Goal: Task Accomplishment & Management: Manage account settings

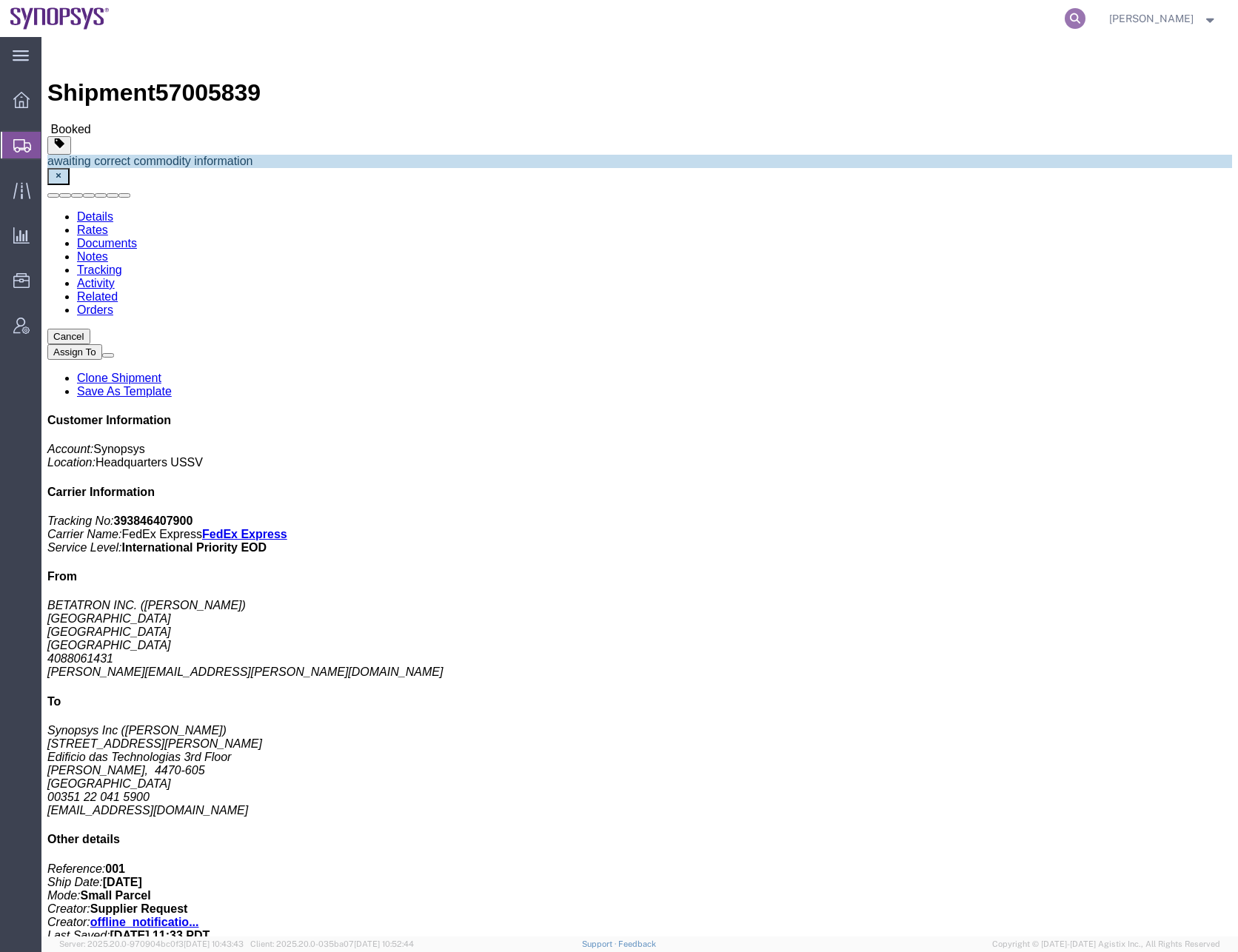
click at [1085, 21] on icon at bounding box center [1075, 19] width 21 height 21
paste input "56989398"
type input "56989398"
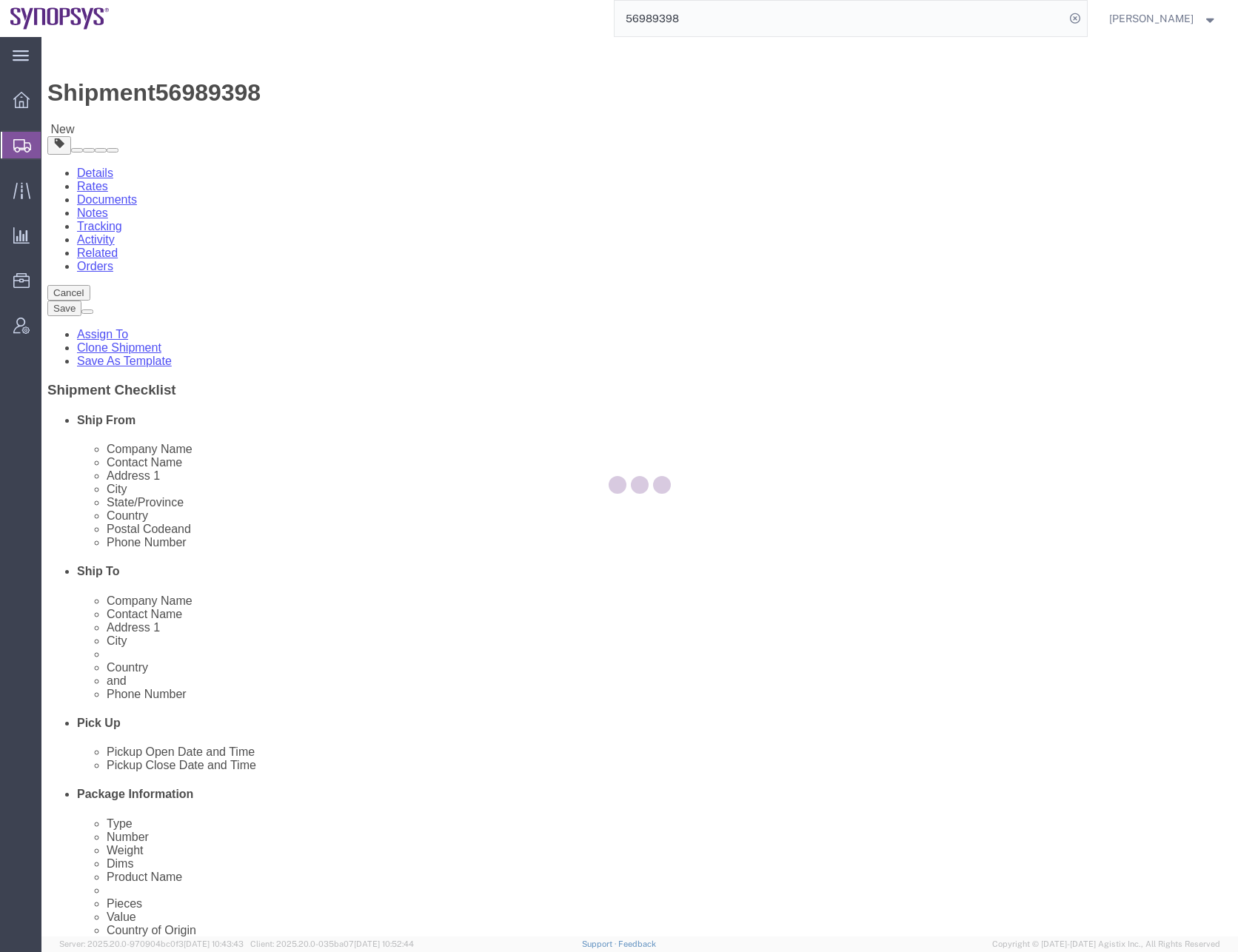
select select
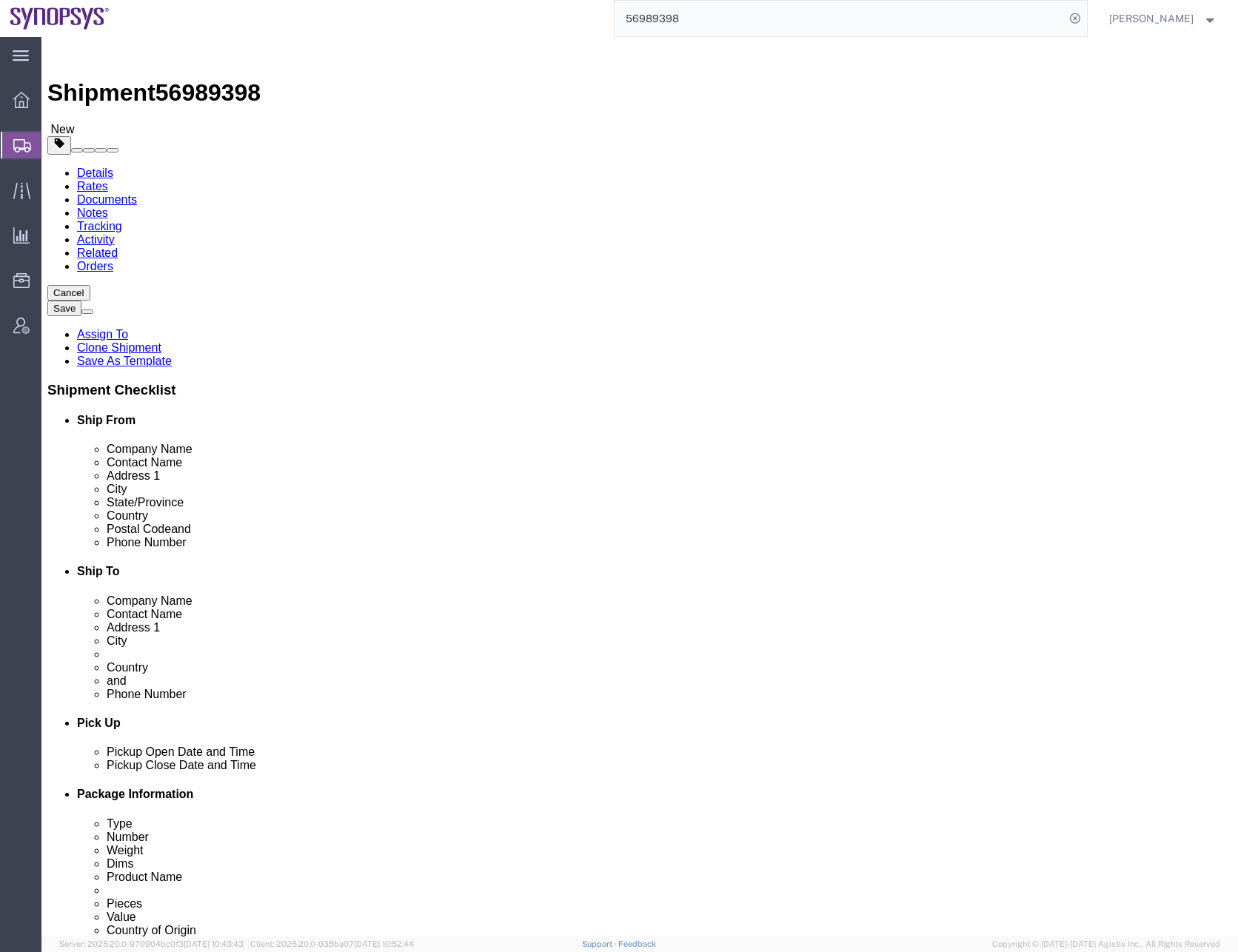
click link "ADDITIONAL INFORMATION"
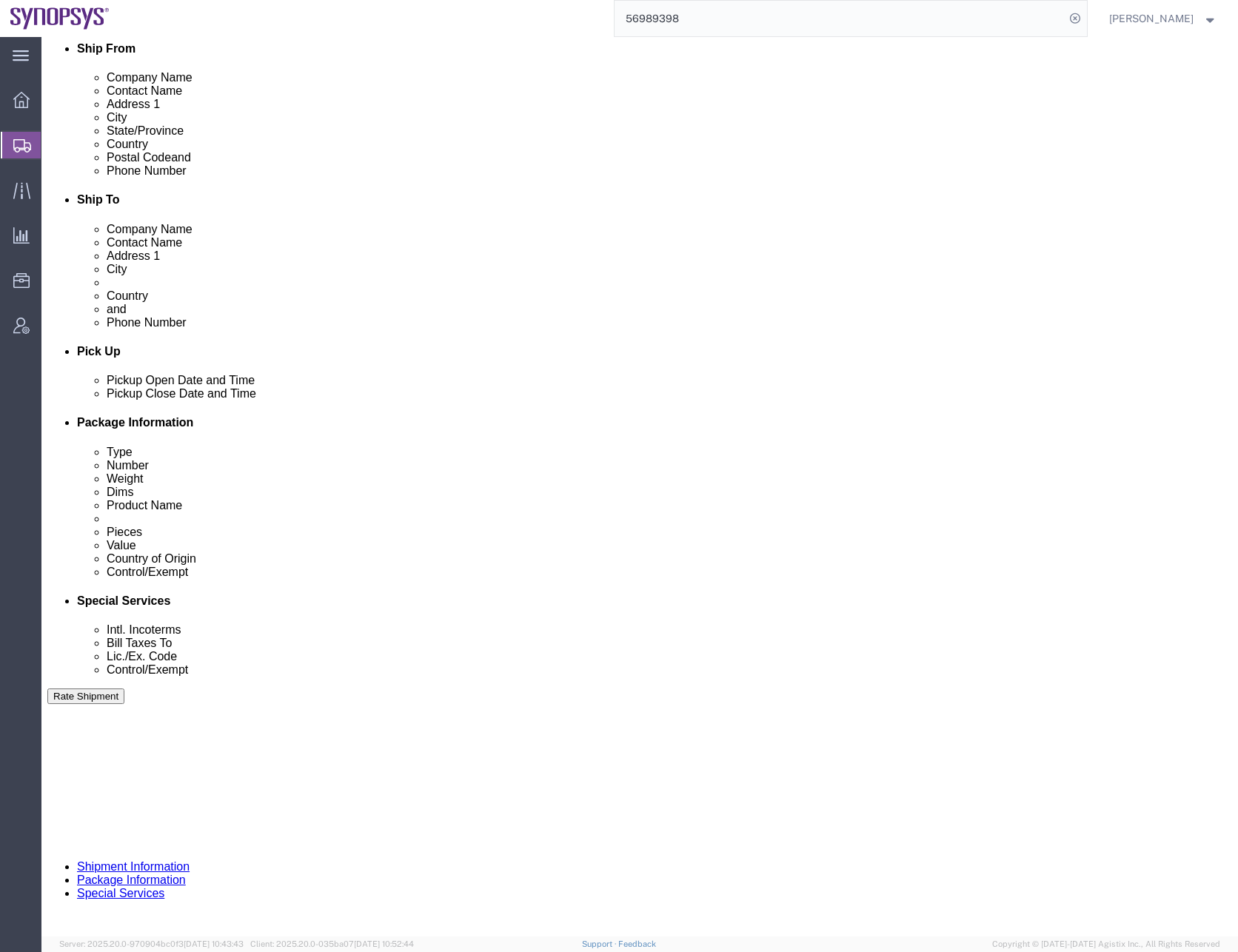
scroll to position [373, 0]
click button "Continue"
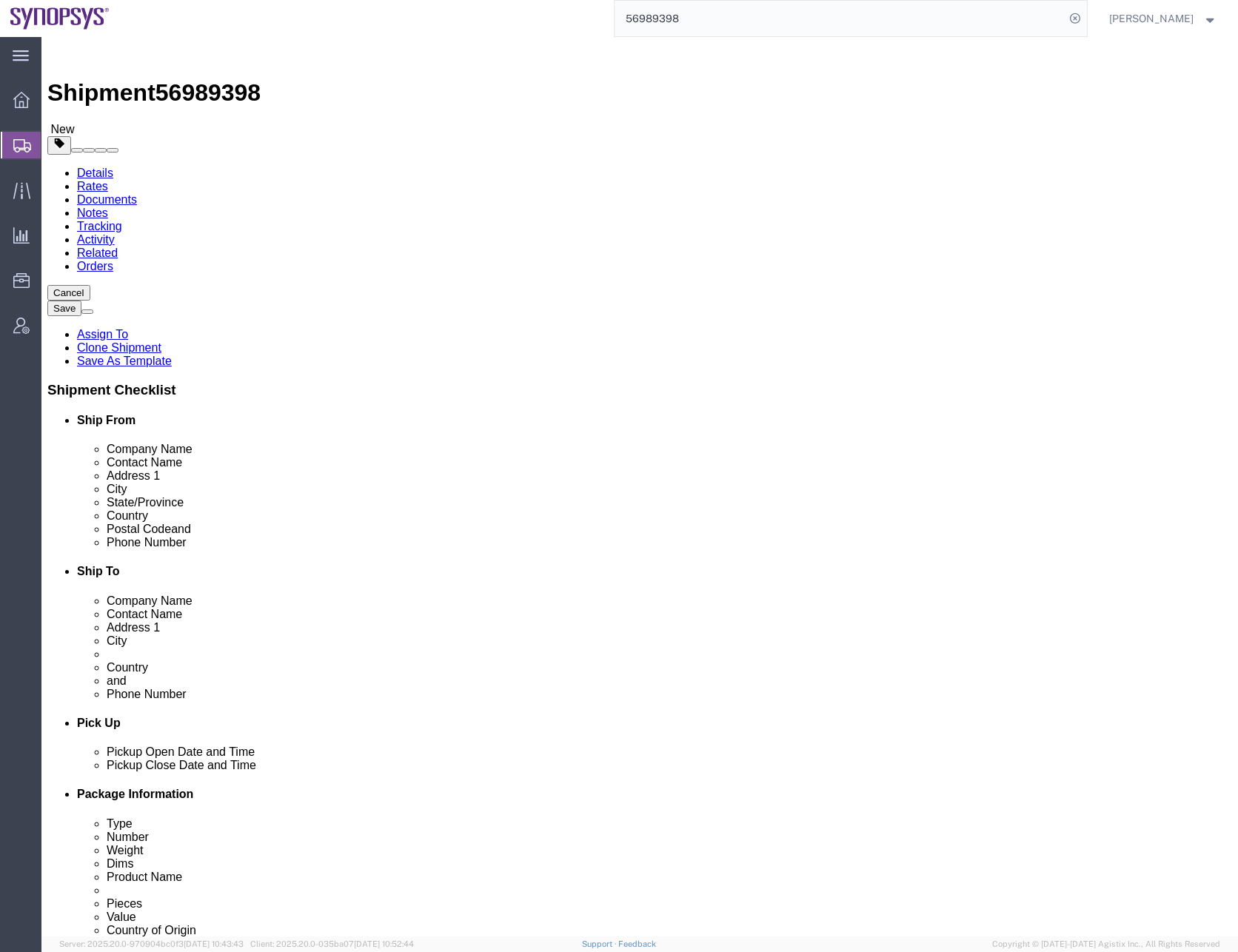
click select "Select Bale(s) Basket(s) Bolt(s) Bottle(s) Buckets Bulk Bundle(s) Can(s) Cardbo…"
select select "CRTN"
click select "Select Bale(s) Basket(s) Bolt(s) Bottle(s) Buckets Bulk Bundle(s) Can(s) Cardbo…"
type input "16"
type input "14"
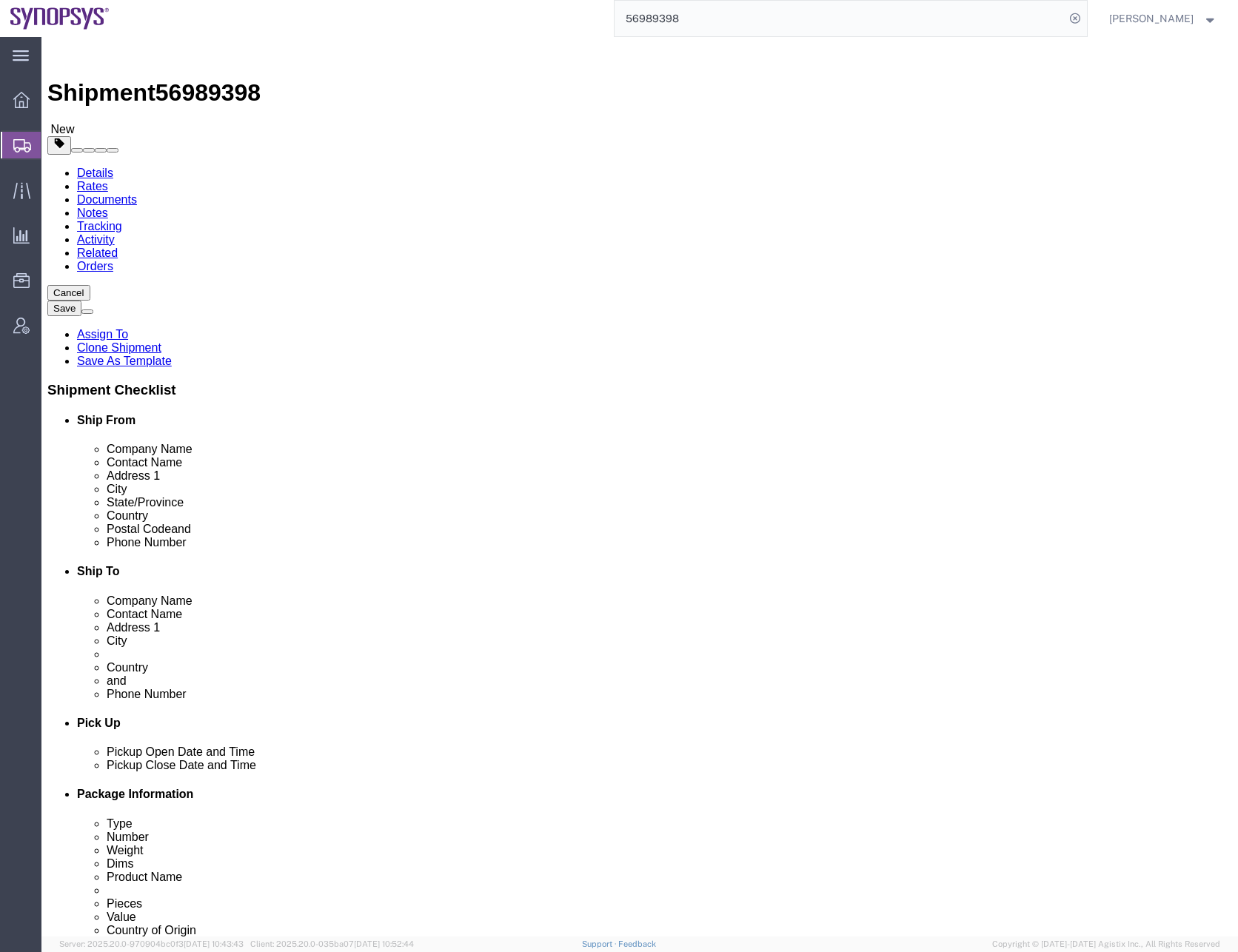
type input "5"
type input "9"
click div "Pieces: 18.00 Each Total value: 169732.80 USD"
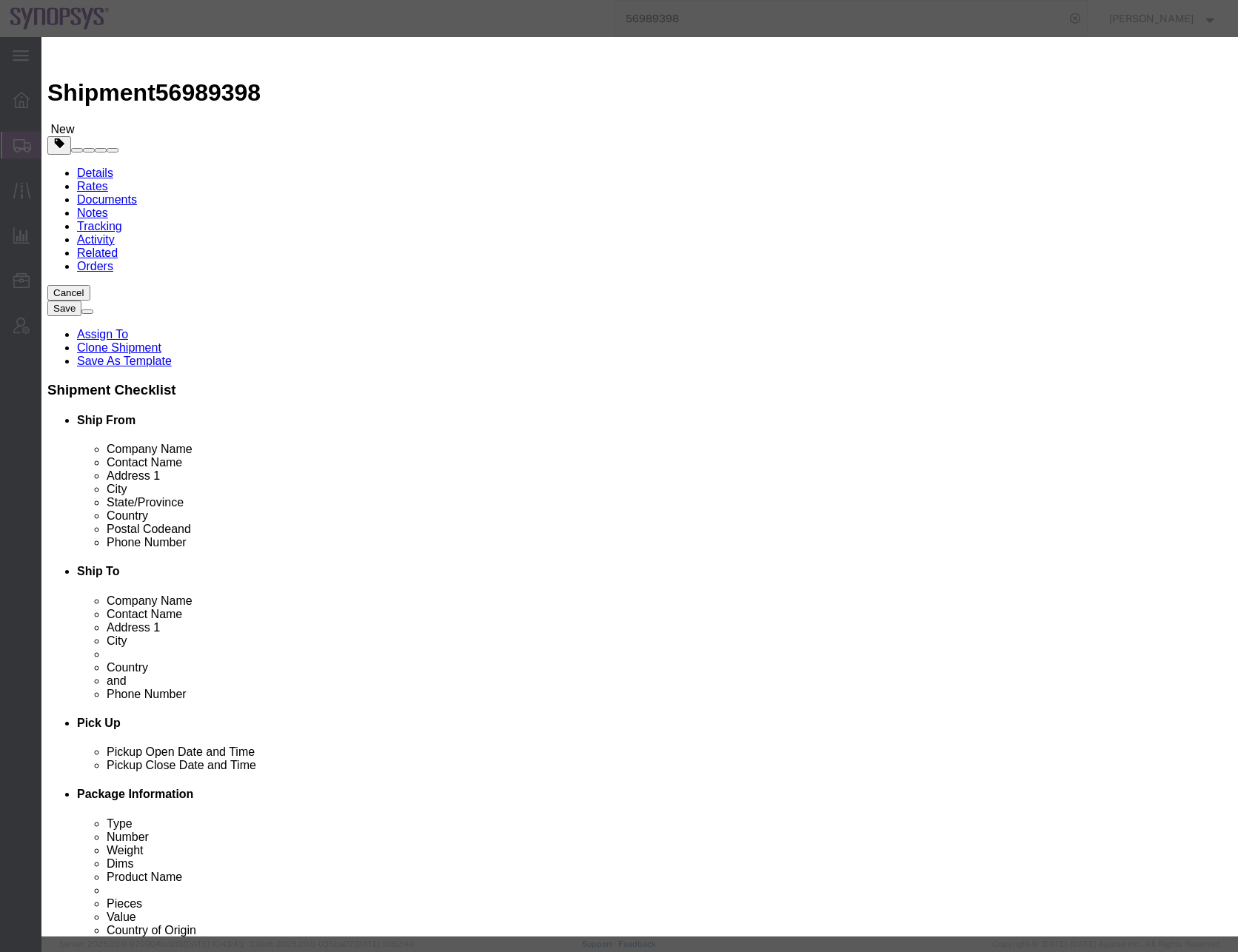
click button "Save & Close"
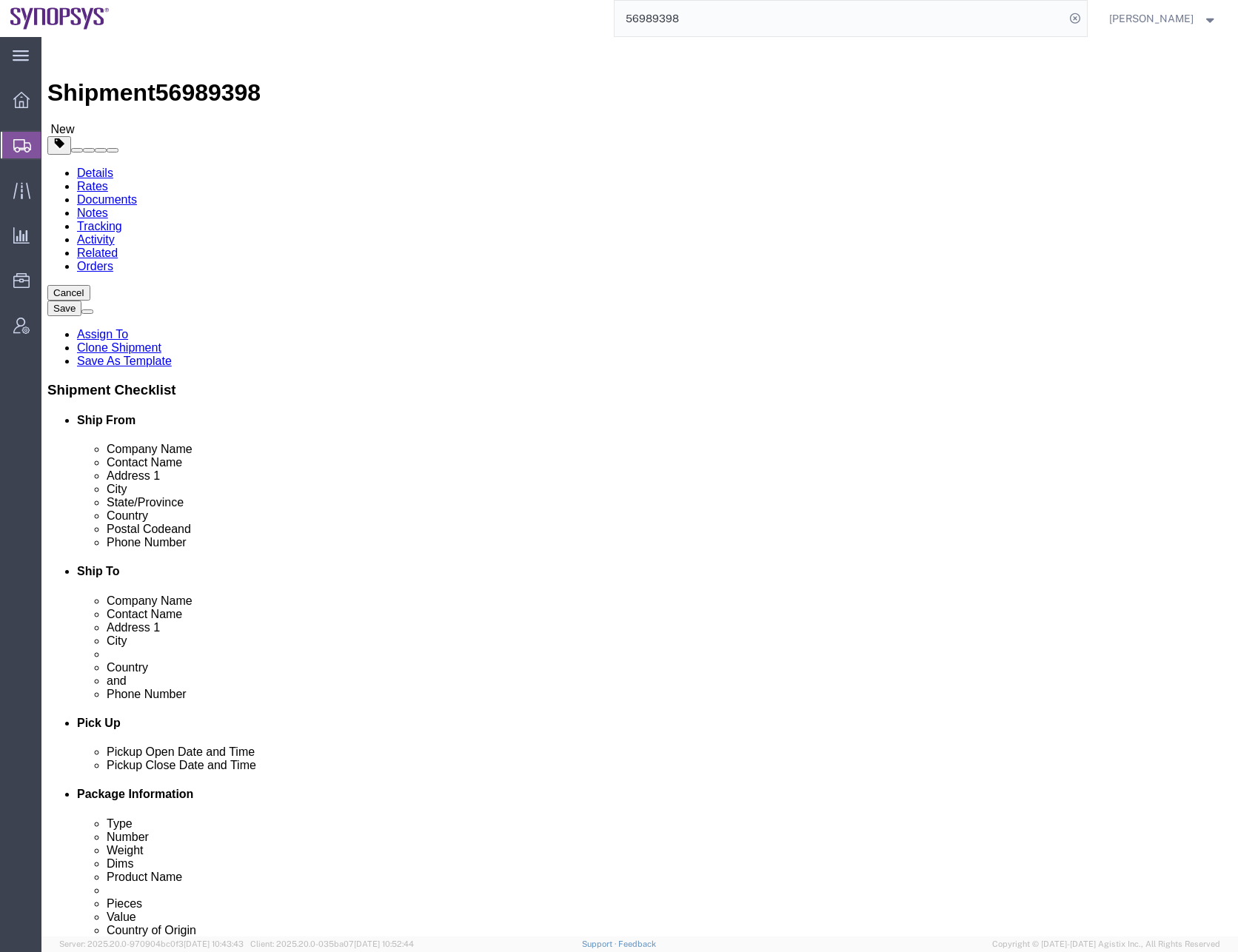
click dd "169732.80 USD"
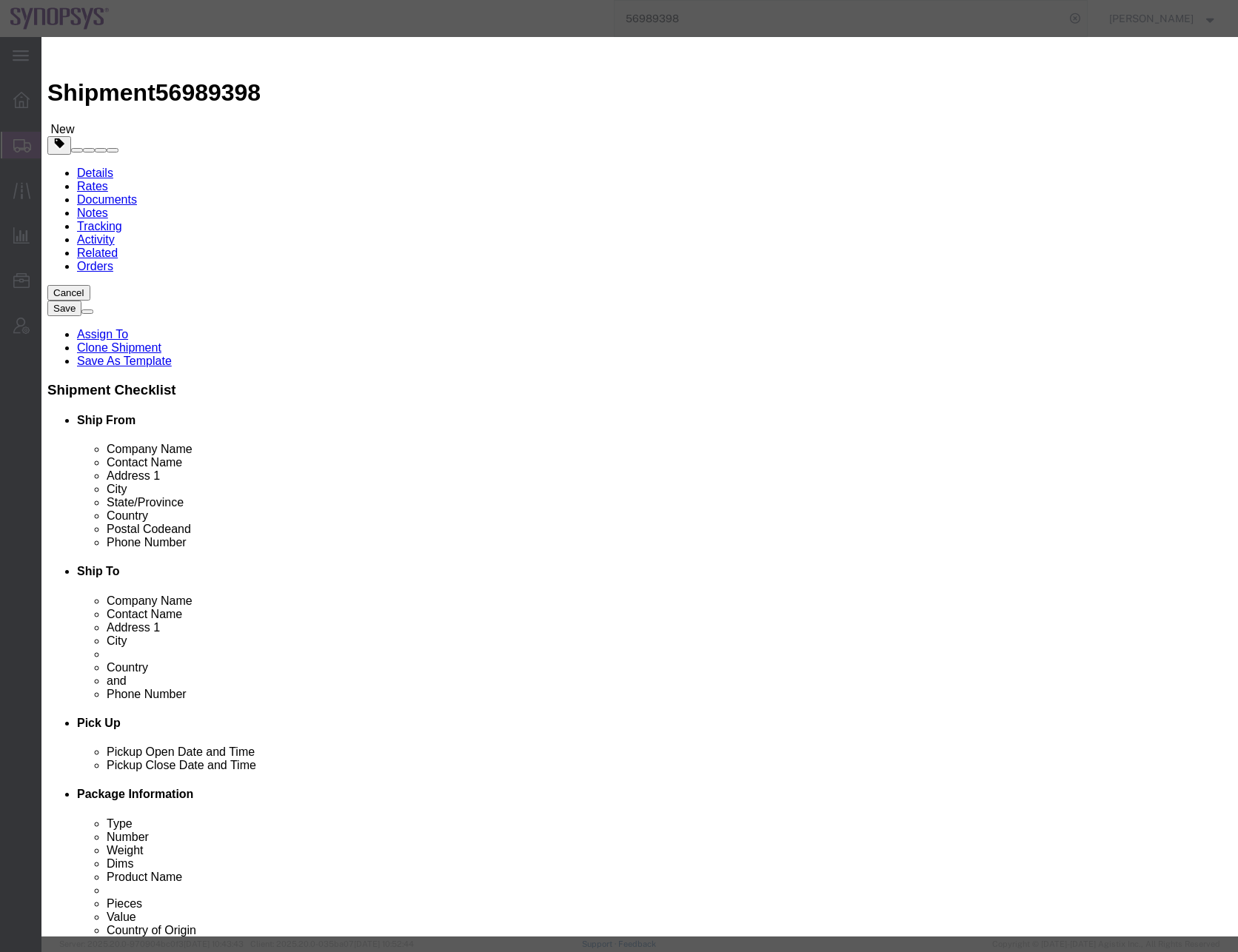
click select "Select 30.2(d)(2) 30.36 30.37(a) 30.37(f) 30.37(g) 30.37(h) 30.37(i) 30.37(j) 3…"
click input "3A001.a.7.b"
click select "Select ATF BIS DEA EPA FDA FTR ITAR OFAC Other (OPA)"
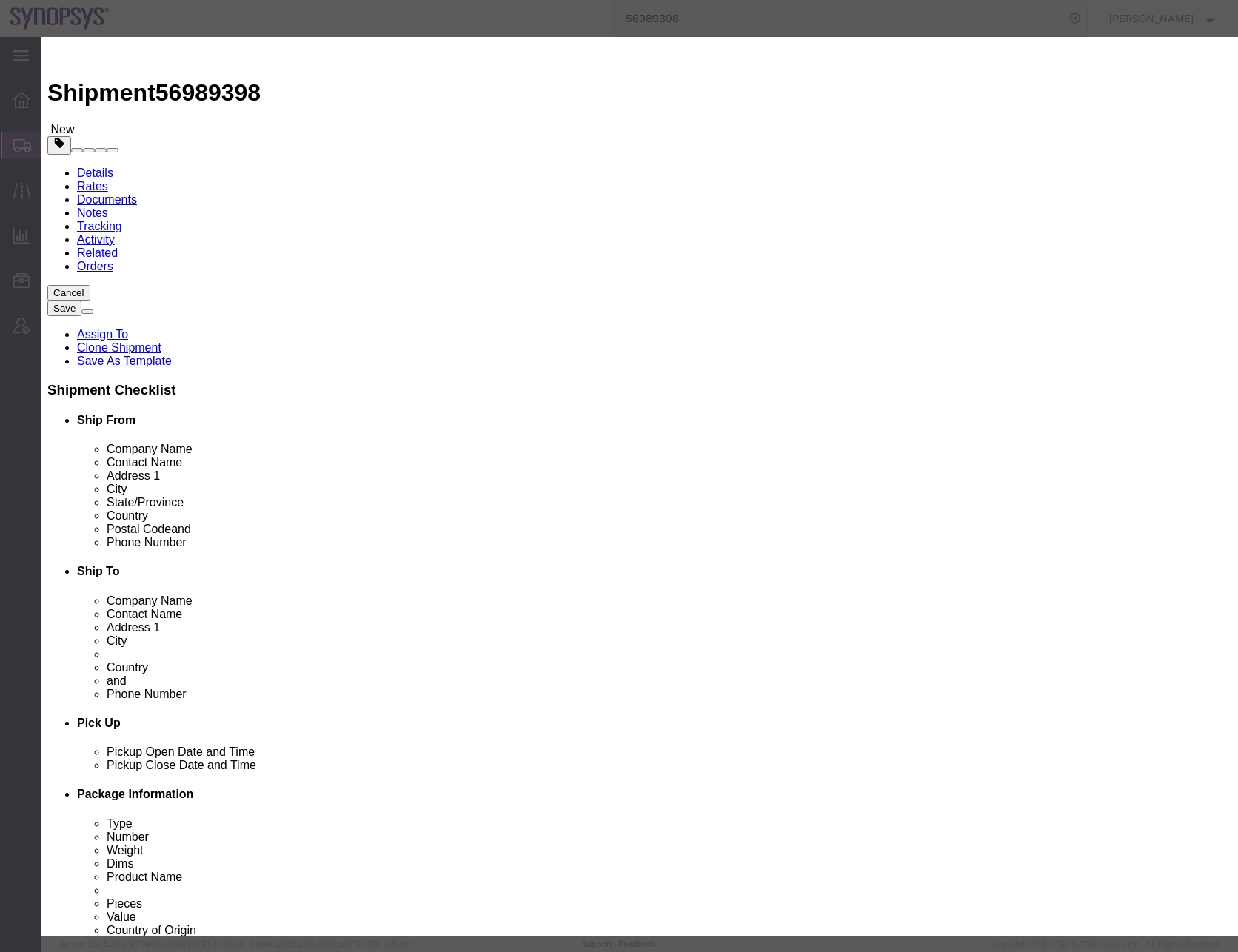
click button "Save & Close"
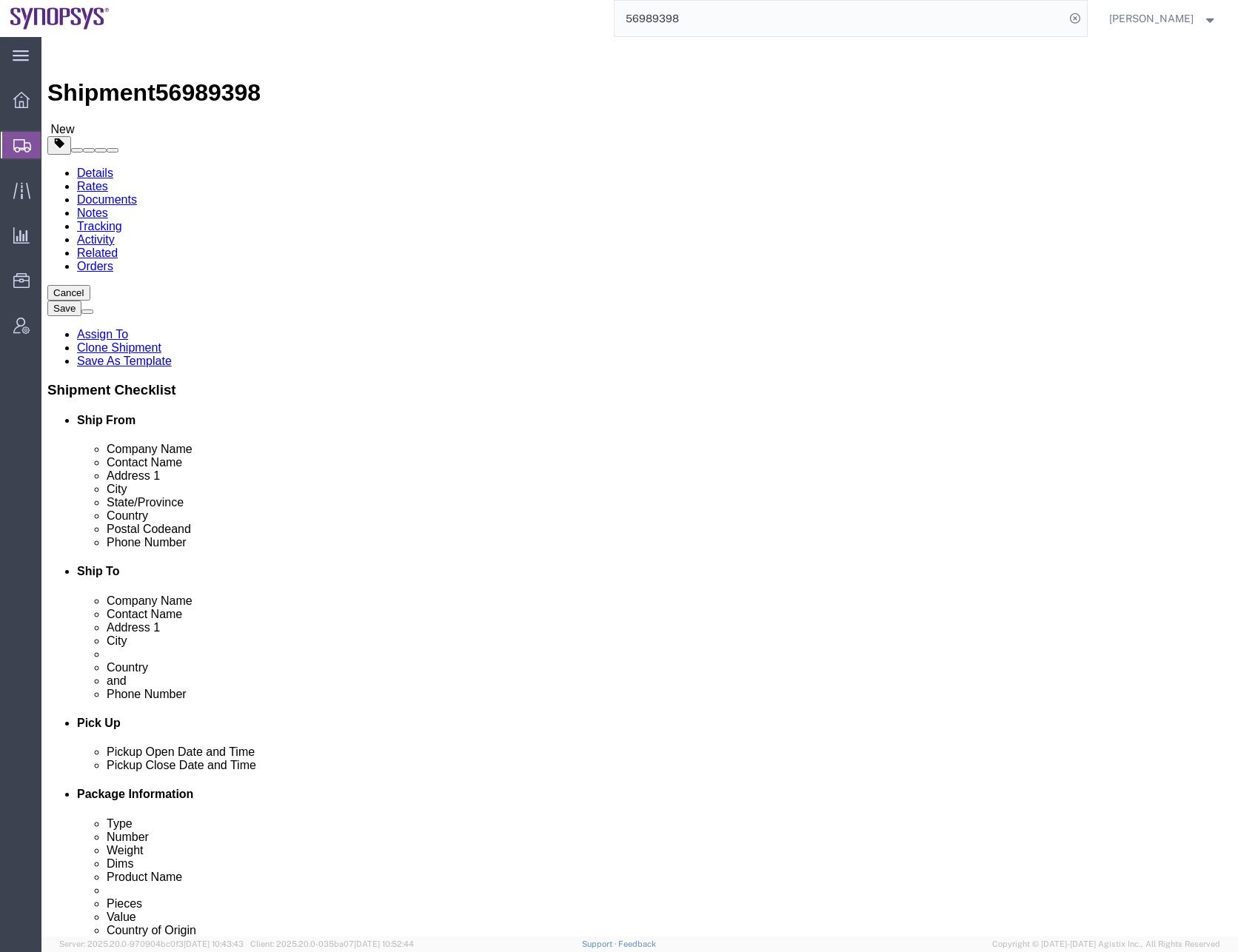
click button "Continue"
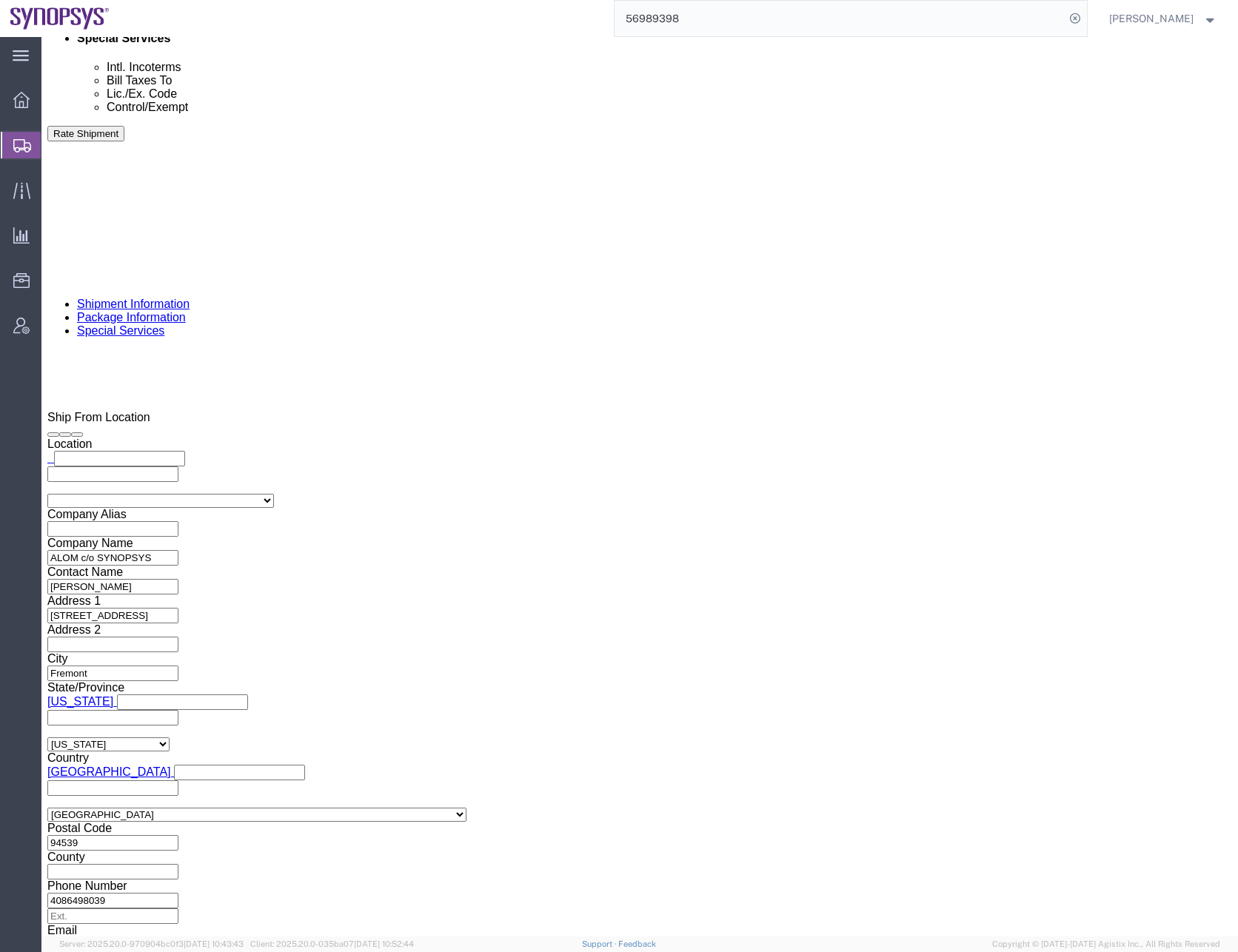
scroll to position [1111, 0]
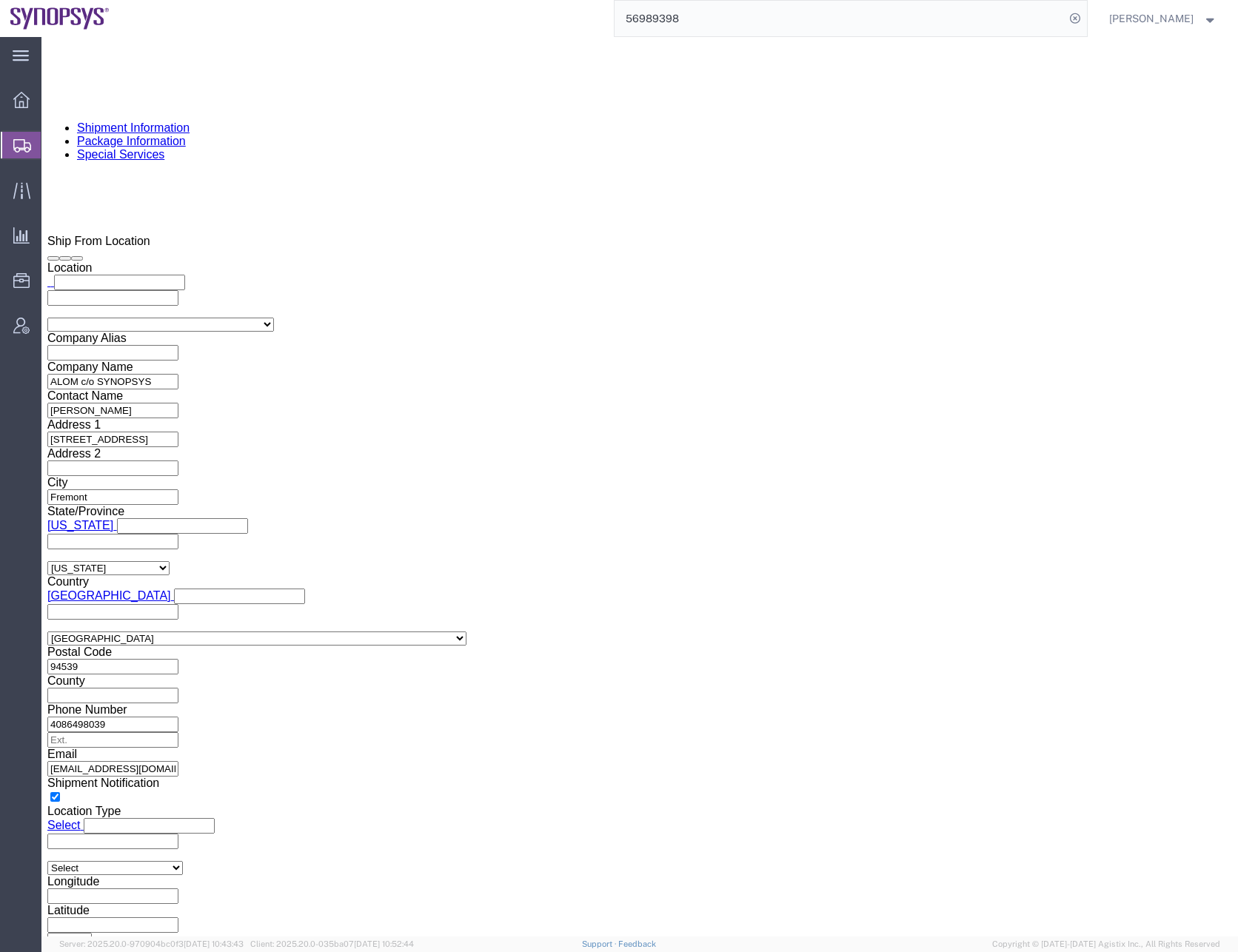
click select "Select AGR-Agricultural APP-Computers APR-Additional Permissive Exports AVS-Air…"
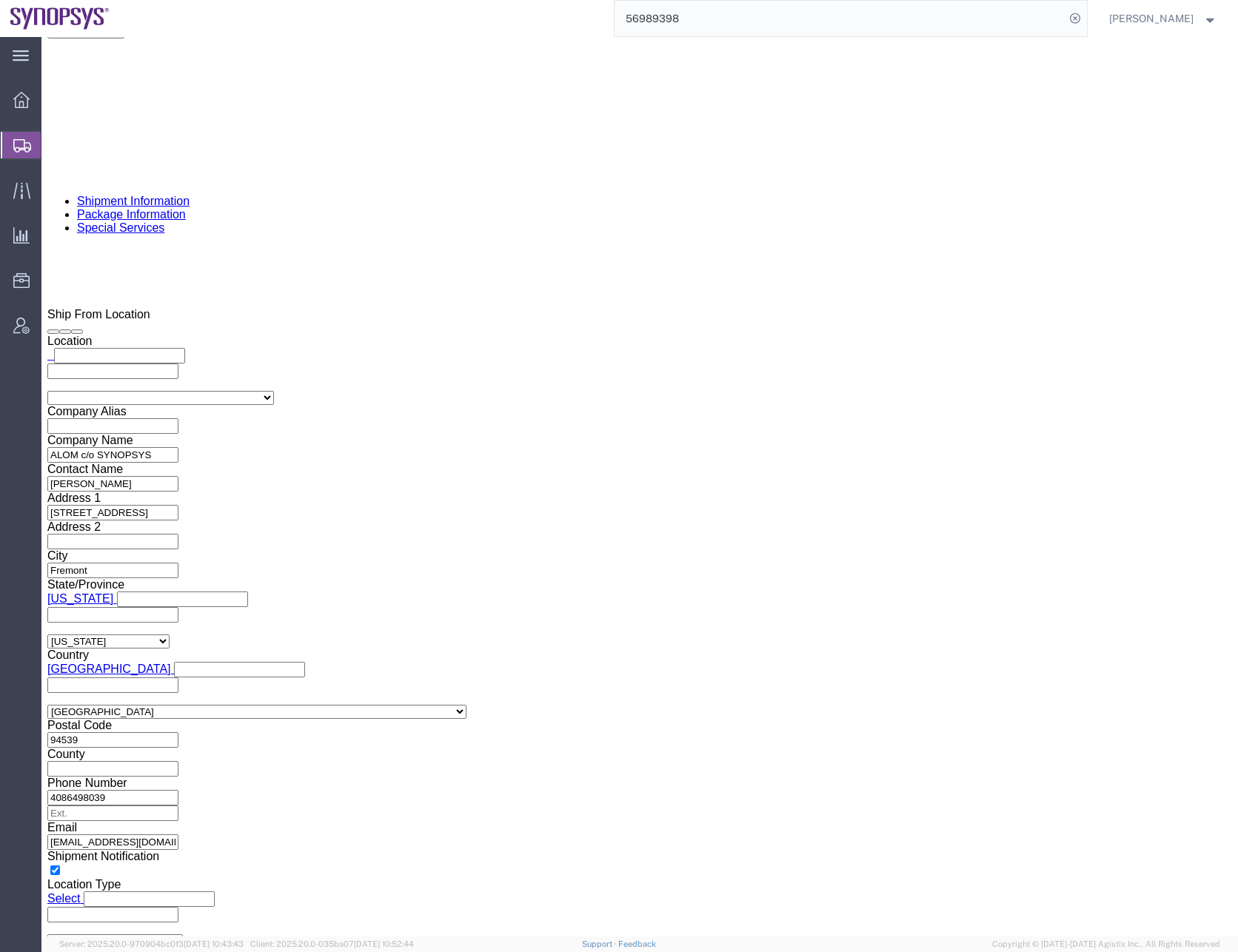
scroll to position [1037, 0]
click select "Select AGR-Agricultural APP-Computers APR-Additional Permissive Exports AVS-Air…"
click div "Control/Exempt Select ATF BIS DEA EPA FDA FTR ITAR OFAC Other (OPA) Lic./Ex. Co…"
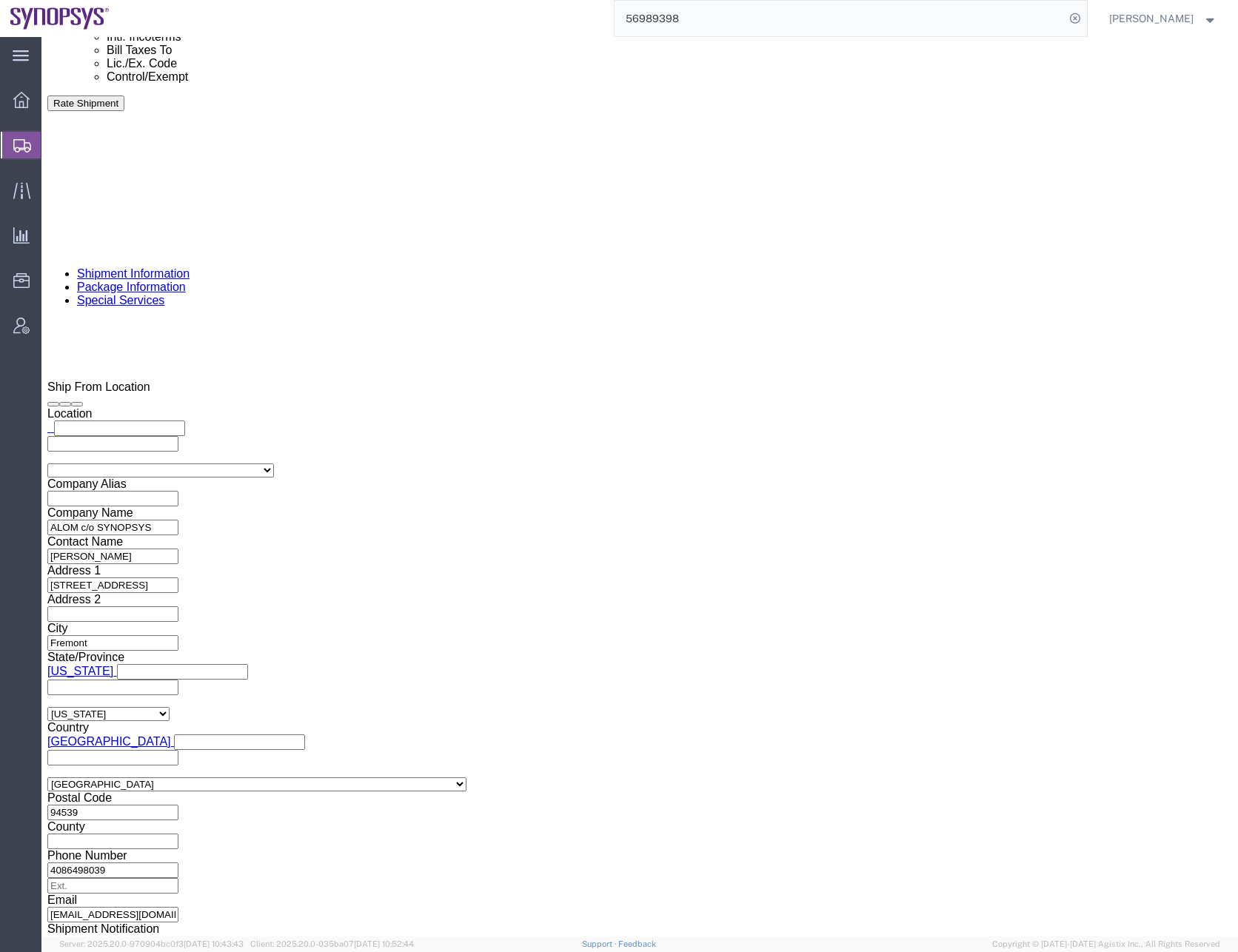
scroll to position [963, 0]
click div "To NTrivedi@alom.com rafael@synopsys.com inventory-team@synopsys.com jerryd@syn…"
click icon
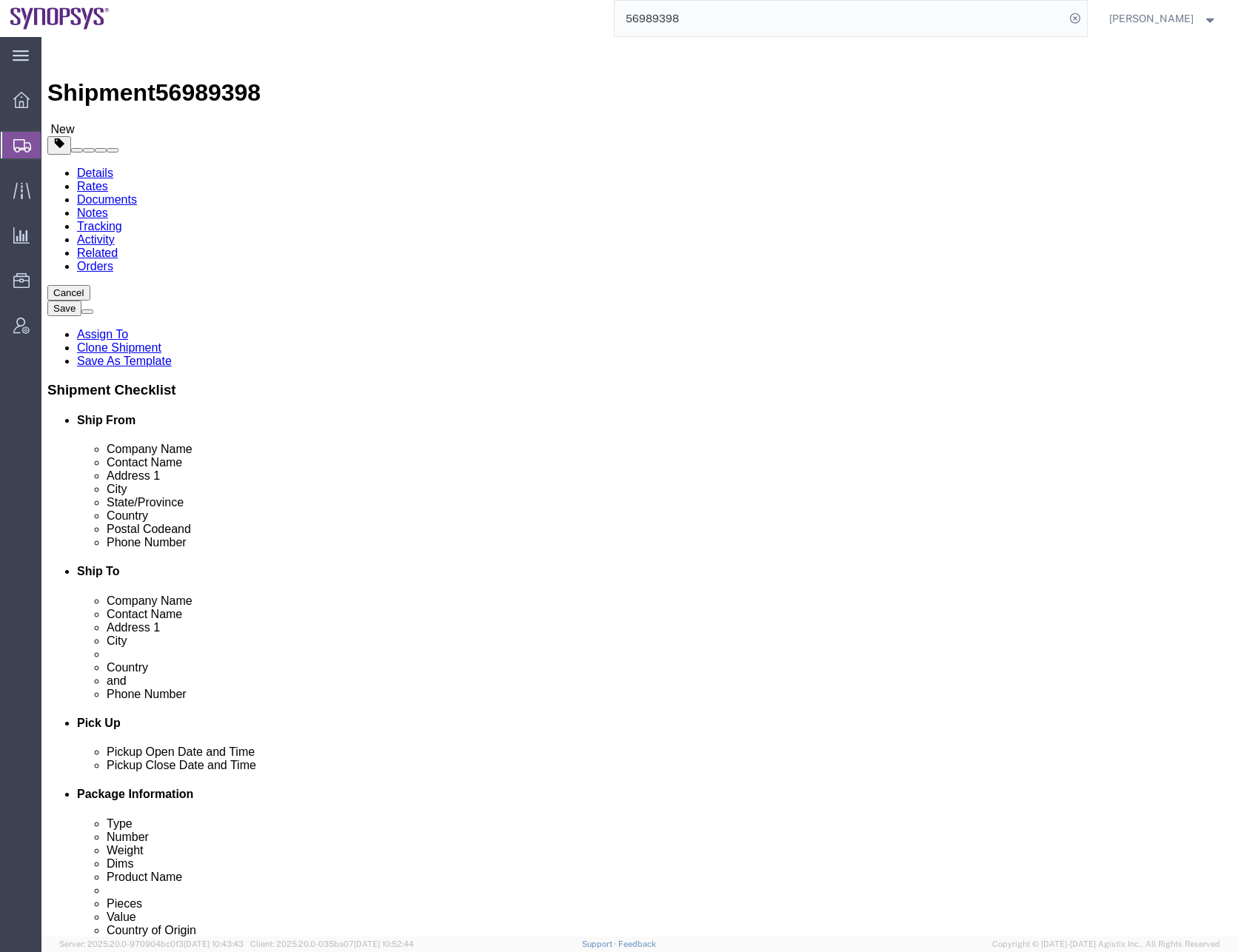
click div "Previous Continue"
click dd "169732.80 USD"
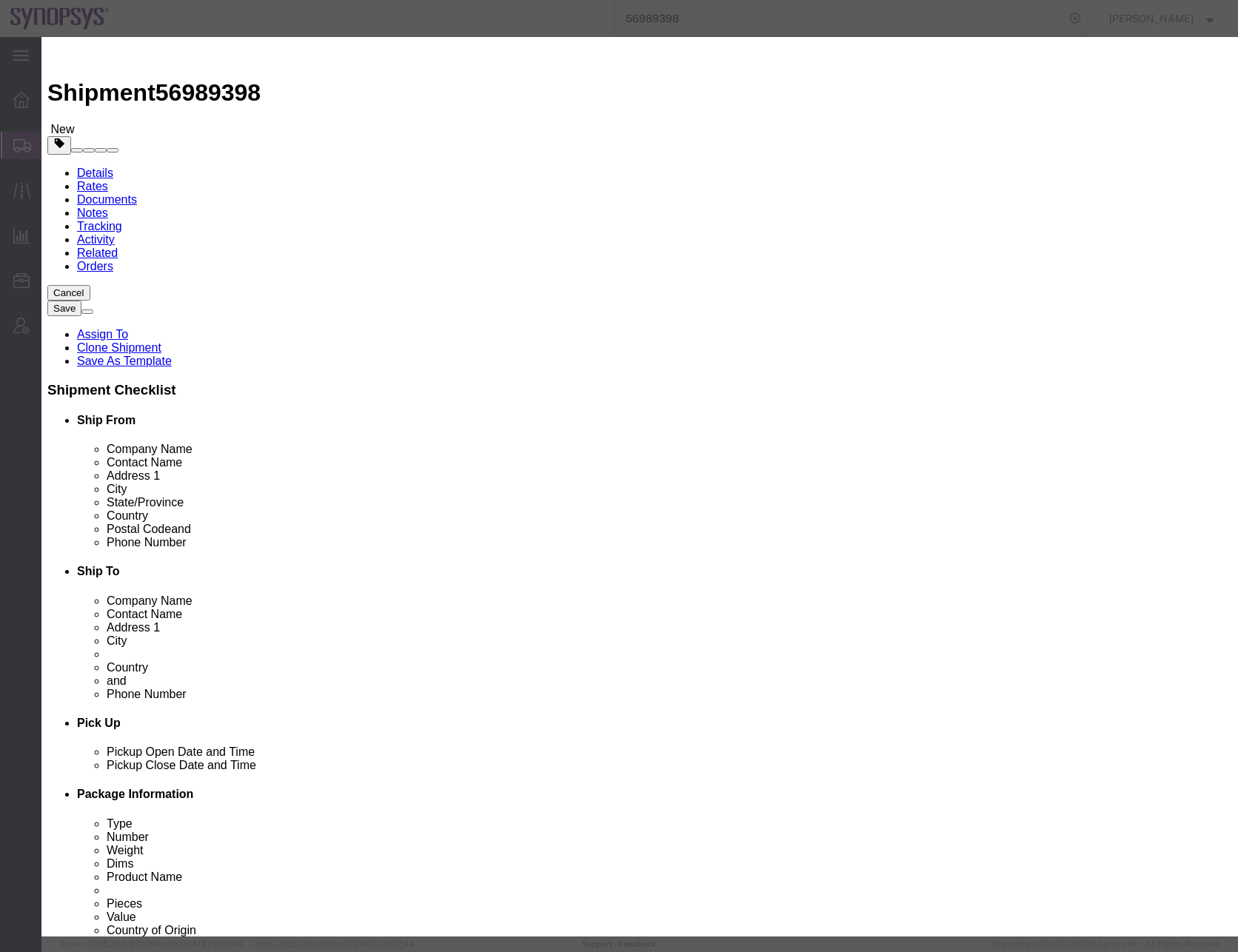
click select "Select 30.2(d)(2) 30.36 30.37(a) 30.37(f) 30.37(g) 30.37(h) 30.37(i) 30.37(j) 3…"
click button "Save & Close"
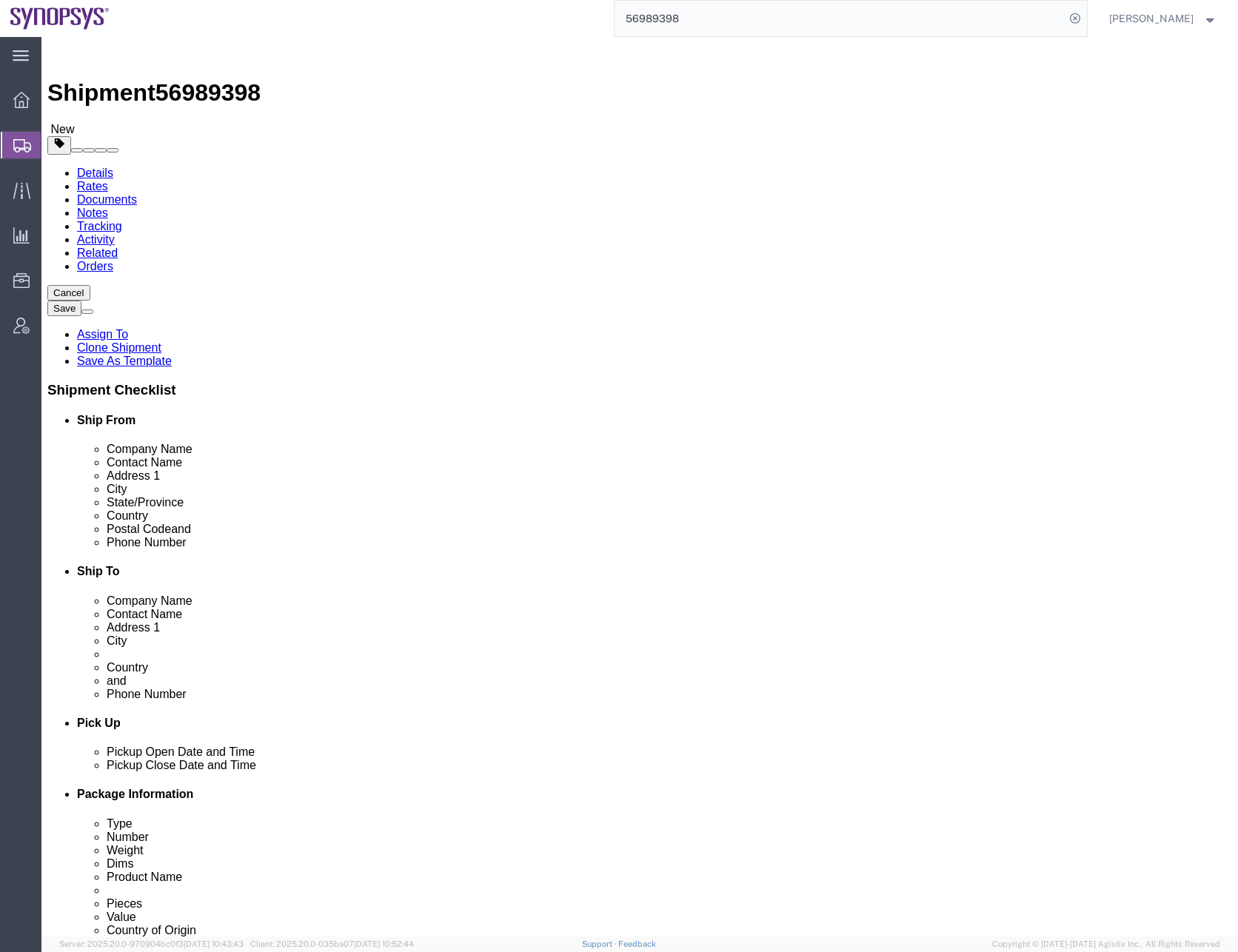
drag, startPoint x: 628, startPoint y: 486, endPoint x: 844, endPoint y: 380, distance: 240.6
click div "Previous Continue"
click button "Continue"
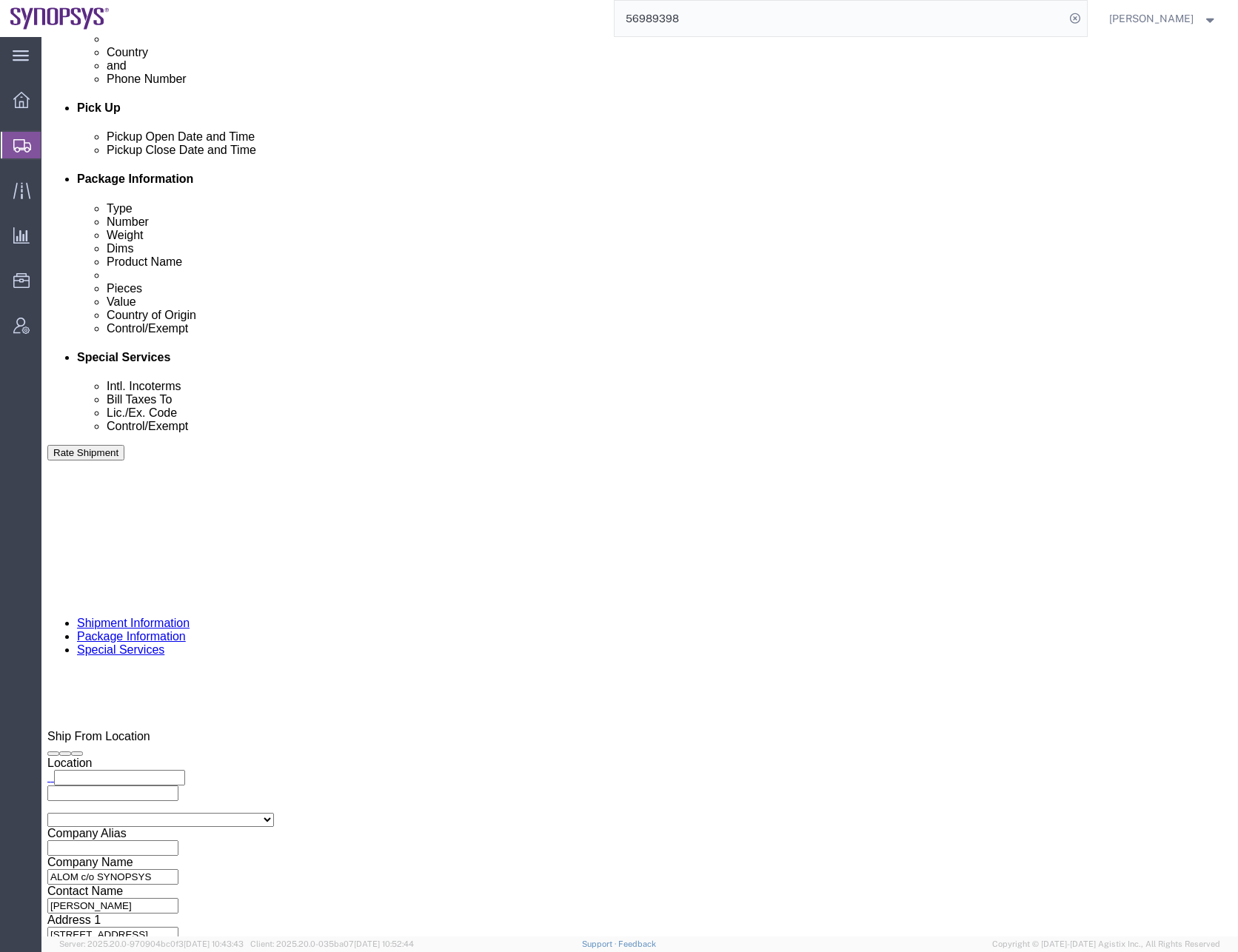
scroll to position [815, 0]
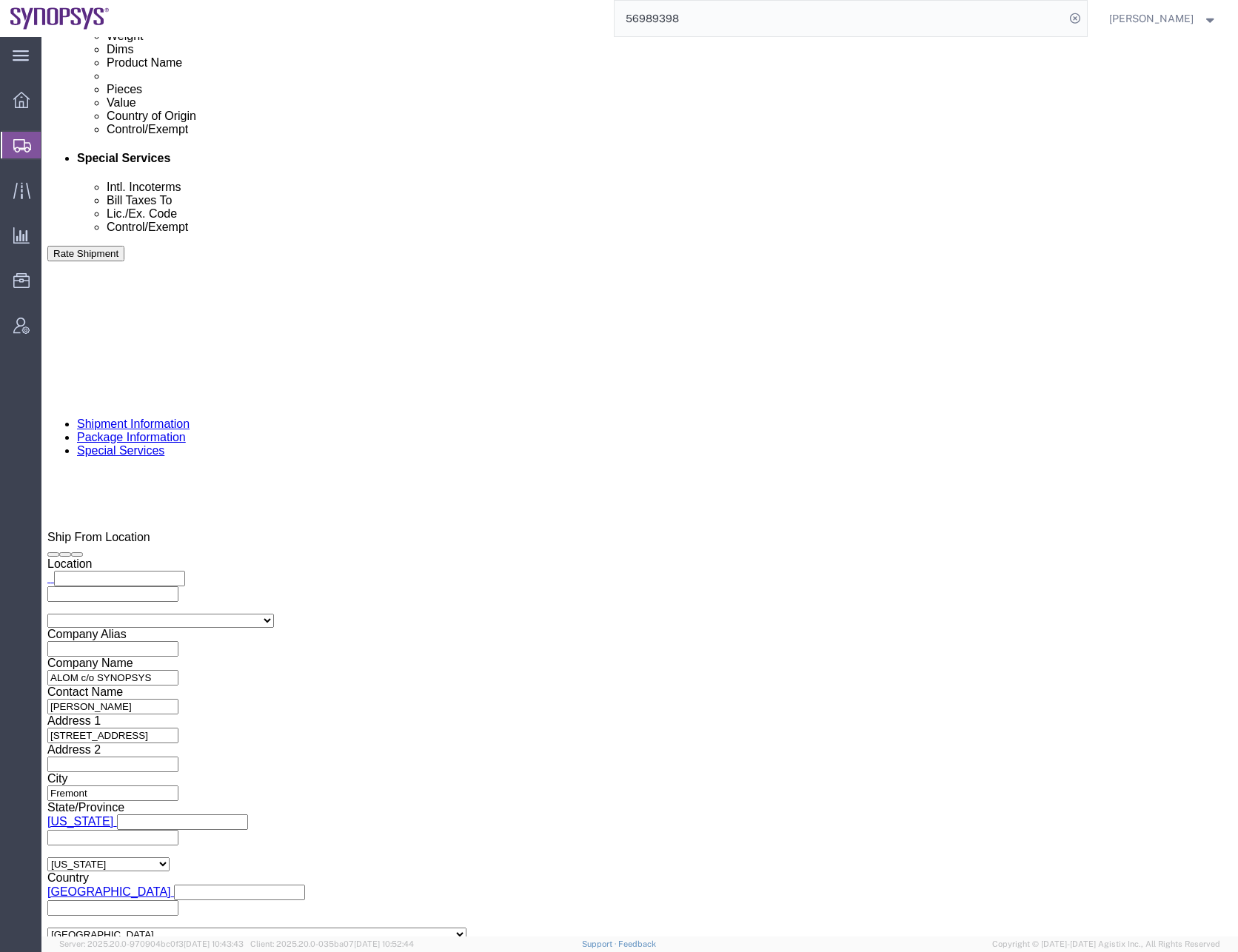
click link
click li "[EMAIL_ADDRESS][DOMAIN_NAME]"
click link
click ul "NTrivedi@alom.com inventory-team@synopsys.com jerryd@synopsys.com balen@synopsy…"
type input "[EMAIL_ADDRESS][DOMAIN_NAME]"
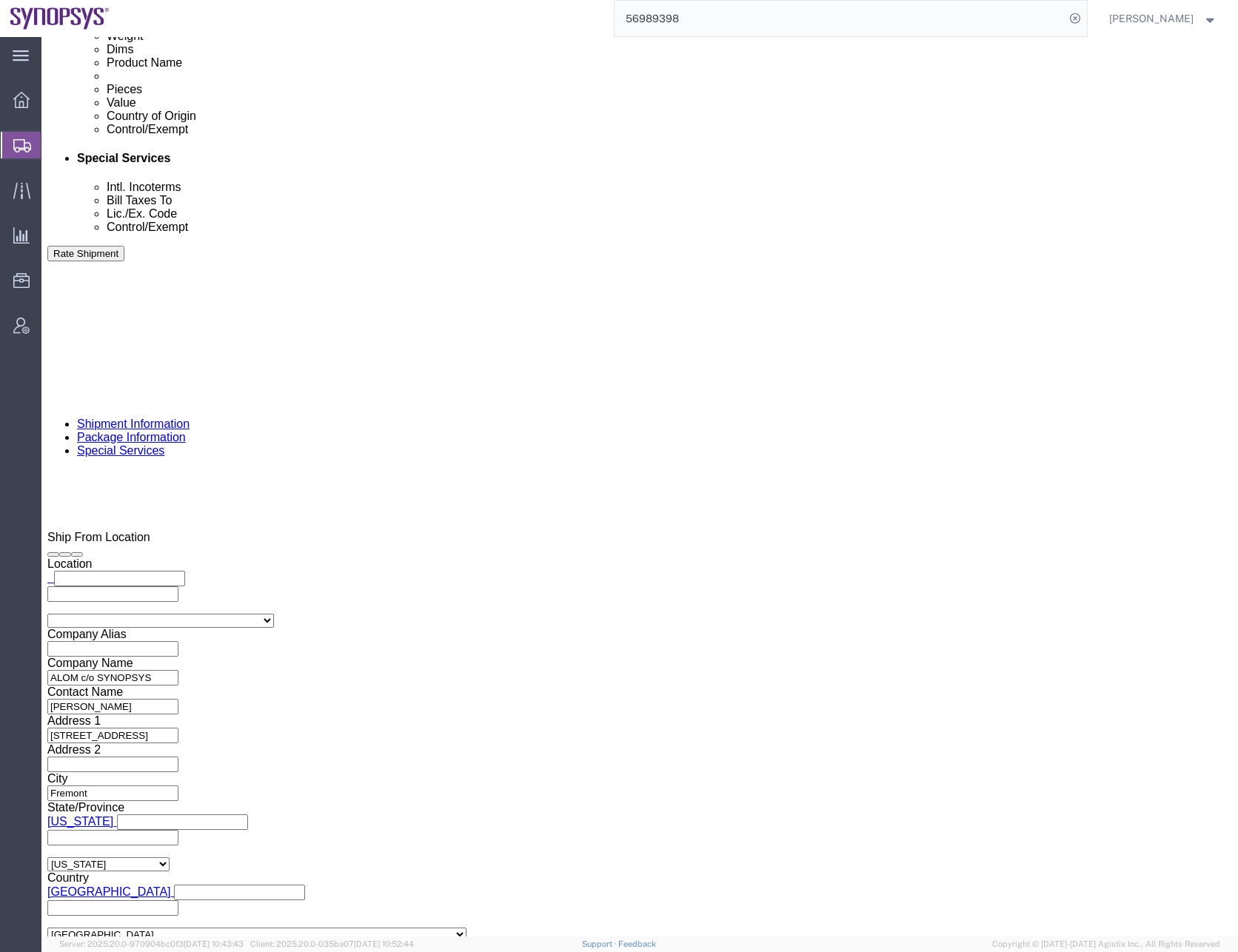
click div "To NTrivedi@alom.com inventory-team@synopsys.com jerryd@synopsys.com balen@syno…"
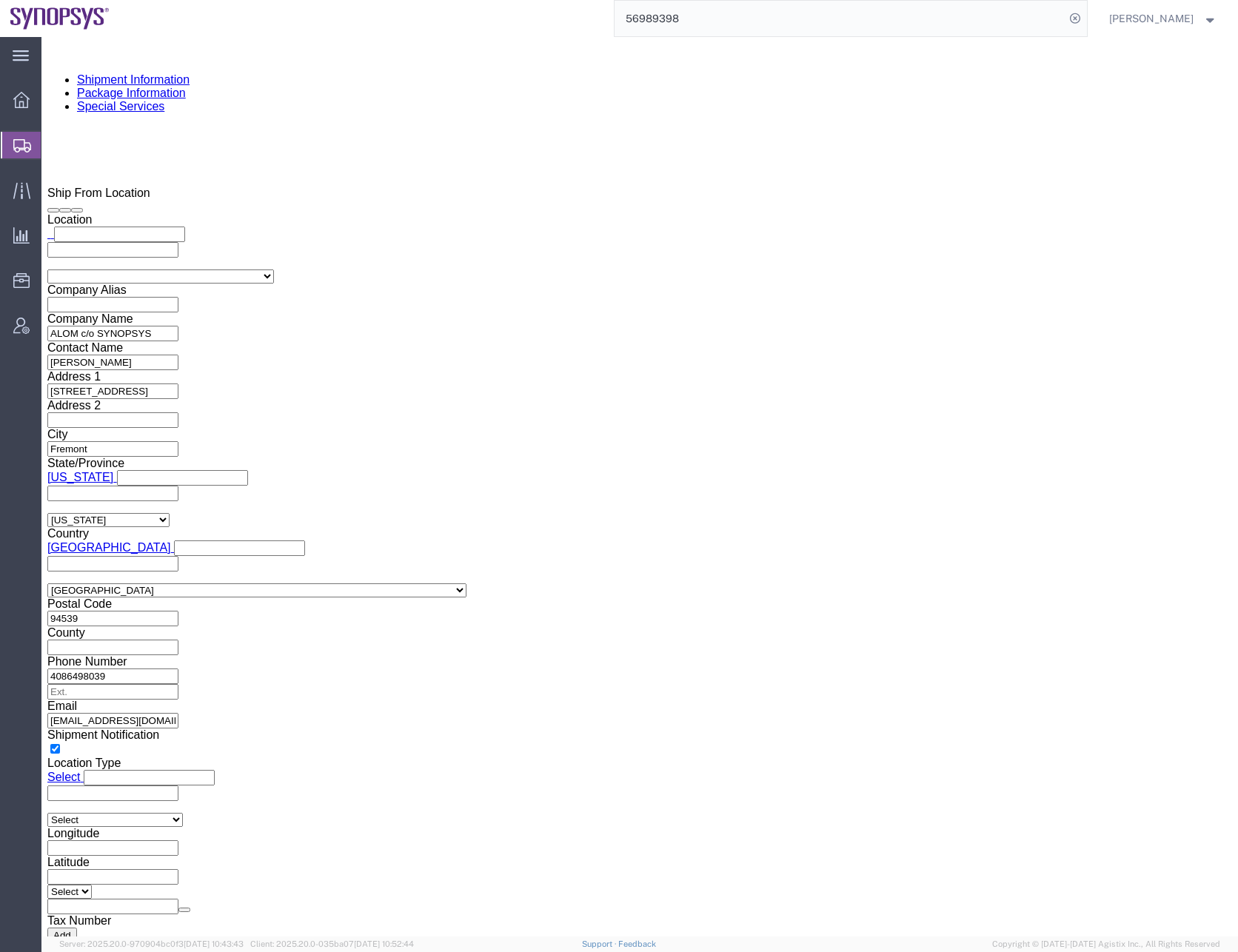
scroll to position [1185, 0]
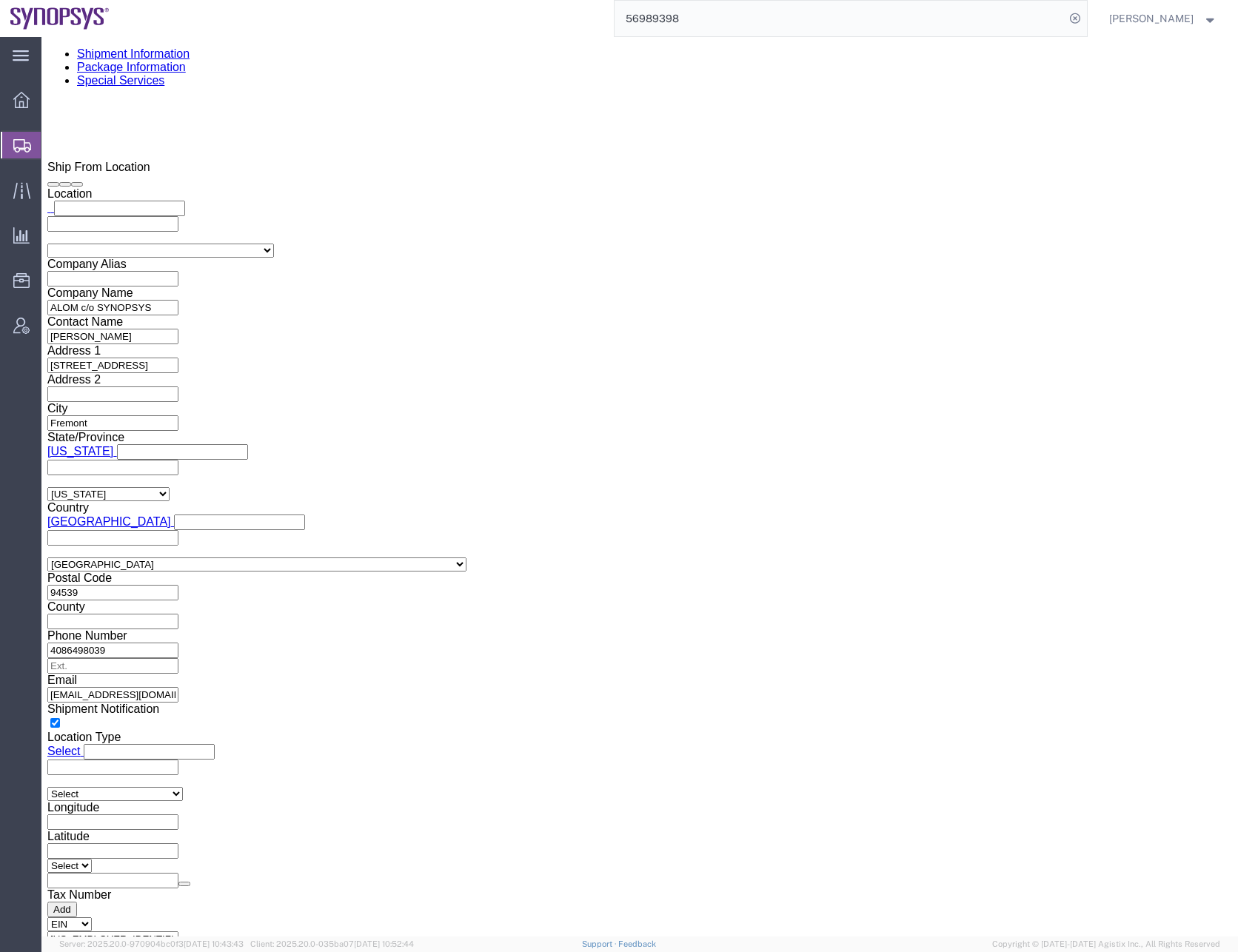
click select "Select ATF BIS DEA EPA FDA FTR ITAR OFAC Other (OPA)"
select select "FTR"
click select "Select ATF BIS DEA EPA FDA FTR ITAR OFAC Other (OPA)"
click select "Select 30.2(d)(2) 30.36 30.37(a) 30.37(f) 30.37(g) 30.37(h) 30.37(i) 30.37(j) 3…"
select select "30.37(a)"
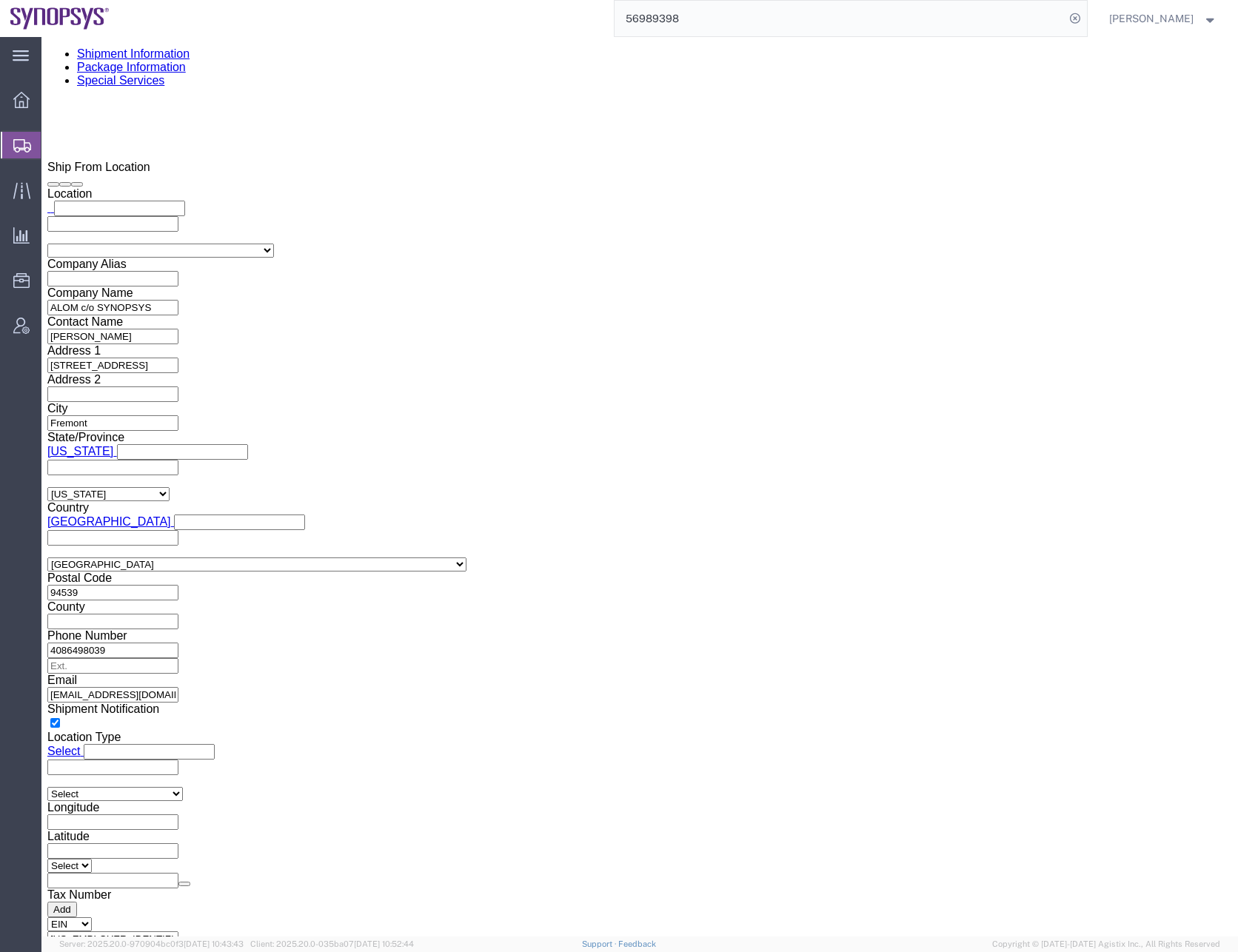
click select "Select 30.2(d)(2) 30.36 30.37(a) 30.37(f) 30.37(g) 30.37(h) 30.37(i) 30.37(j) 3…"
click div "Control/Exempt Select ATF BIS DEA EPA FDA FTR ITAR OFAC Other (OPA) Lic./Ex. Co…"
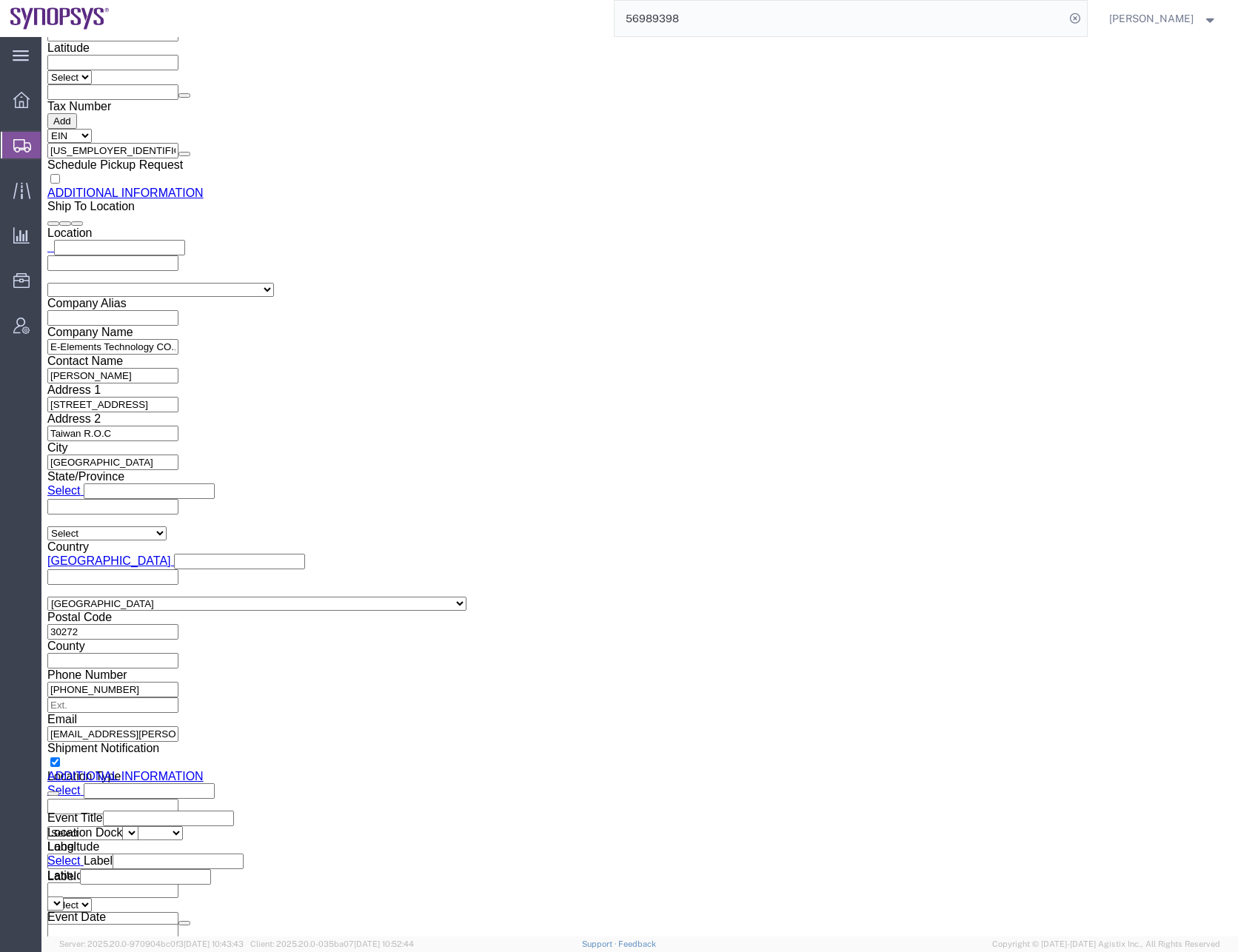
scroll to position [1999, 0]
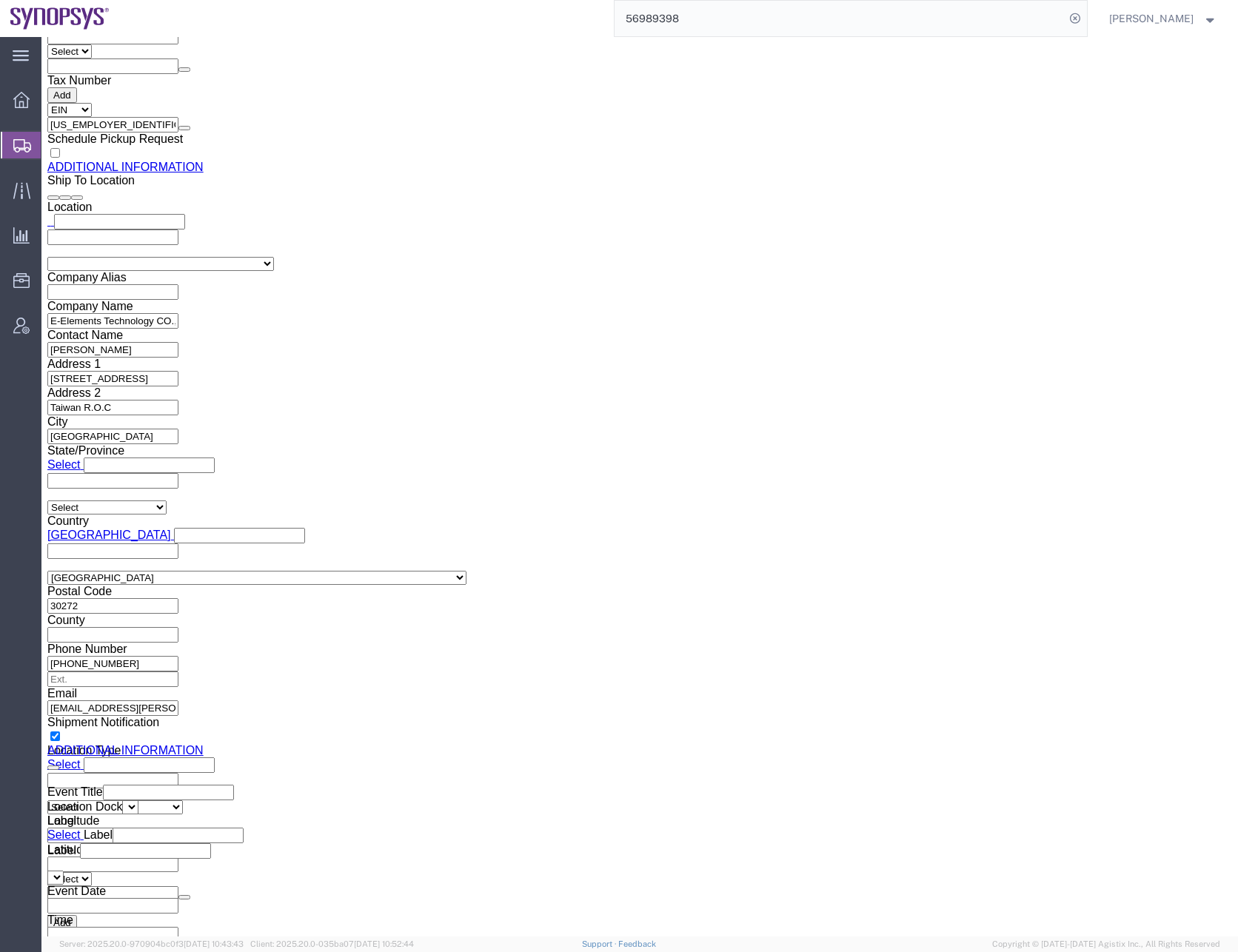
click button "Save"
click div "Cancel Save Assign To Clone Shipment Save As Template Shipment Checklist Ship F…"
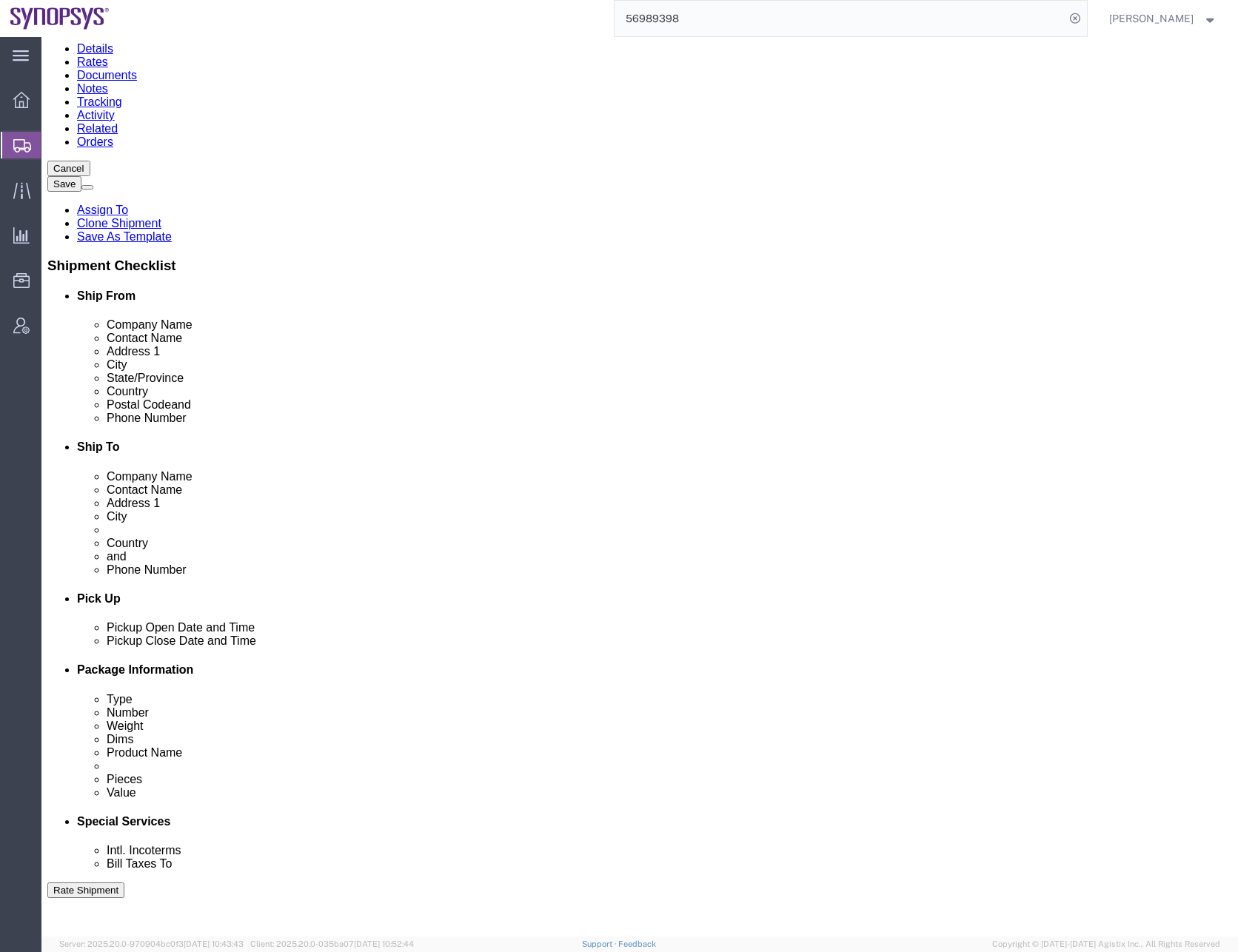
scroll to position [0, 0]
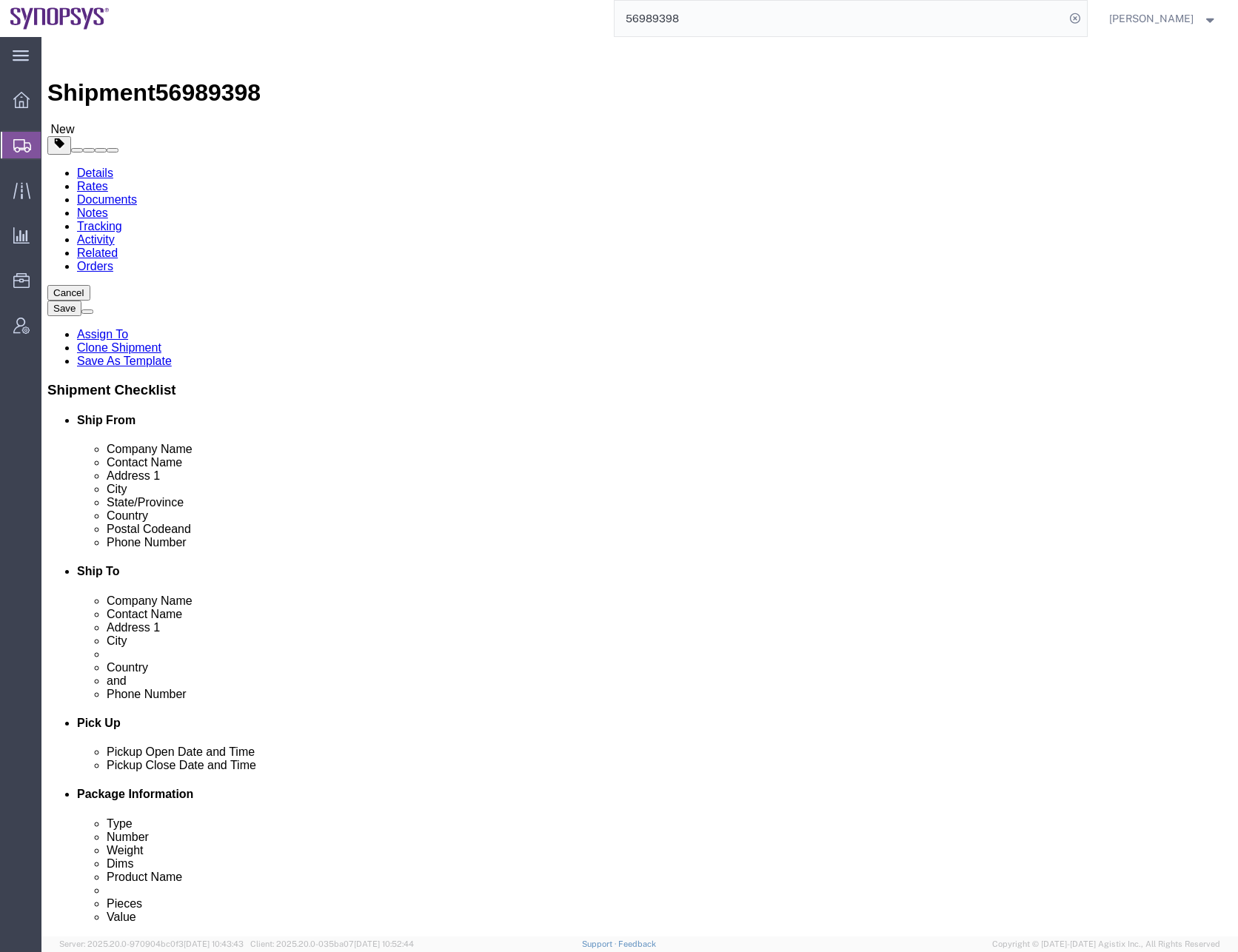
click button "Save"
click div "Cancel Save Assign To Clone Shipment Save As Template Shipment Checklist Ship F…"
click button "Rate Shipment"
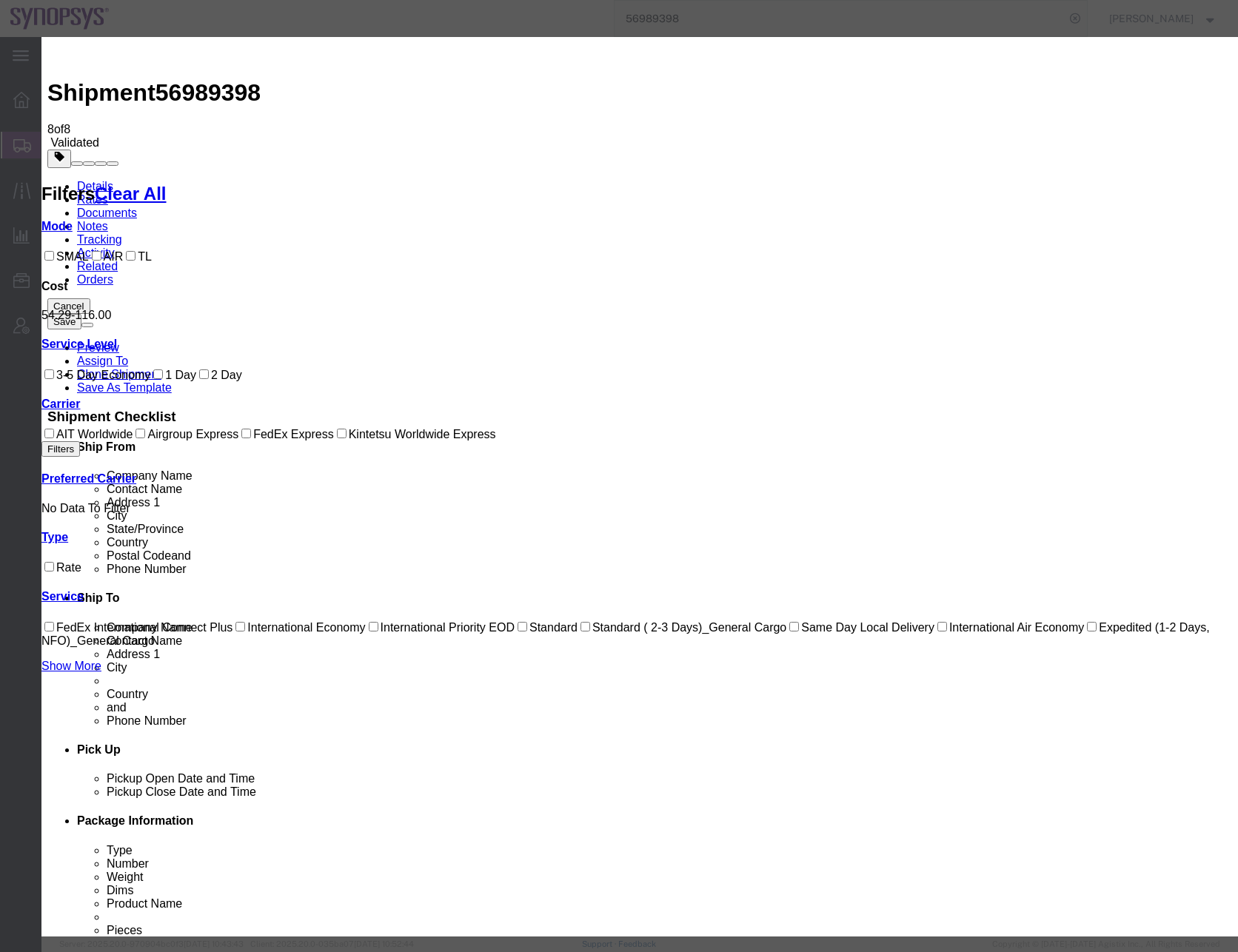
select select "62"
select select "578"
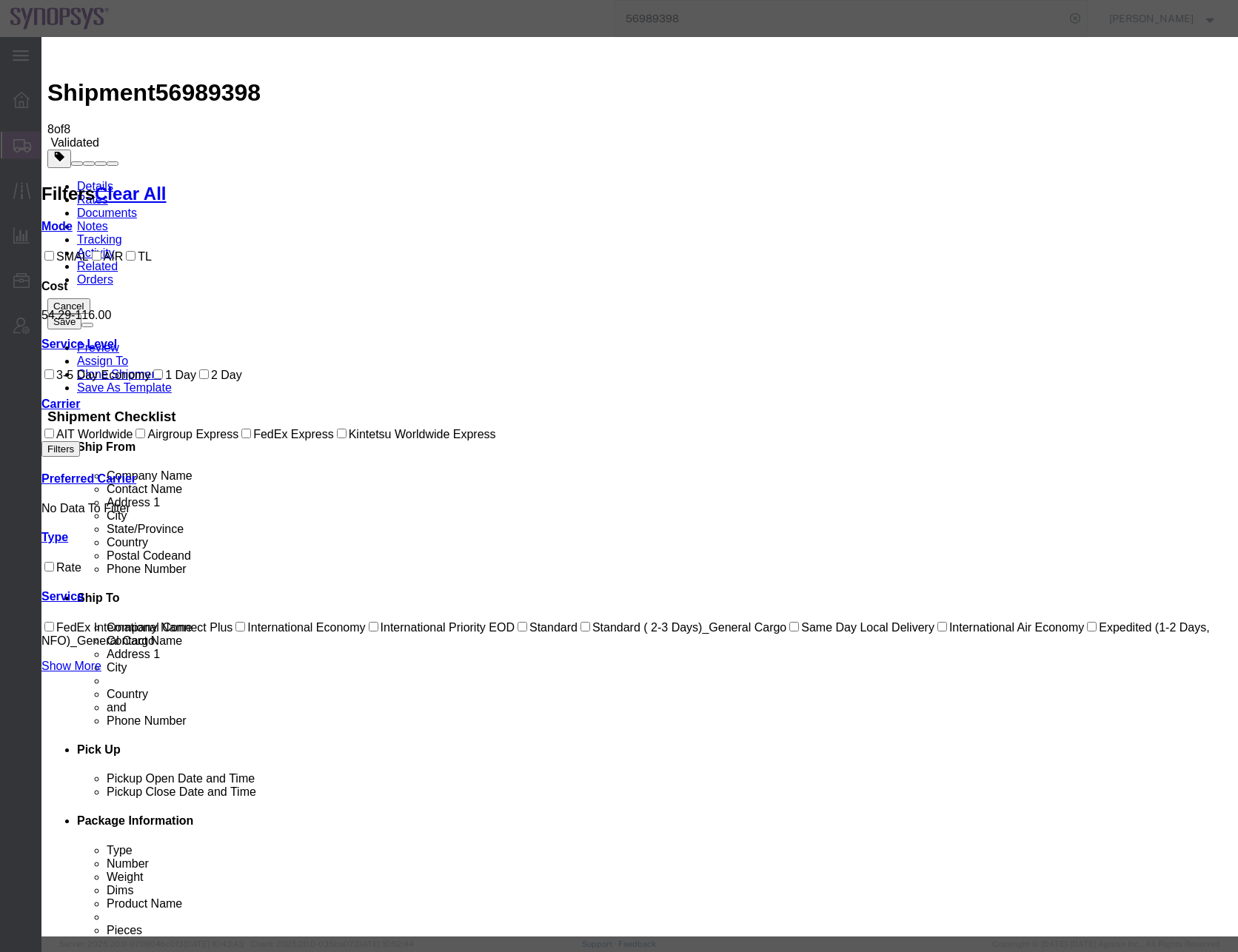
checkbox input "true"
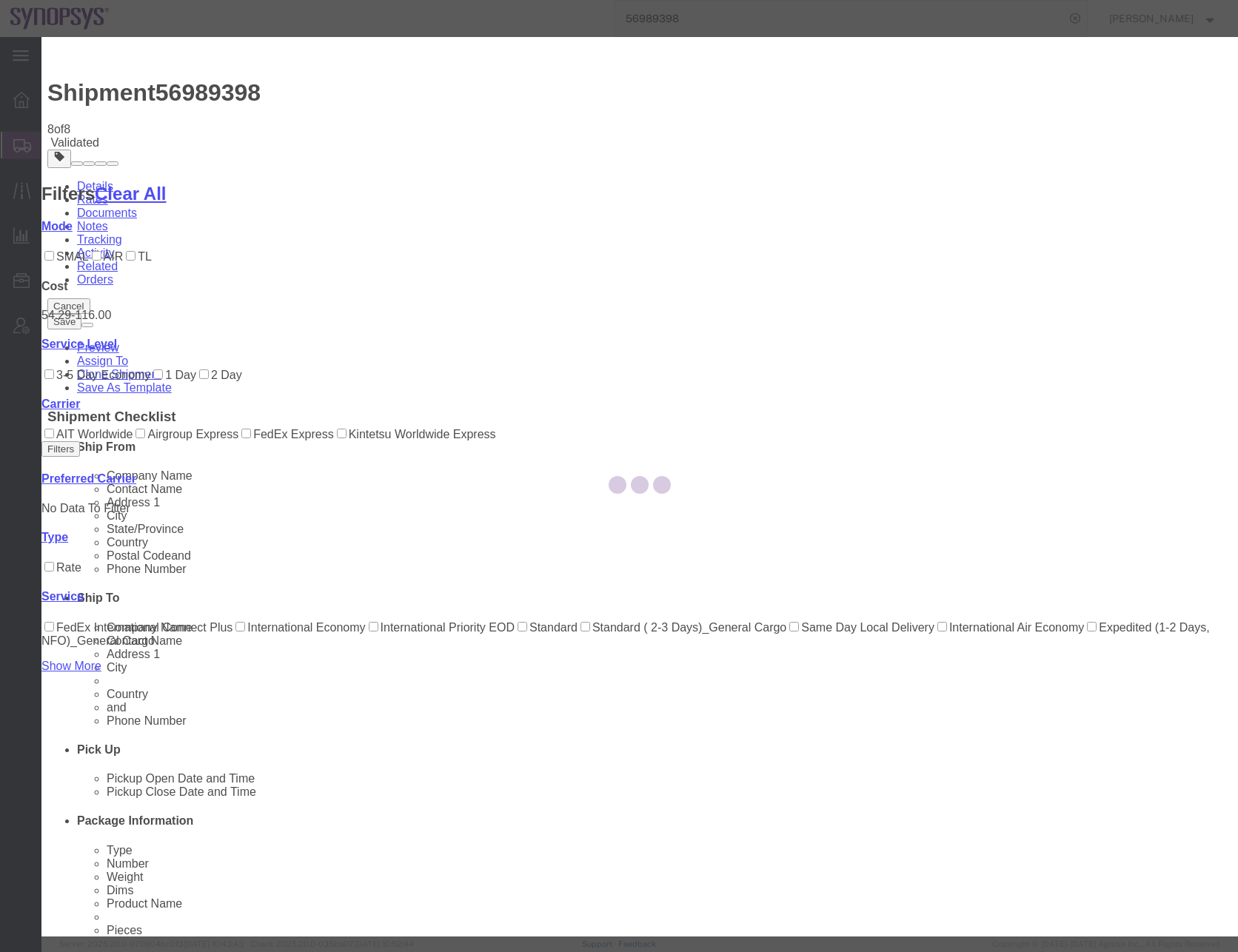
type input "[PERSON_NAME]"
type input "0016505845000"
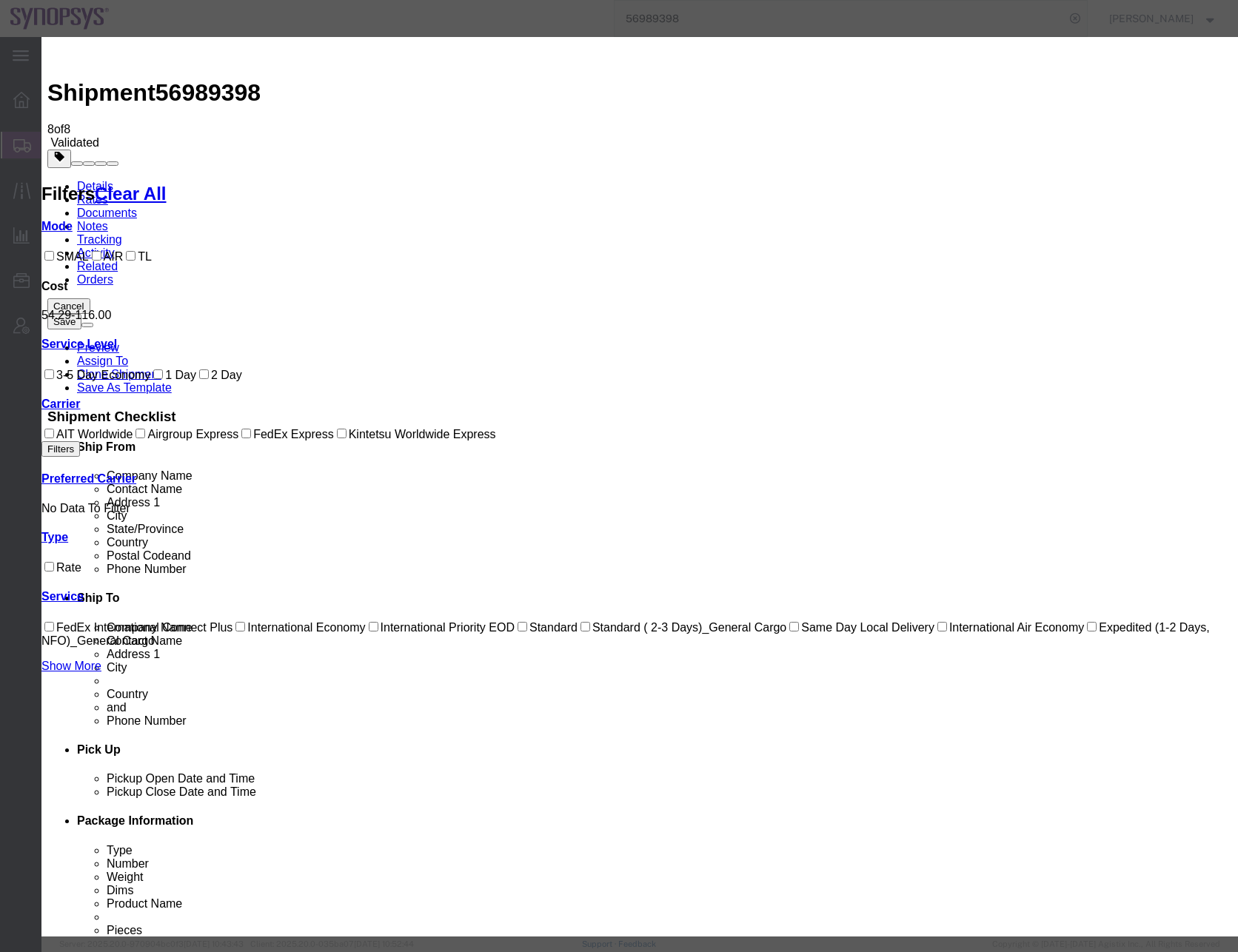
paste input "340513928002"
type input "340513928002"
type input "6505845000"
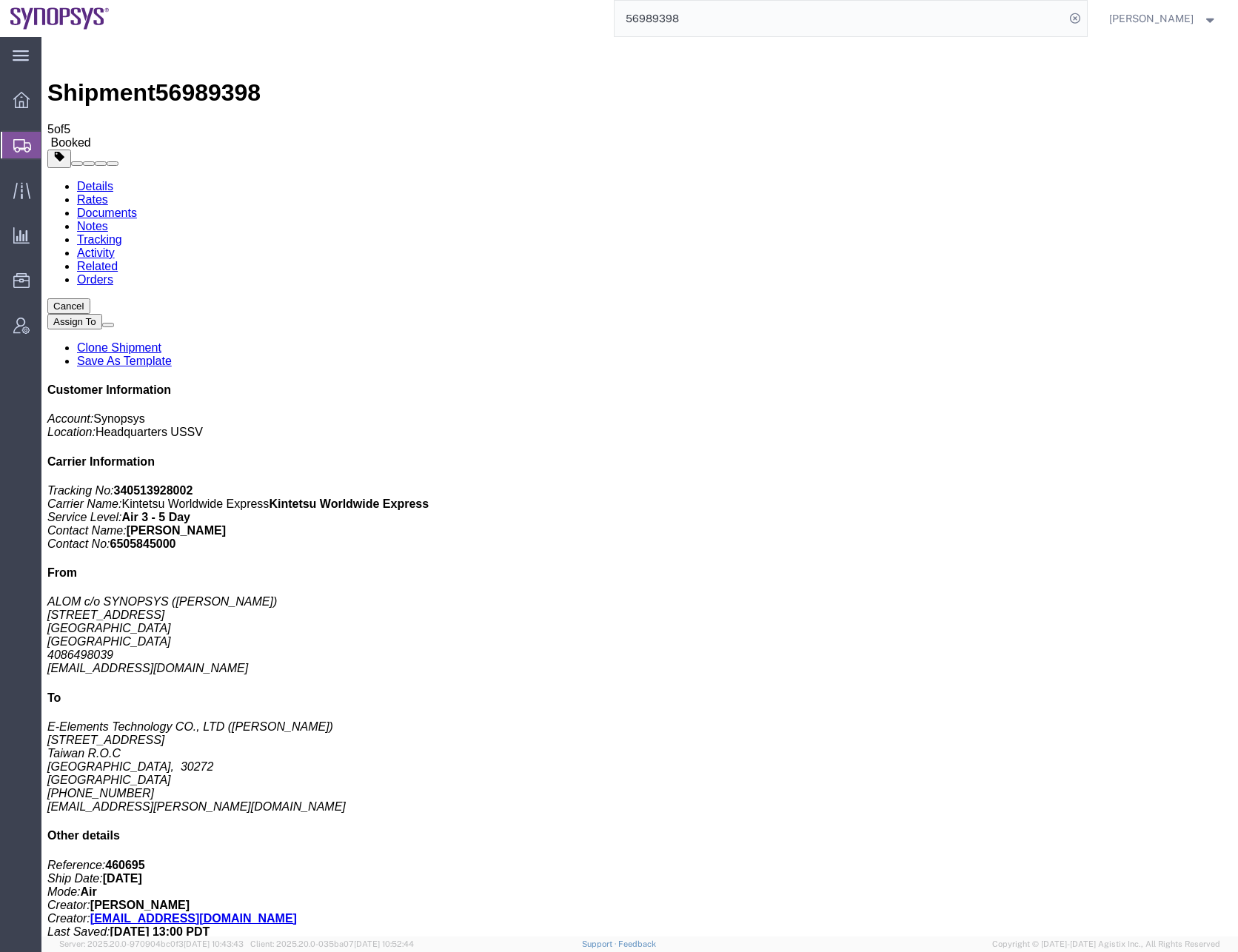
click at [203, 79] on span "56989398" at bounding box center [207, 92] width 105 height 27
copy span "56989398"
drag, startPoint x: 536, startPoint y: 578, endPoint x: 88, endPoint y: 394, distance: 484.3
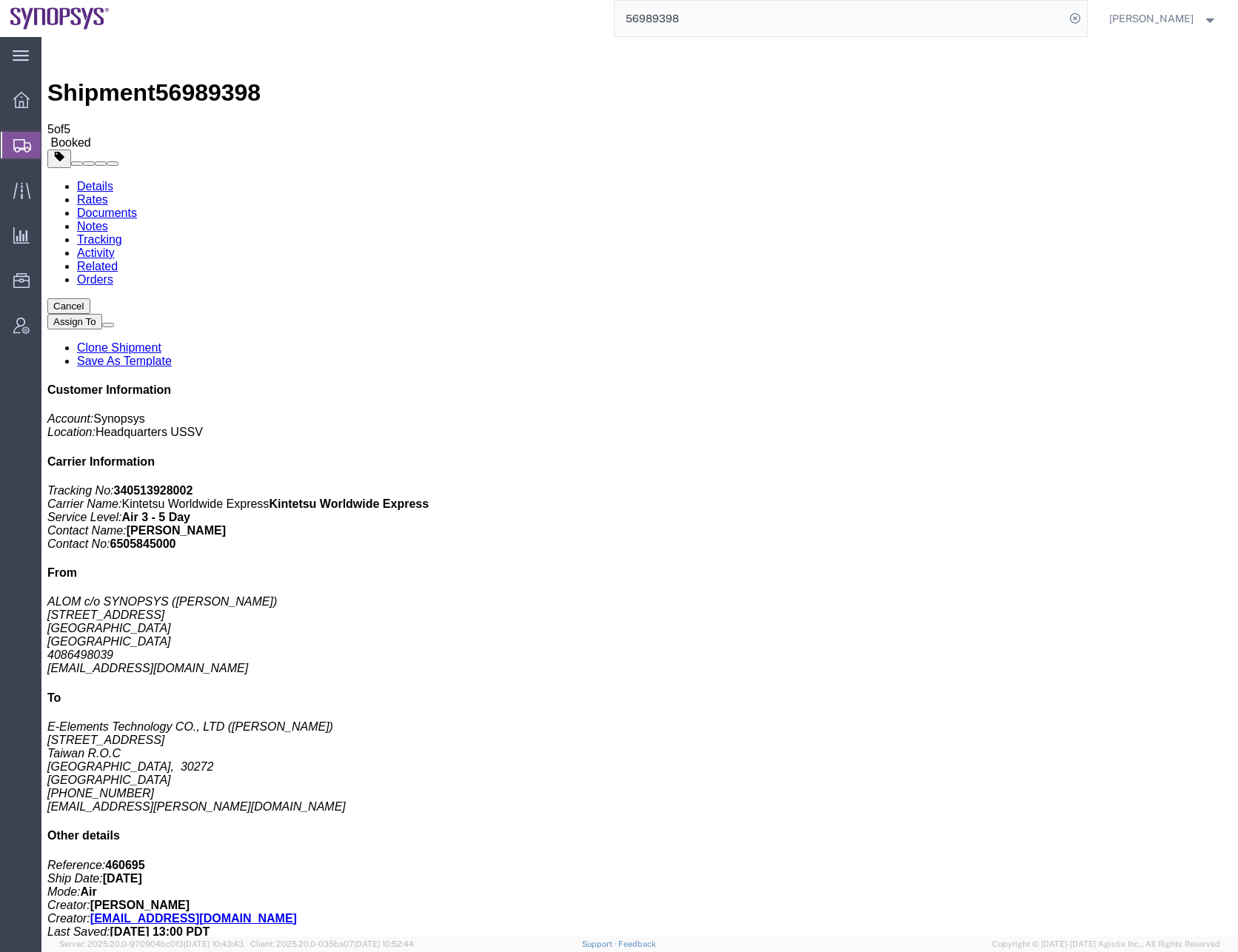
checkbox input "false"
checkbox input "true"
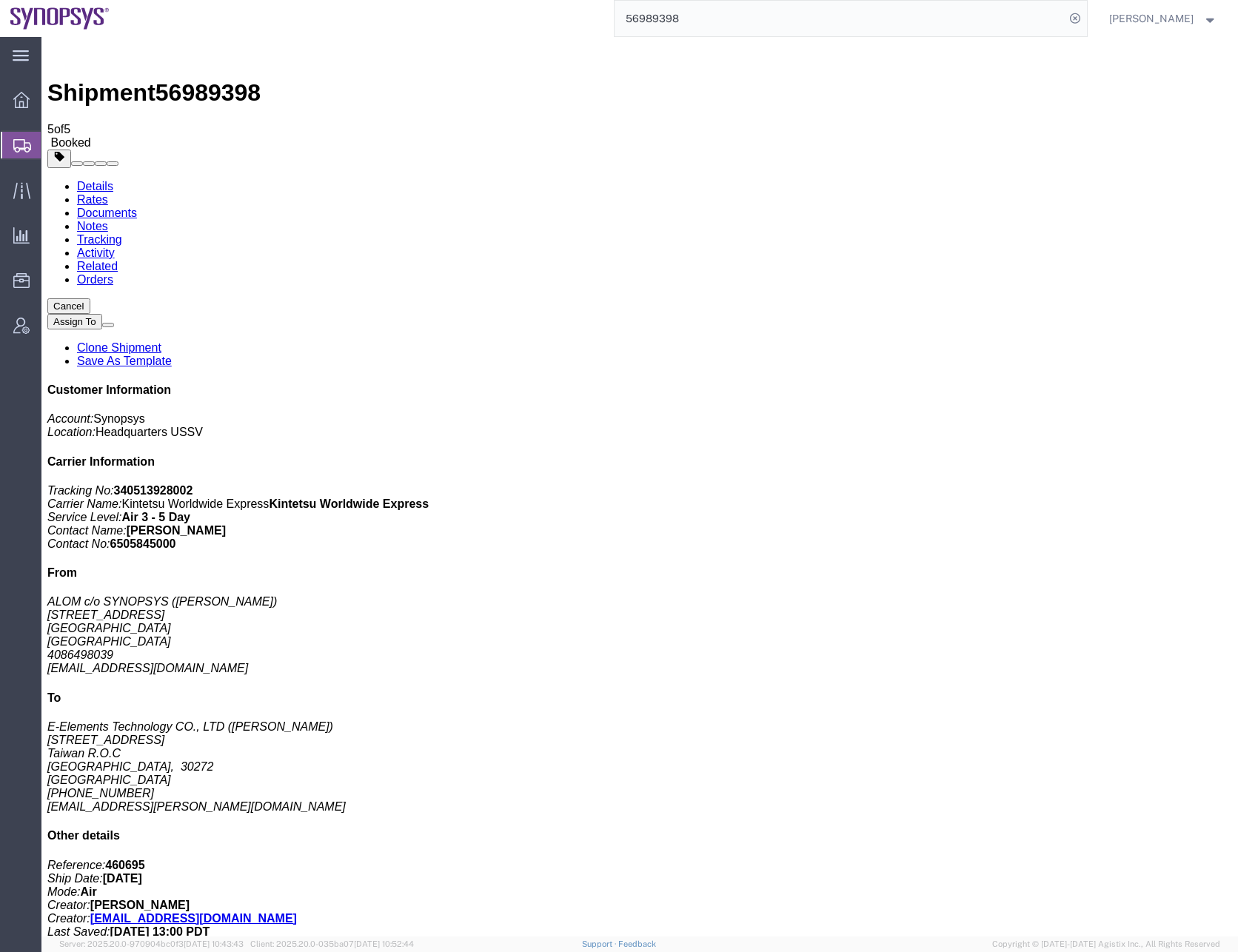
checkbox input "false"
checkbox input "true"
click at [24, 149] on icon at bounding box center [22, 146] width 18 height 13
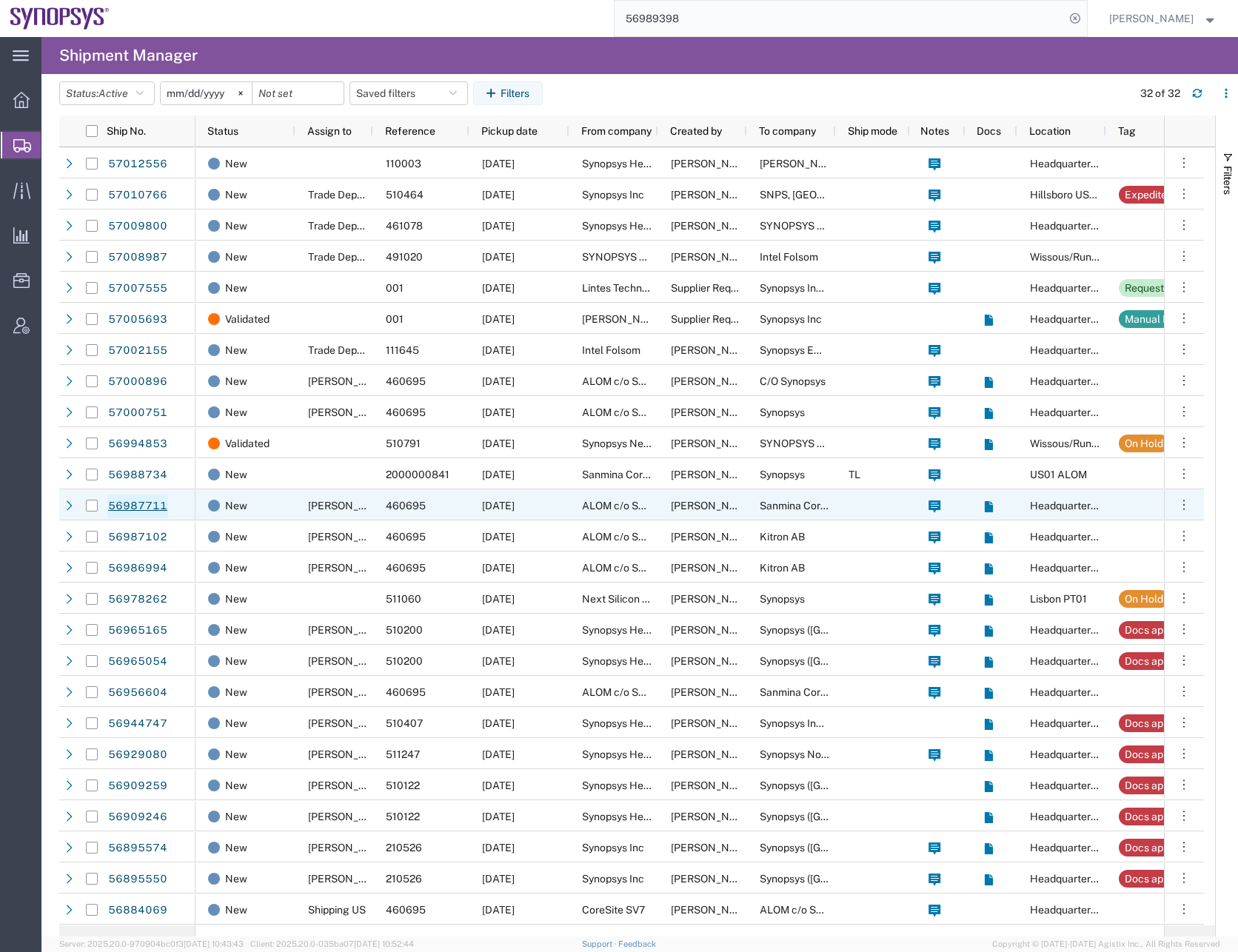
click at [141, 509] on link "56987711" at bounding box center [137, 506] width 61 height 24
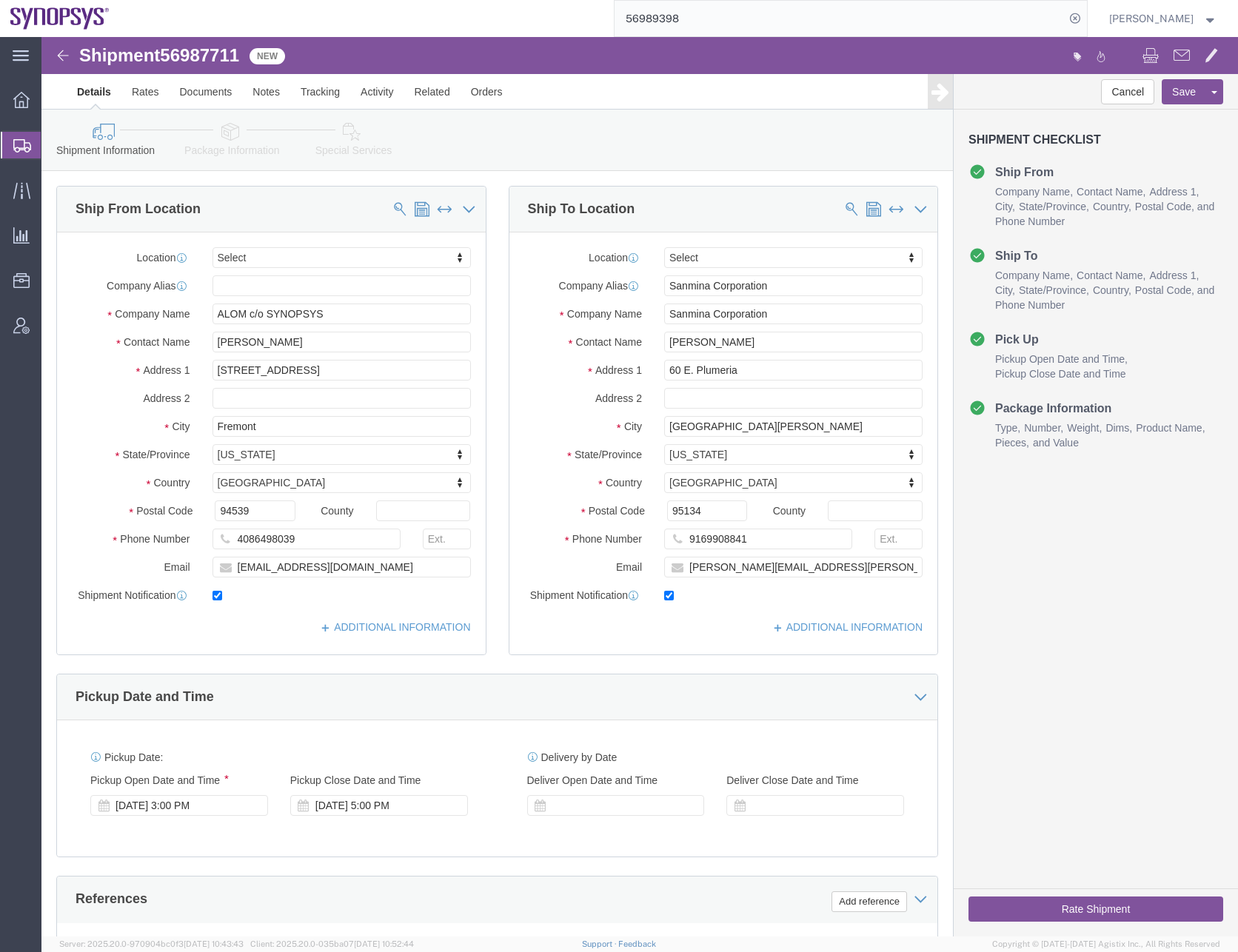
select select
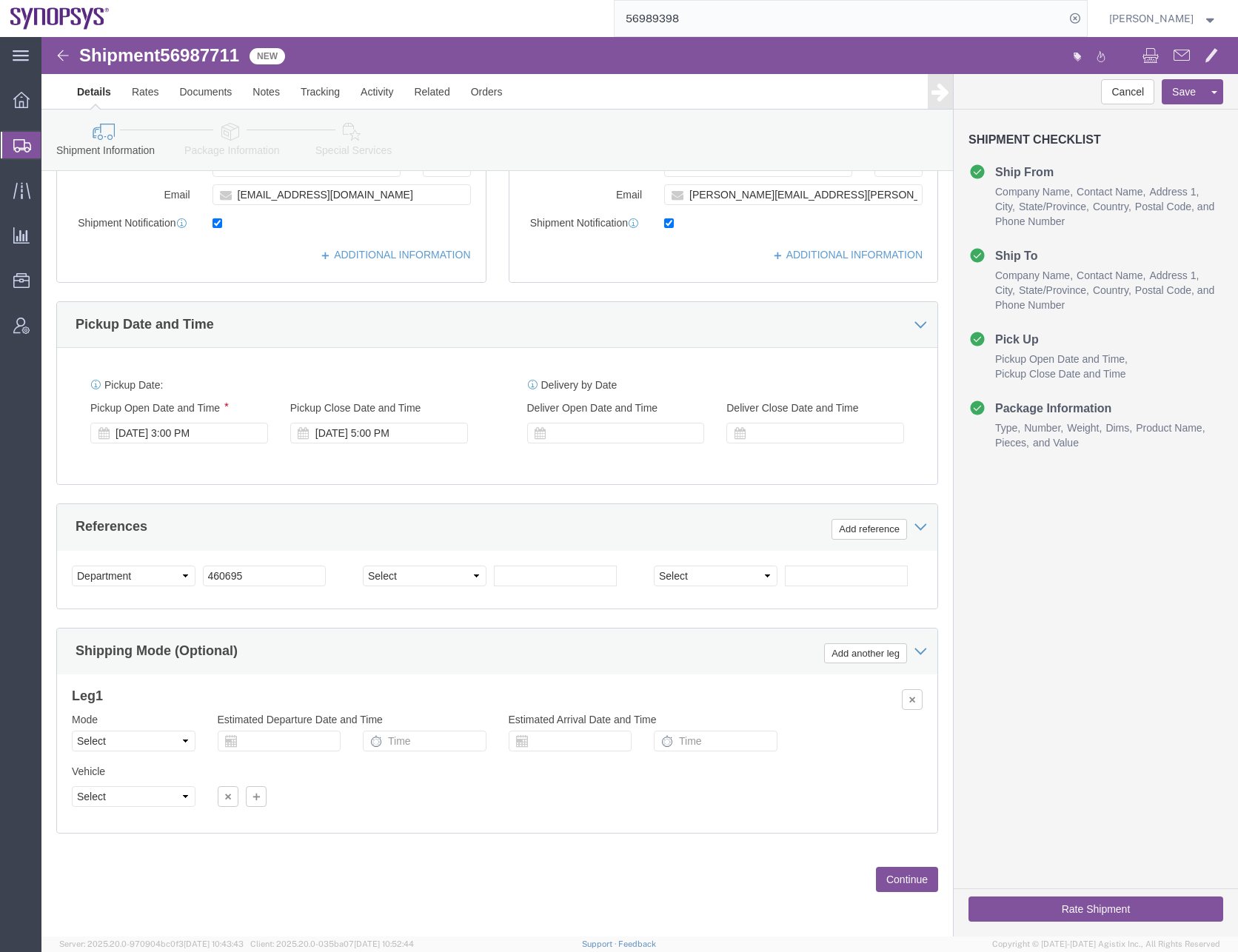
scroll to position [373, 0]
click button "Continue"
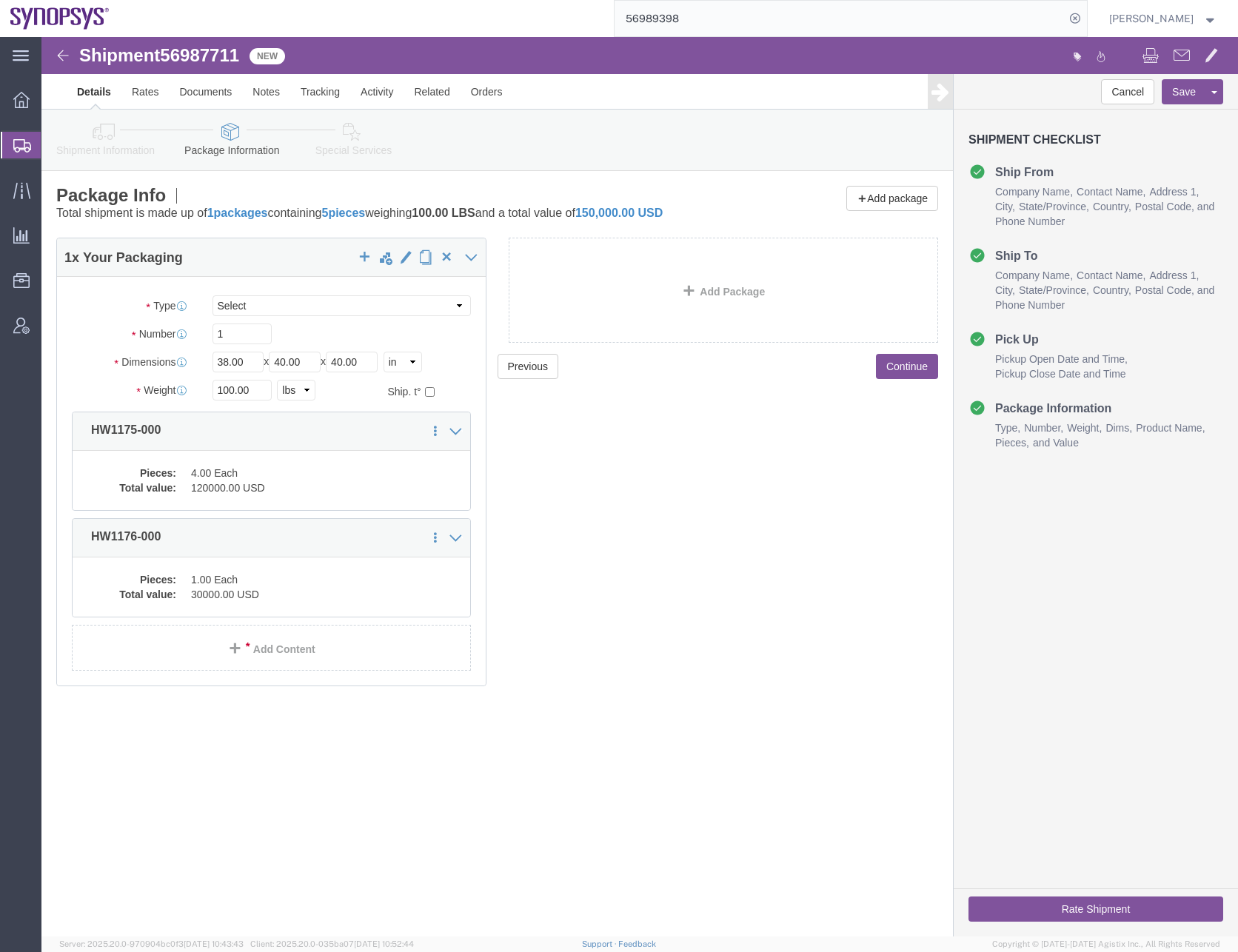
click div "Previous Continue"
click span "button"
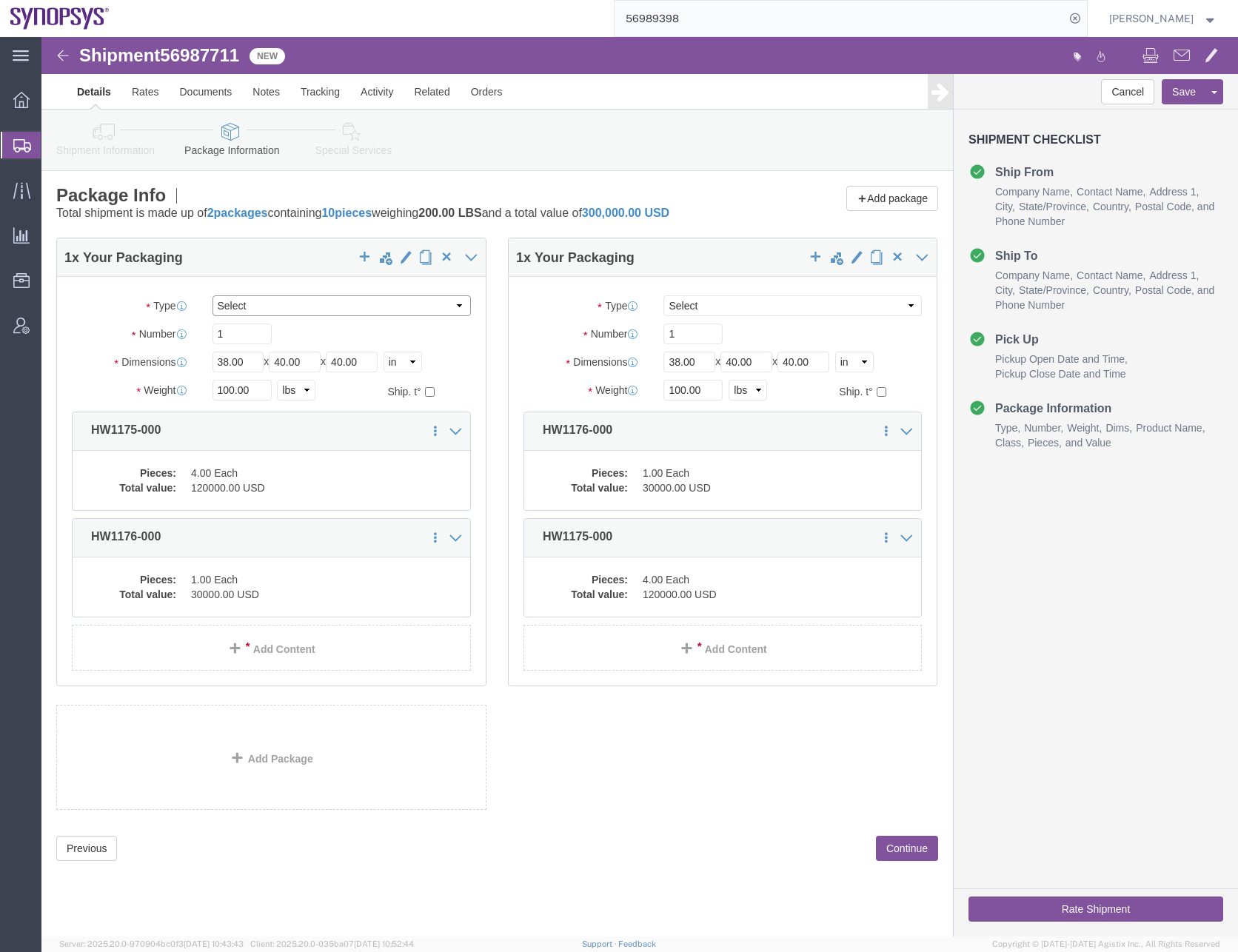
click select "Select Bale(s) Basket(s) Bolt(s) Bottle(s) Buckets Bulk Bundle(s) Can(s) Cardbo…"
select select "PSNS"
click select "Select Bale(s) Basket(s) Bolt(s) Bottle(s) Buckets Bulk Bundle(s) Can(s) Cardbo…"
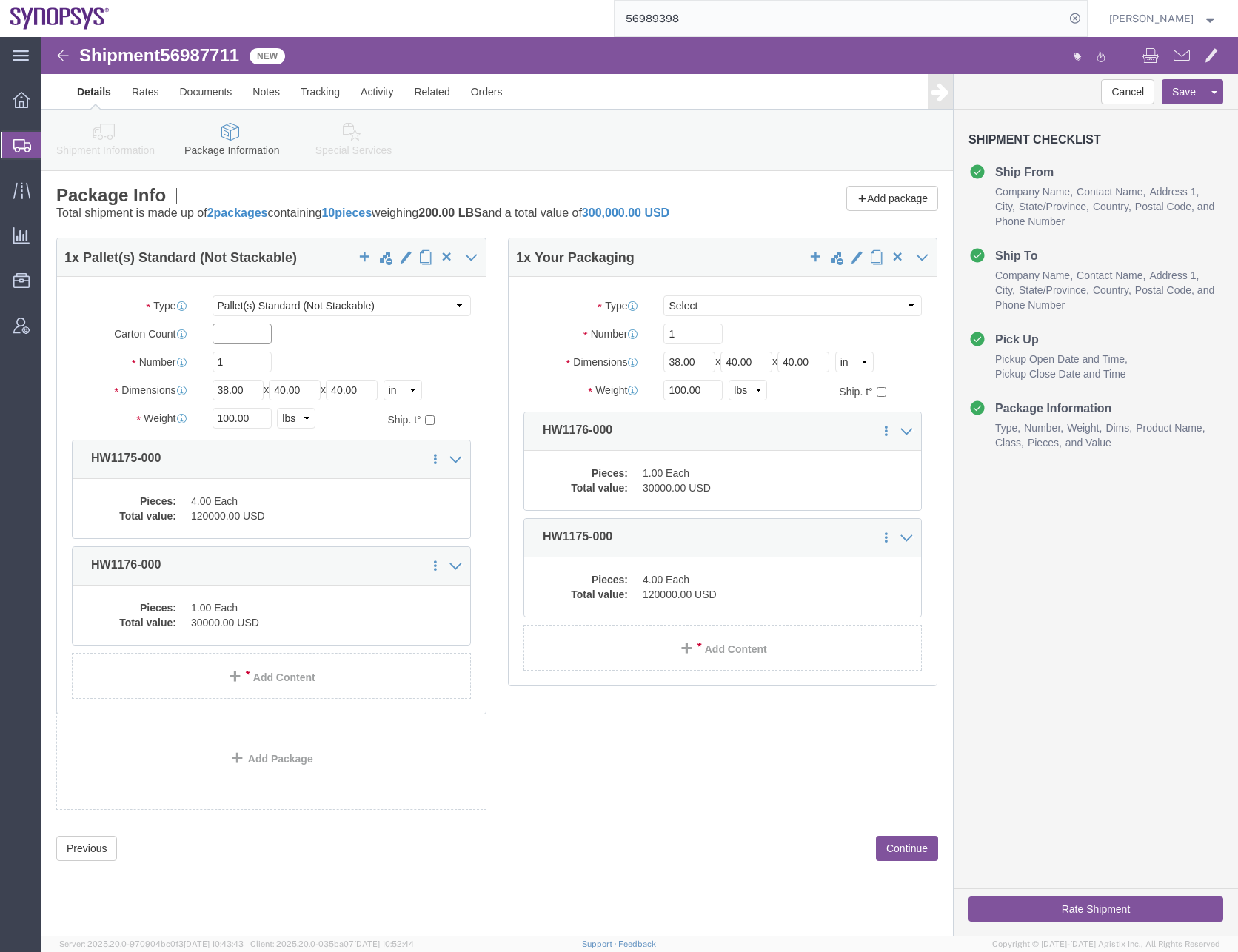
click input "text"
type input "1"
type input "48"
type input "40"
type input "30"
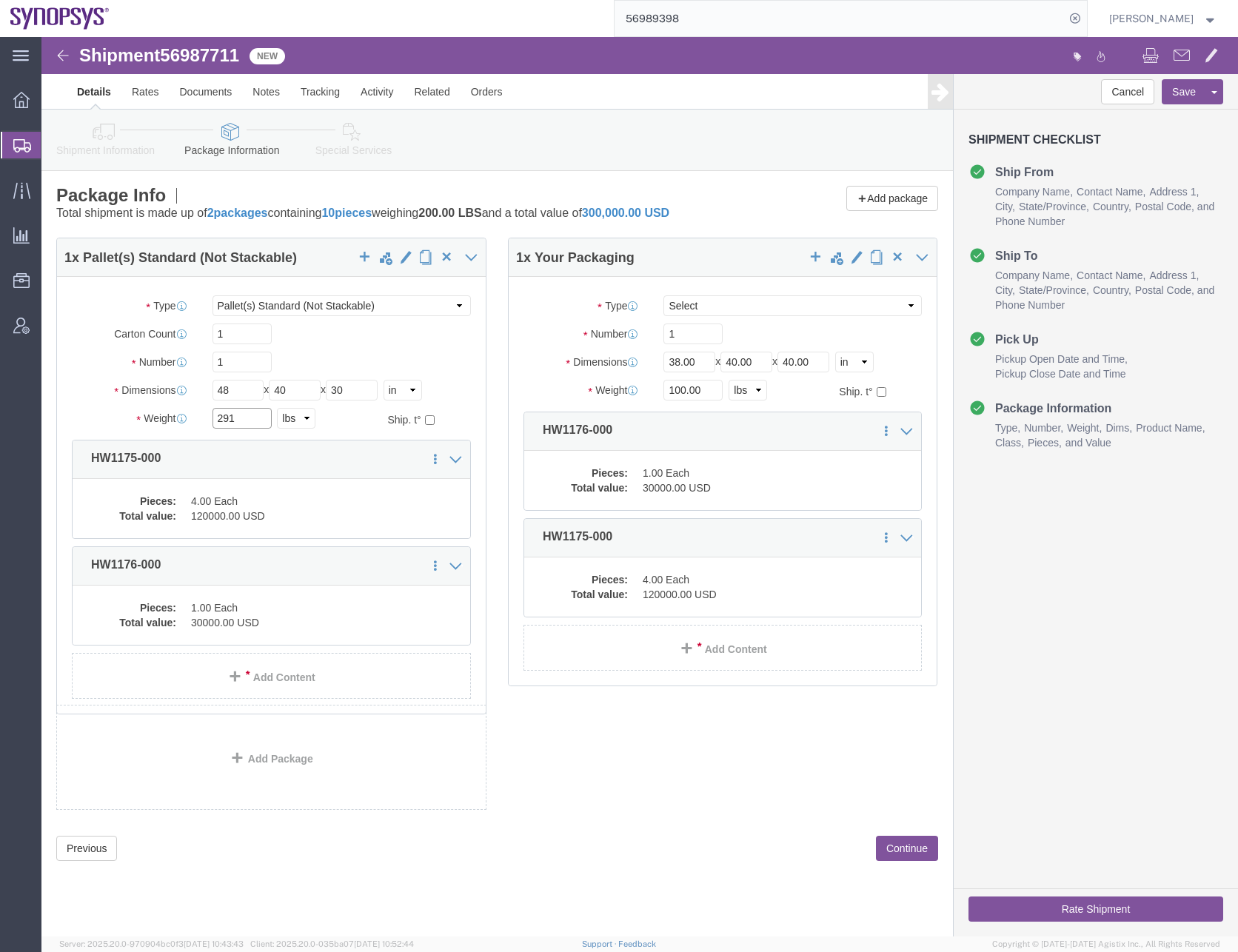
type input "291"
click div "1 x Pallet(s) Standard (Not Stackable) Package Type Select Bale(s) Basket(s) Bo…"
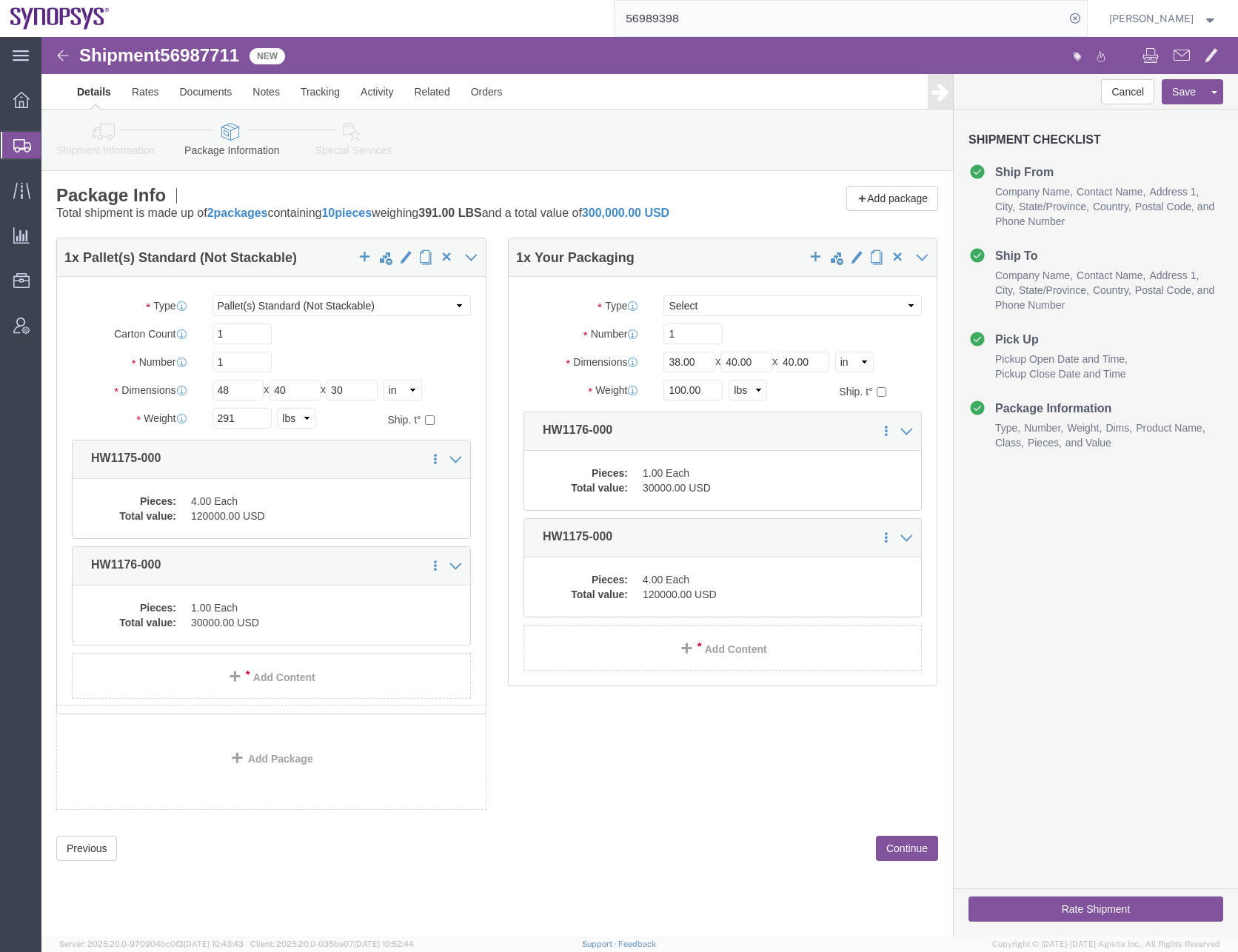
click div "1 x Pallet(s) Standard (Not Stackable) Package Type Select Bale(s) Basket(s) Bo…"
click input "1"
click input "48"
click link "Delete this content"
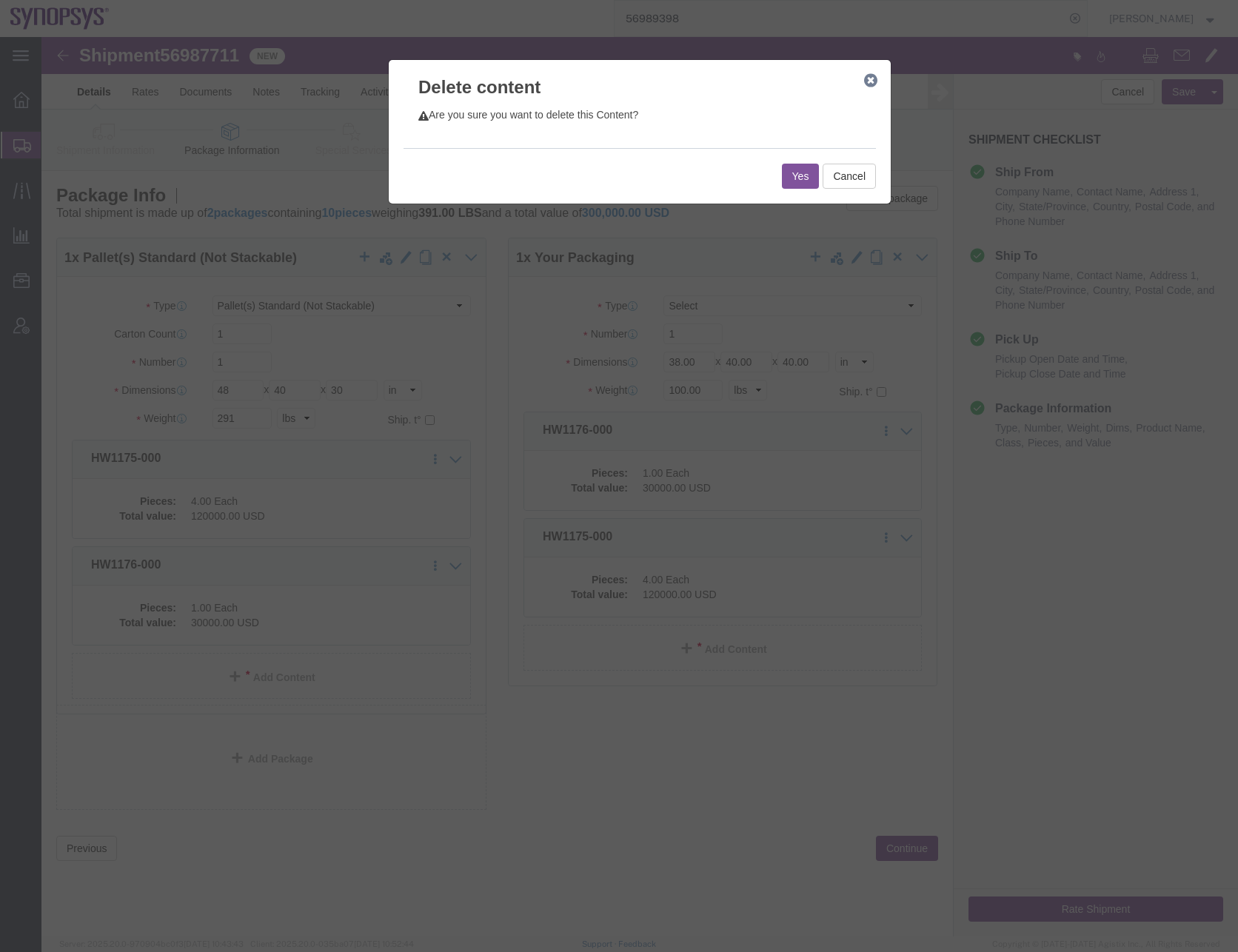
click button "Yes"
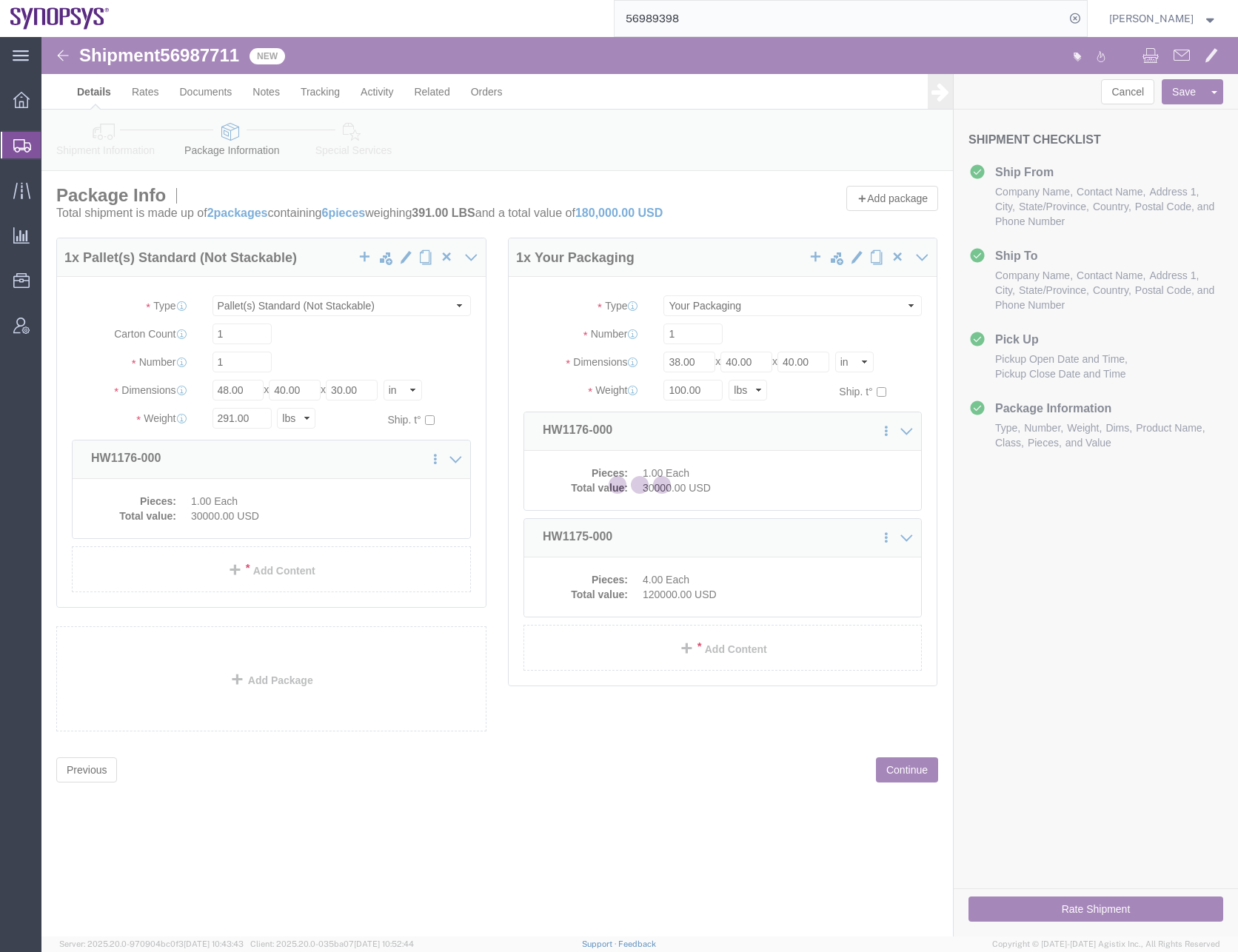
select select "PSNS"
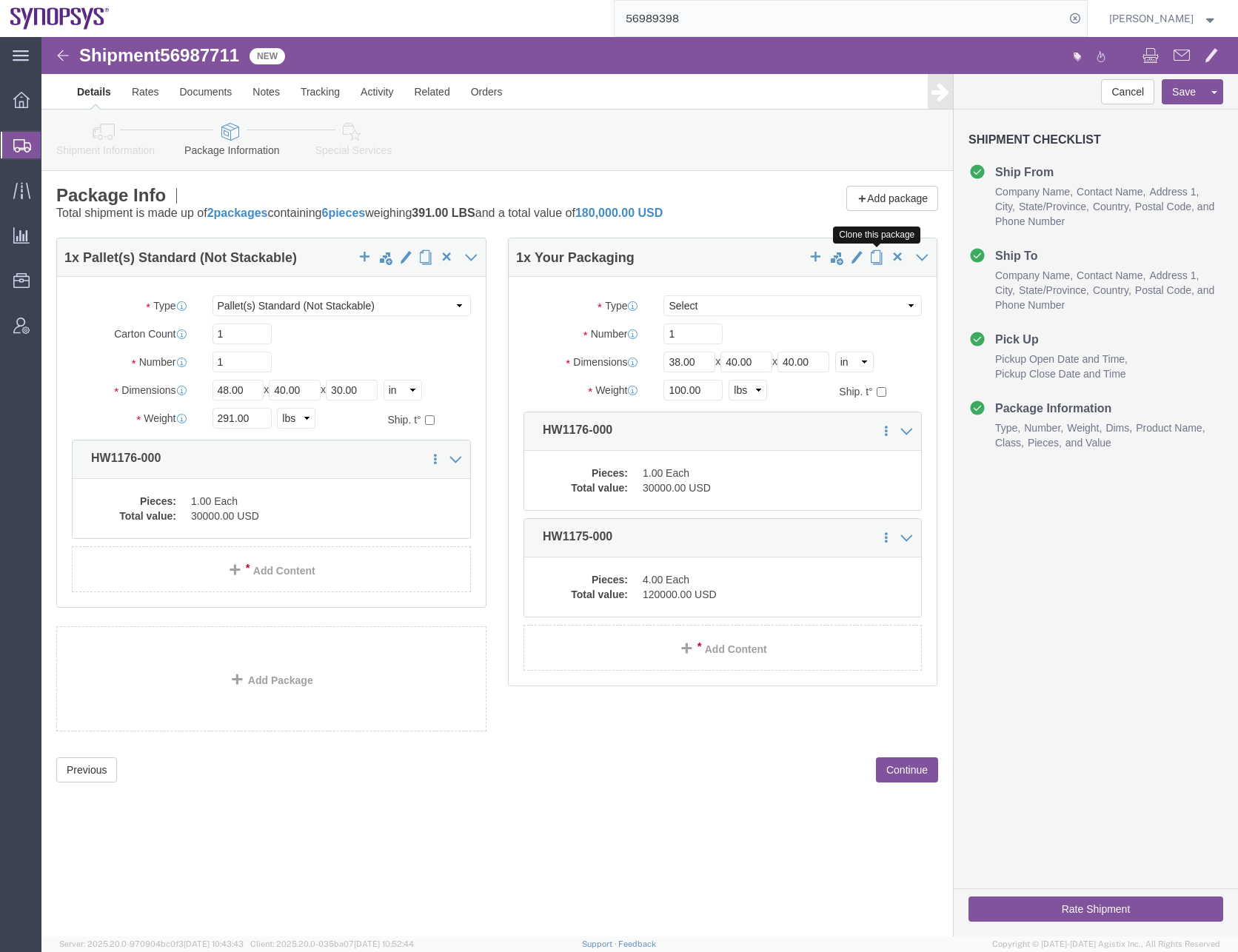
click span "button"
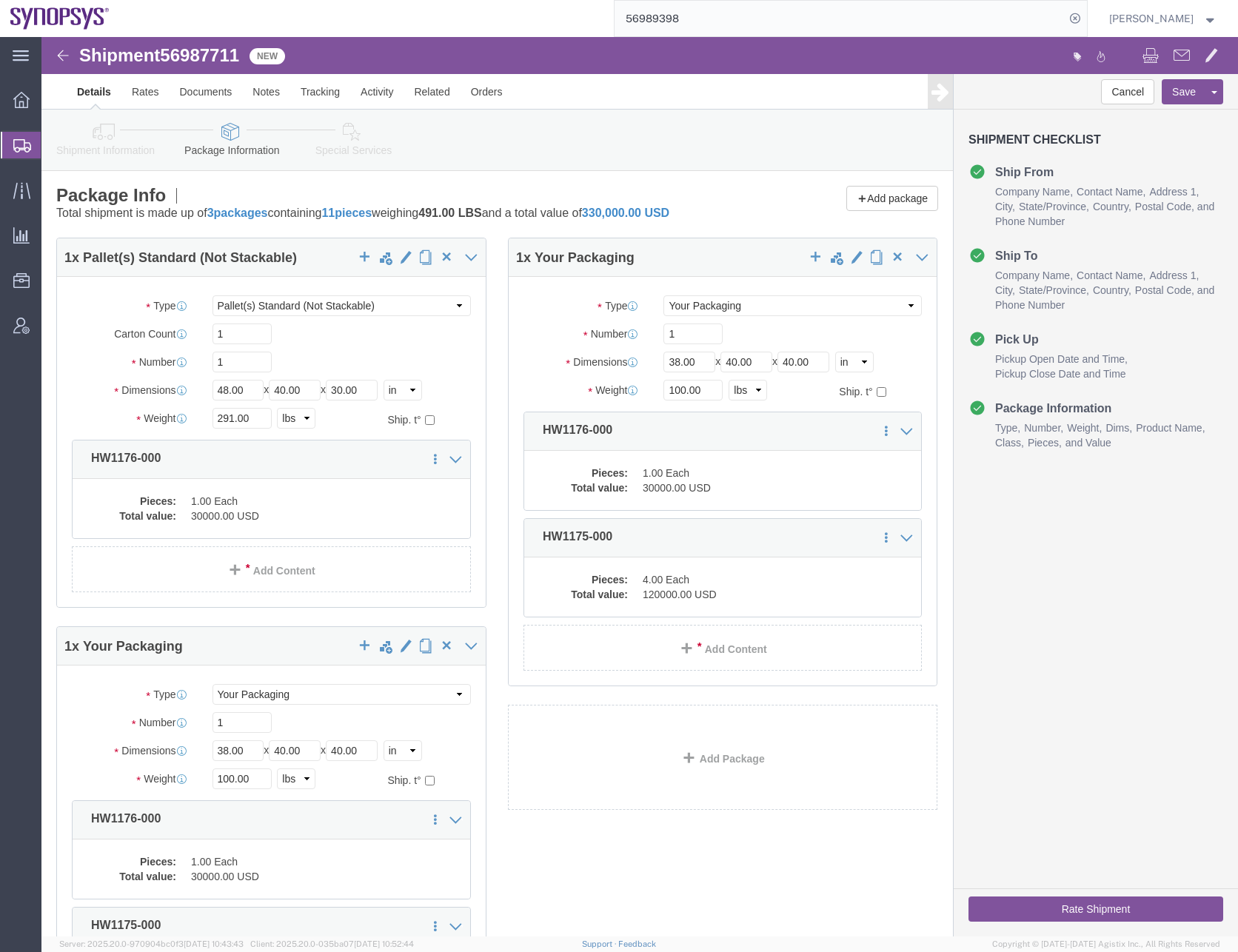
select select "PSNS"
click link "Delete this content"
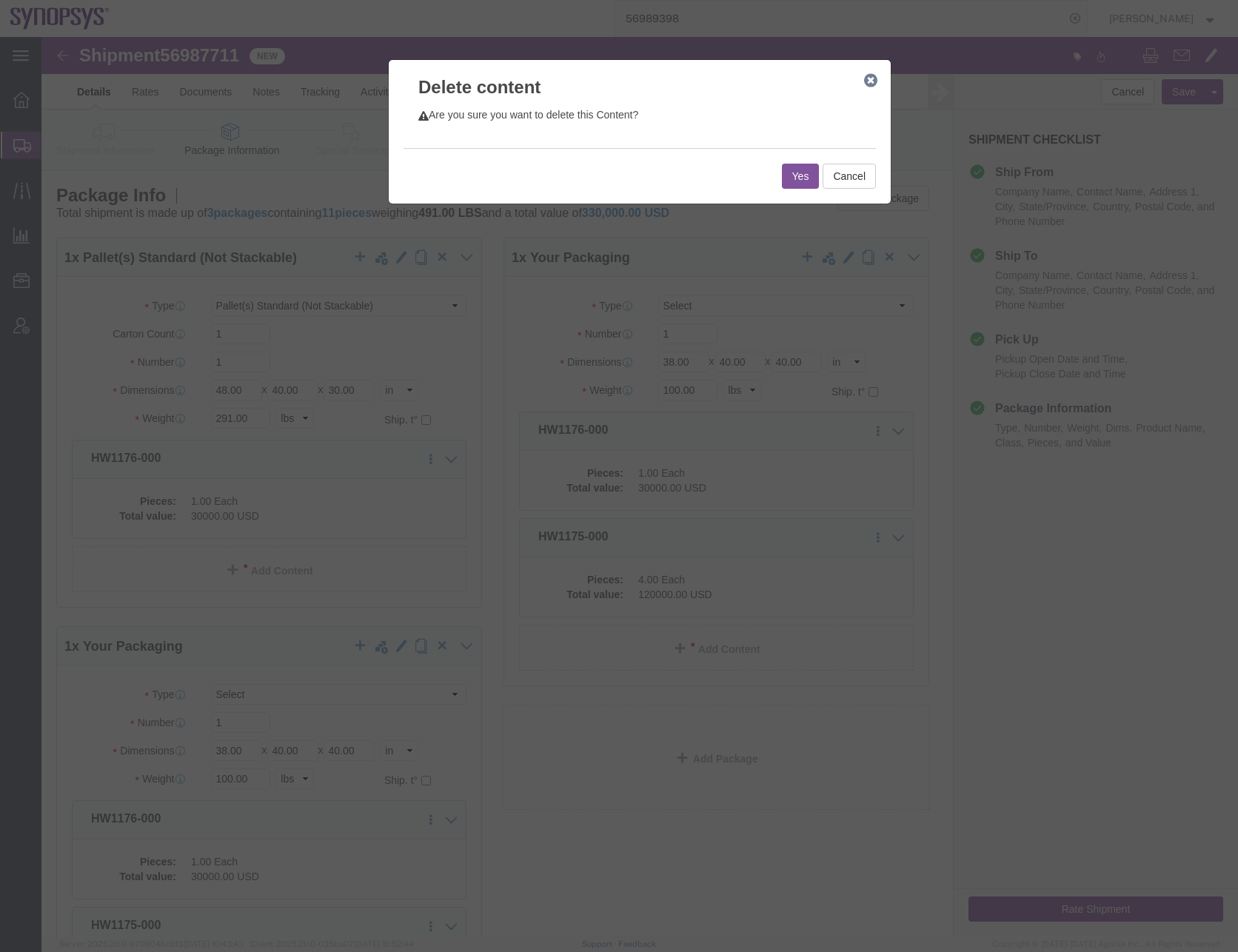
click button "Yes"
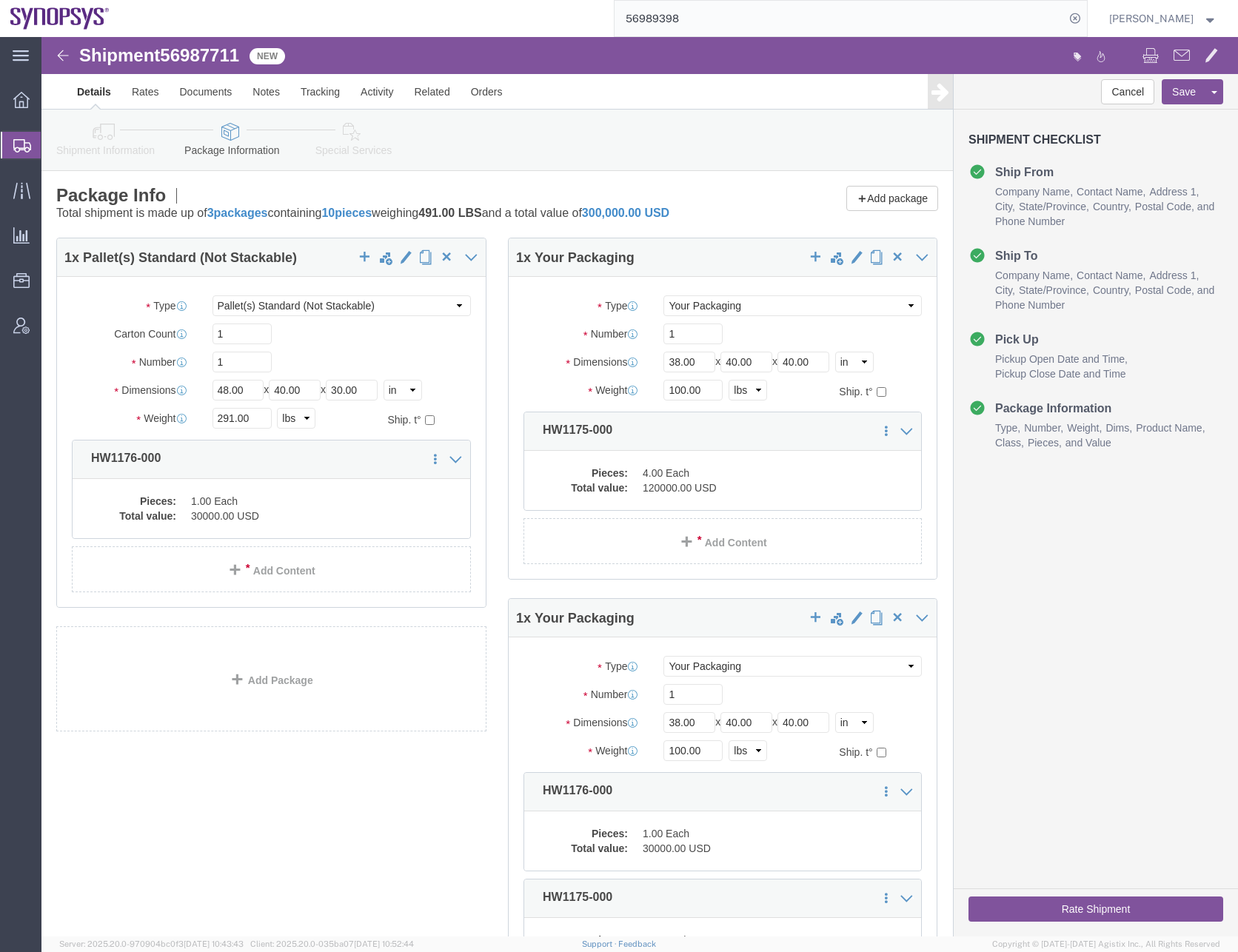
select select "PSNS"
click dd "120000.00 USD"
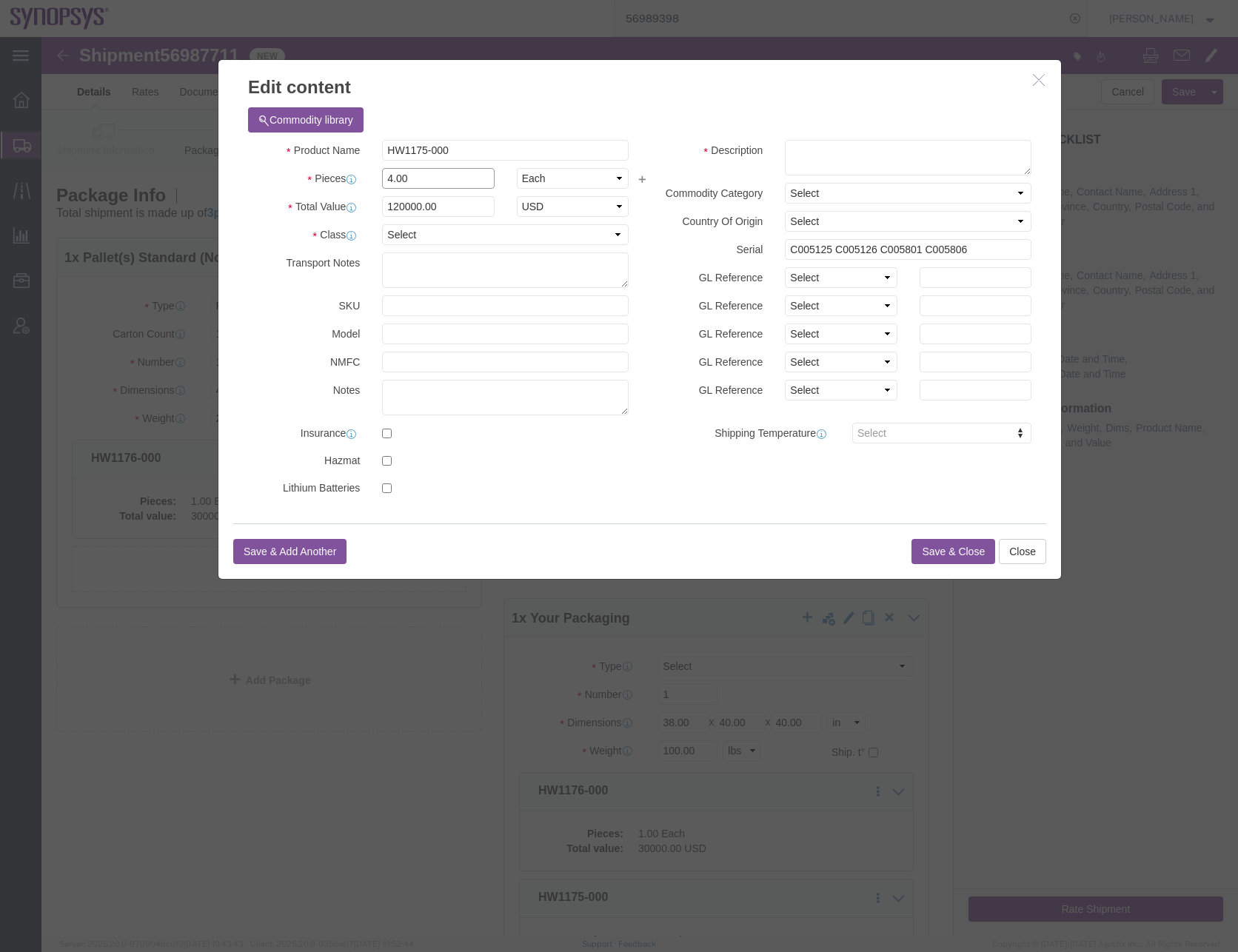
drag, startPoint x: 370, startPoint y: 145, endPoint x: 277, endPoint y: 171, distance: 96.6
click div "Product Name HW1175-000 Pieces 4.00 Select Bag Barrels 100Board Feet Bottle Box…"
type input "1"
type input "30000"
click button "Save & Close"
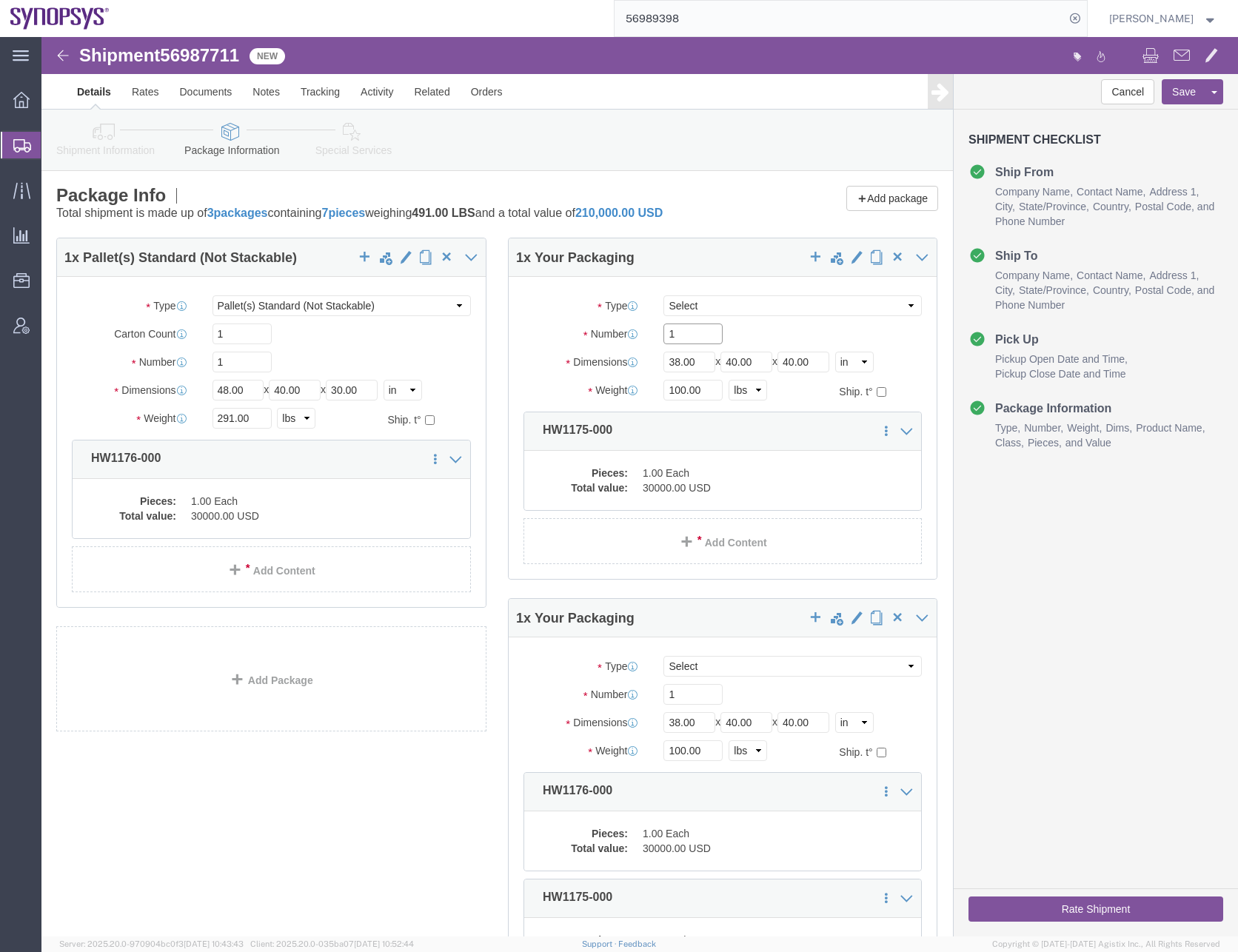
click input "1"
click select "Select Bale(s) Basket(s) Bolt(s) Bottle(s) Buckets Bulk Bundle(s) Can(s) Cardbo…"
select select "PSNS"
click select "Select Bale(s) Basket(s) Bolt(s) Bottle(s) Buckets Bulk Bundle(s) Can(s) Cardbo…"
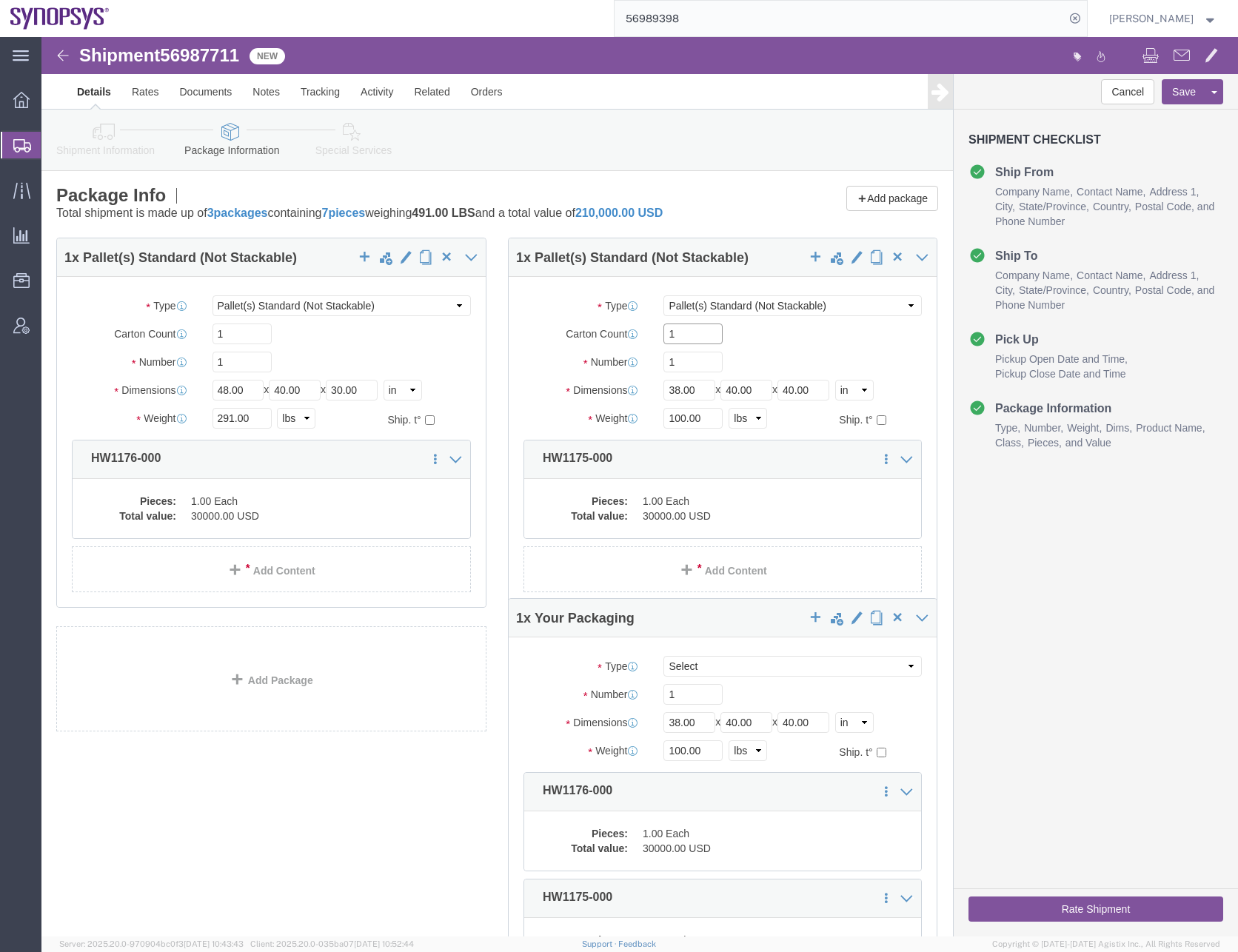
type input "1"
type input "48"
type input "40"
type input "30"
type input "291"
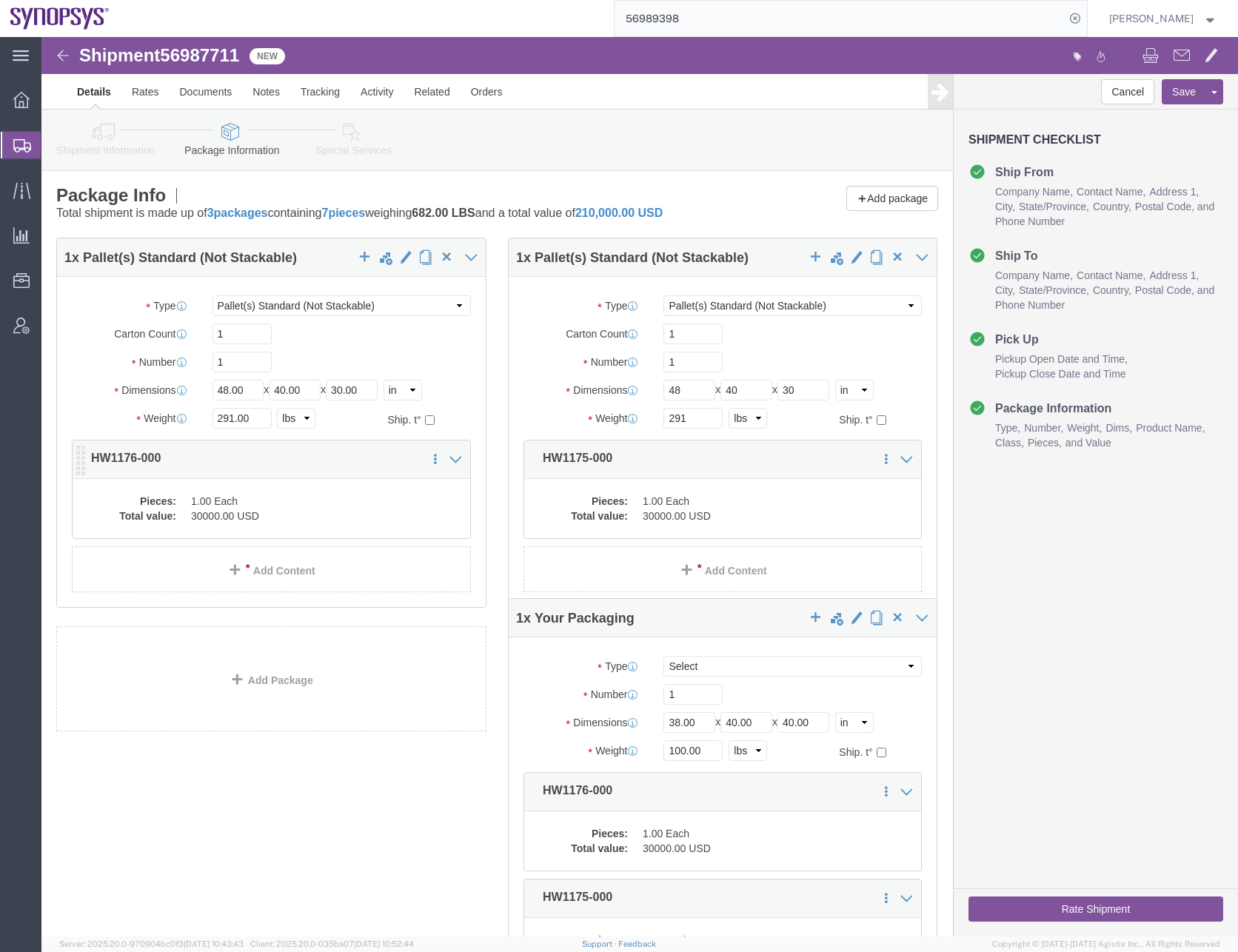
click dd "30000.00 USD"
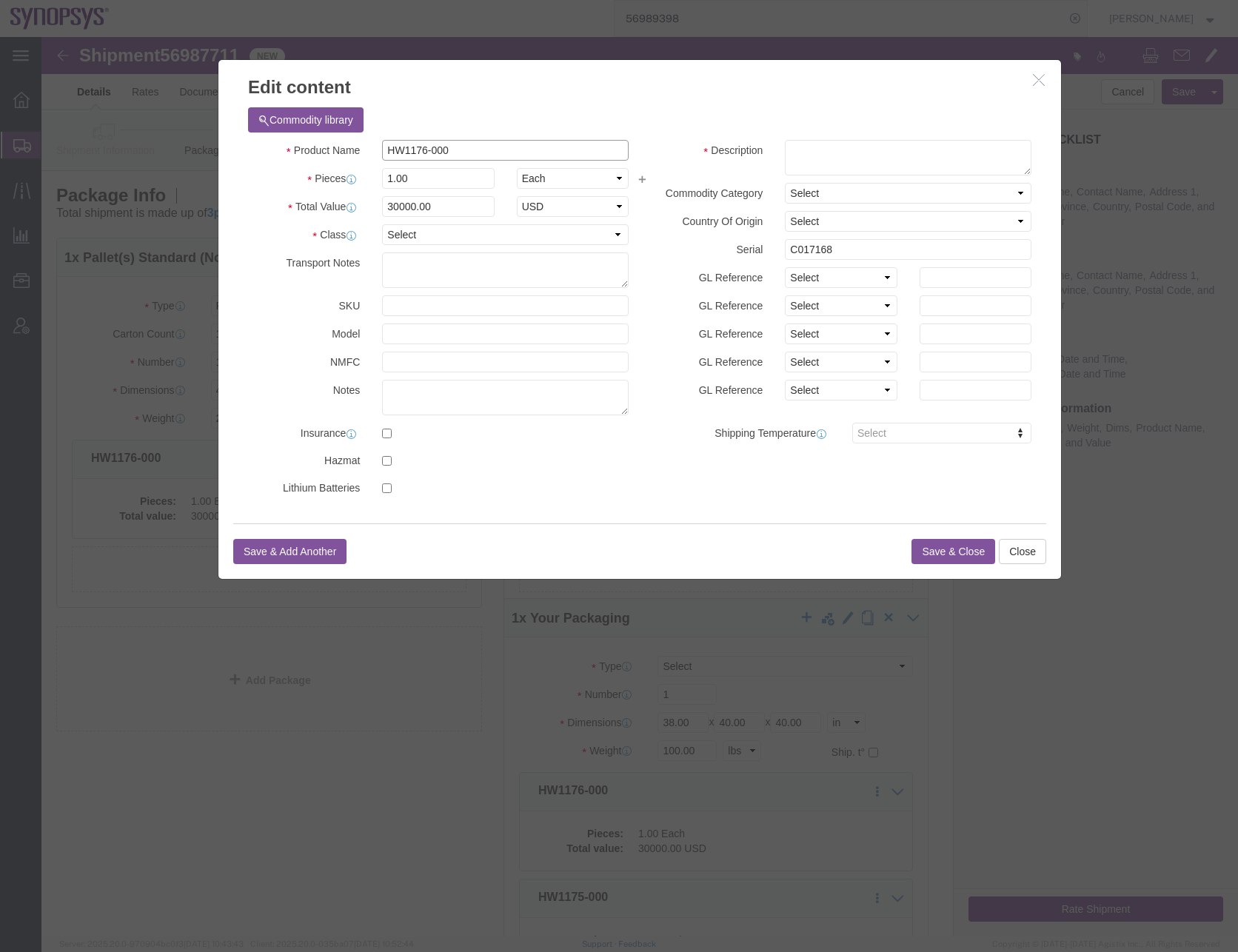
drag, startPoint x: 415, startPoint y: 115, endPoint x: 228, endPoint y: 111, distance: 187.0
click div "Product Name HW1176-000"
click textarea
paste textarea "HW1176-000"
type textarea "HW1176-000"
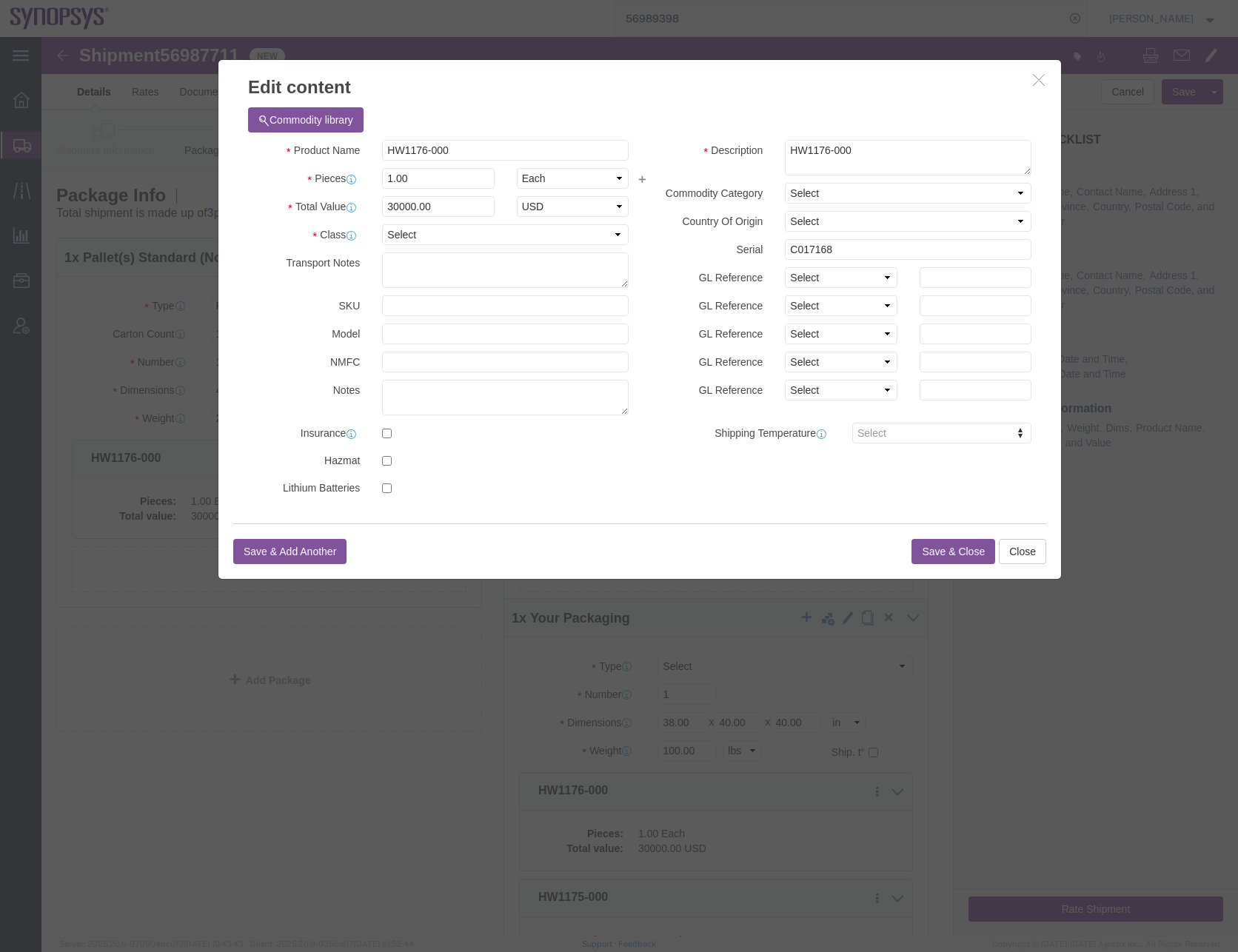
click h3 "Edit content"
click button "Save & Close"
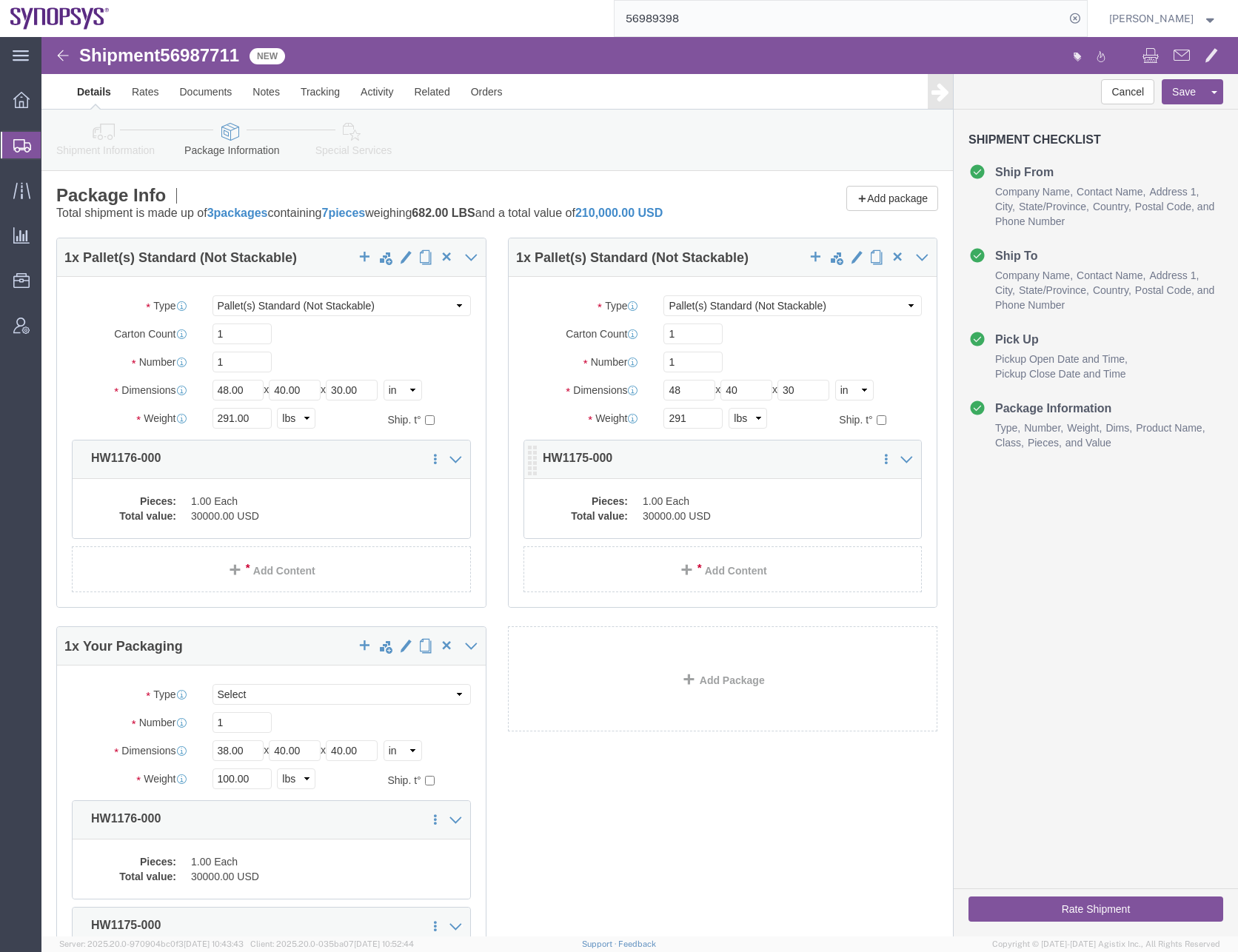
click dd "30000.00 USD"
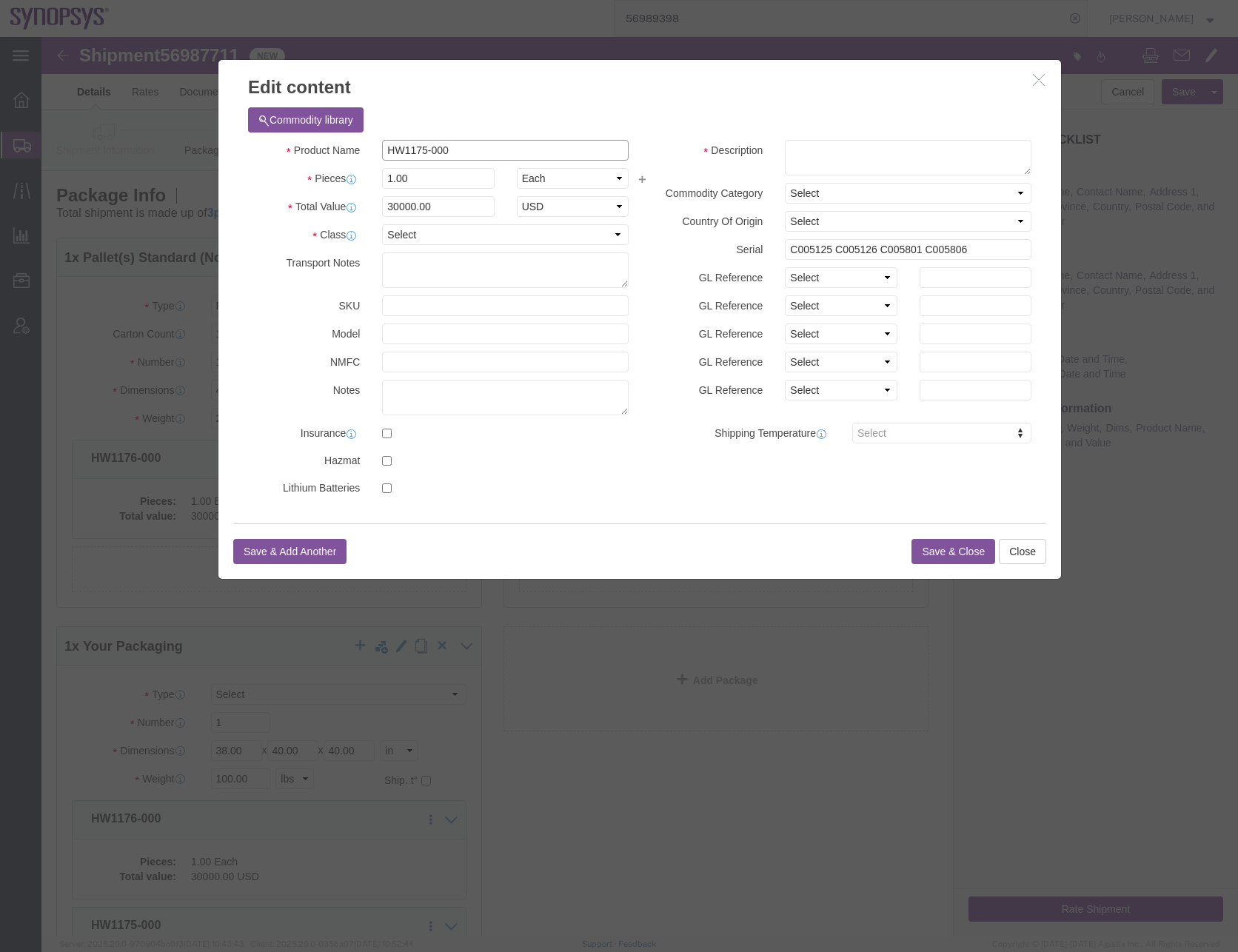
drag, startPoint x: 457, startPoint y: 114, endPoint x: 213, endPoint y: 116, distance: 244.0
click div "Product Name HW1175-000"
click textarea
paste textarea "HW1175-000"
type textarea "HW1175-000"
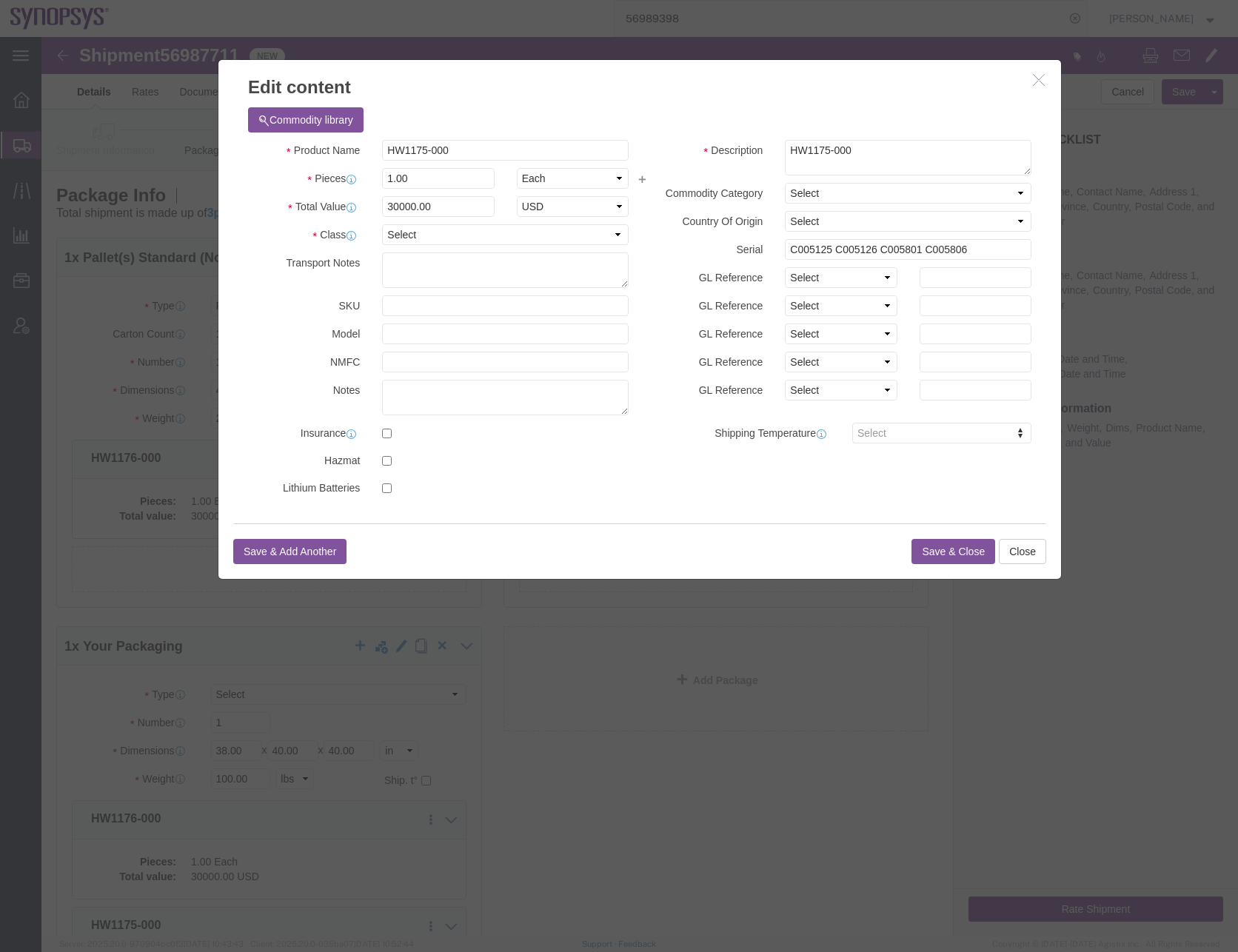
click h3 "Edit content"
drag, startPoint x: 934, startPoint y: 212, endPoint x: 682, endPoint y: 211, distance: 252.0
click div "Serial C005125 C005126 C005801 C005806"
click div "Commodity library"
click input "C005125 C005126 C005801 C005806"
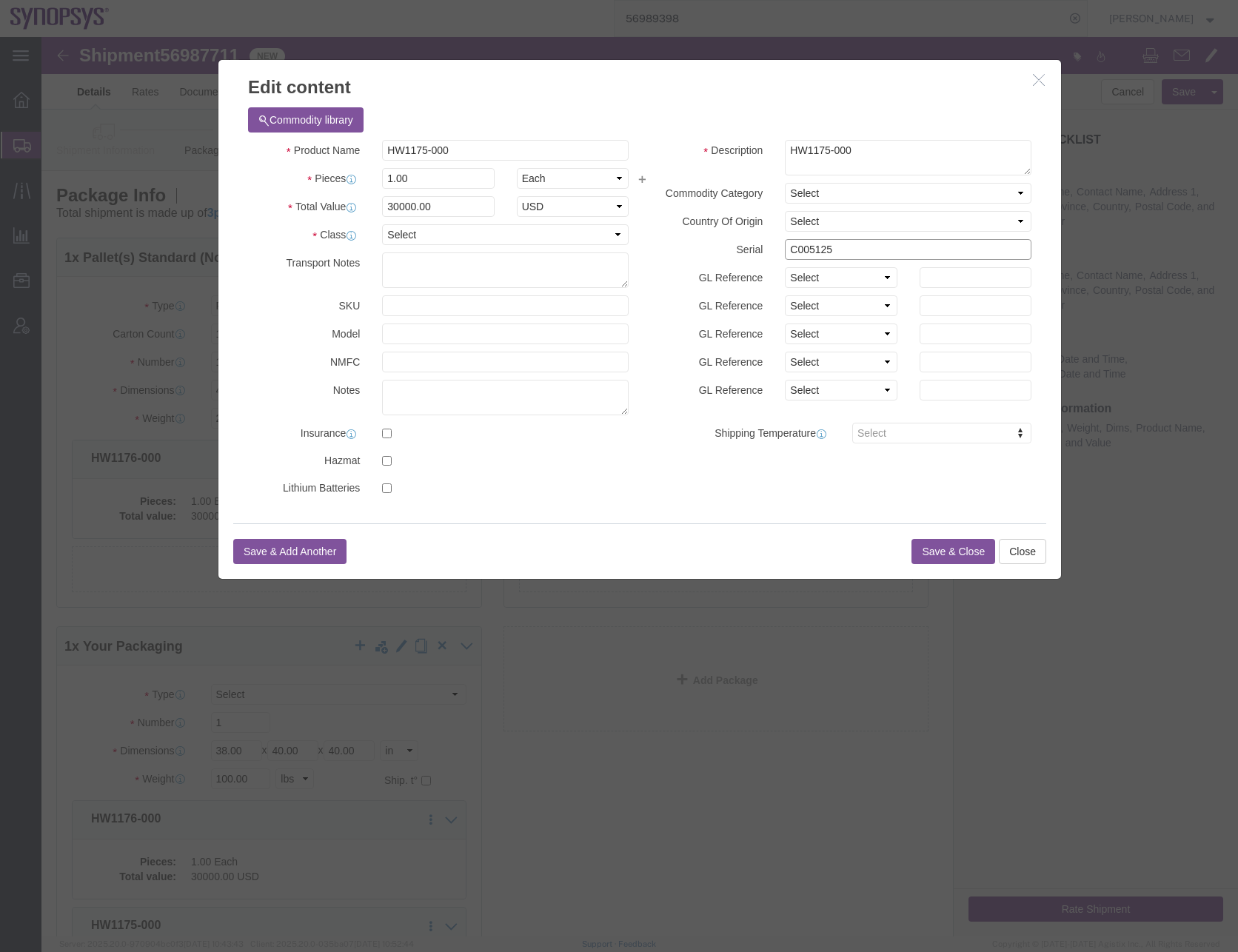
type input "C005125"
click select "Select 50 55 60 65 70 85 92.5 100 125 175 250 300 400"
select select "50"
click select "Select 50 55 60 65 70 85 92.5 100 125 175 250 300 400"
click button "Save & Close"
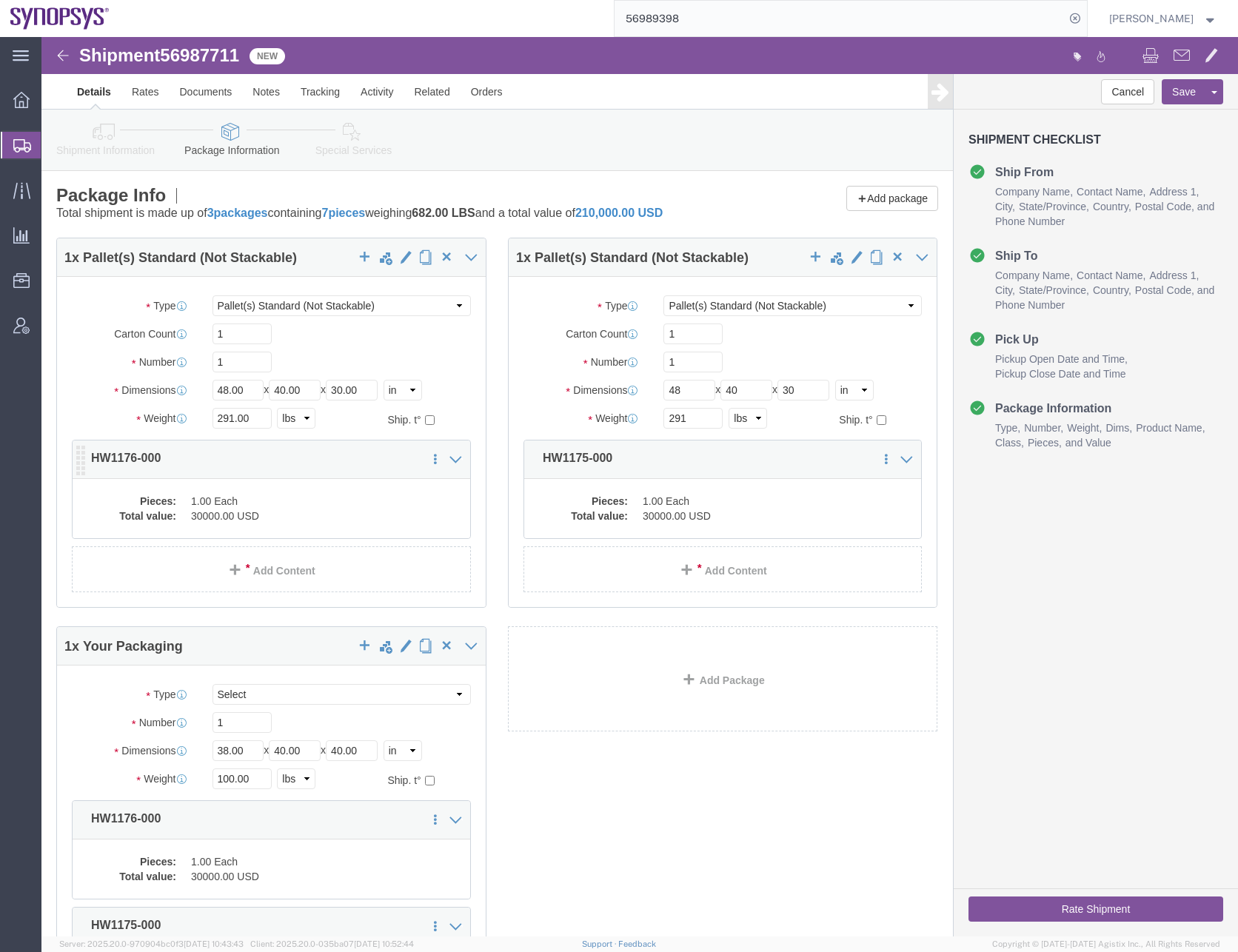
click dd "30000.00 USD"
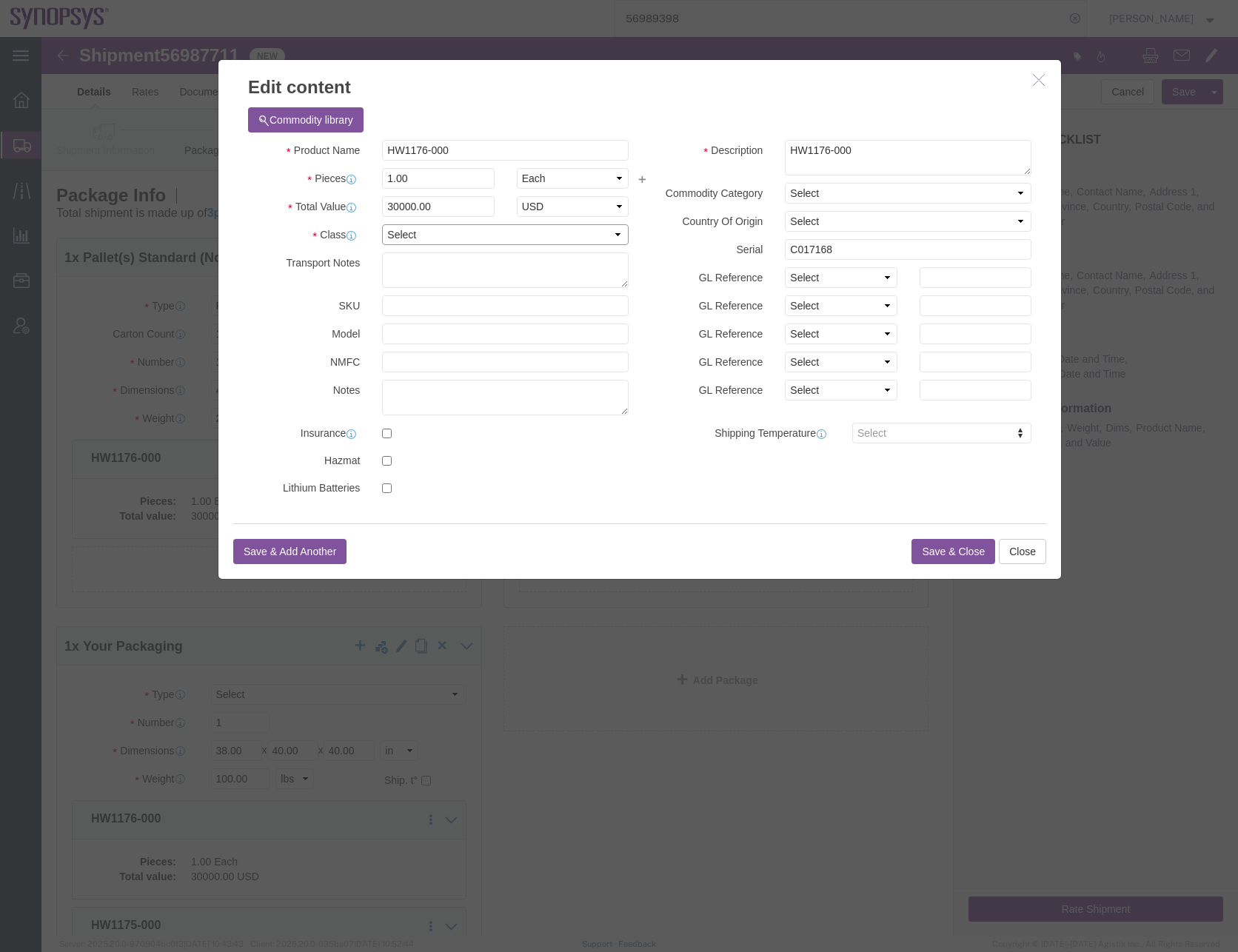
click select "Select 50 55 60 65 70 85 92.5 100 125 175 250 300 400"
select select "50"
click select "Select 50 55 60 65 70 85 92.5 100 125 175 250 300 400"
click button "Save & Close"
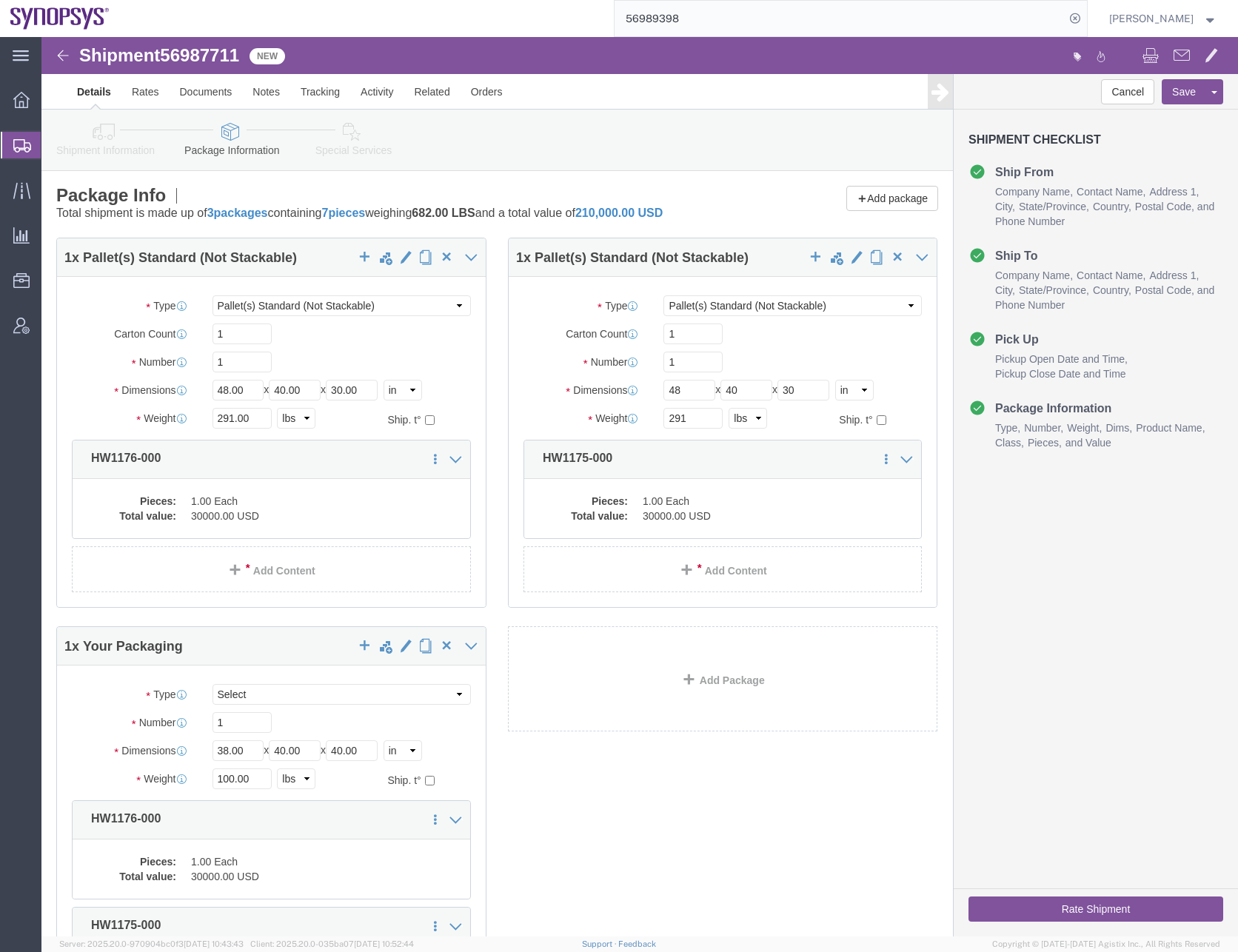
click div "1 x Pallet(s) Standard (Not Stackable) Package Type Select Bale(s) Basket(s) Bo…"
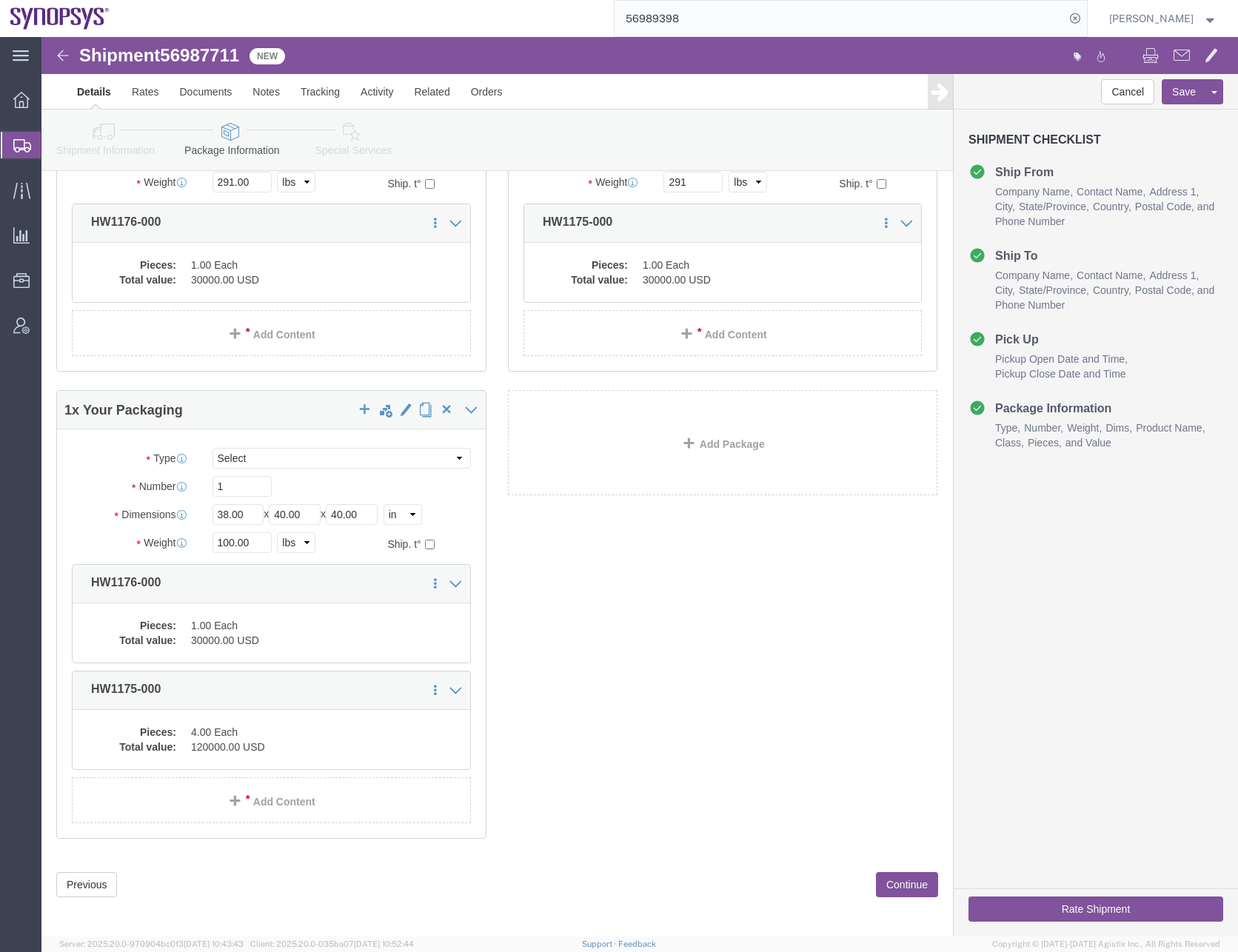
scroll to position [242, 0]
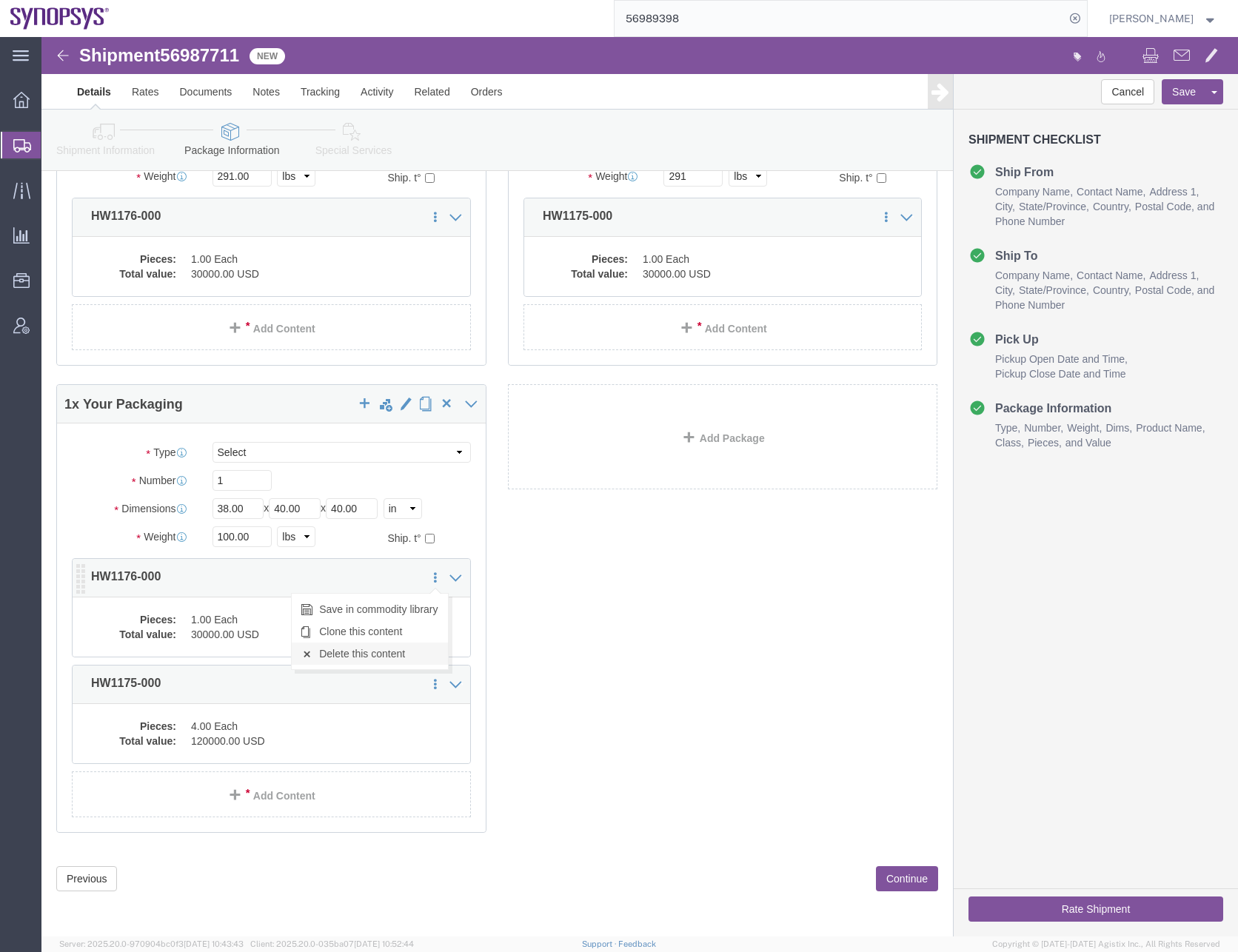
click link "Delete this content"
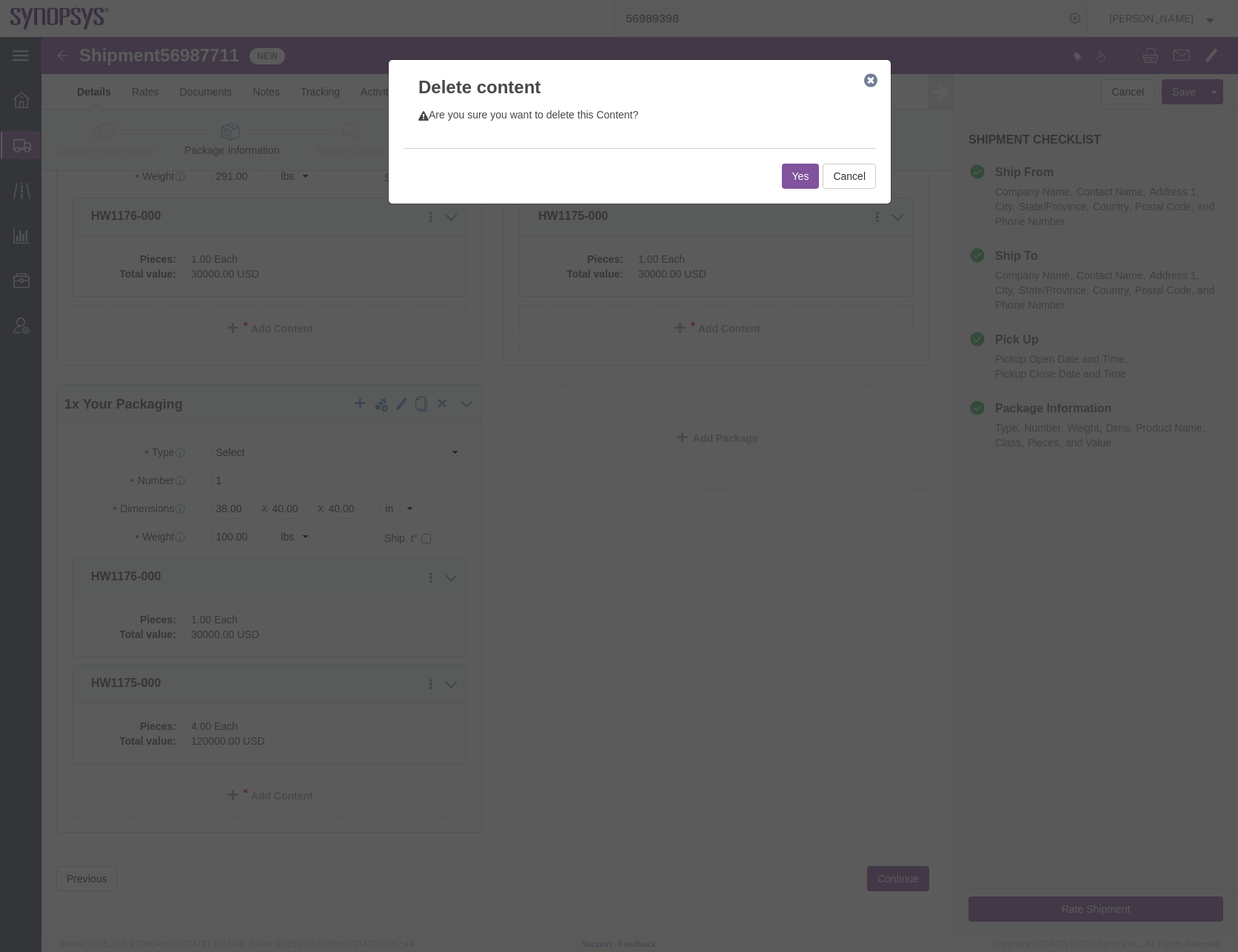
click button "Yes"
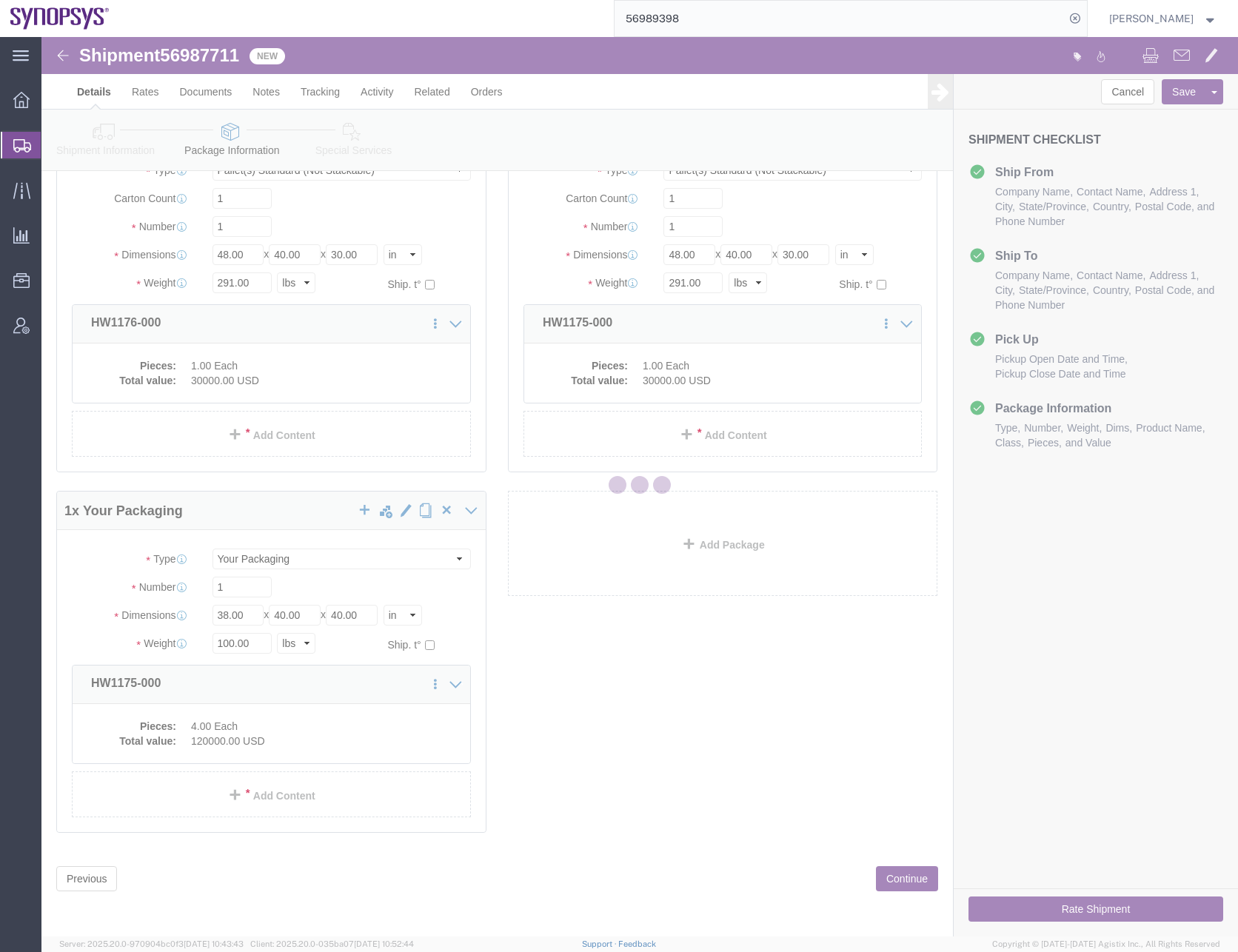
scroll to position [0, 0]
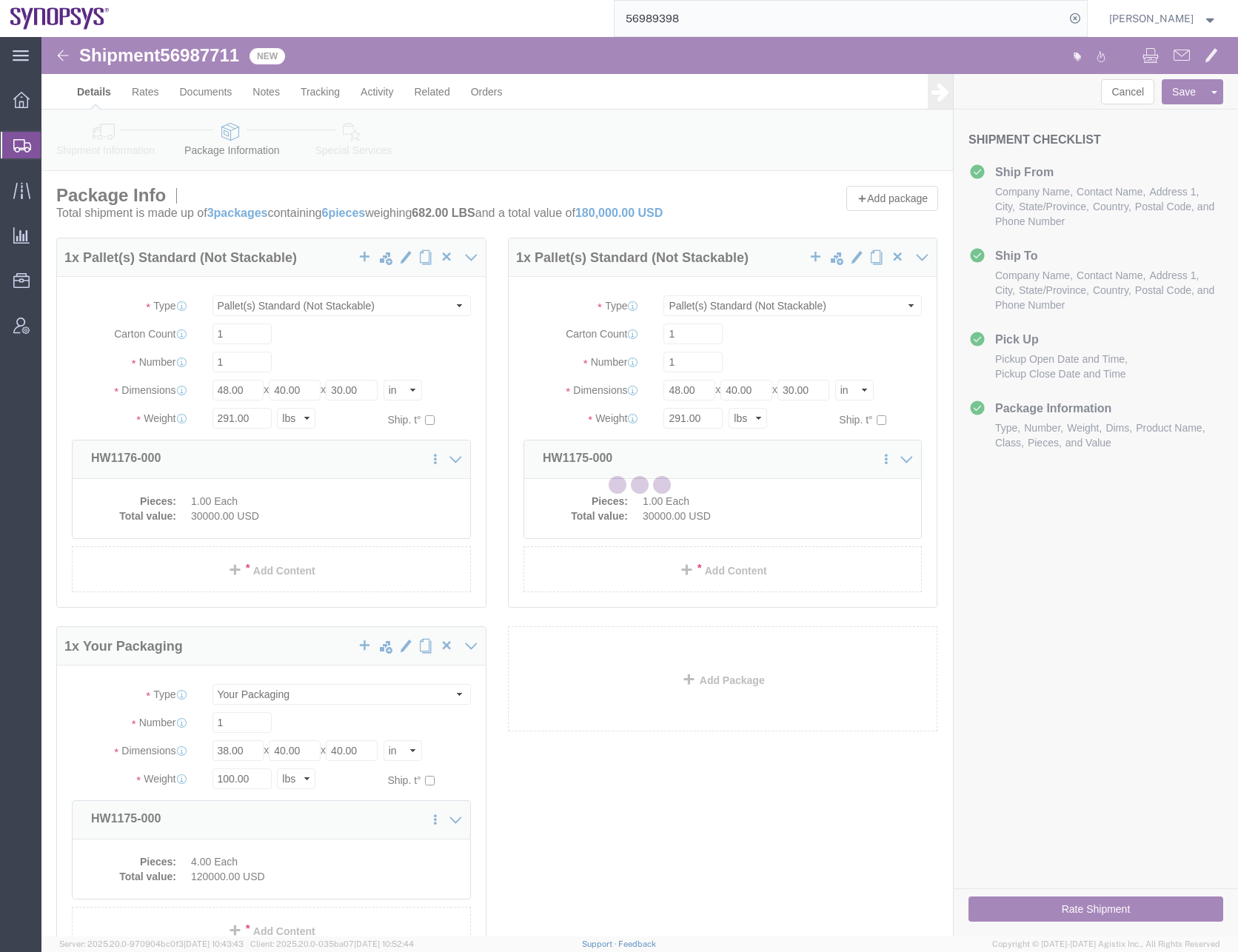
select select "PSNS"
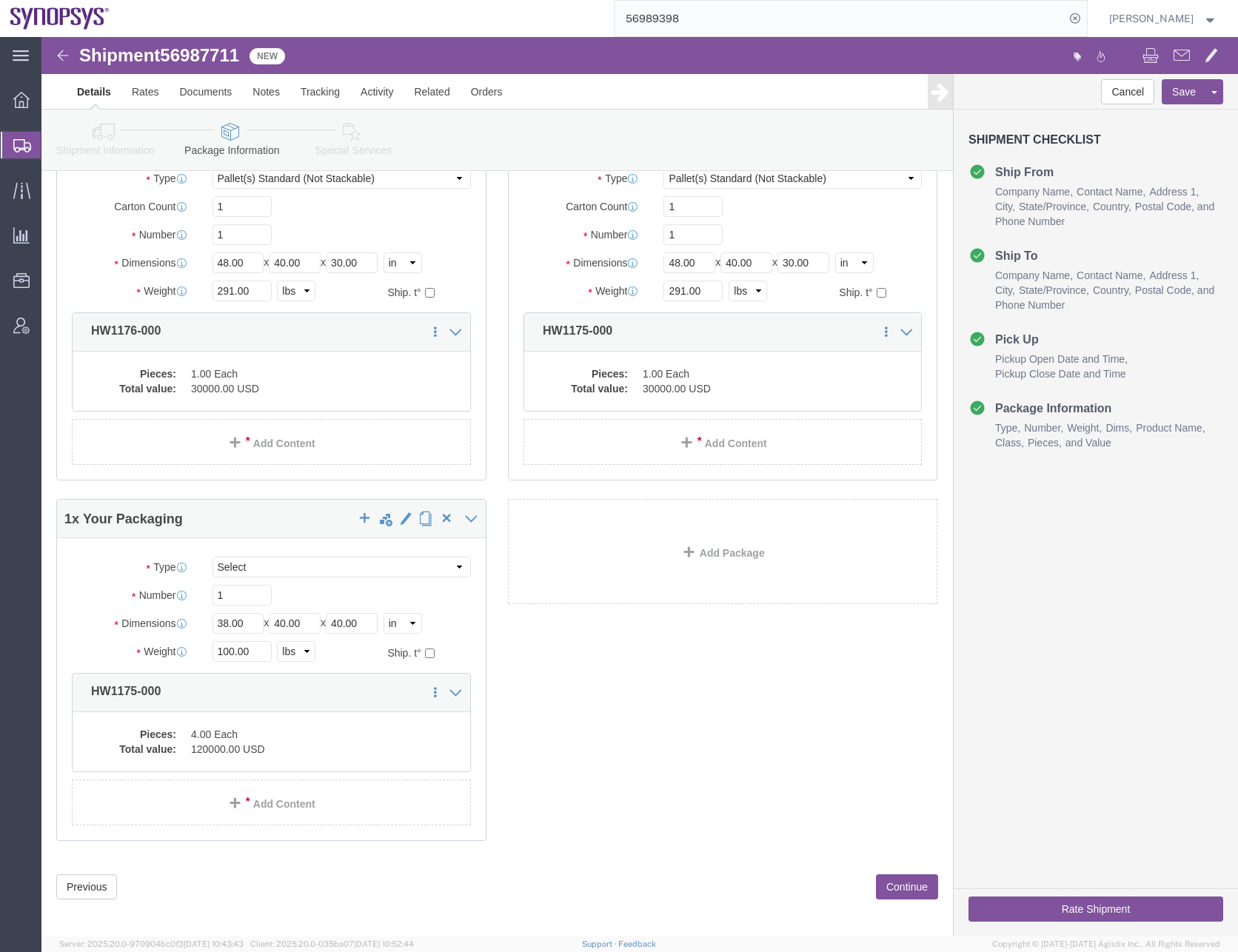
scroll to position [136, 0]
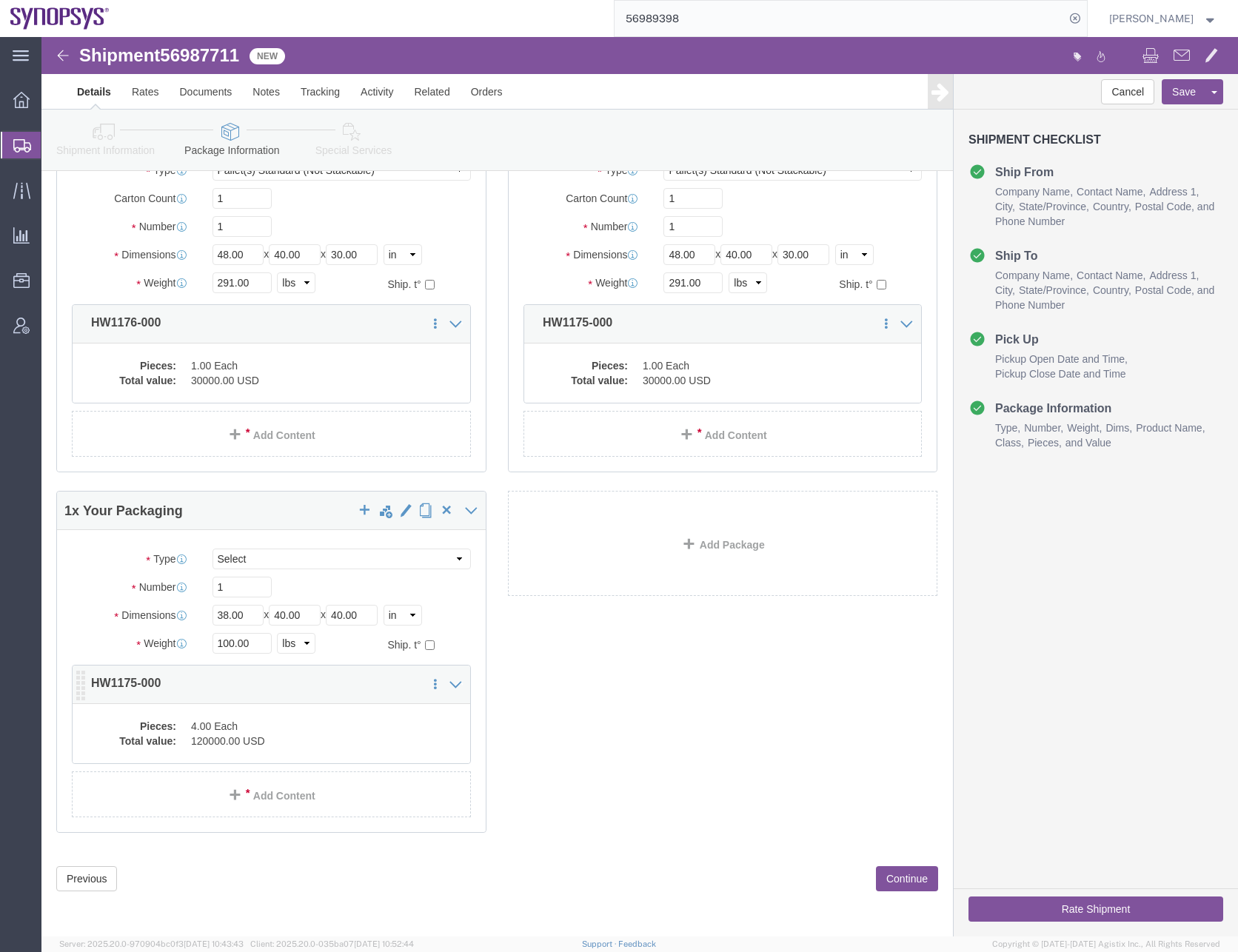
click dd "4.00 Each"
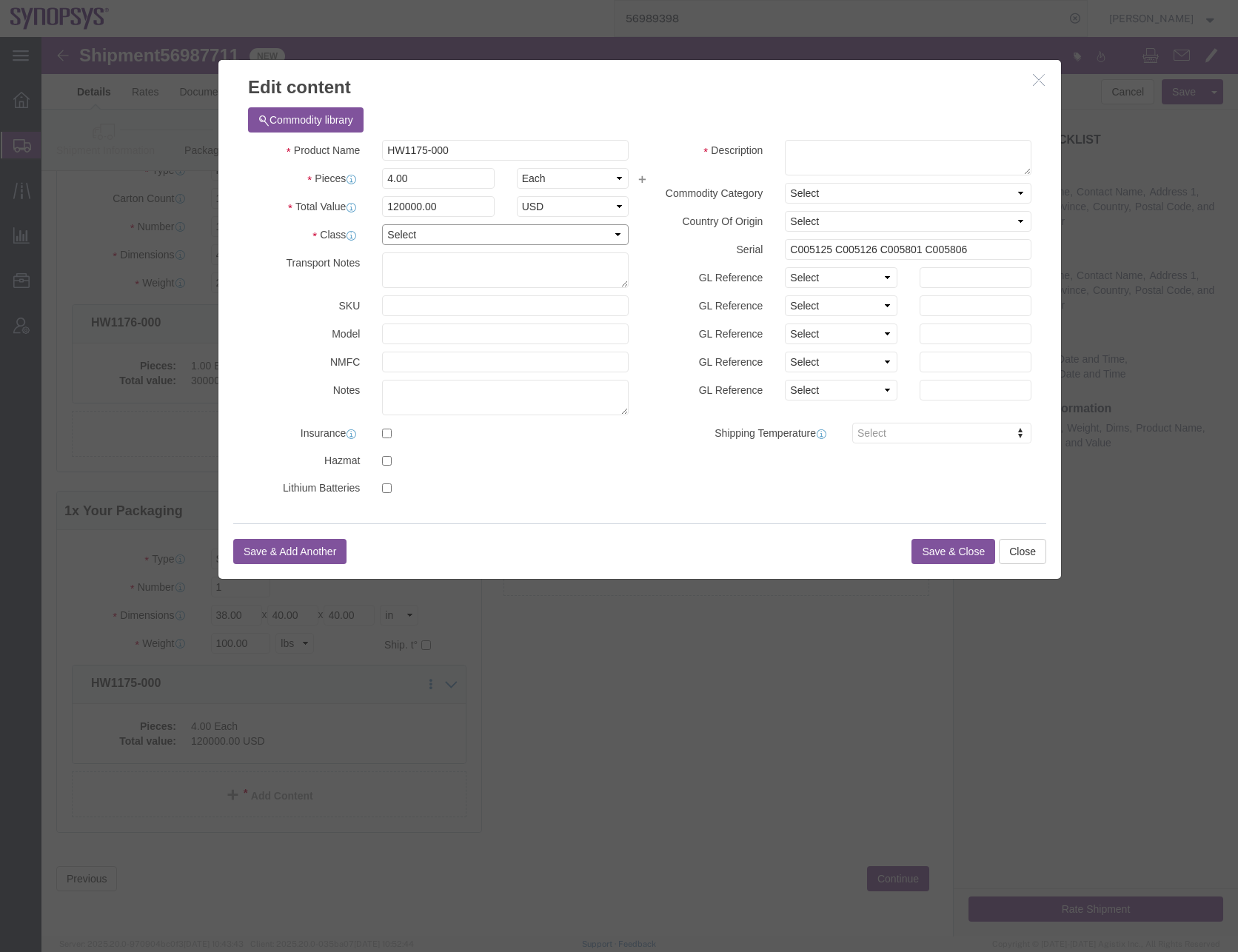
click select "Select 50 55 60 65 70 85 92.5 100 125 175 250 300 400"
select select "50"
click select "Select 50 55 60 65 70 85 92.5 100 125 175 250 300 400"
drag, startPoint x: 389, startPoint y: 133, endPoint x: 280, endPoint y: 173, distance: 116.1
click div "Product Name HW1175-000 Pieces 4.00 Select Bag Barrels 100Board Feet Bottle Box…"
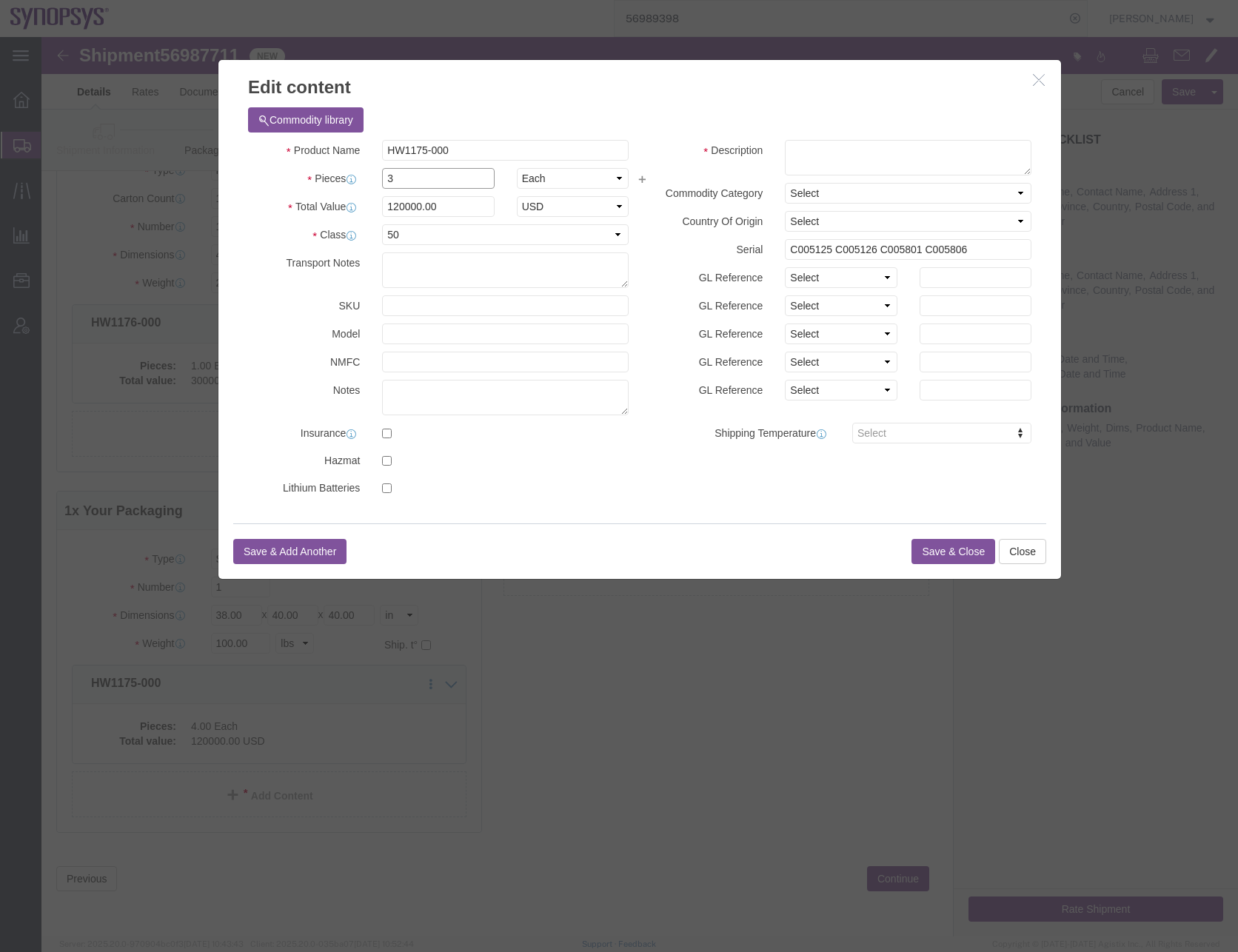
type input "3"
type input "90000"
click input "C005125 C005126 C005801 C005806"
type input "C005126 C005801 C005806"
drag, startPoint x: 429, startPoint y: 112, endPoint x: 241, endPoint y: 124, distance: 188.4
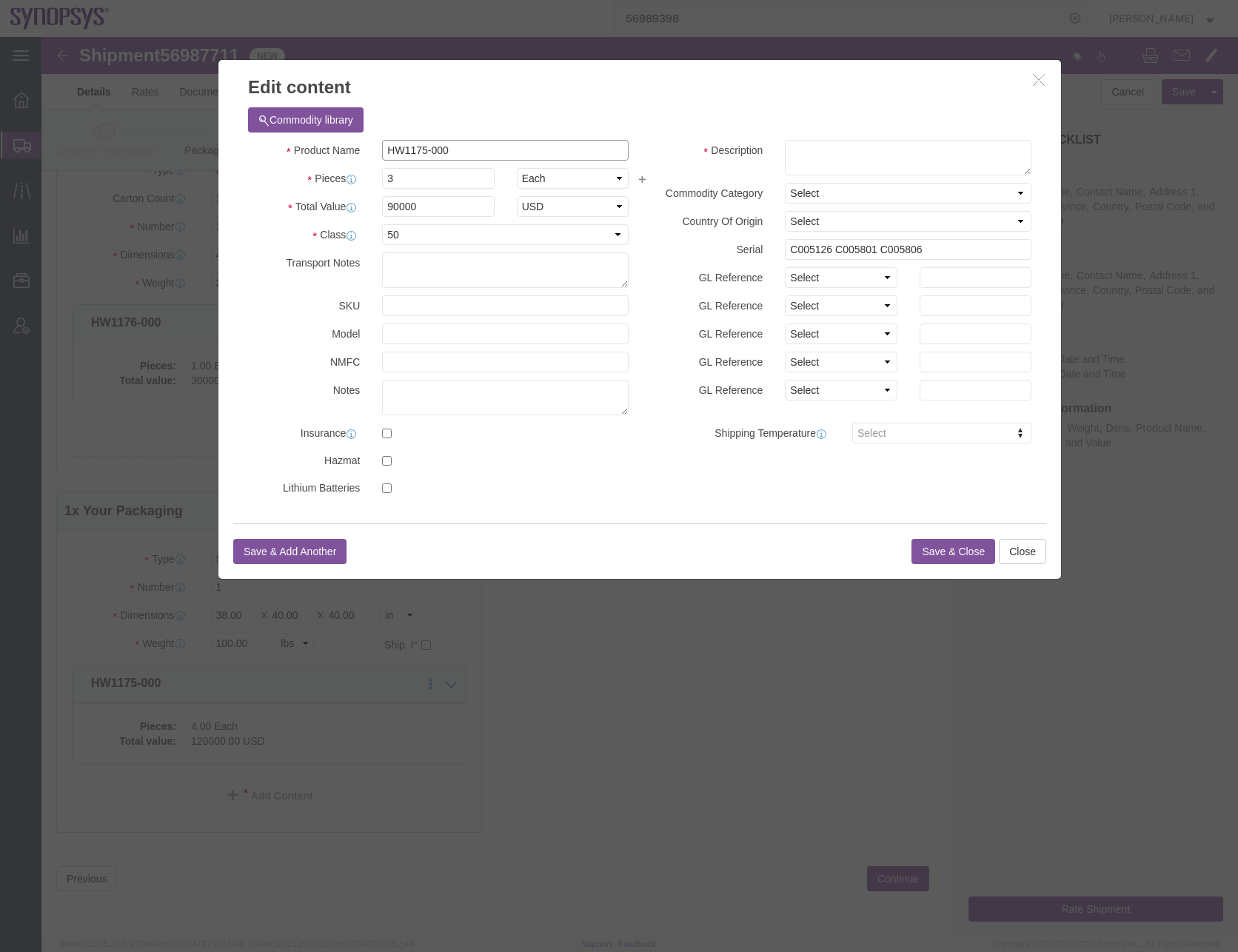
click div "Product Name HW1175-000 Pieces 3 Select Bag Barrels 100Board Feet Bottle Box Bl…"
click textarea
paste textarea "HW1175-000"
type textarea "HW1175-000"
click h3 "Edit content"
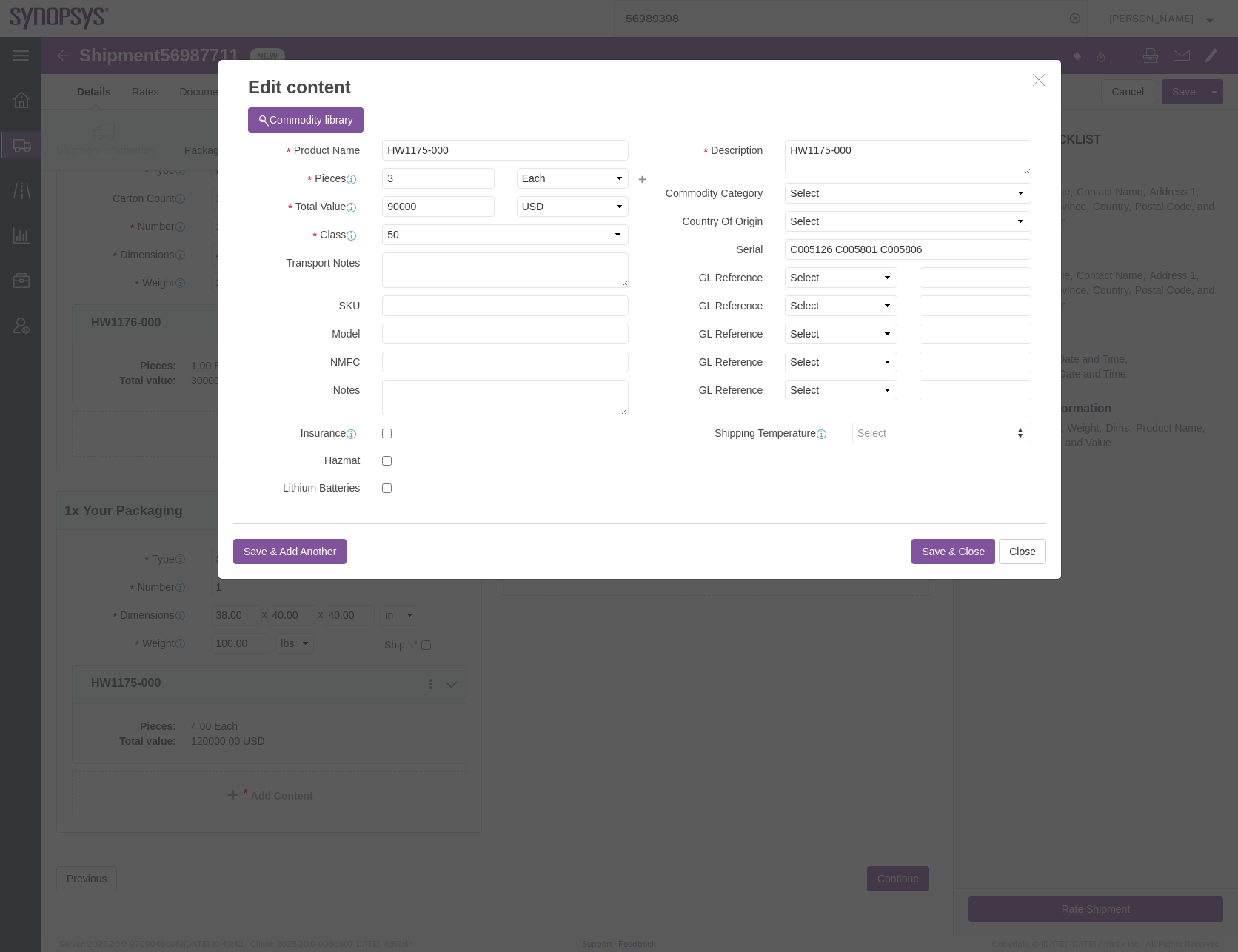
click button "Save & Close"
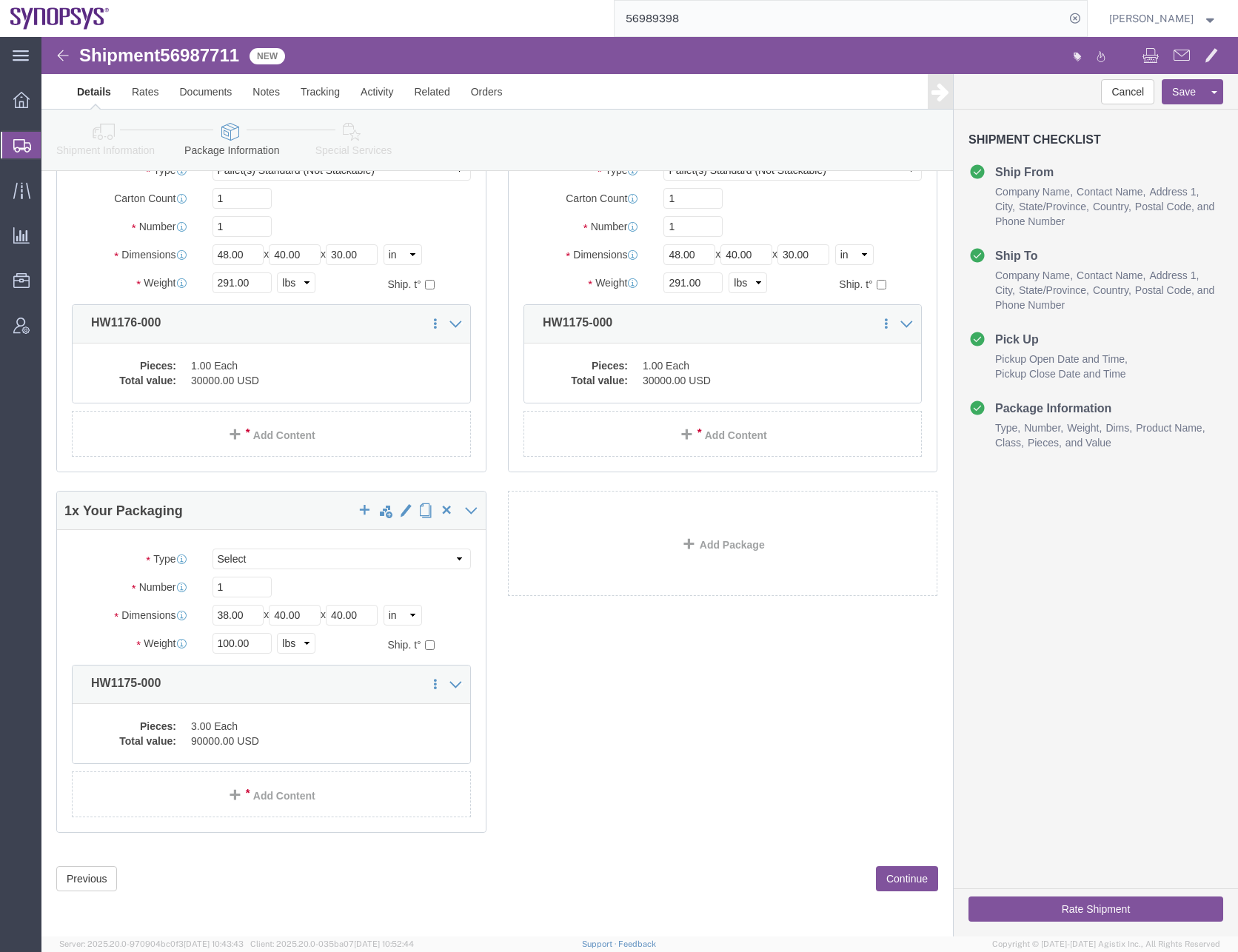
click div "1 x Pallet(s) Standard (Not Stackable) Package Type Select Bale(s) Basket(s) Bo…"
click dd "3.00 Each"
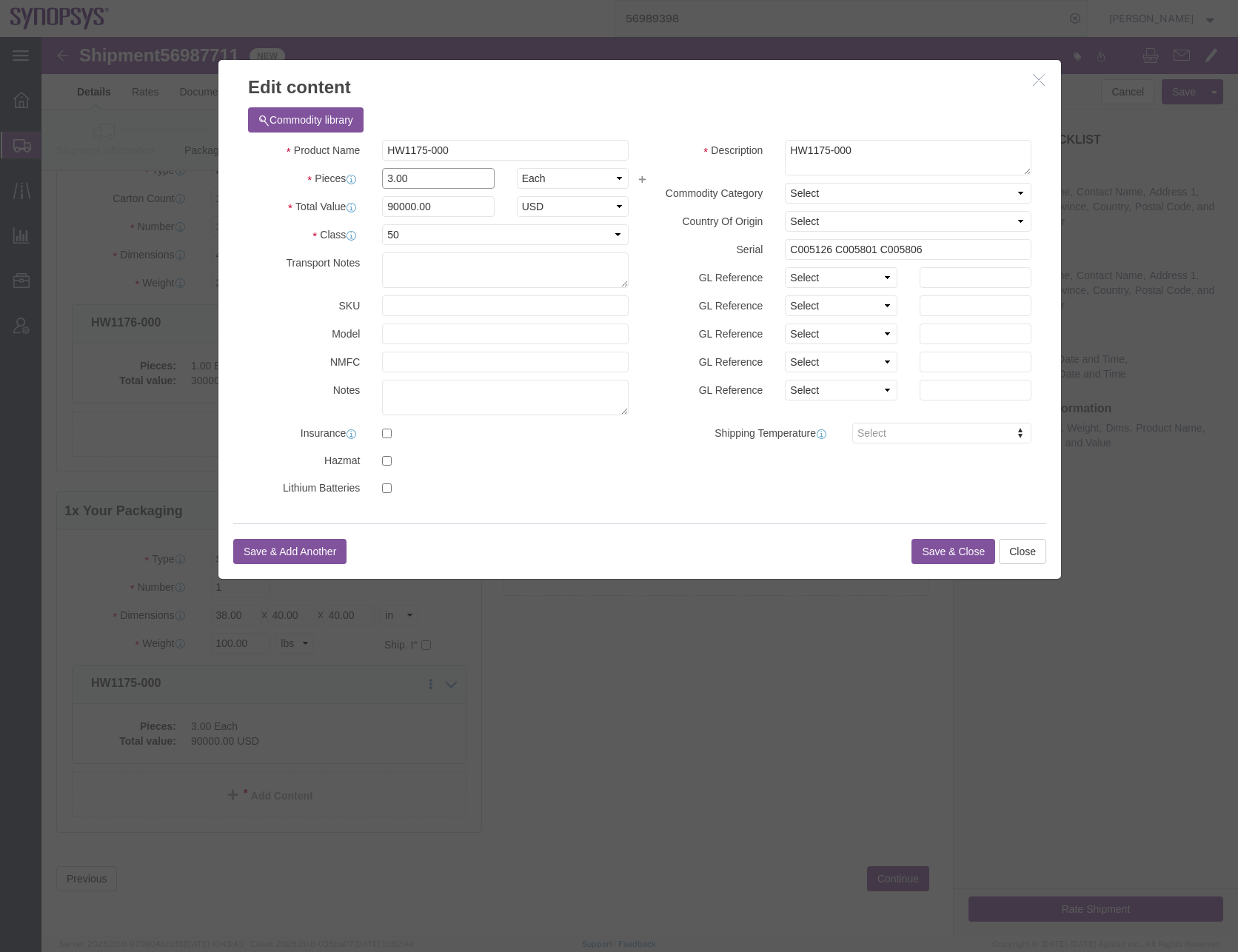
drag, startPoint x: 366, startPoint y: 141, endPoint x: 323, endPoint y: 146, distance: 43.3
click div "Pieces 3.00 Select Bag Barrels 100Board Feet Bottle Box Blister Pack Carats Can…"
type input "1"
type input "30000"
drag, startPoint x: 887, startPoint y: 208, endPoint x: 792, endPoint y: 218, distance: 95.5
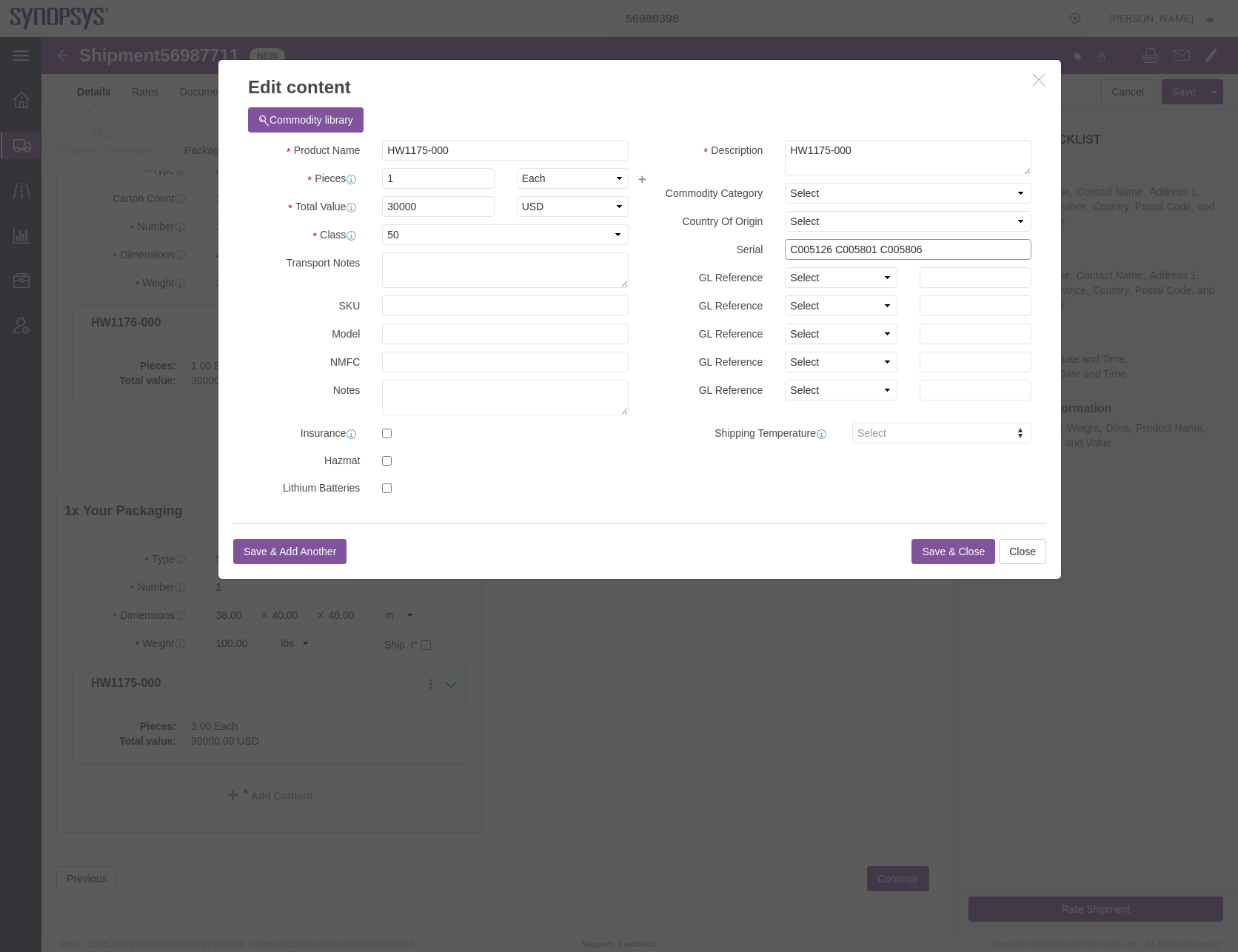
click input "C005126 C005801 C005806"
type input "C005126"
click button "Save & Close"
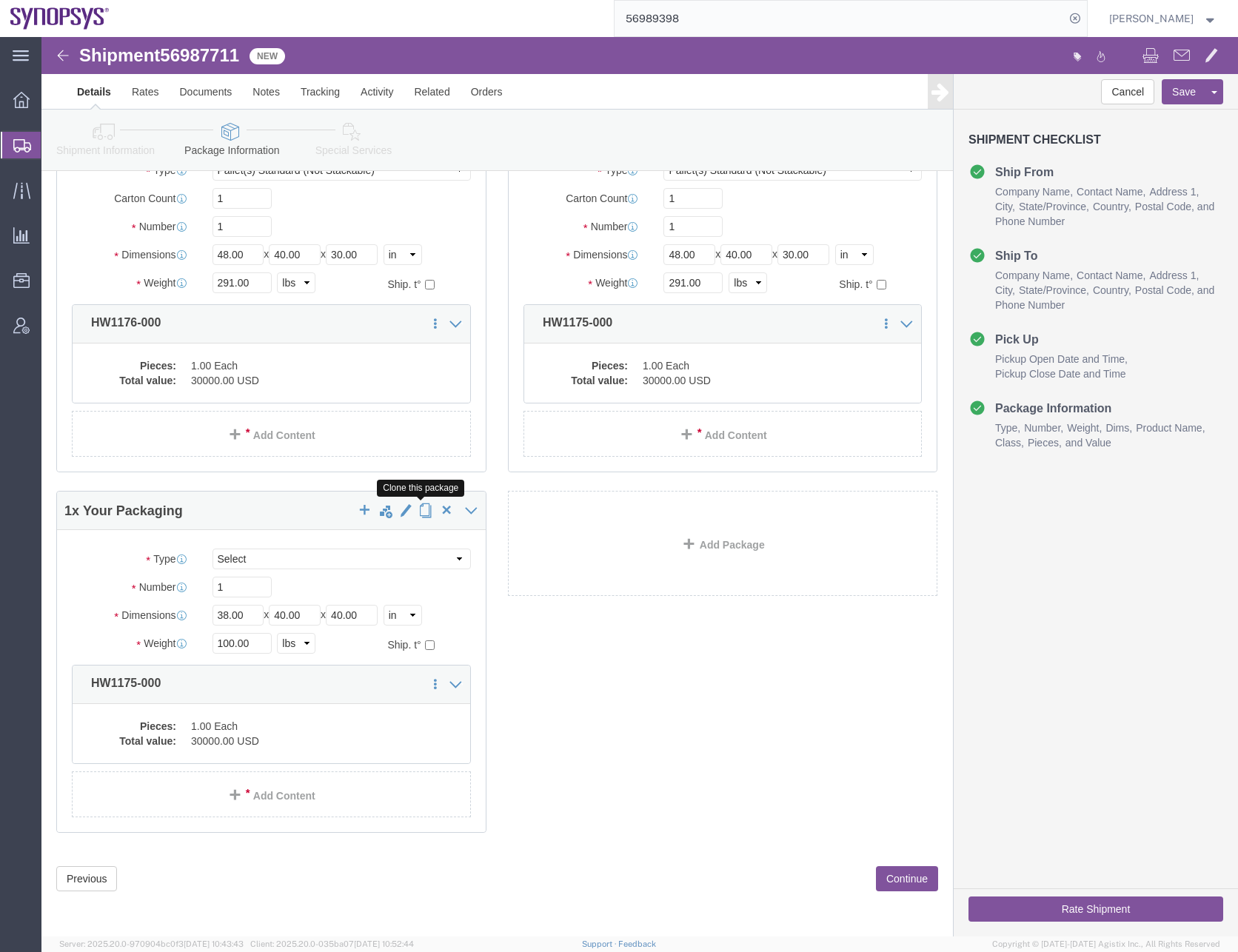
click span "button"
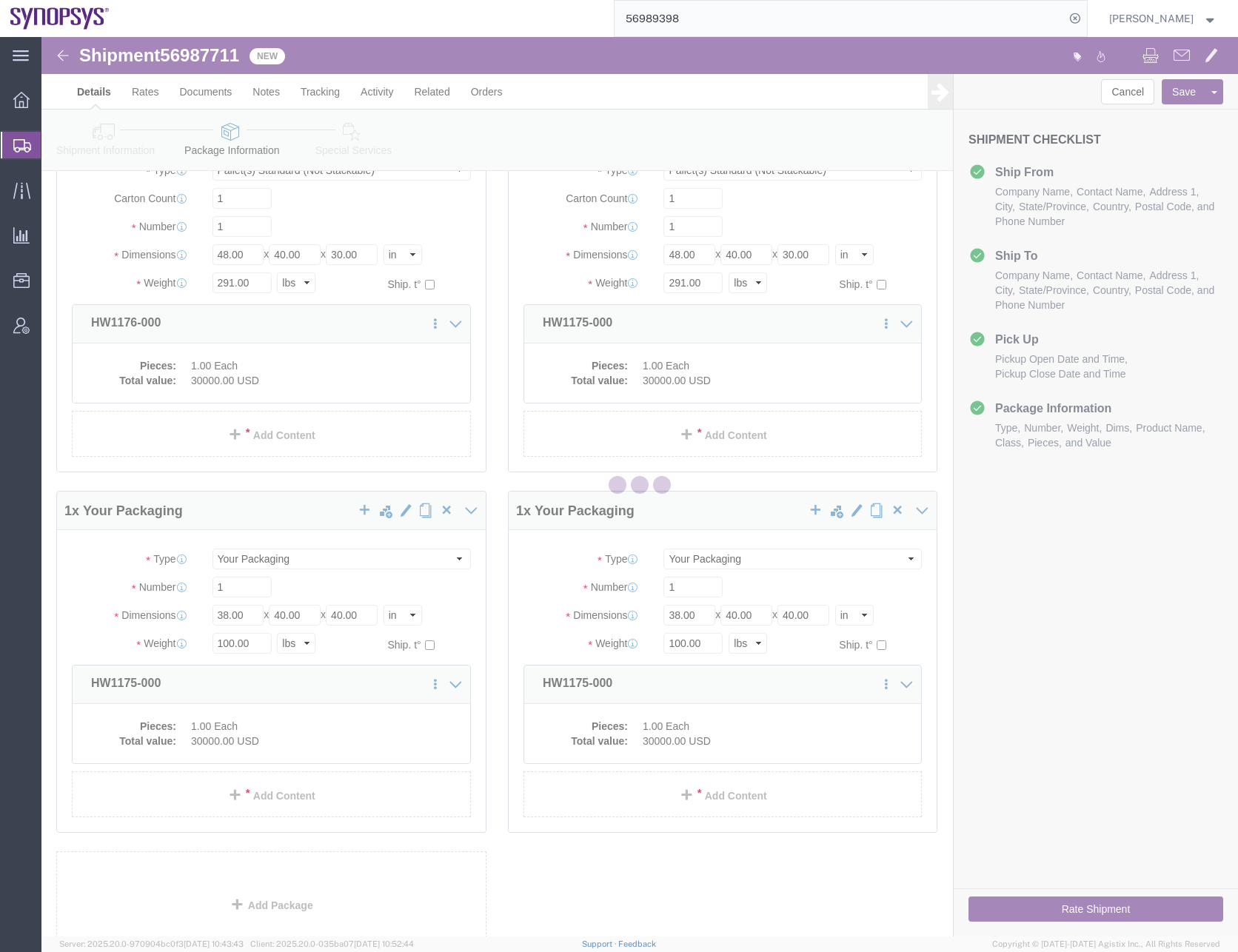
scroll to position [0, 0]
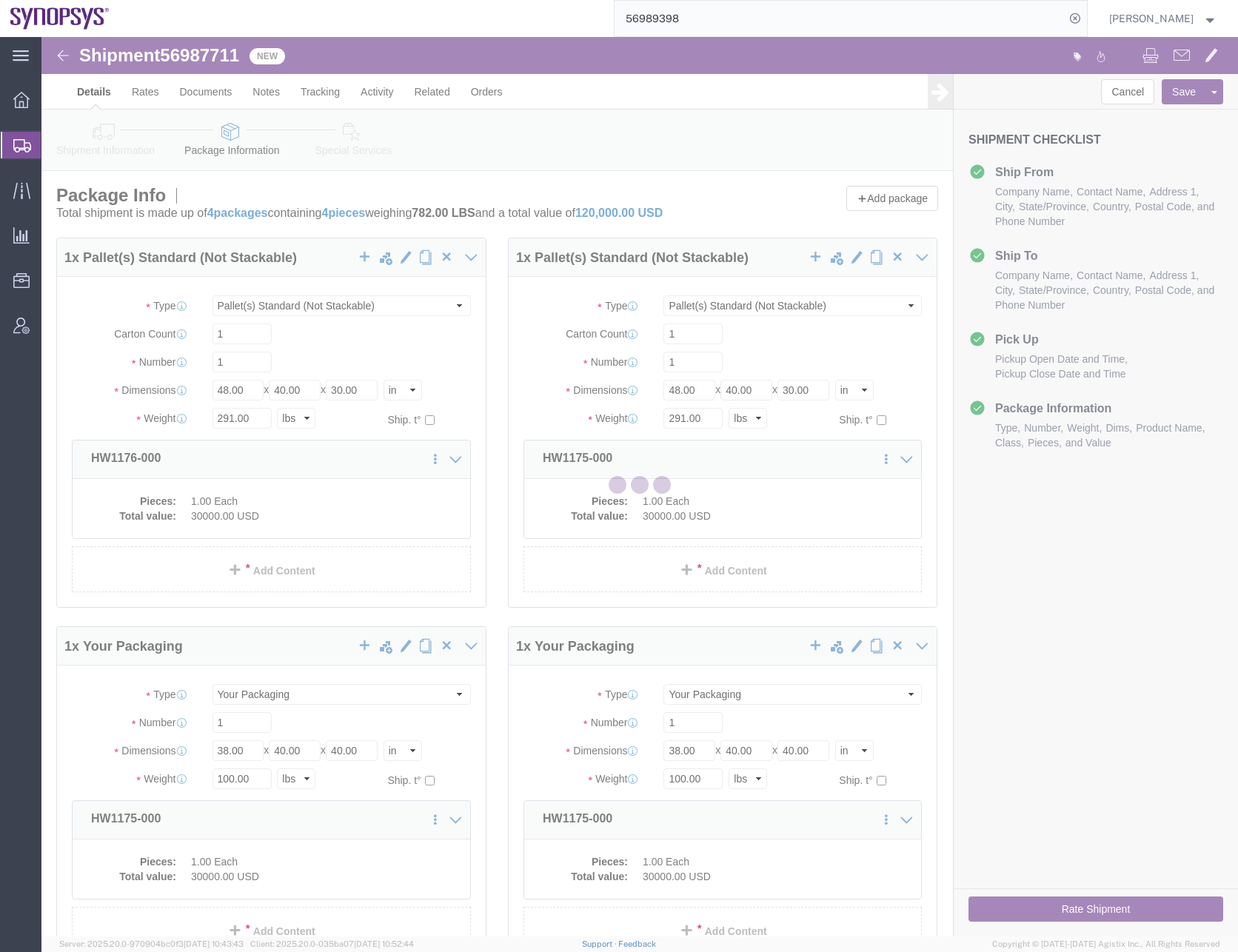
select select "PSNS"
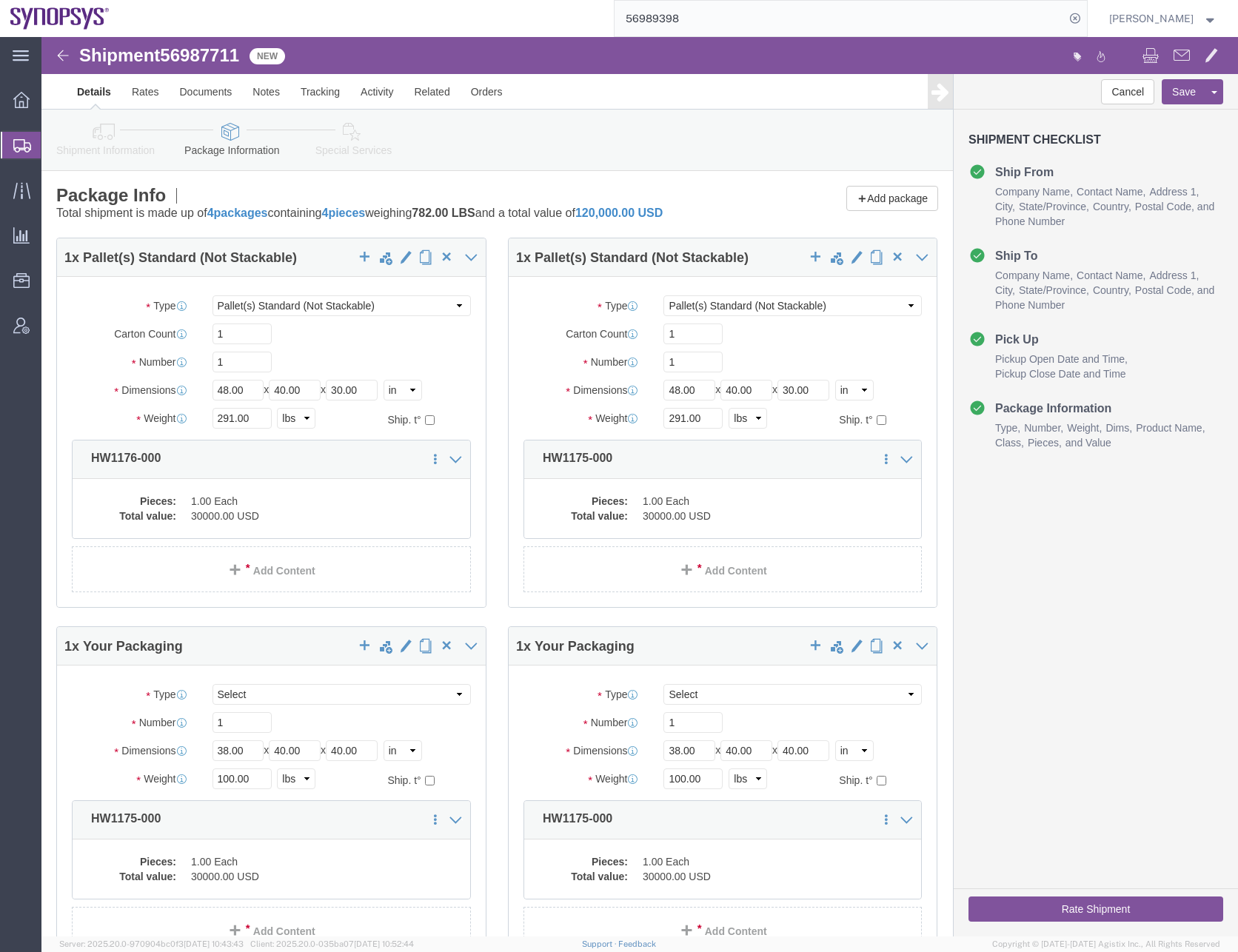
scroll to position [252, 0]
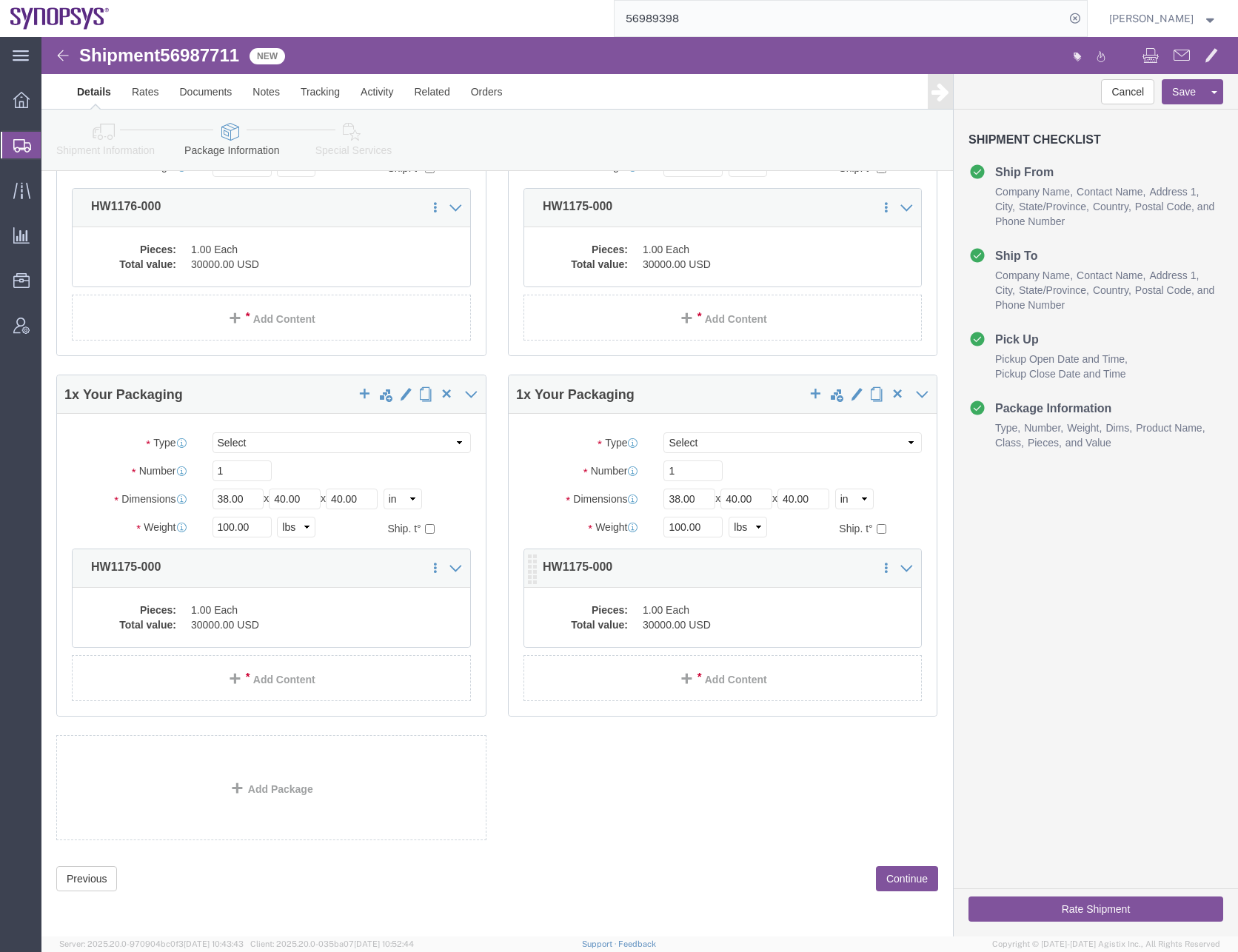
click dd "30000.00 USD"
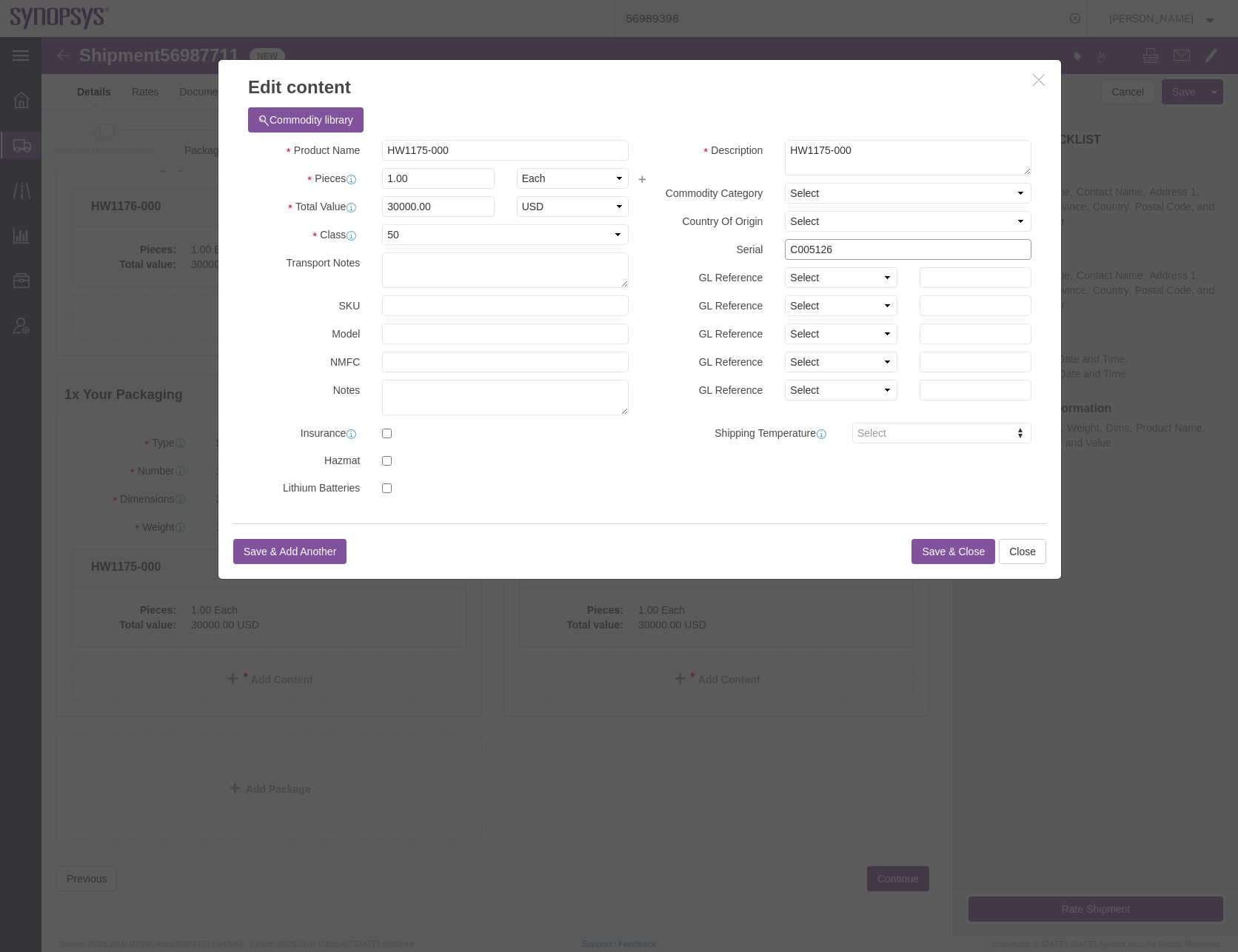
drag, startPoint x: 792, startPoint y: 212, endPoint x: 697, endPoint y: 224, distance: 95.8
click div "Description HW1175-000 Commodity Category Select Country Of Origin Select Afgha…"
paste input "801 C00580"
click input "C005801 C005806"
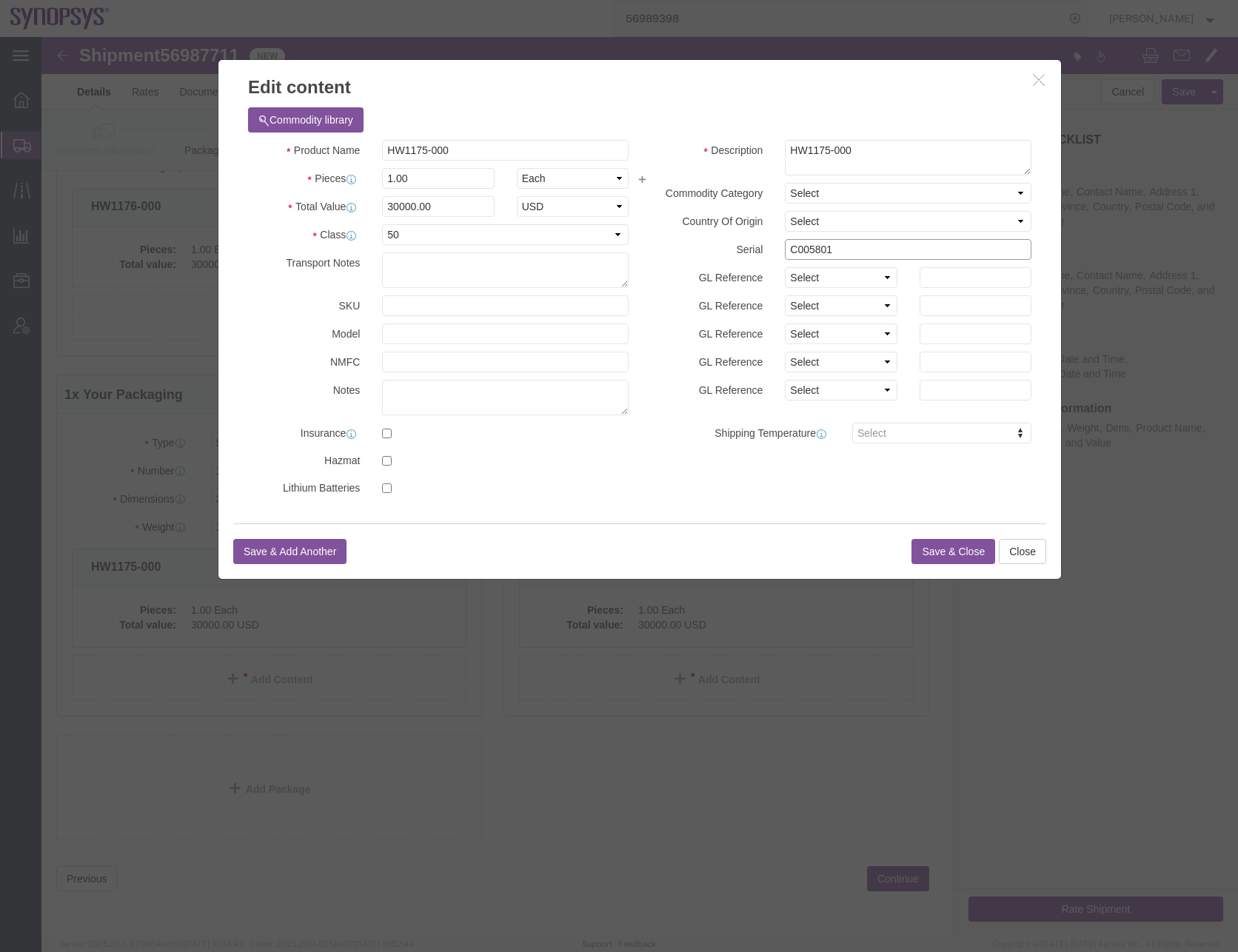
type input "C005801"
click button "Save & Close"
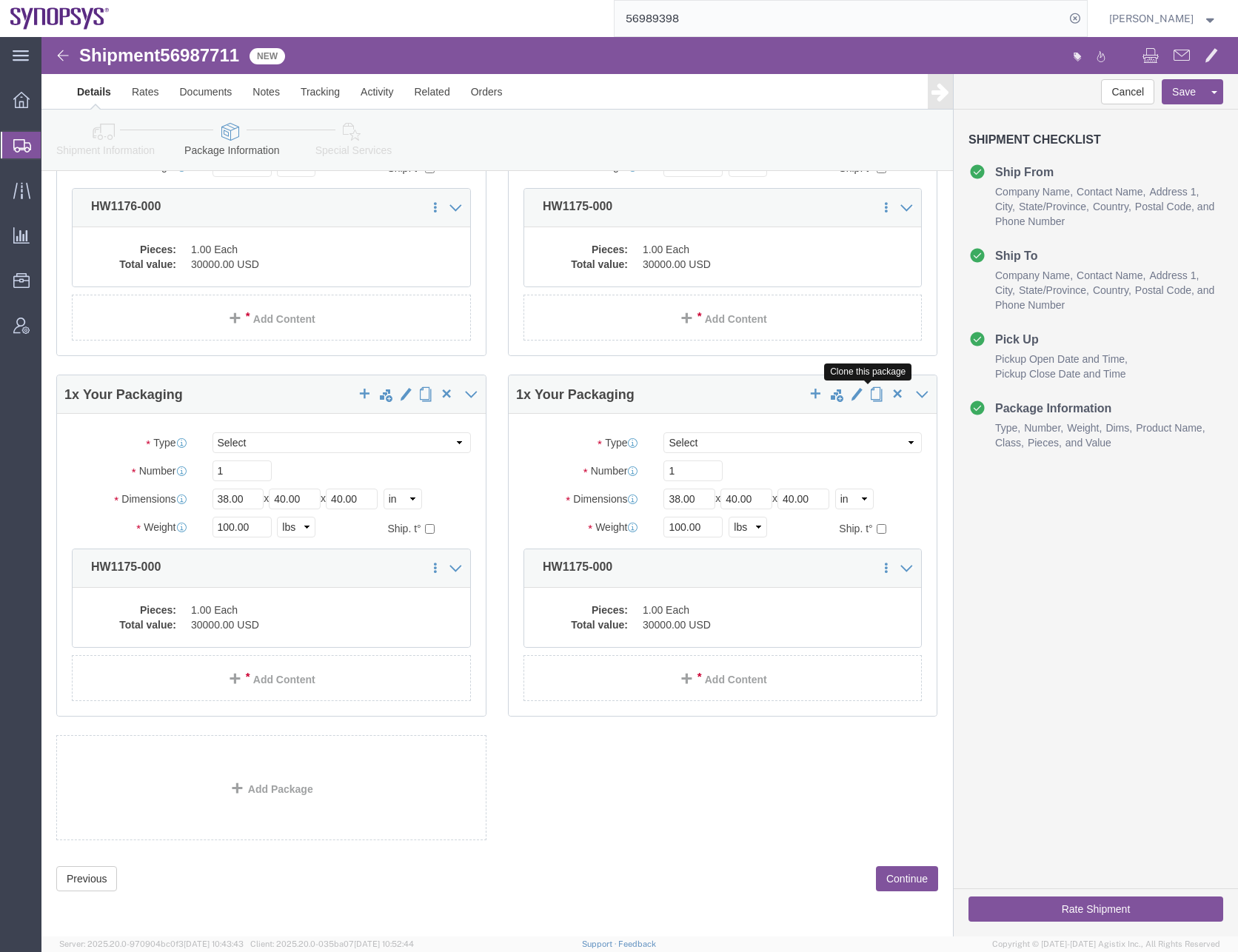
click span "button"
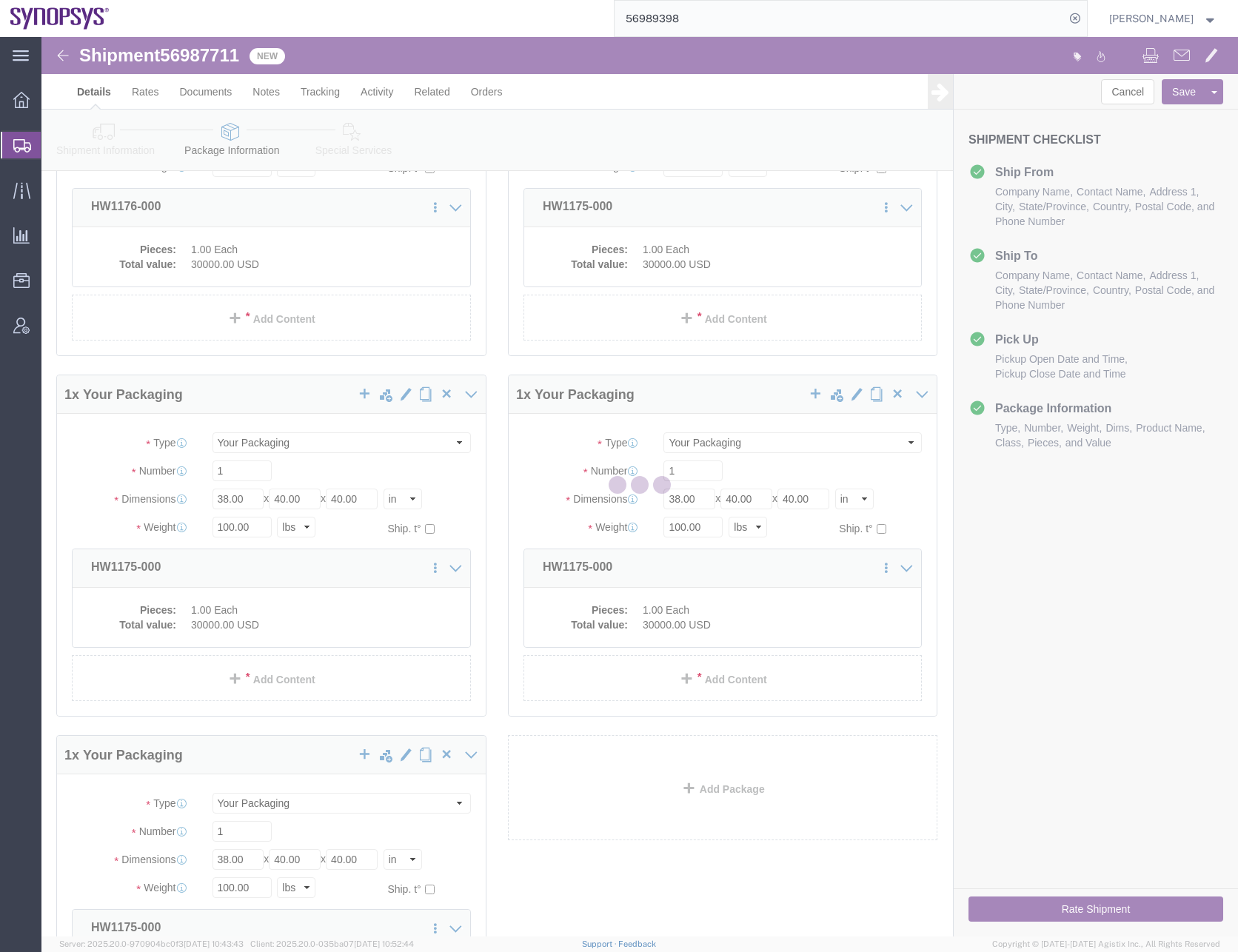
scroll to position [0, 0]
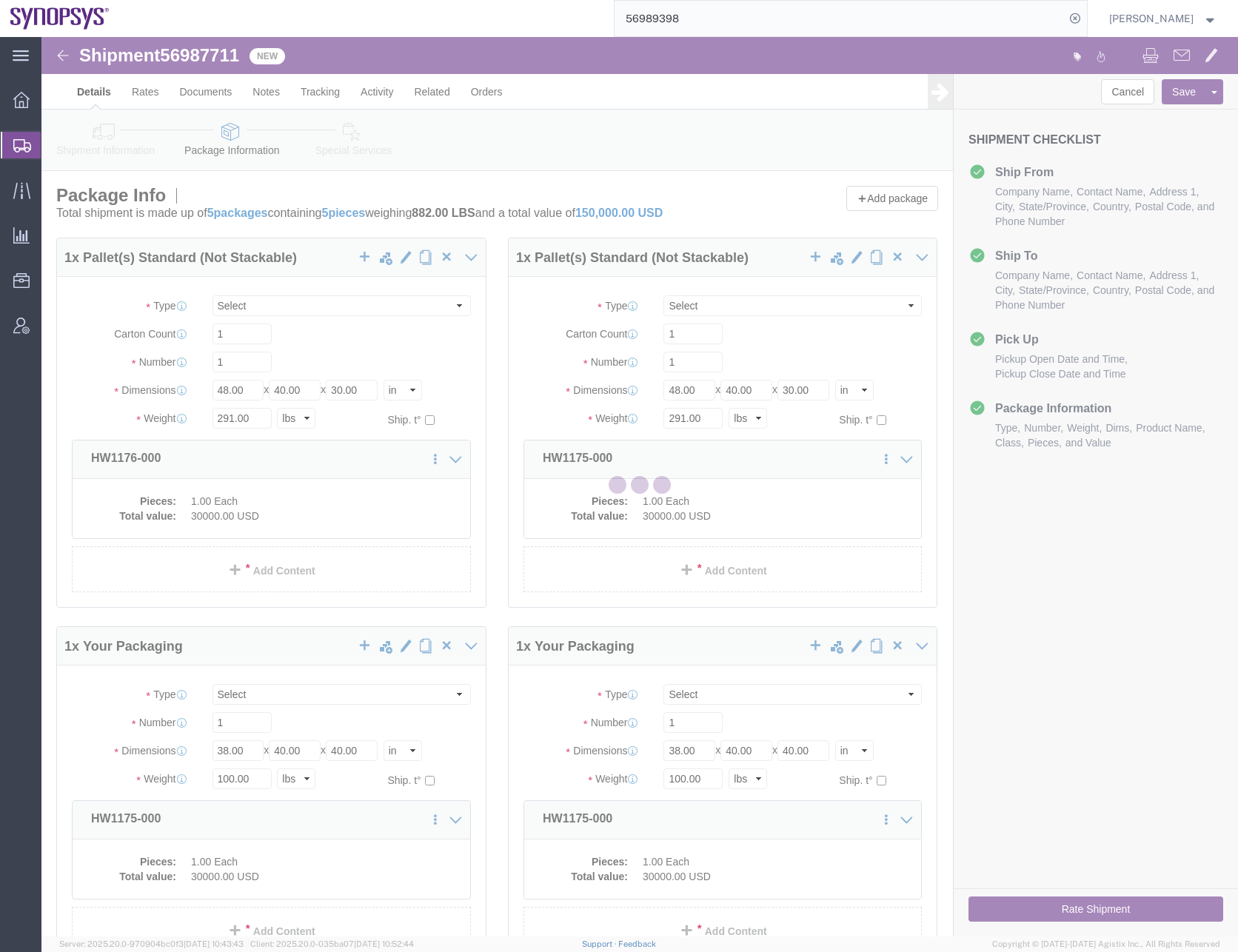
select select "PSNS"
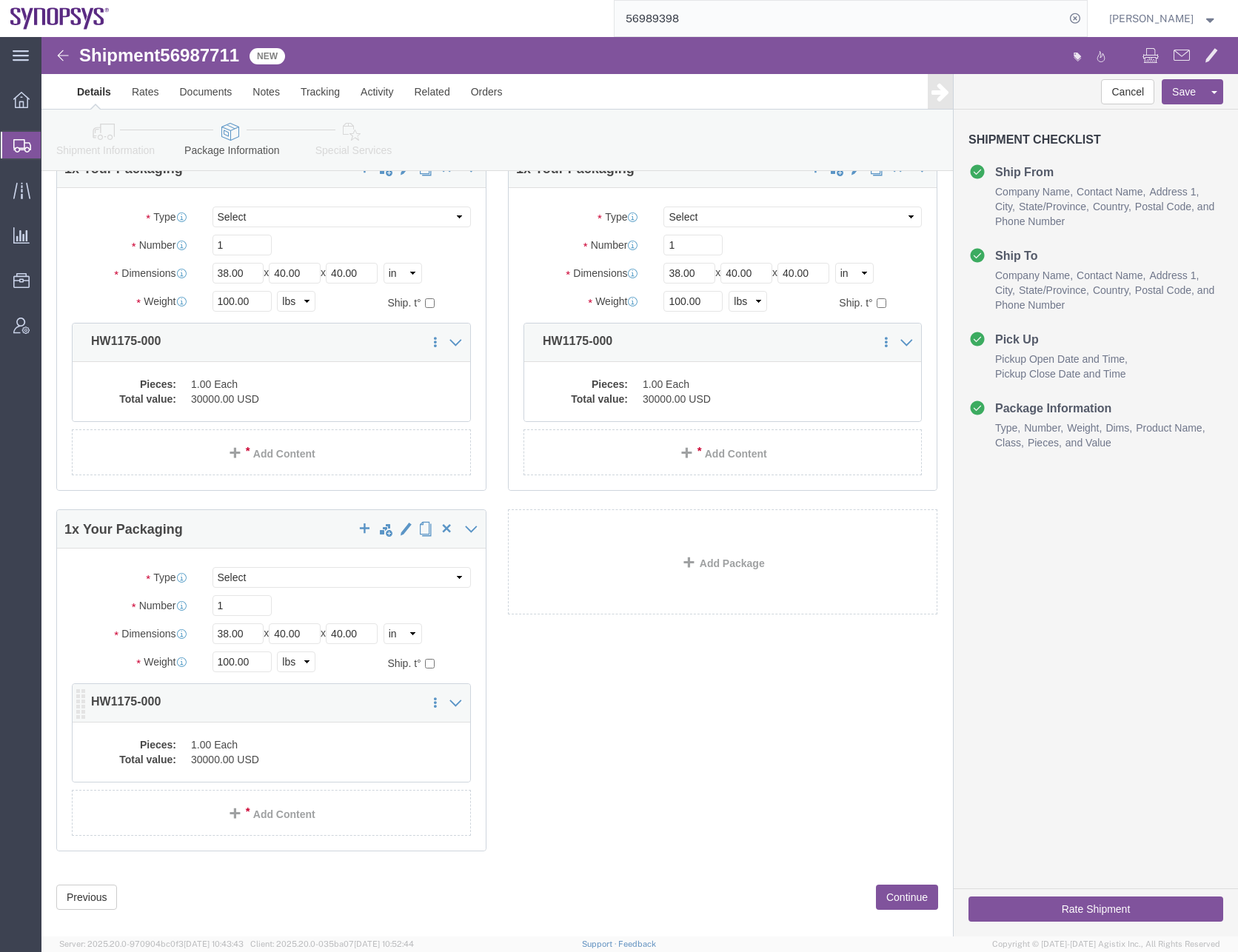
scroll to position [496, 0]
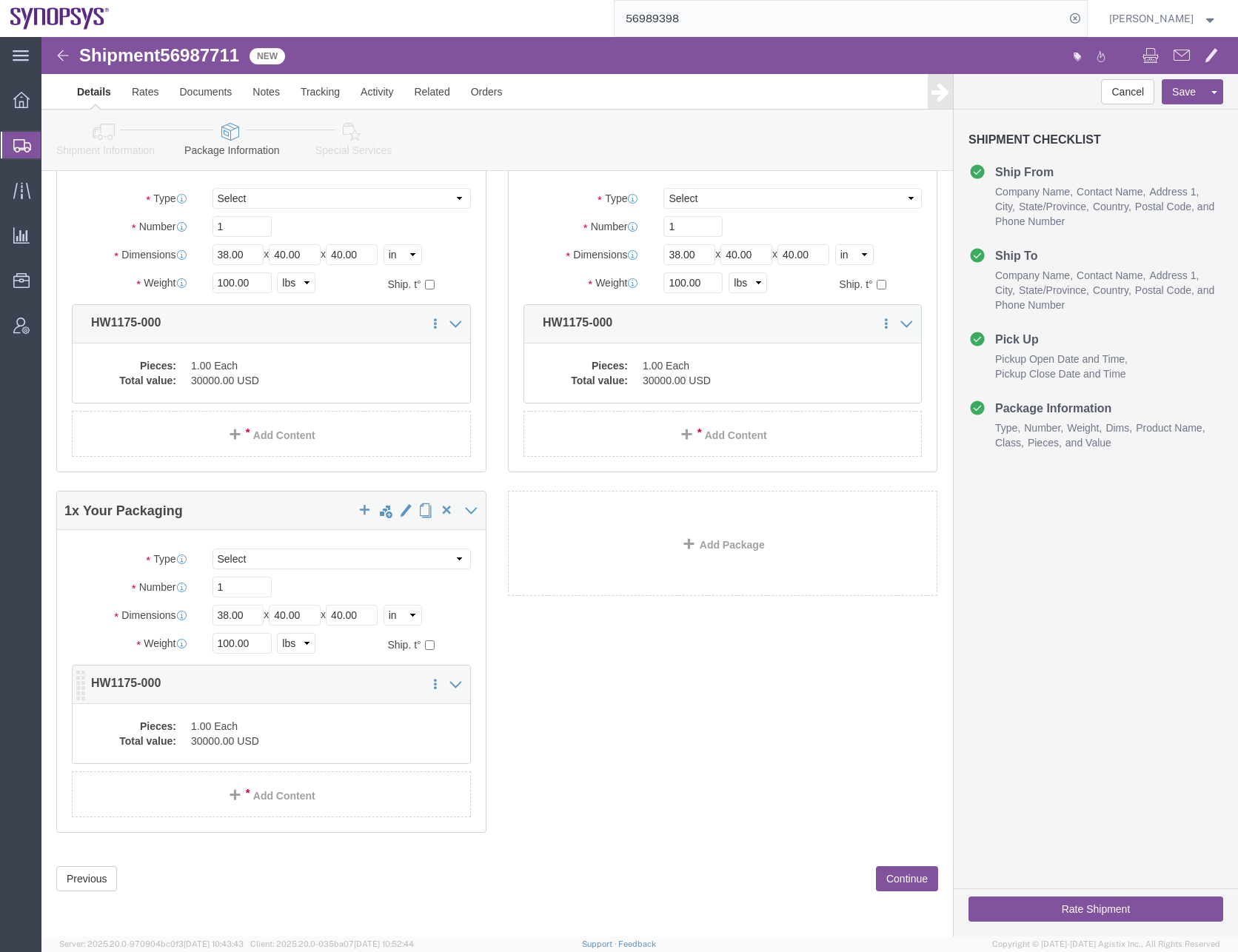
click dd "30000.00 USD"
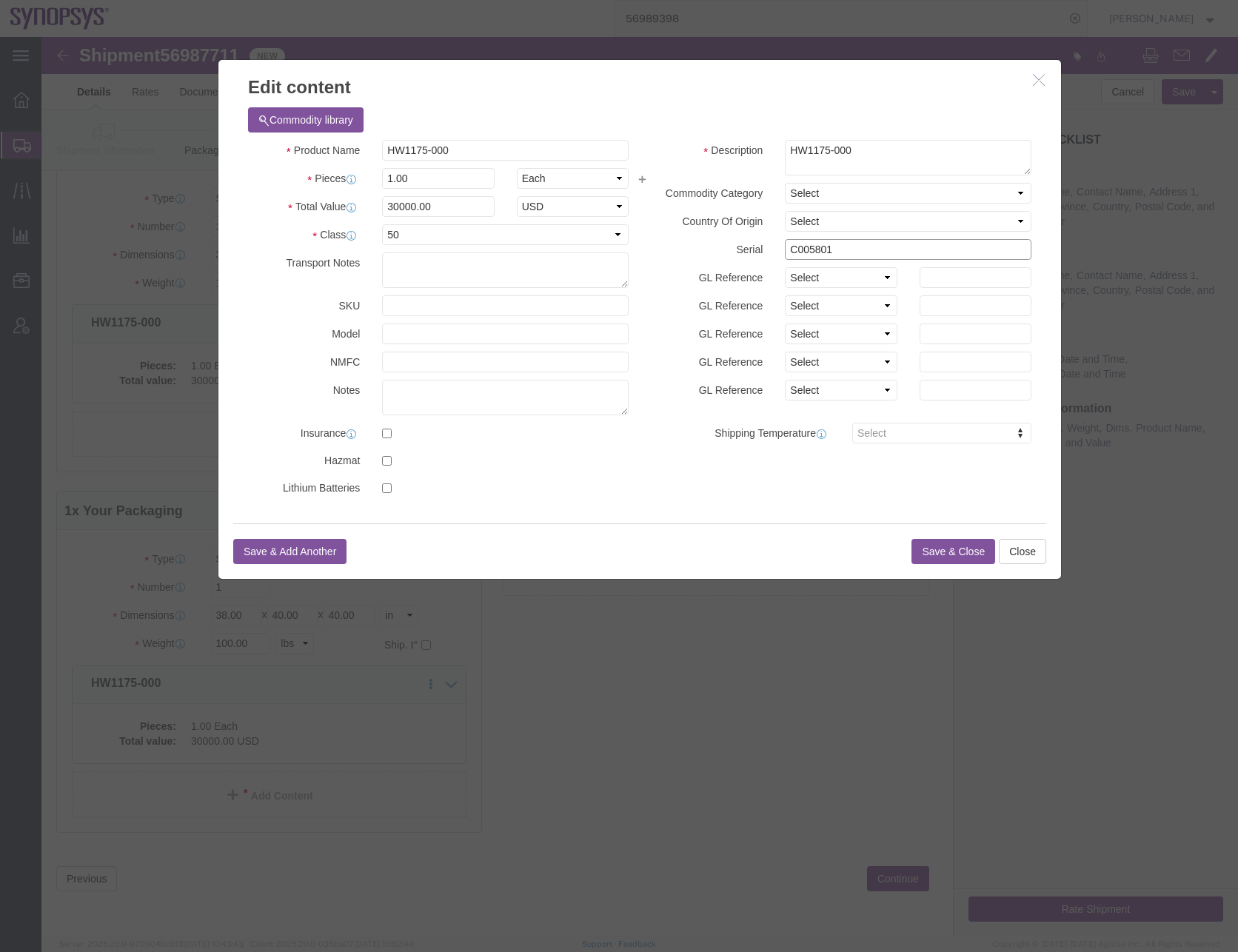
drag, startPoint x: 796, startPoint y: 206, endPoint x: 654, endPoint y: 226, distance: 143.4
click div "Description HW1175-000 Commodity Category Select Country Of Origin Select Afgha…"
paste input "6"
type input "C005806"
click button "Save & Close"
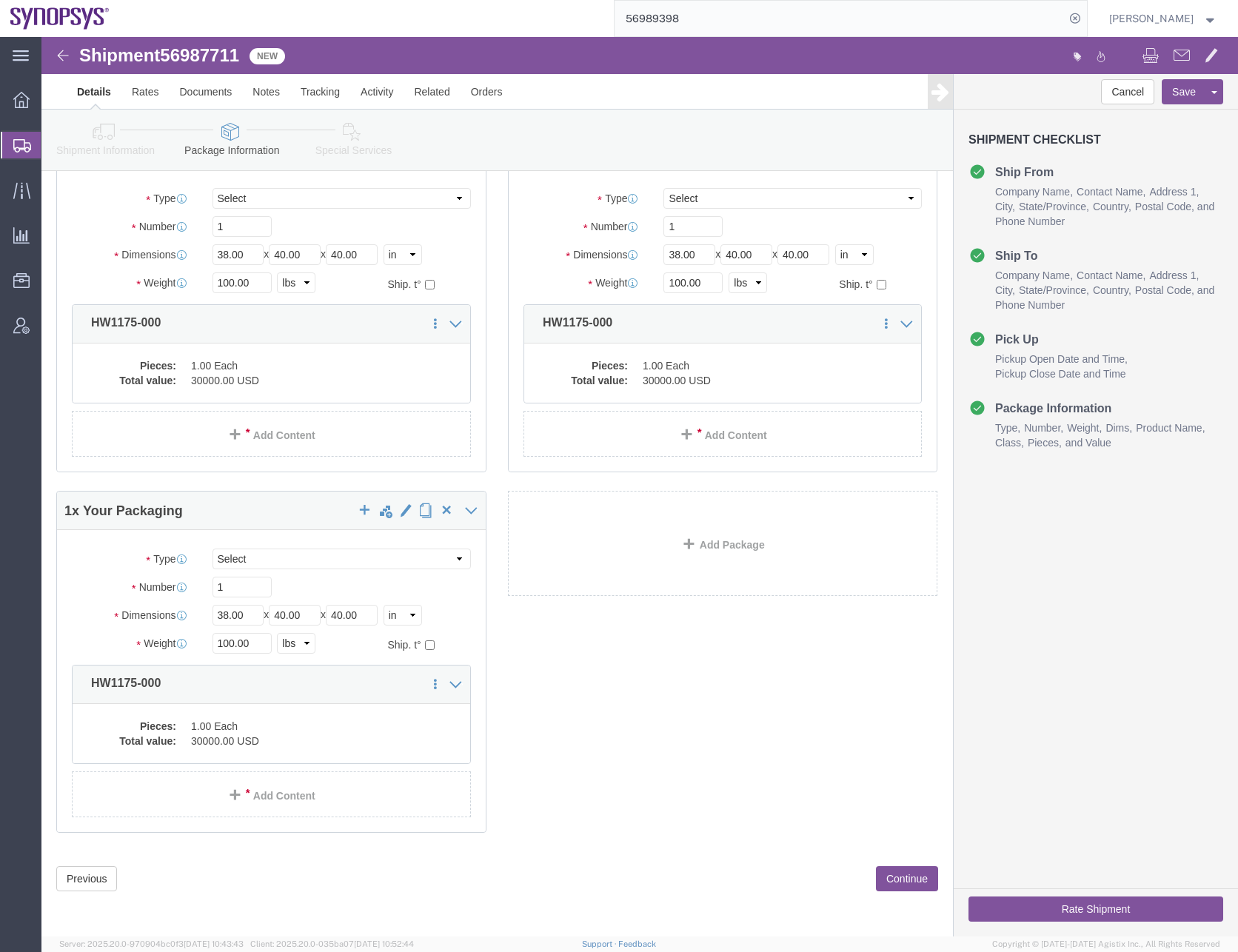
click div "1 x Pallet(s) Standard (Not Stackable) Package Type Select Bale(s) Basket(s) Bo…"
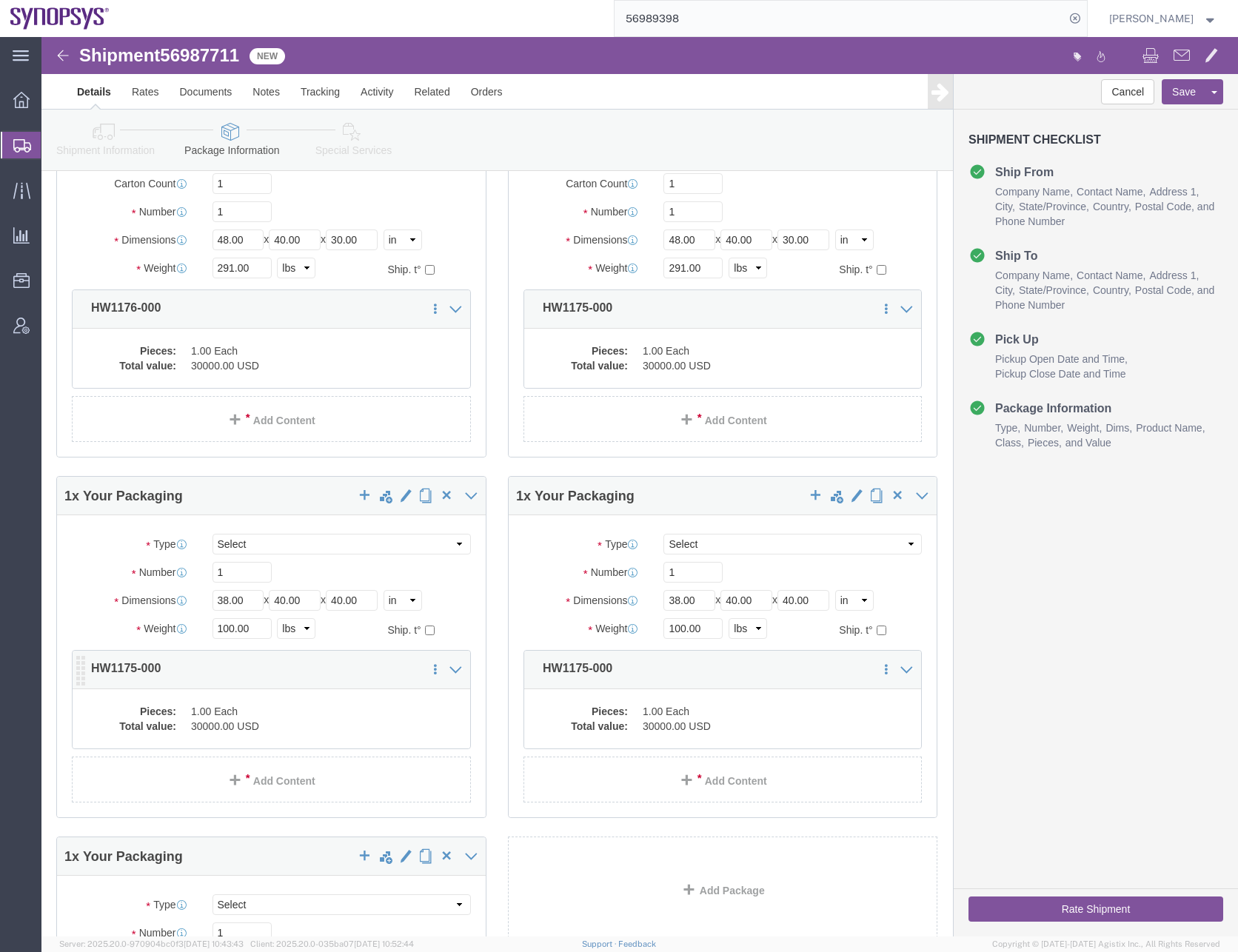
scroll to position [222, 0]
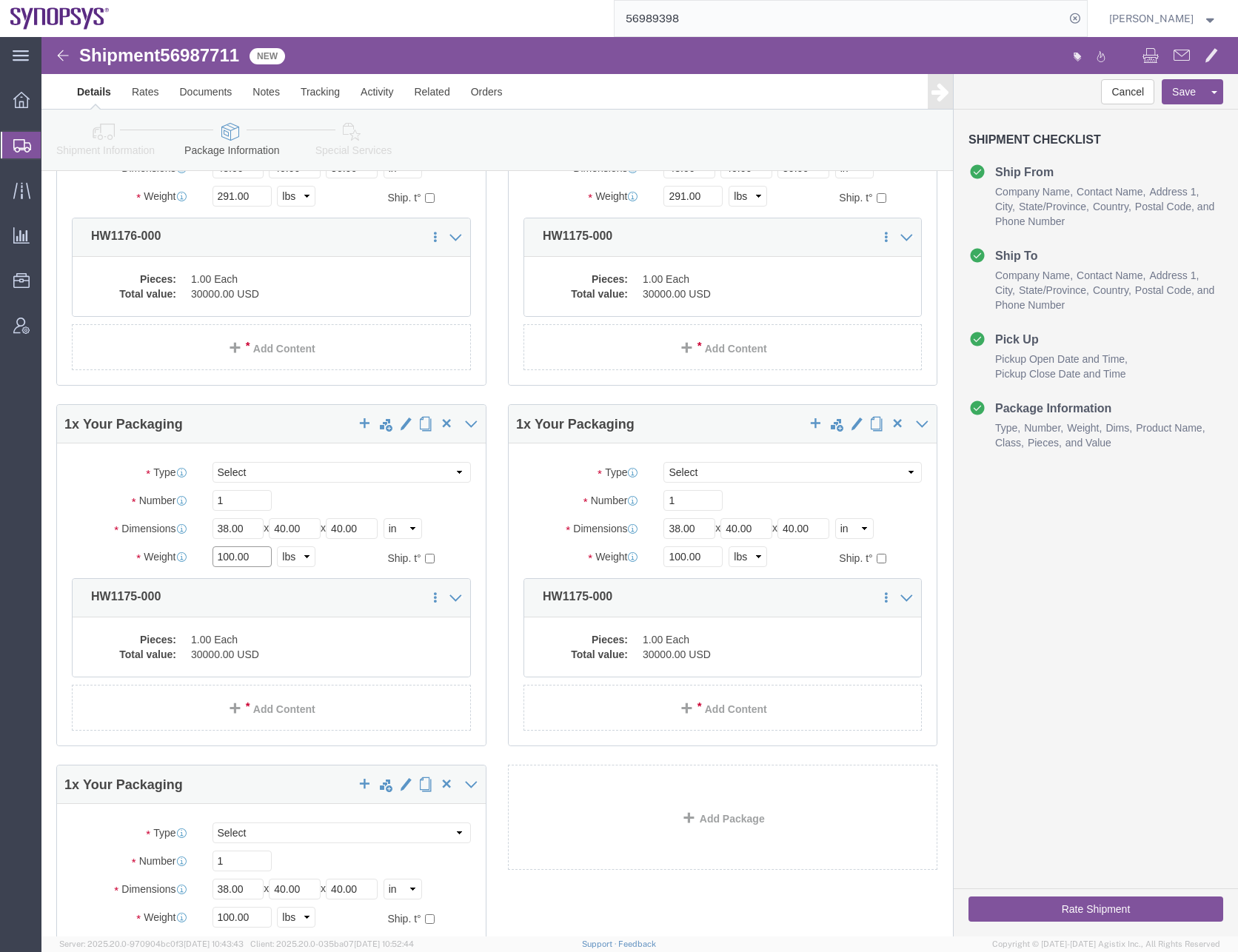
drag, startPoint x: 214, startPoint y: 522, endPoint x: 46, endPoint y: 537, distance: 168.7
click div "Package Type Select Bale(s) Basket(s) Bolt(s) Bottle(s) Buckets Bulk Bundle(s) …"
type input "273"
drag, startPoint x: 663, startPoint y: 518, endPoint x: 502, endPoint y: 533, distance: 161.7
click div "Package Type Select Bale(s) Basket(s) Bolt(s) Bottle(s) Buckets Bulk Bundle(s) …"
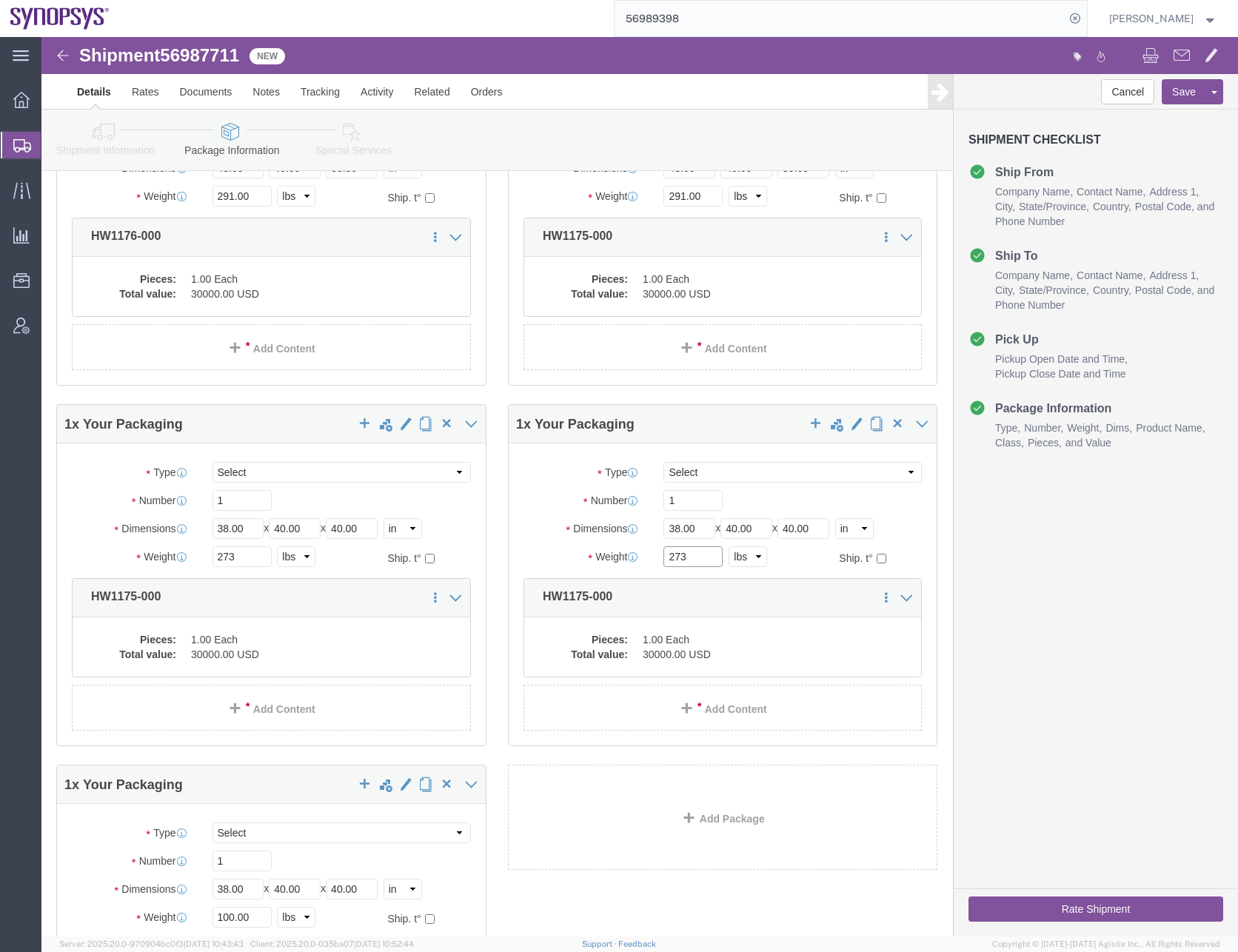
type input "273"
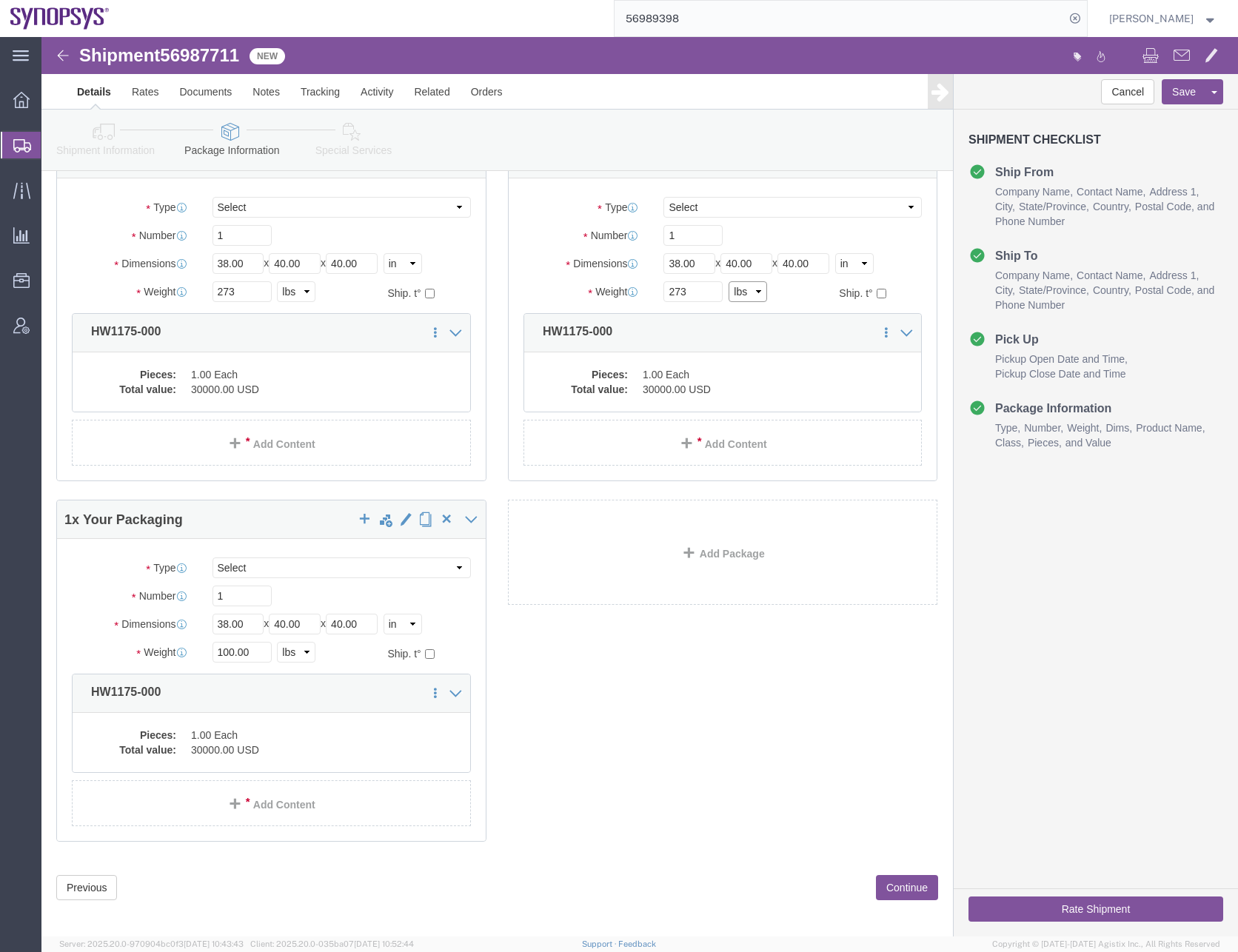
scroll to position [496, 0]
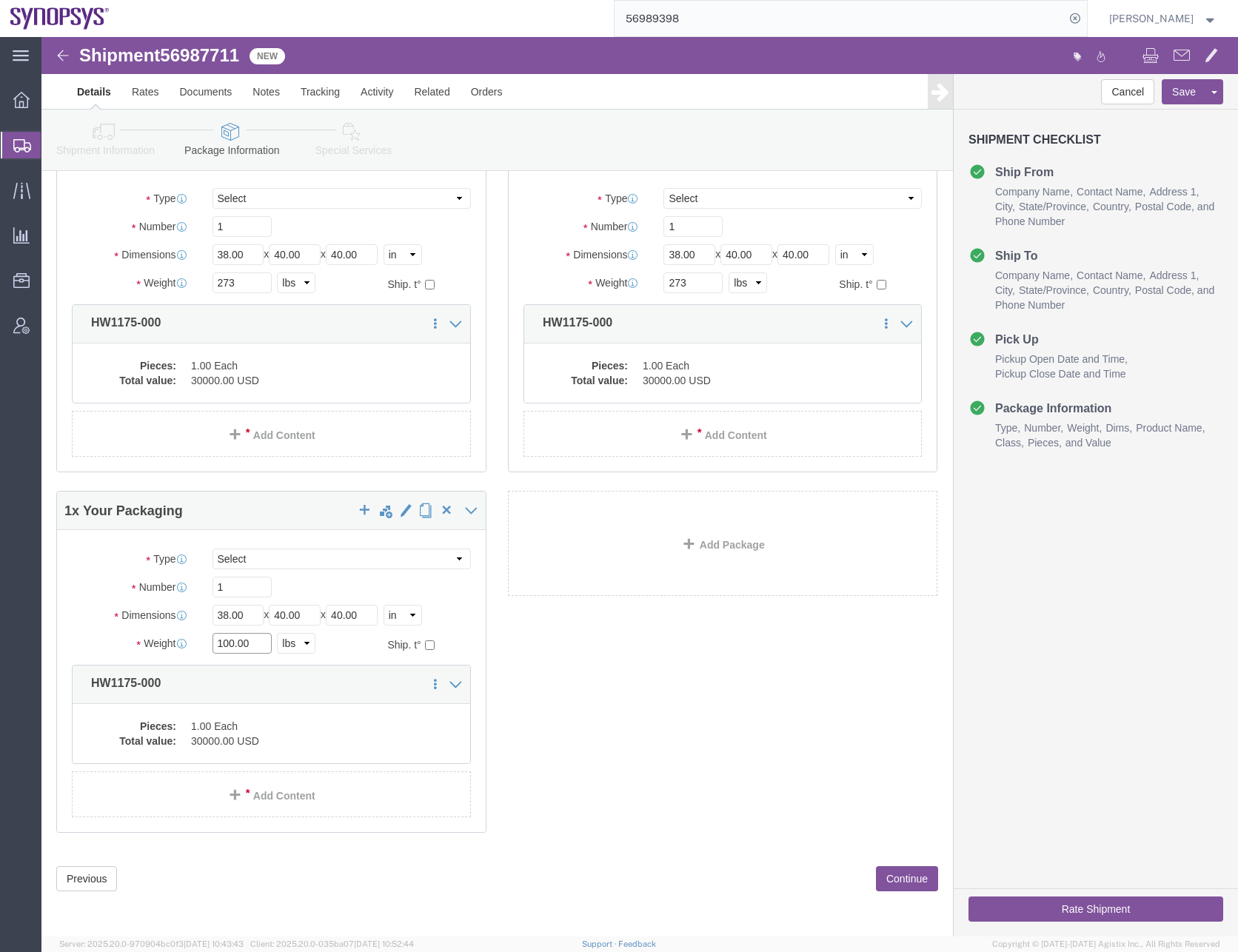
drag, startPoint x: 220, startPoint y: 608, endPoint x: 62, endPoint y: 609, distance: 158.0
click div "Weight 100.00 Select kgs lbs Ship. t°"
type input "273"
click div "1 x Pallet(s) Standard (Not Stackable) Package Type Select Bale(s) Basket(s) Bo…"
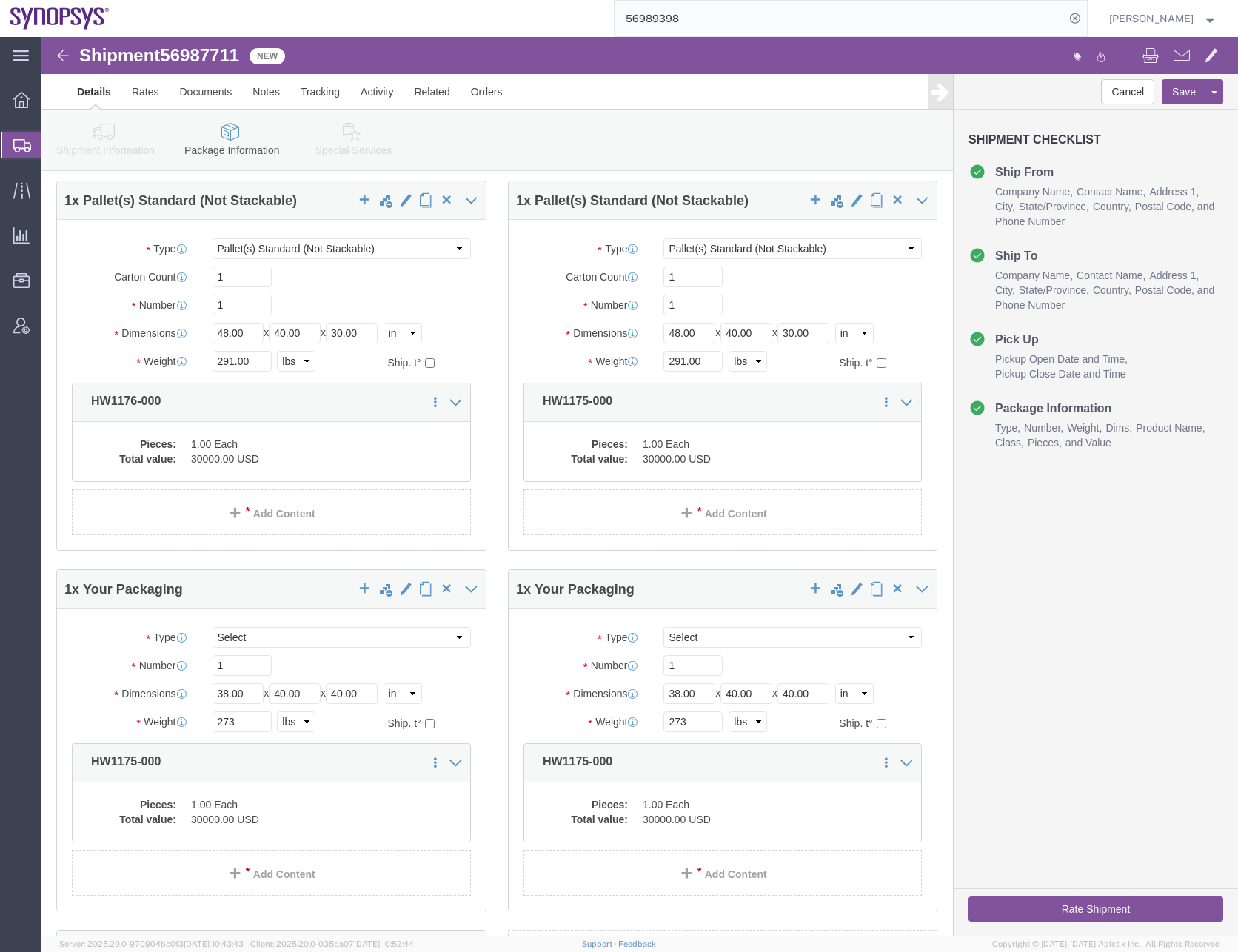
scroll to position [0, 0]
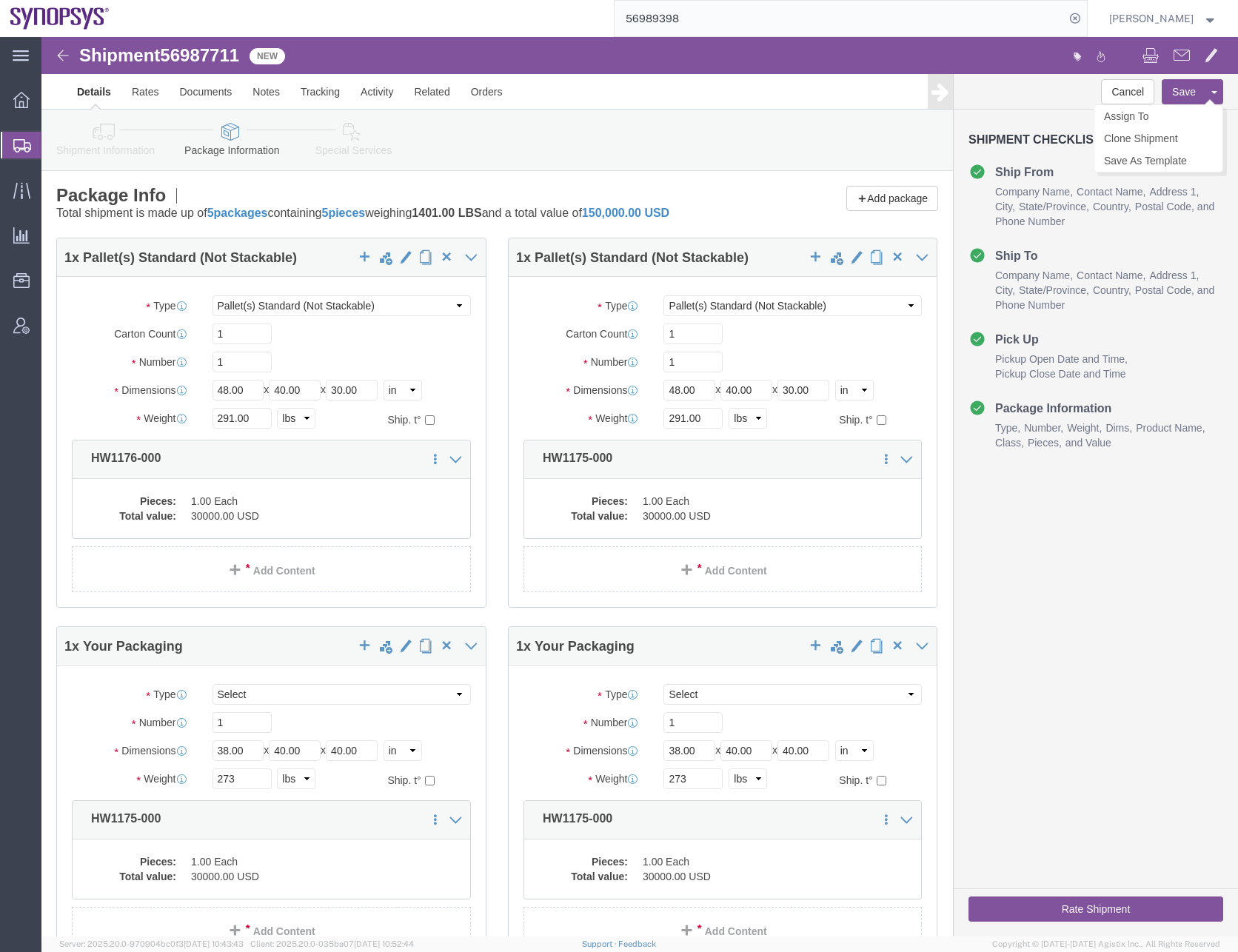
click button "Save"
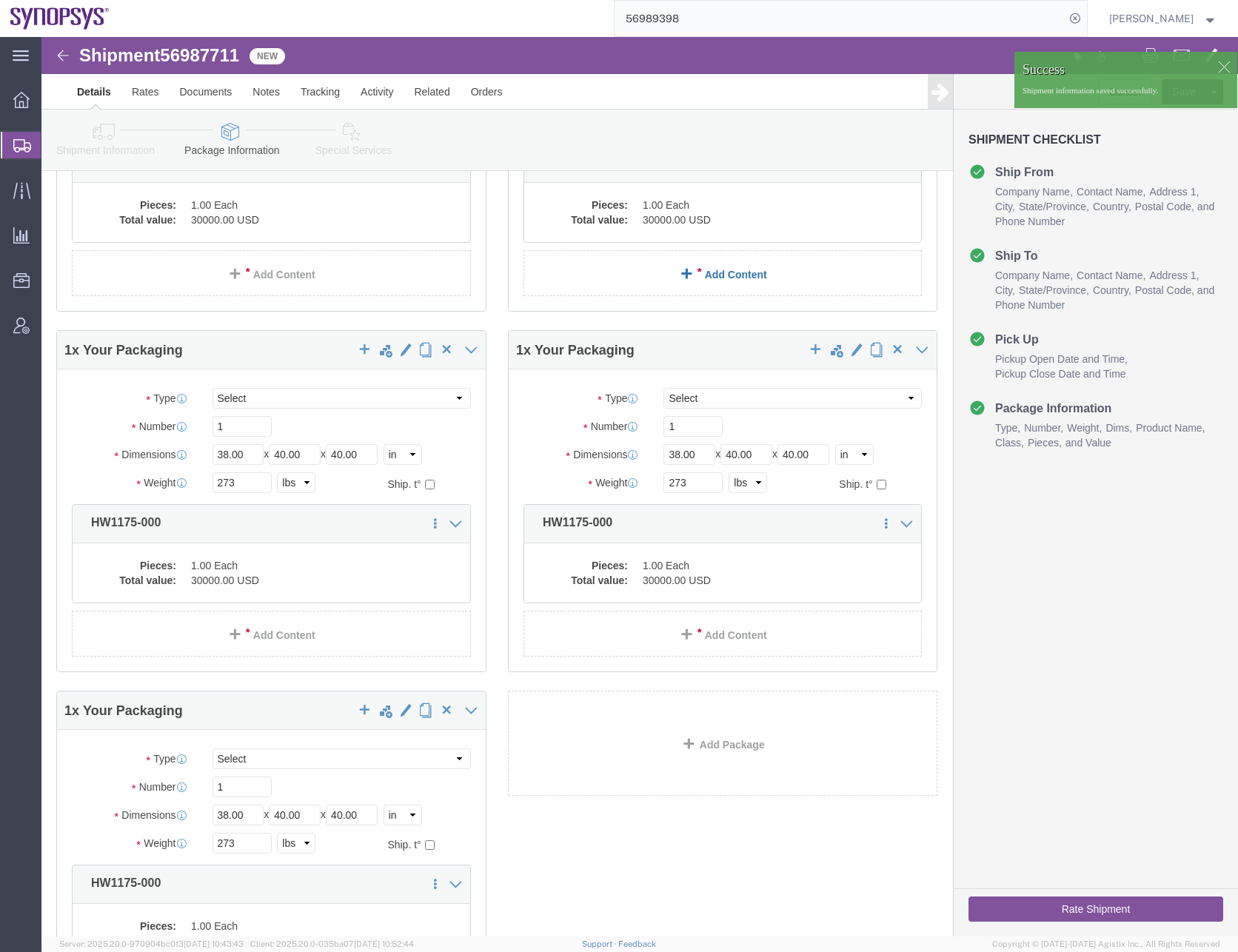
scroll to position [496, 0]
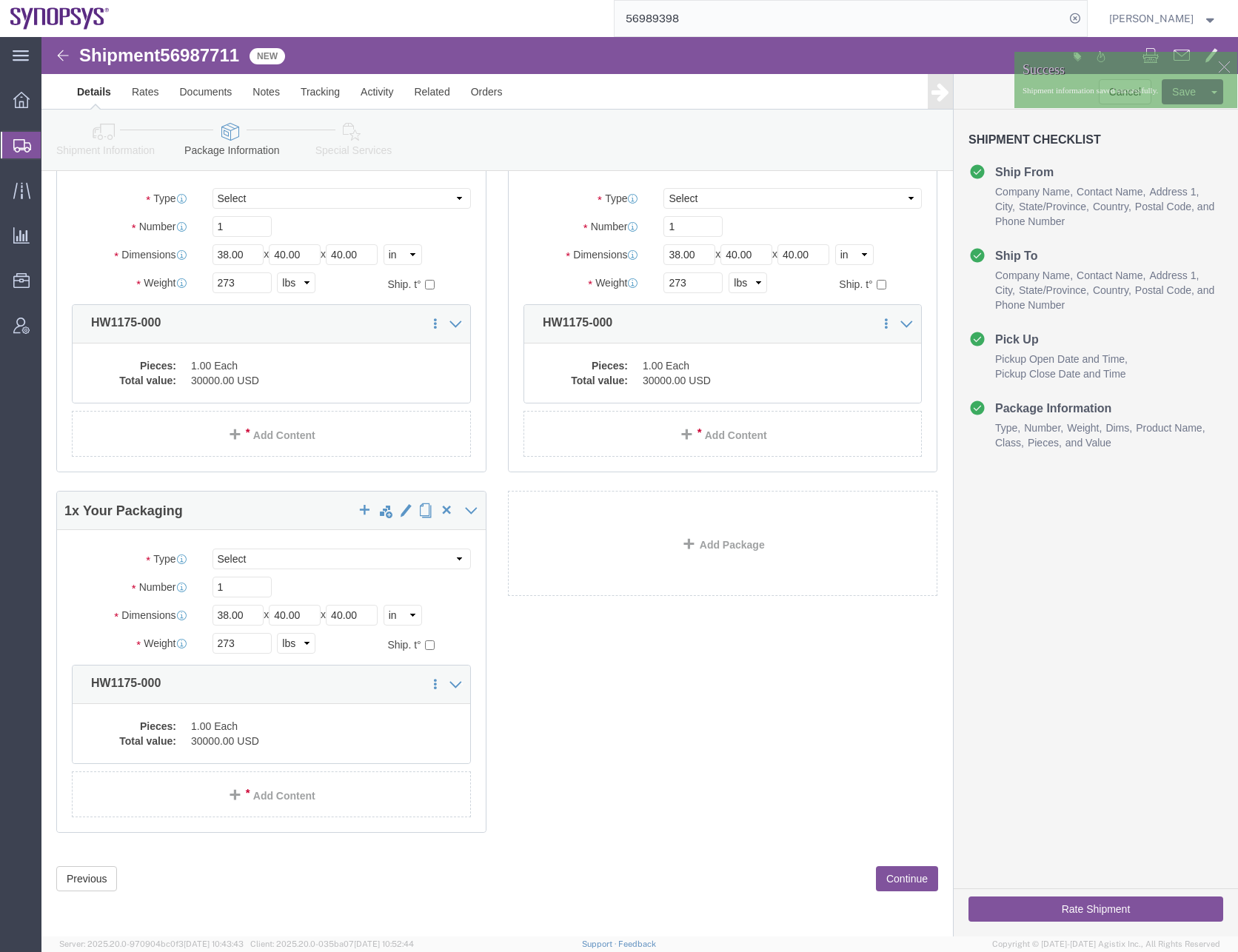
click button "Continue"
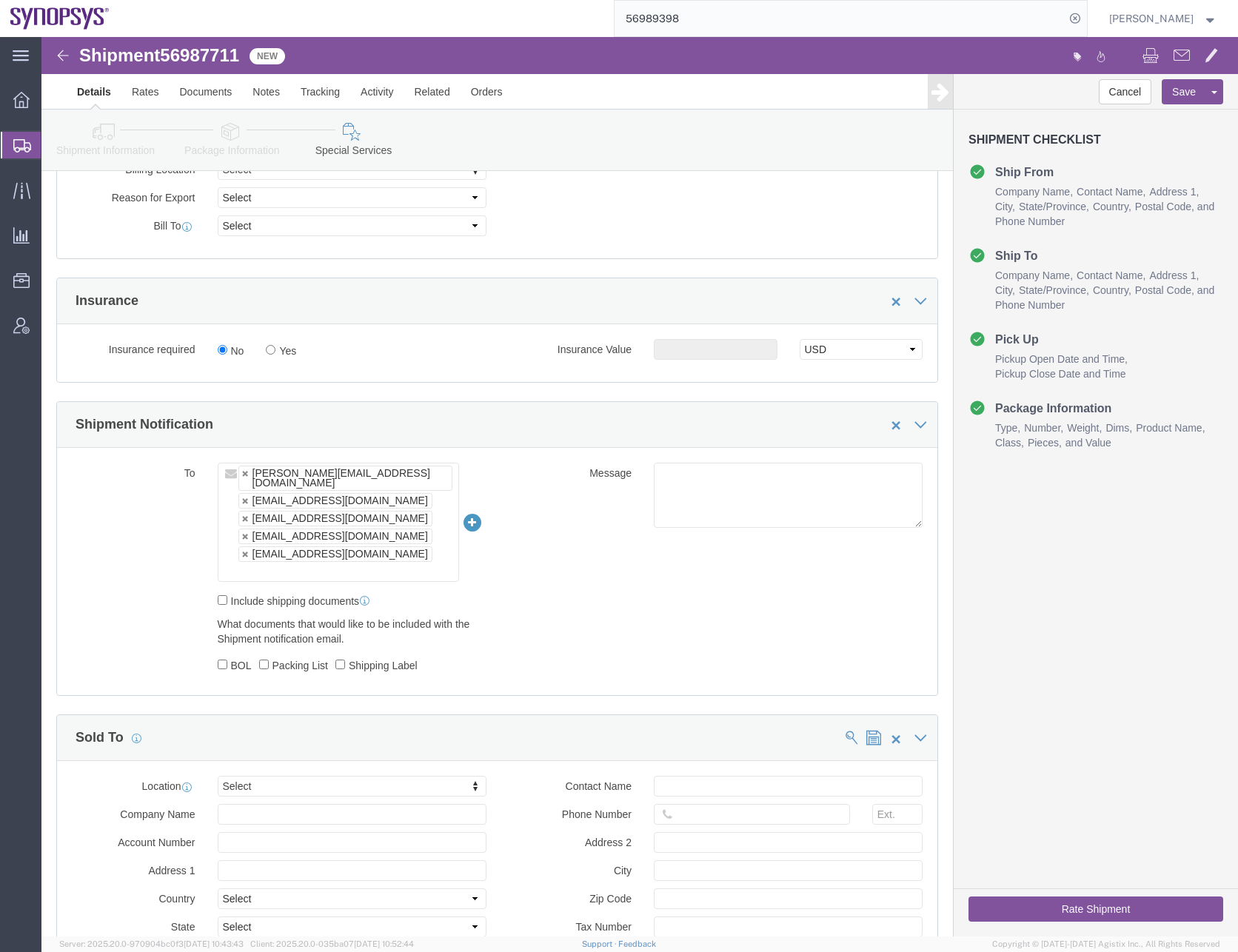
scroll to position [815, 0]
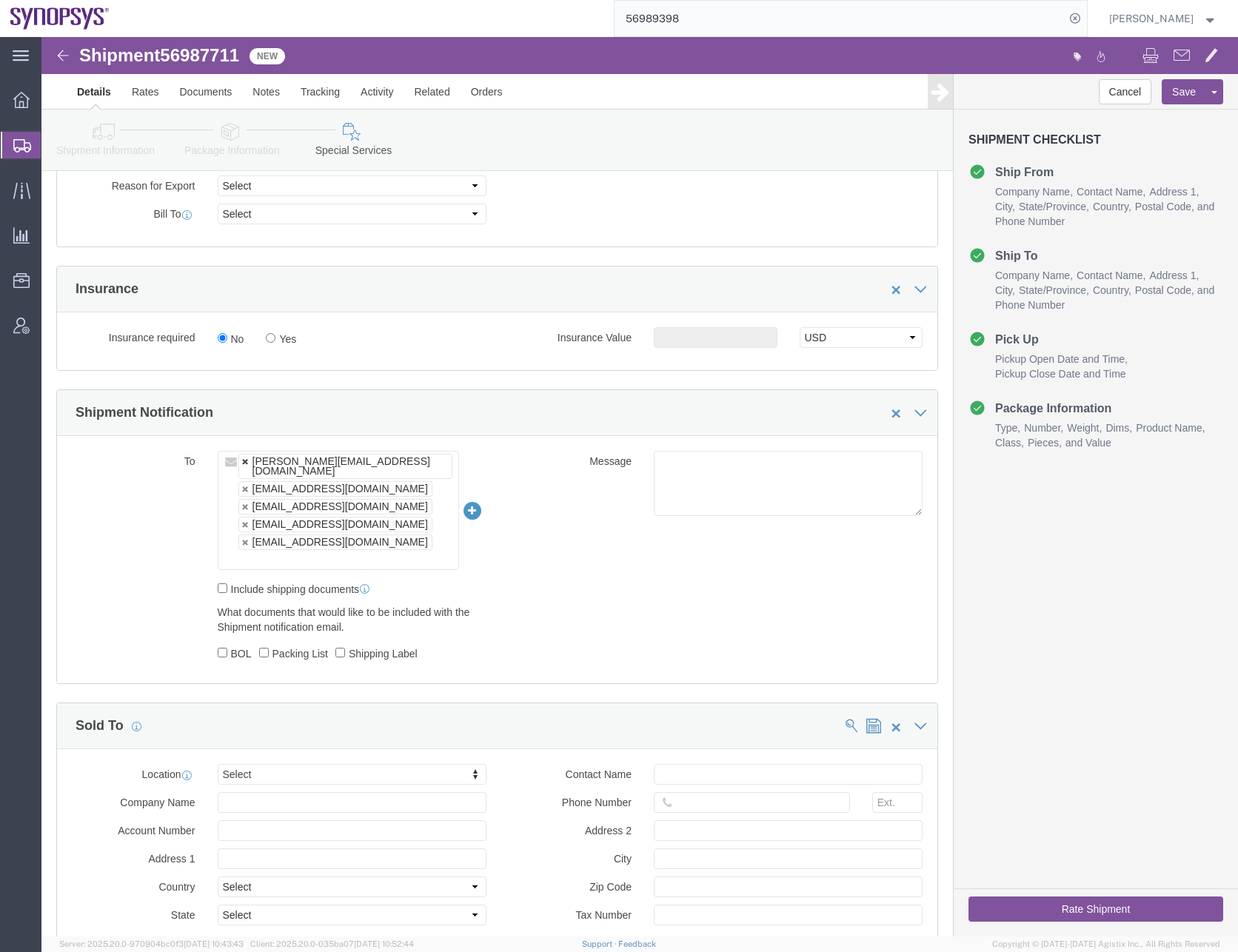
click link
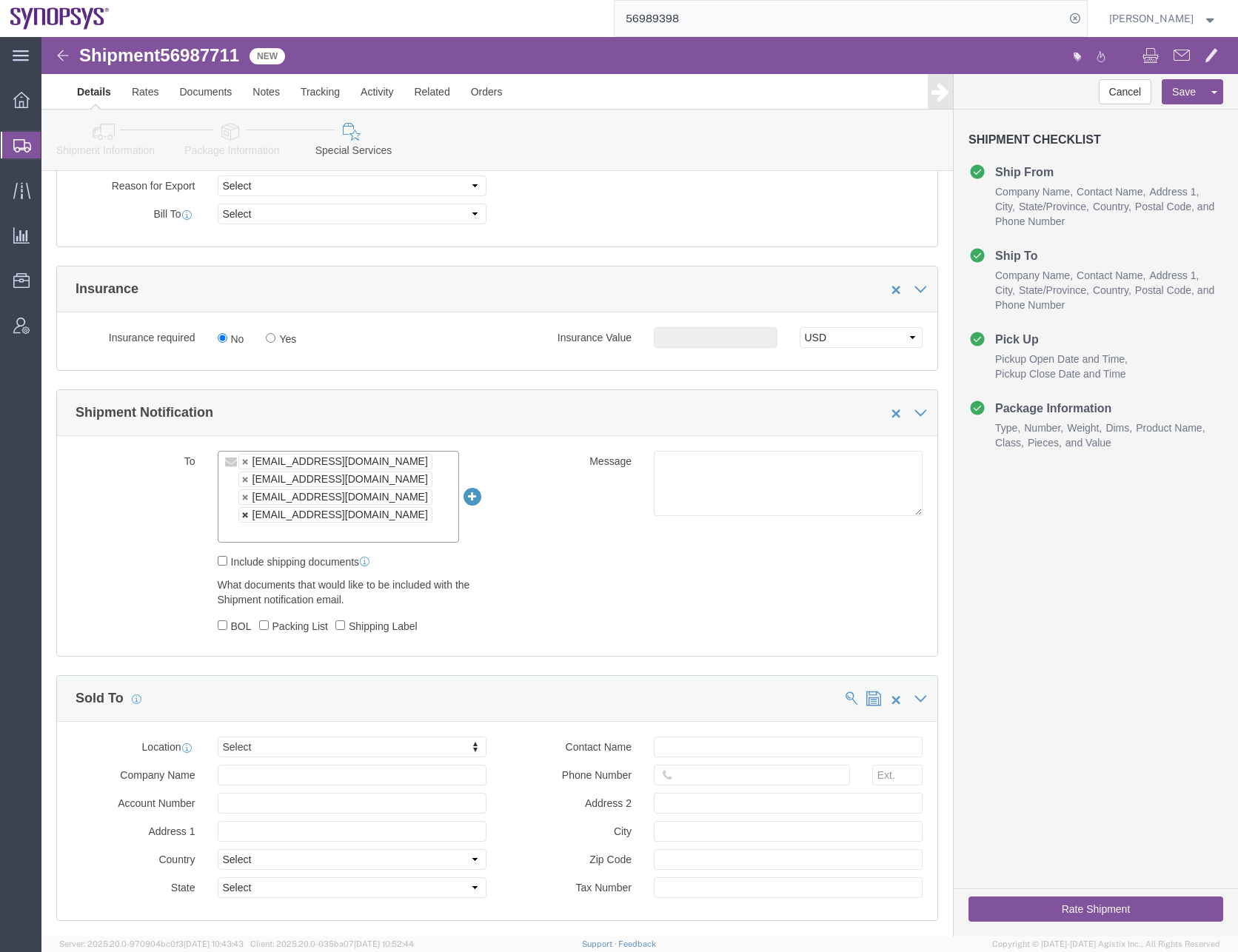
click link
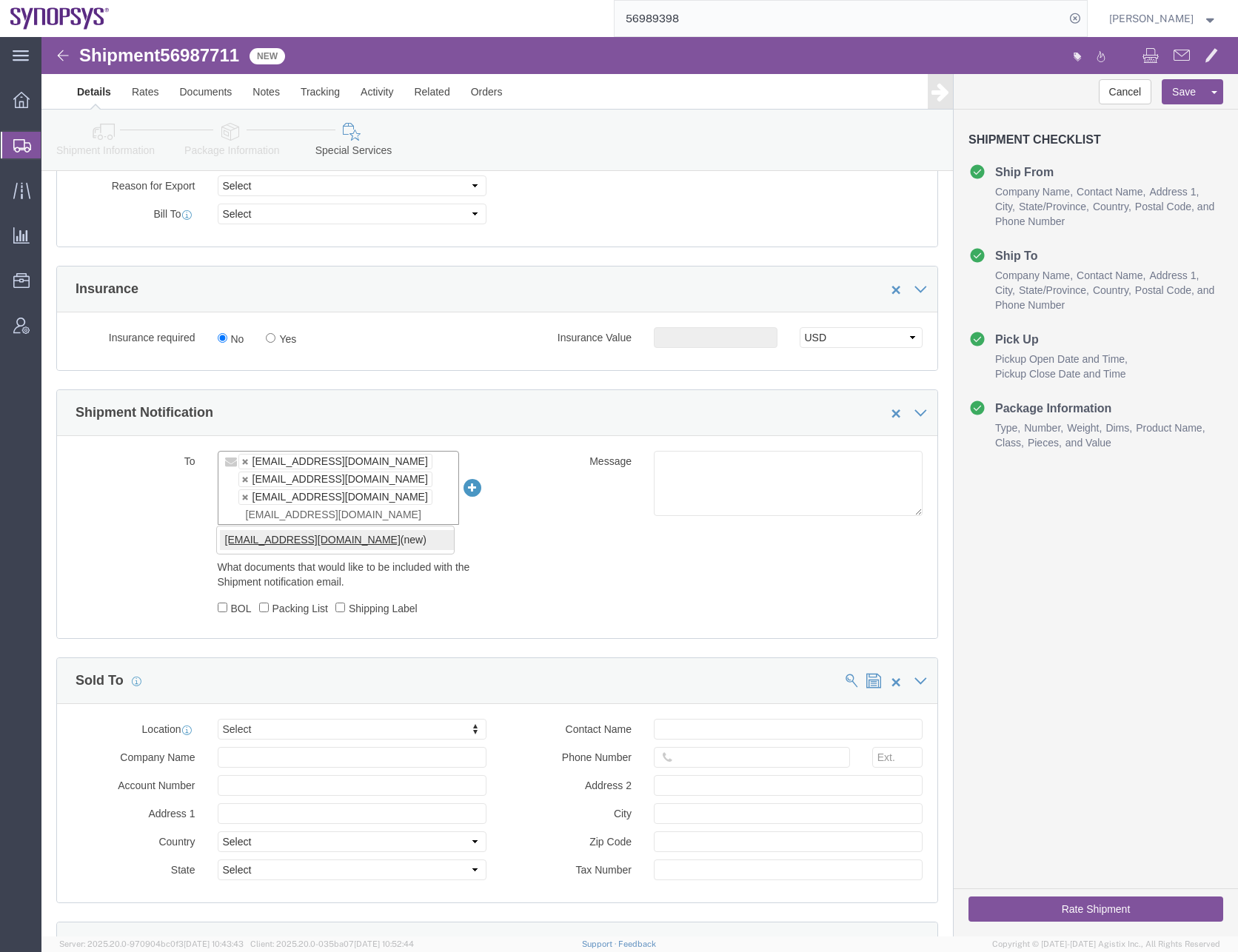
type input "[EMAIL_ADDRESS][DOMAIN_NAME]"
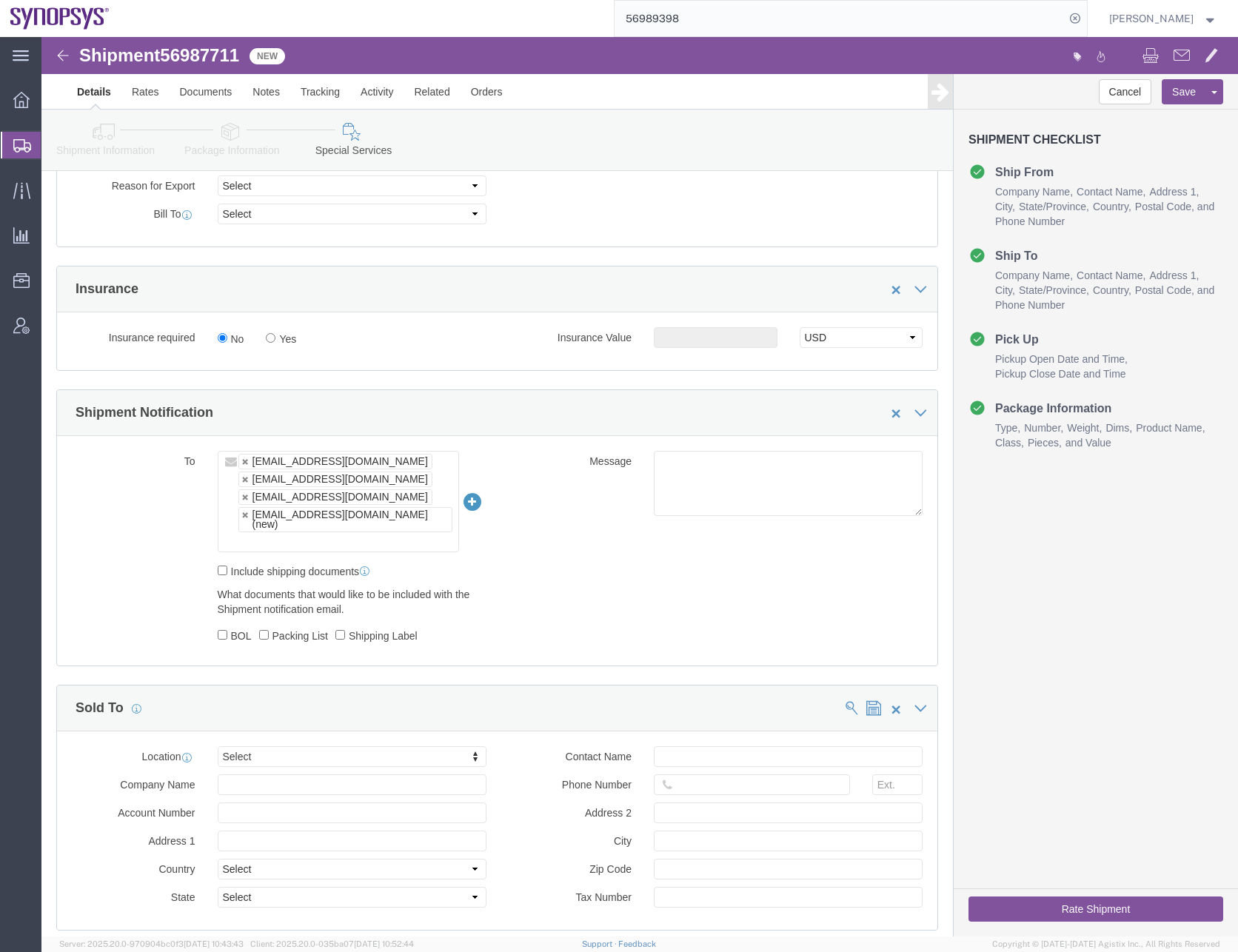
click div "To faizanq@synopsys.com drasmussen@alom.com Shipping@synopsys.com synopsyshapu@…"
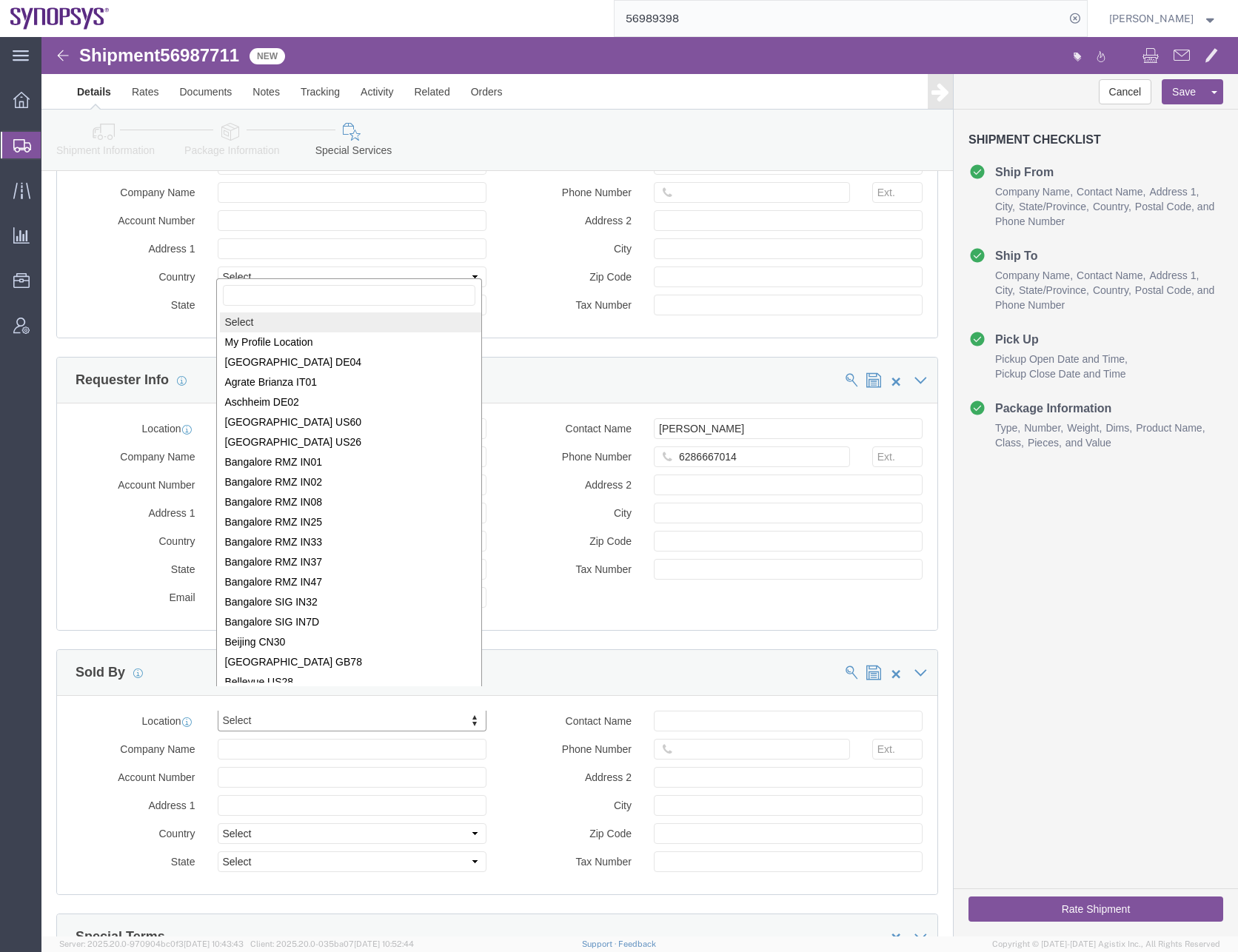
scroll to position [2, 0]
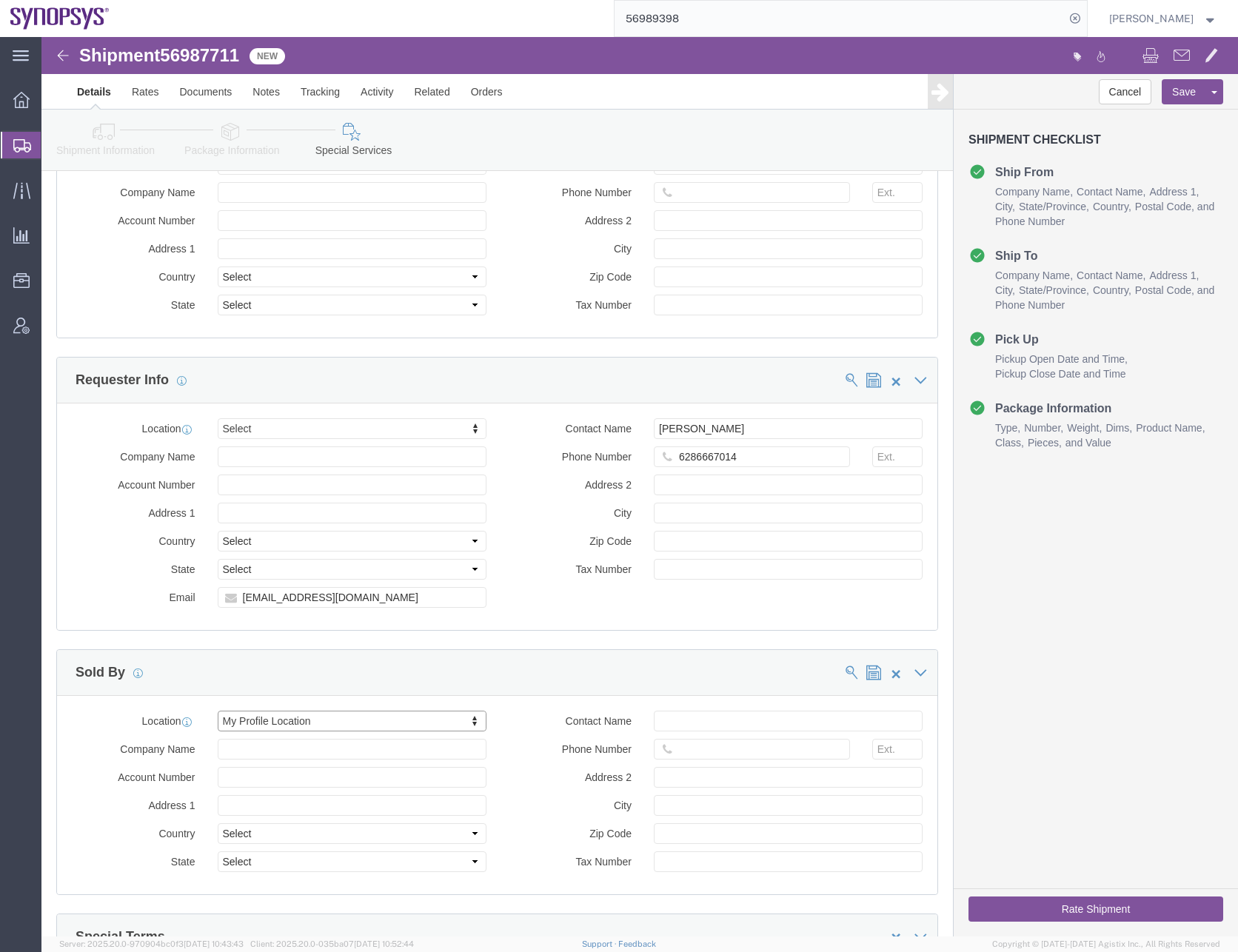
select select "CA"
click input "Phone Number"
type input "6505845000"
click div "Location Select Select My Profile Location Aachen DE04 Agrate Brianza IT01 Asch…"
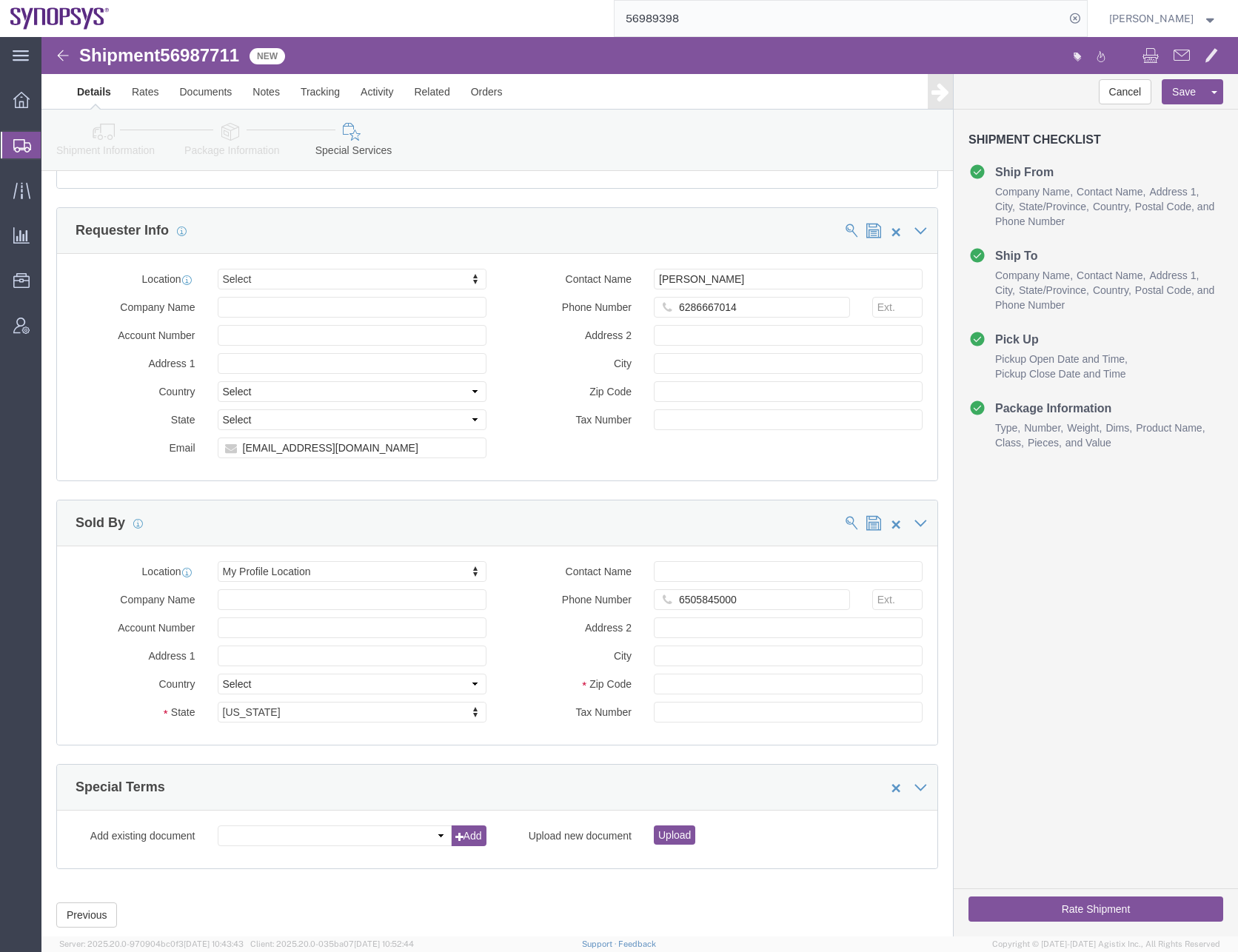
scroll to position [1565, 0]
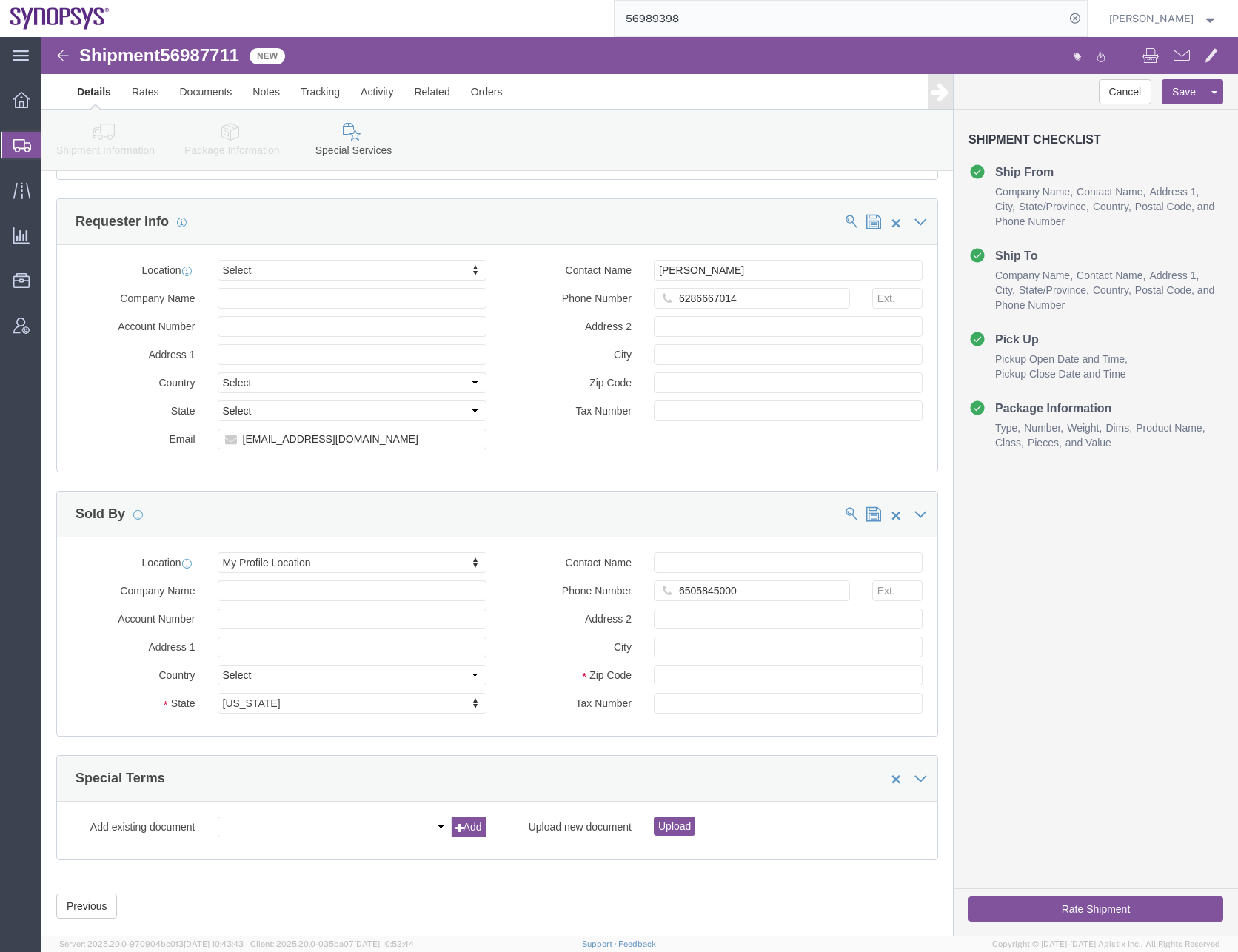
click button "Rate Shipment"
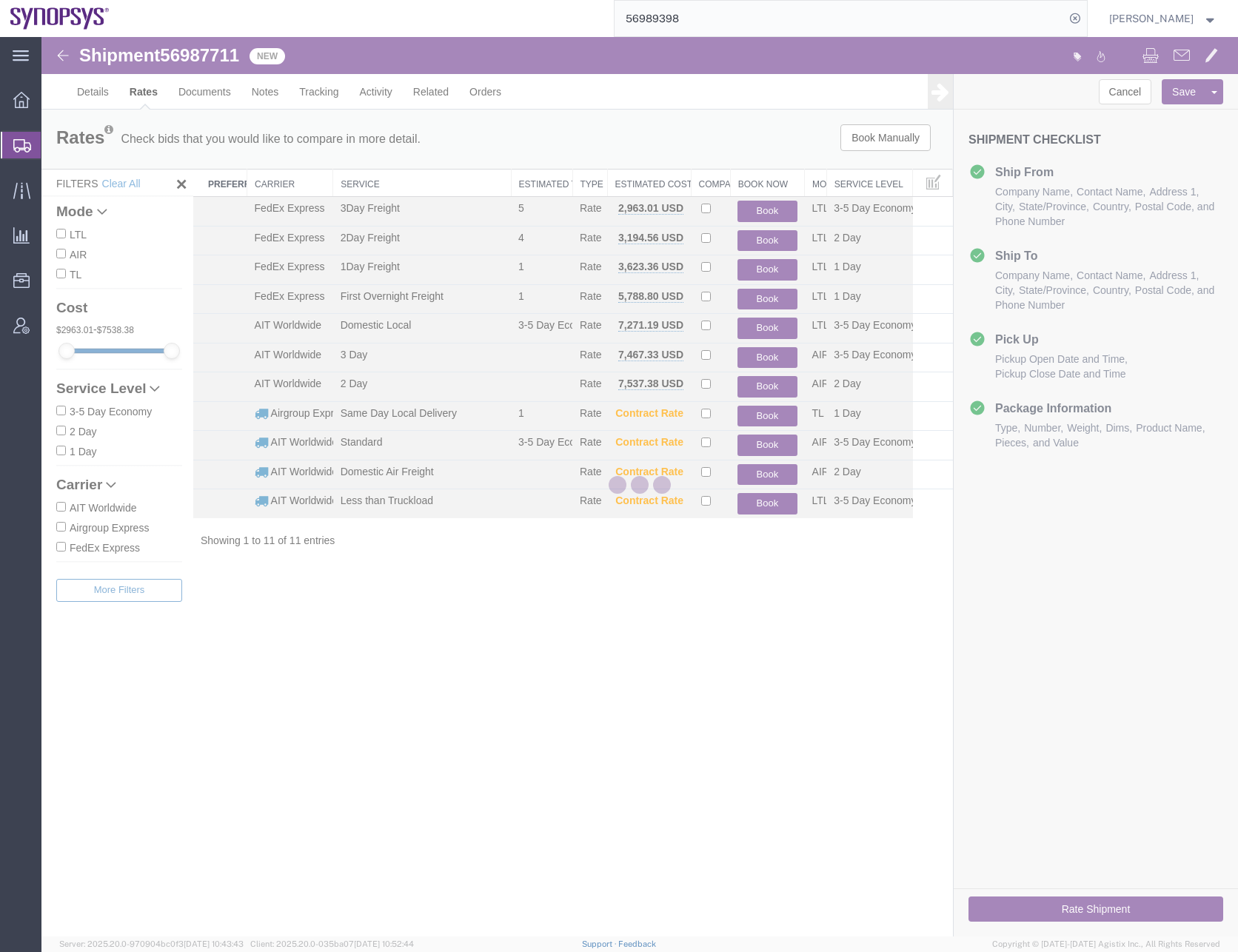
scroll to position [0, 0]
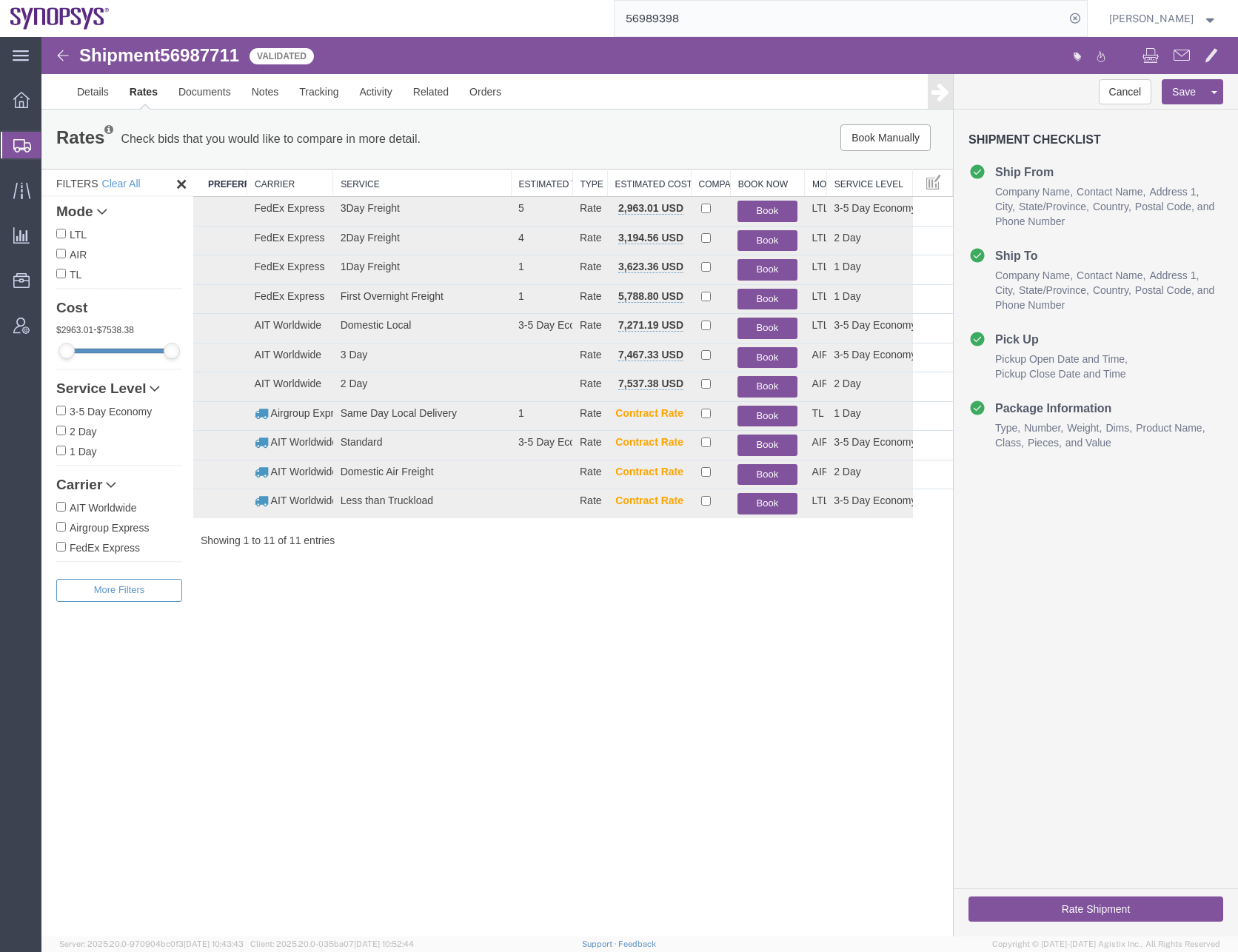
click at [658, 793] on div "Shipment 56987711 11 of 11 Validated Details Rates Documents Notes Tracking Act…" at bounding box center [640, 487] width 1197 height 900
click at [759, 328] on button "Book" at bounding box center [767, 328] width 59 height 21
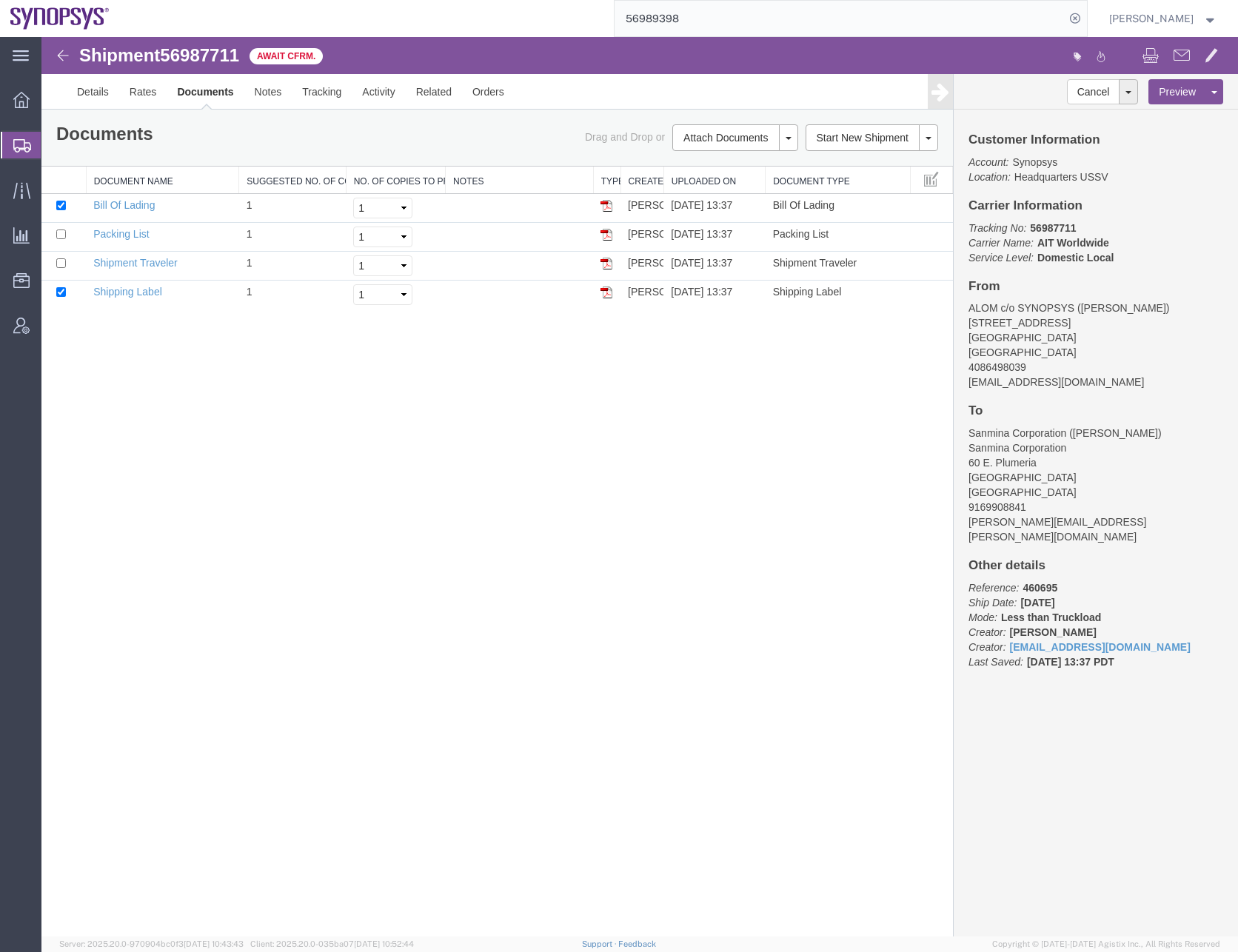
click at [668, 620] on div "Shipment 56987711 4 of 4 Await Cfrm. Details Rates Documents Notes Tracking Act…" at bounding box center [640, 487] width 1197 height 900
click at [62, 206] on input "checkbox" at bounding box center [61, 206] width 10 height 10
checkbox input "false"
click at [59, 290] on input "checkbox" at bounding box center [61, 292] width 10 height 10
checkbox input "false"
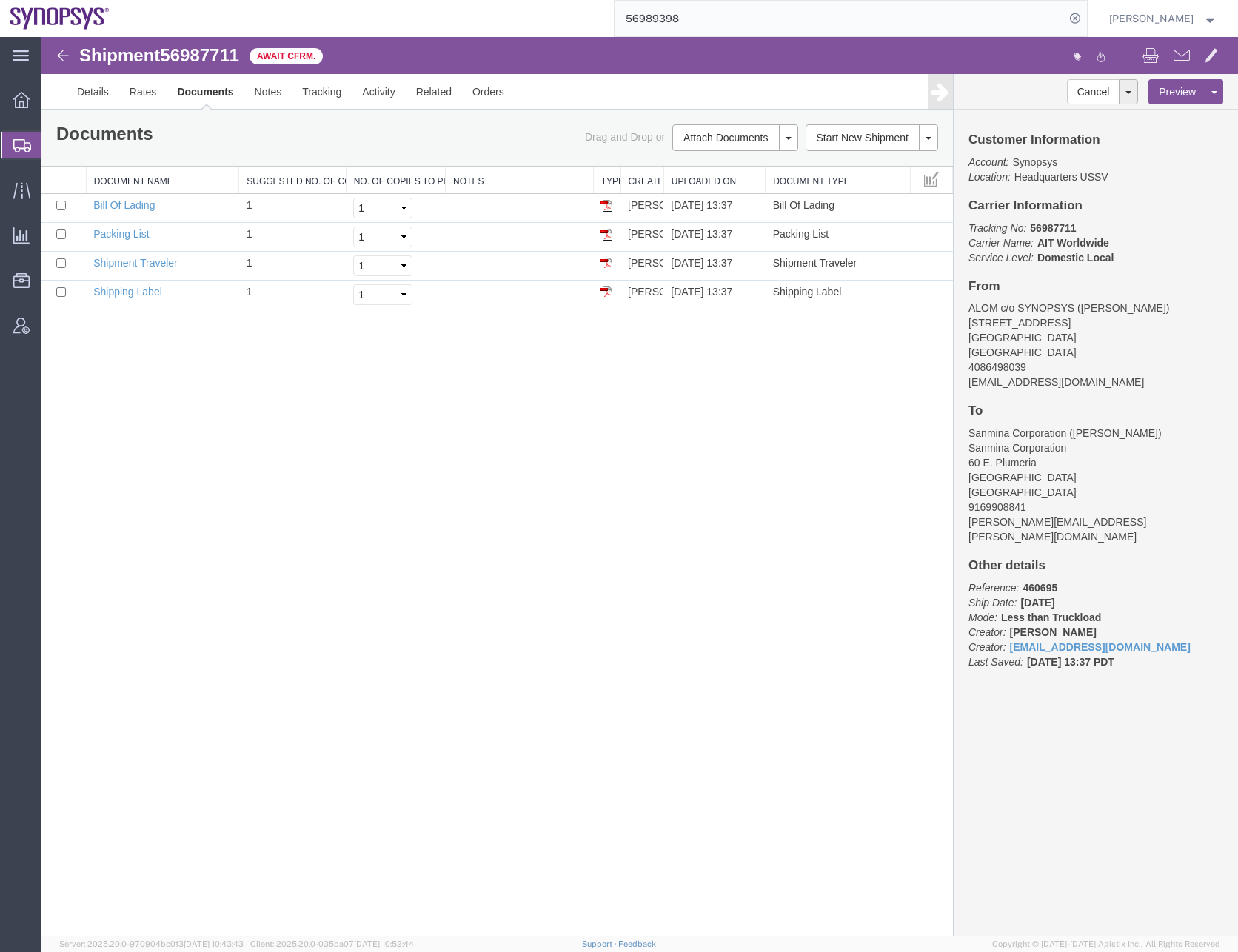
click at [372, 487] on div "Shipment 56987711 4 of 4 Await Cfrm. Details Rates Documents Notes Tracking Act…" at bounding box center [640, 487] width 1197 height 900
click at [667, 18] on input "56989398" at bounding box center [840, 19] width 450 height 36
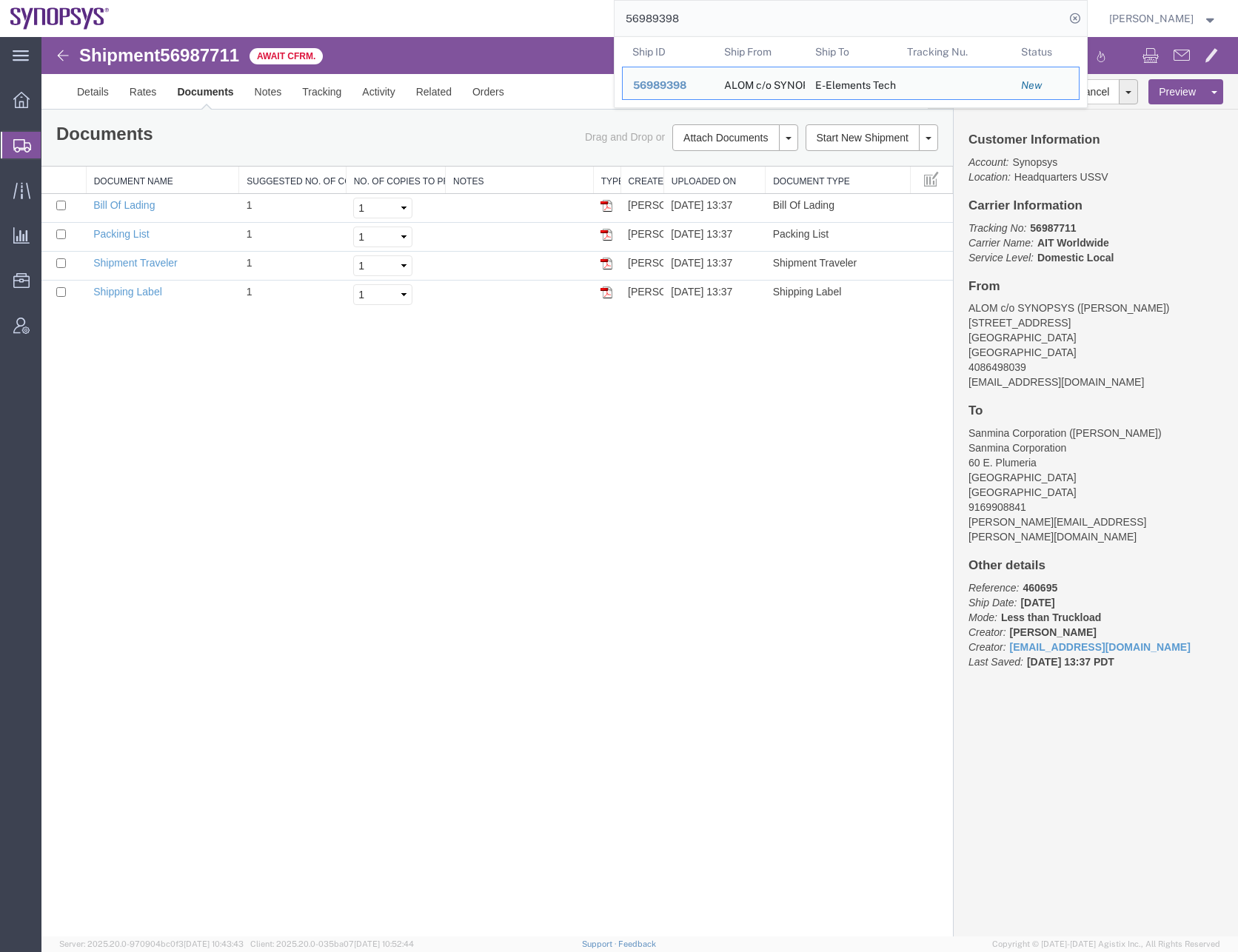
click at [667, 18] on input "56989398" at bounding box center [840, 19] width 450 height 36
paste input "7102"
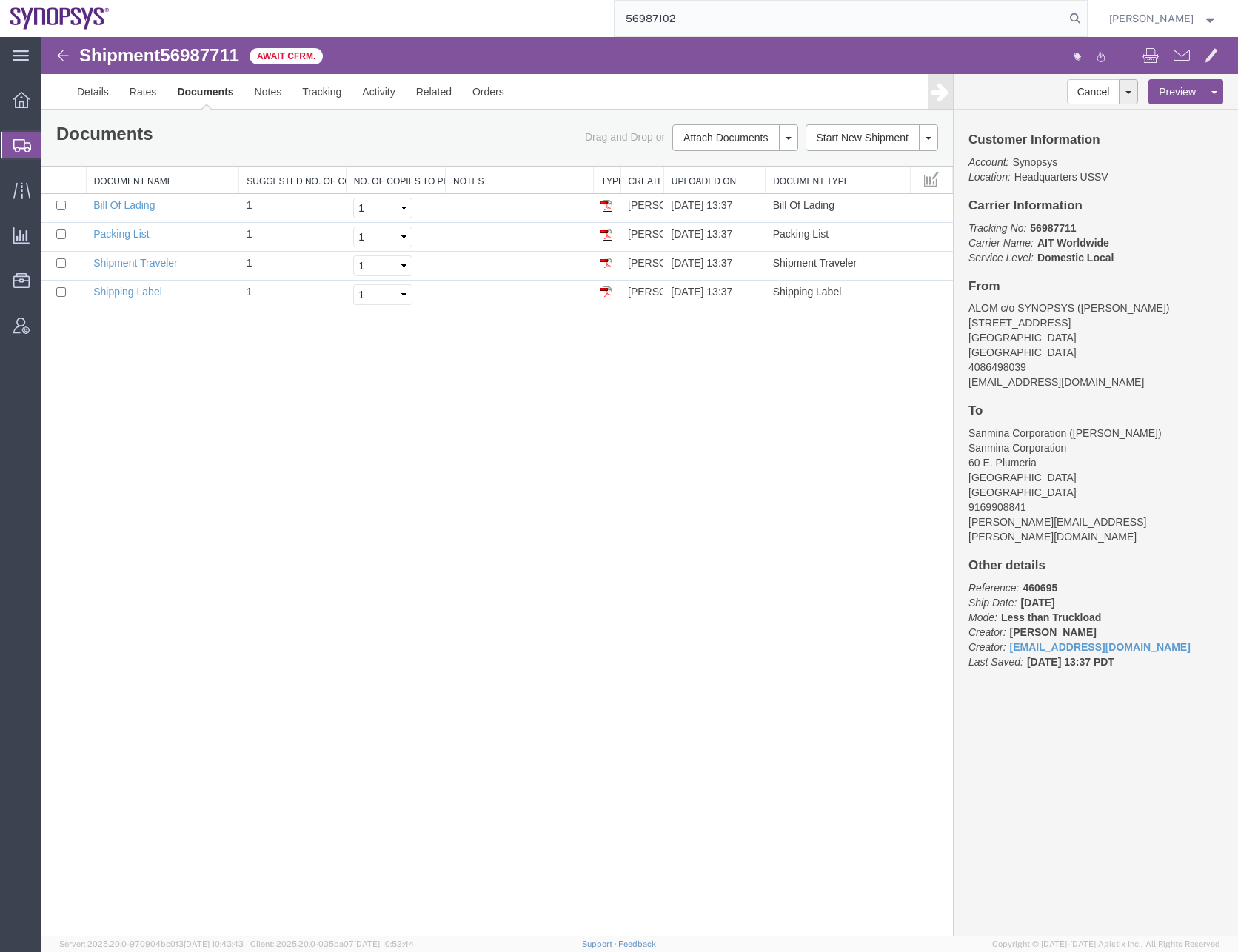
type input "56987102"
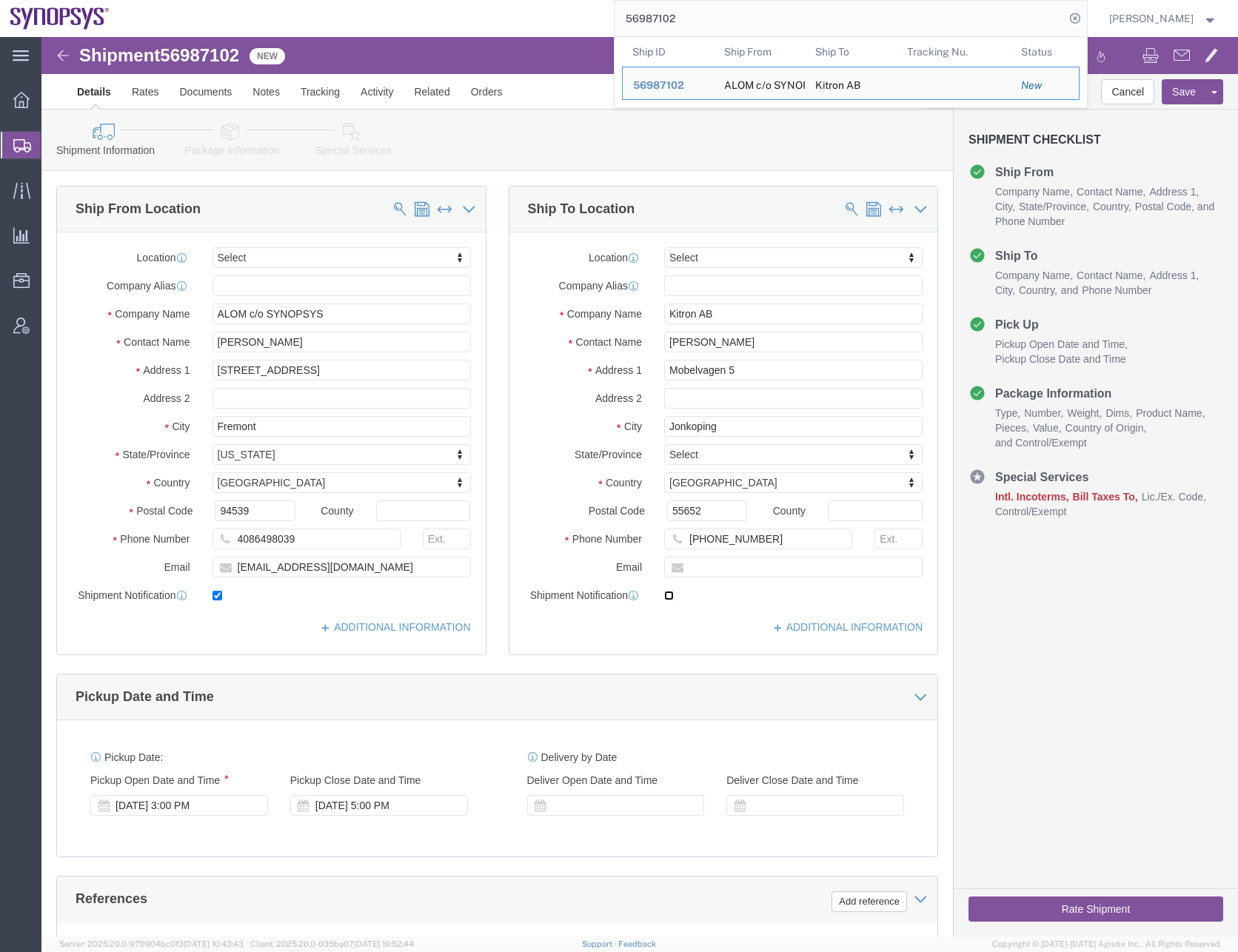
click input "checkbox"
checkbox input "true"
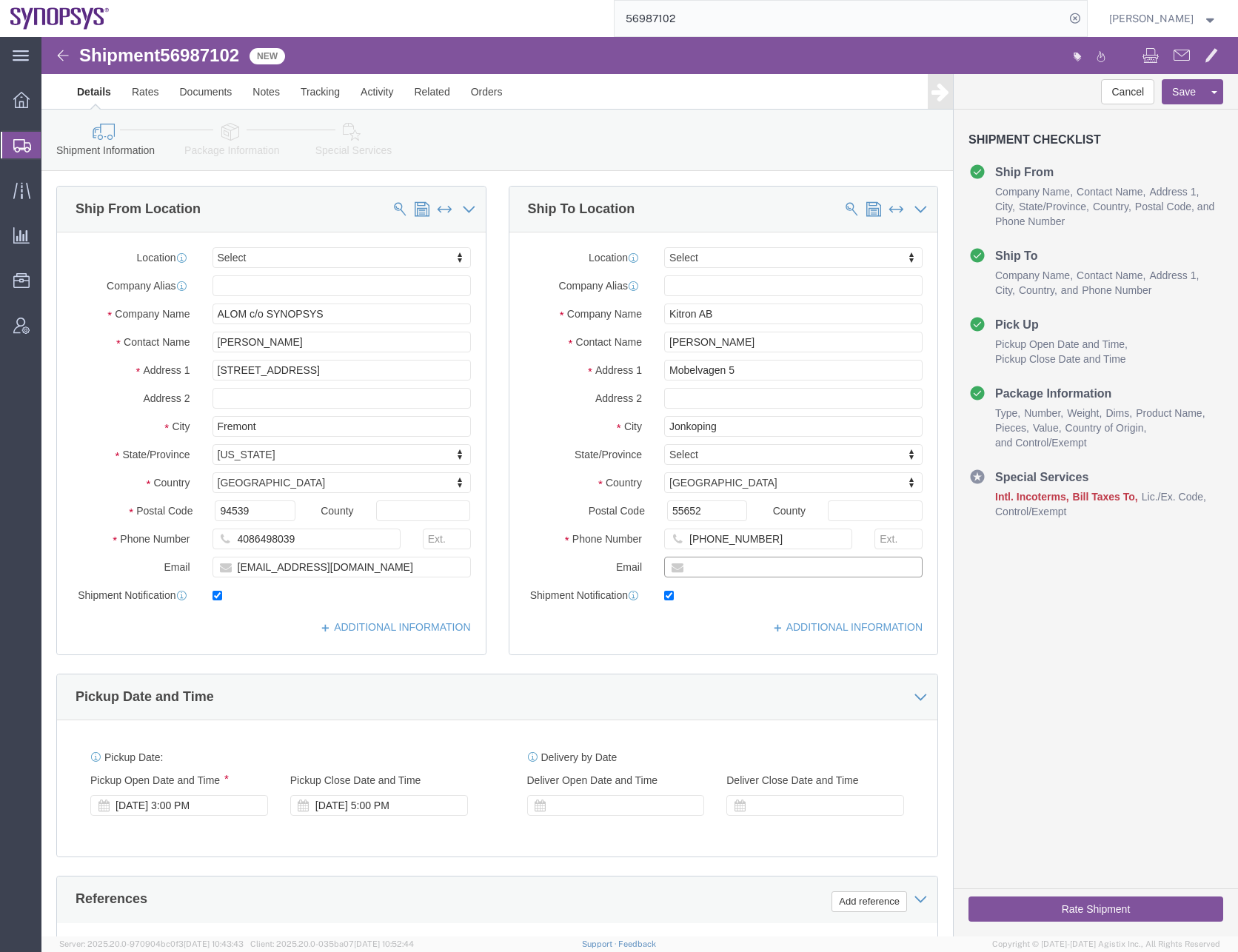
click input "text"
type input "[PERSON_NAME][EMAIL_ADDRESS][DOMAIN_NAME]"
click div "Ship From Location Location Select Select My Profile Location Aachen DE04 Agrat…"
click link "ADDITIONAL INFORMATION"
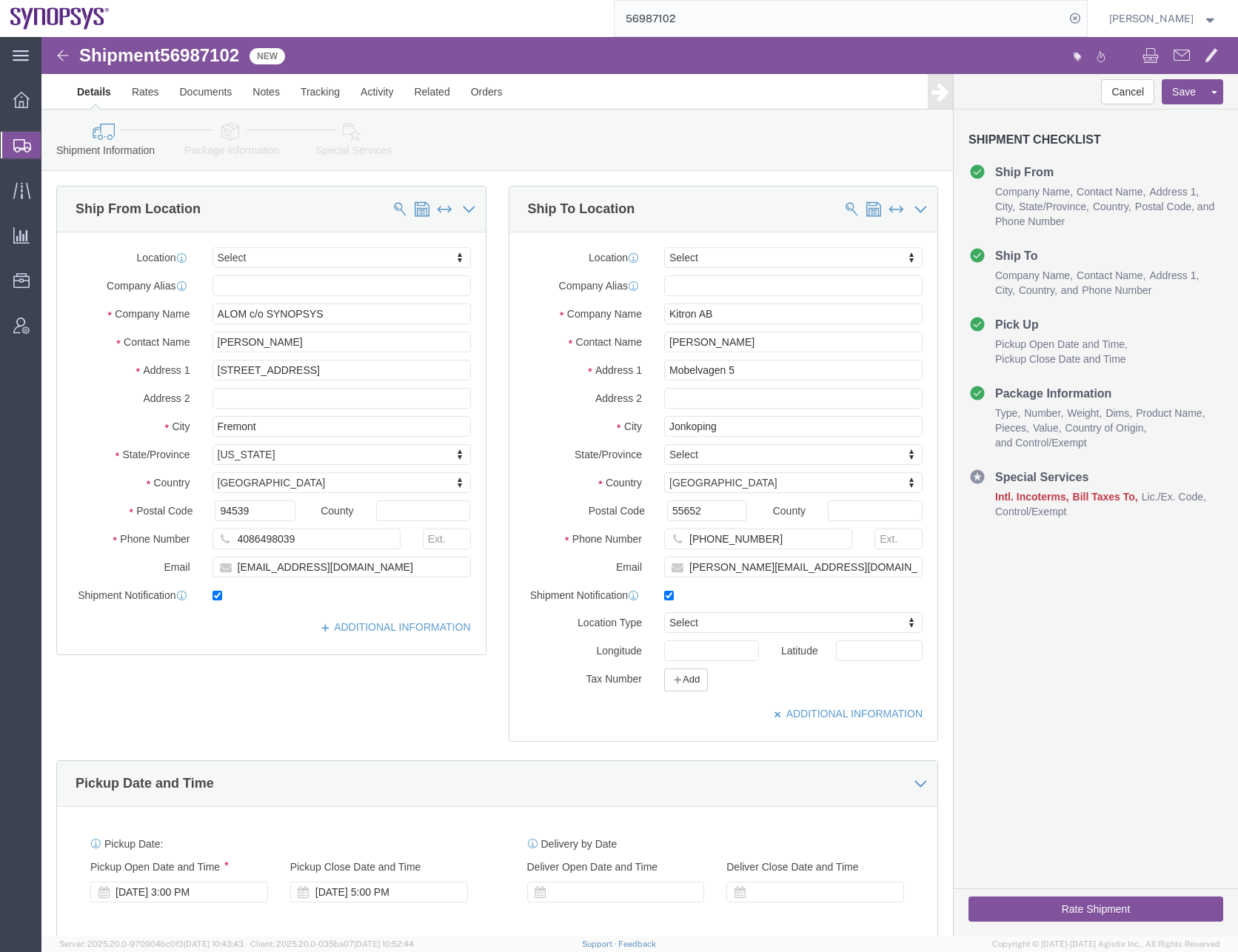
click div "Ship From Location Location Select Select My Profile Location Aachen DE04 Agrat…"
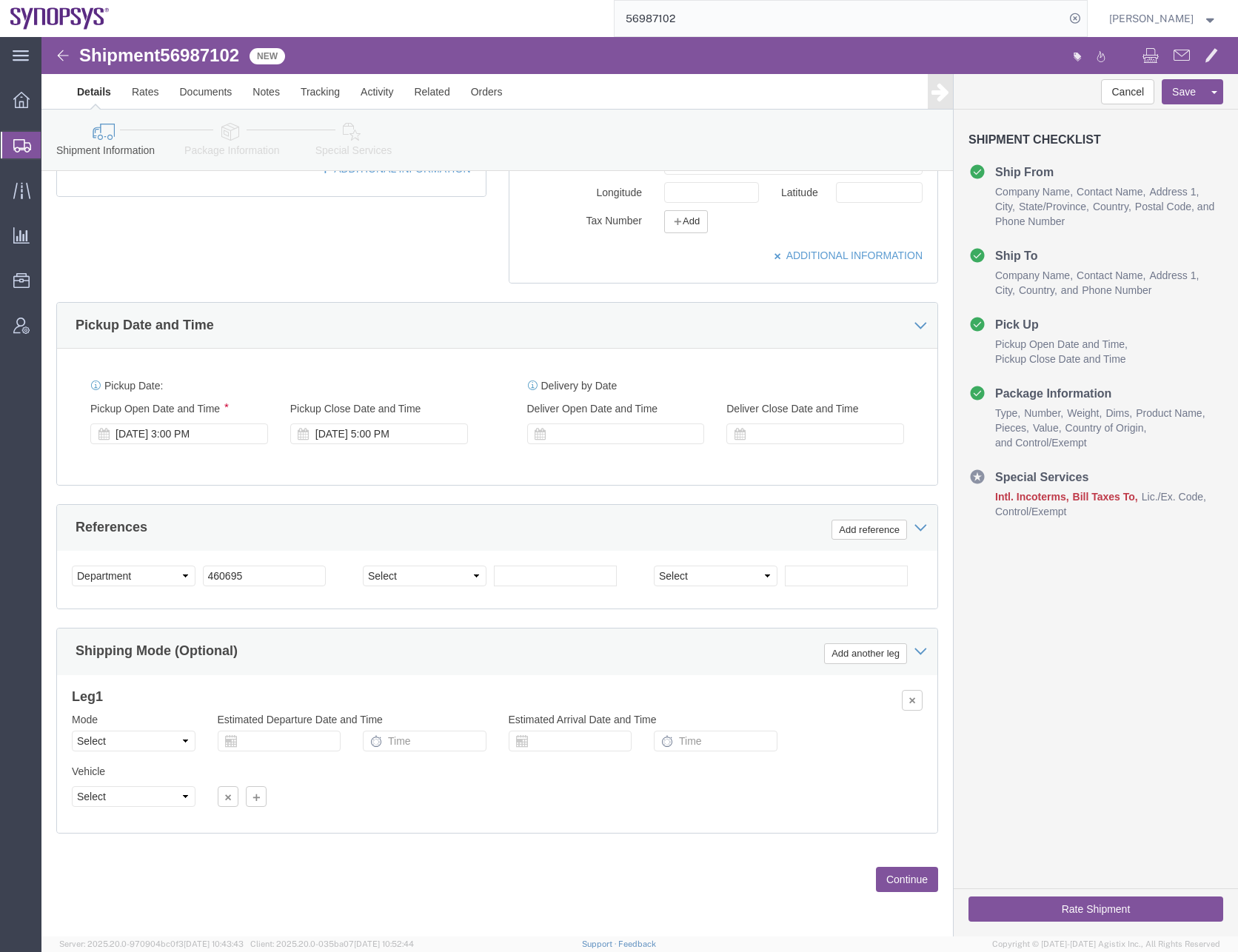
scroll to position [459, 0]
click button "Continue"
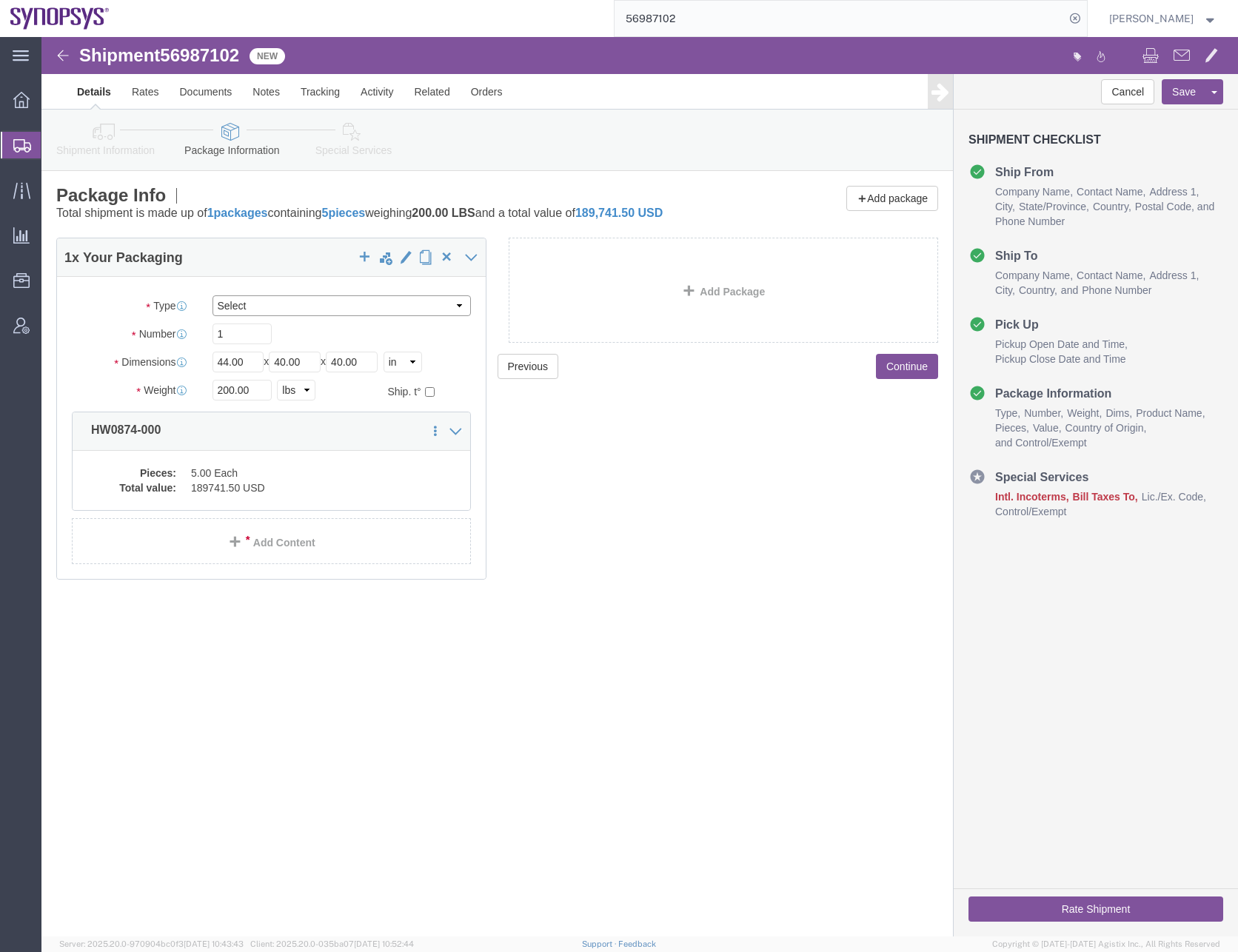
click select "Select Bale(s) Basket(s) Bolt(s) Bottle(s) Buckets Bulk Bundle(s) Can(s) Cardbo…"
select select "PSNS"
click select "Select Bale(s) Basket(s) Bolt(s) Bottle(s) Buckets Bulk Bundle(s) Can(s) Cardbo…"
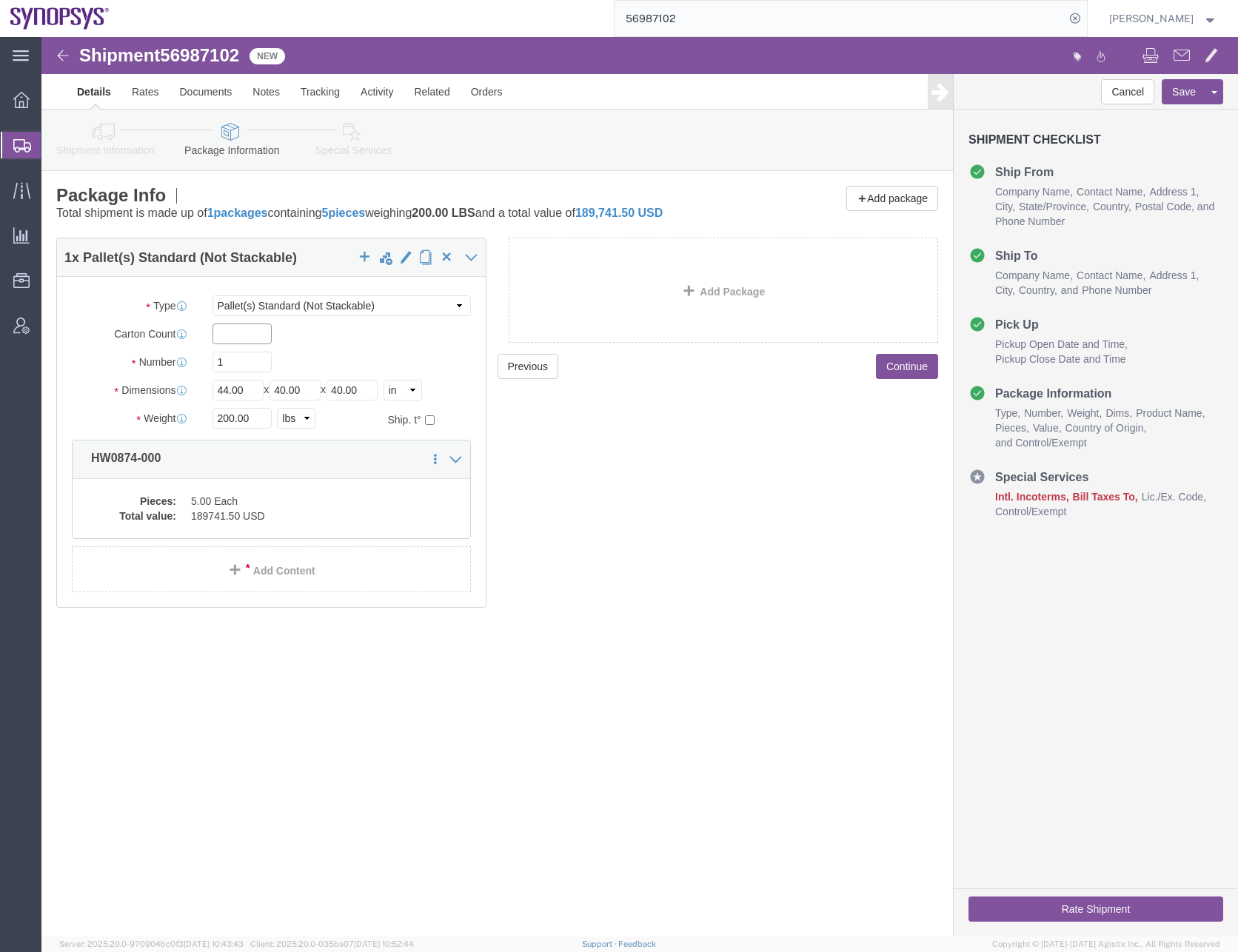
click input "text"
type input "5"
type input "48"
type input "40"
type input "47"
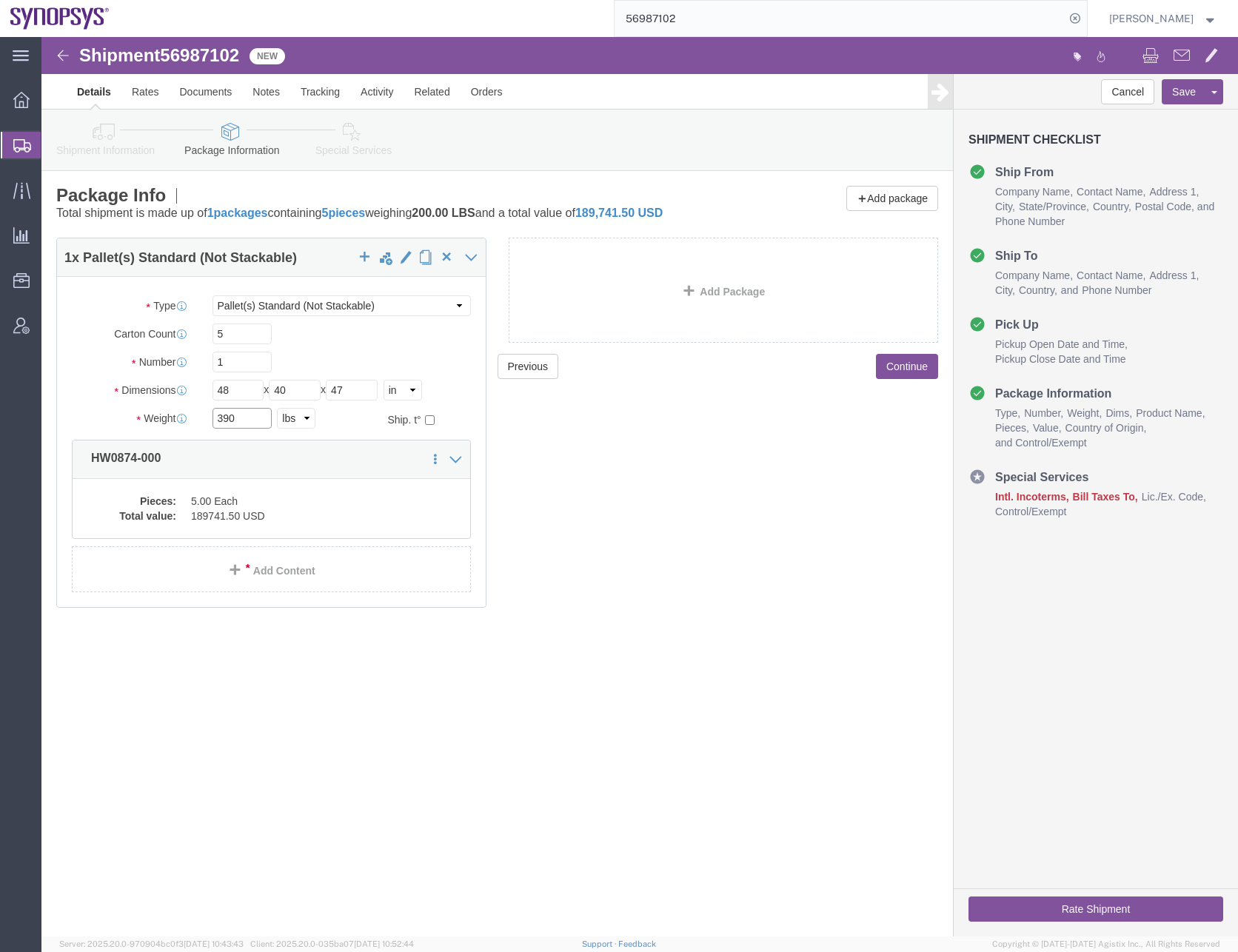
type input "390"
click div "Pieces: 5.00 Each Total value: 189741.50 USD"
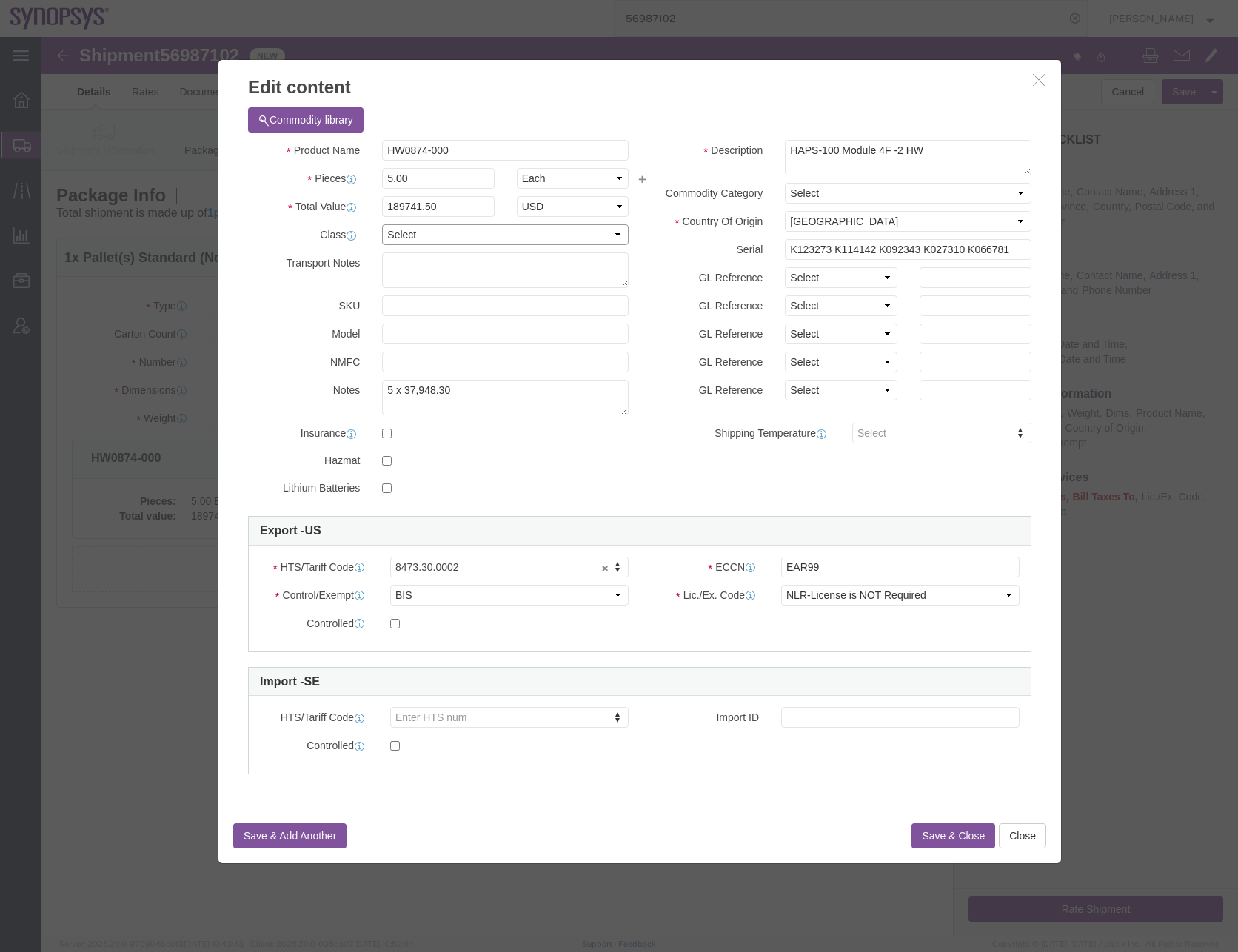
click select "Select 50 55 60 65 70 85 92.5 100 125 175 250 300 400"
select select "50"
click select "Select 50 55 60 65 70 85 92.5 100 125 175 250 300 400"
click textarea "HAPS-100 Module 4F -2 HW"
click select "Select Afghanistan Åland Islands Albania Algeria American Samoa Andorra Angola …"
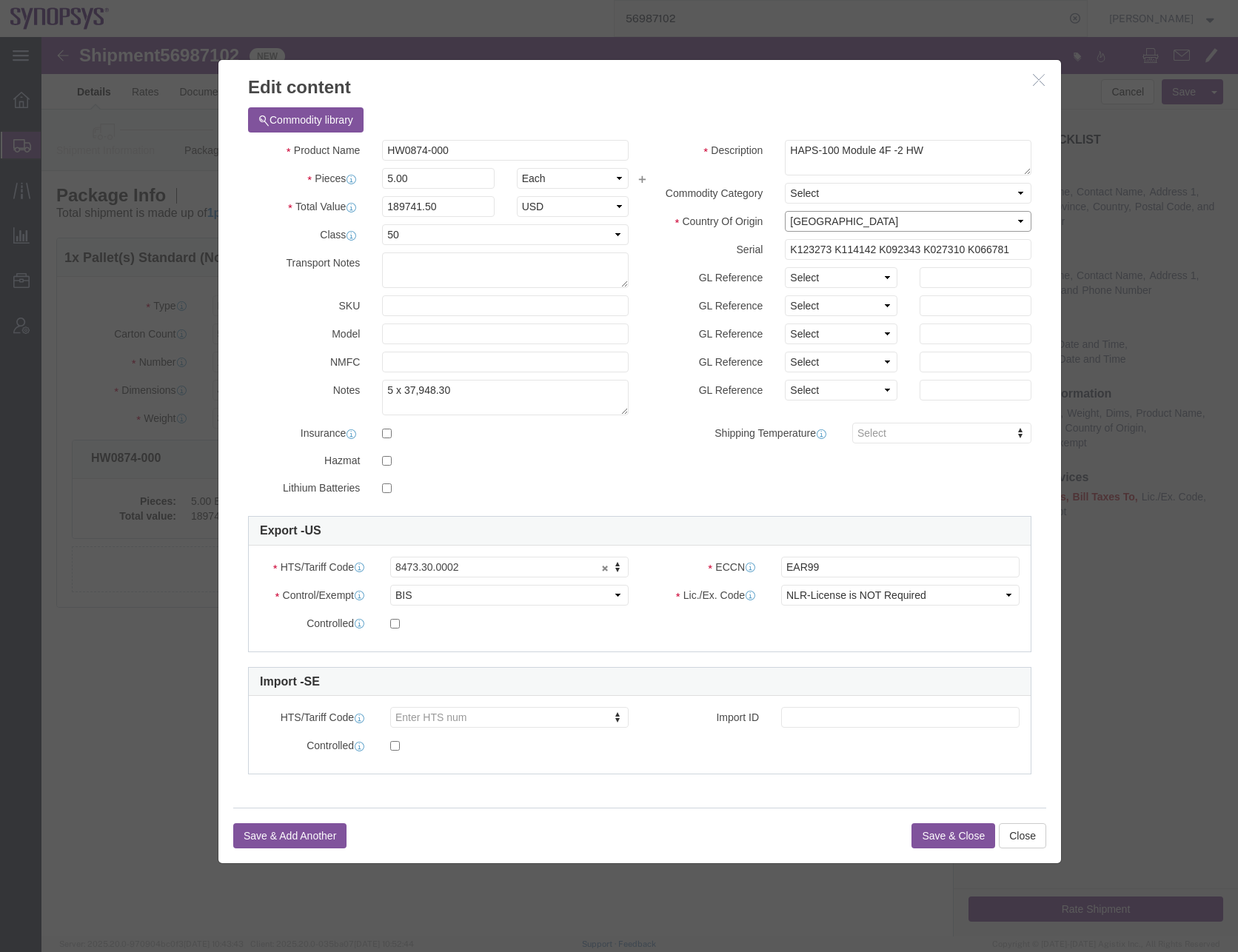
select select "US"
click select "Select Afghanistan Åland Islands Albania Algeria American Samoa Andorra Angola …"
click h3 "Edit content"
click label "Model"
click select "Select ATF BIS DEA EPA FDA FTR ITAR OFAC Other (OPA)"
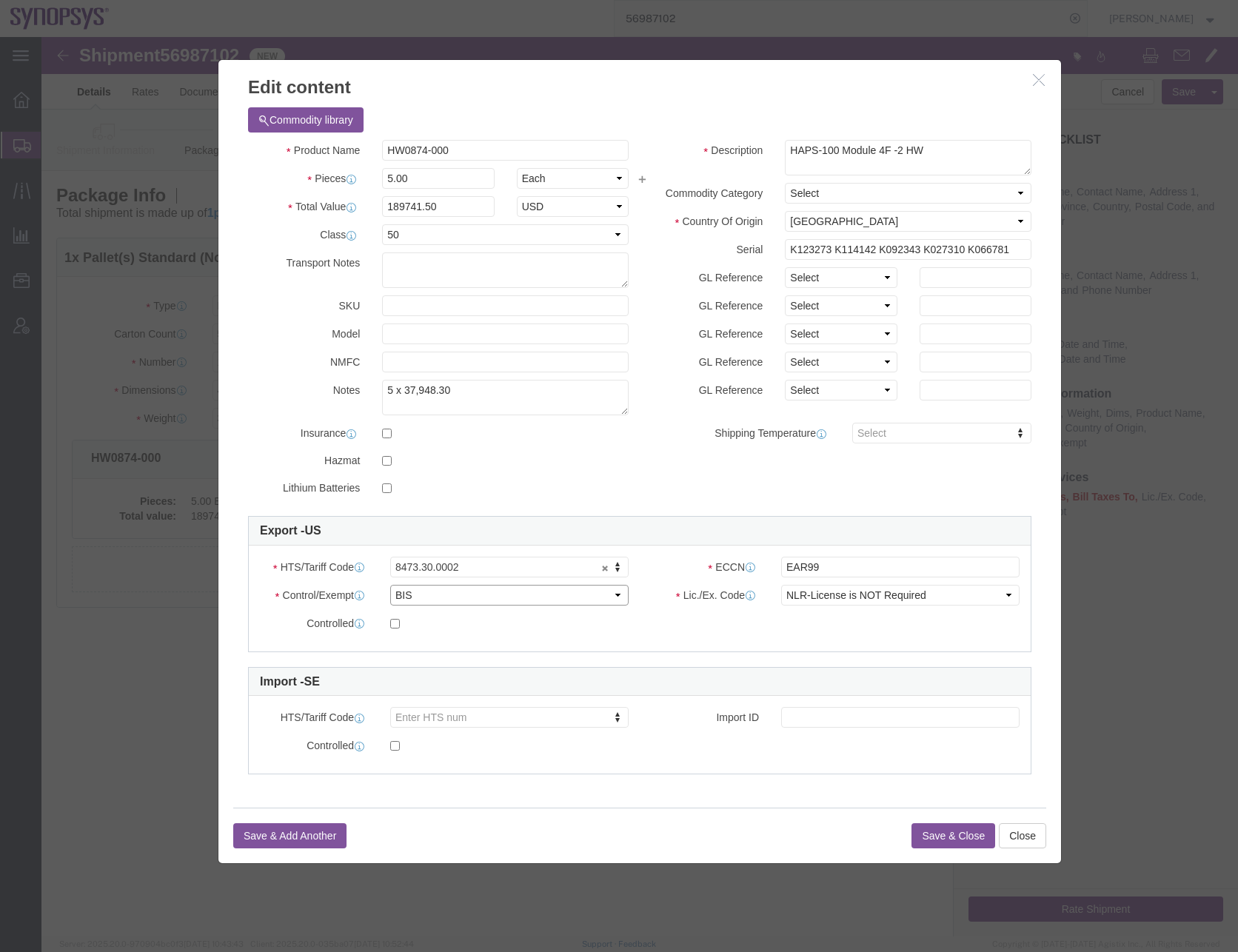
select select "FTR"
click select "Select ATF BIS DEA EPA FDA FTR ITAR OFAC Other (OPA)"
click select "Select 30.2(d)(2) 30.36 30.37(a) 30.37(f) 30.37(g) 30.37(h) 30.37(i) 30.37(j) 3…"
select select "30.37(a)"
click select "Select 30.2(d)(2) 30.36 30.37(a) 30.37(f) 30.37(g) 30.37(h) 30.37(i) 30.37(j) 3…"
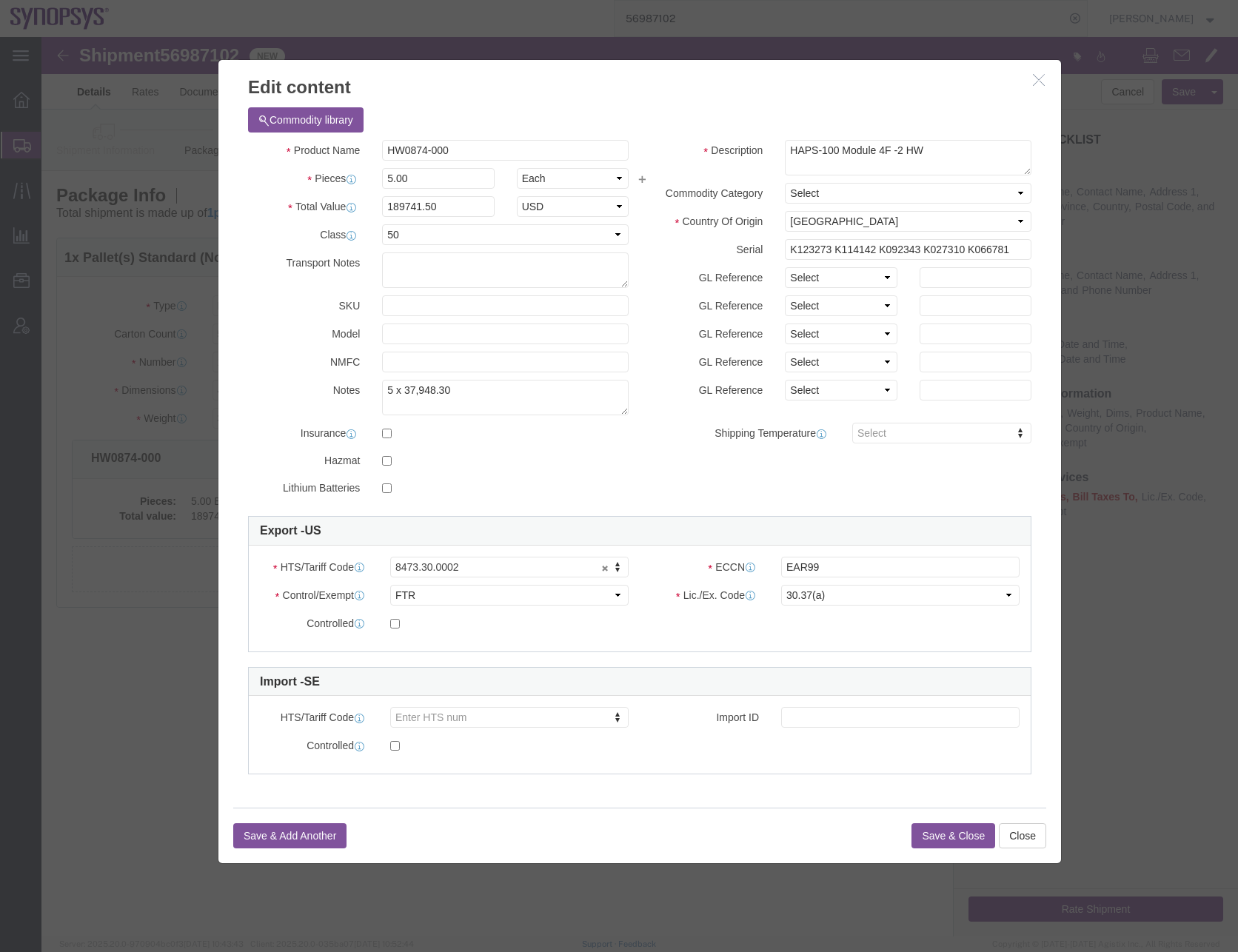
click button "Save & Close"
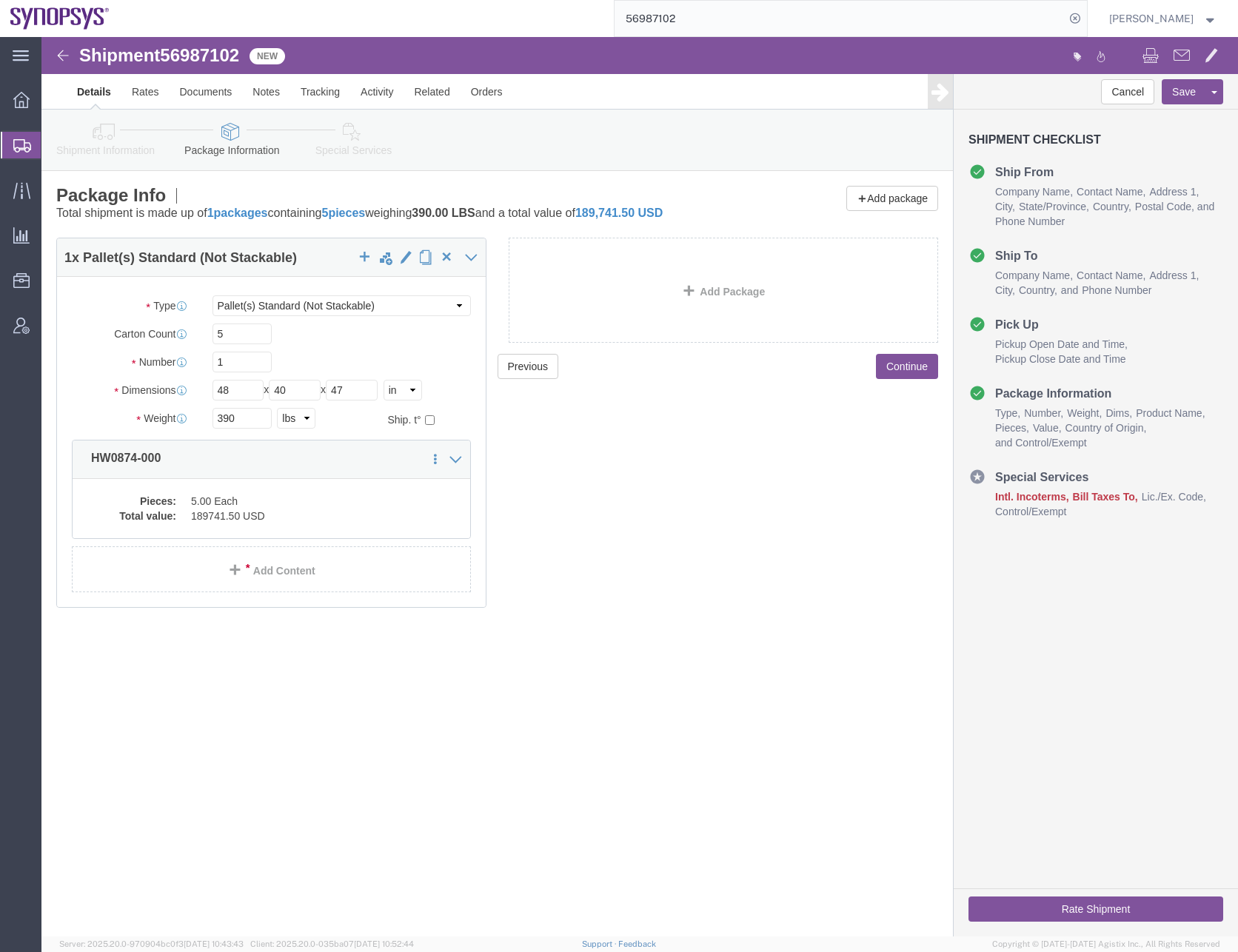
click div "Please fix the following errors Ship From Location Location Select Select My Pr…"
click button "Continue"
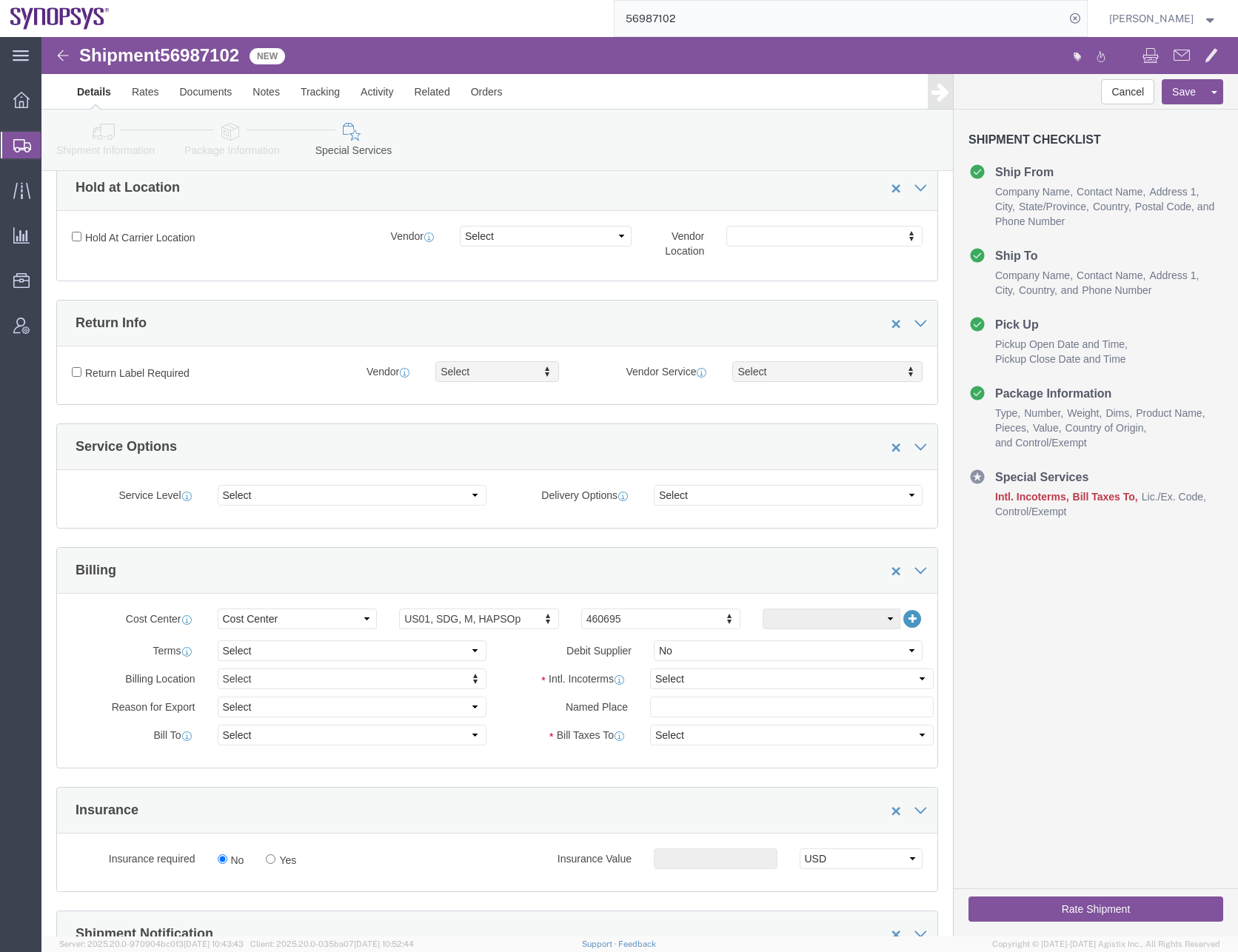
scroll to position [593, 0]
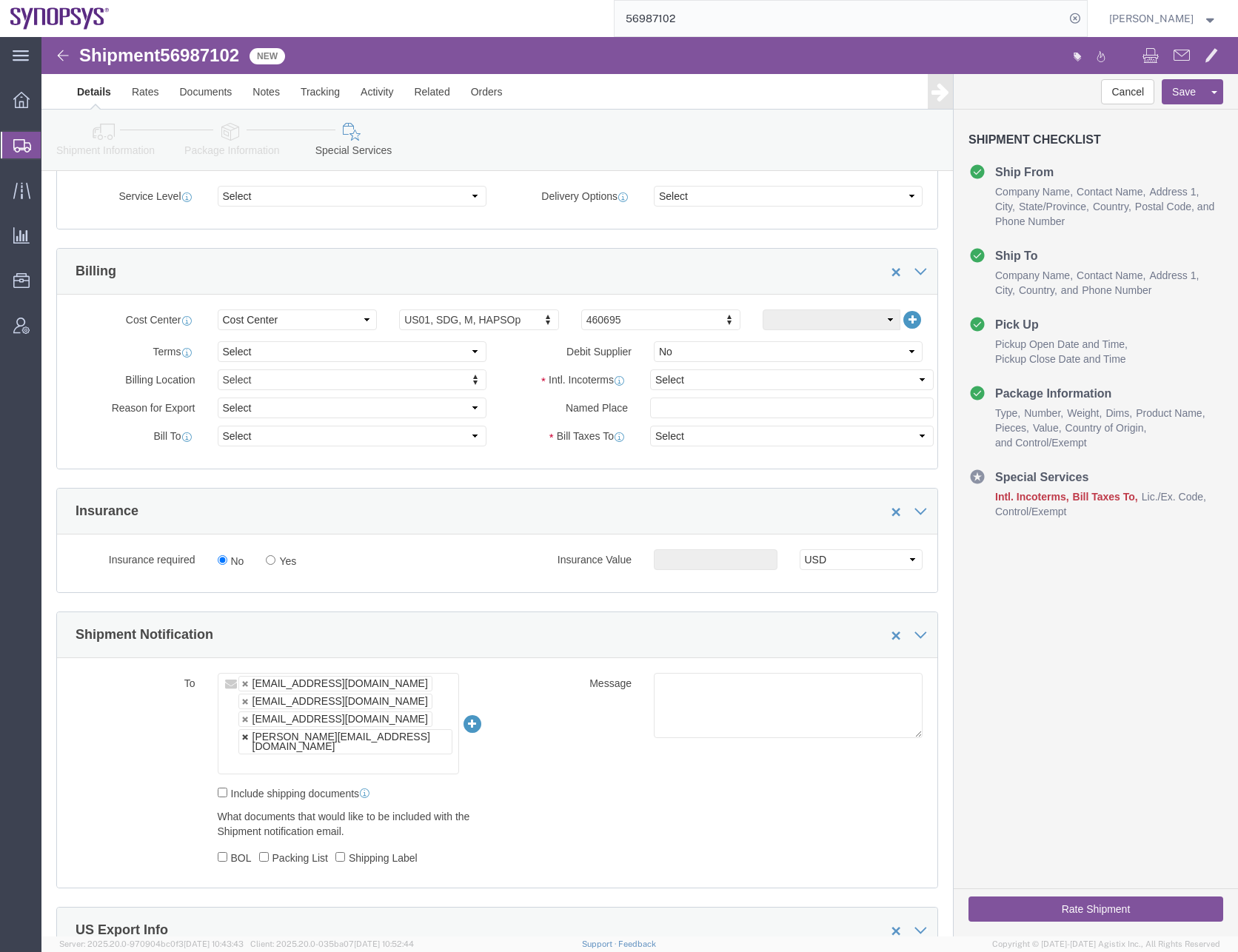
click link
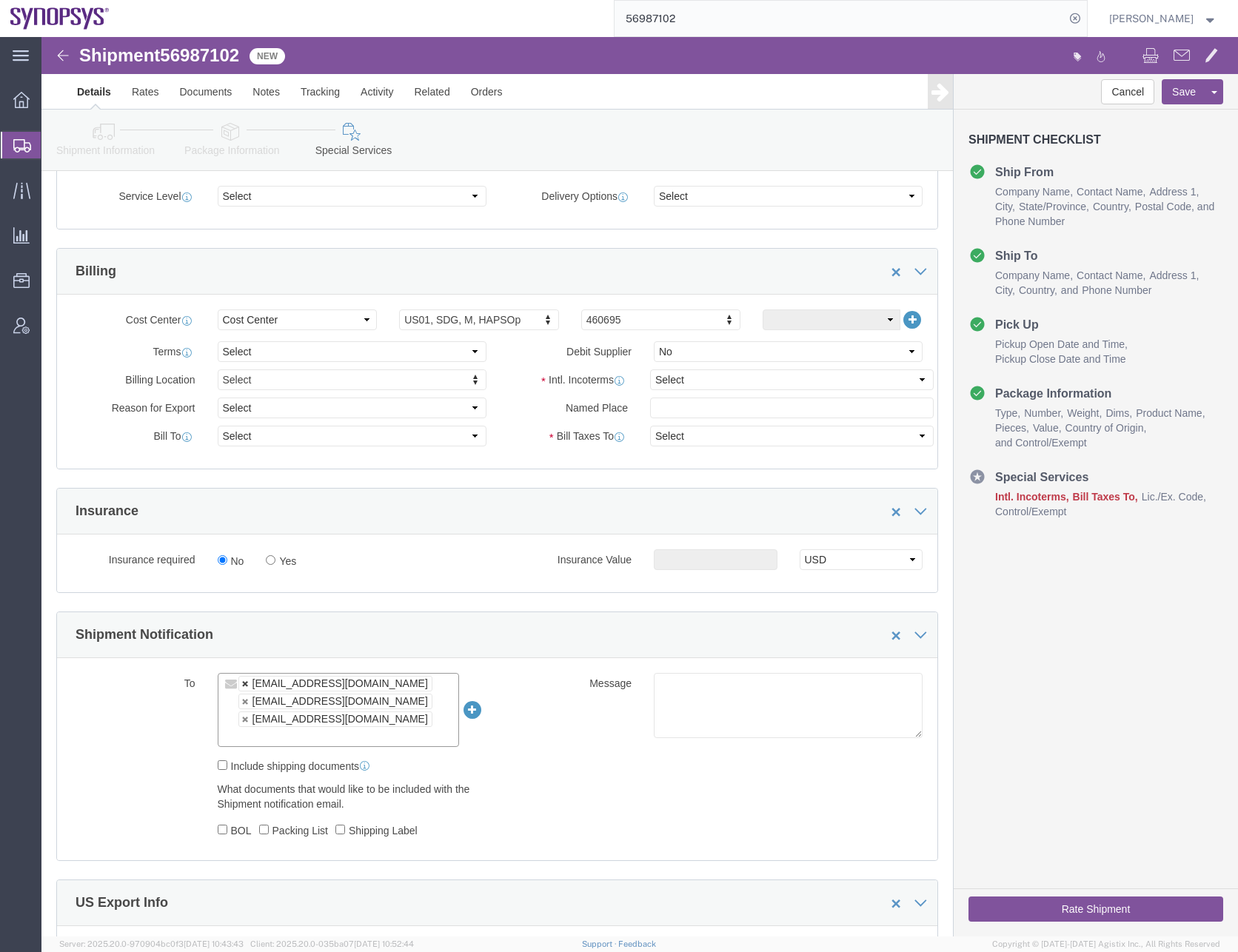
click link
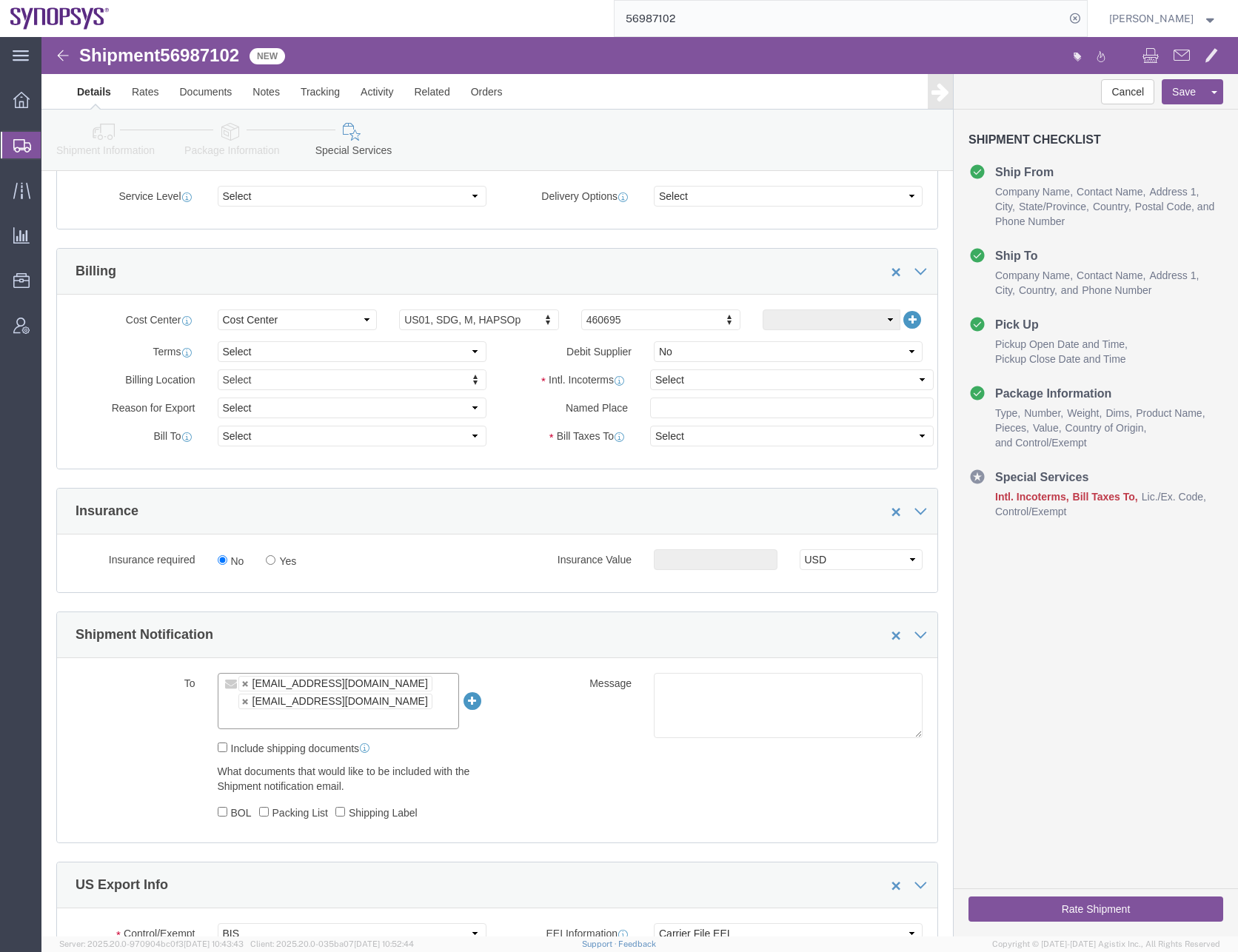
type input "s"
type input "[EMAIL_ADDRESS][DOMAIN_NAME]"
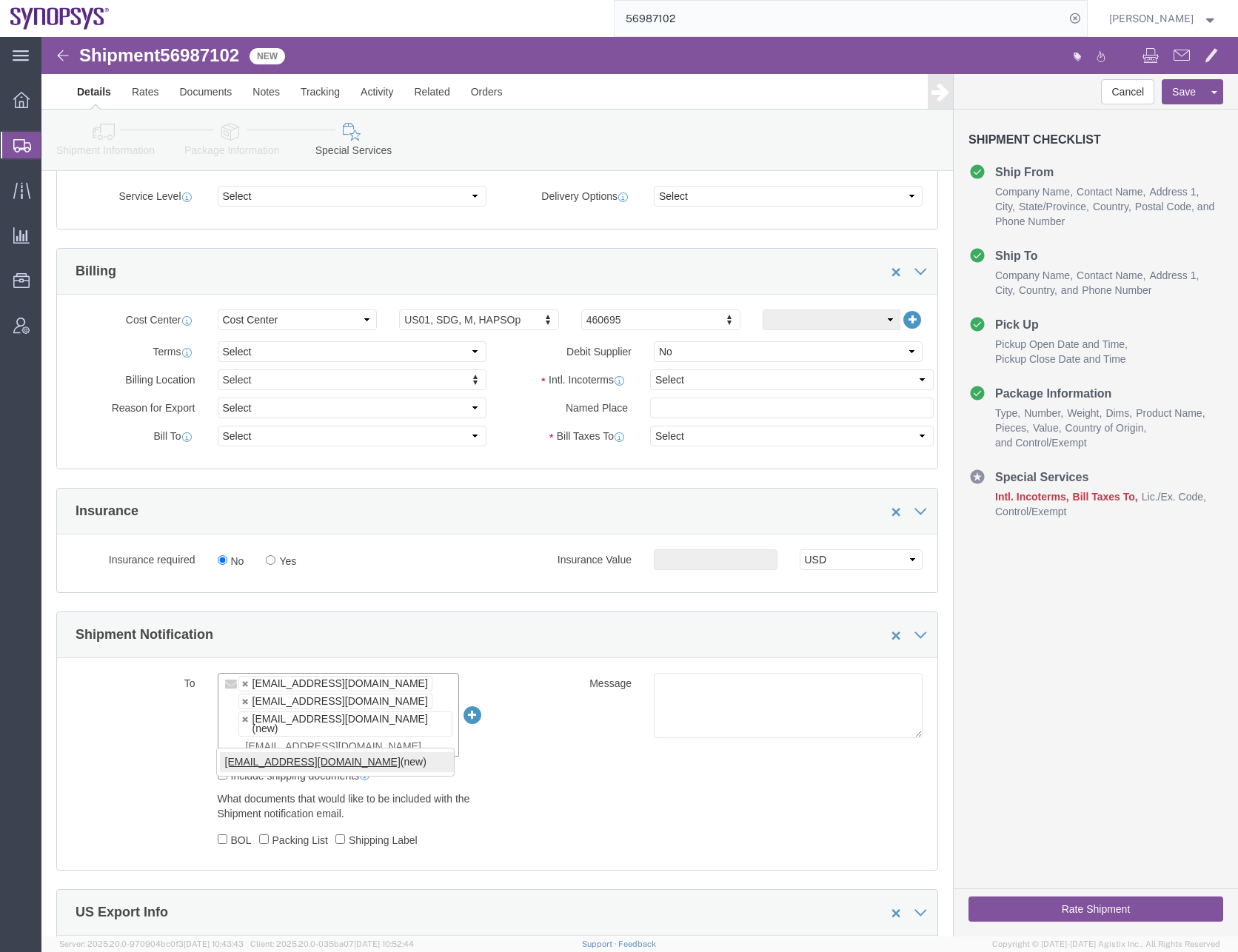
type input "[EMAIL_ADDRESS][DOMAIN_NAME]"
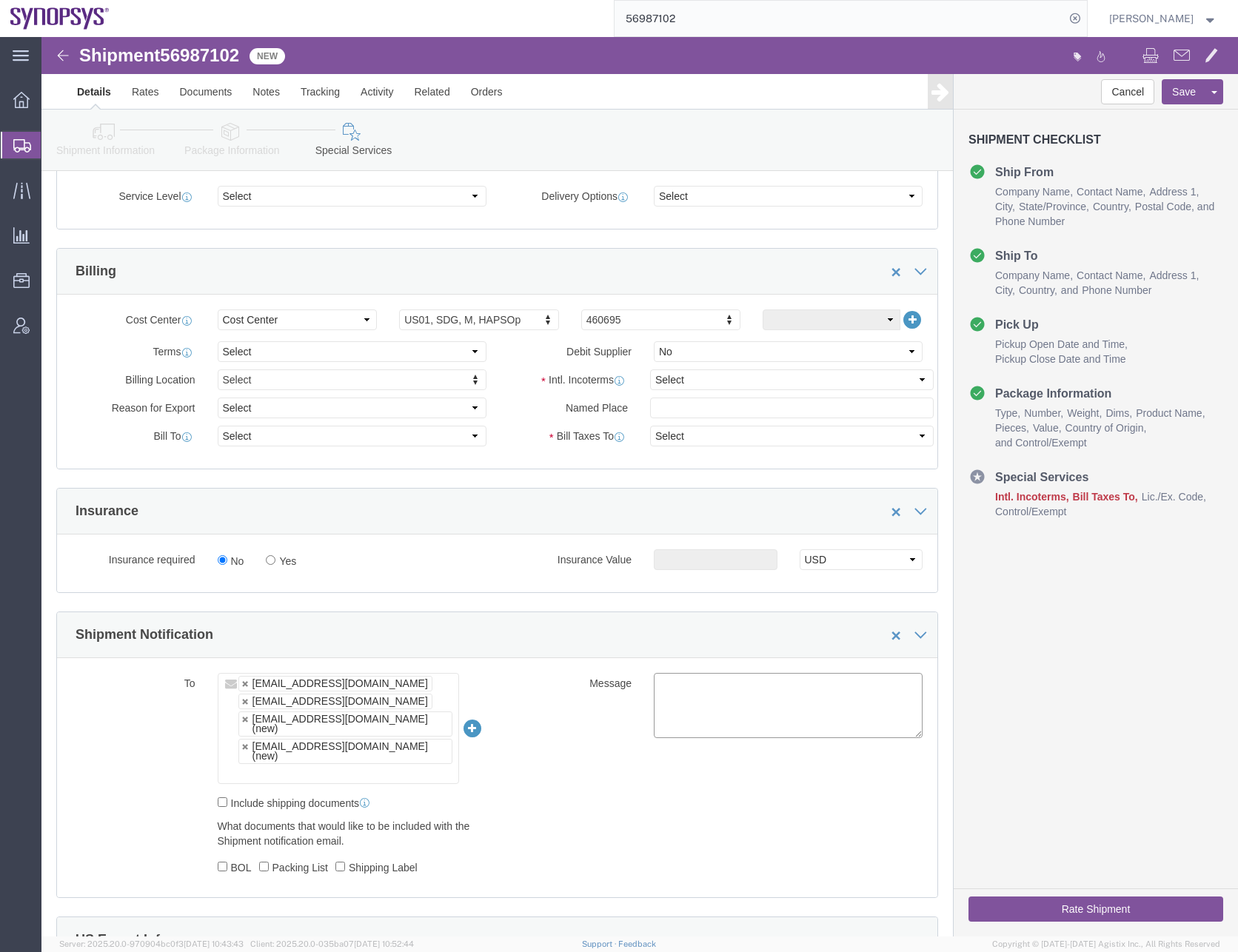
click div "To drasmussen@alom.com faizanq@synopsys.com shipping@synopsys.com (new) synopsy…"
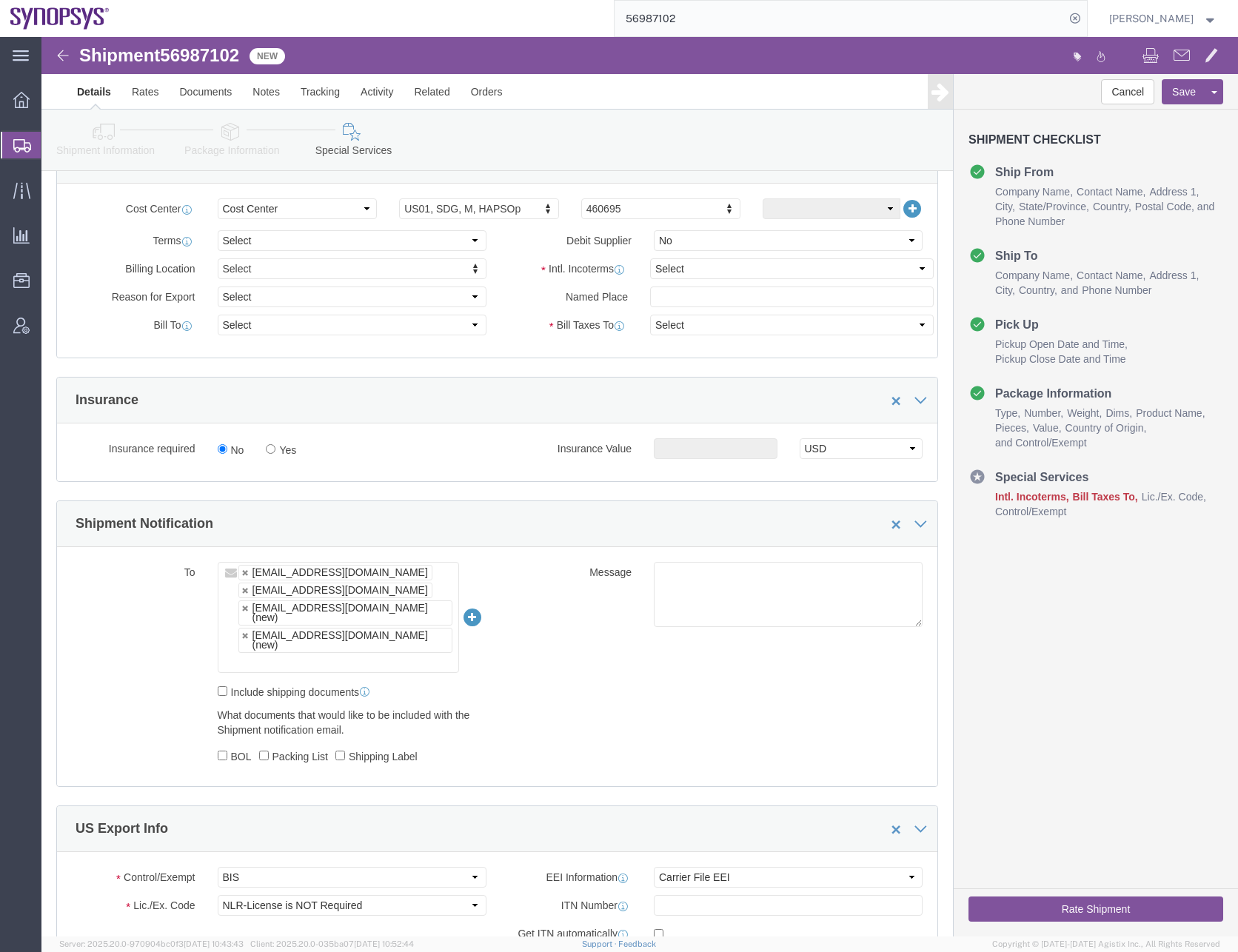
scroll to position [889, 0]
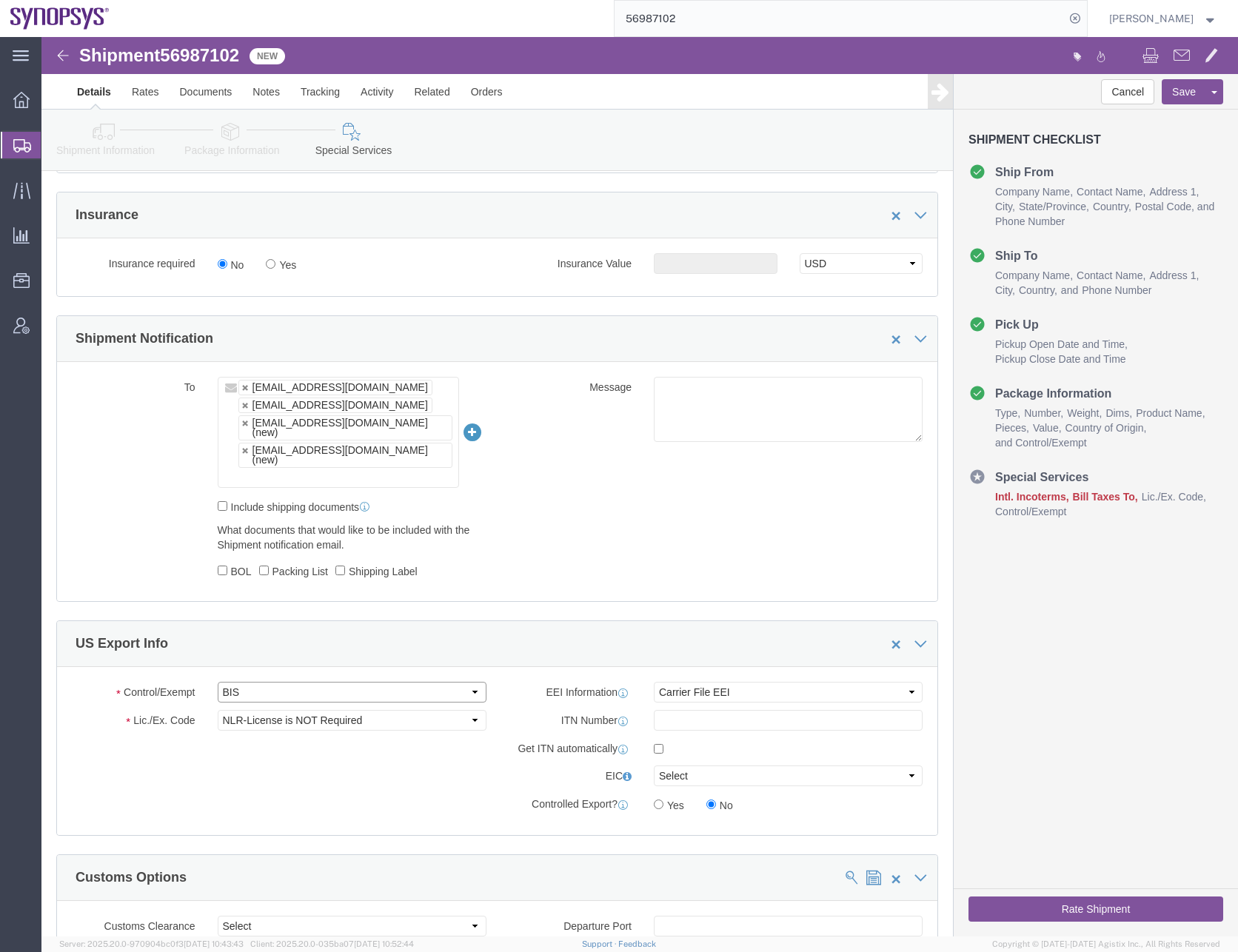
click select "Select ATF BIS DEA EPA FDA FTR ITAR OFAC Other (OPA)"
select select "FTR"
click select "Select ATF BIS DEA EPA FDA FTR ITAR OFAC Other (OPA)"
click select "Select 30.2(d)(2) 30.36 30.37(a) 30.37(f) 30.37(g) 30.37(h) 30.37(i) 30.37(j) 3…"
select select "30.37(a)"
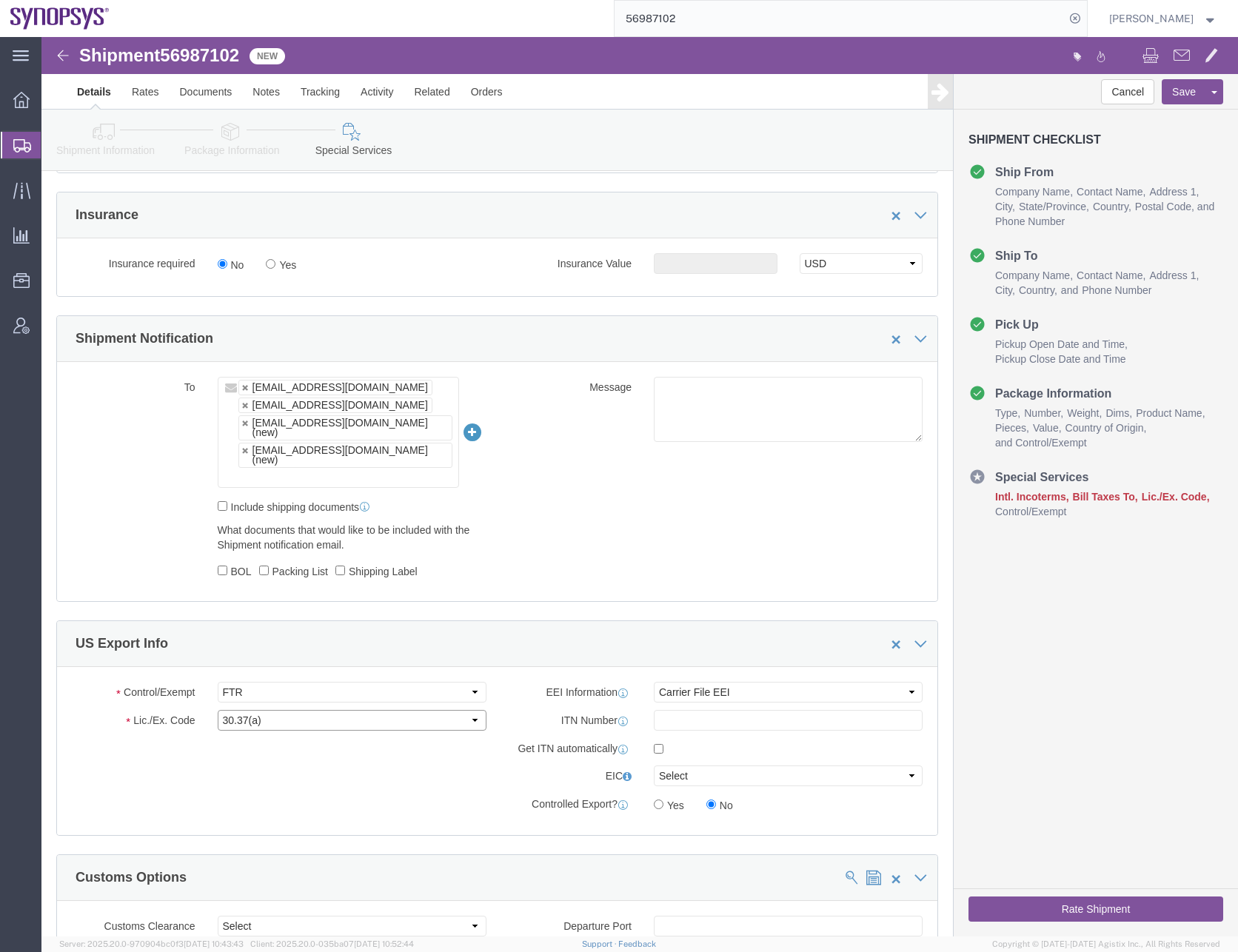
click select "Select 30.2(d)(2) 30.36 30.37(a) 30.37(f) 30.37(g) 30.37(h) 30.37(i) 30.37(j) 3…"
click div "Control/Exempt Select ATF BIS DEA EPA FDA FTR ITAR OFAC Other (OPA) Lic./Ex. Co…"
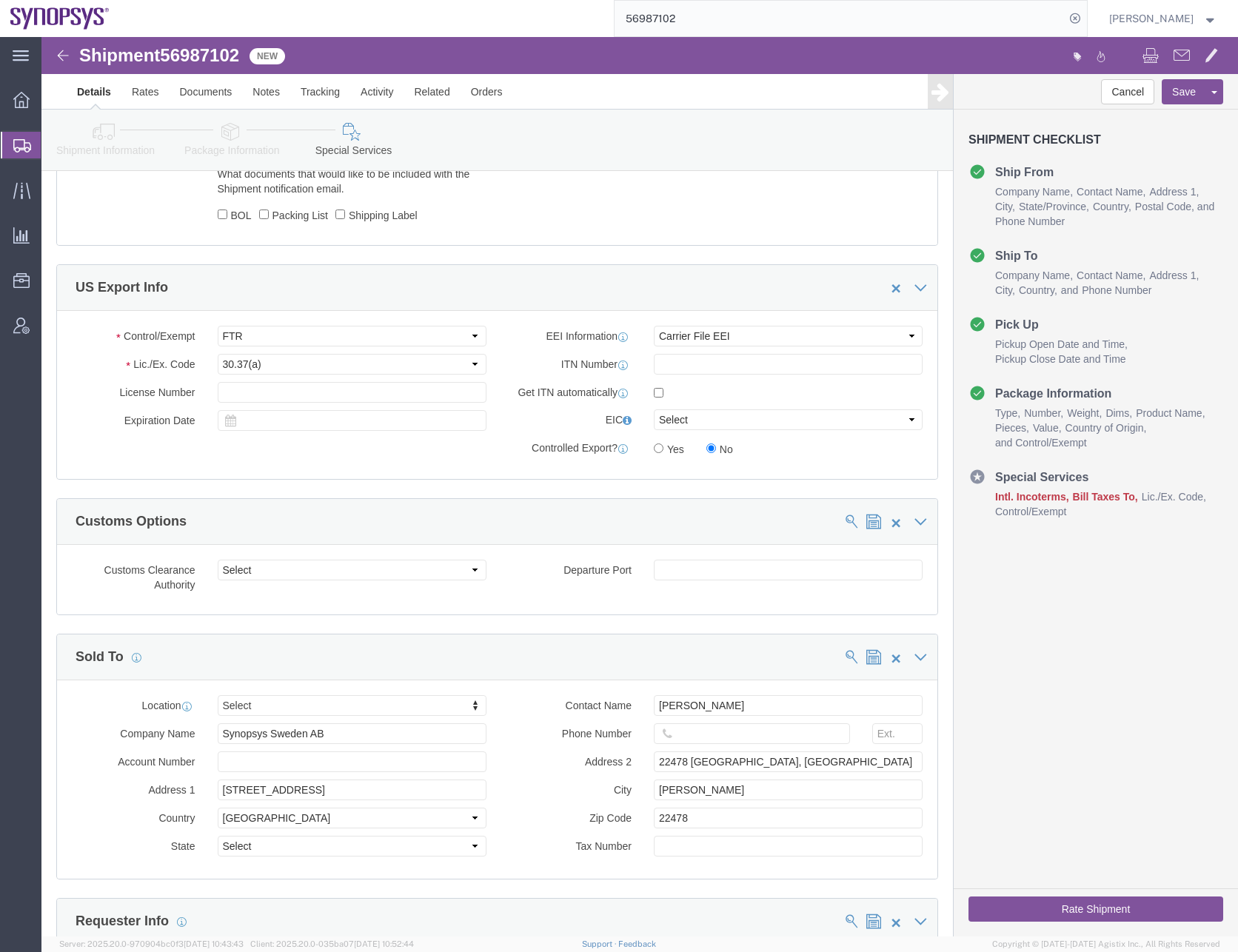
scroll to position [1332, 0]
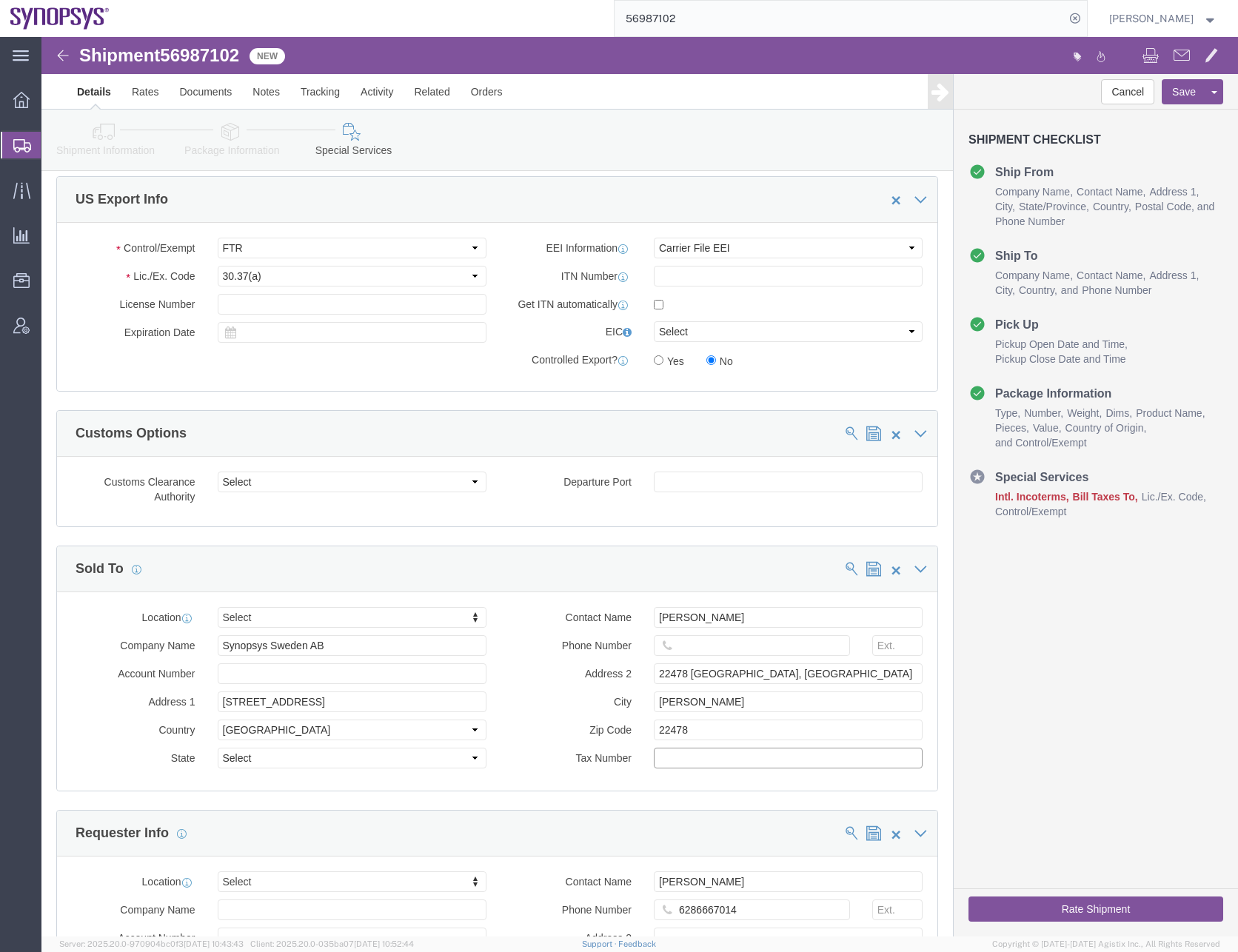
click input "text"
paste input "556308-2808"
type input "556308-2808"
click div "Manage special services Handling Options Hold at Location Return Info Service O…"
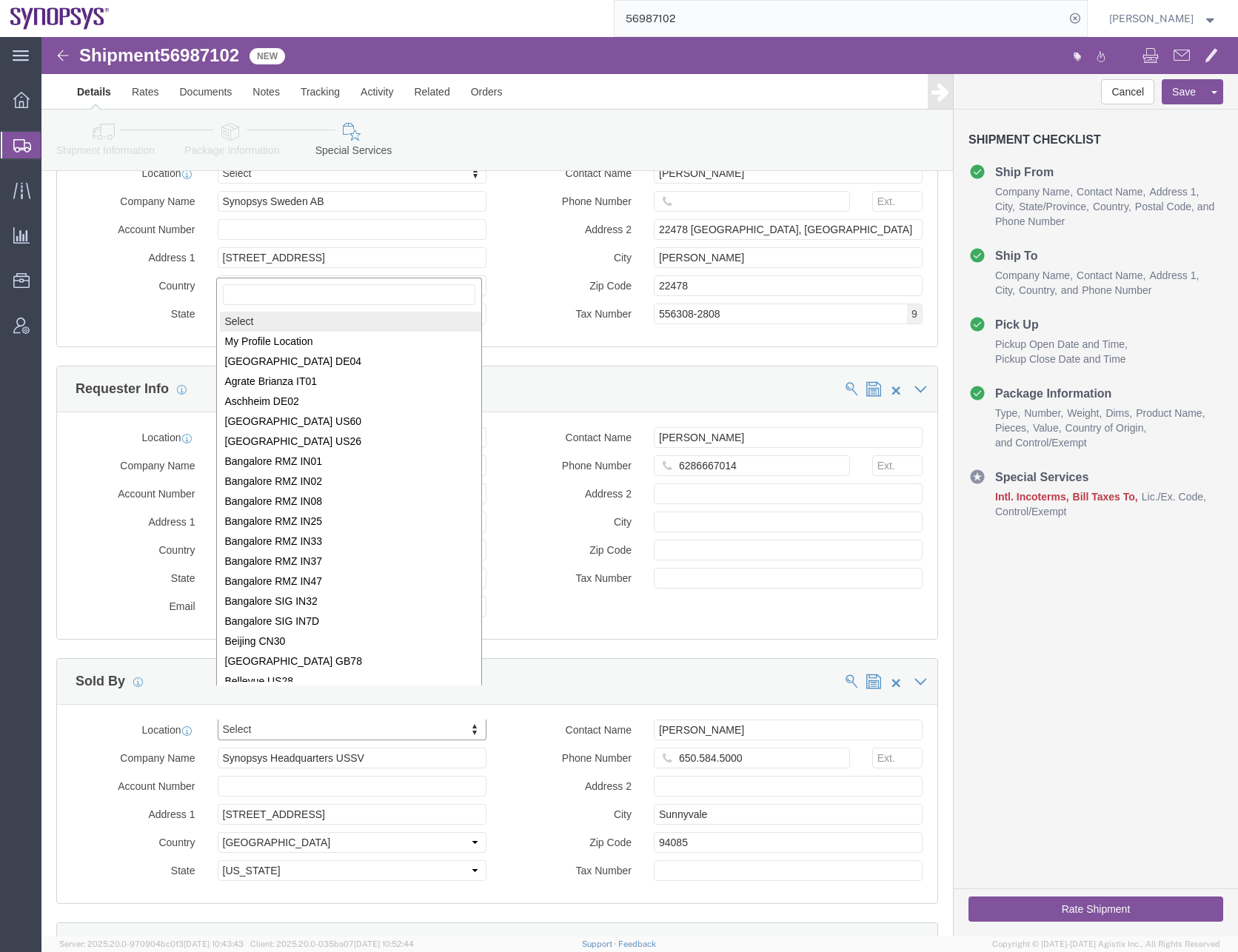
scroll to position [2, 0]
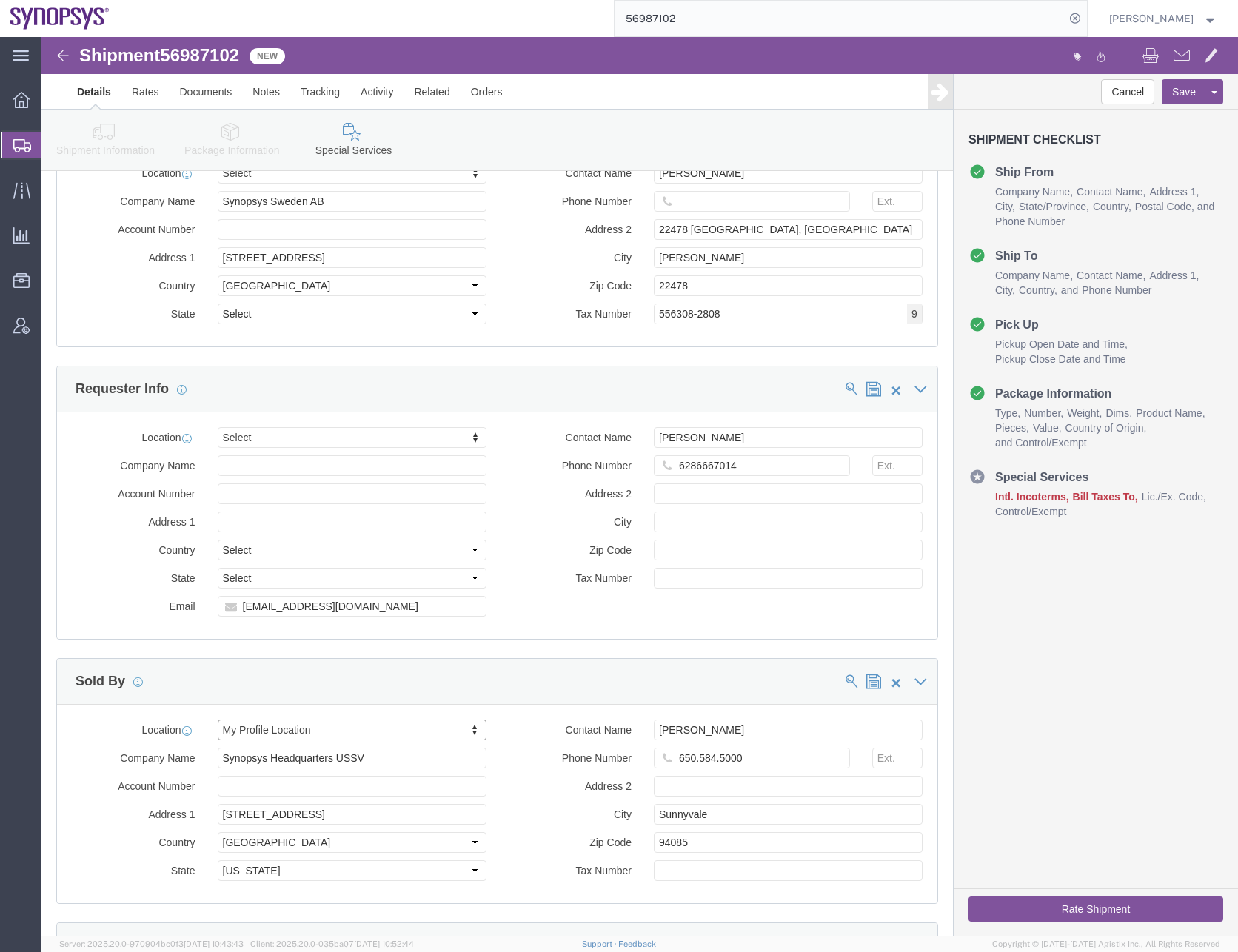
select select "CA"
click input "650.584.5000"
type input "6505845000"
click button "Save"
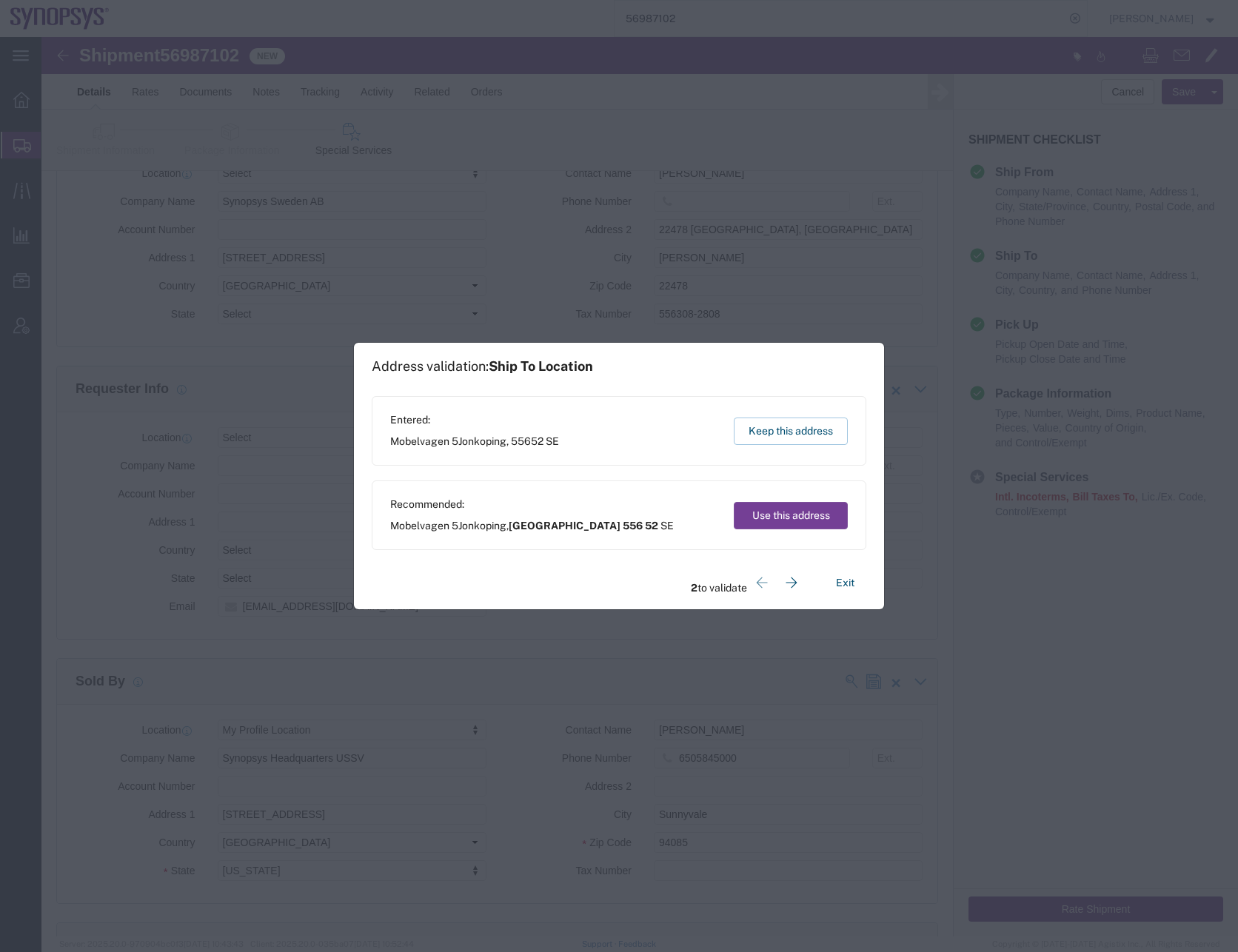
click at [775, 523] on button "Use this address" at bounding box center [791, 516] width 114 height 28
click at [775, 520] on button "Use this address" at bounding box center [791, 516] width 114 height 28
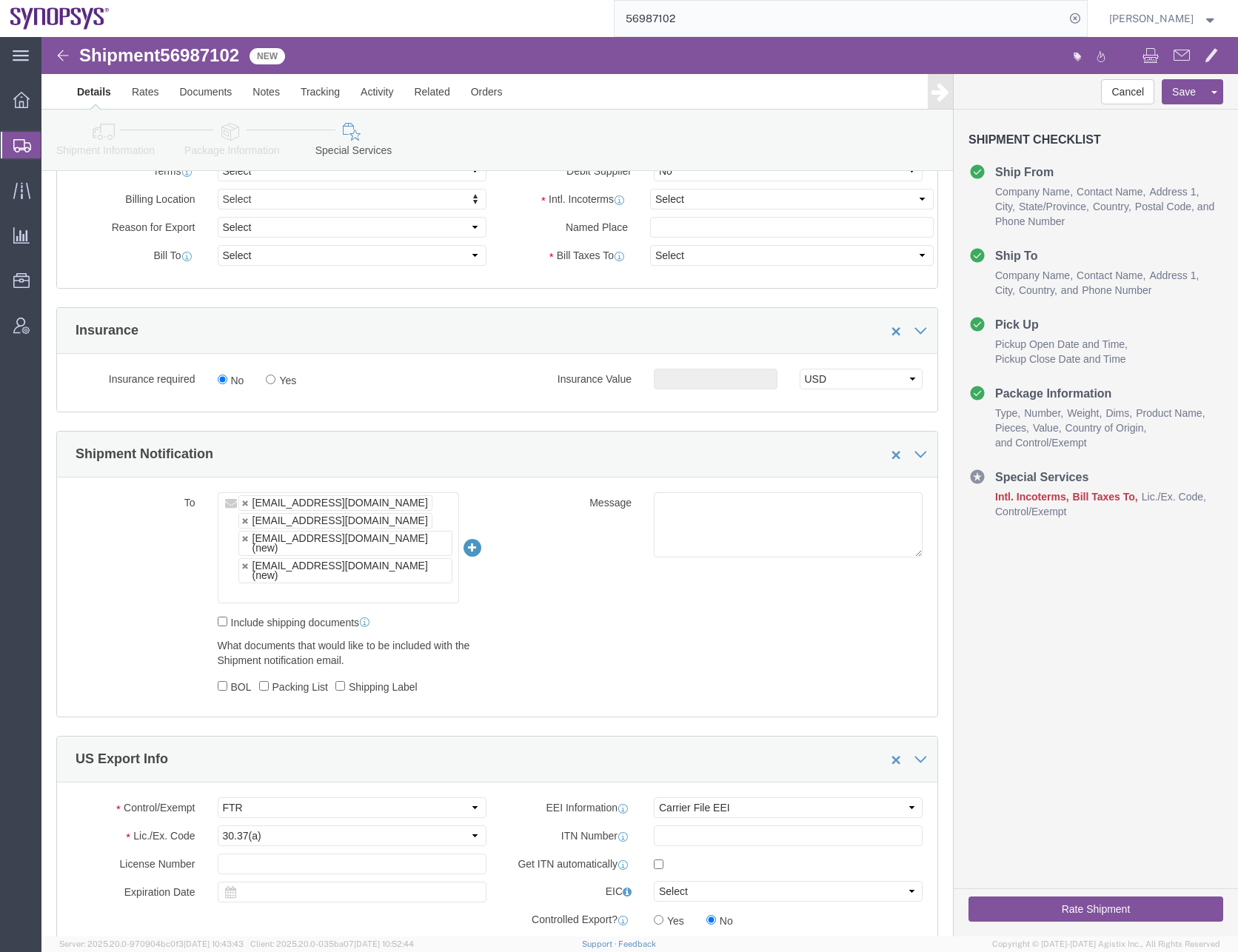
scroll to position [593, 0]
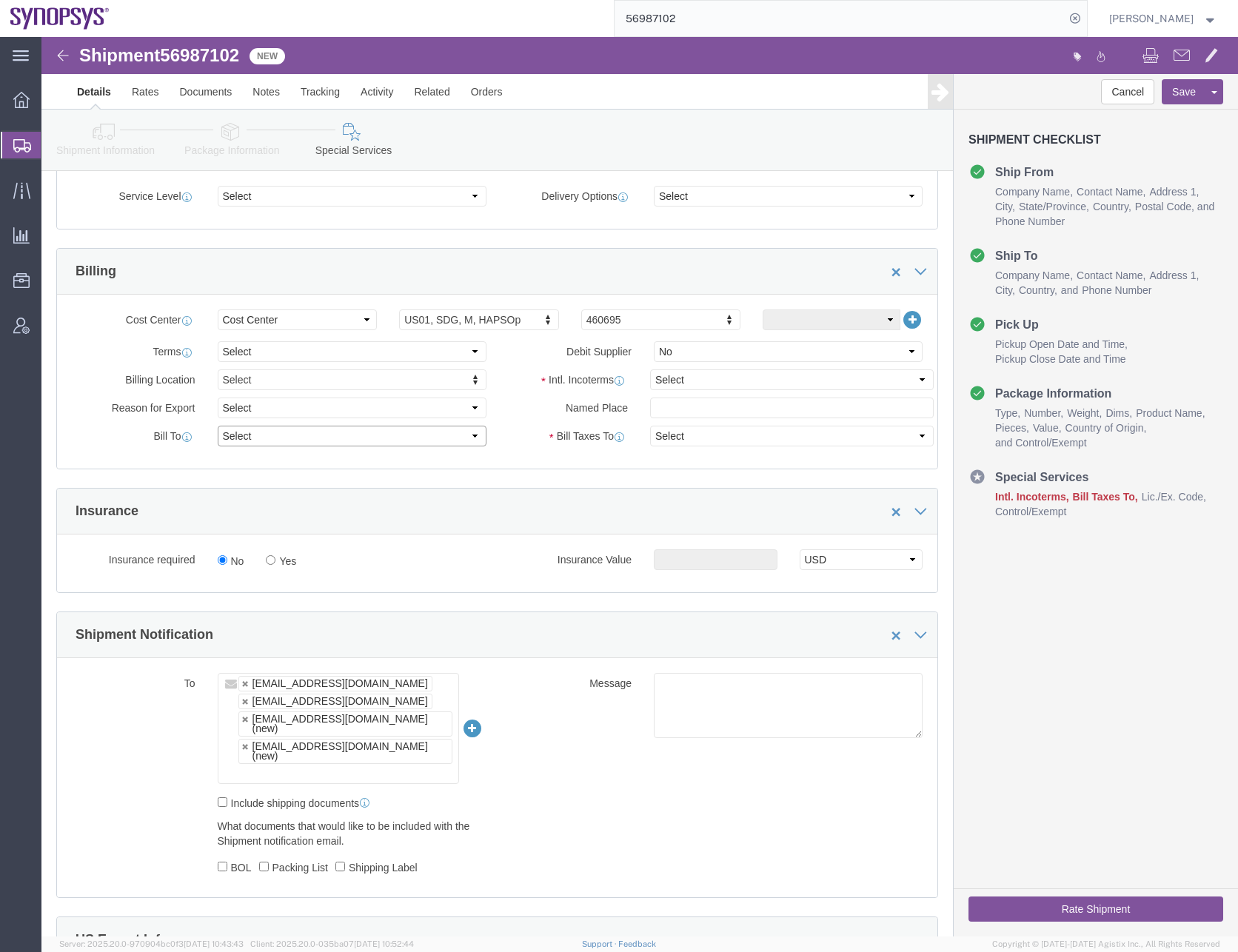
click select "Select Recipient Account Sender/Shipper Third Party Account"
select select "SHIP"
click select "Select Recipient Account Sender/Shipper Third Party Account"
click select "Select Yes No"
drag, startPoint x: 447, startPoint y: 359, endPoint x: 490, endPoint y: 364, distance: 43.3
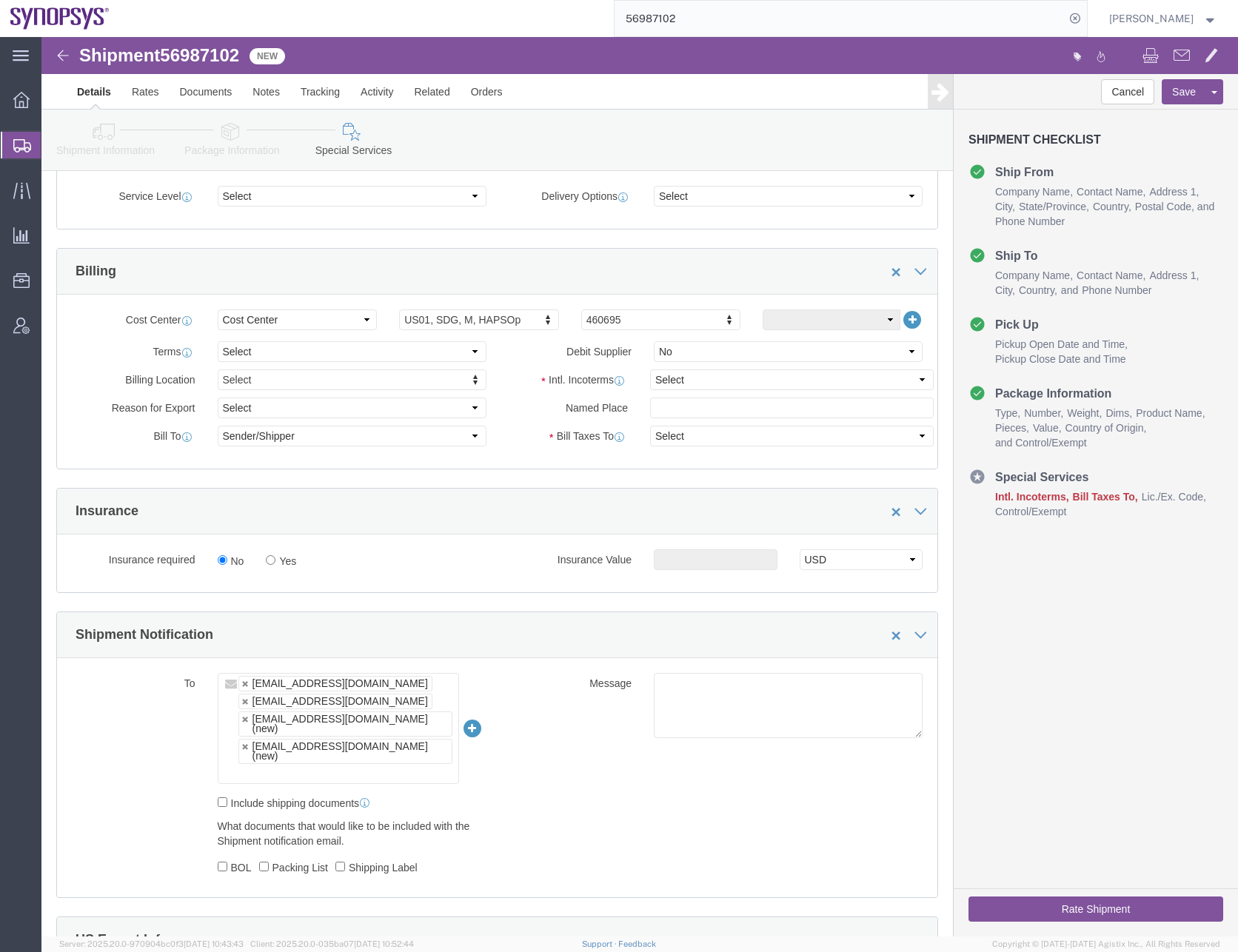
click div "Billing Location Select Select My Profile Location [GEOGRAPHIC_DATA] DE04 Agrat…"
click select "Select Carriage Insurance Paid Carriage Paid To Cost and Freight Cost Insurance…"
select select "DAP"
click select "Select Carriage Insurance Paid Carriage Paid To Cost and Freight Cost Insurance…"
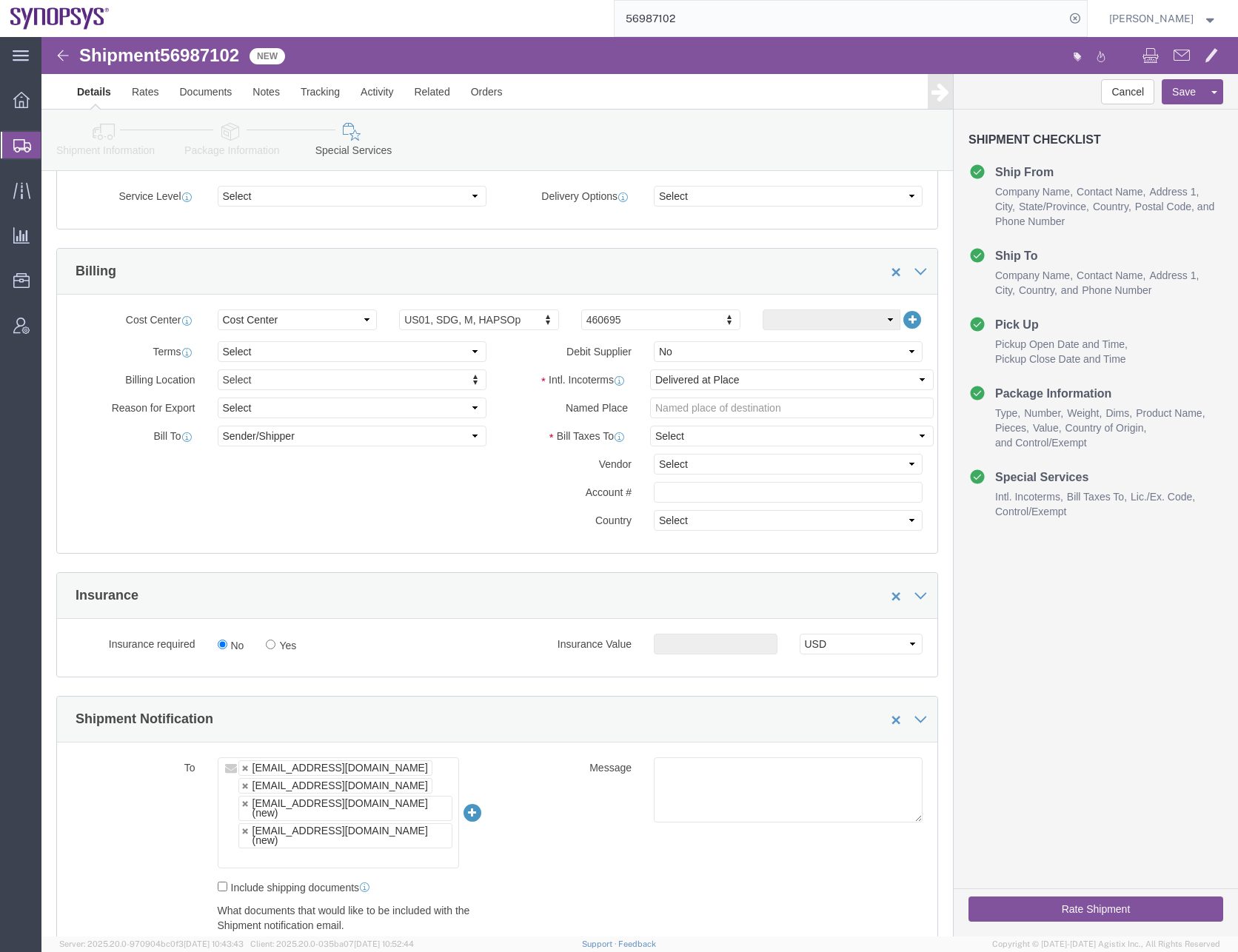
click button "Rate Shipment"
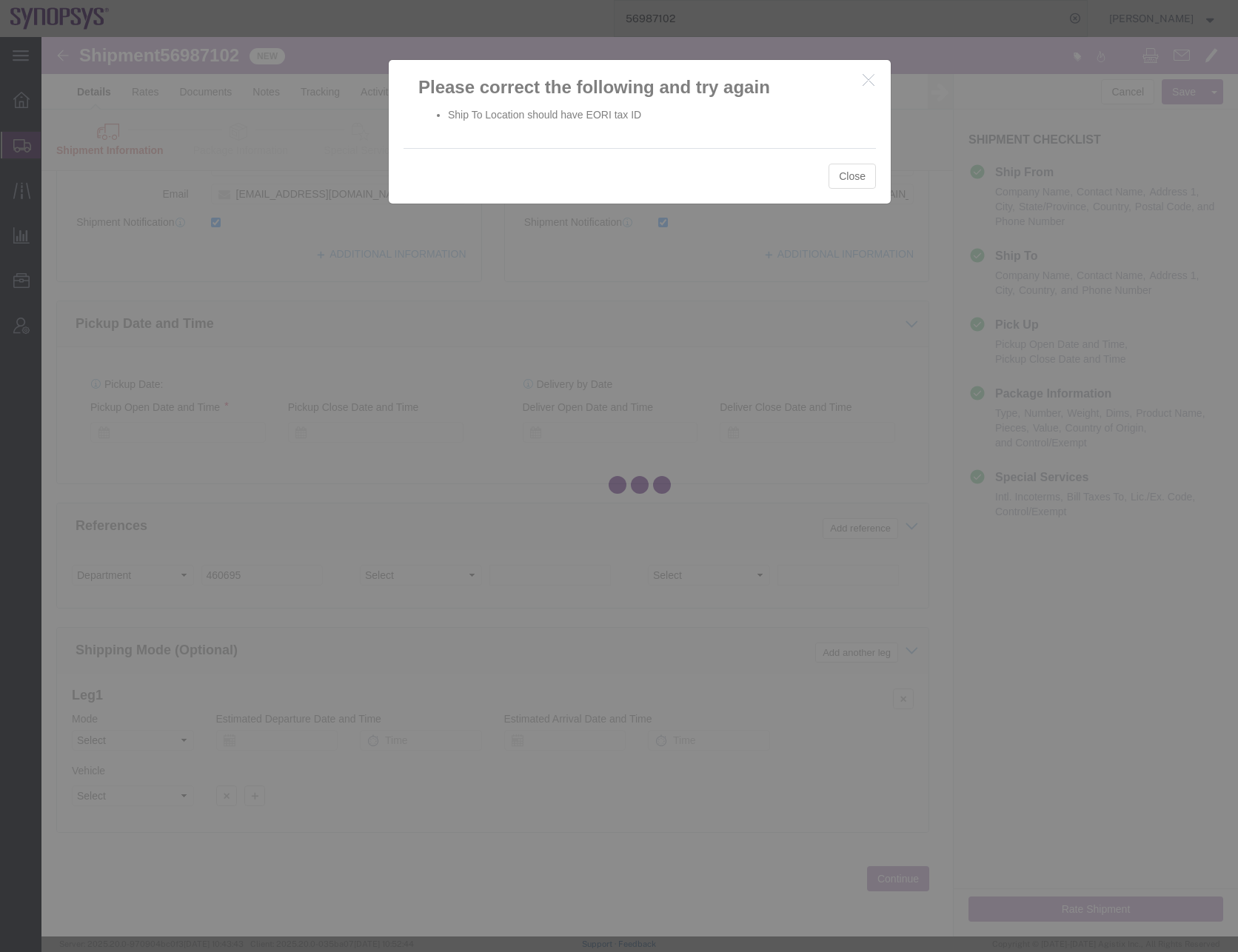
scroll to position [373, 0]
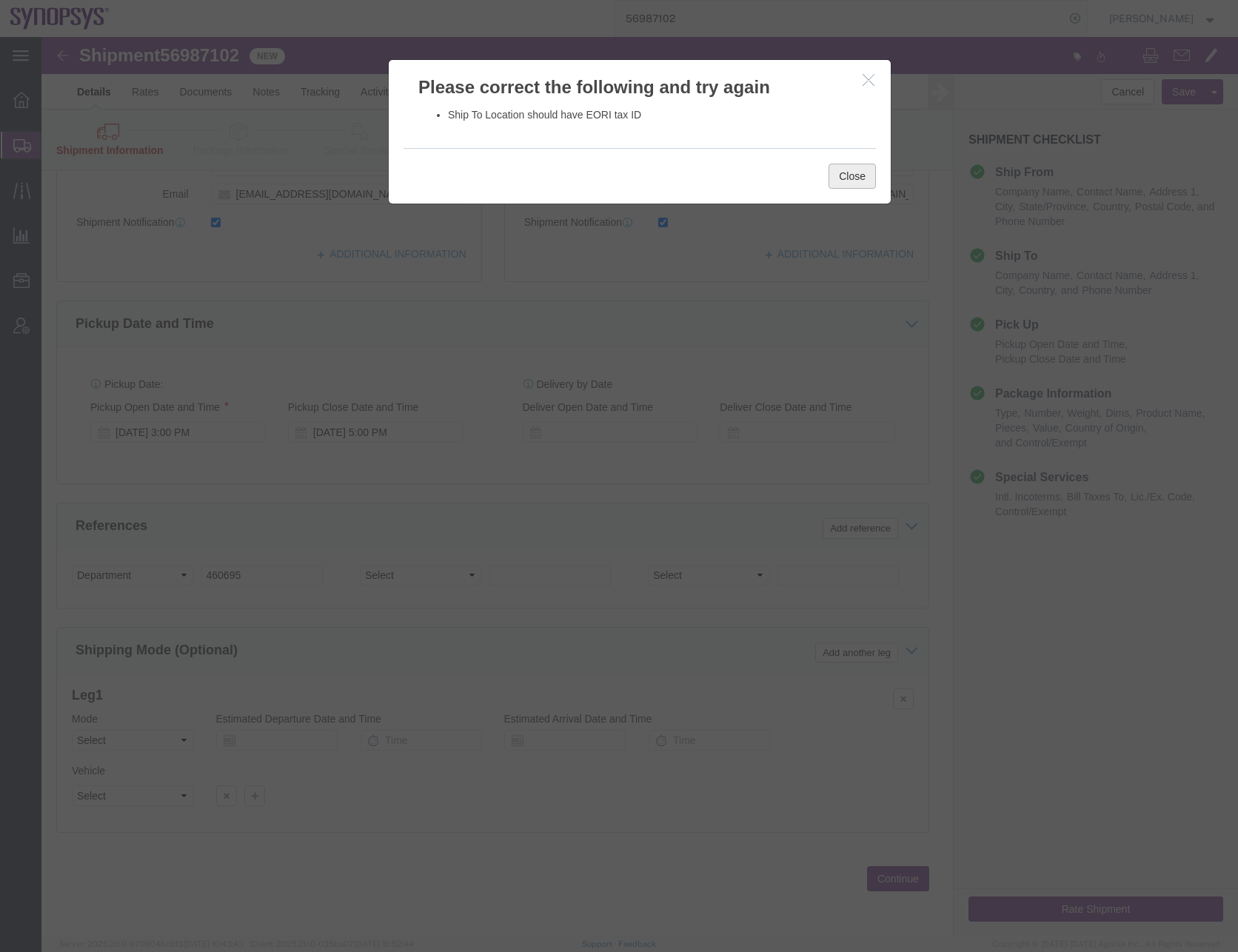
click button "Close"
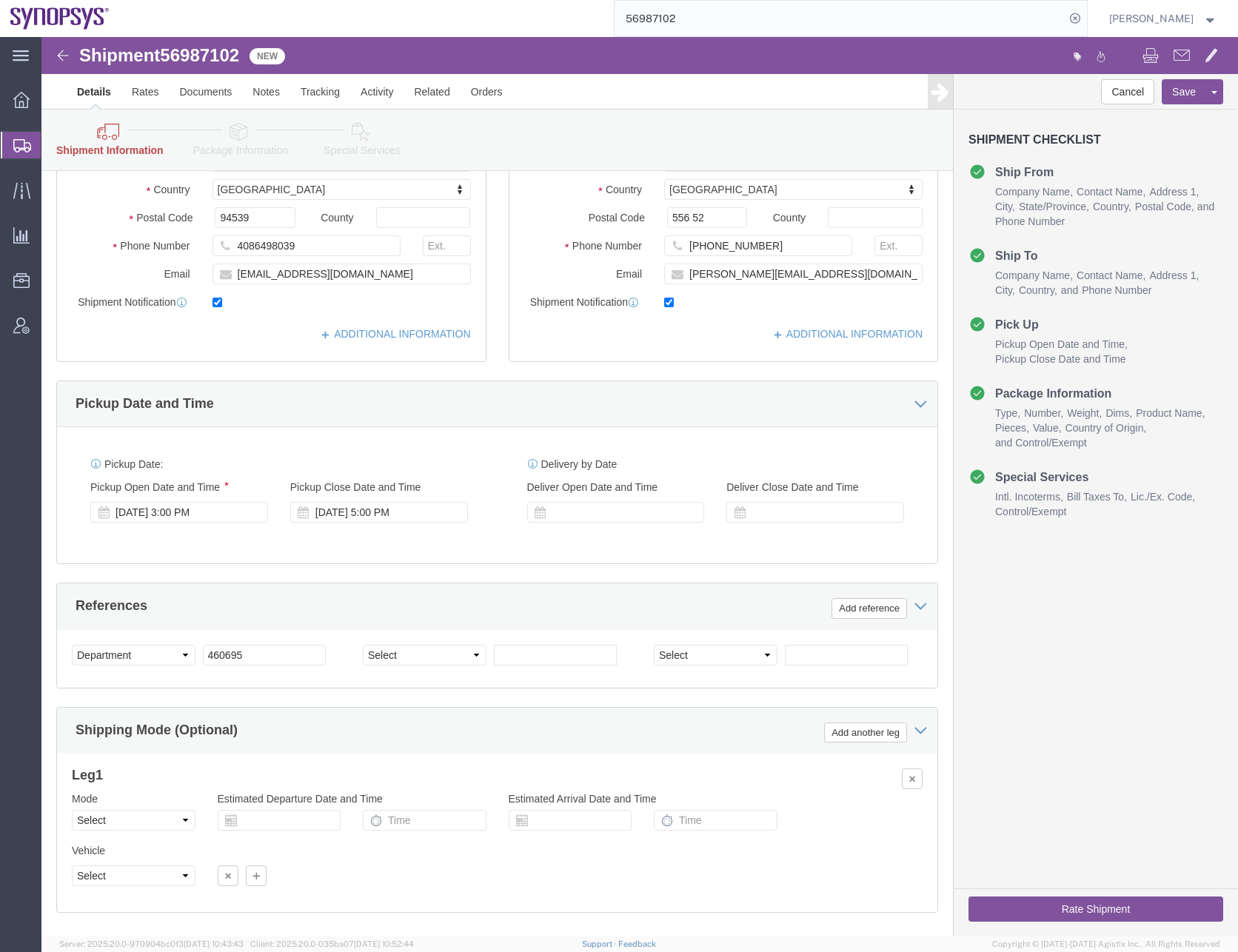
scroll to position [151, 0]
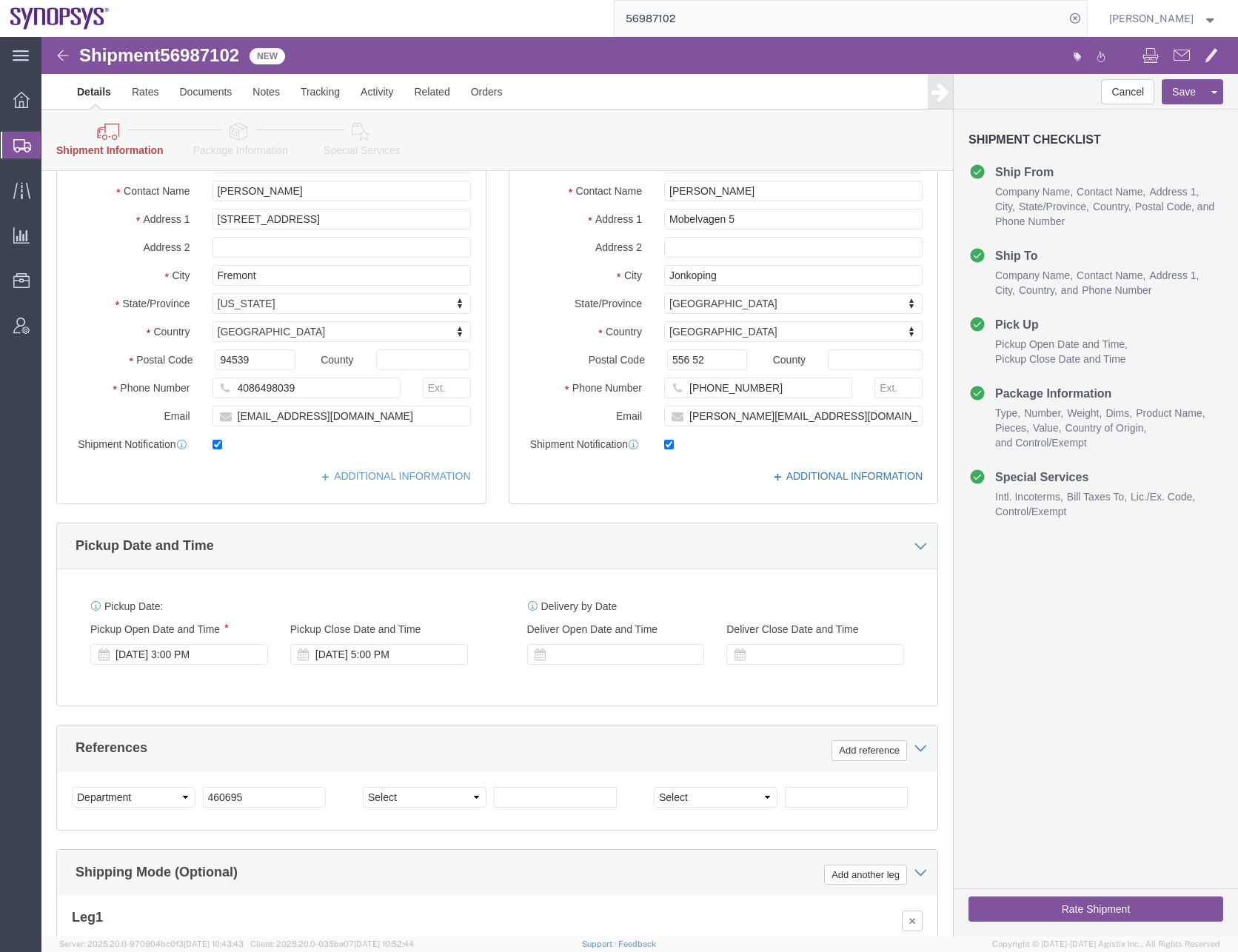
click link "ADDITIONAL INFORMATION"
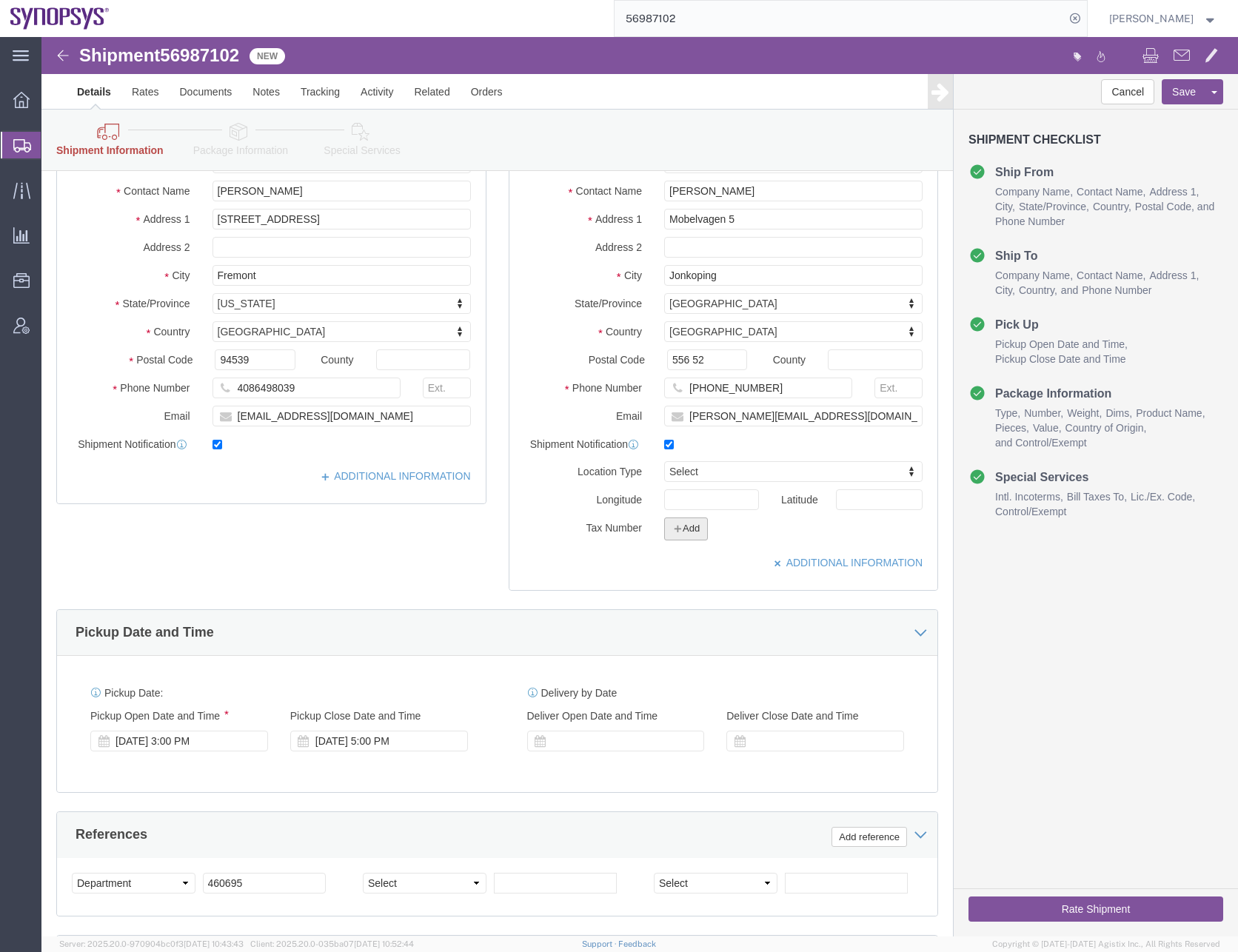
click button "Add"
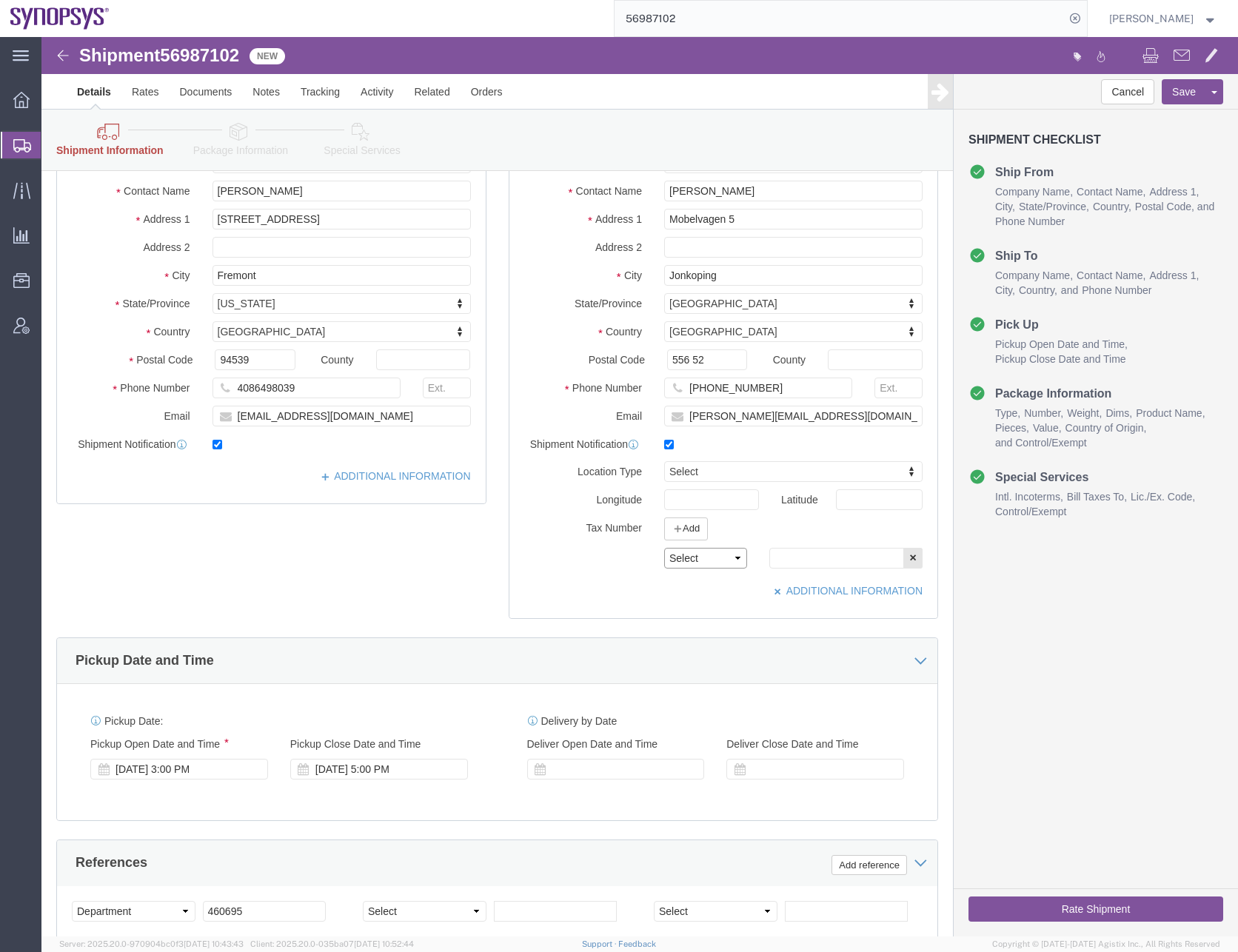
click select "Select EIN EORI TIN VAT Other"
select select "EORI"
click select "Select EIN EORI TIN VAT Other"
click input "text"
paste input "556308-2808"
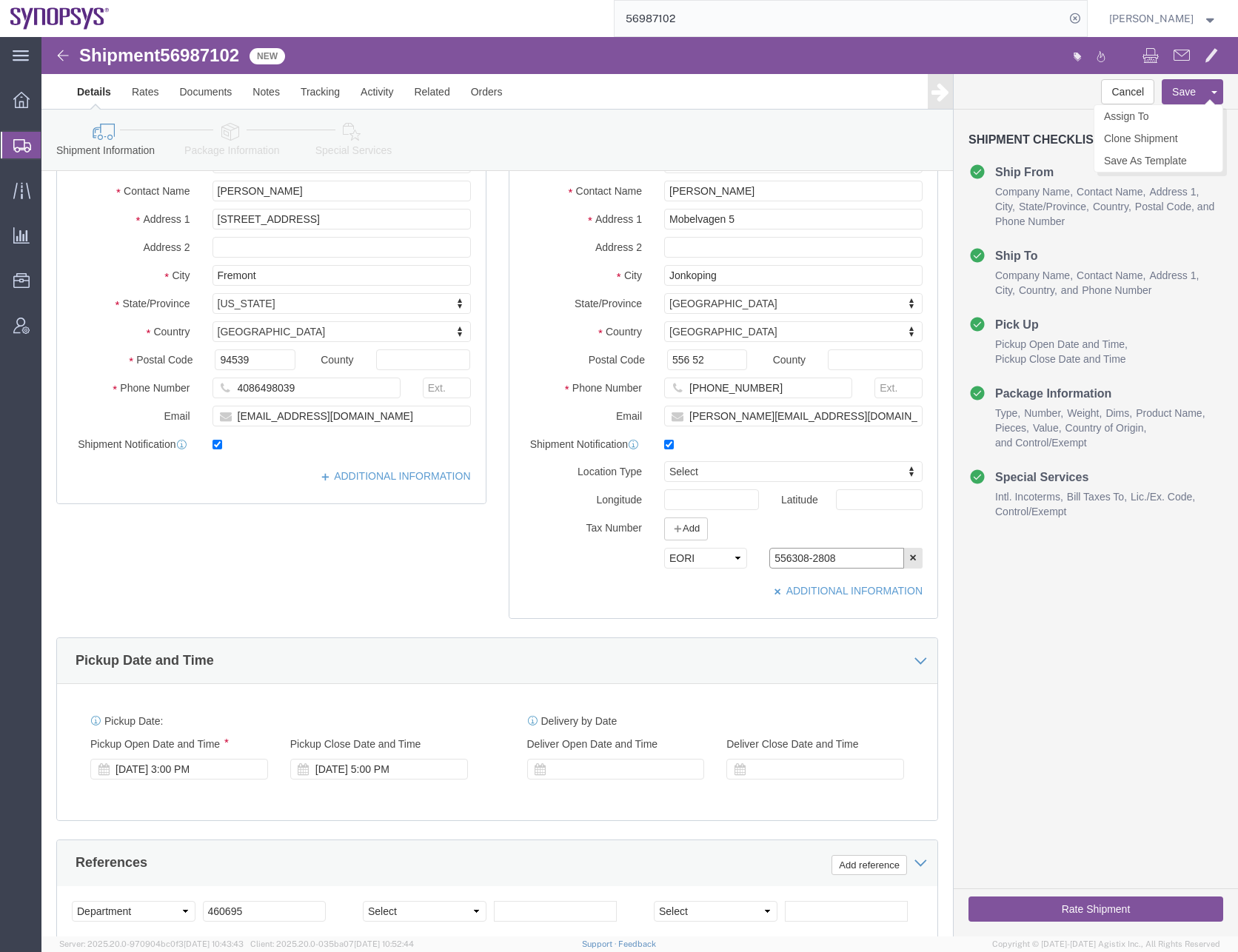
type input "556308-2808"
click button "Save"
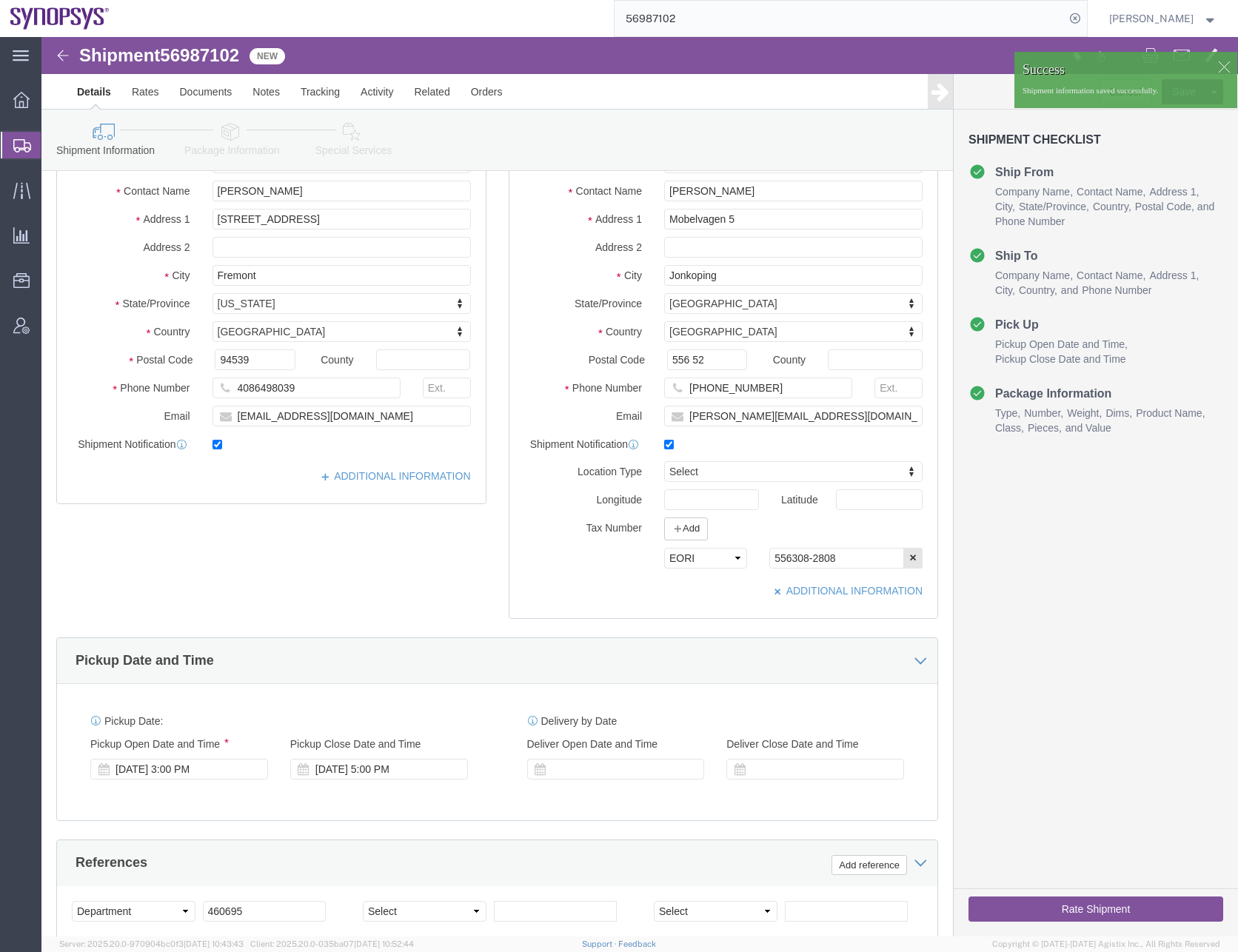
click button "Rate Shipment"
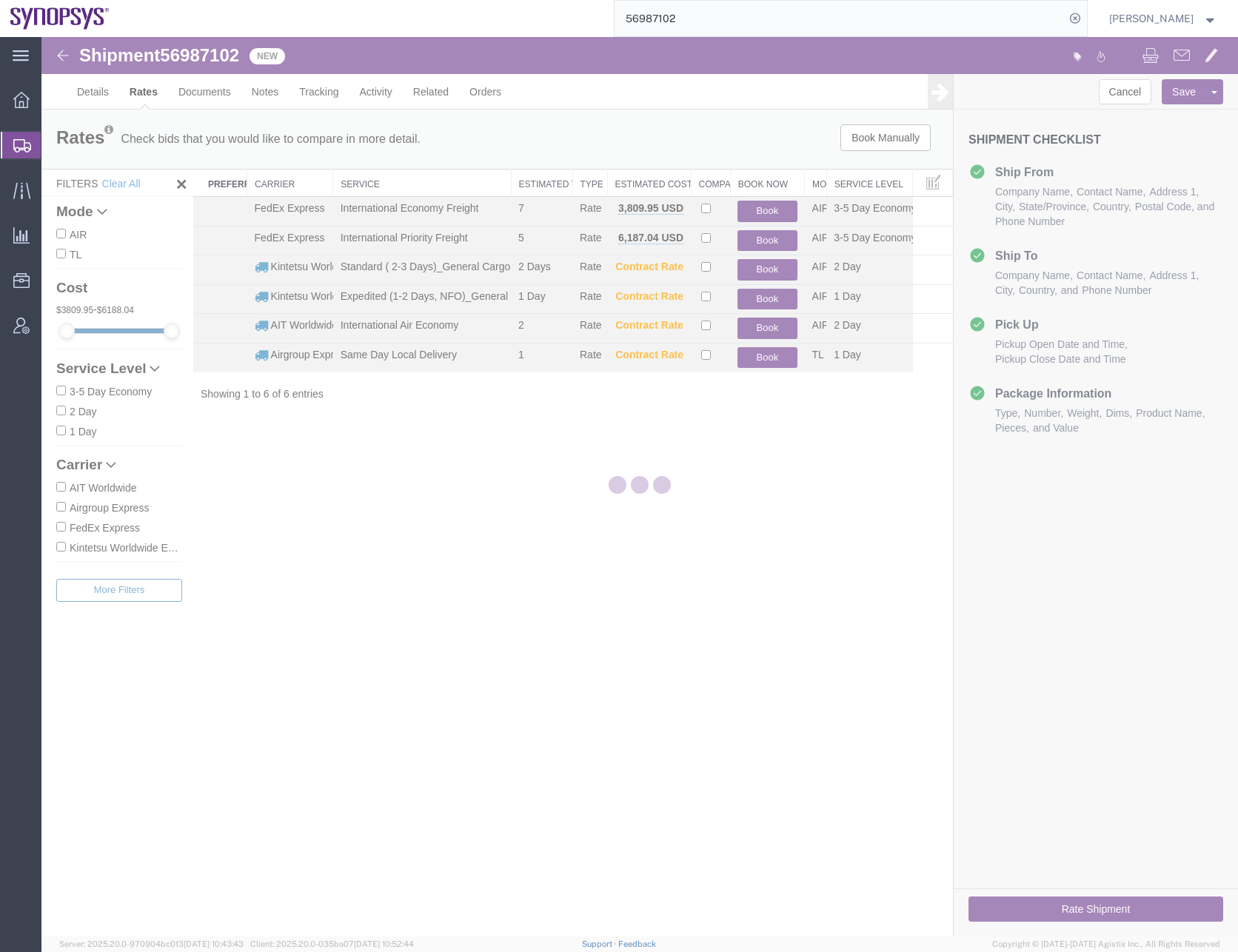
scroll to position [0, 0]
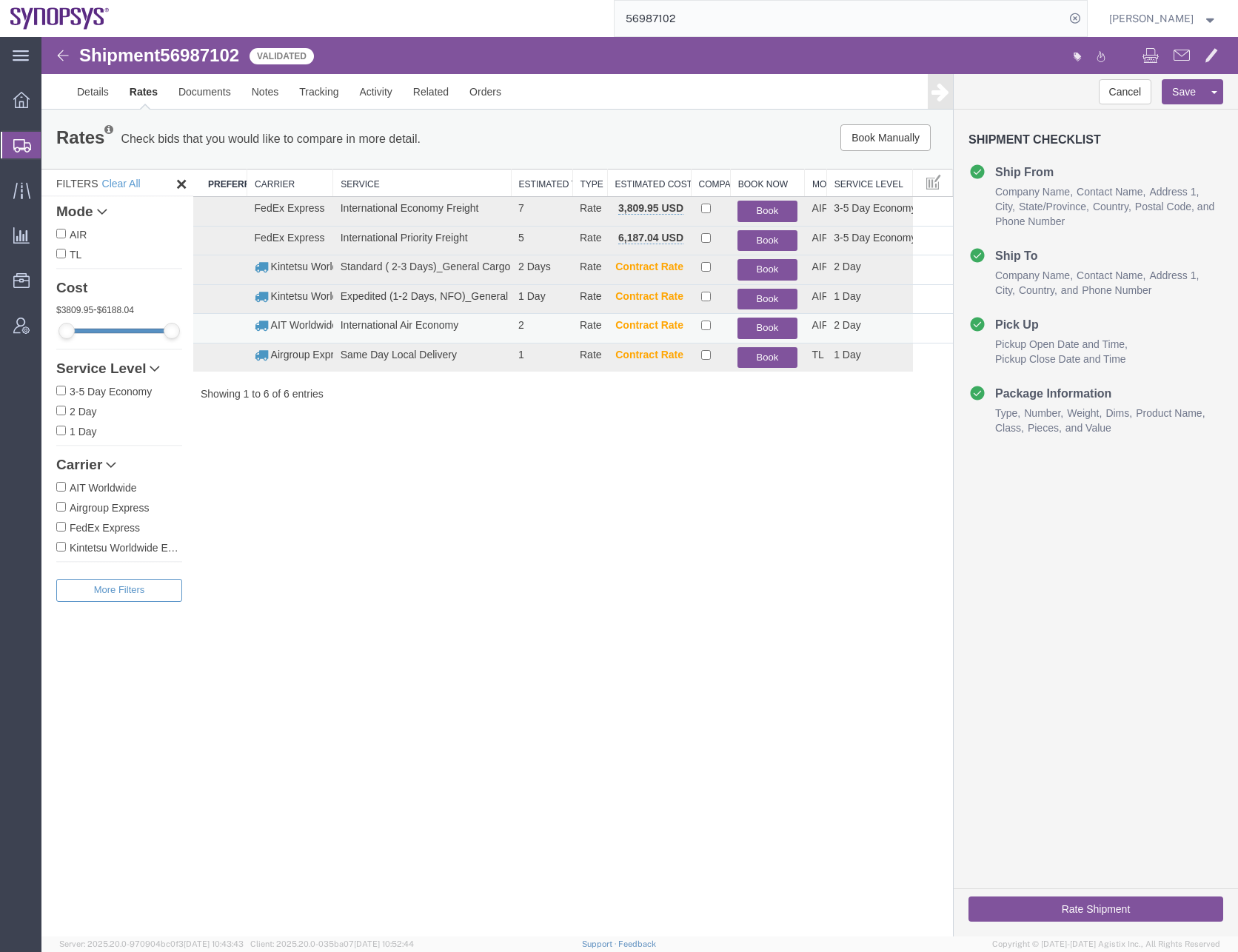
click at [767, 322] on button "Book" at bounding box center [767, 328] width 59 height 21
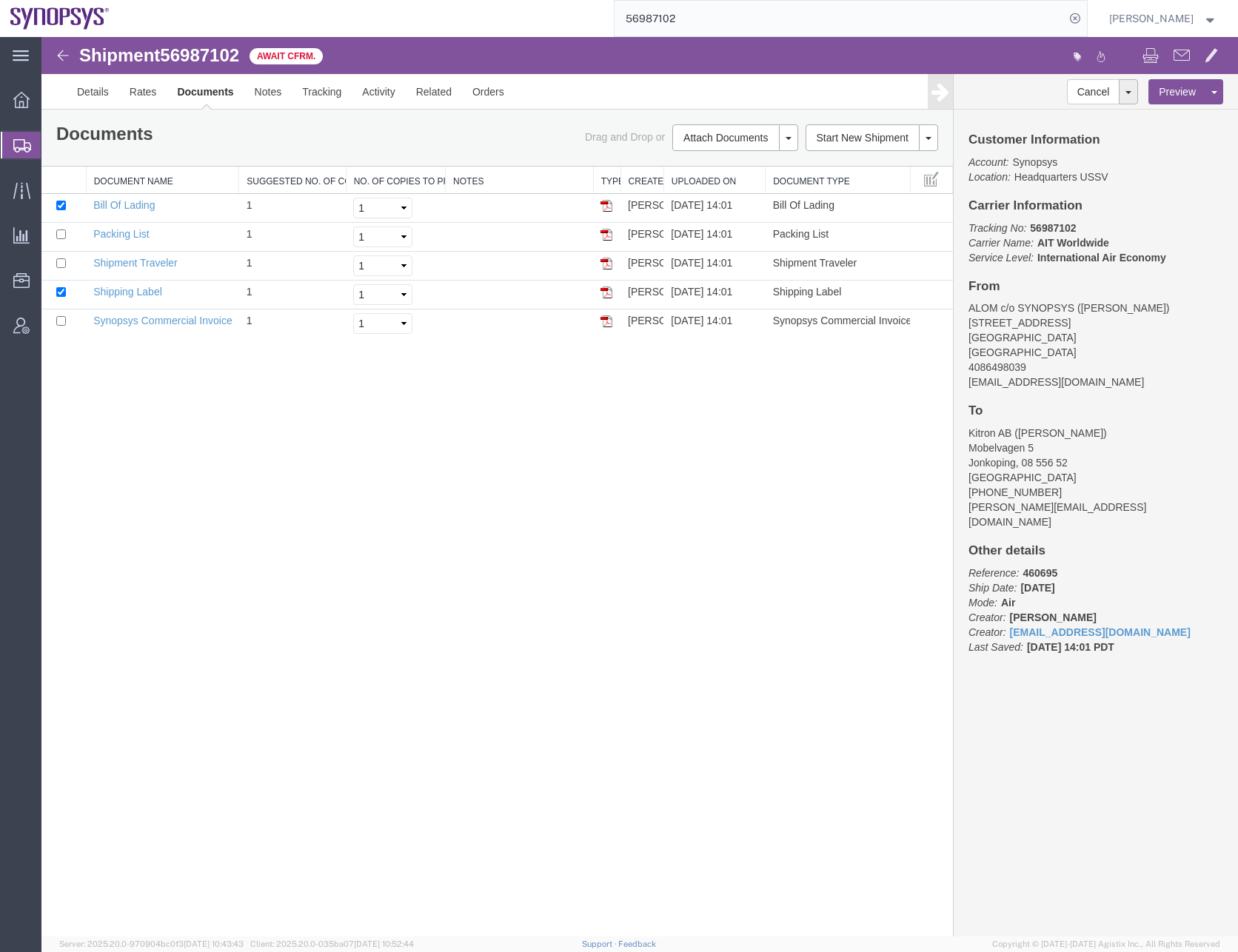
click at [499, 417] on div "Shipment 56987102 5 of 5 Await Cfrm. Details Rates Documents Notes Tracking Act…" at bounding box center [640, 487] width 1197 height 900
click at [63, 205] on input "checkbox" at bounding box center [61, 206] width 10 height 10
checkbox input "false"
click at [59, 294] on input "checkbox" at bounding box center [61, 292] width 10 height 10
checkbox input "false"
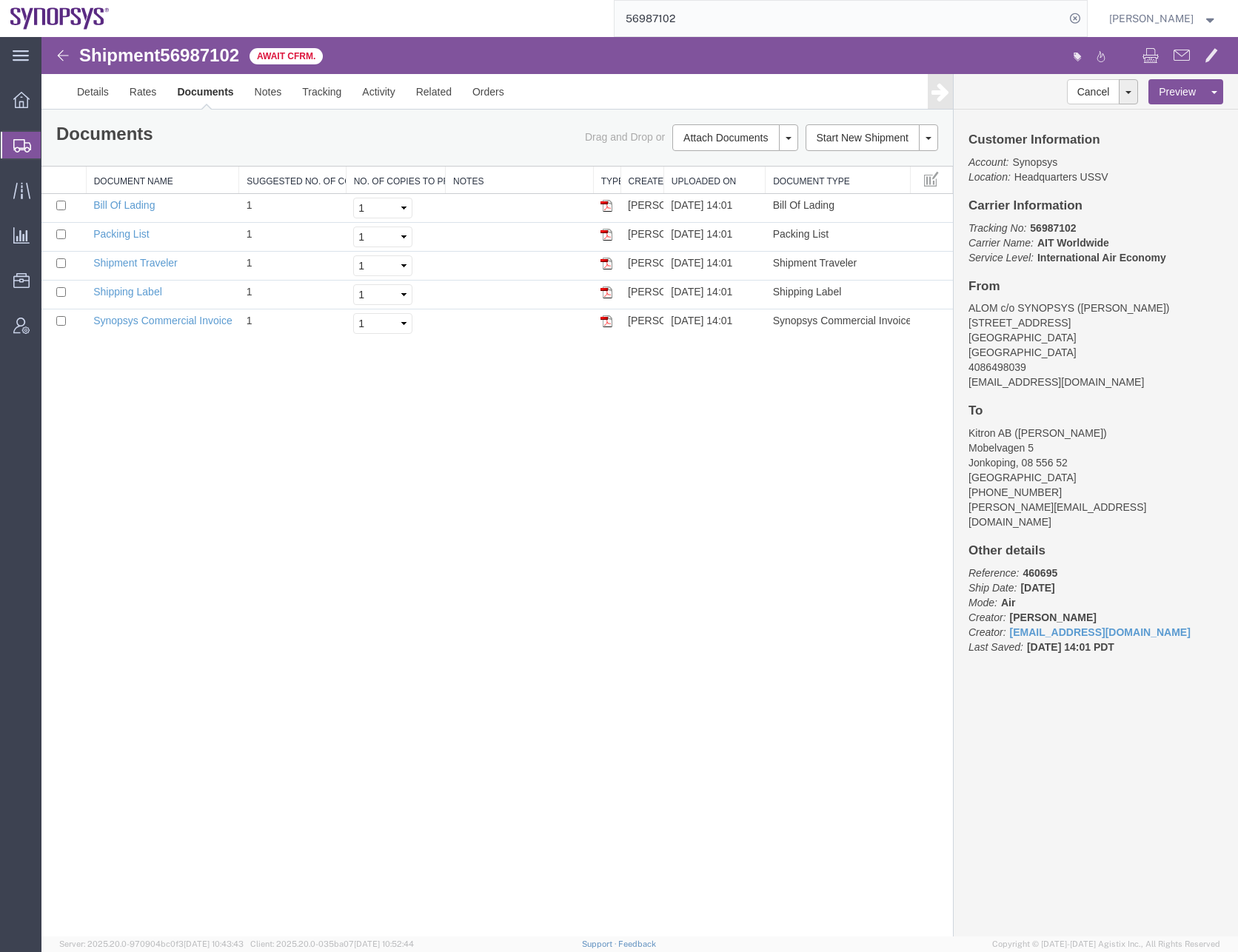
click at [380, 429] on div "Shipment 56987102 5 of 5 Await Cfrm. Details Rates Documents Notes Tracking Act…" at bounding box center [640, 487] width 1197 height 900
click at [676, 20] on input "56987102" at bounding box center [840, 19] width 450 height 36
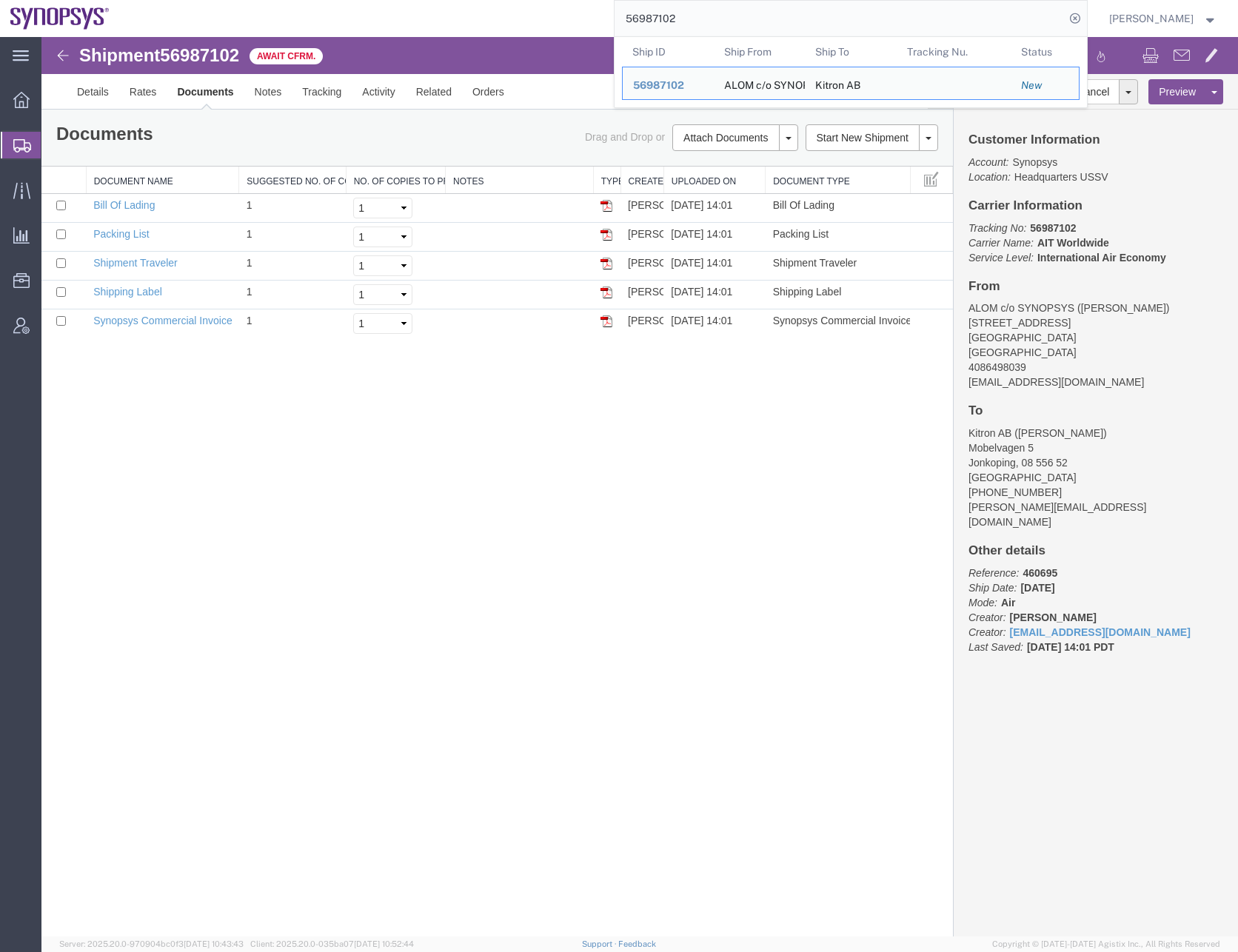
click at [676, 20] on input "56987102" at bounding box center [840, 19] width 450 height 36
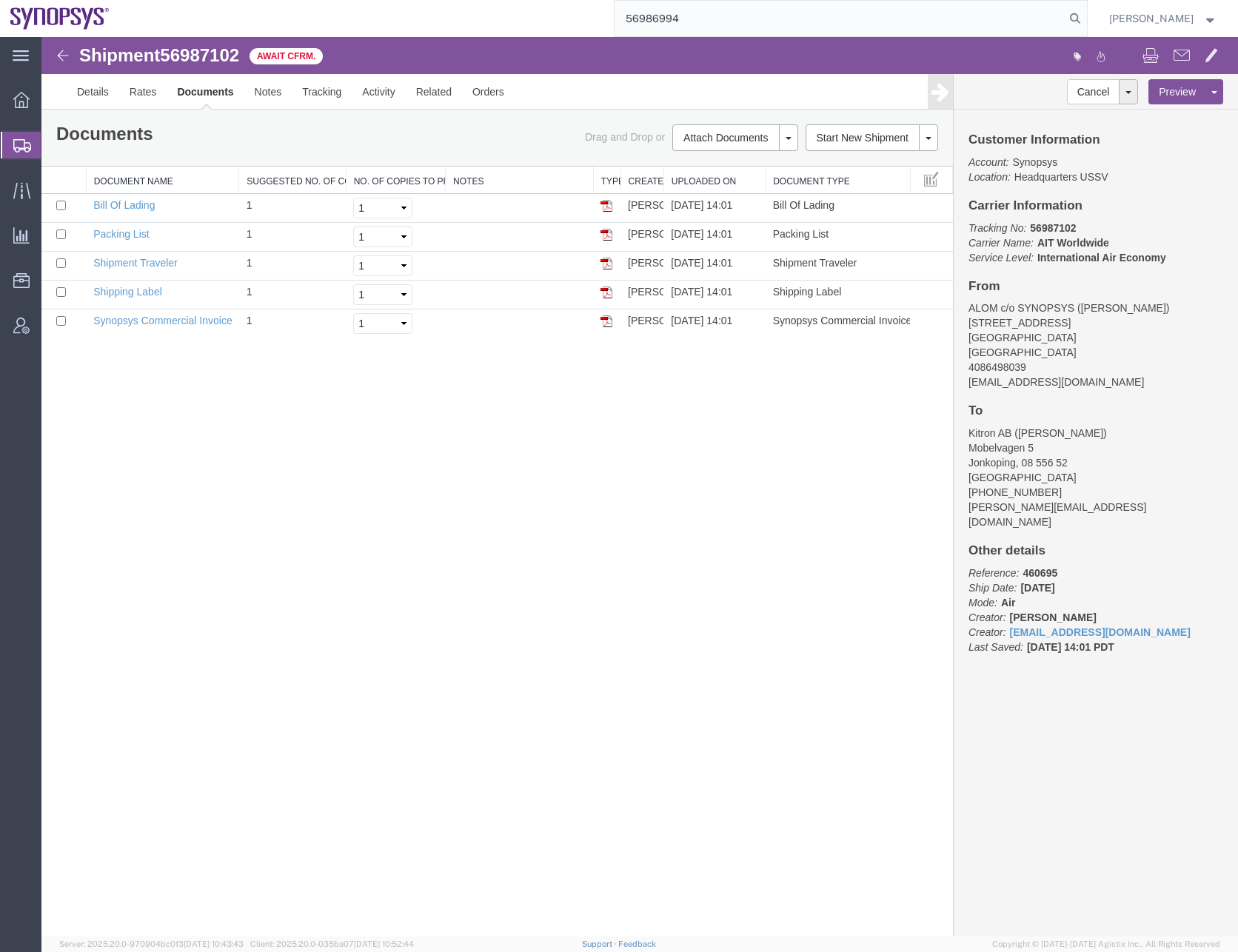
type input "56986994"
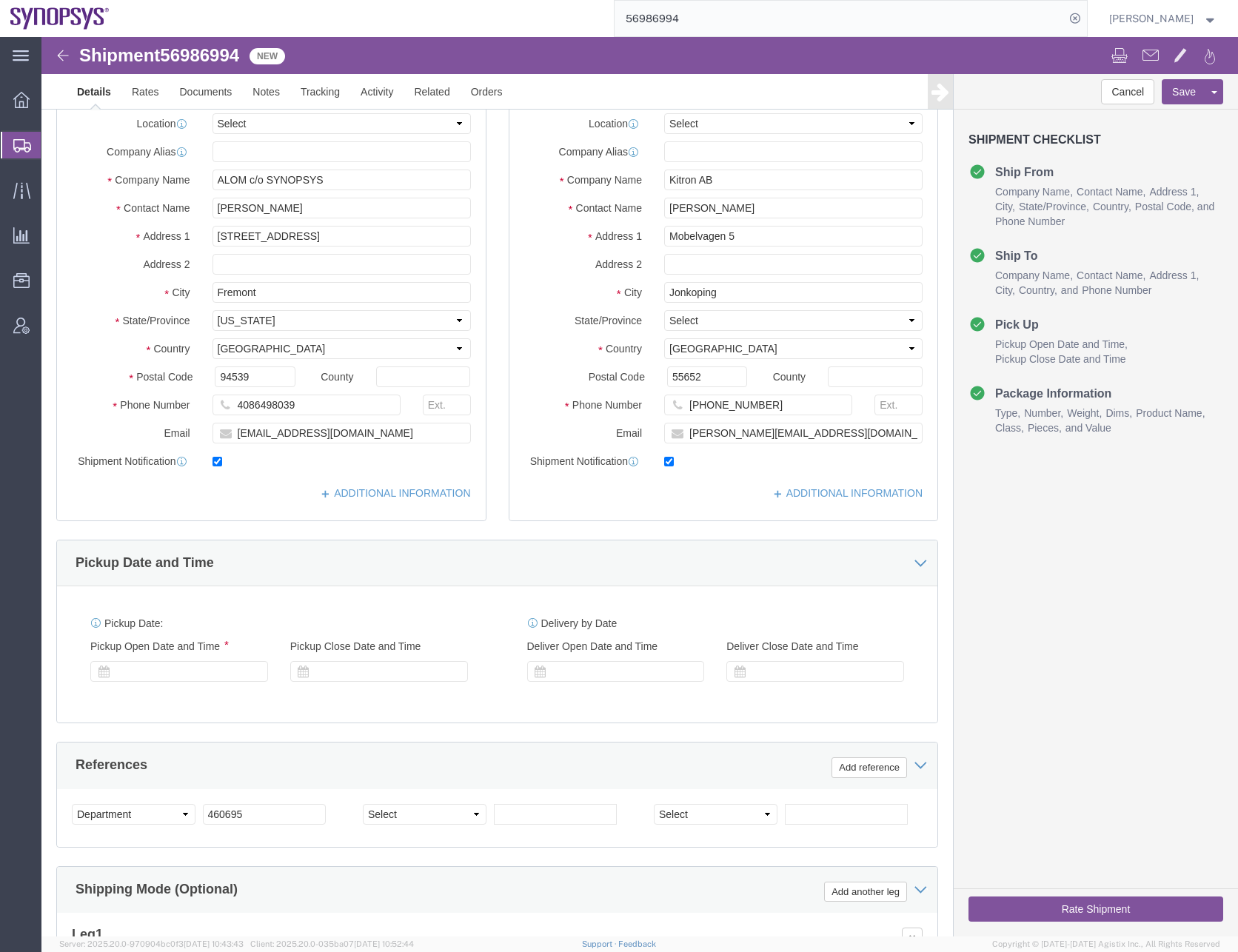
scroll to position [222, 0]
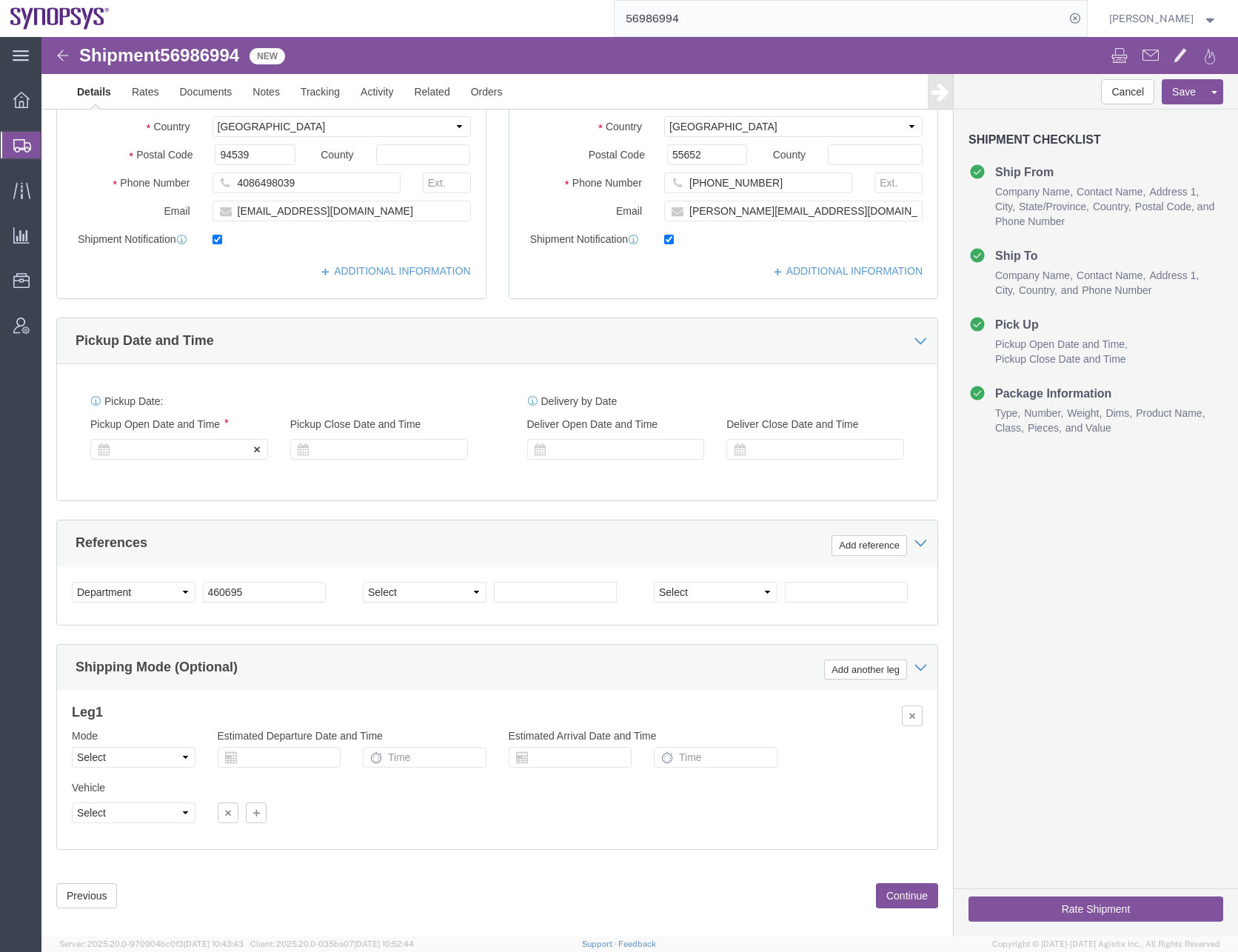
click div
click div "Pickup Date: Pickup Start Date Pickup Start Time Pickup Open Date and Time Pick…"
click div
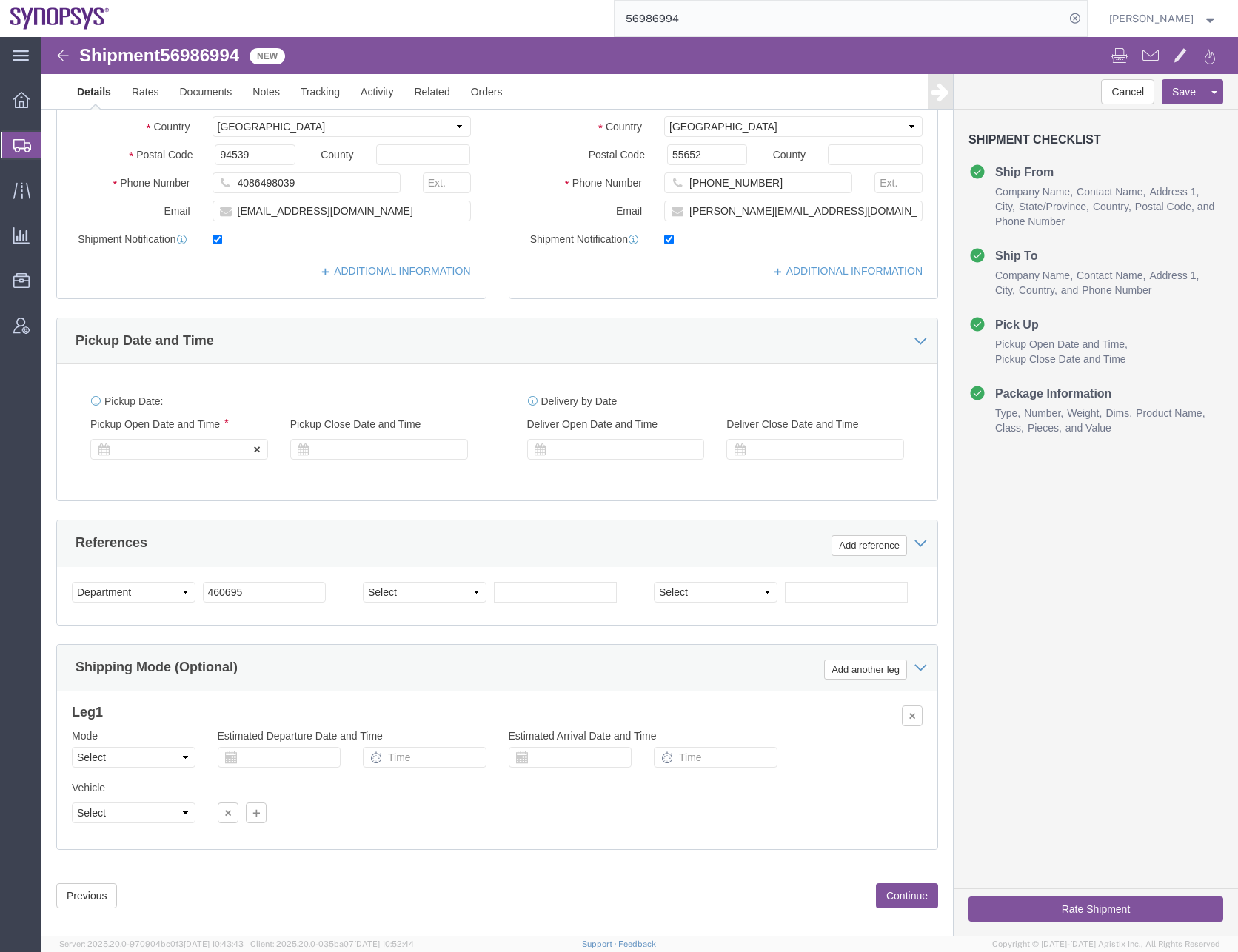
click div "Pickup Start Date Pickup Start Time Pickup Open Date and Time"
click div "Pickup Start Date Pickup Start Time Pickup Open Date and Time Pickup Close Date…"
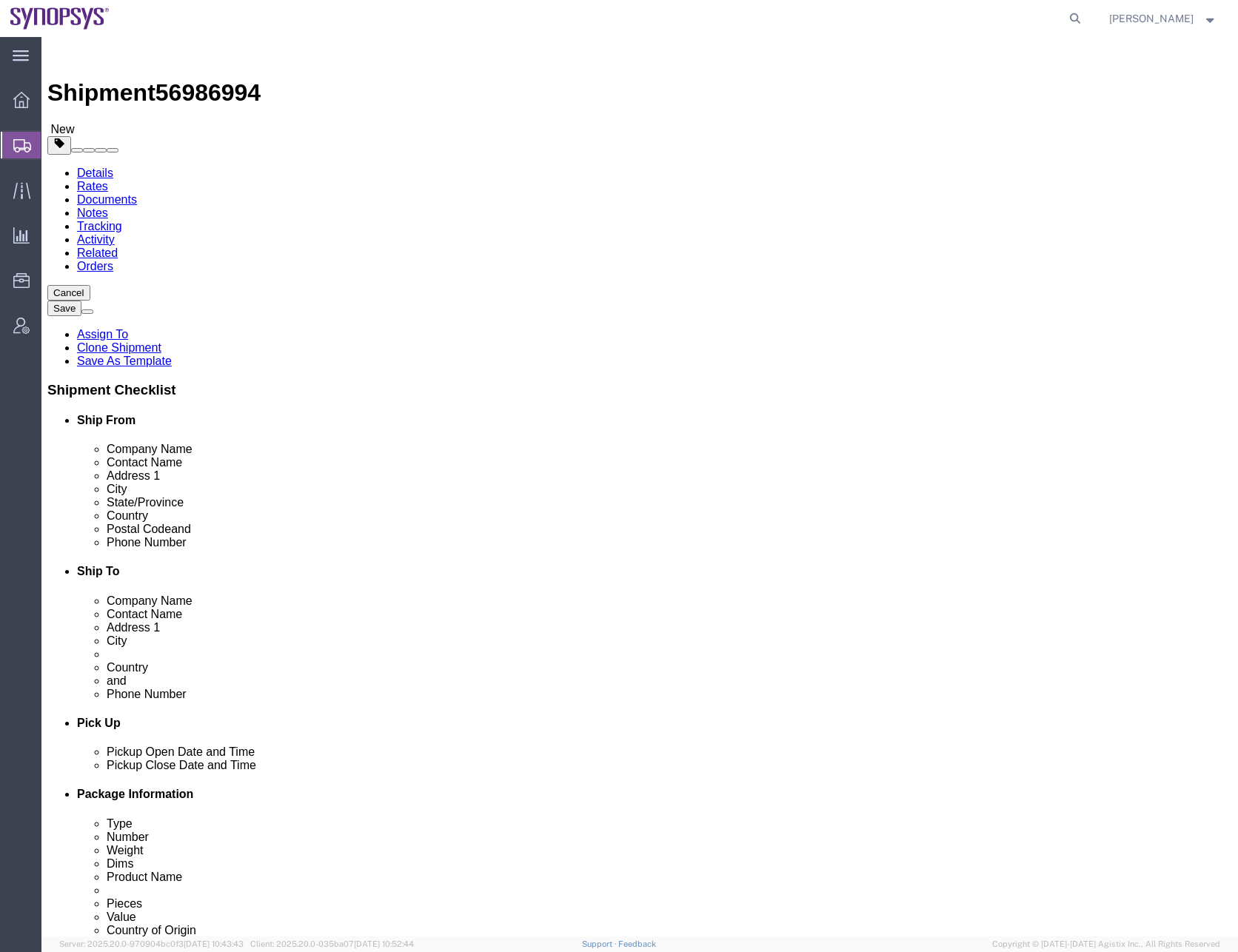
select select
click link "ADDITIONAL INFORMATION"
click button "Add"
click link "ADDITIONAL INFORMATION"
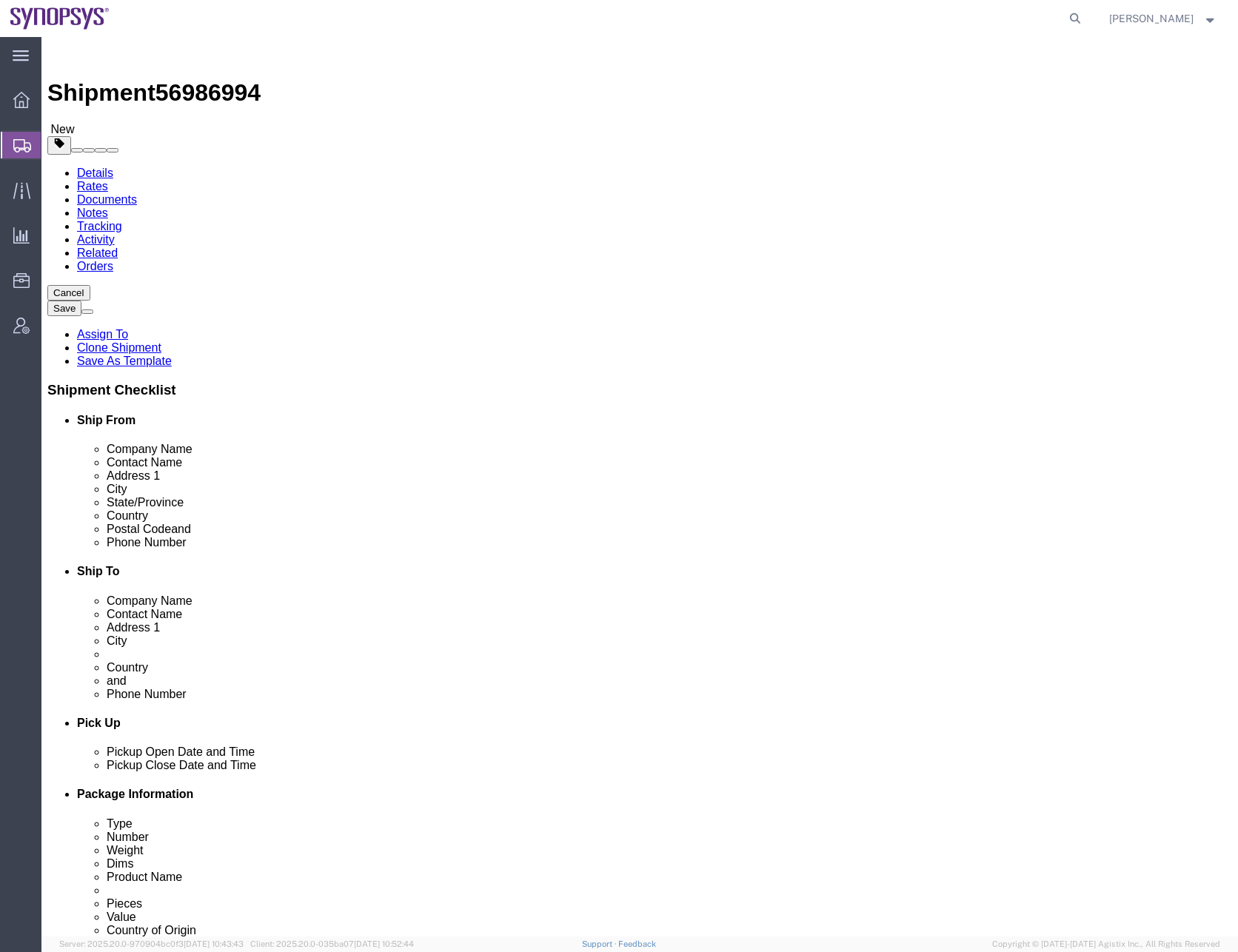
click icon
click select "Select EIN EORI TIN VAT Other"
select select "EORI"
click select "Select EIN EORI TIN VAT Other"
click input "text"
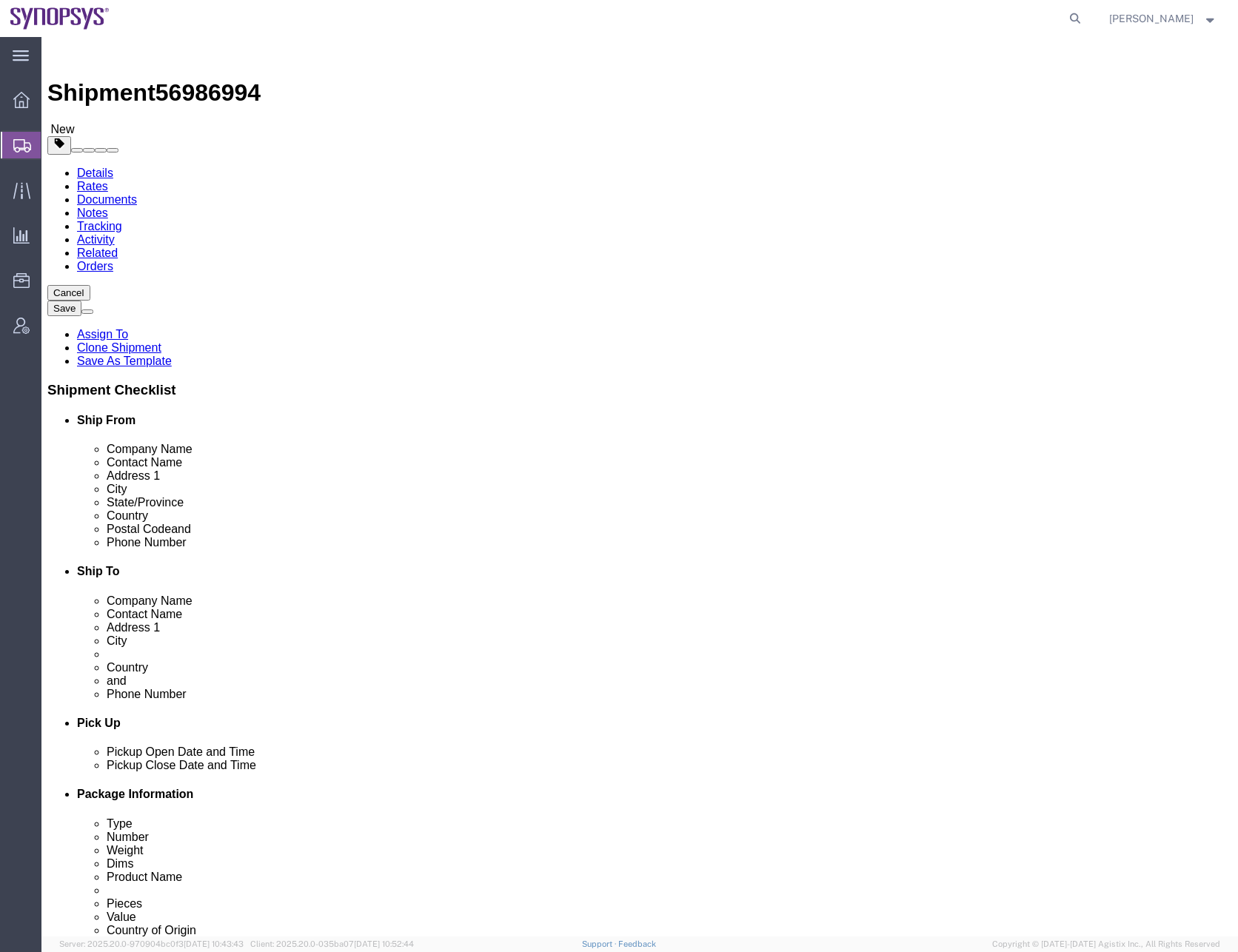
paste input "556308-2808"
type input "556308-2808"
click div "Ship From Location Location My Profile Location [GEOGRAPHIC_DATA] DE04 Agrate B…"
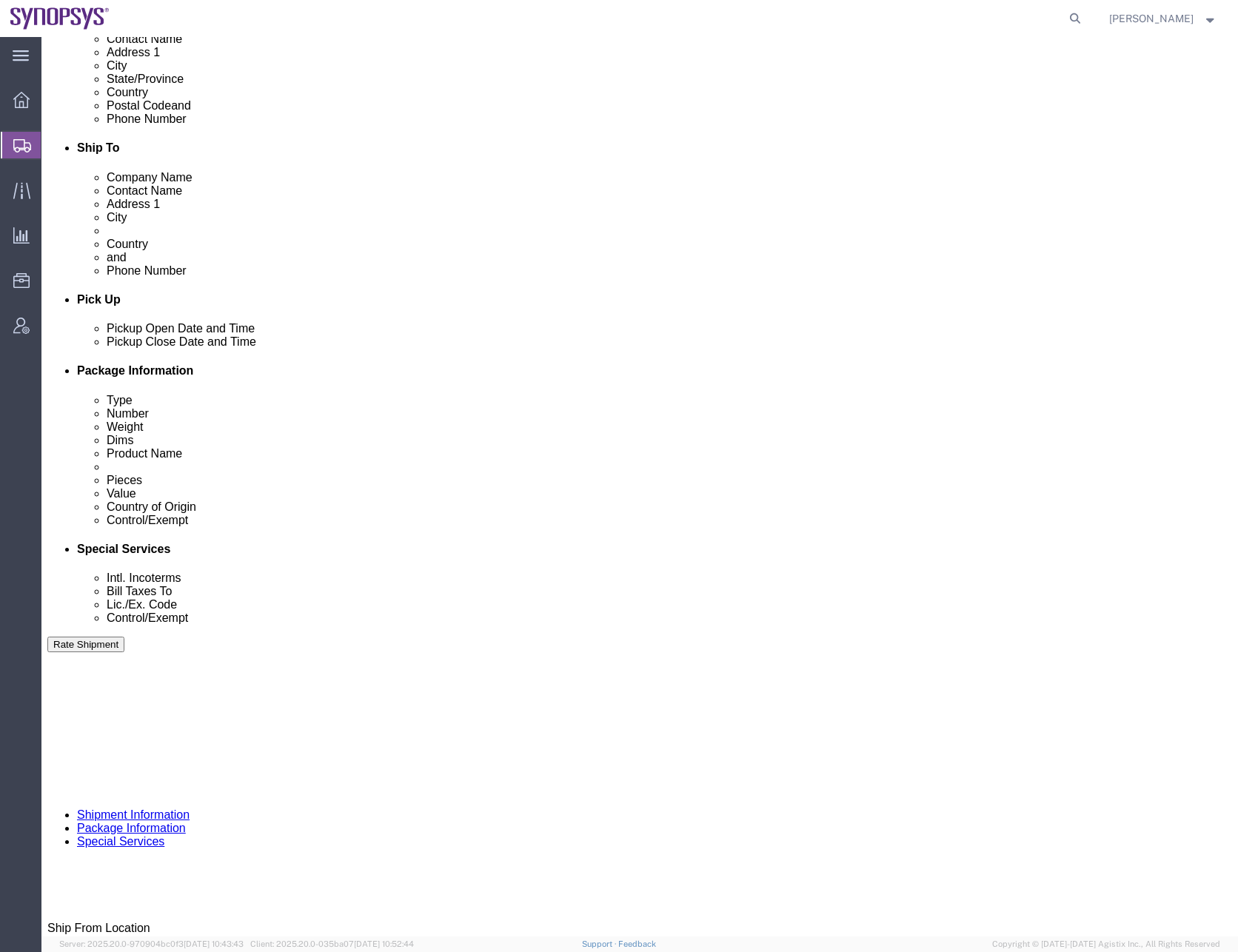
scroll to position [487, 0]
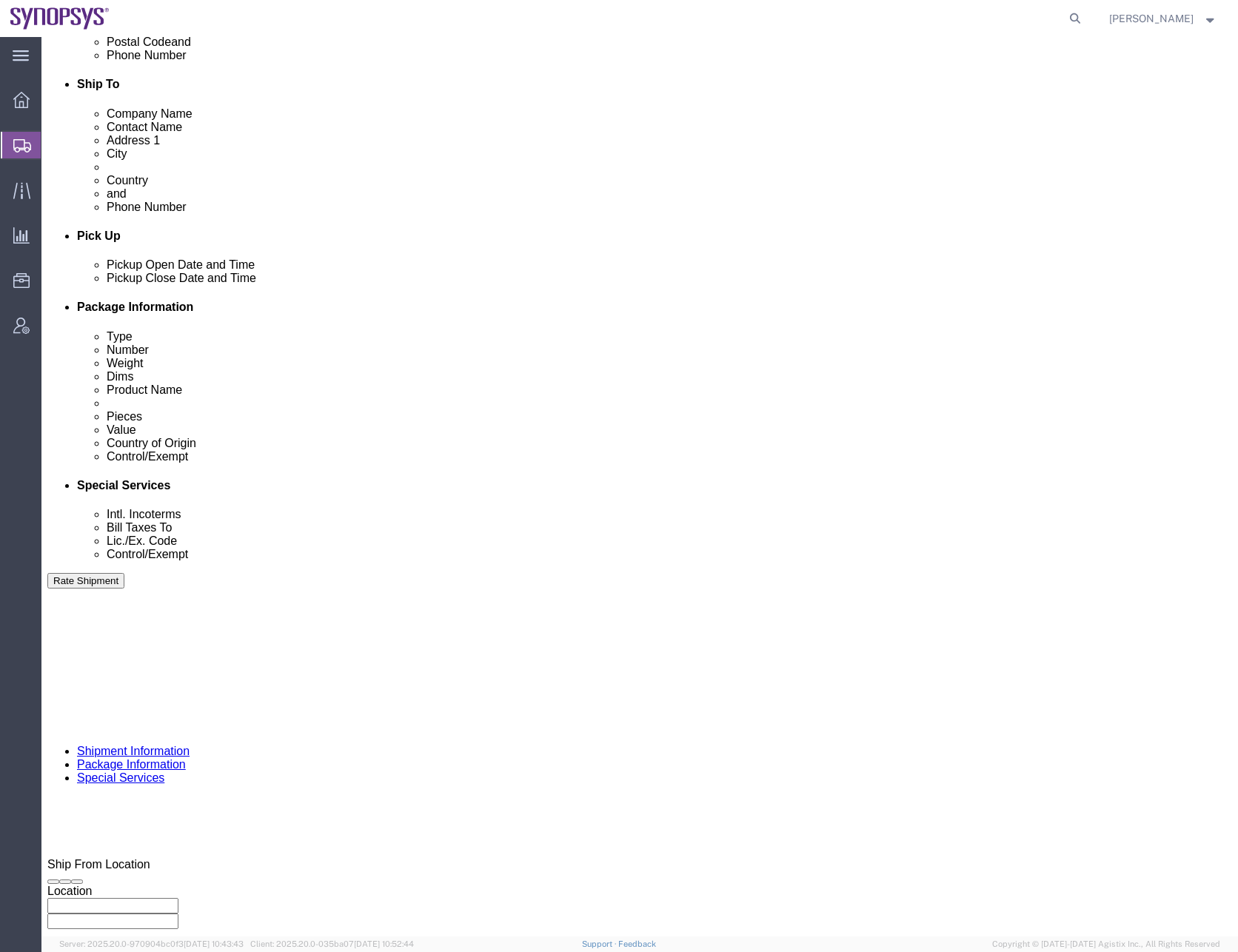
click button "Continue"
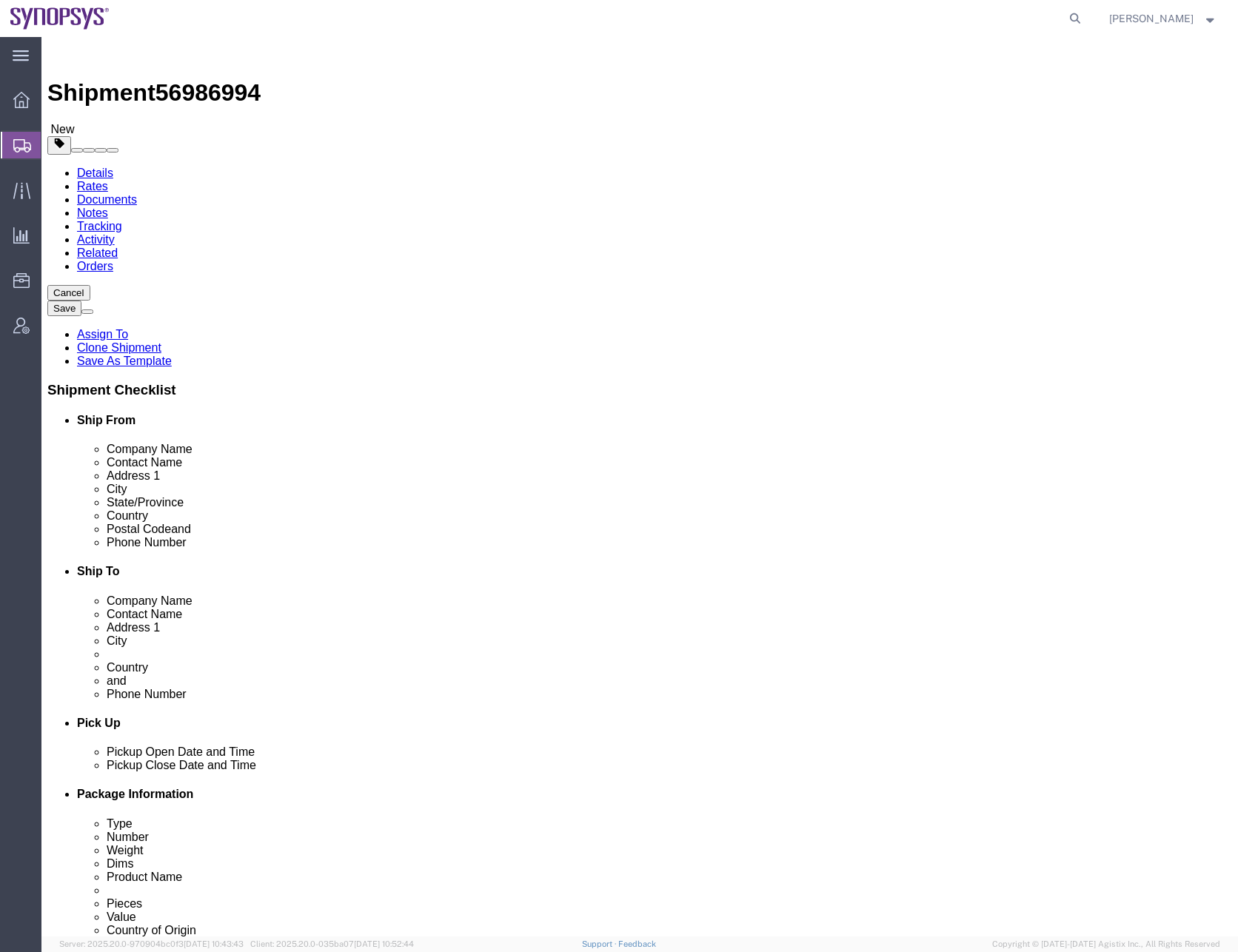
click dd "1.00 Each"
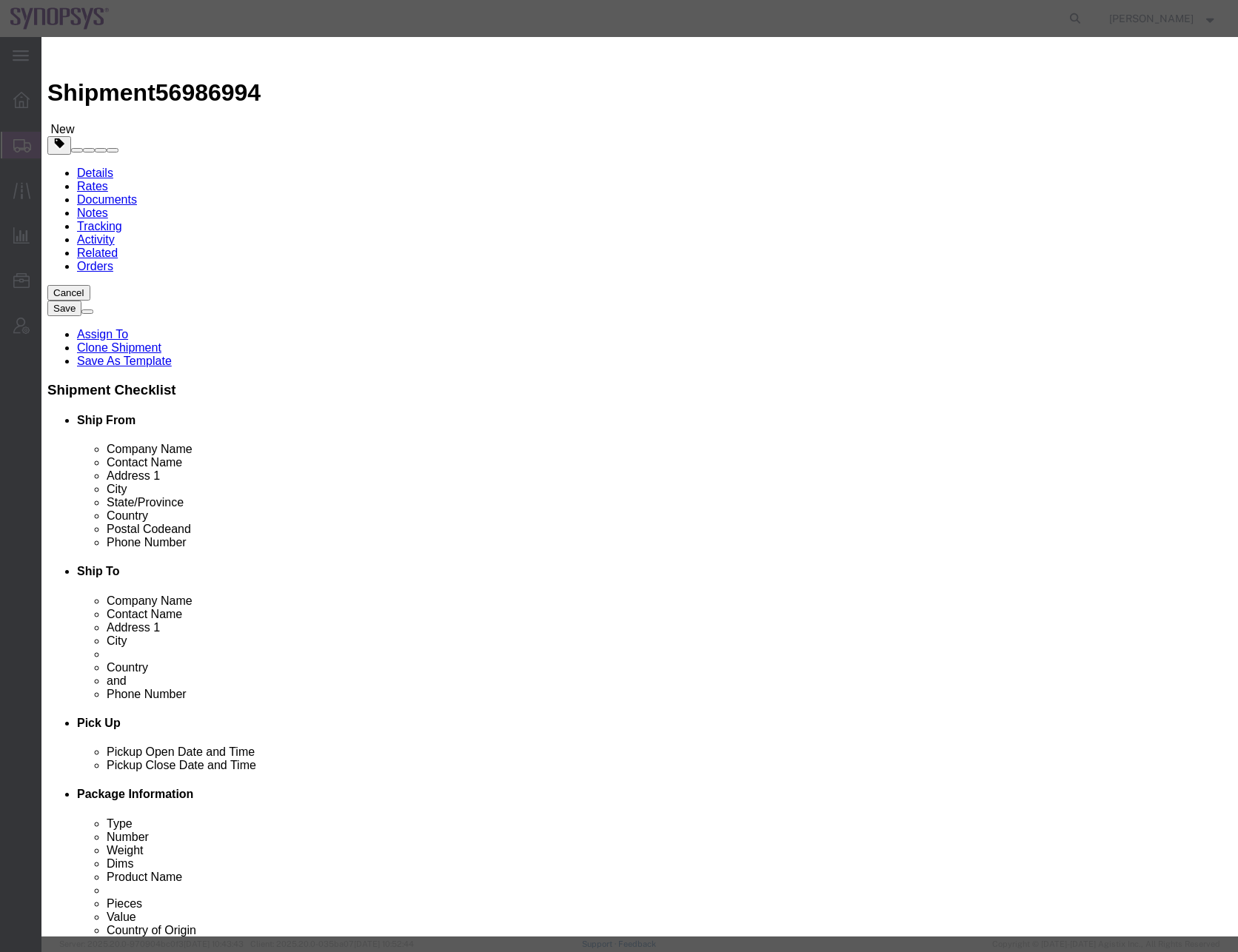
click select "Select 50 55 60 65 70 85 92.5 100 125 175 250 300 400"
select select "50"
click select "Select 50 55 60 65 70 85 92.5 100 125 175 250 300 400"
click select "Select ATF BIS DEA EPA FDA FTR ITAR OFAC Other (OPA)"
select select "FTR"
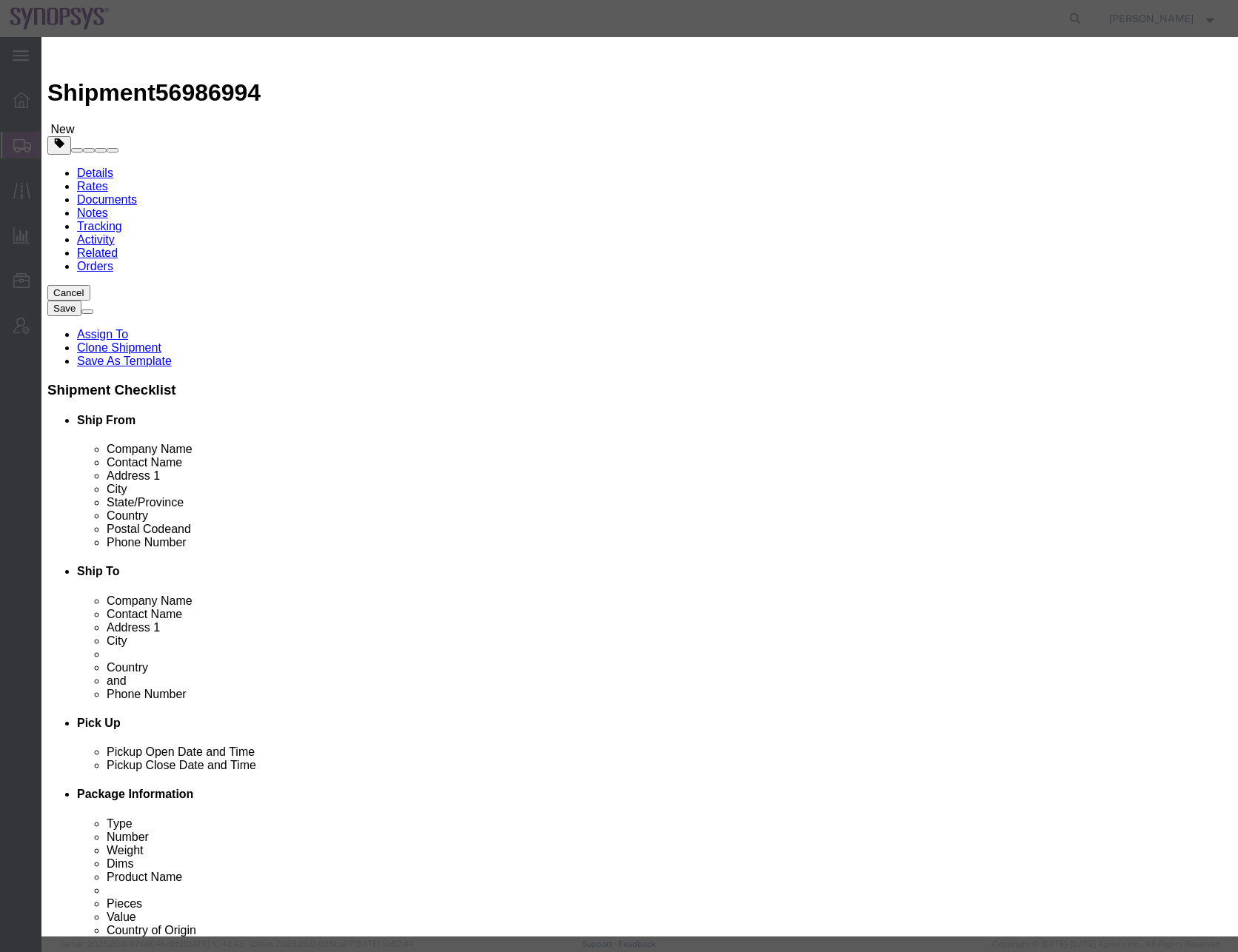
click select "Select ATF BIS DEA EPA FDA FTR ITAR OFAC Other (OPA)"
click input "EAR99"
click select "Select 30.2(d)(2) 30.36 30.37(a) 30.37(f) 30.37(g) 30.37(h) 30.37(i) 30.37(j) 3…"
select select "30.37(a)"
click select "Select 30.2(d)(2) 30.36 30.37(a) 30.37(f) 30.37(g) 30.37(h) 30.37(i) 30.37(j) 3…"
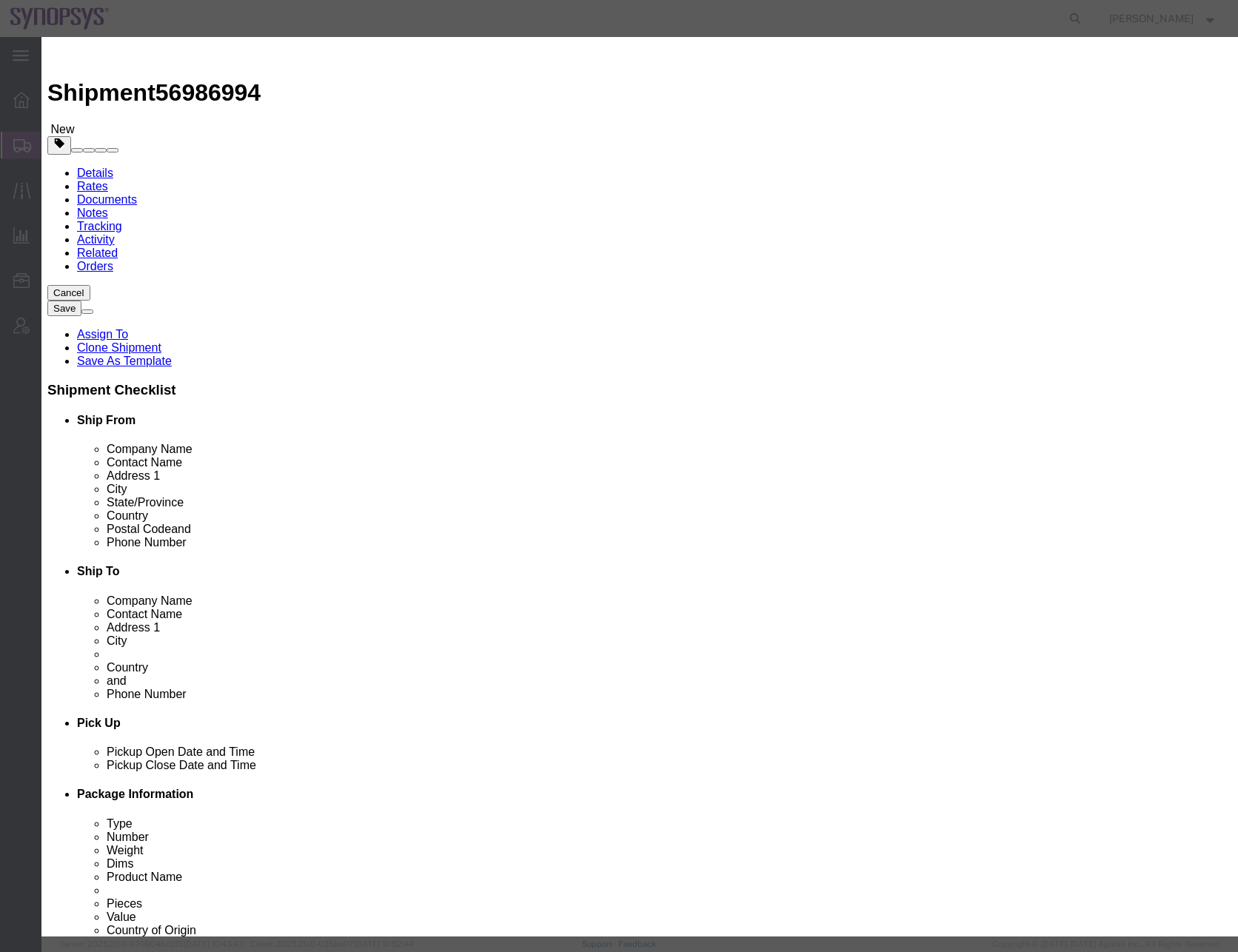
click button "Save & Close"
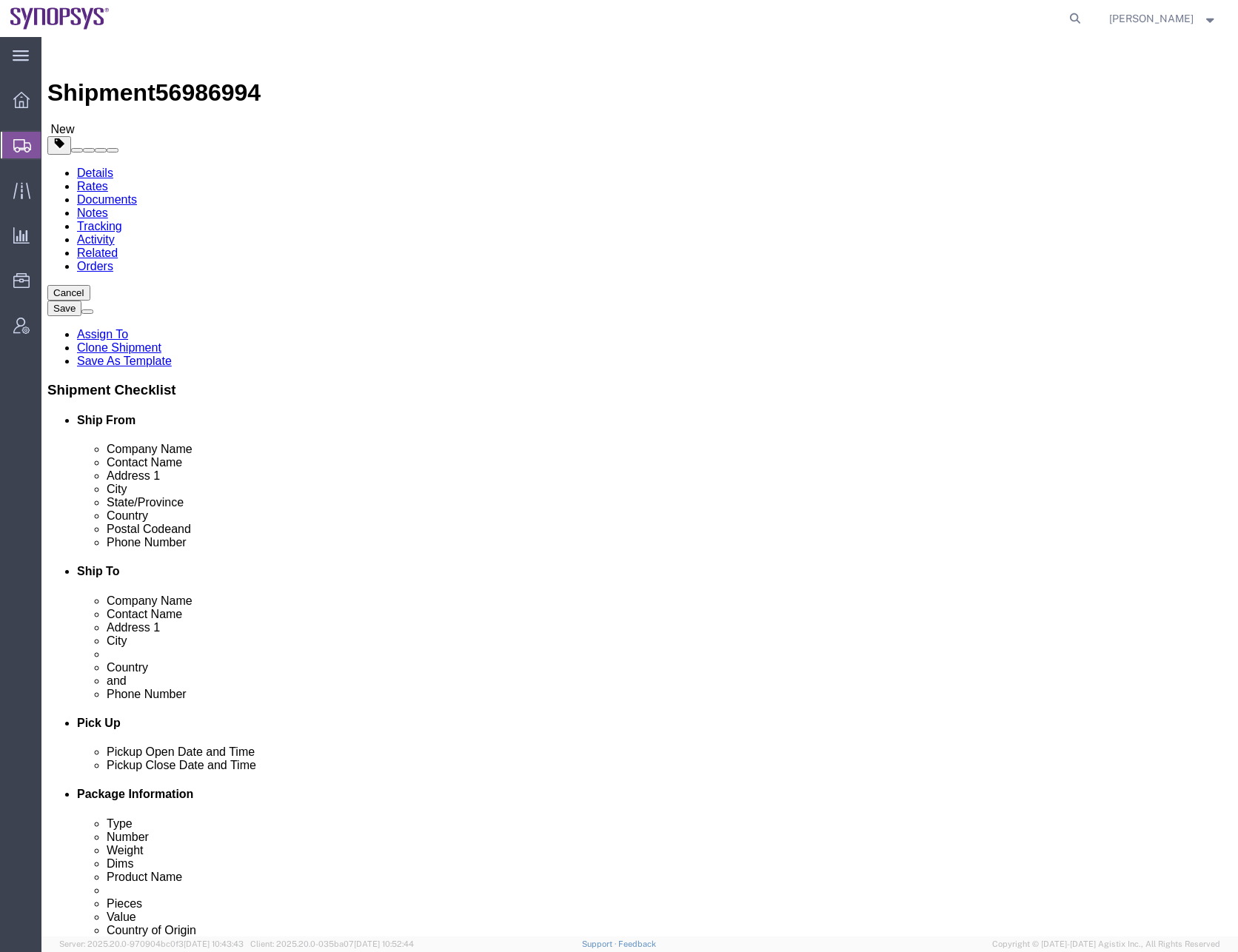
click dd "133477.72 USD"
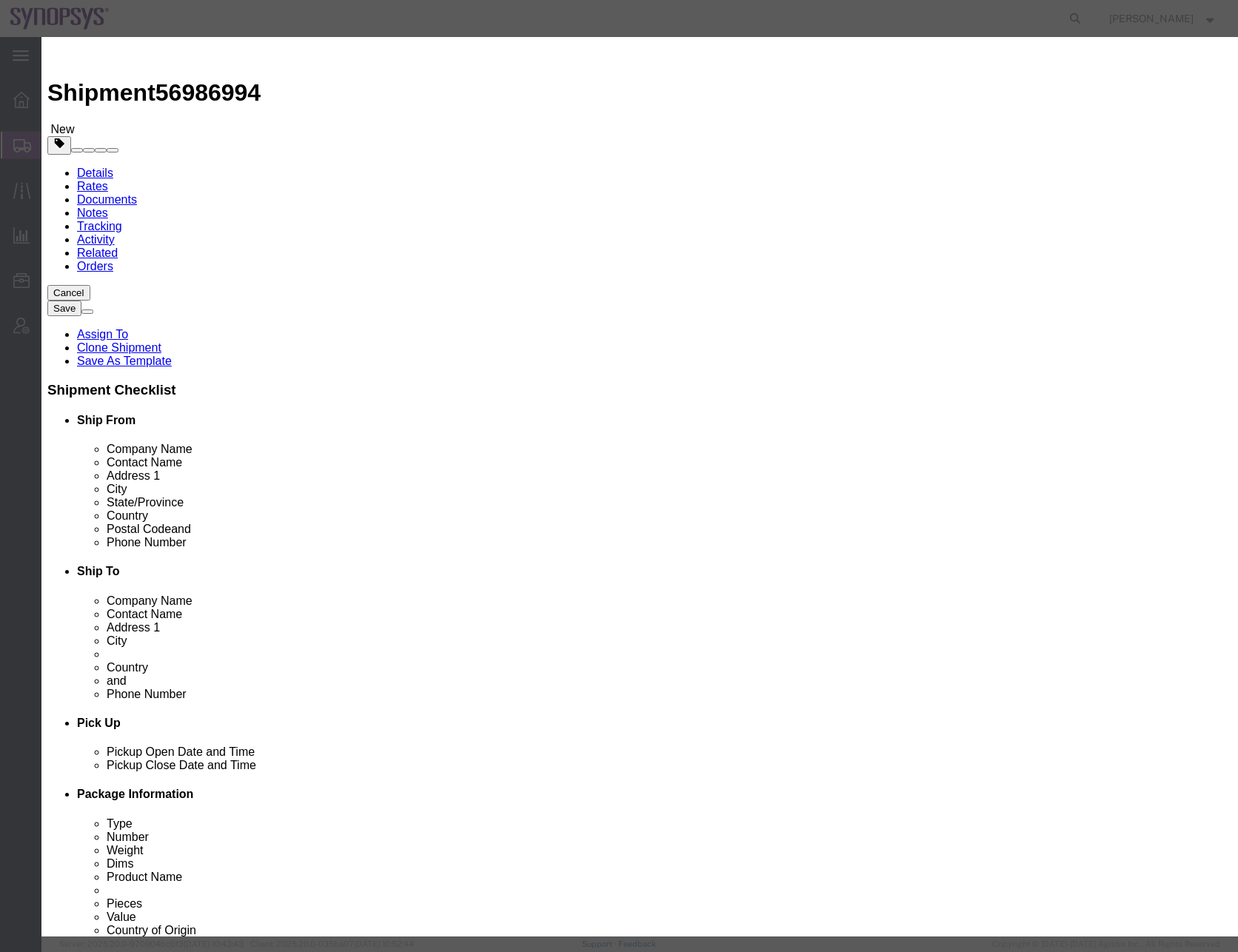
click button "Save & Close"
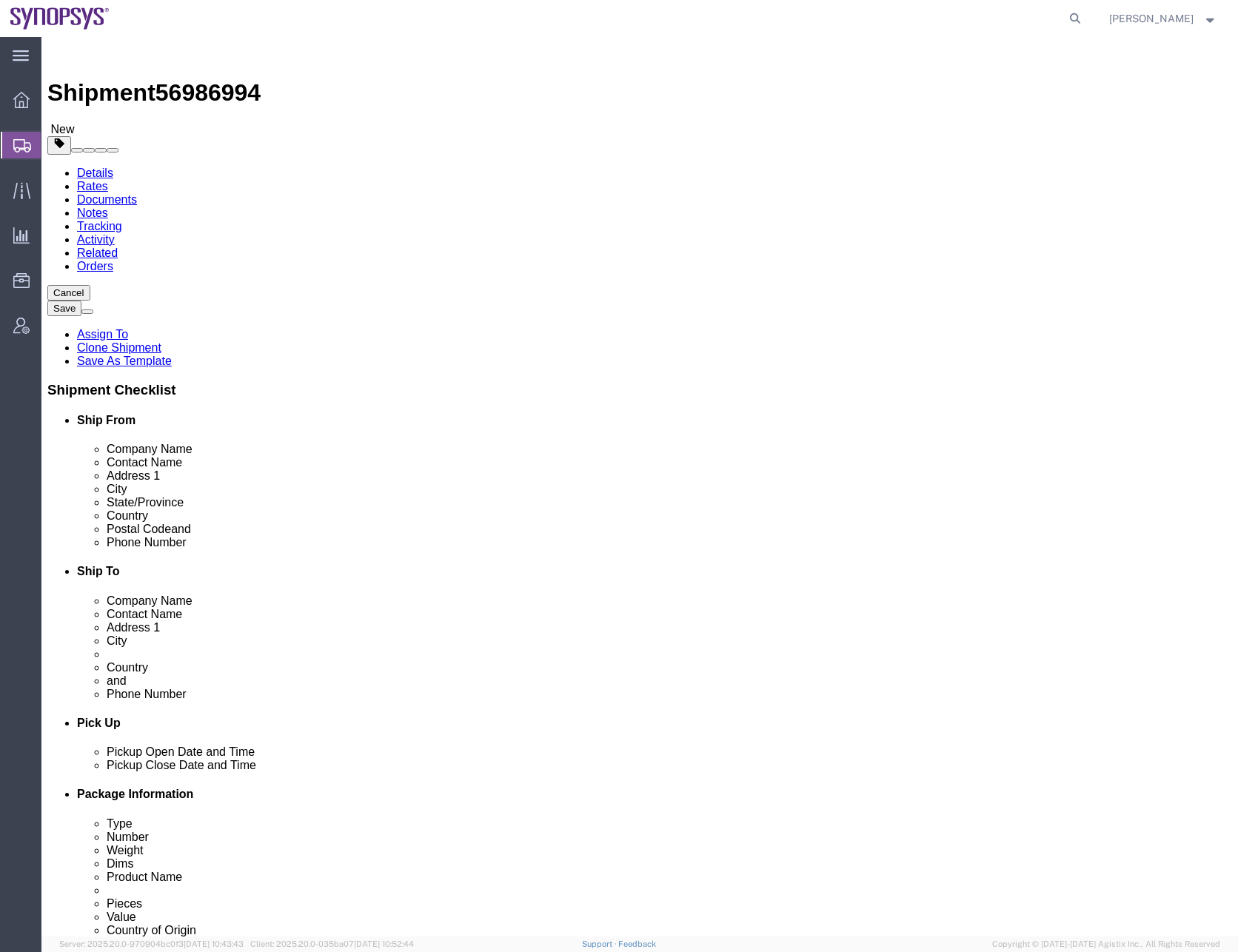
click dd "133477.72 USD"
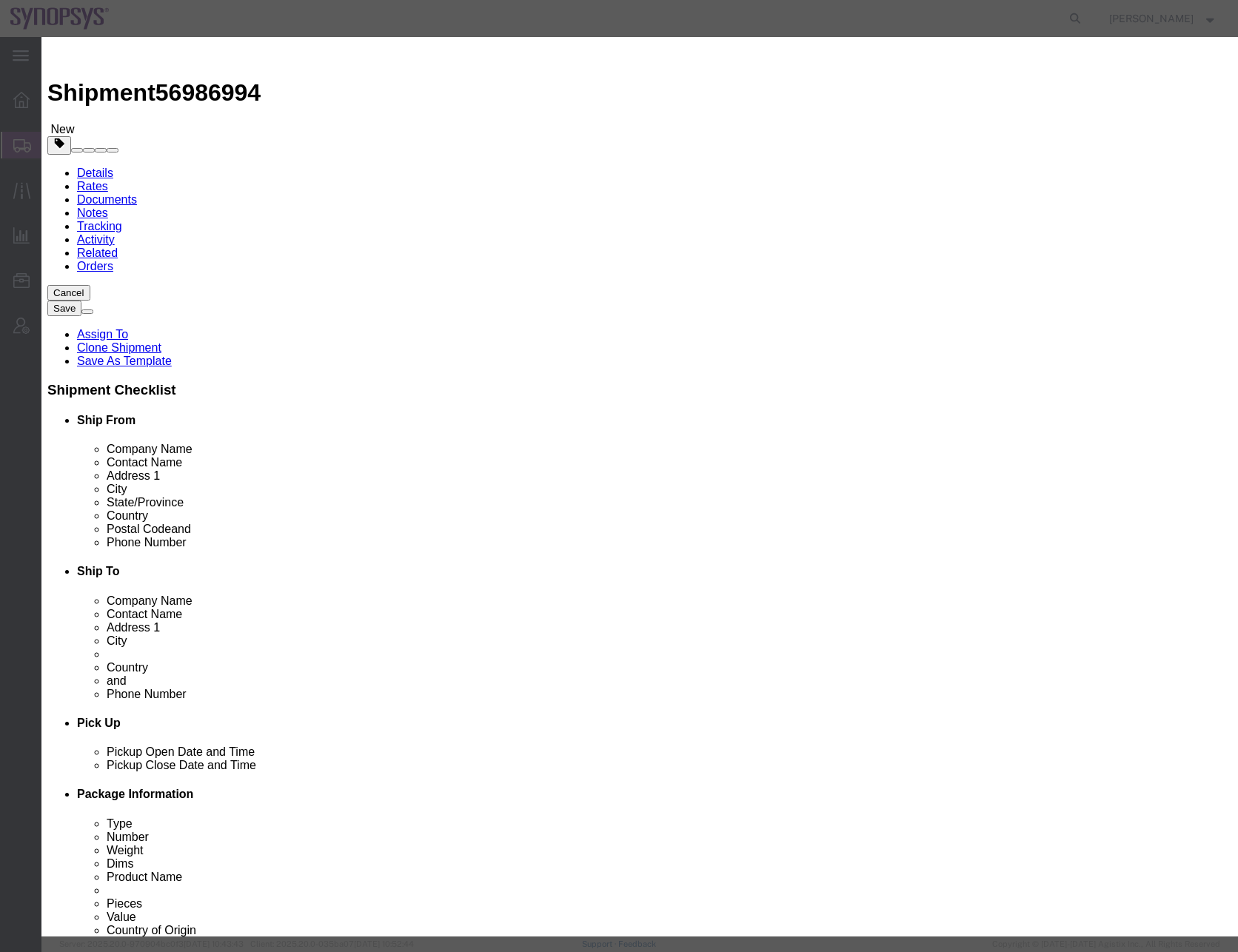
click select "Select ATF BIS DEA EPA FDA FTR ITAR OFAC Other (OPA)"
select select "FTR"
click select "Select ATF BIS DEA EPA FDA FTR ITAR OFAC Other (OPA)"
click select "Select 30.2(d)(2) 30.36 30.37(a) 30.37(f) 30.37(g) 30.37(h) 30.37(i) 30.37(j) 3…"
select select "30.37(a)"
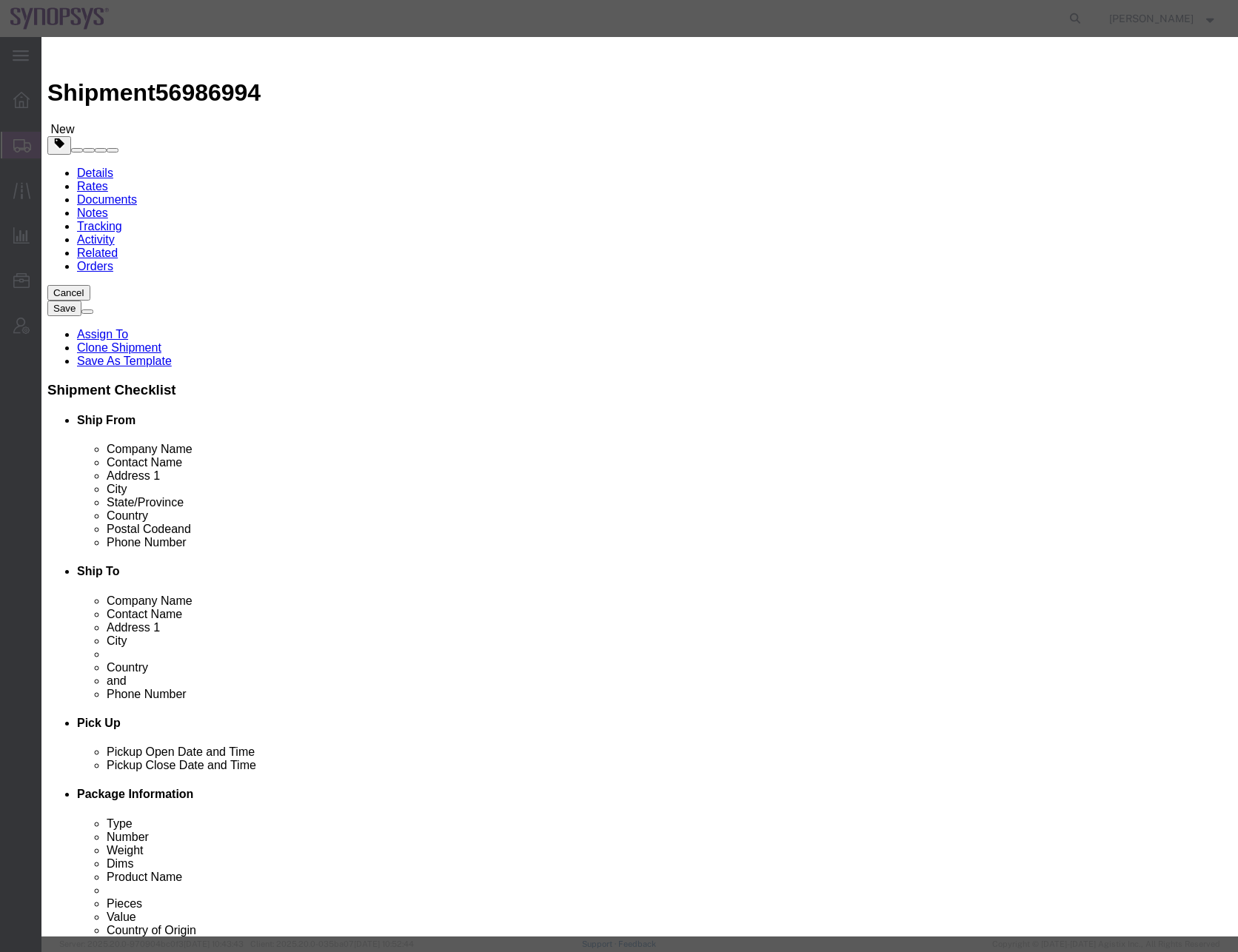
click select "Select 30.2(d)(2) 30.36 30.37(a) 30.37(f) 30.37(g) 30.37(h) 30.37(i) 30.37(j) 3…"
click h3 "Edit content"
click button "Save & Close"
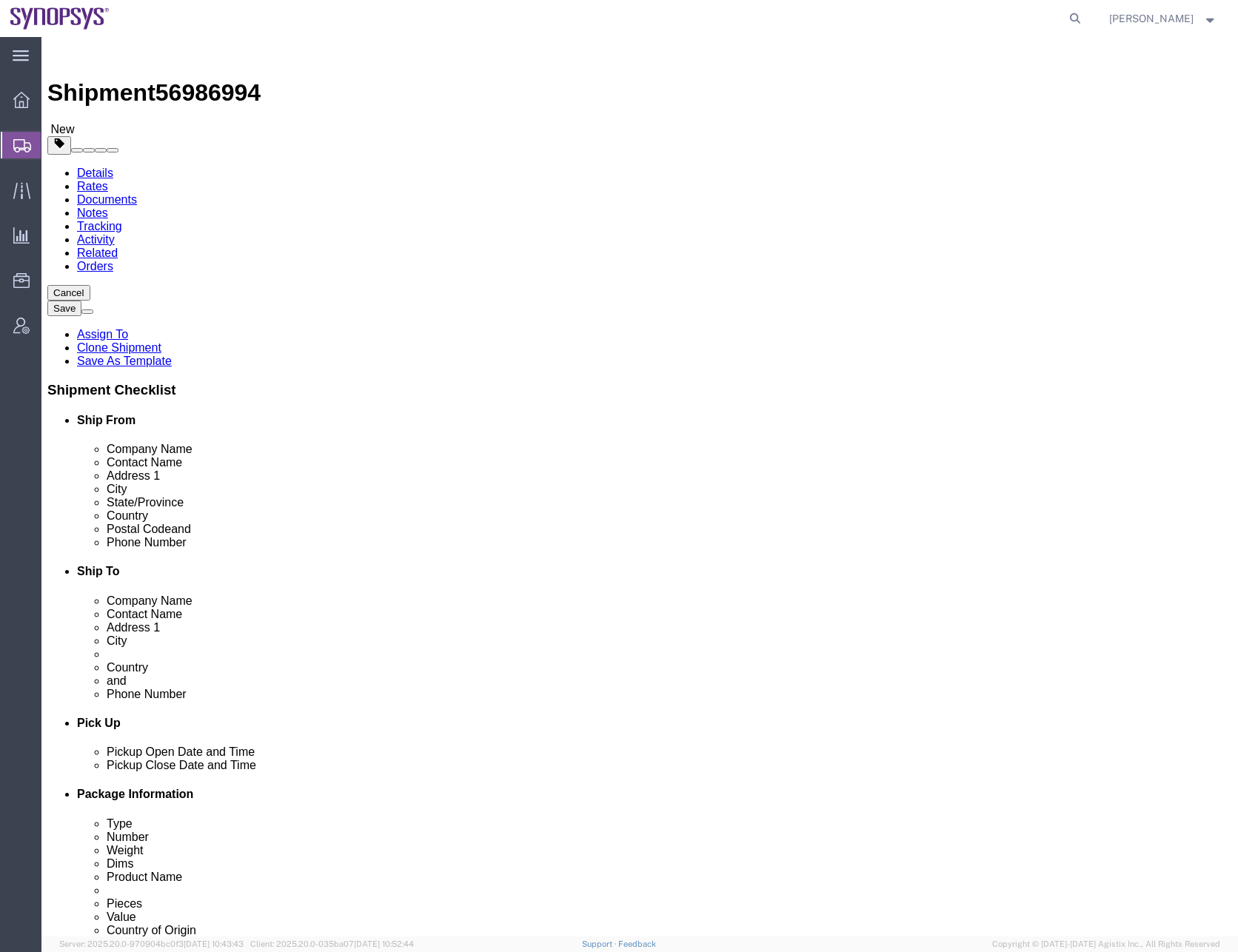
click div "Previous Continue"
click button "Continue"
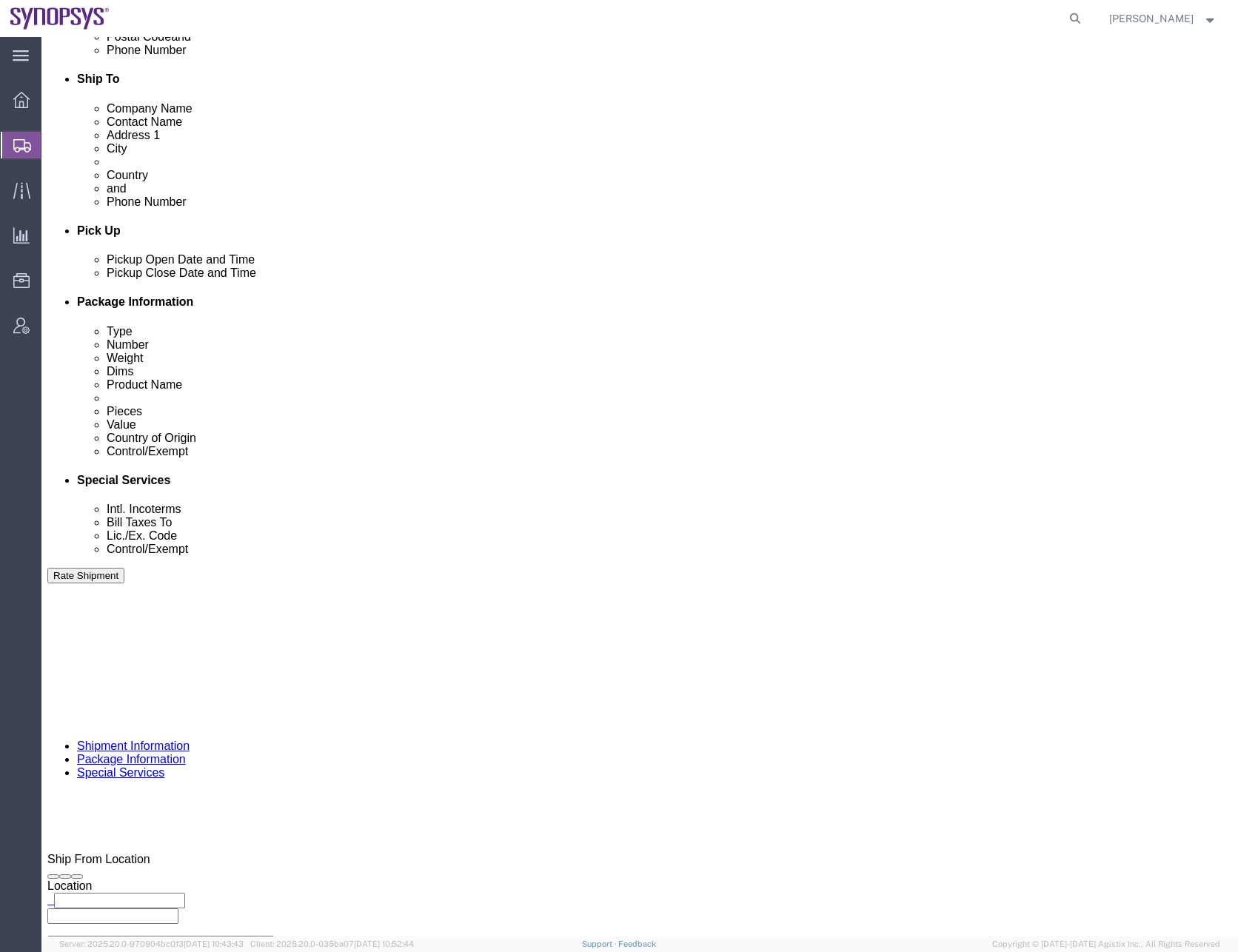
scroll to position [519, 0]
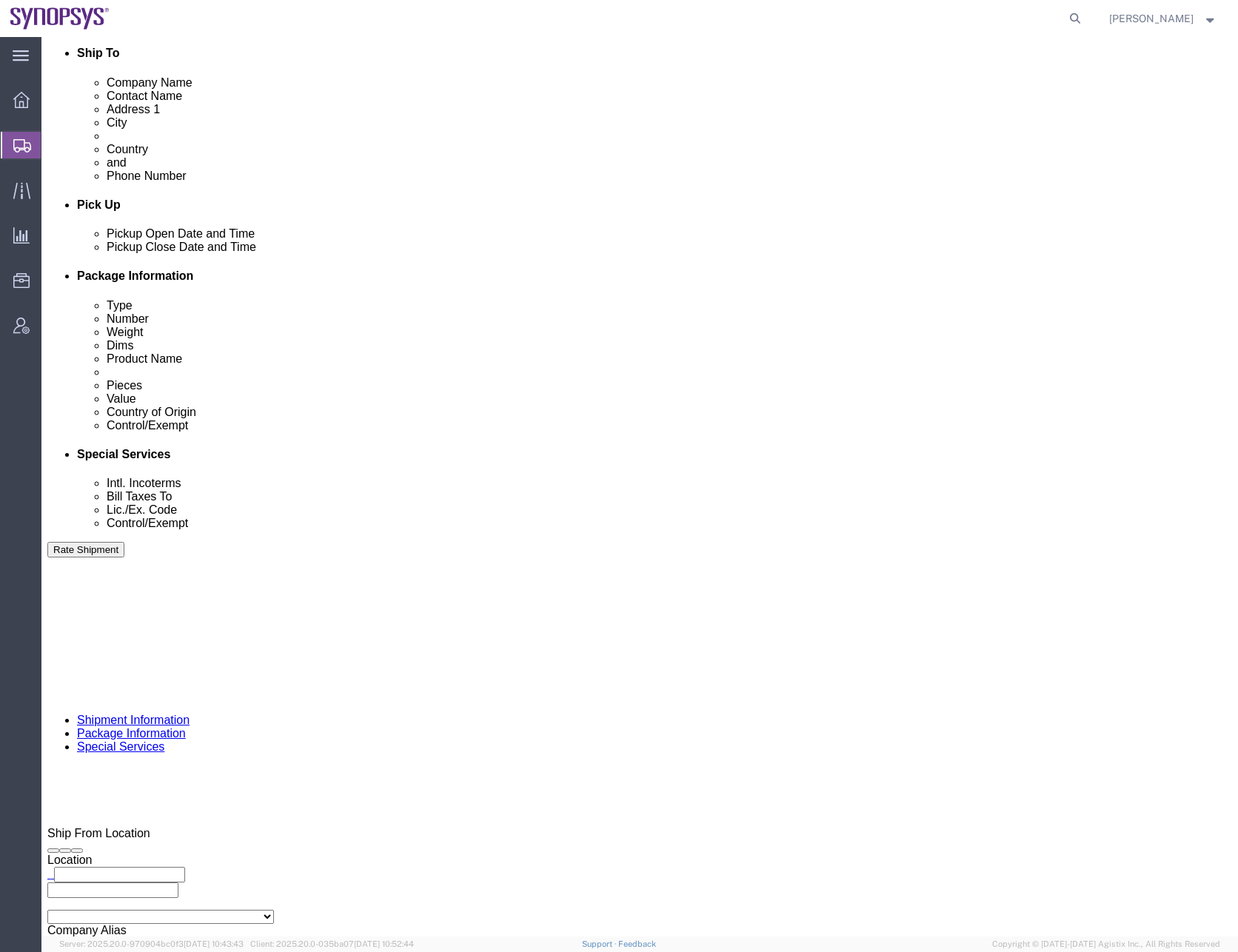
drag, startPoint x: 746, startPoint y: 443, endPoint x: 402, endPoint y: 488, distance: 346.9
click div "Billing Location Select Select My Profile Location [GEOGRAPHIC_DATA] DE04 Agrat…"
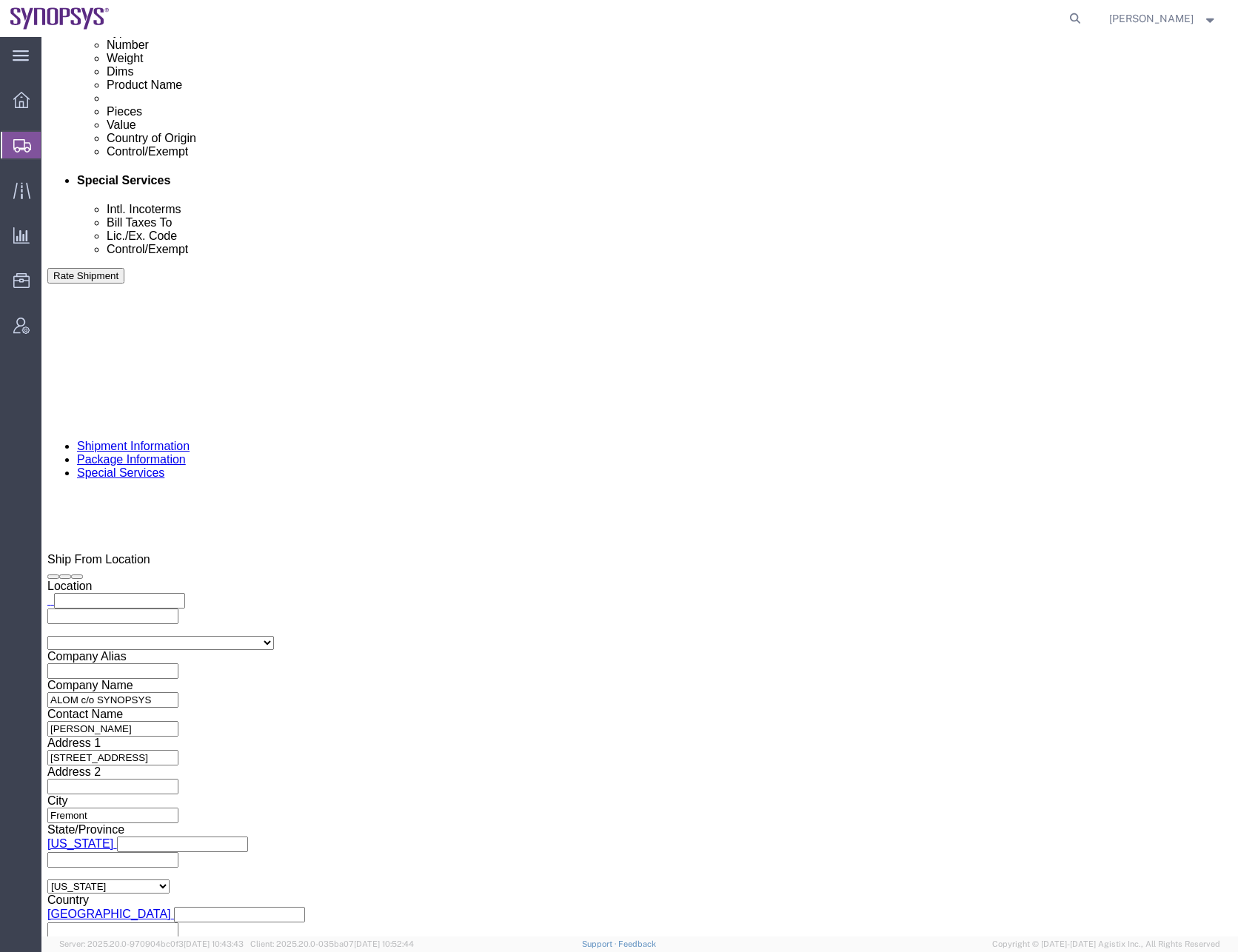
scroll to position [815, 0]
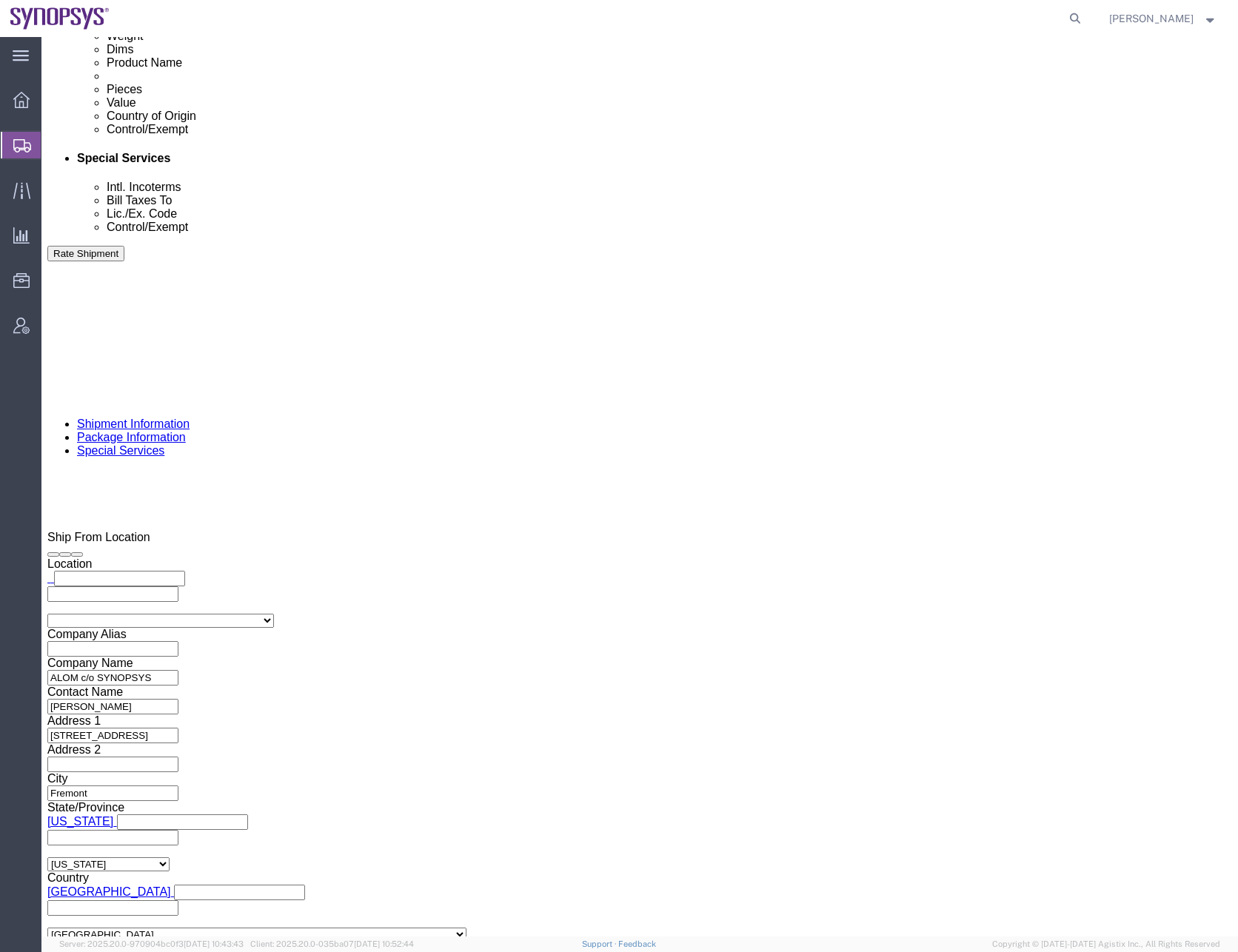
click link
click input "text"
type input "[EMAIL_ADDRESS][DOMAIN_NAME]"
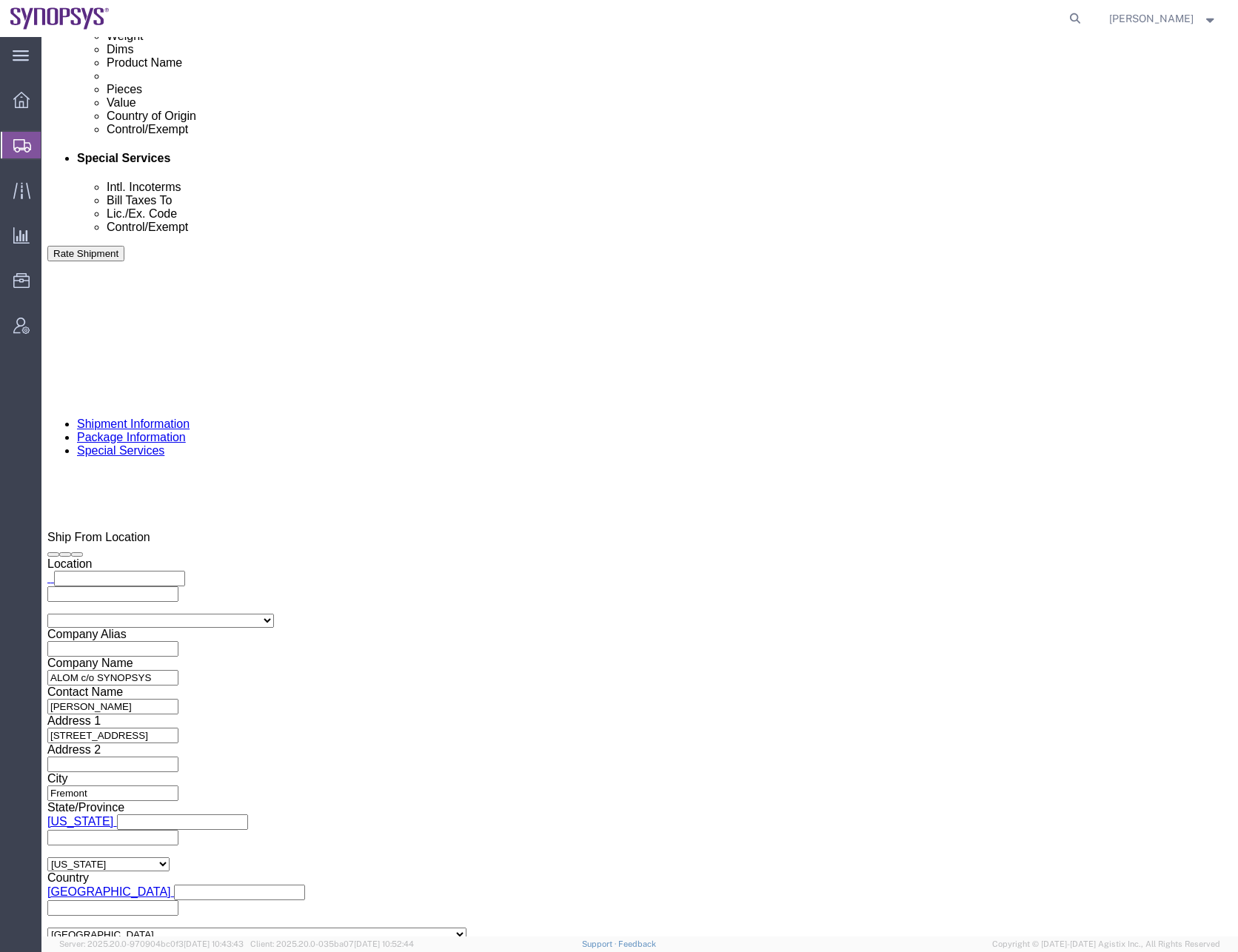
type input "[EMAIL_ADDRESS][DOMAIN_NAME]"
click div "To [EMAIL_ADDRESS][DOMAIN_NAME] [EMAIL_ADDRESS][DOMAIN_NAME] [EMAIL_ADDRESS][DO…"
click div "Include shipping documents"
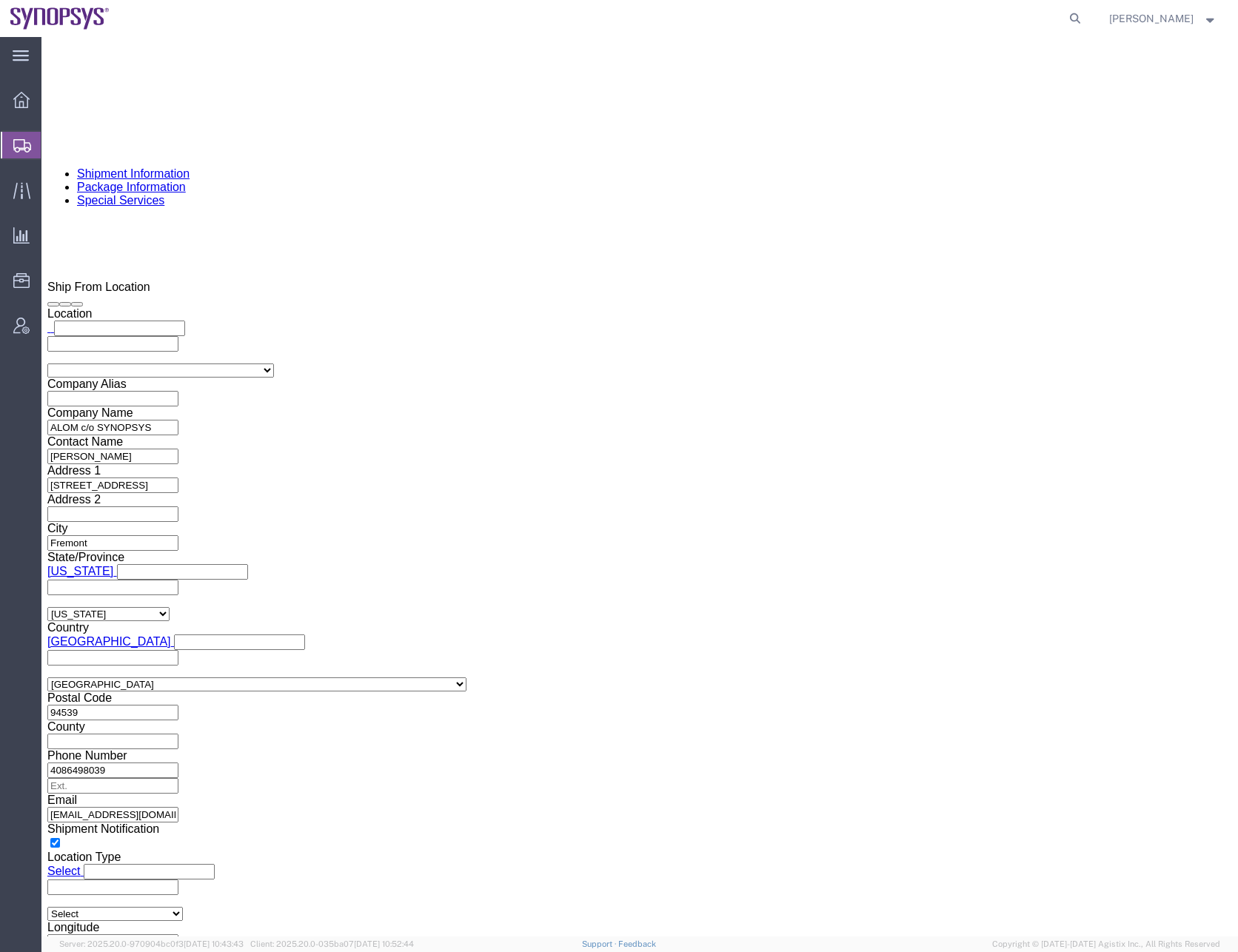
scroll to position [1111, 0]
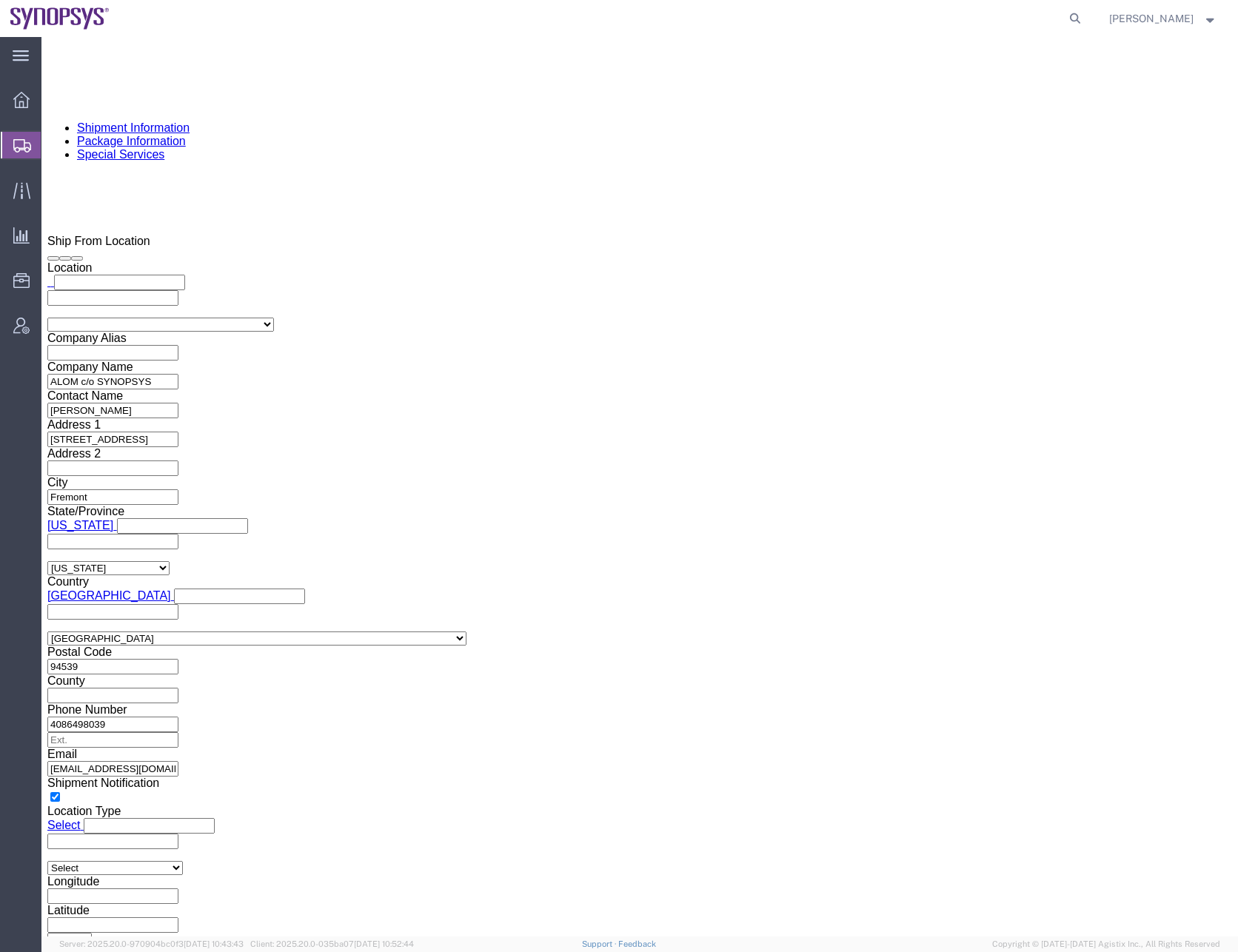
click select "Select ATF BIS DEA EPA FDA FTR ITAR OFAC Other (OPA)"
select select "FTR"
click select "Select ATF BIS DEA EPA FDA FTR ITAR OFAC Other (OPA)"
click select "Select 30.2(d)(2) 30.36 30.37(a) 30.37(f) 30.37(g) 30.37(h) 30.37(i) 30.37(j) 3…"
select select "30.37(a)"
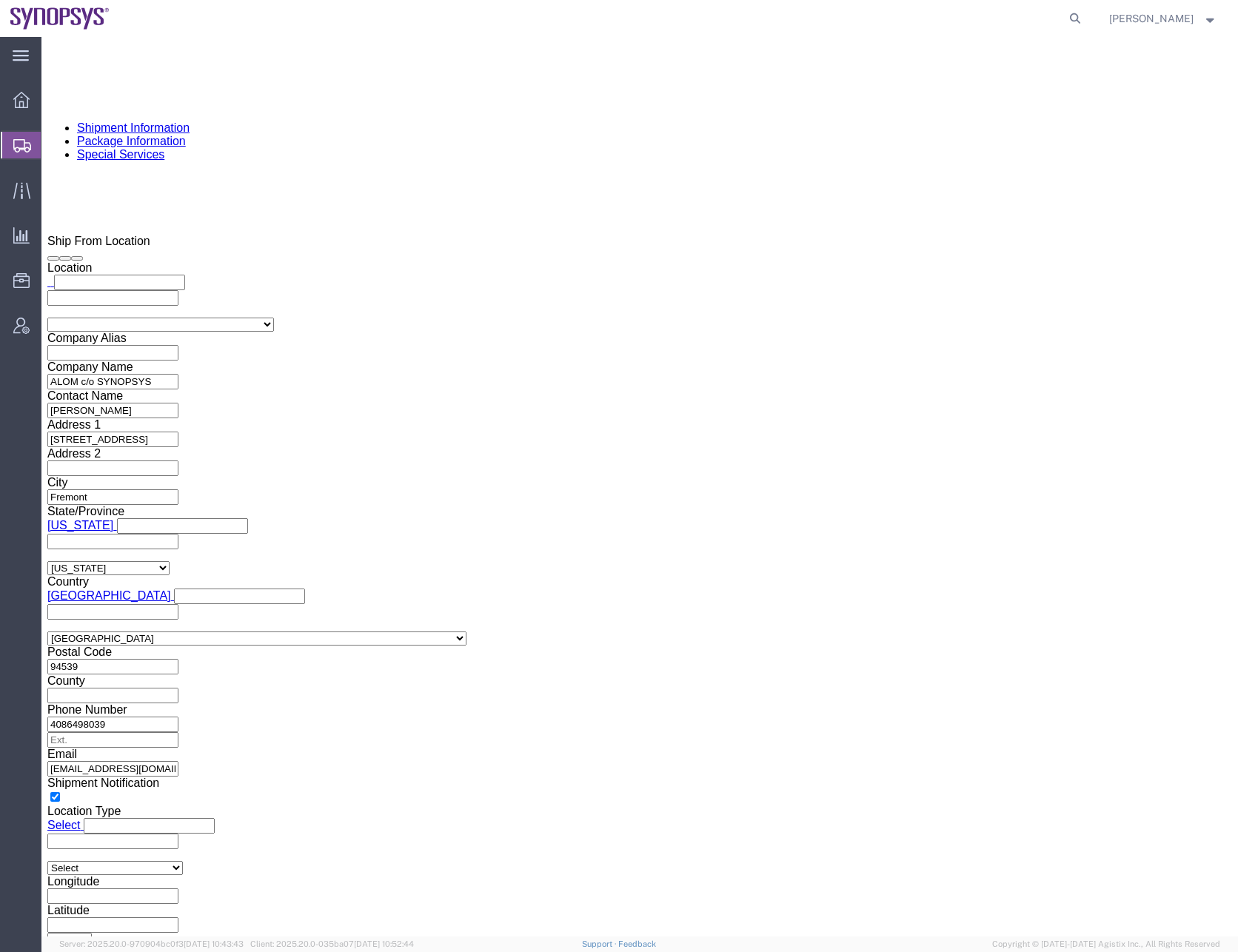
click select "Select 30.2(d)(2) 30.36 30.37(a) 30.37(f) 30.37(g) 30.37(h) 30.37(i) 30.37(j) 3…"
click div "Control/Exempt Select ATF BIS DEA EPA FDA FTR ITAR OFAC Other (OPA) Lic./Ex. Co…"
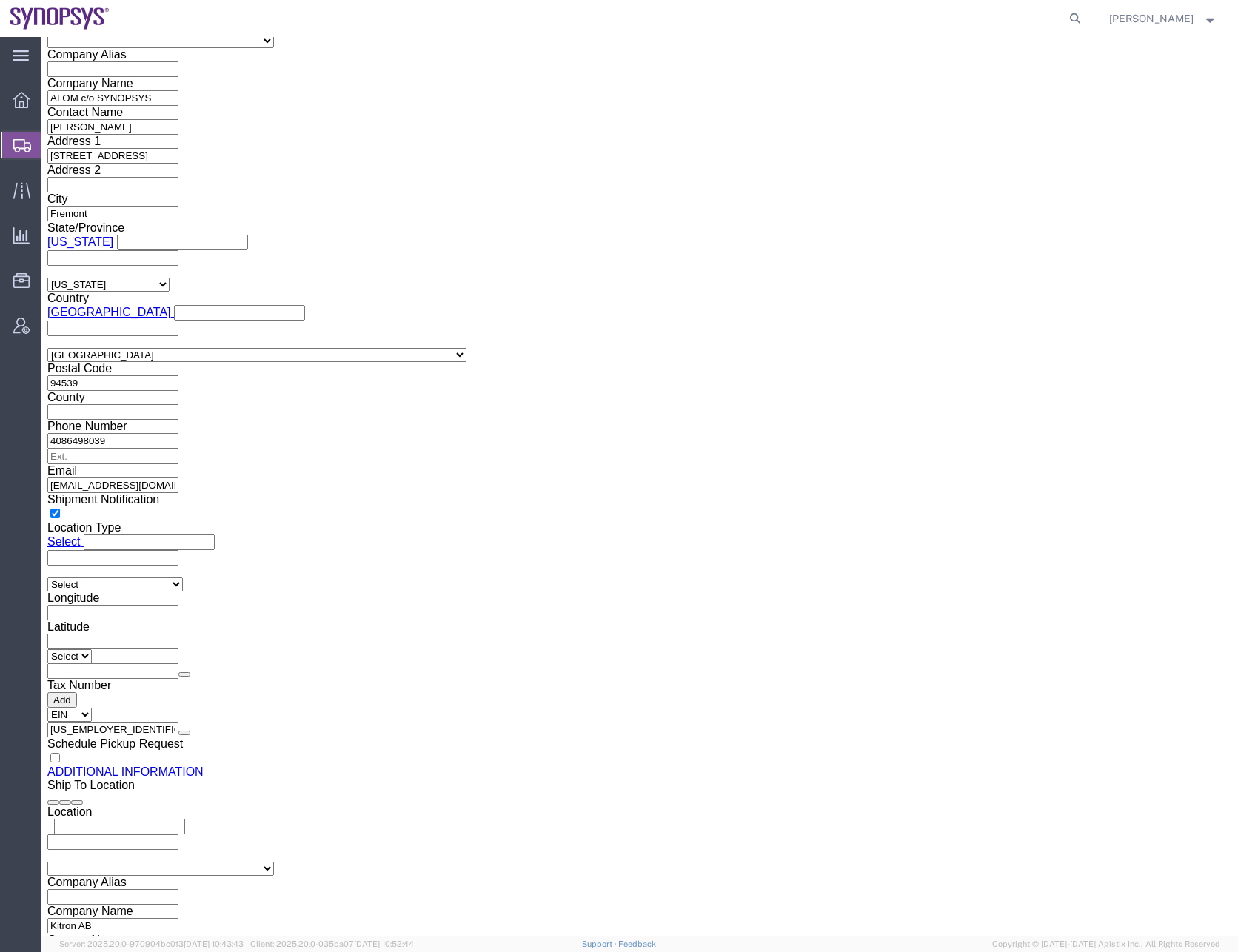
scroll to position [1407, 0]
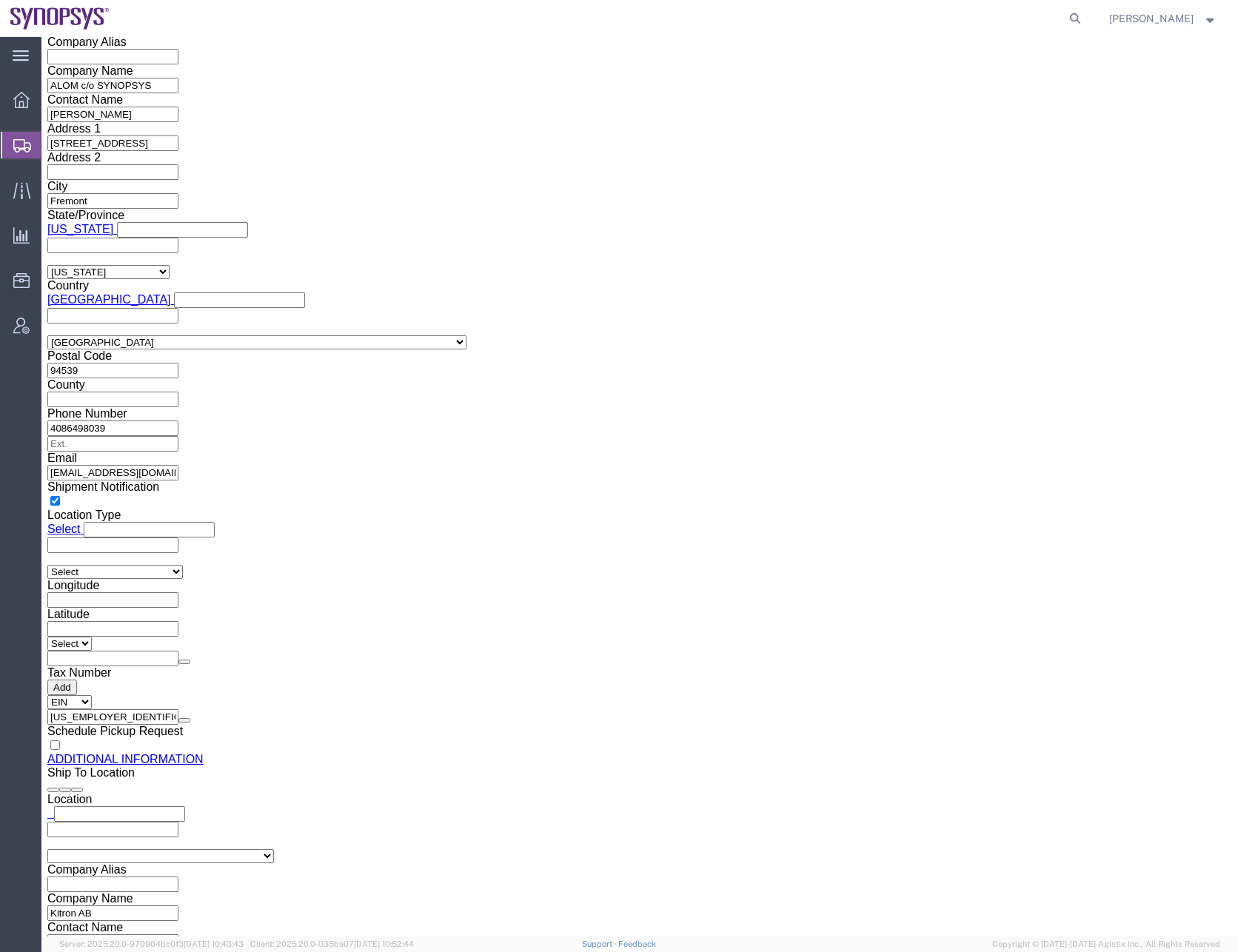
click input "text"
paste input "556308-2808"
type input "556308-2808"
click div "Contact Name [PERSON_NAME] Phone Number Address 2 [GEOGRAPHIC_DATA][PERSON_NAME…"
click input "text"
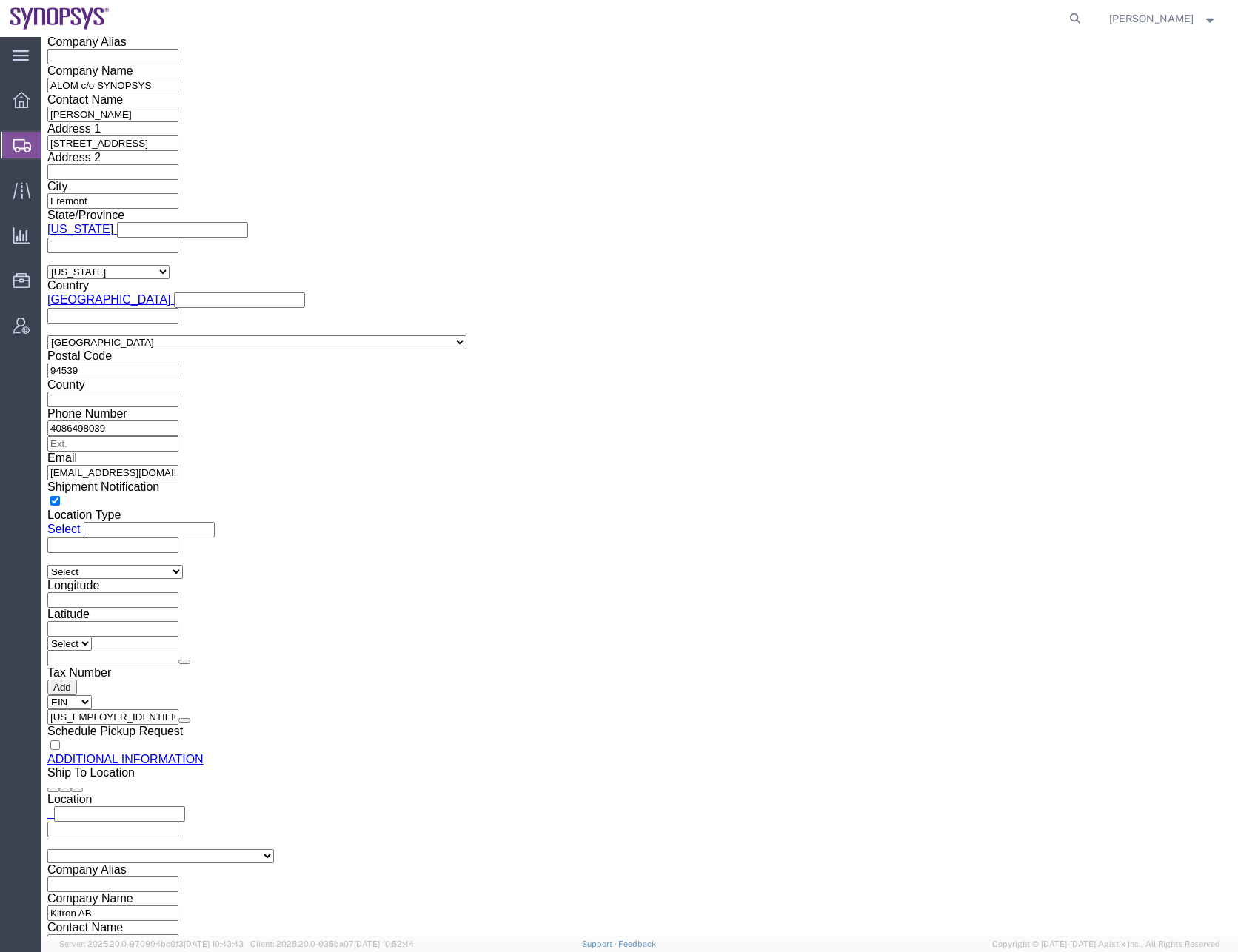
paste input "46706622129"
type input "46706622129"
click div "Synopsys Sweden AB"
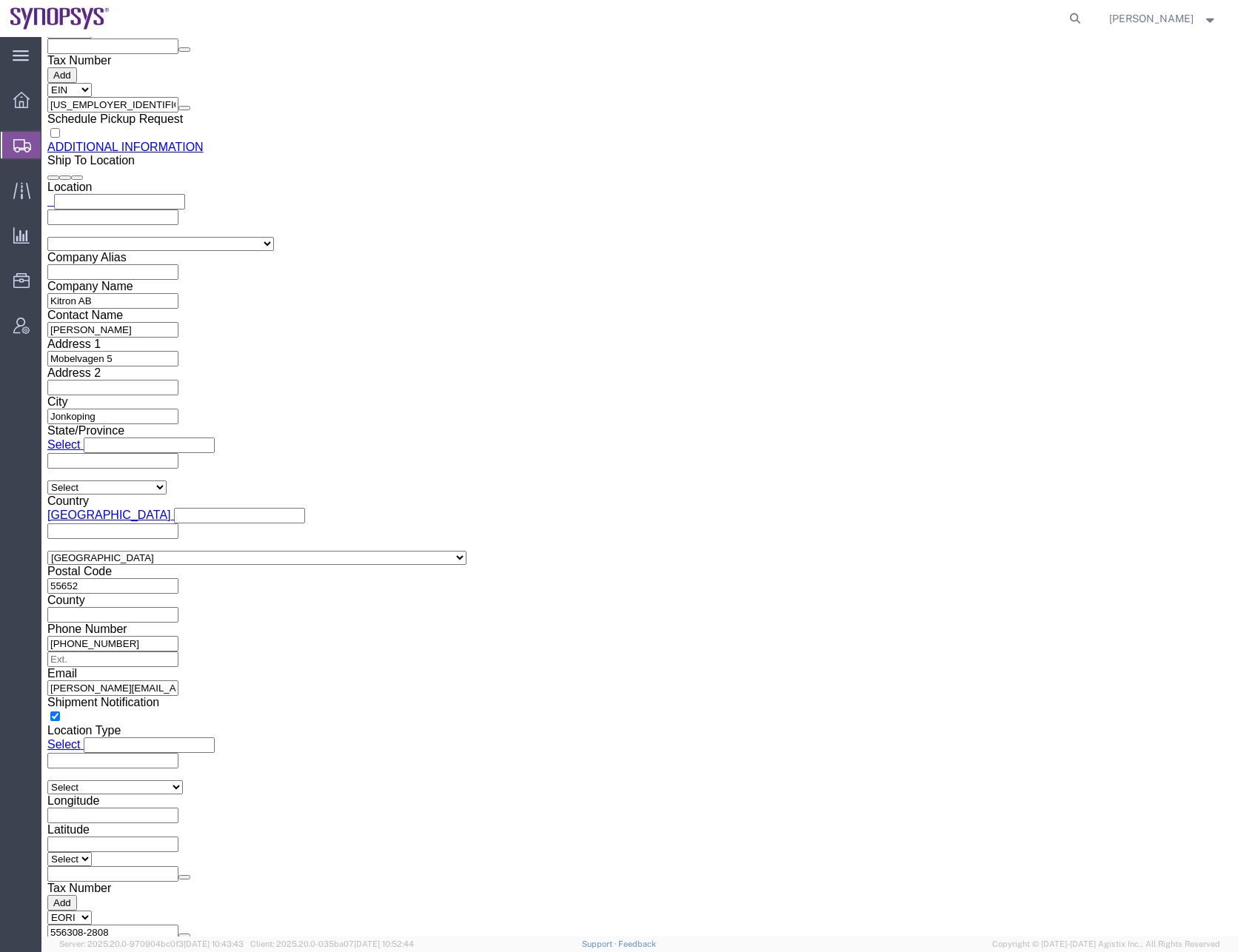
scroll to position [2, 0]
select select "CA"
click input "650.584.5000"
type input "6505845000"
click button "Save"
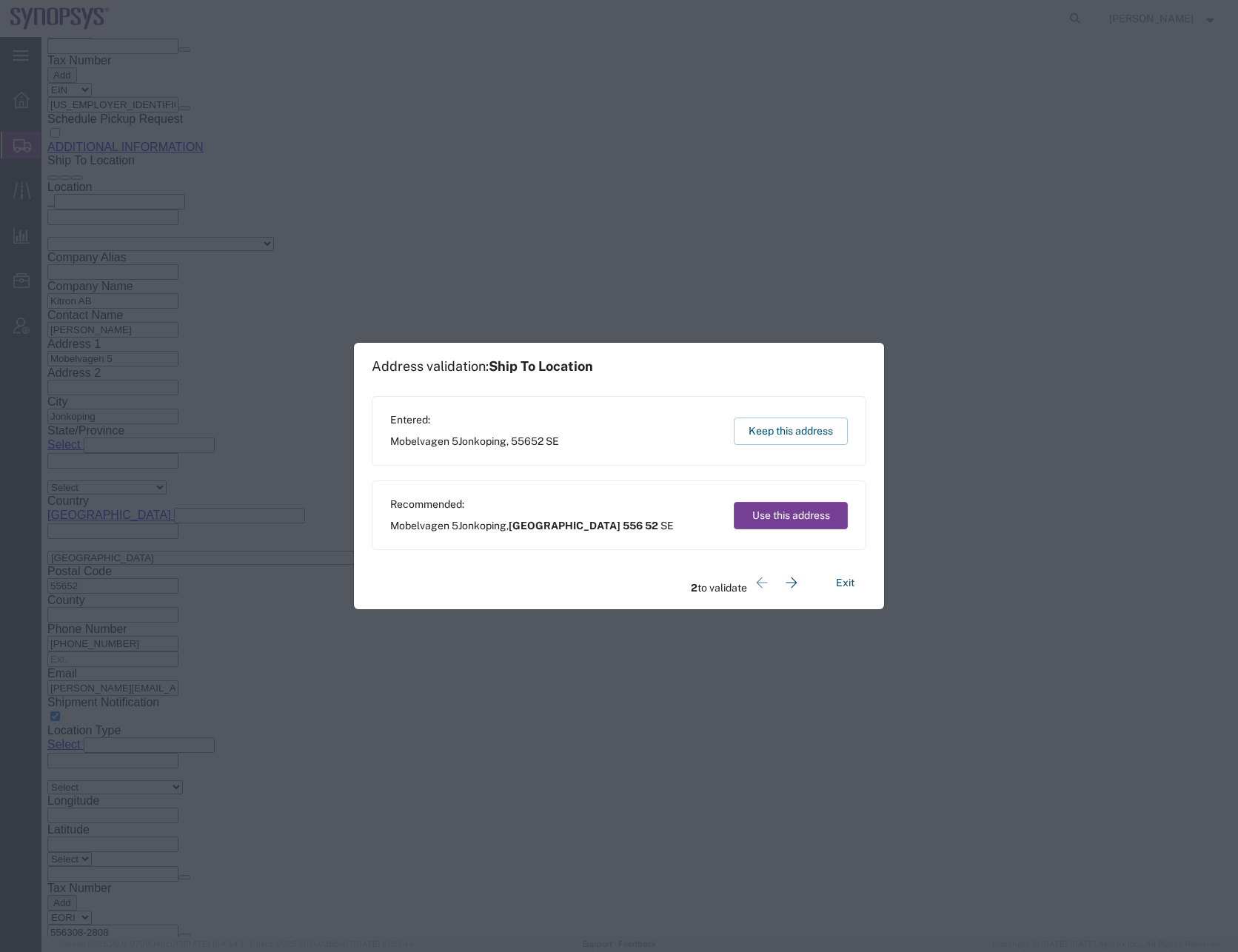
click at [788, 511] on button "Use this address" at bounding box center [791, 516] width 114 height 28
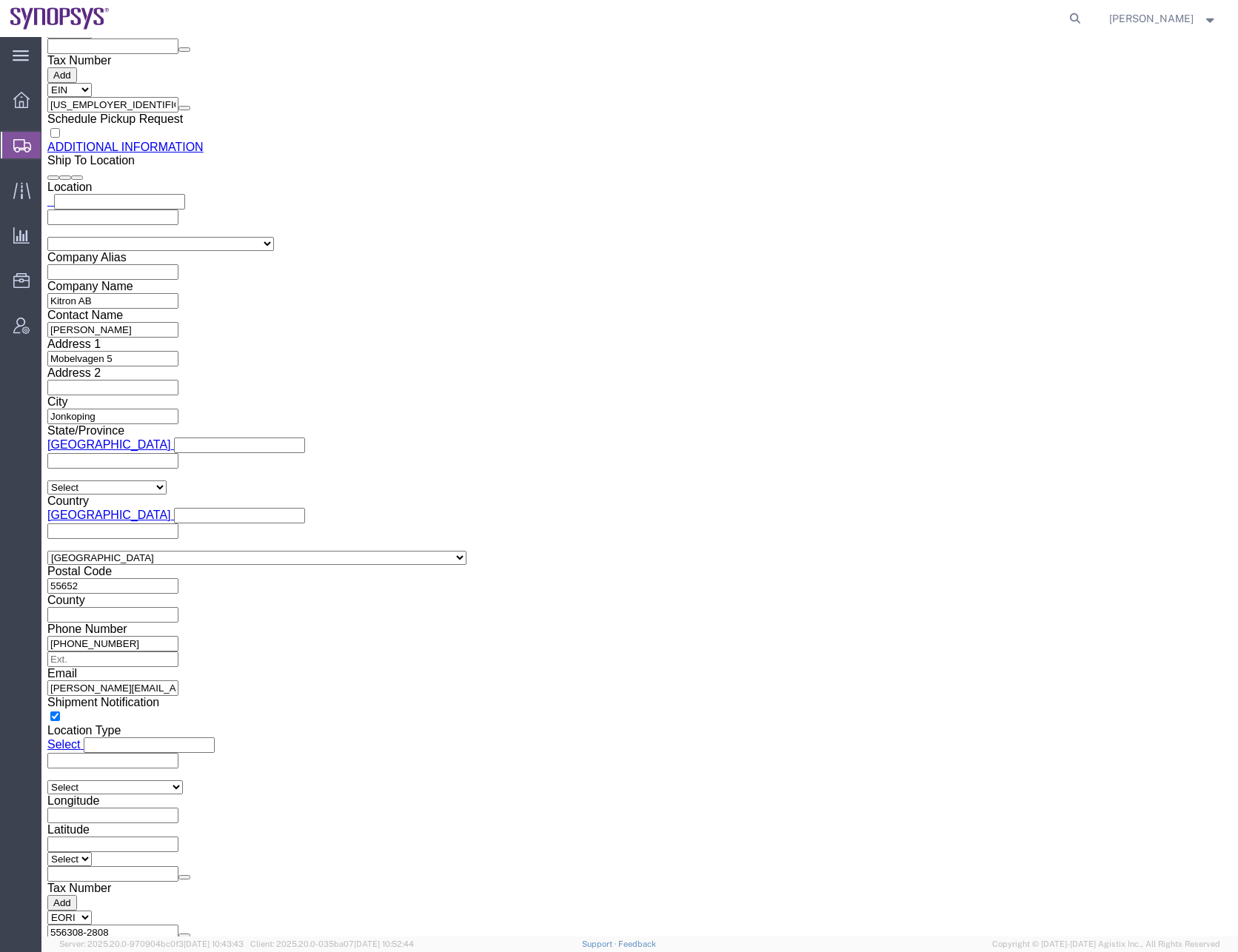
click div "Previous Continue"
click button "Rate Shipment"
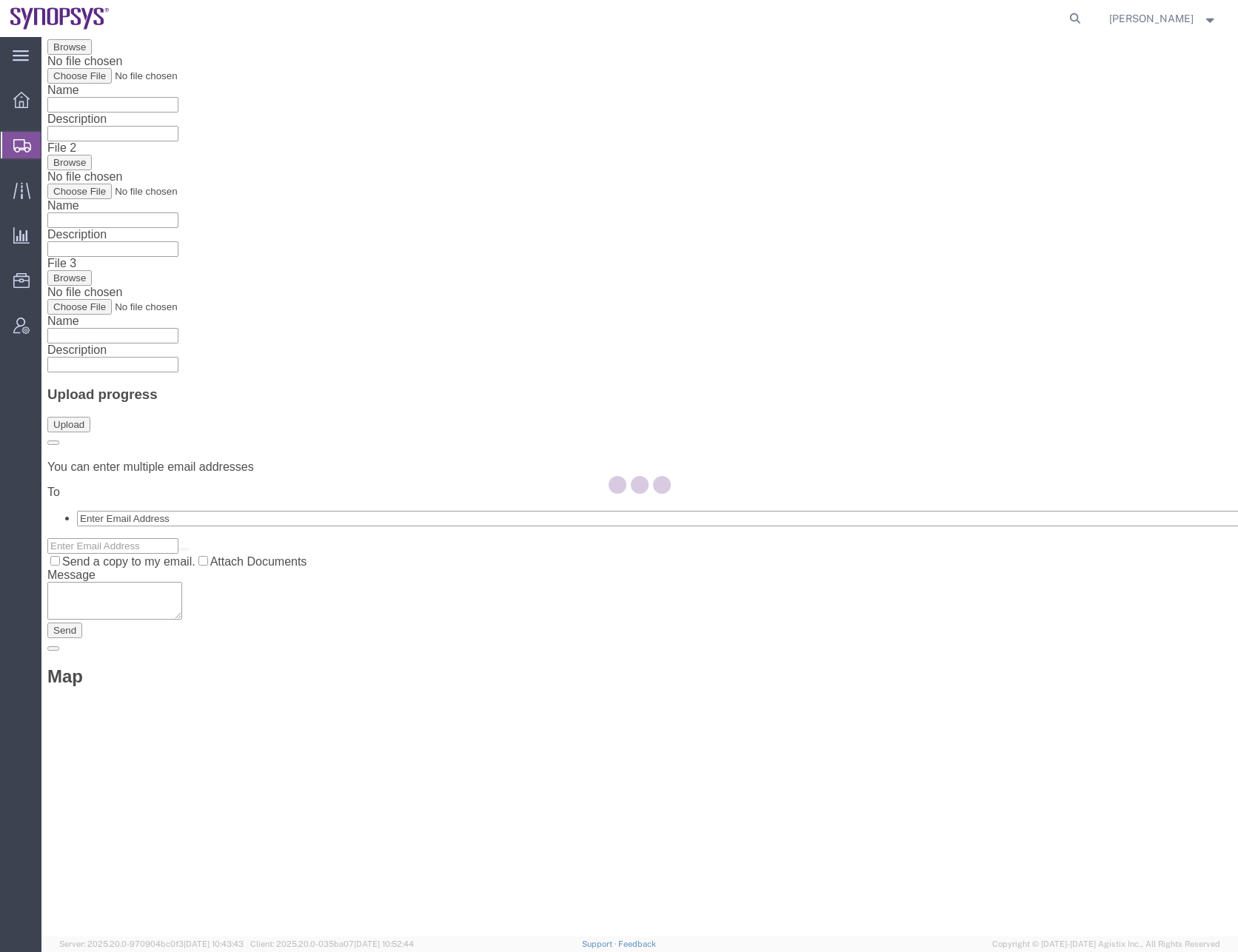
scroll to position [0, 0]
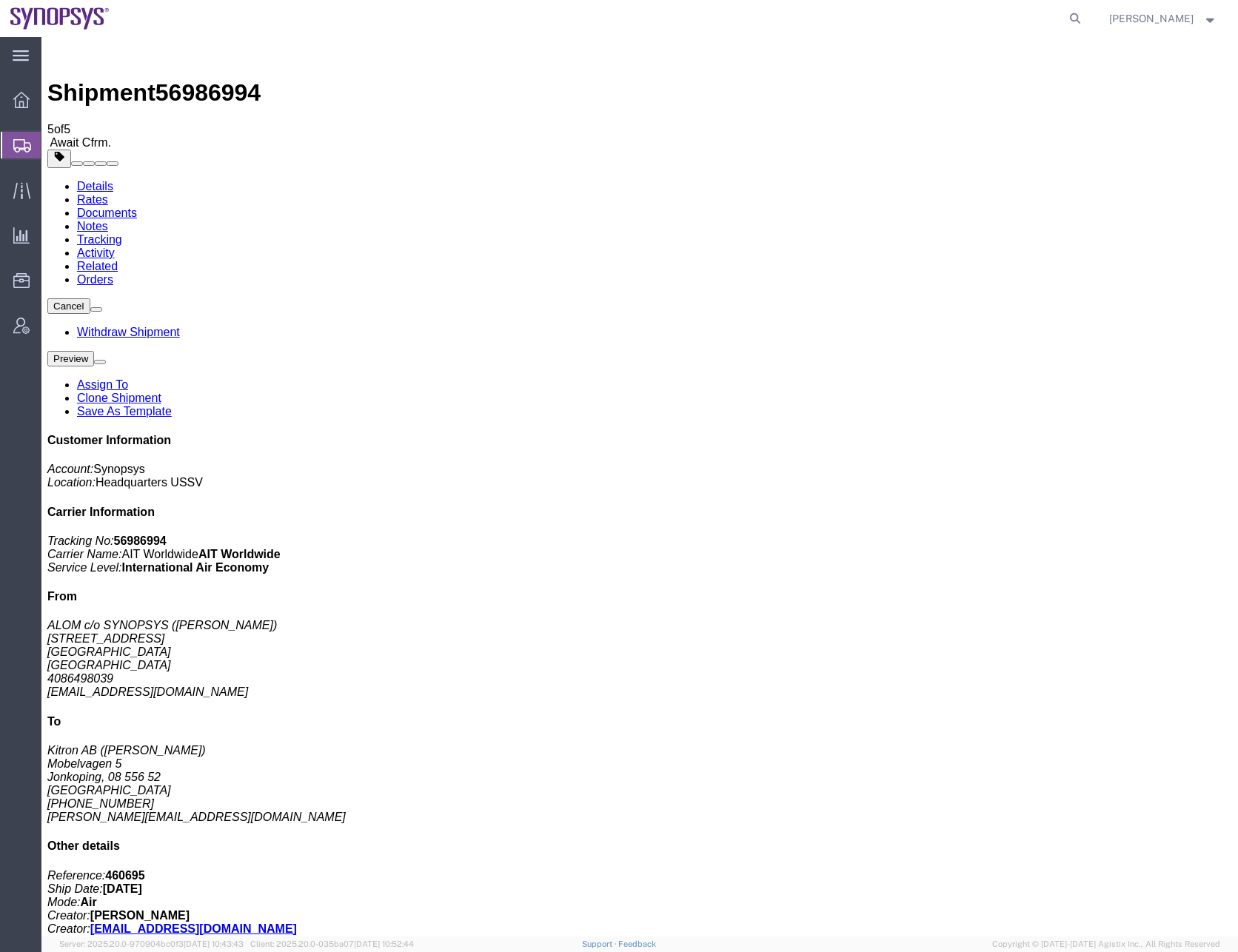
click at [25, 140] on icon at bounding box center [22, 146] width 18 height 13
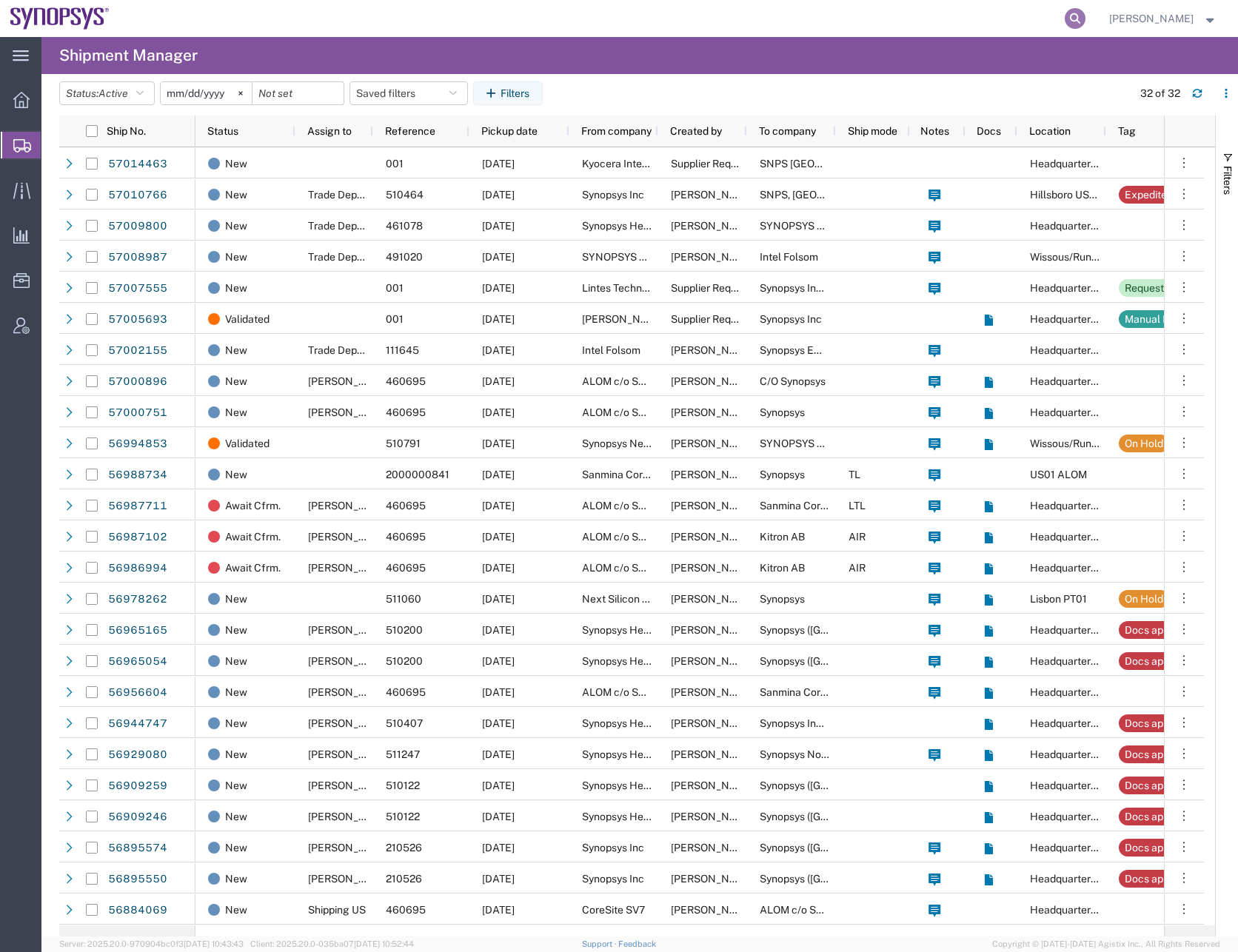
click at [1085, 16] on icon at bounding box center [1075, 19] width 21 height 21
type input "57000751"
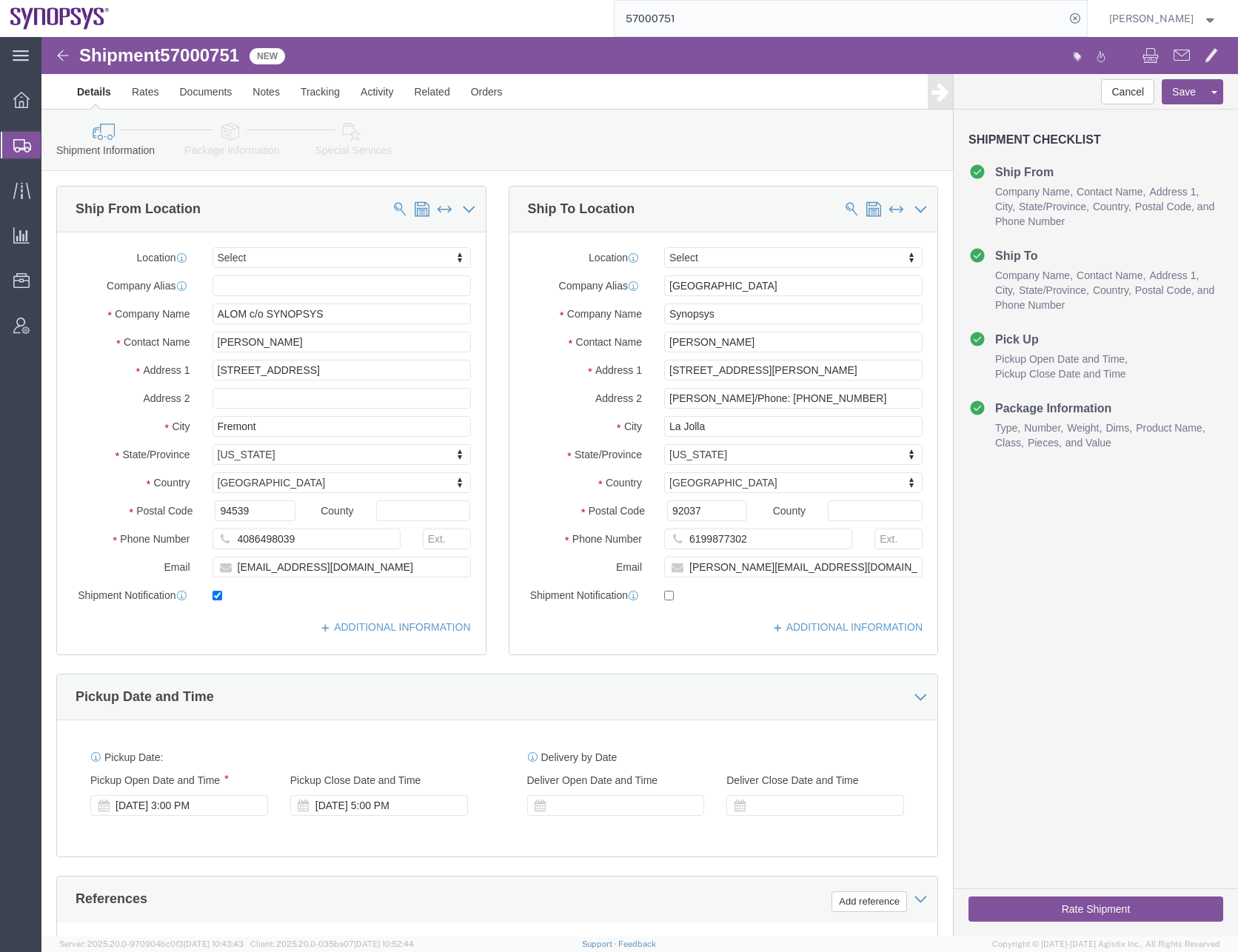
select select
drag, startPoint x: 804, startPoint y: 355, endPoint x: 610, endPoint y: 361, distance: 194.1
click div "[PERSON_NAME]/Phone: [PHONE_NUMBER]"
click div "Location My Profile Location [GEOGRAPHIC_DATA] DE04 Agrate Brianza IT01 [GEOGRA…"
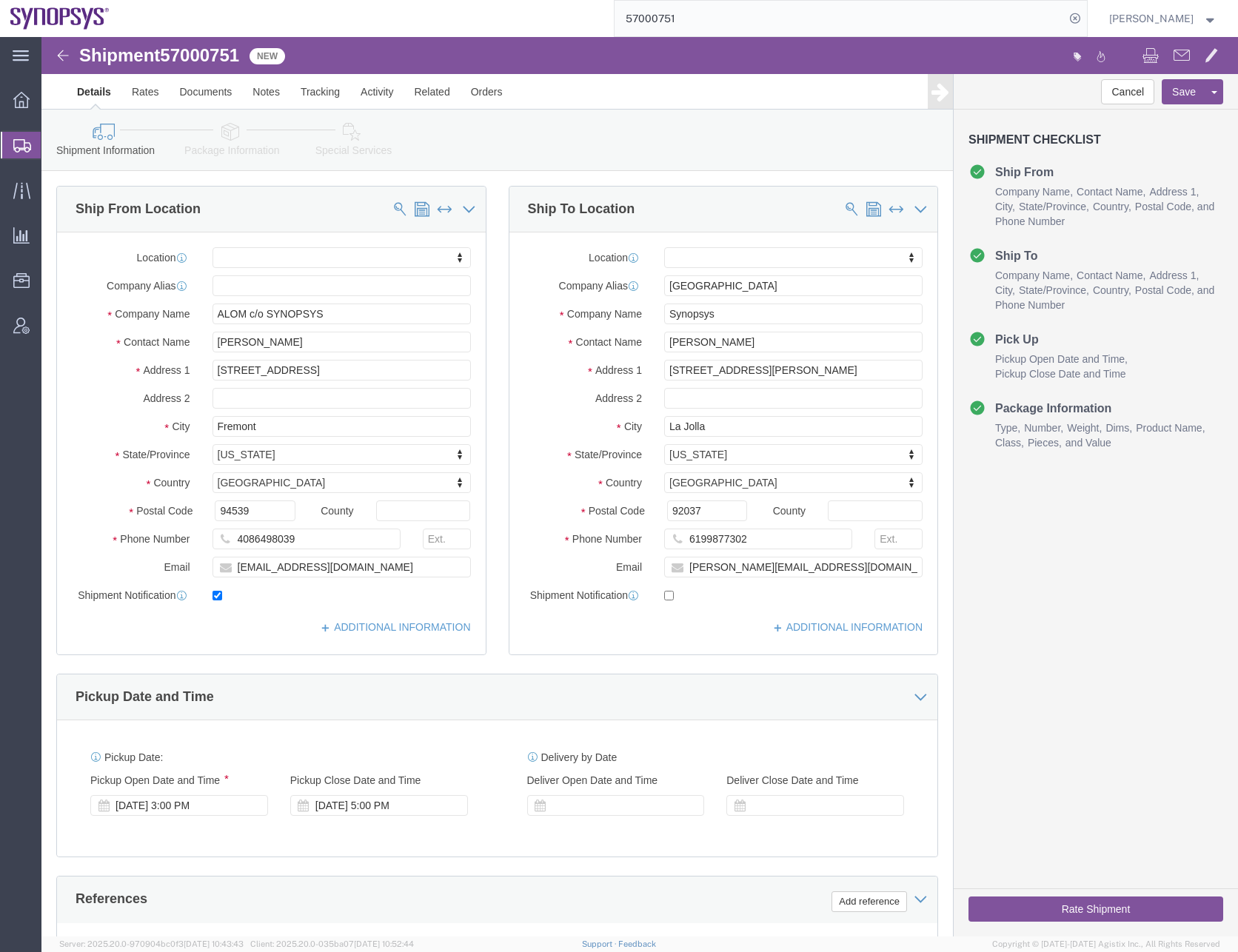
click icon
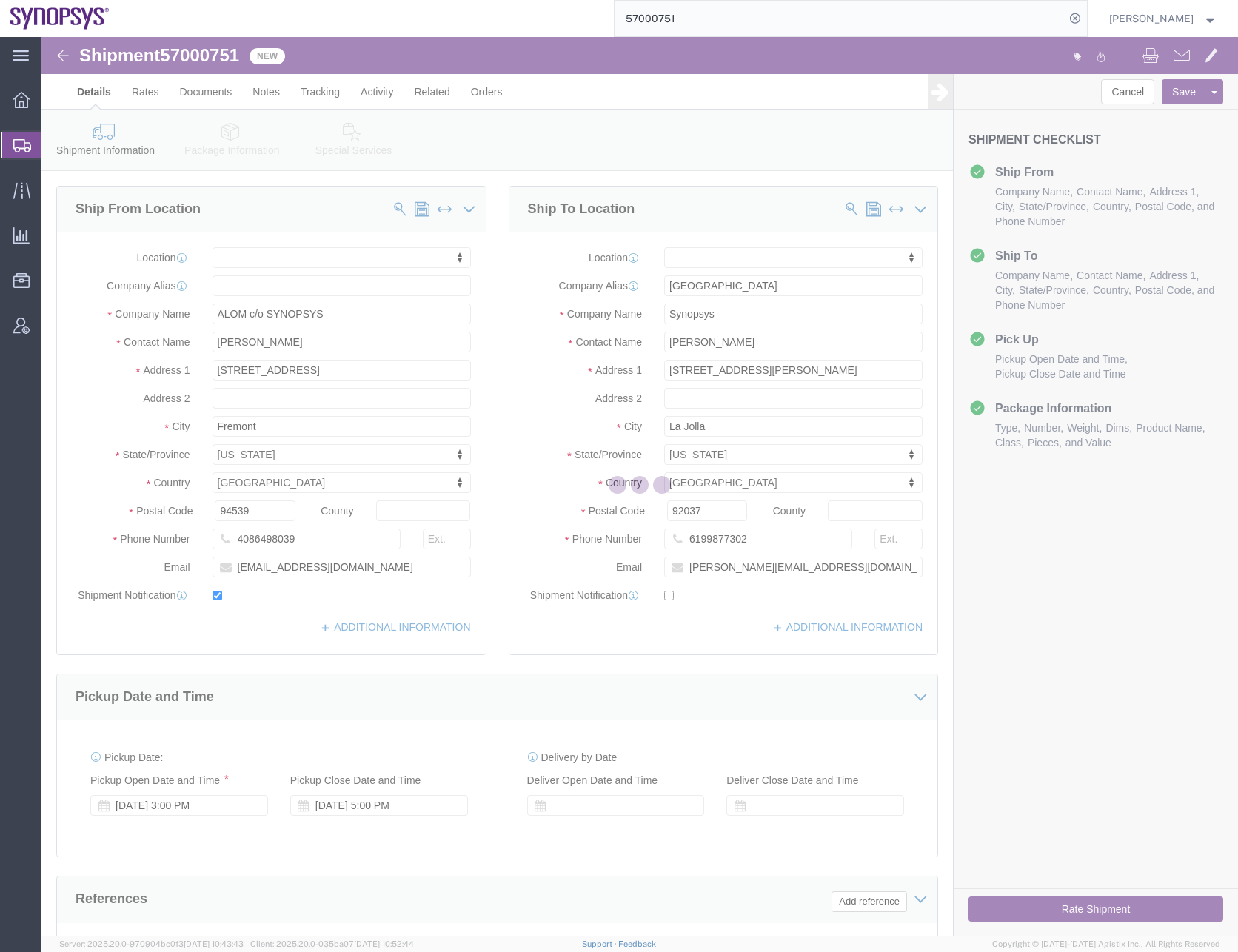
select select
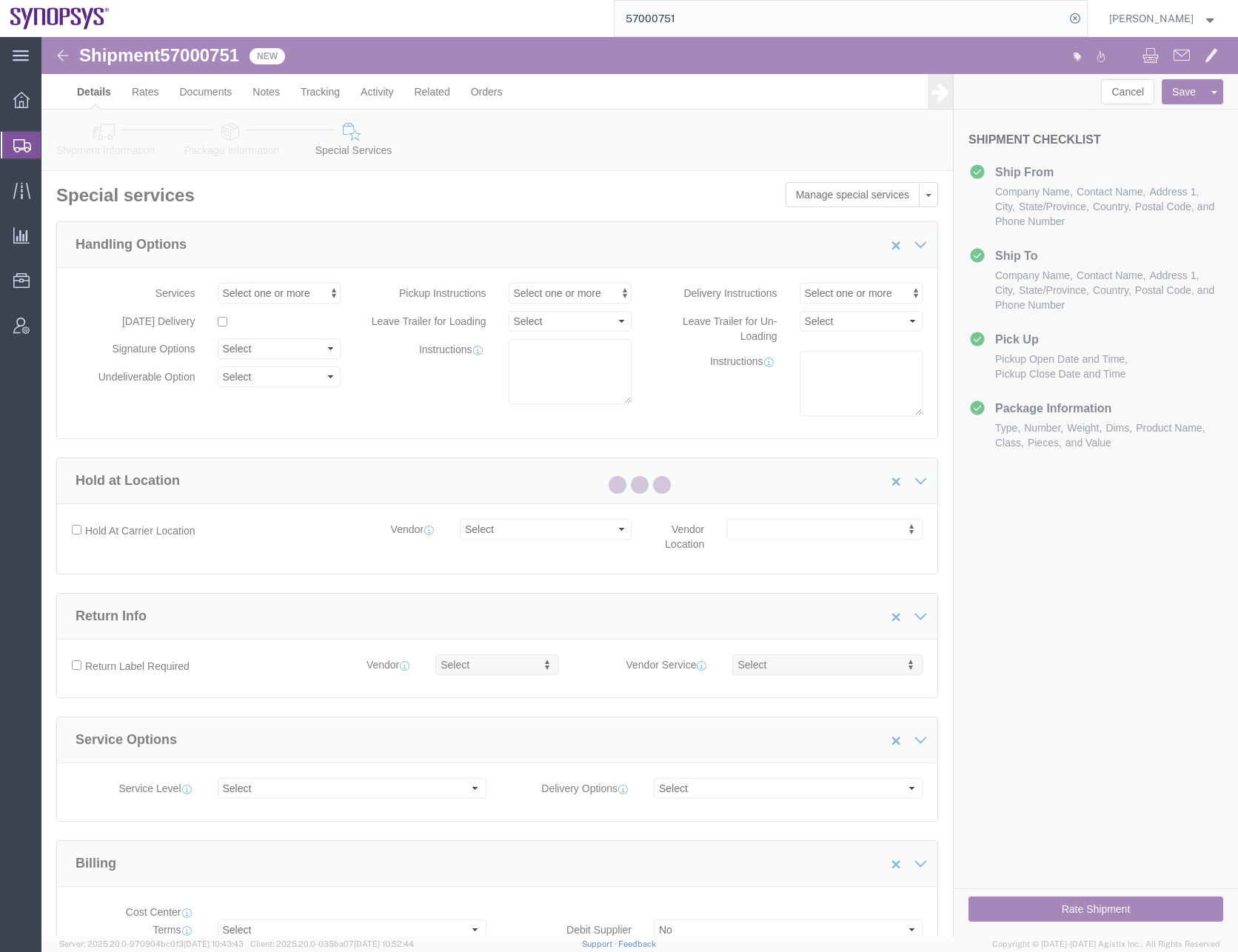
select select "COSTCENTER"
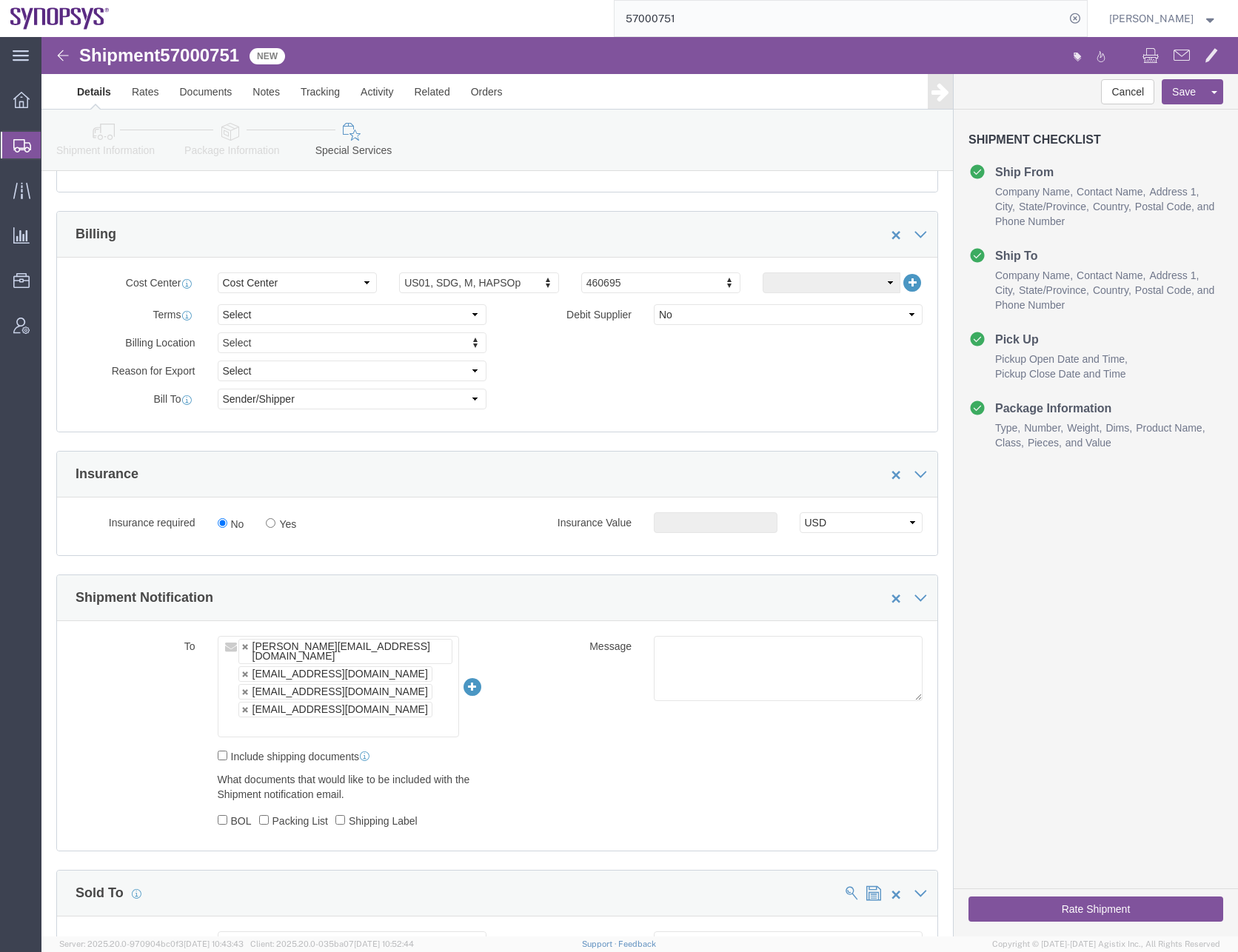
scroll to position [667, 0]
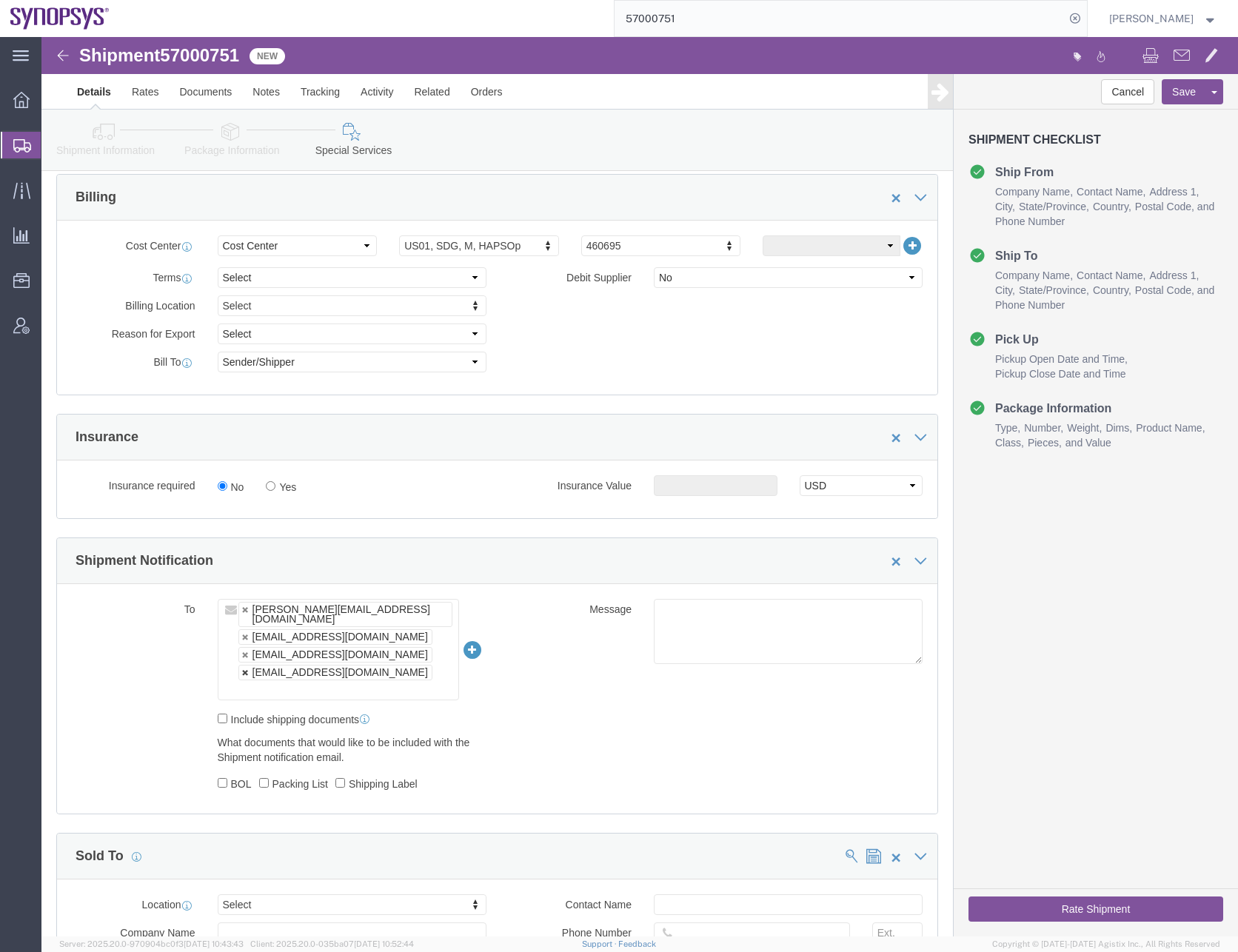
click link
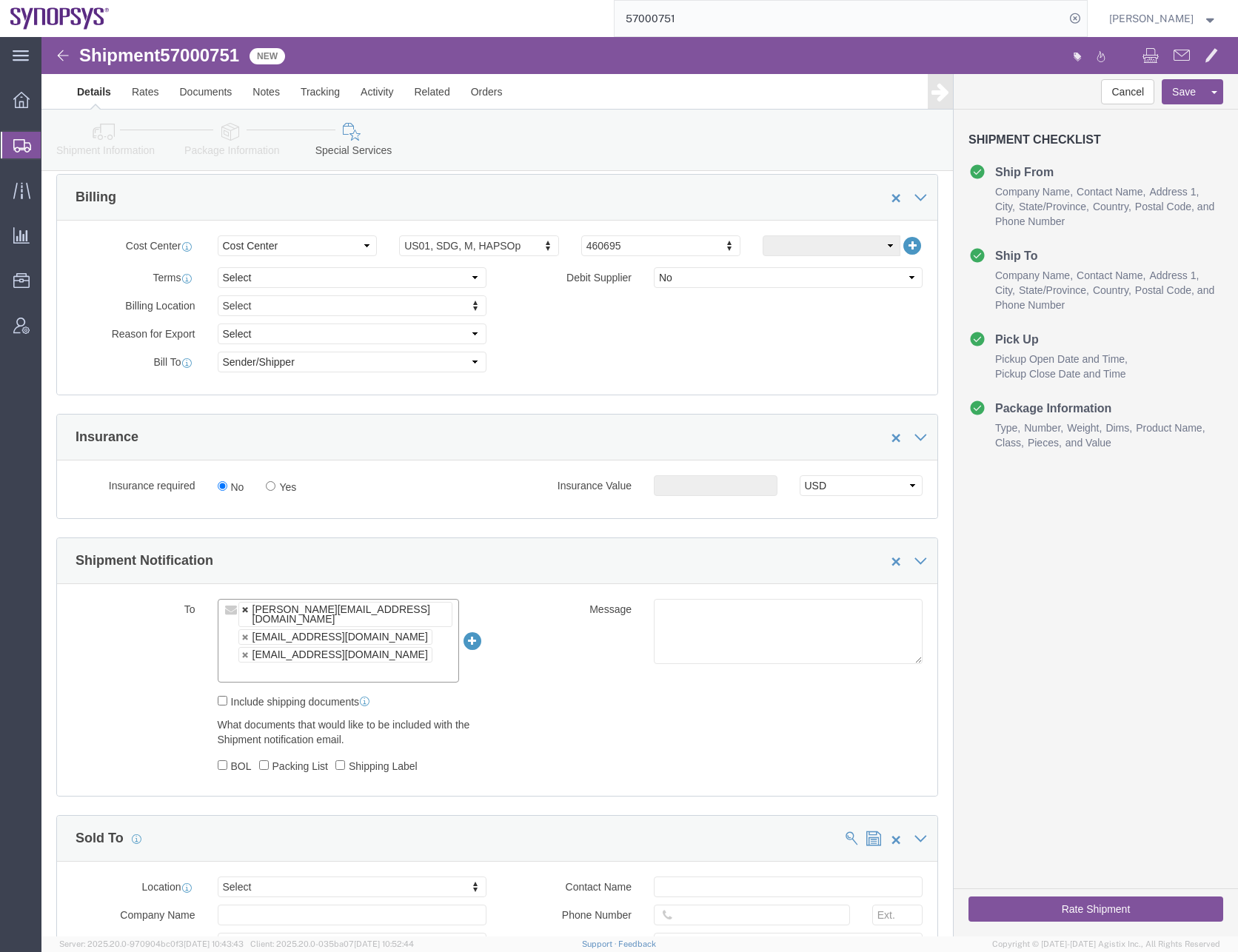
click link
type input "[EMAIL_ADDRESS][DOMAIN_NAME],[PERSON_NAME][EMAIL_ADDRESS][DOMAIN_NAME]"
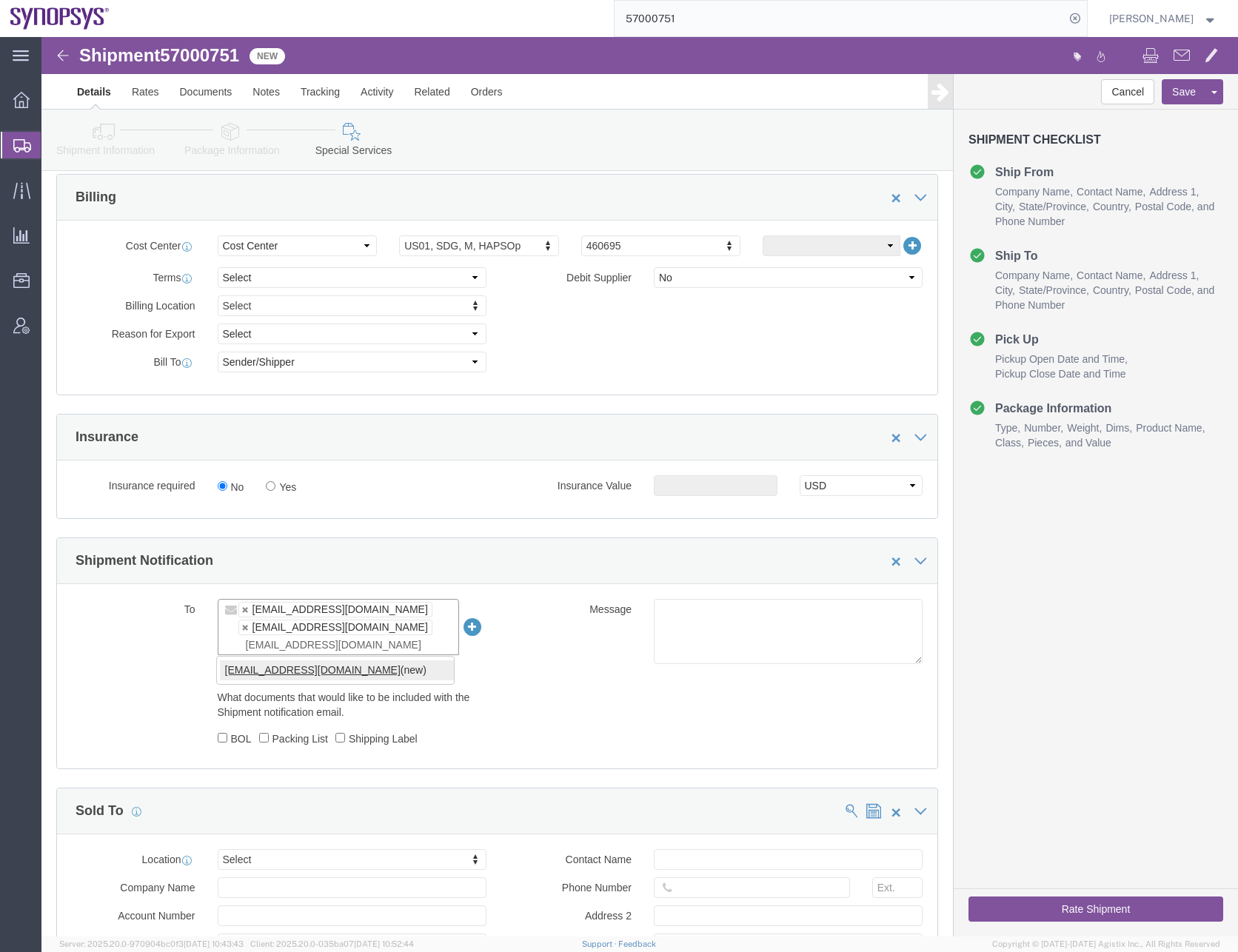
type input "[EMAIL_ADDRESS][DOMAIN_NAME]"
type input "[EMAIL_ADDRESS][DOMAIN_NAME],[EMAIL_ADDRESS][DOMAIN_NAME],[EMAIL_ADDRESS][DOMAI…"
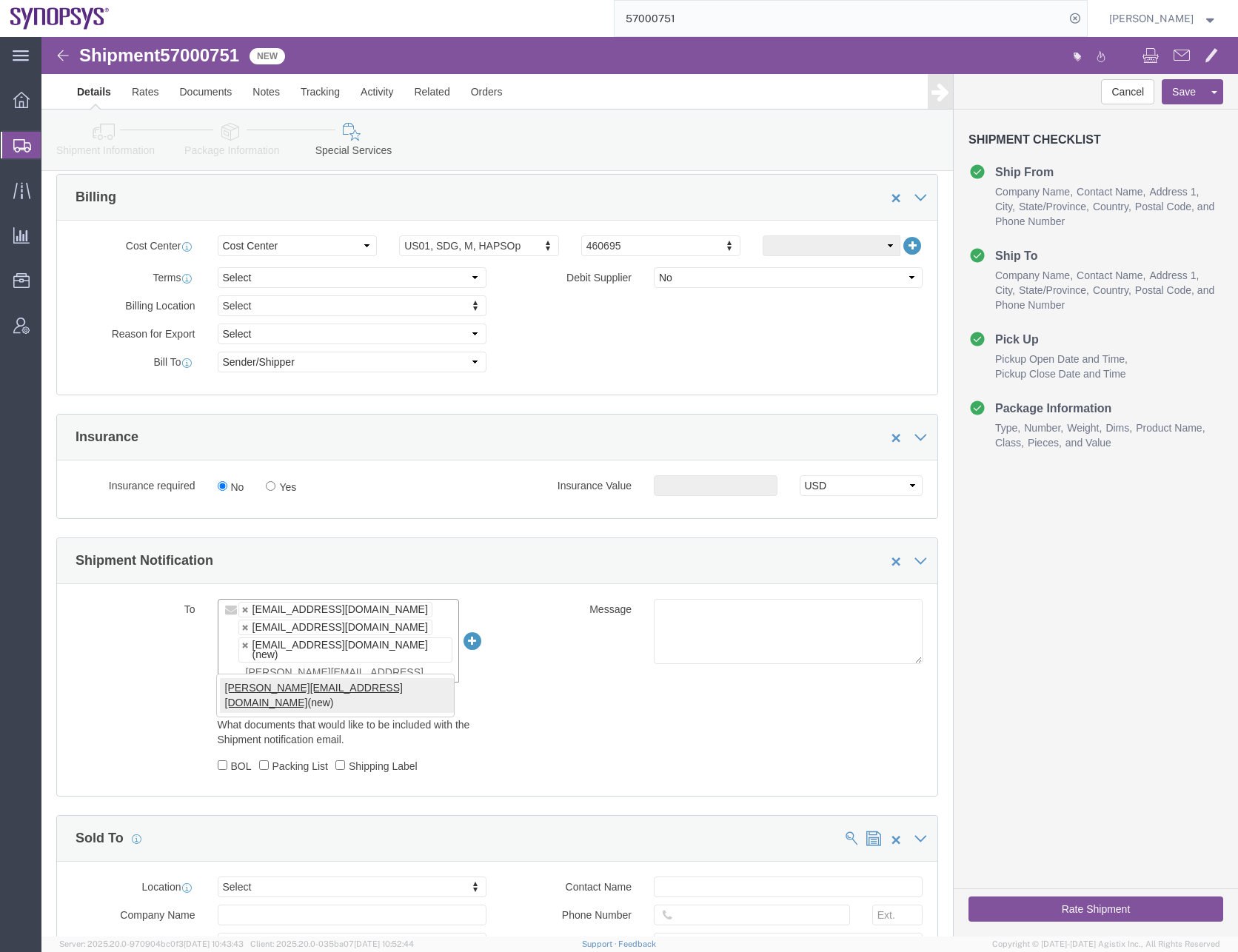
type input "[PERSON_NAME][EMAIL_ADDRESS][DOMAIN_NAME]"
type input "[EMAIL_ADDRESS][DOMAIN_NAME],[EMAIL_ADDRESS][DOMAIN_NAME],[EMAIL_ADDRESS][DOMAI…"
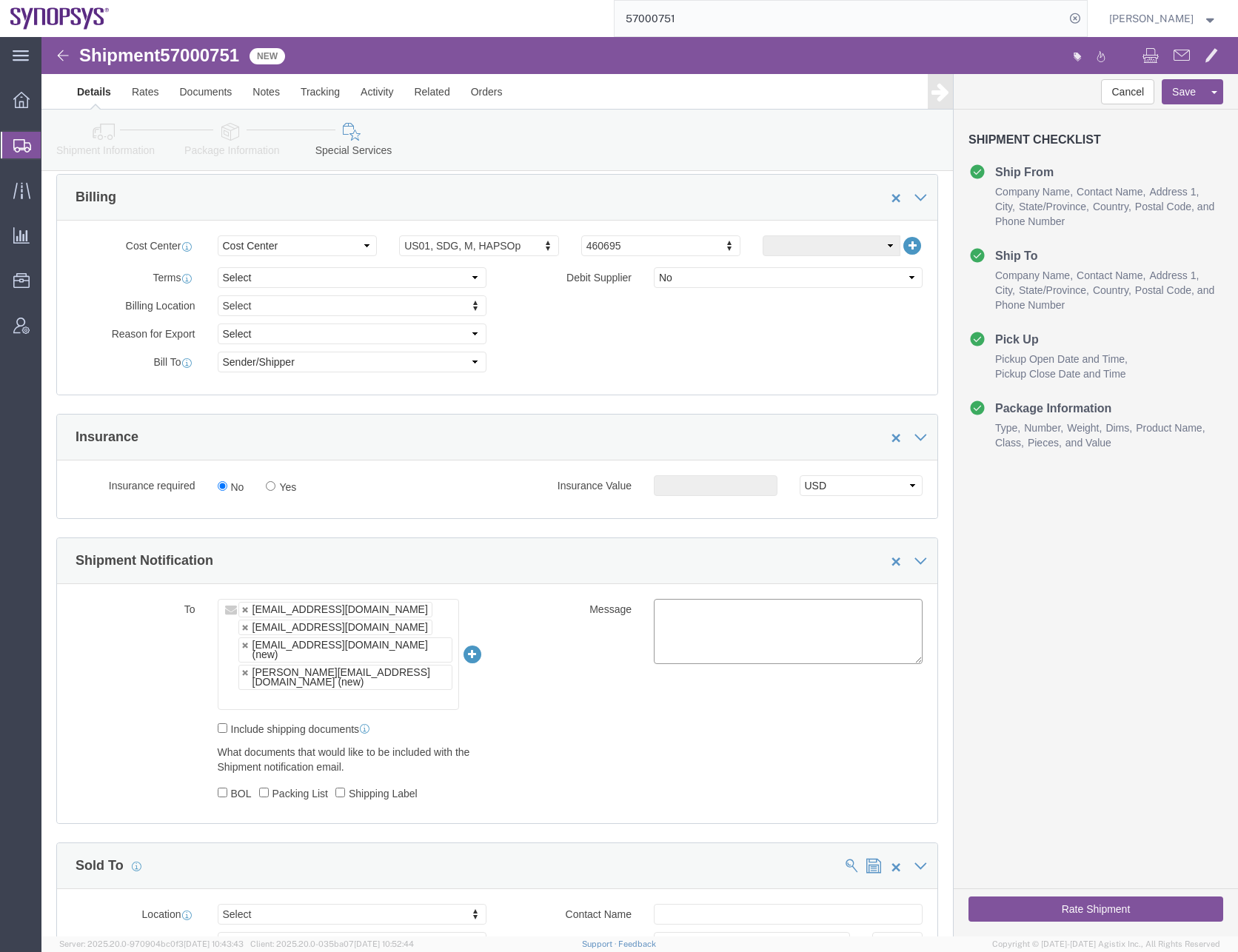
click div "To [EMAIL_ADDRESS][DOMAIN_NAME] [EMAIL_ADDRESS][DOMAIN_NAME] [EMAIL_ADDRESS][DO…"
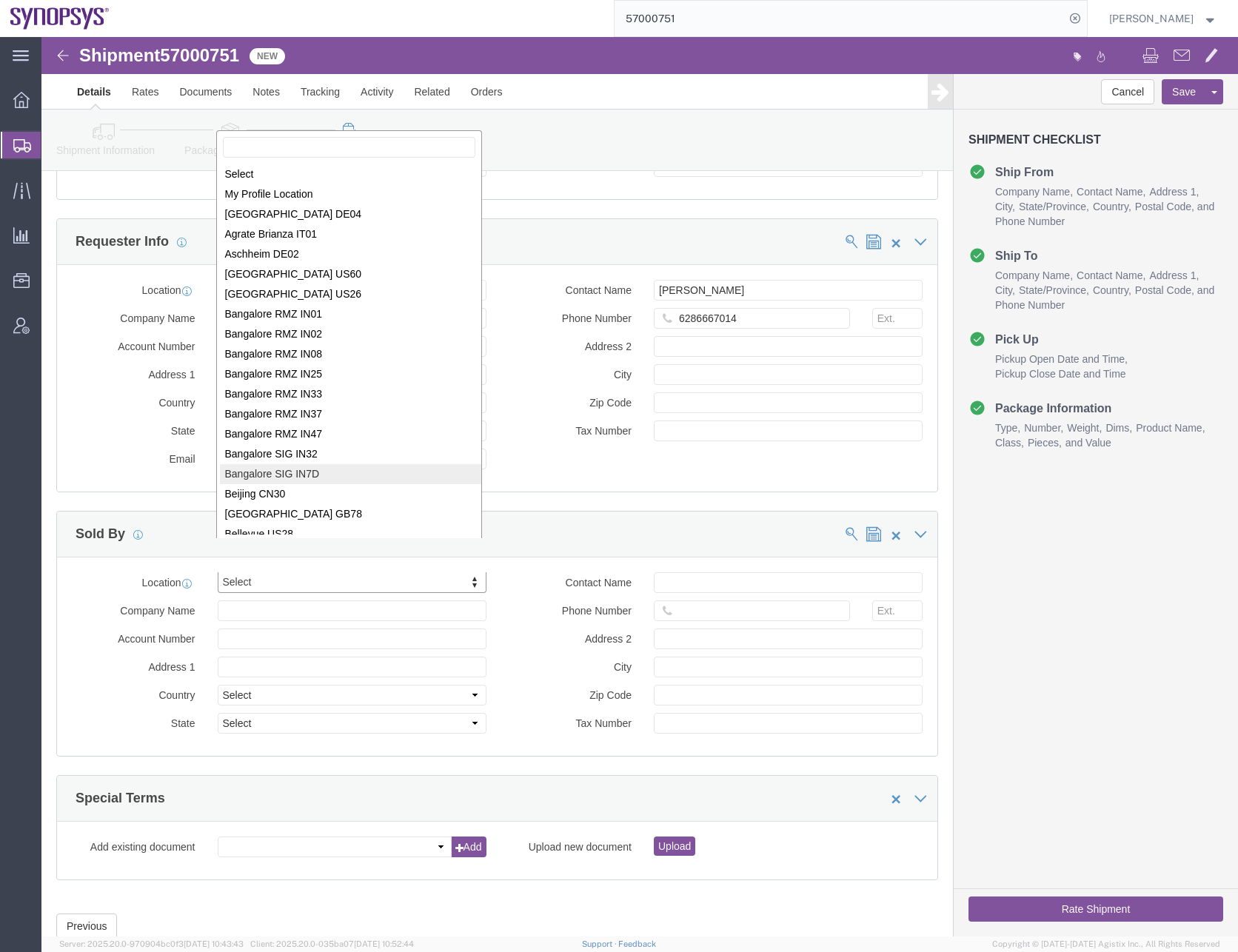
scroll to position [2, 0]
select select "MYPROFILE"
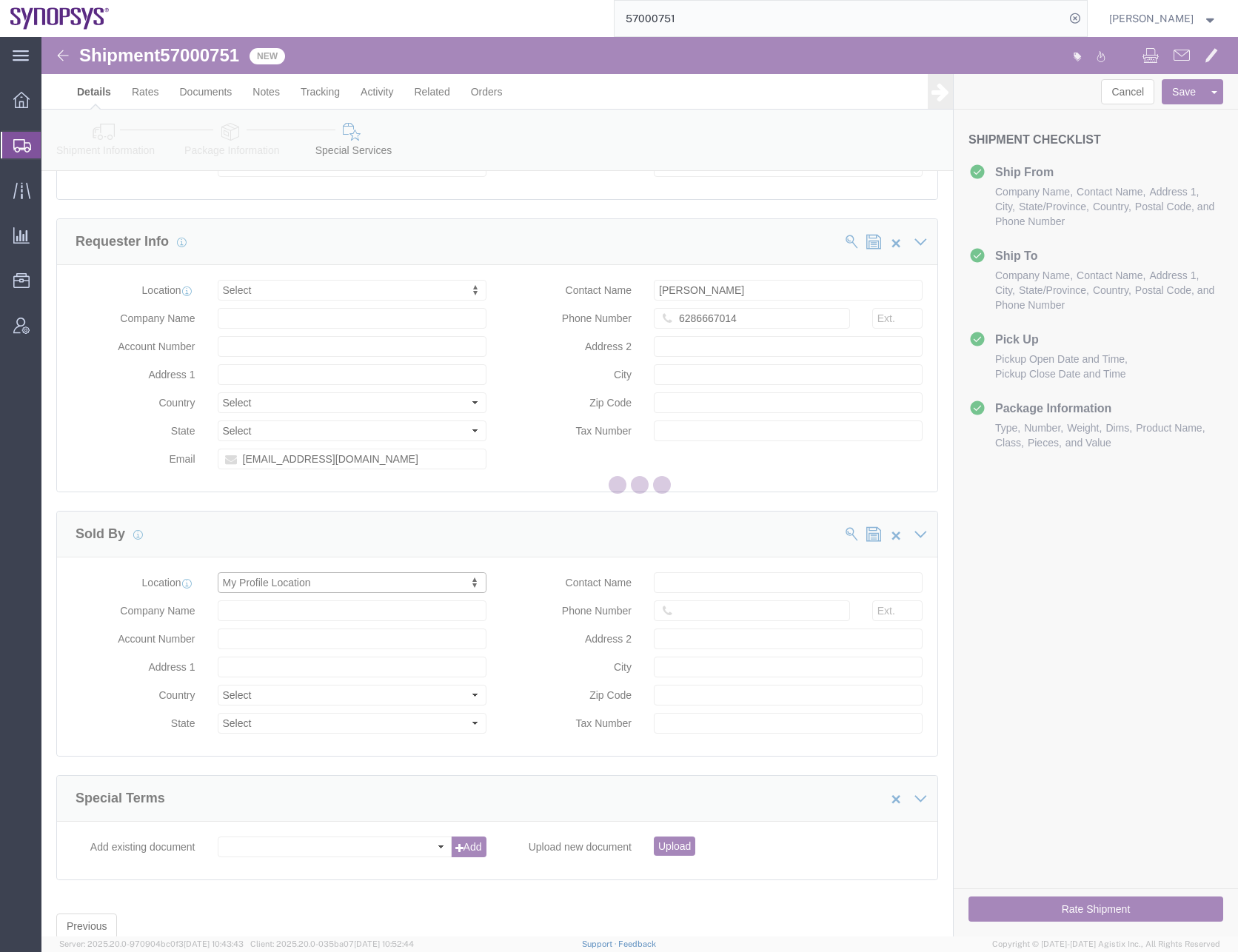
type input "Synopsys Headquarters USSV"
type input "[STREET_ADDRESS]"
select select "US"
type input "[PERSON_NAME]"
type input "0016505845000"
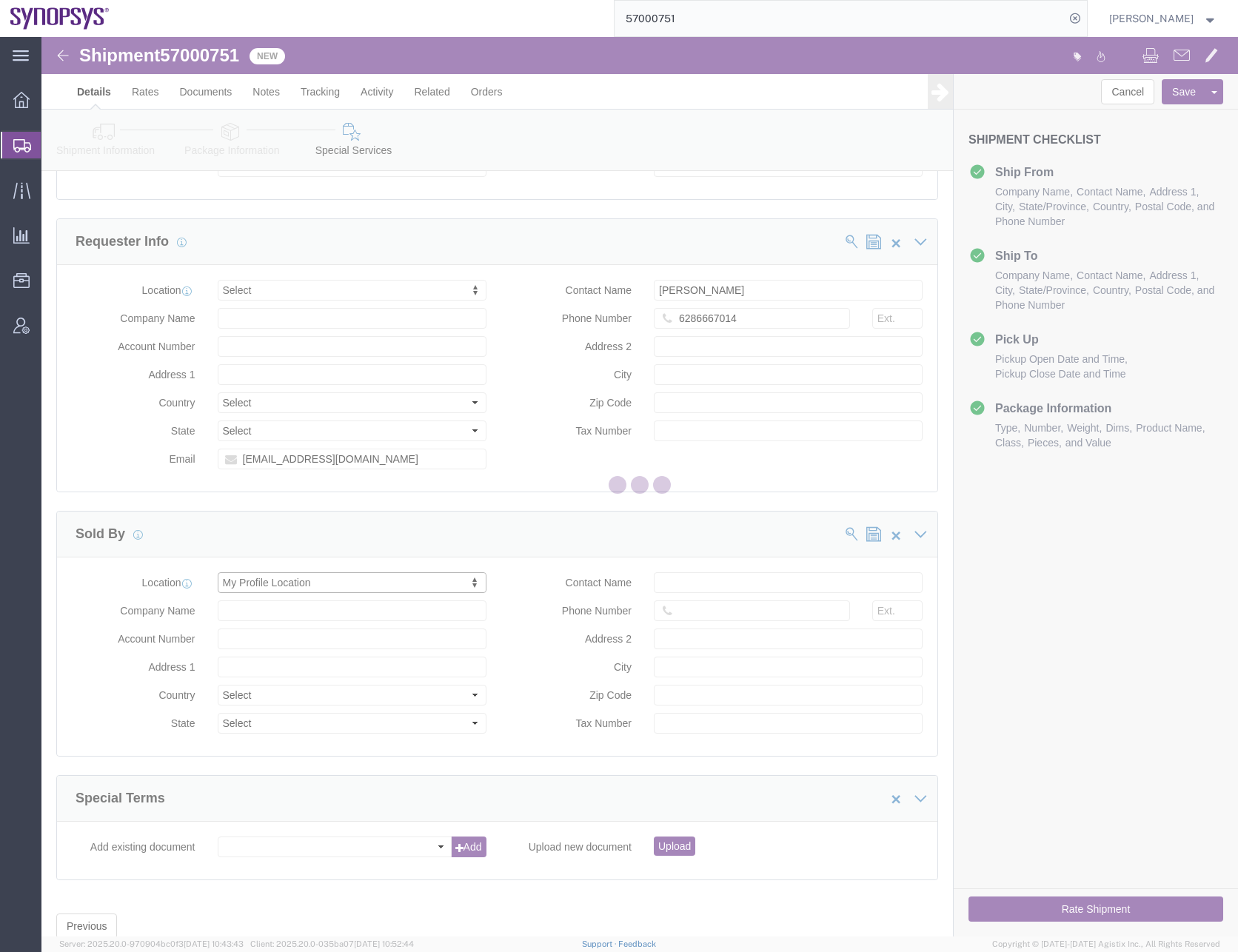
type input "Sunnyvale"
type input "94085"
type input "[US_EMPLOYER_IDENTIFICATION_NUMBER]"
select select "CA"
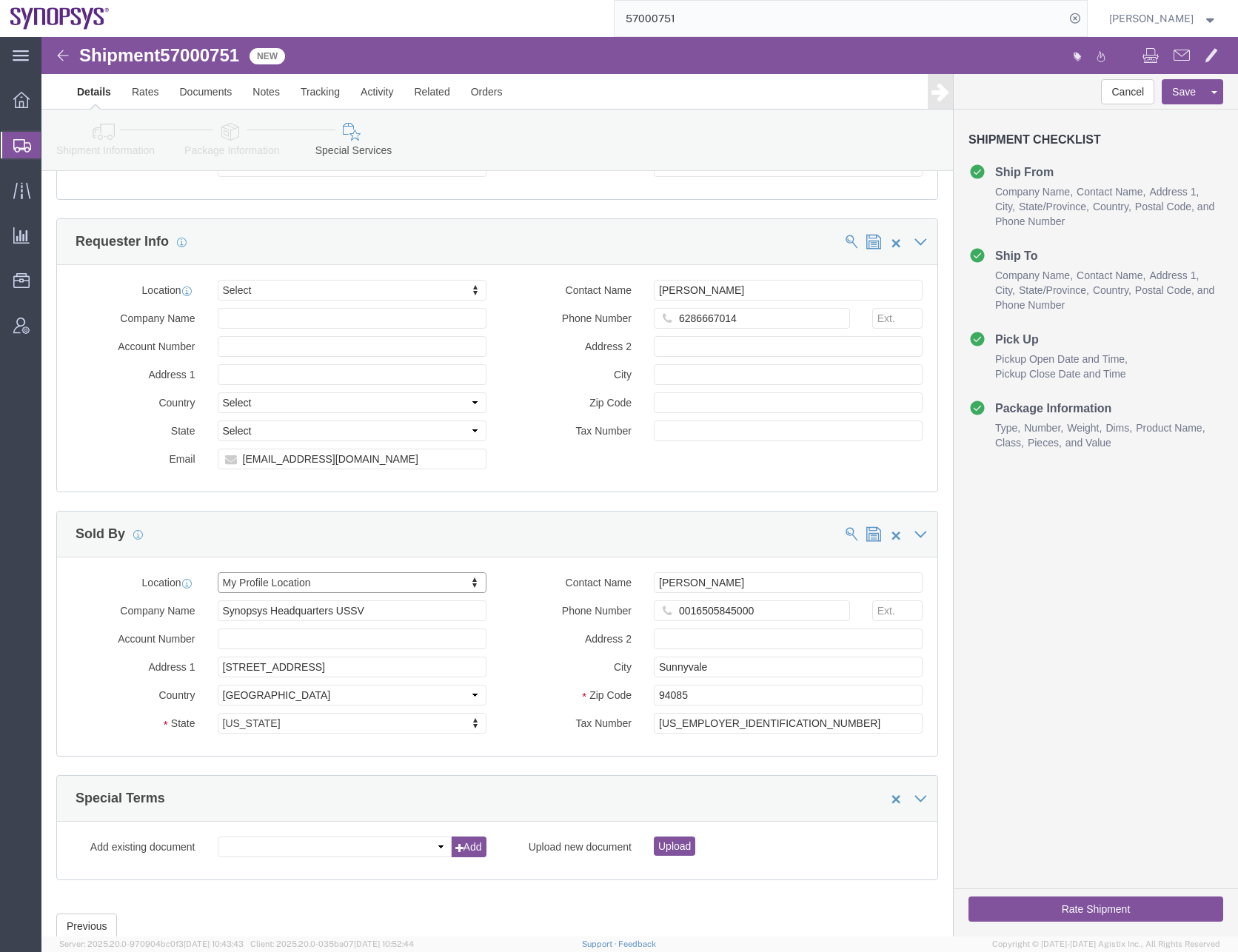
click icon
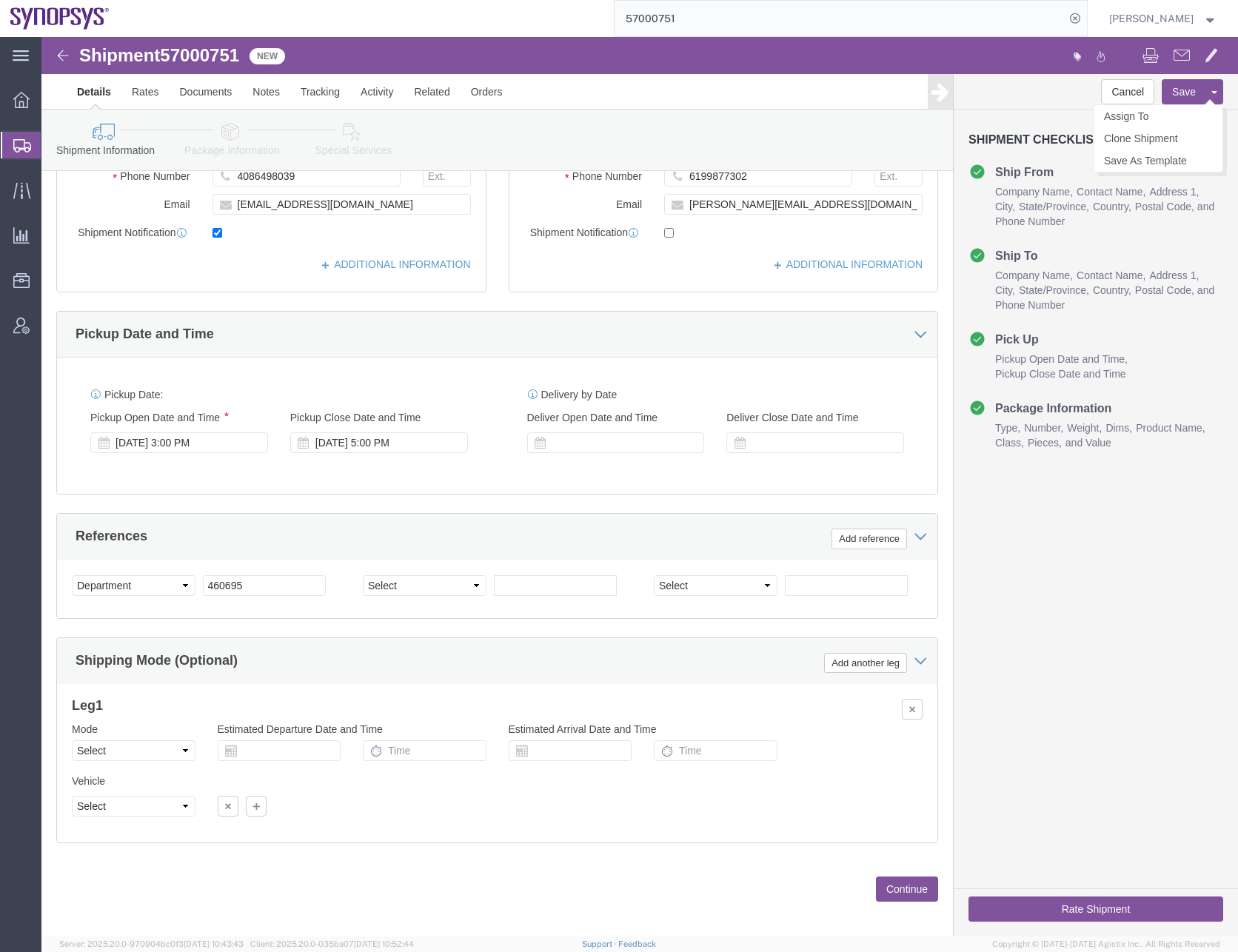
click button "Save"
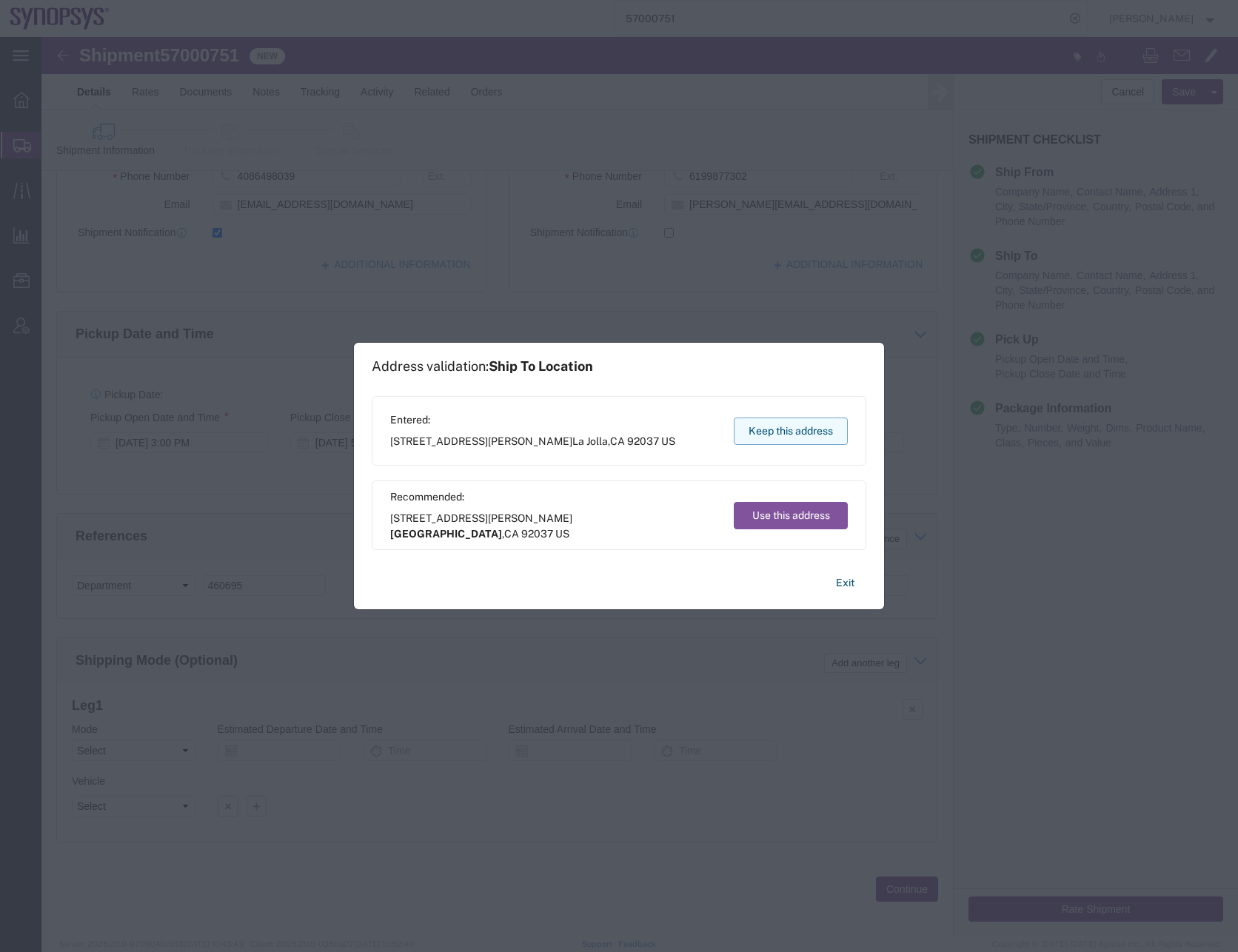
click at [763, 424] on button "Keep this address" at bounding box center [791, 432] width 114 height 28
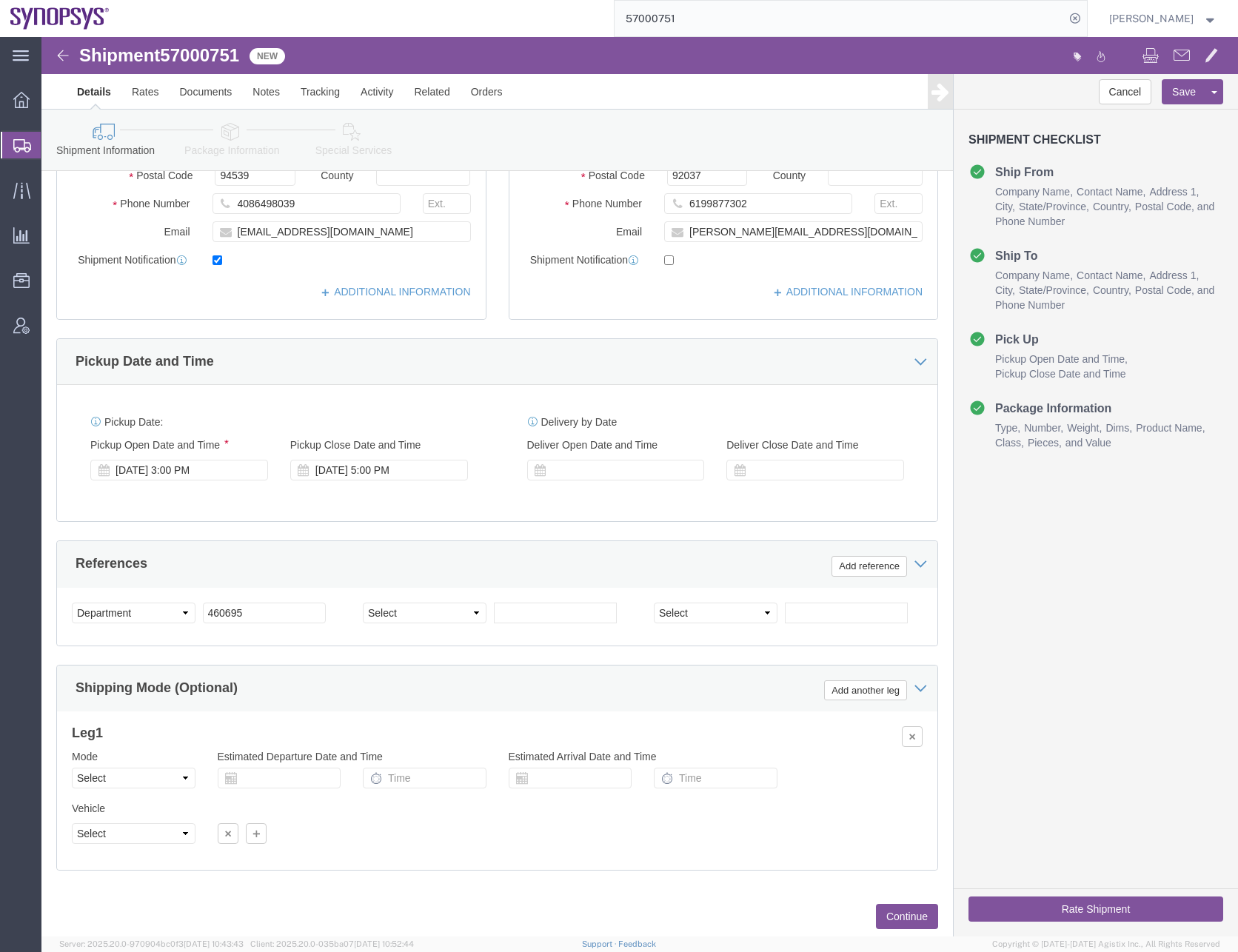
scroll to position [373, 0]
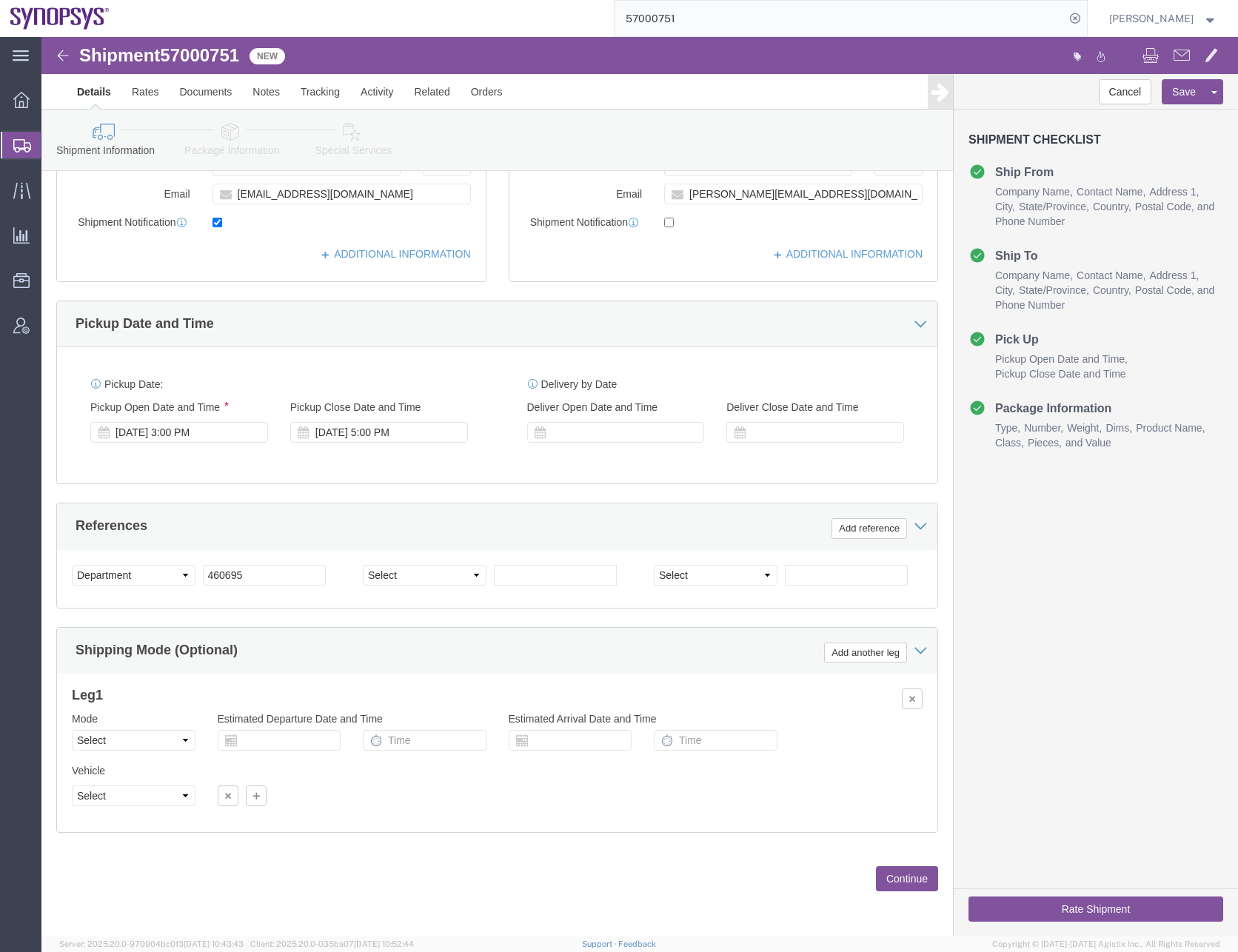
click button "Continue"
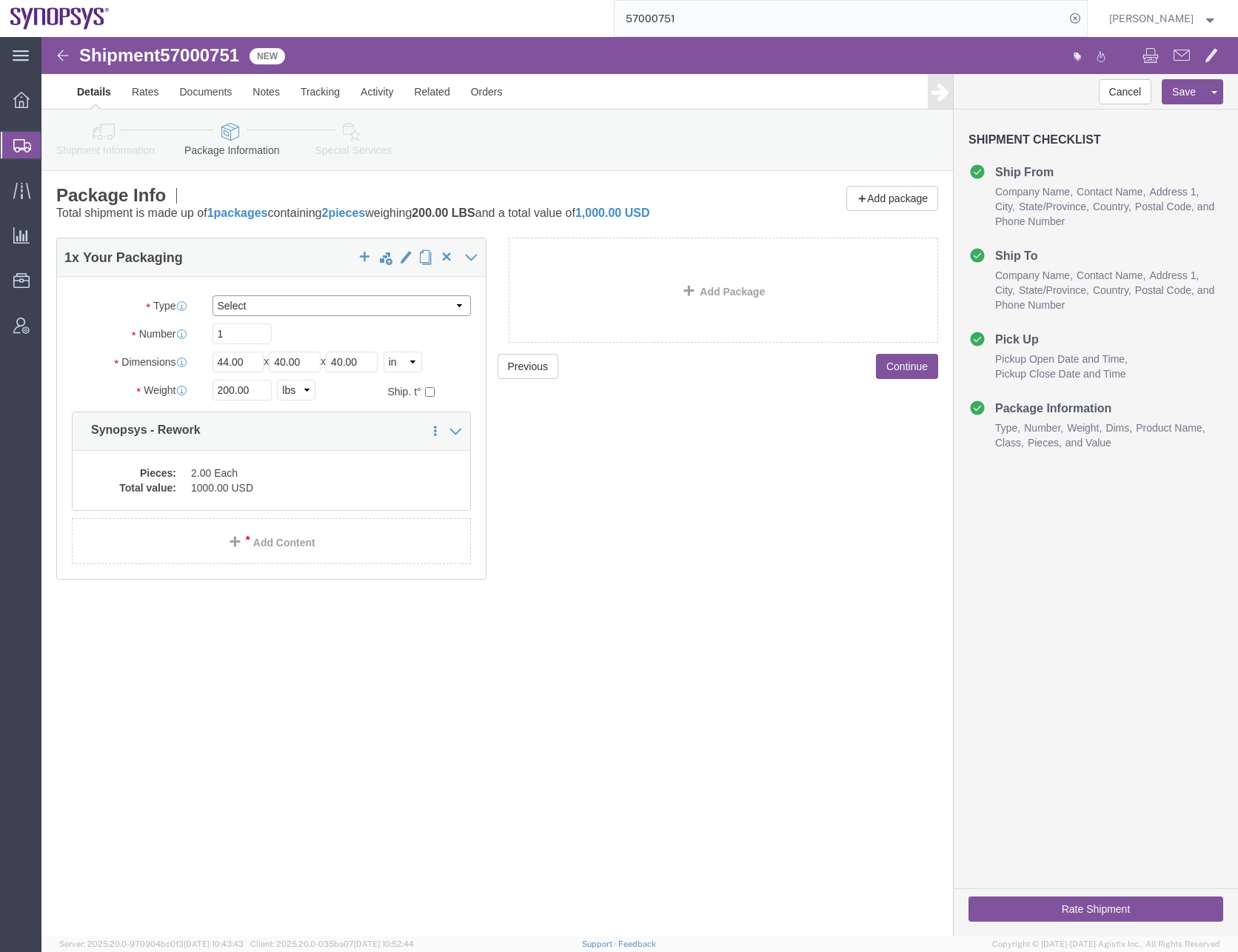
click select "Select Bale(s) Basket(s) Bolt(s) Bottle(s) Buckets Bulk Bundle(s) Can(s) Cardbo…"
select select "PSNS"
click select "Select Bale(s) Basket(s) Bolt(s) Bottle(s) Buckets Bulk Bundle(s) Can(s) Cardbo…"
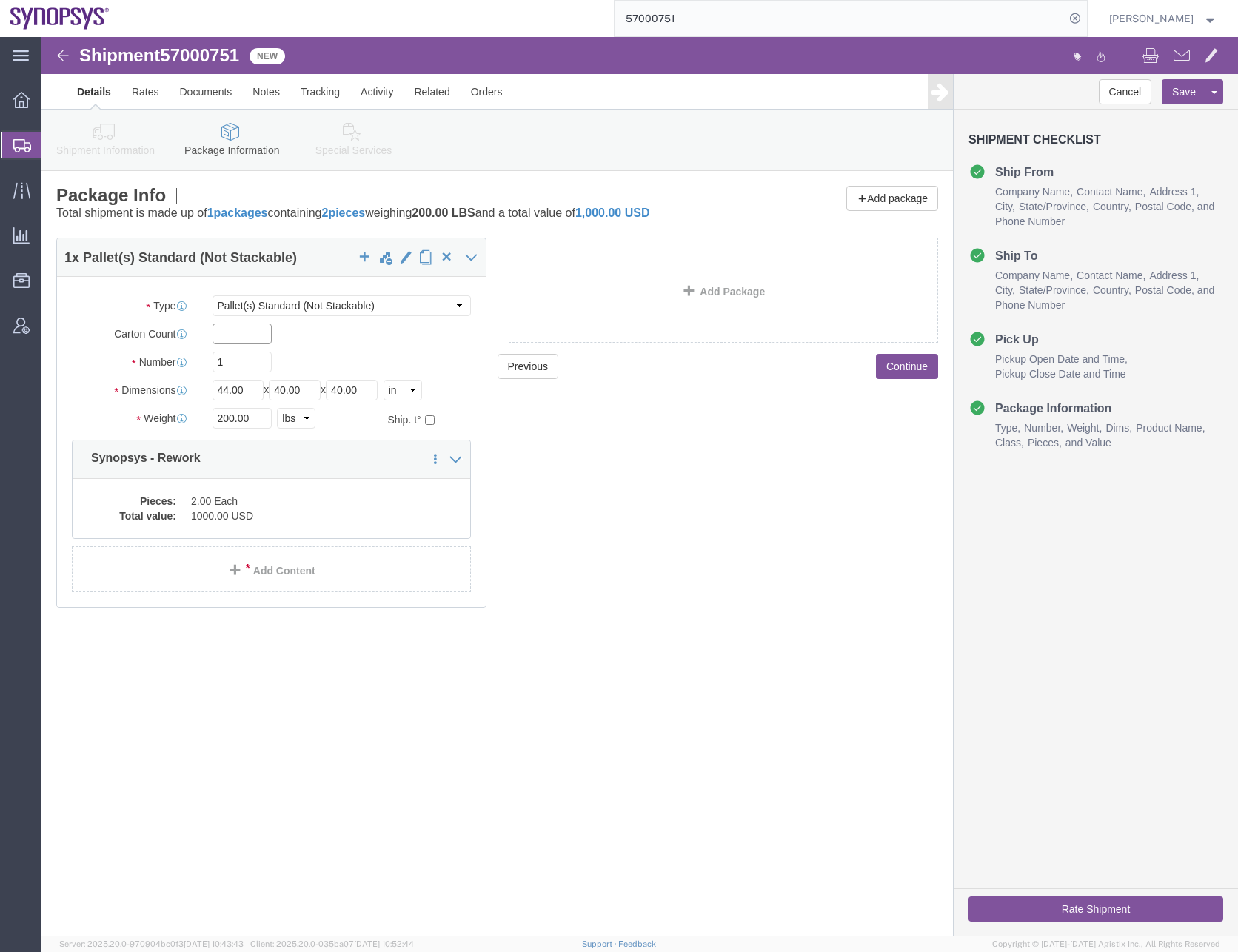
click input "text"
type input "1"
type input "84"
type input "44"
type input "11"
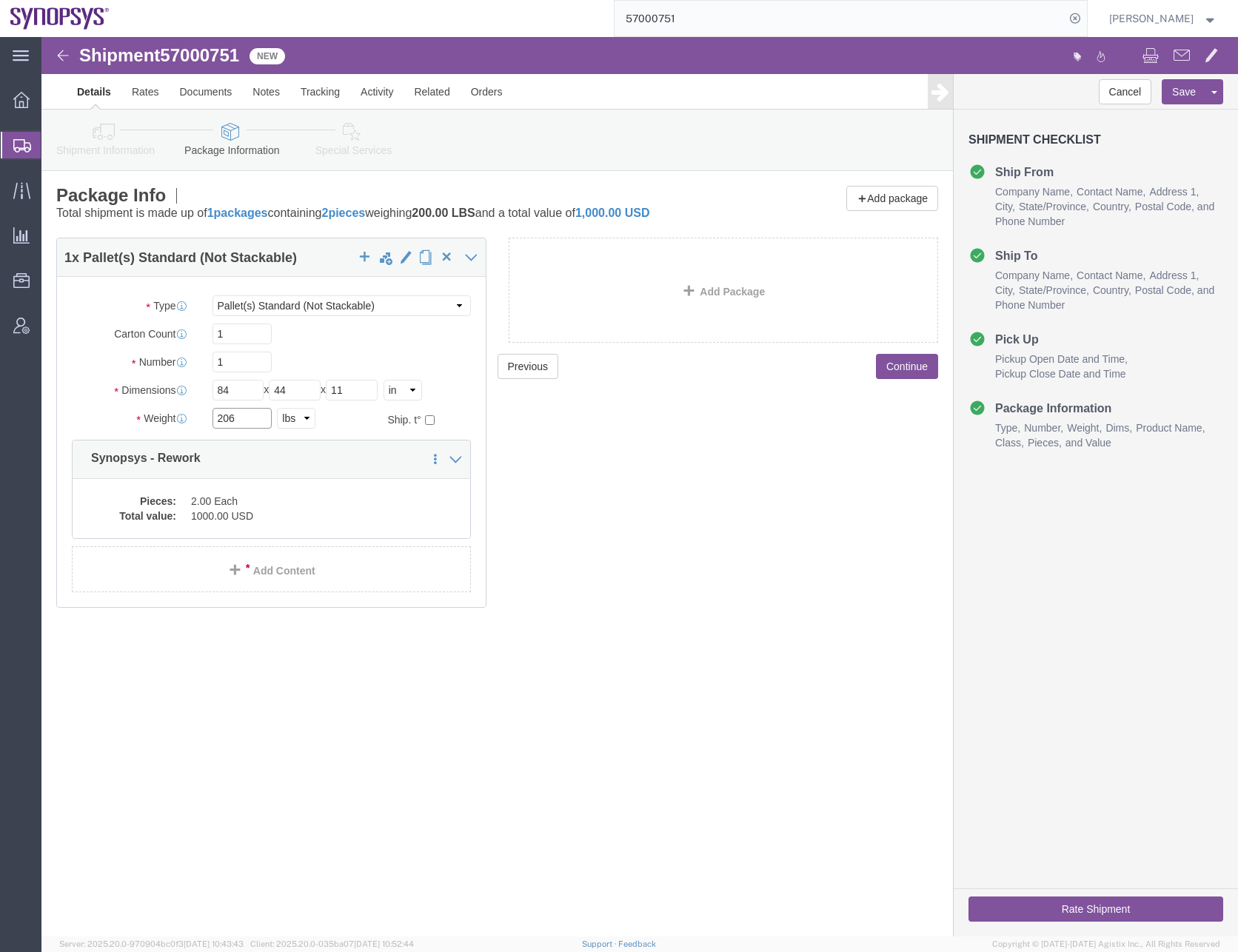
type input "206"
click div "Previous Continue"
click button "Continue"
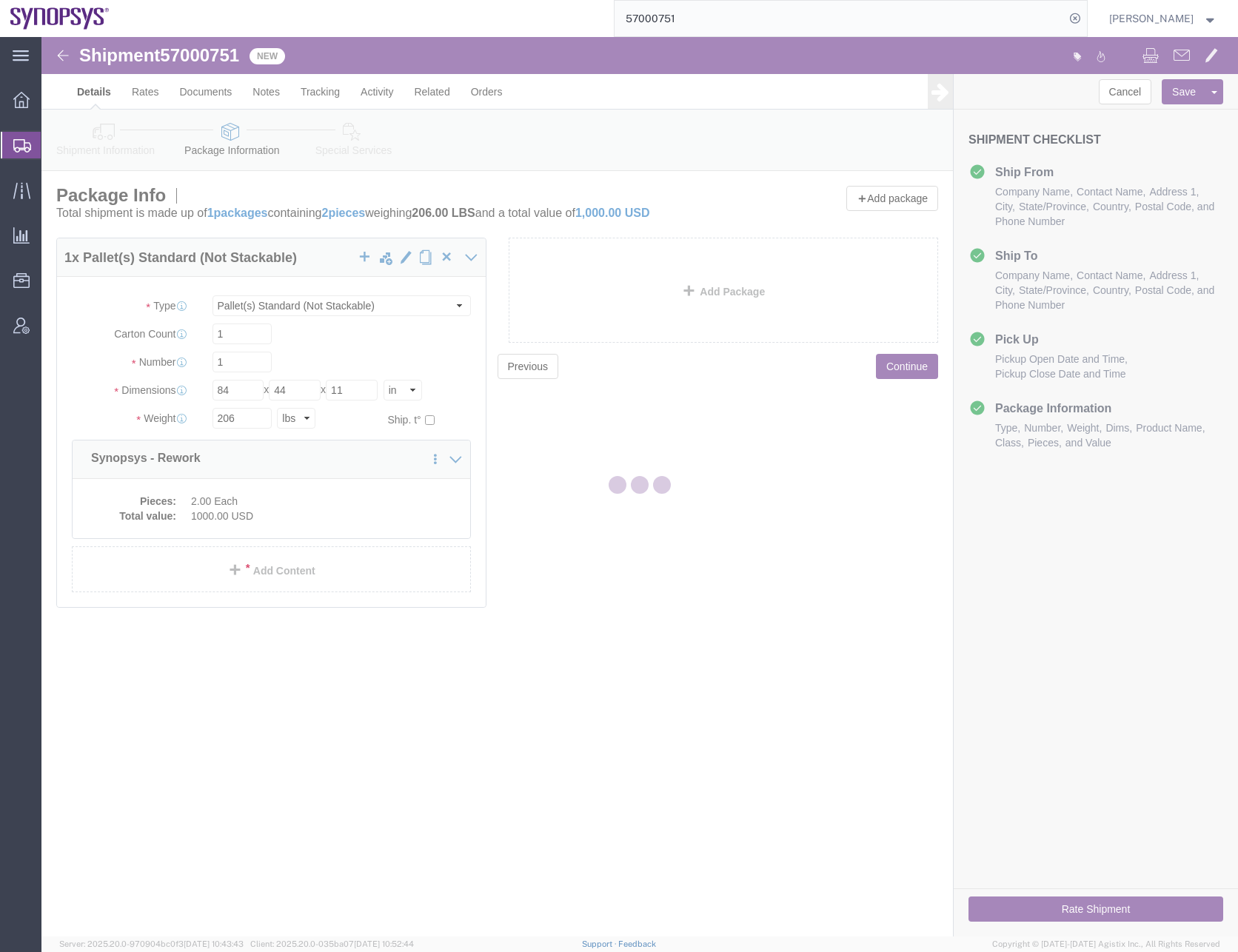
select select
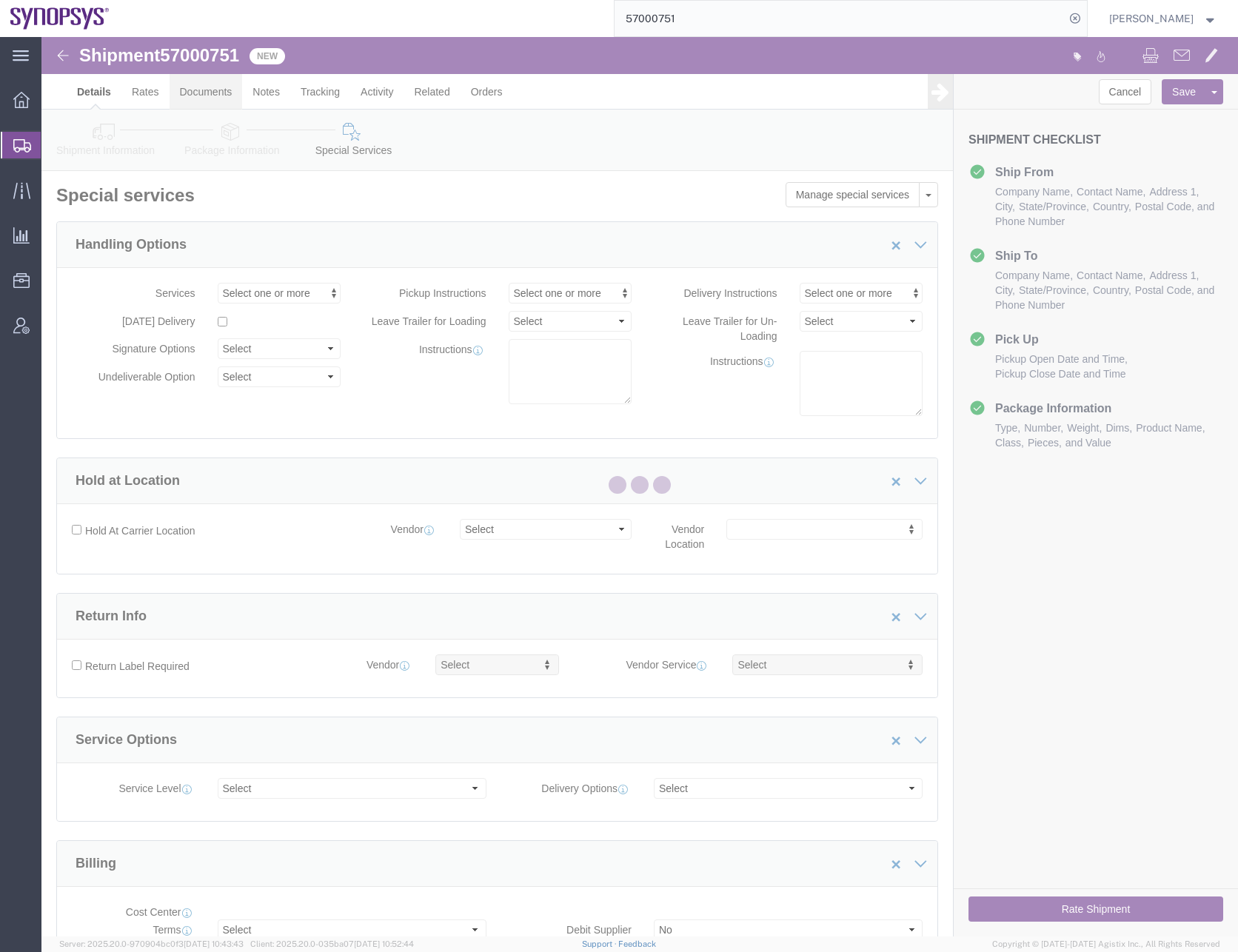
select select "COSTCENTER"
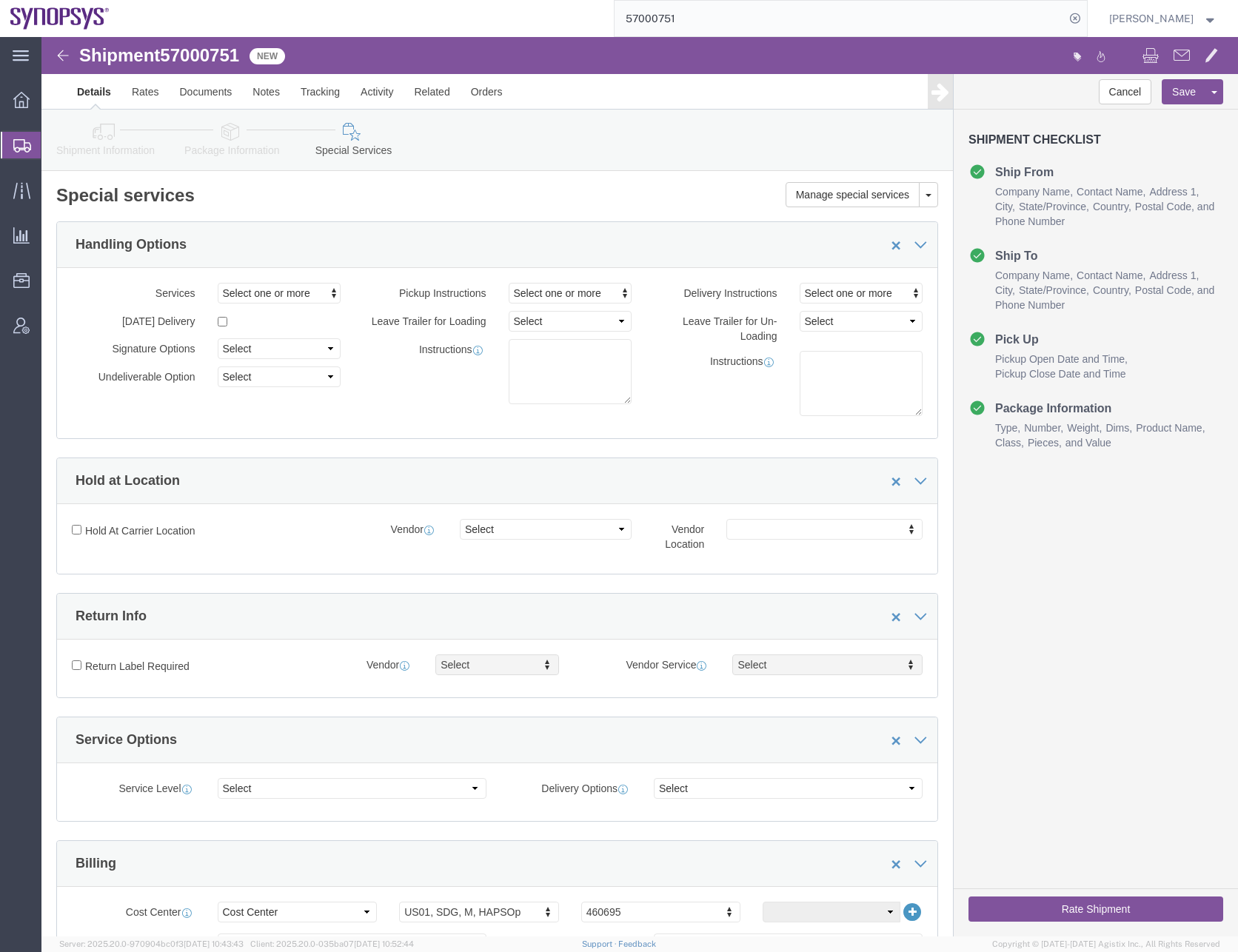
click span "57000751"
copy span "57000751"
click div "Services Select one or more Air Ride Truck Blanket Wrap Carnet Consolidated Shi…"
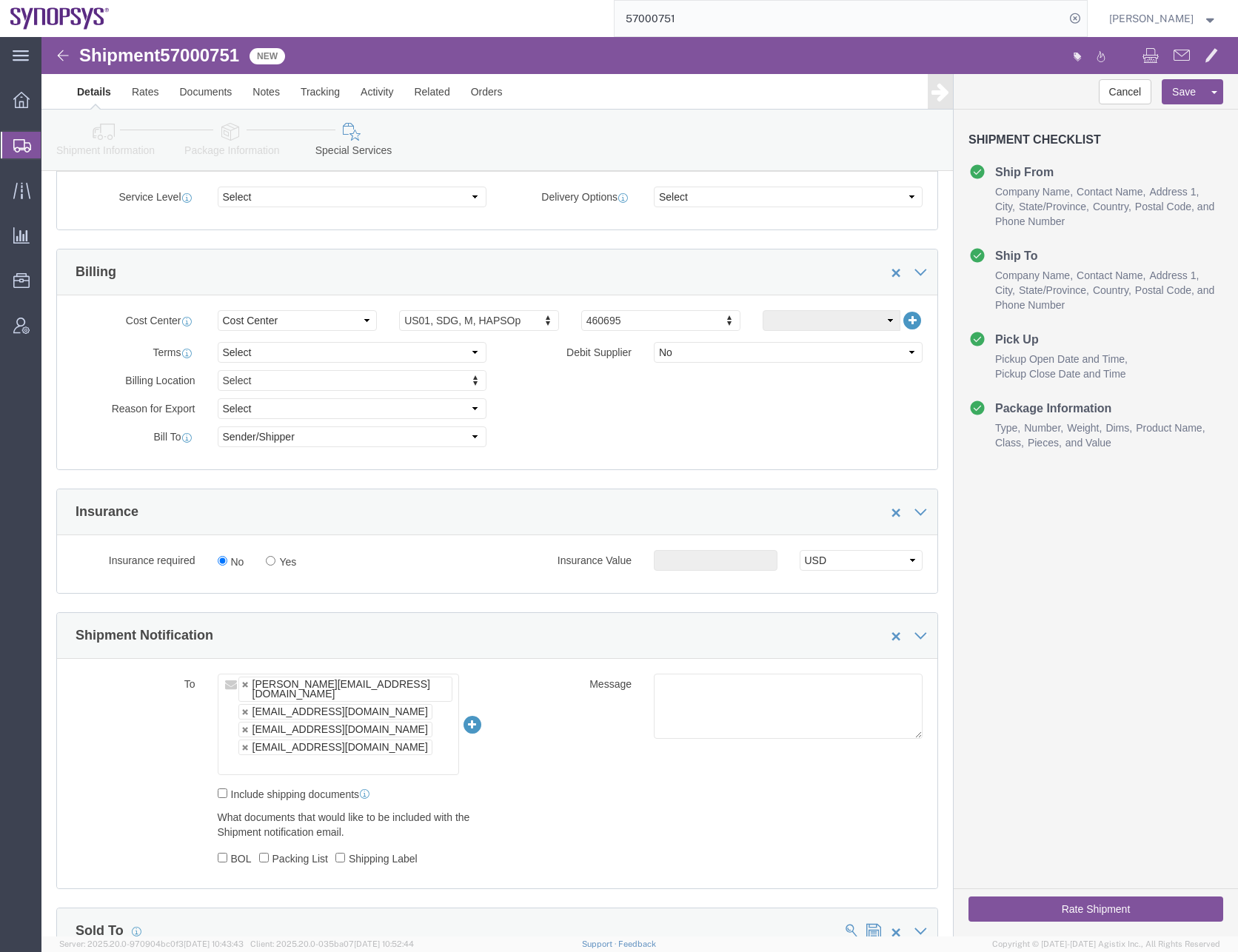
scroll to position [593, 0]
click div "To [PERSON_NAME][EMAIL_ADDRESS][DOMAIN_NAME] [EMAIL_ADDRESS][DOMAIN_NAME] [EMAI…"
click ul "[PERSON_NAME][EMAIL_ADDRESS][DOMAIN_NAME] [EMAIL_ADDRESS][DOMAIN_NAME] [PERSON_…"
type input "[EMAIL_ADDRESS][DOMAIN_NAME]"
type input "[PERSON_NAME][EMAIL_ADDRESS][DOMAIN_NAME],[EMAIL_ADDRESS][DOMAIN_NAME],[PERSON_…"
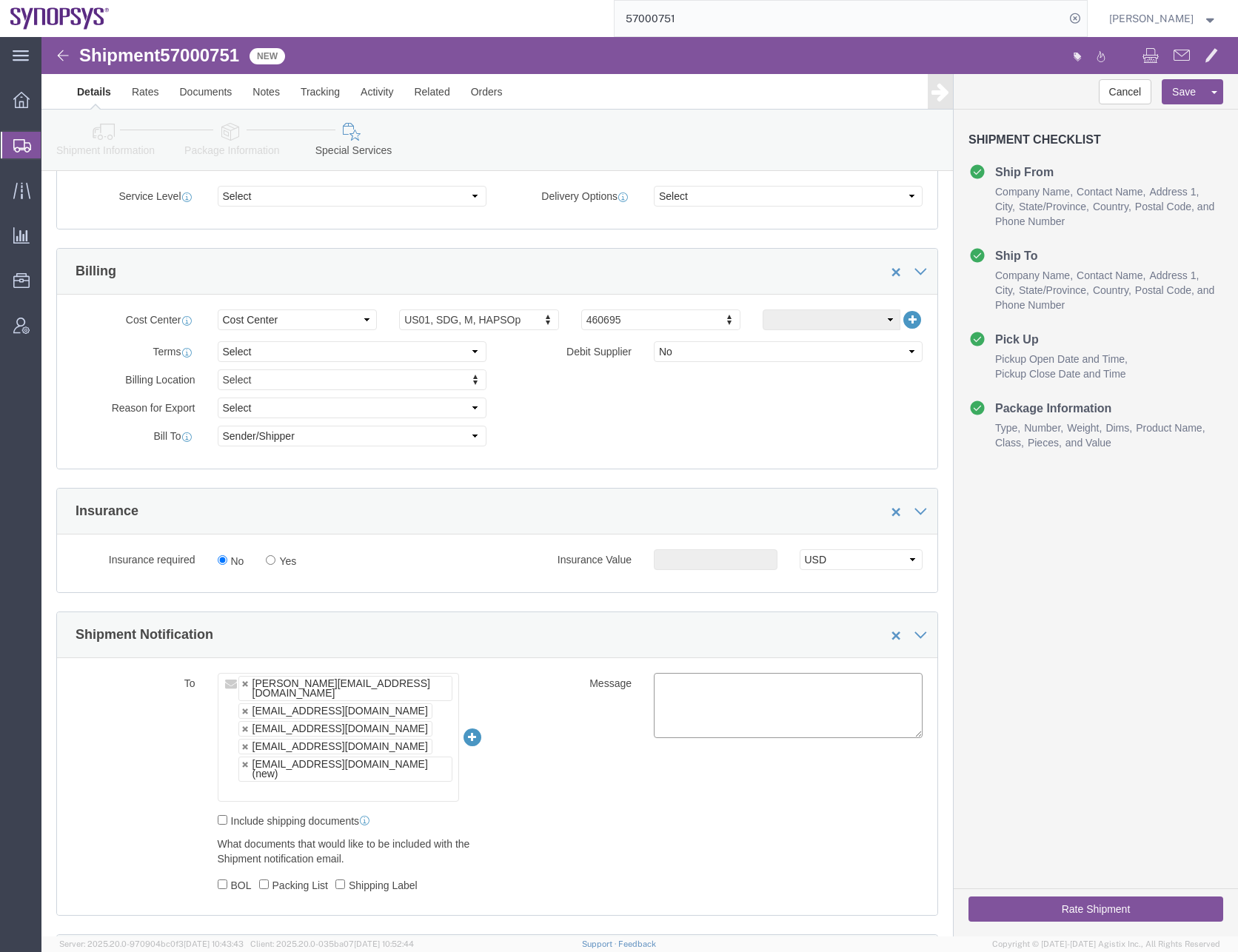
drag, startPoint x: 519, startPoint y: 751, endPoint x: 528, endPoint y: 751, distance: 9.0
click div "To [PERSON_NAME][EMAIL_ADDRESS][DOMAIN_NAME] [EMAIL_ADDRESS][DOMAIN_NAME] [EMAI…"
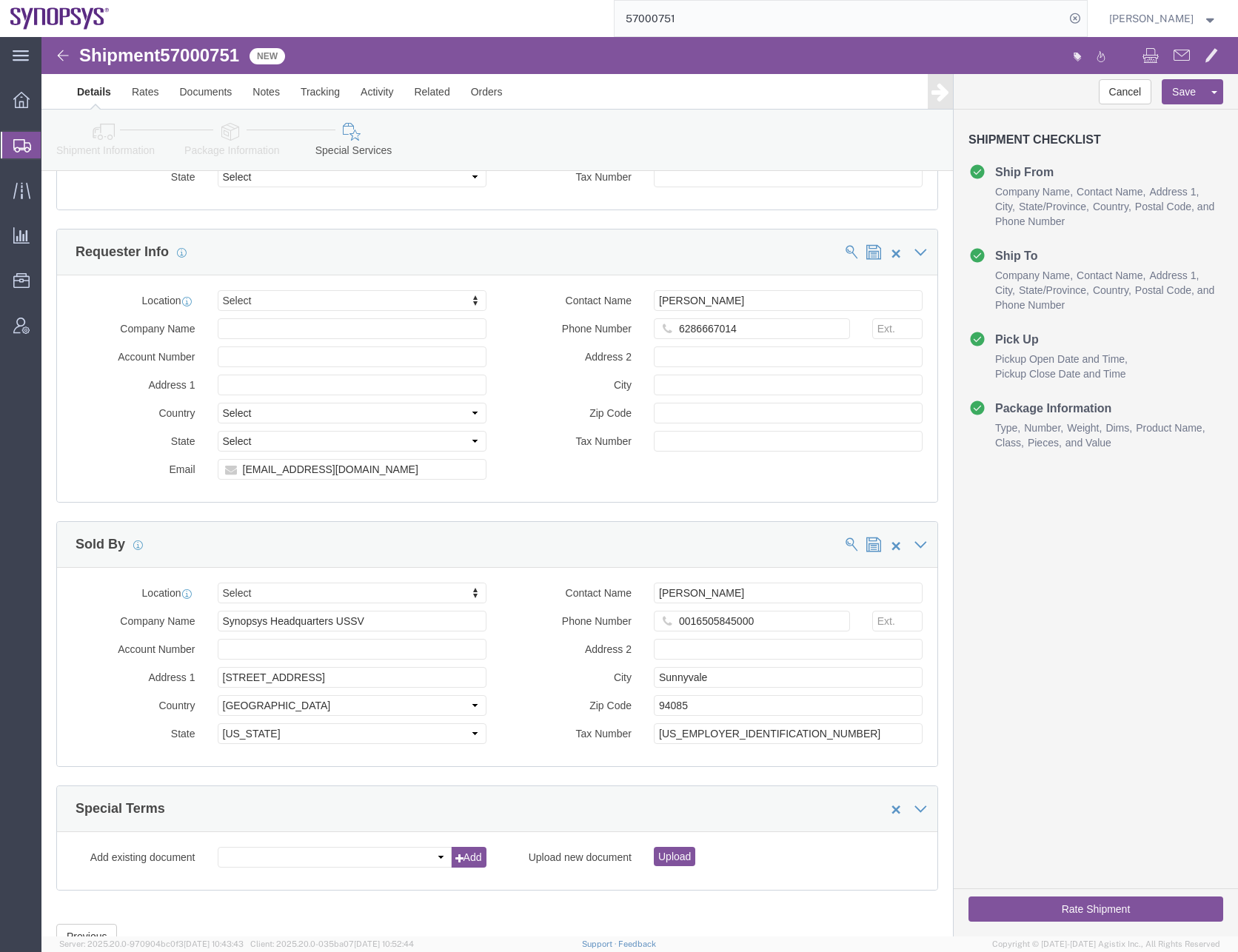
scroll to position [1583, 0]
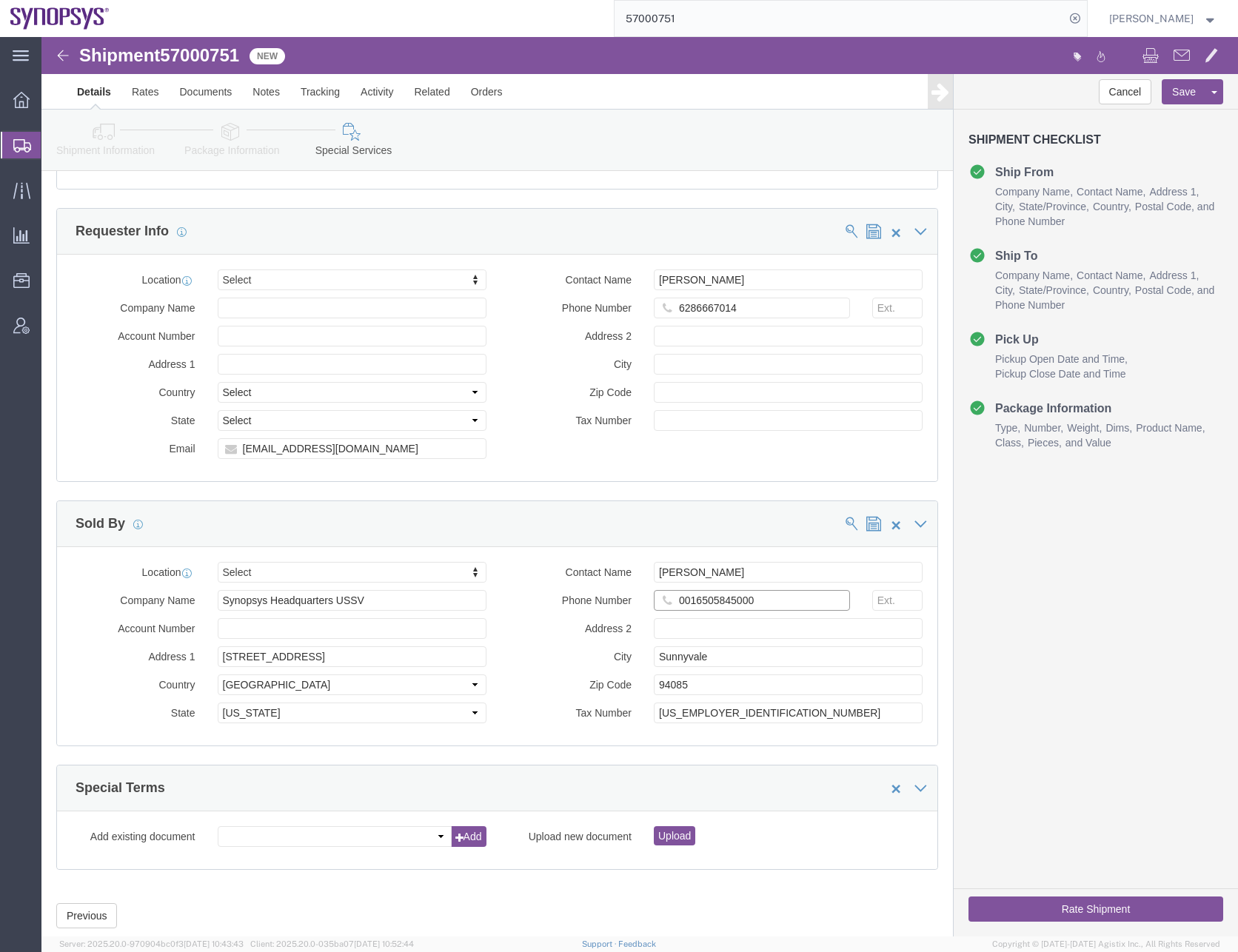
click input "0016505845000"
type input "6505845000"
click button "Save"
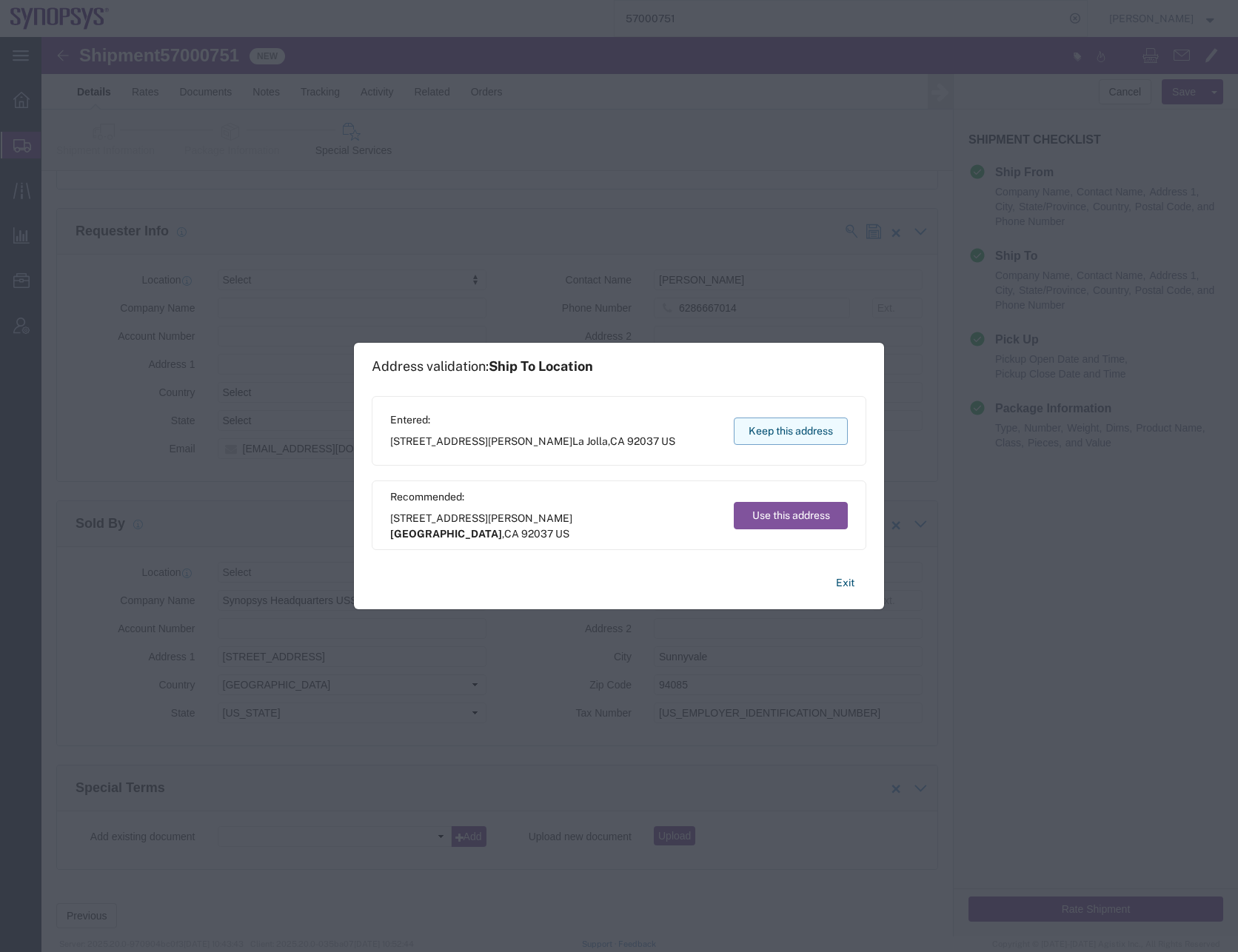
click at [767, 435] on button "Keep this address" at bounding box center [791, 432] width 114 height 28
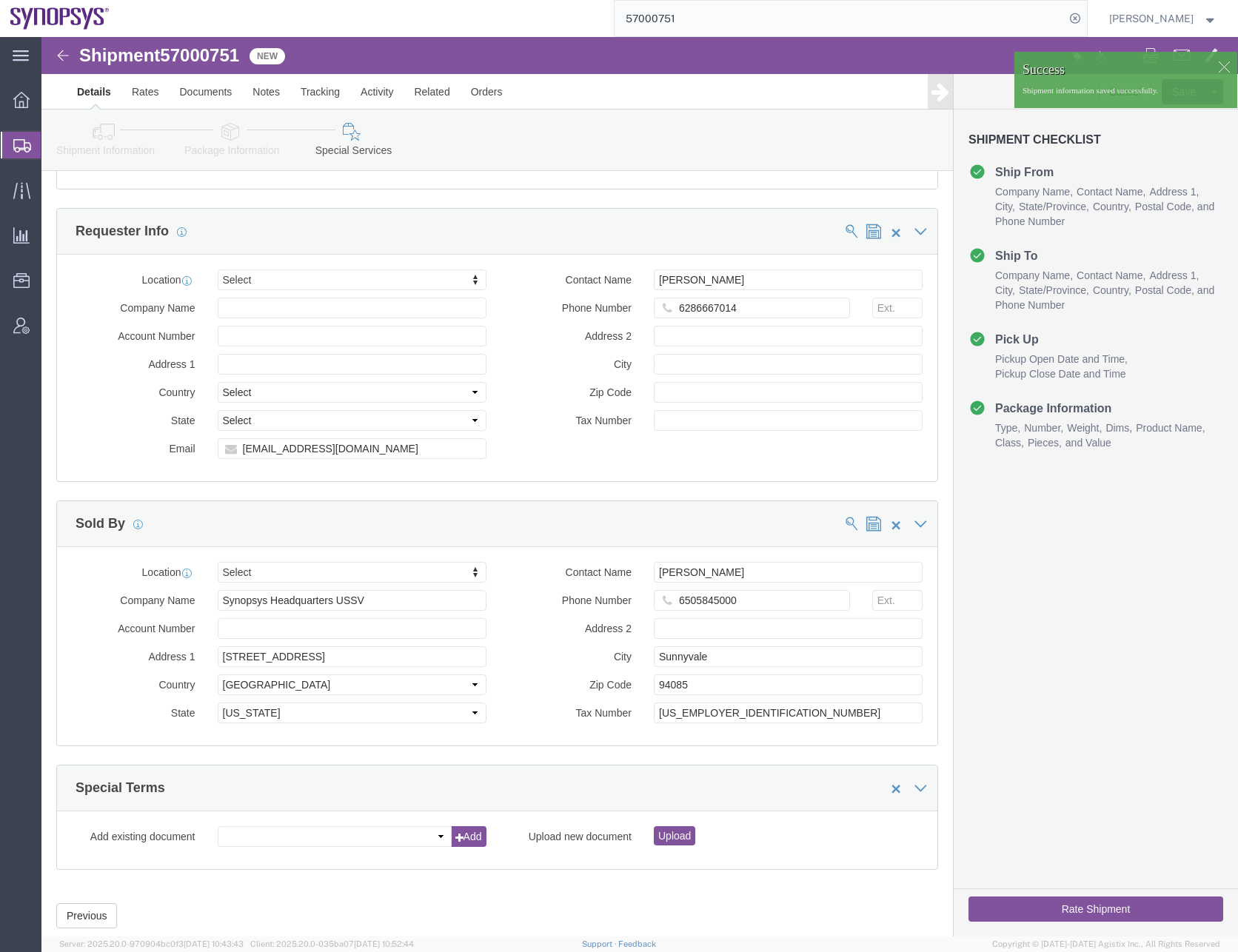
click button "Rate Shipment"
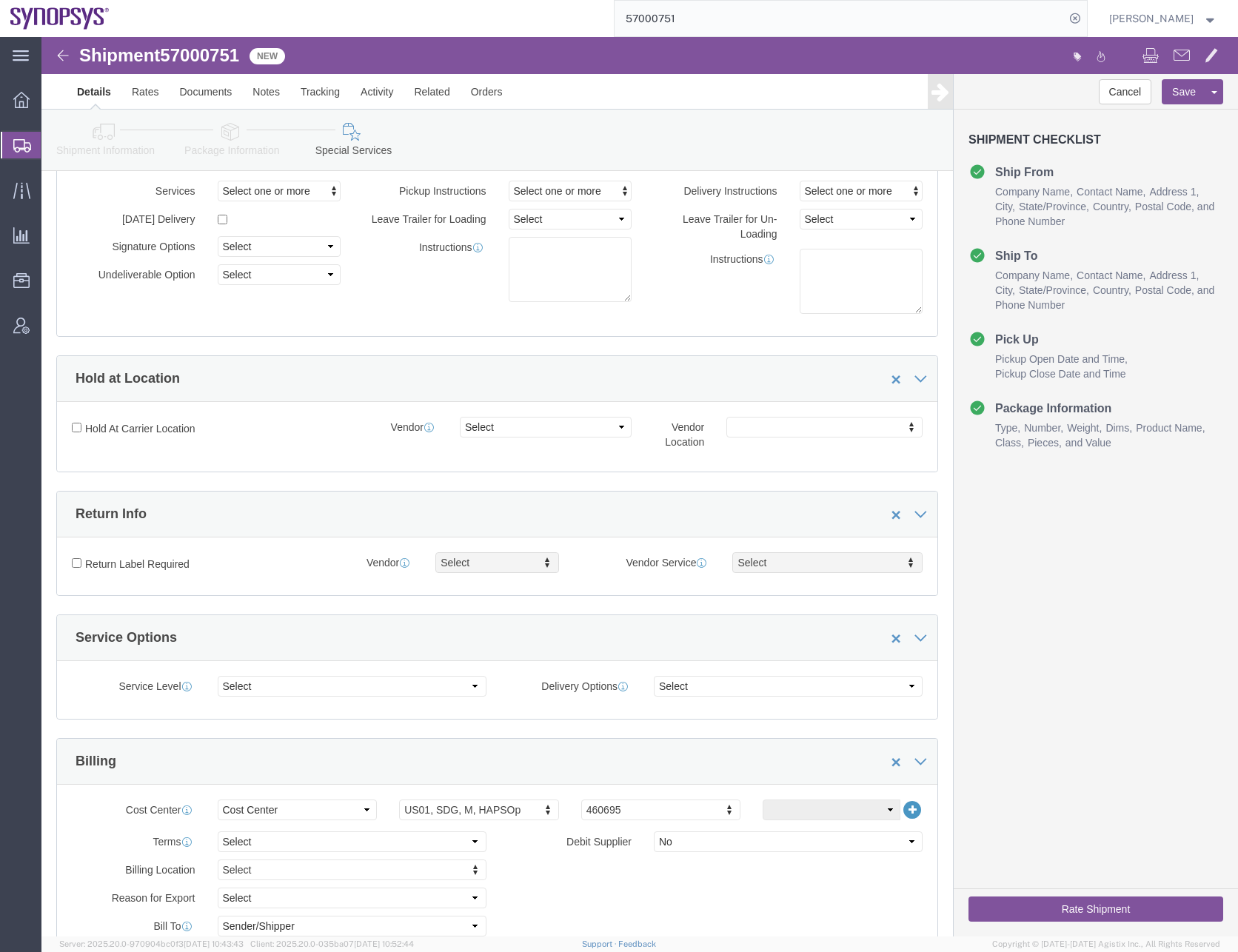
scroll to position [533, 0]
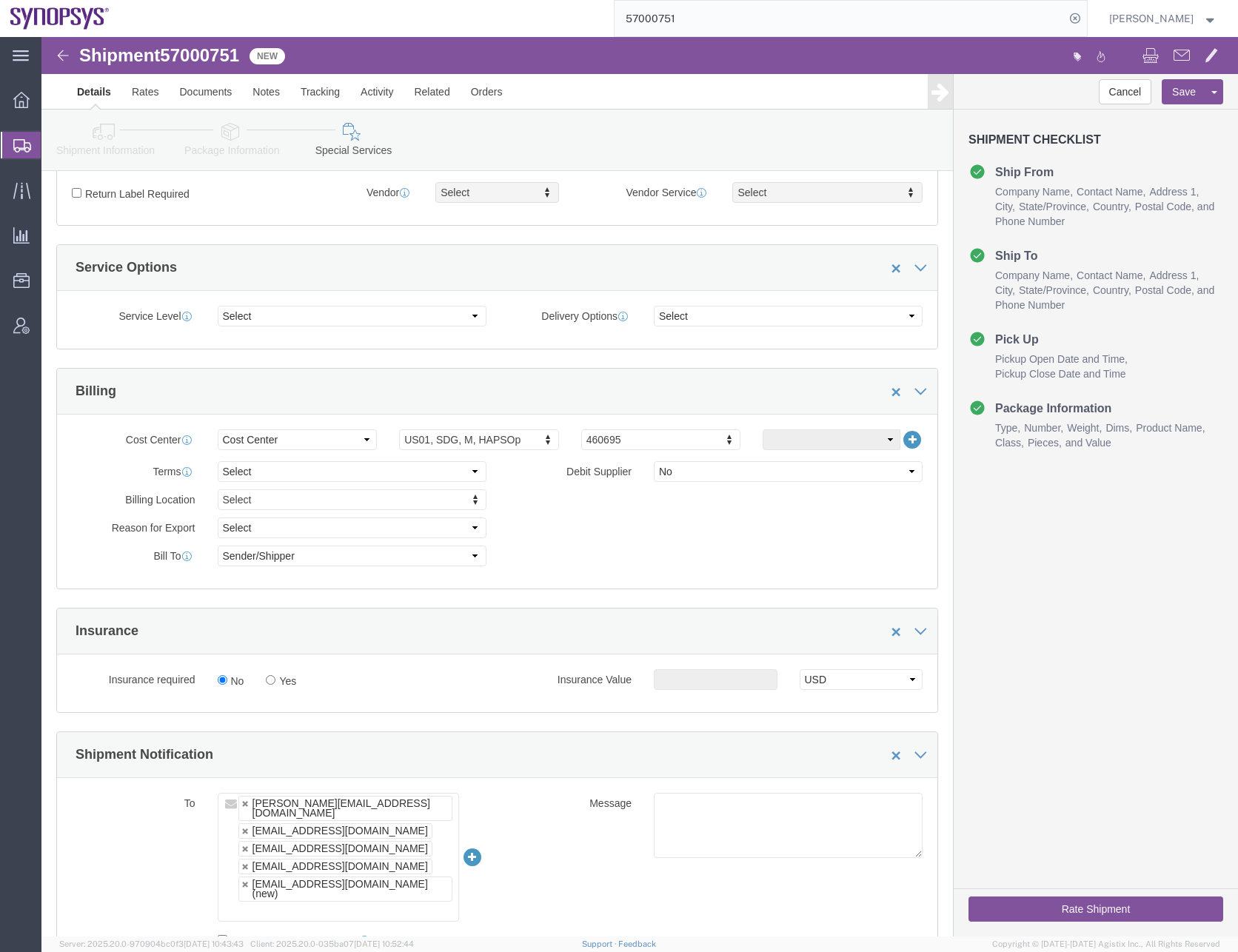
click button "Rate Shipment"
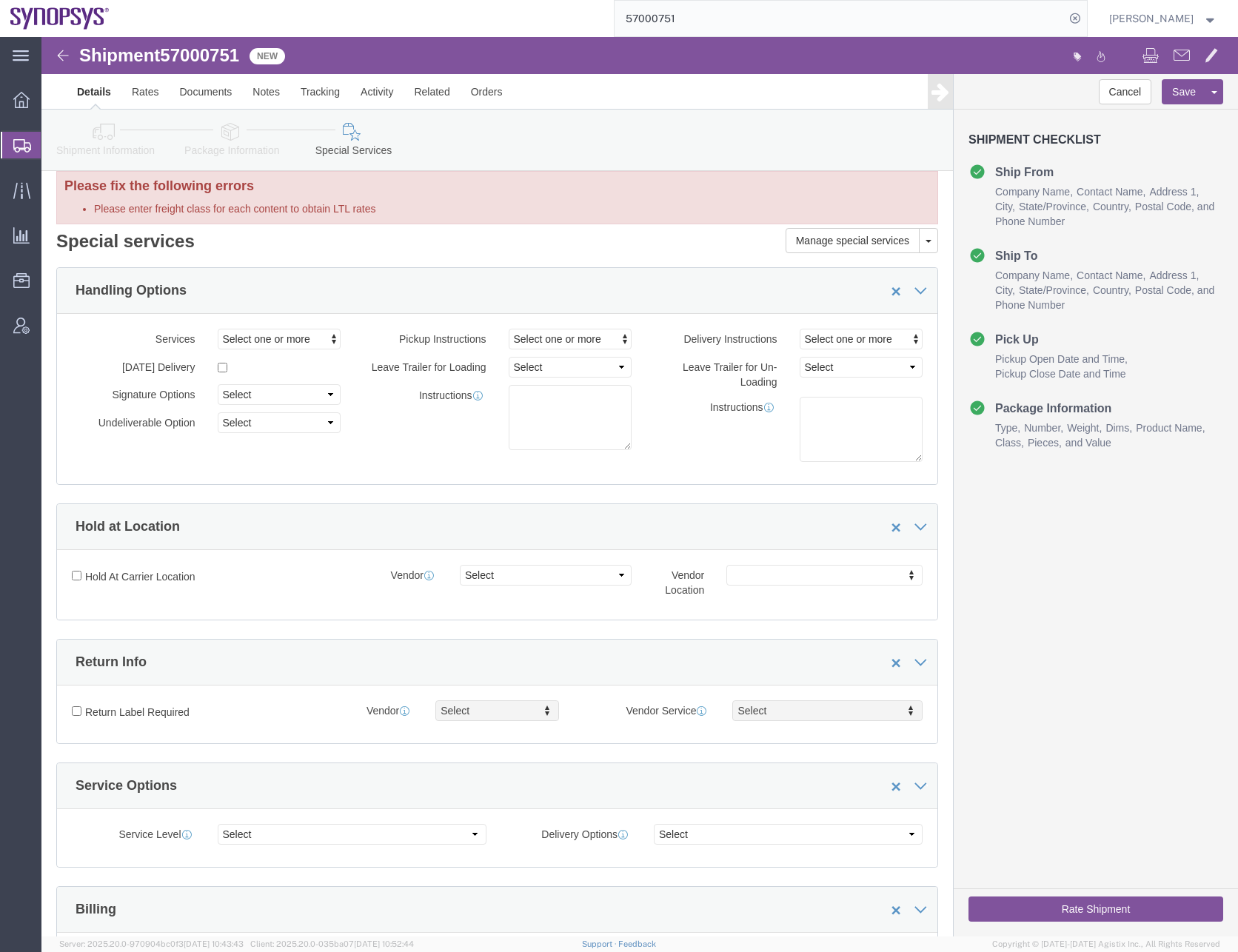
scroll to position [0, 0]
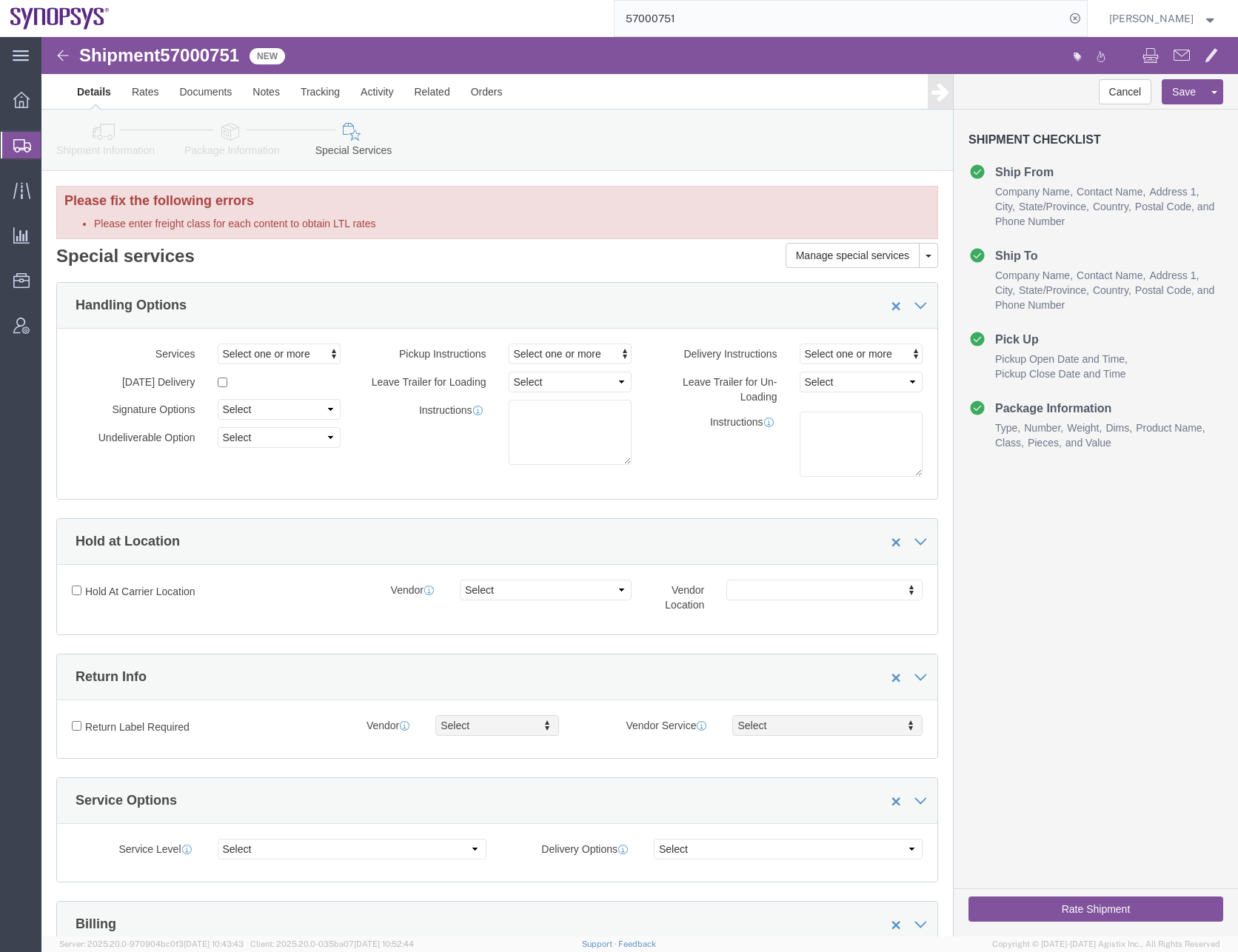
click icon
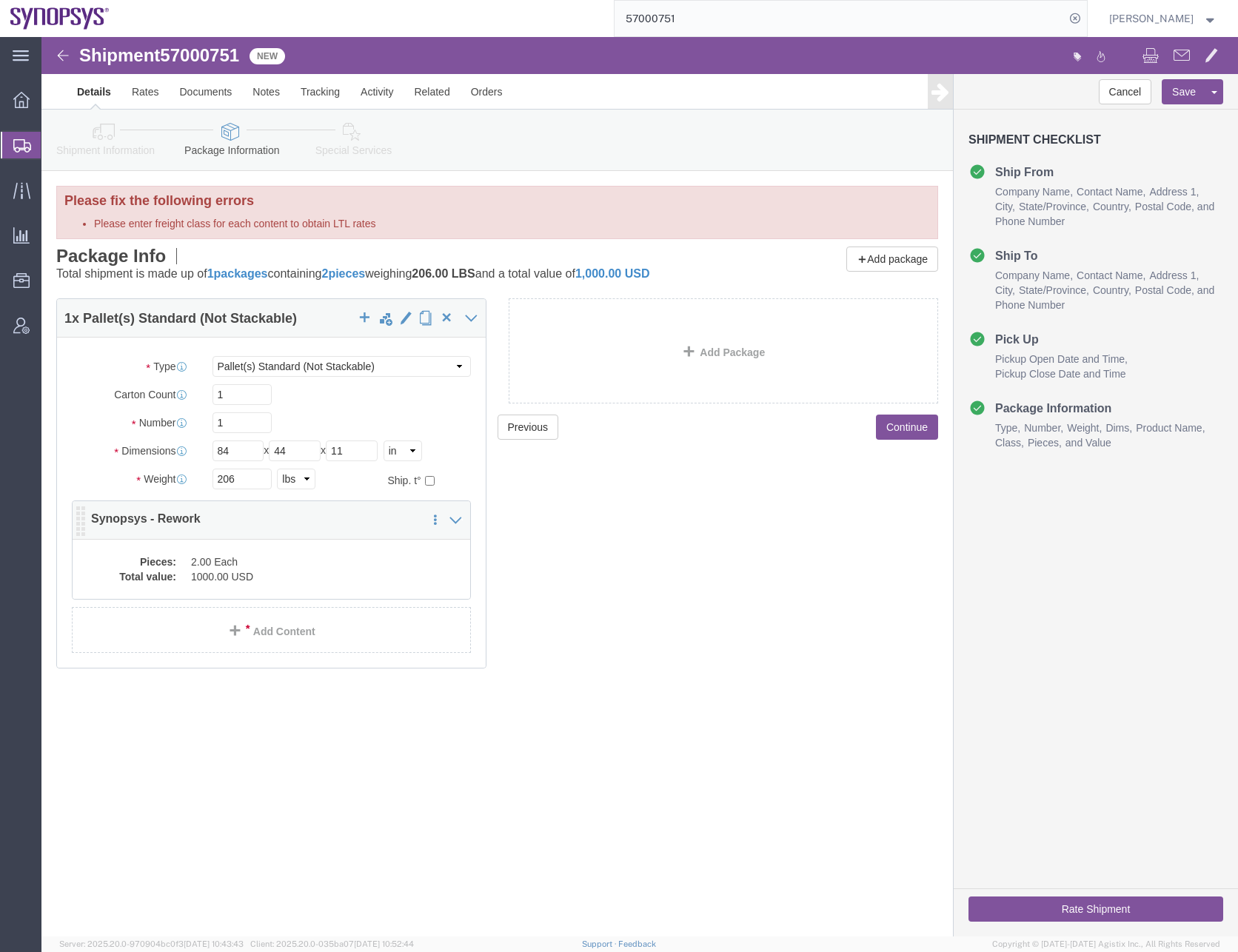
click div "Pieces: 2.00 Each Total value: 1000.00 USD"
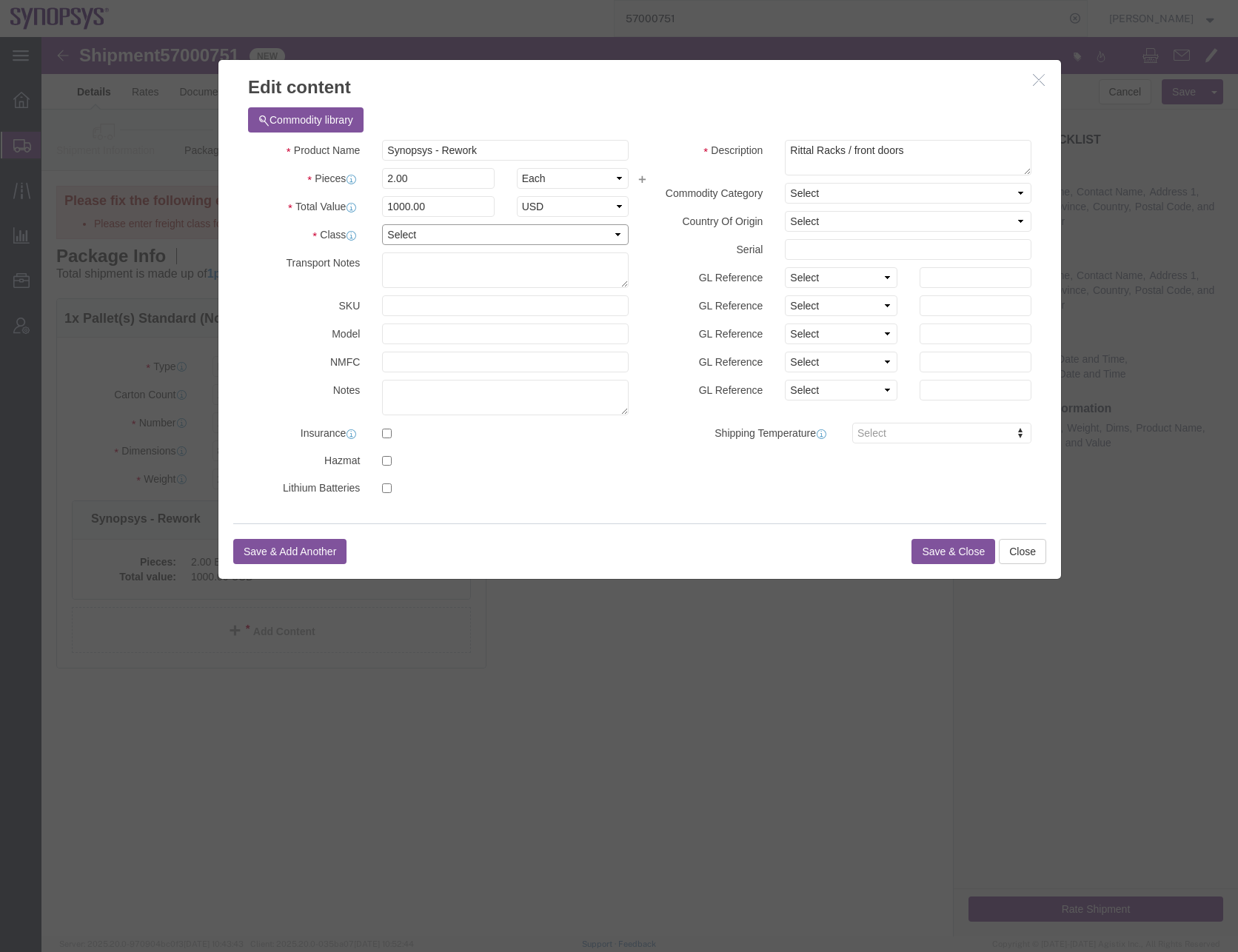
click select "Select 50 55 60 65 70 85 92.5 100 125 175 250 300 400"
select select "50"
click select "Select 50 55 60 65 70 85 92.5 100 125 175 250 300 400"
click input "Synopsys - Rework"
click button "Save & Close"
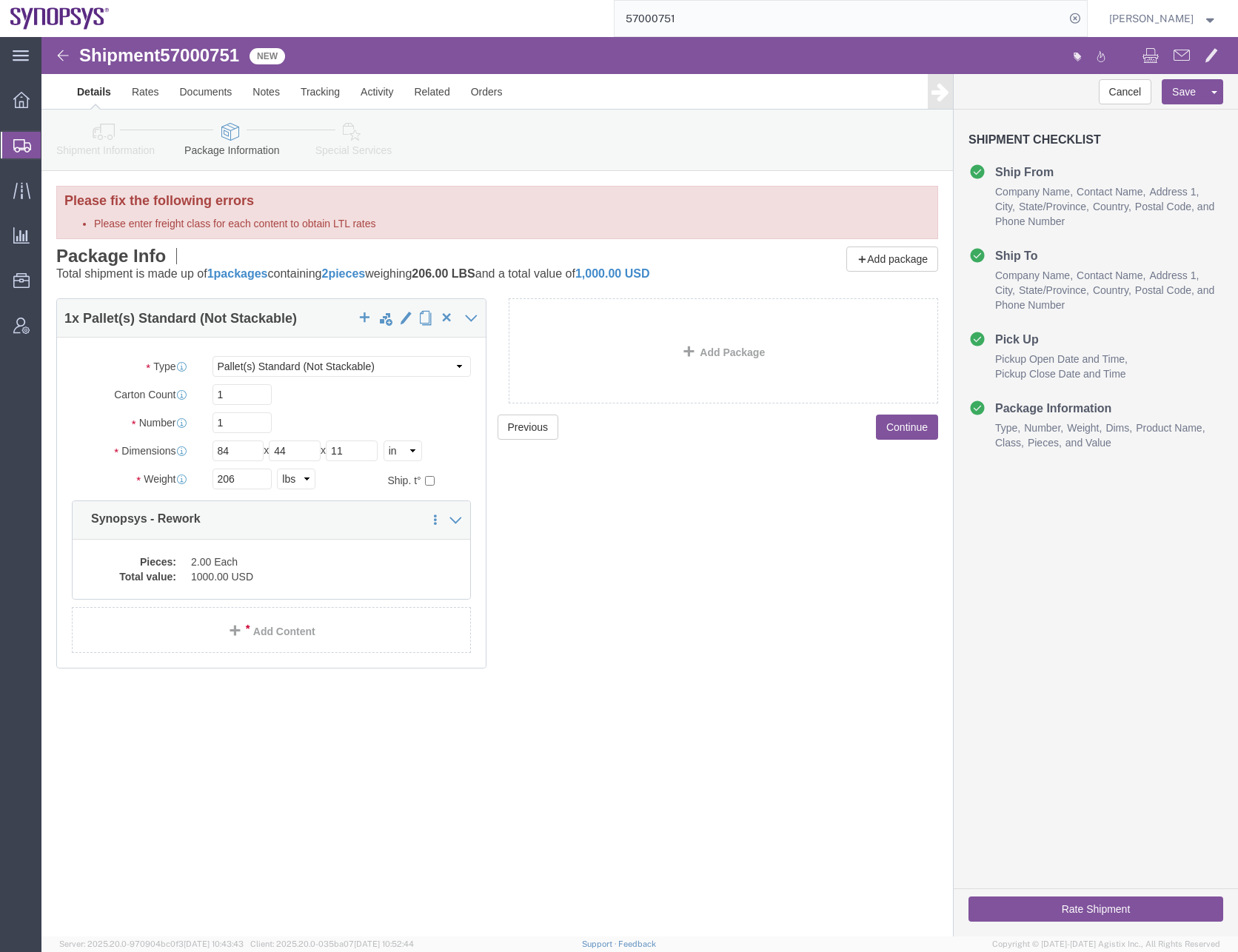
click div "Previous Continue"
click button "Rate Shipment"
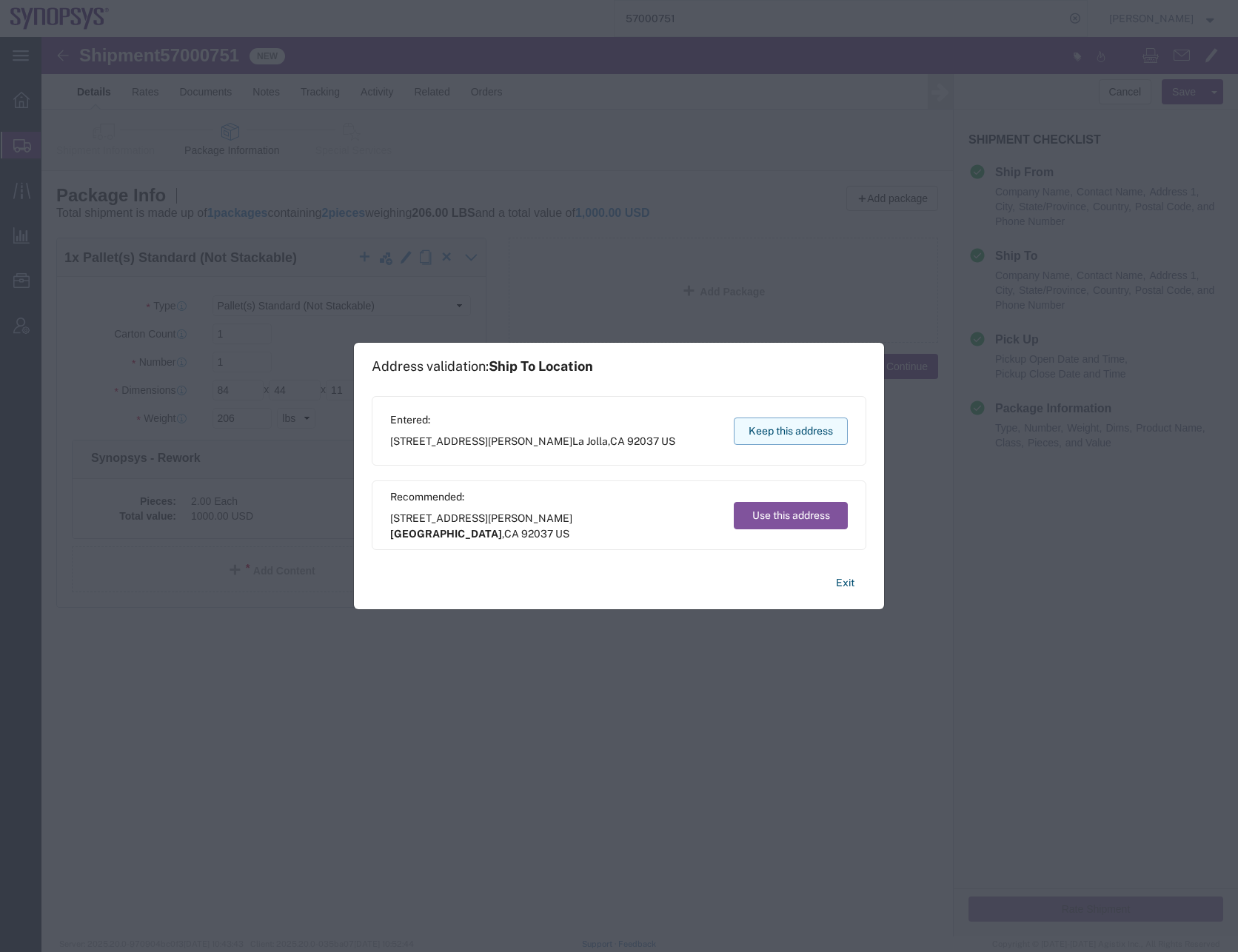
click at [775, 434] on button "Keep this address" at bounding box center [791, 432] width 114 height 28
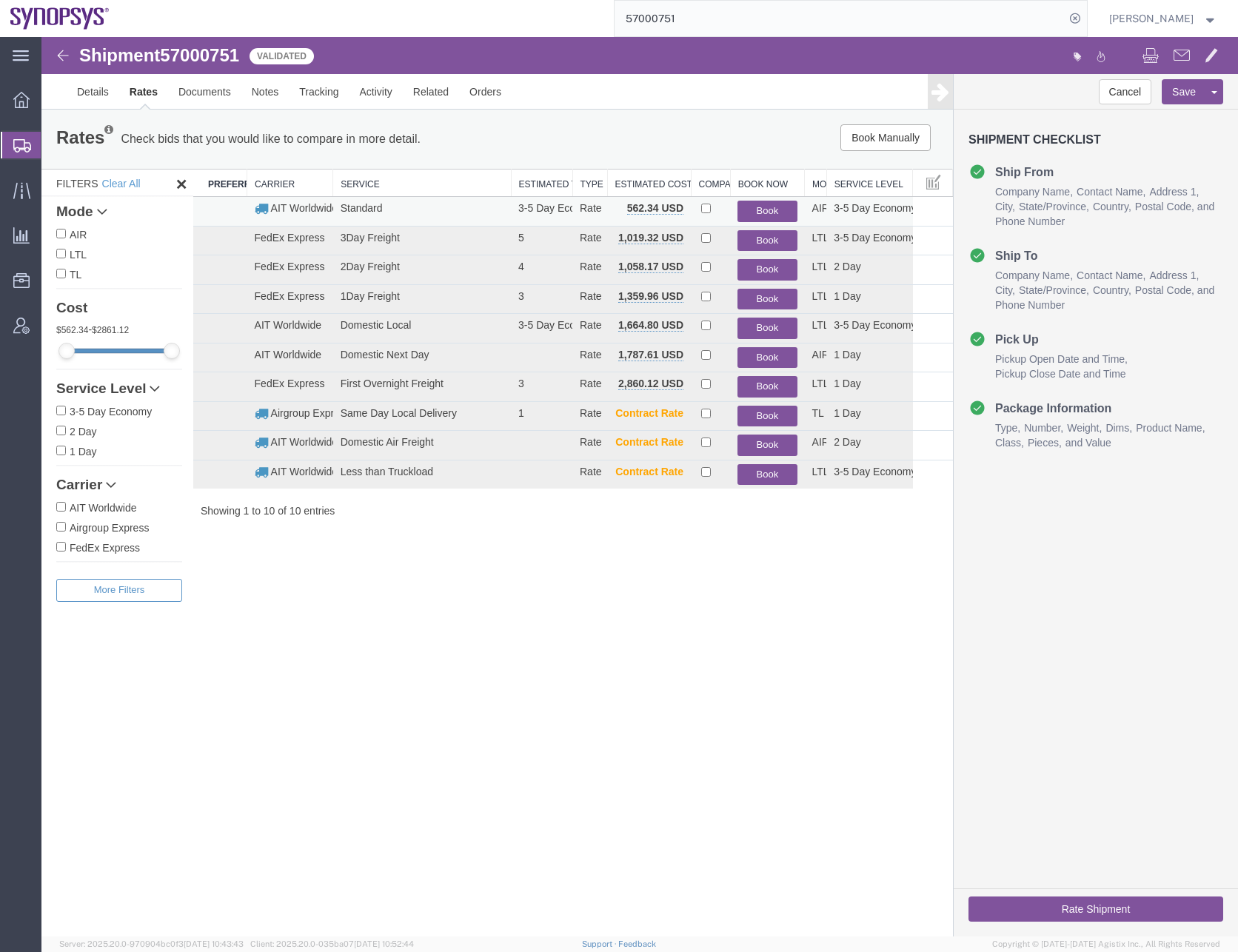
click at [765, 203] on button "Book" at bounding box center [767, 211] width 59 height 21
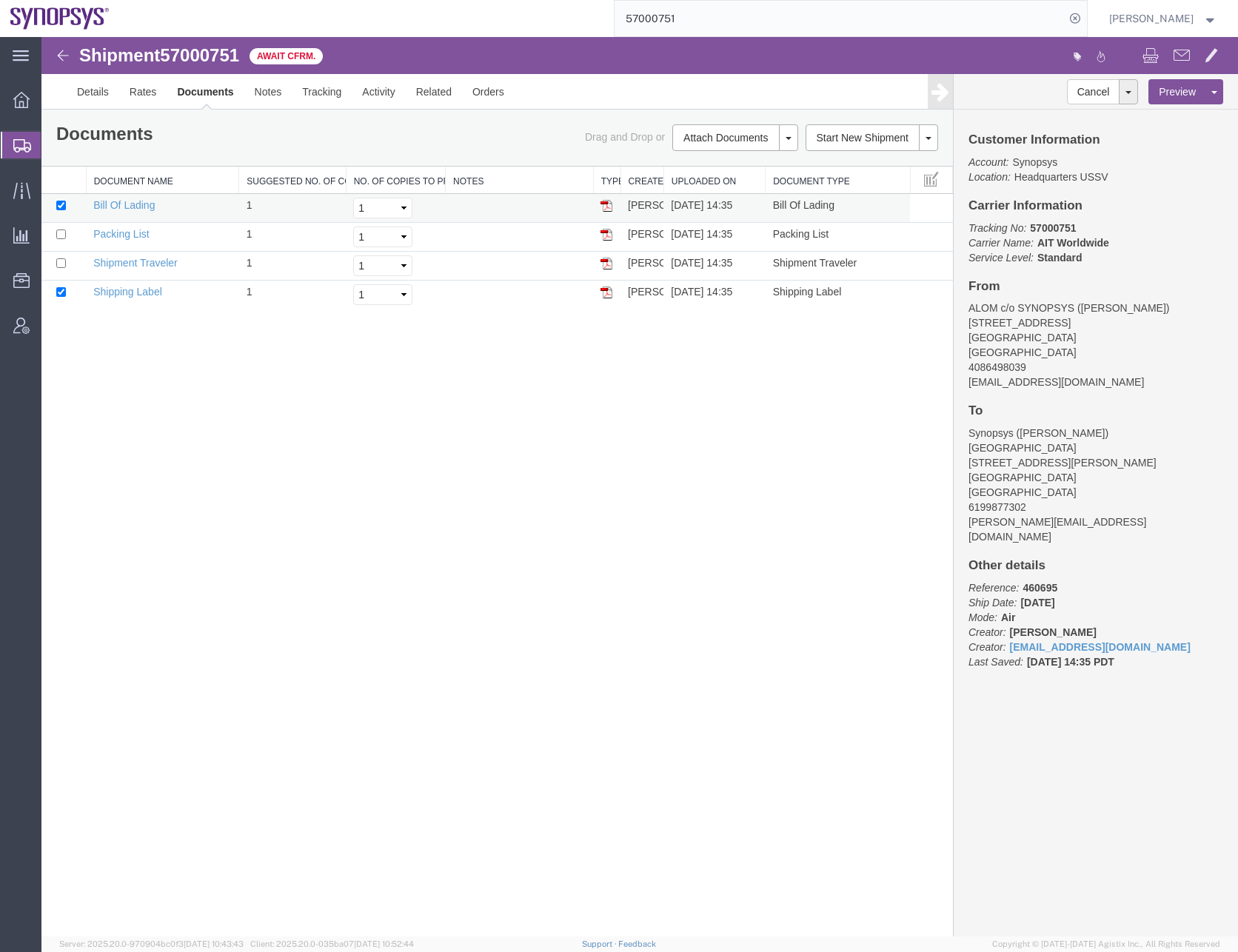
click at [59, 211] on td at bounding box center [63, 209] width 45 height 29
click at [63, 289] on input "checkbox" at bounding box center [61, 292] width 10 height 10
checkbox input "false"
click at [59, 207] on input "checkbox" at bounding box center [61, 206] width 10 height 10
checkbox input "false"
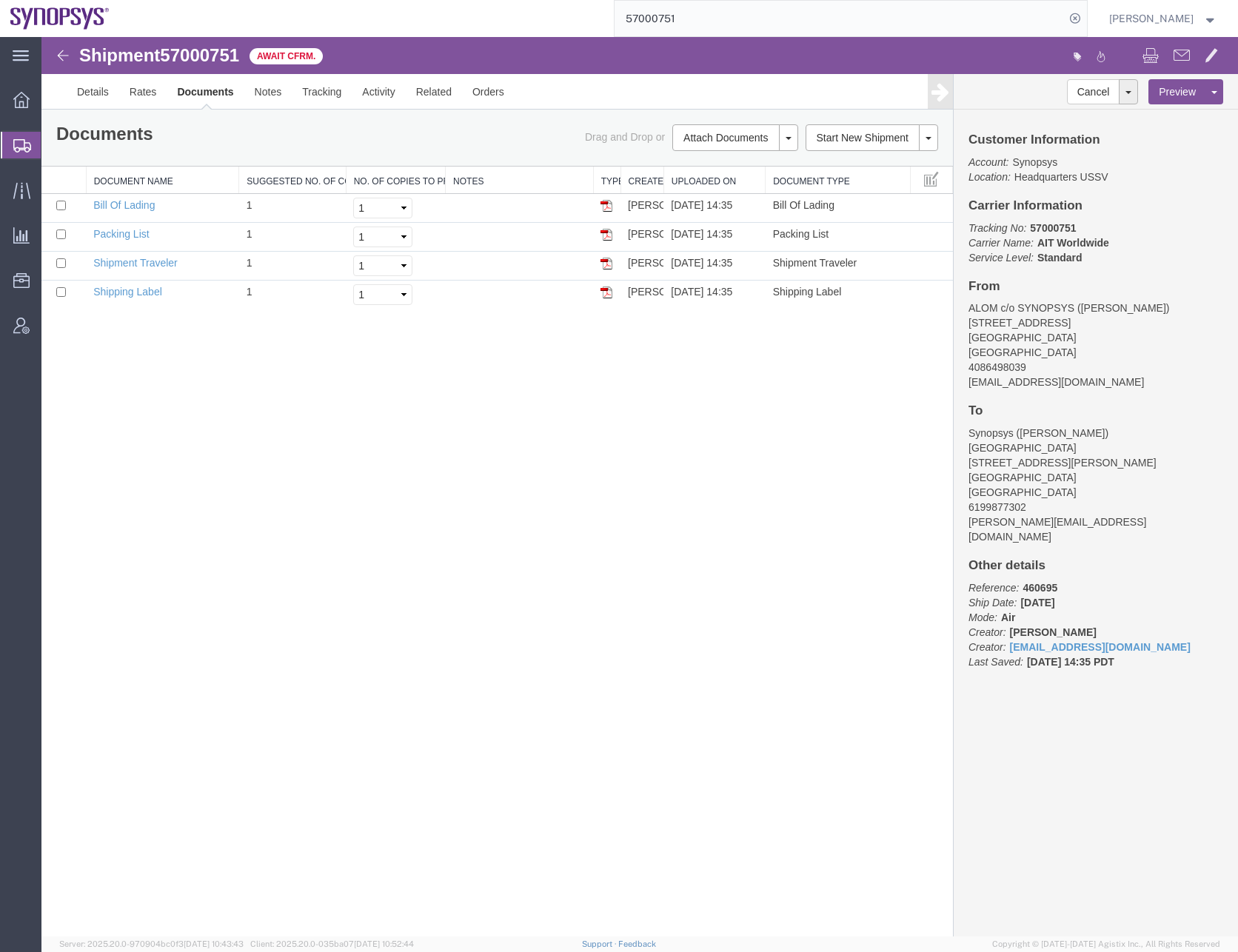
click at [228, 460] on div "Shipment 57000751 4 of 4 Await Cfrm. Details Rates Documents Notes Tracking Act…" at bounding box center [640, 487] width 1197 height 900
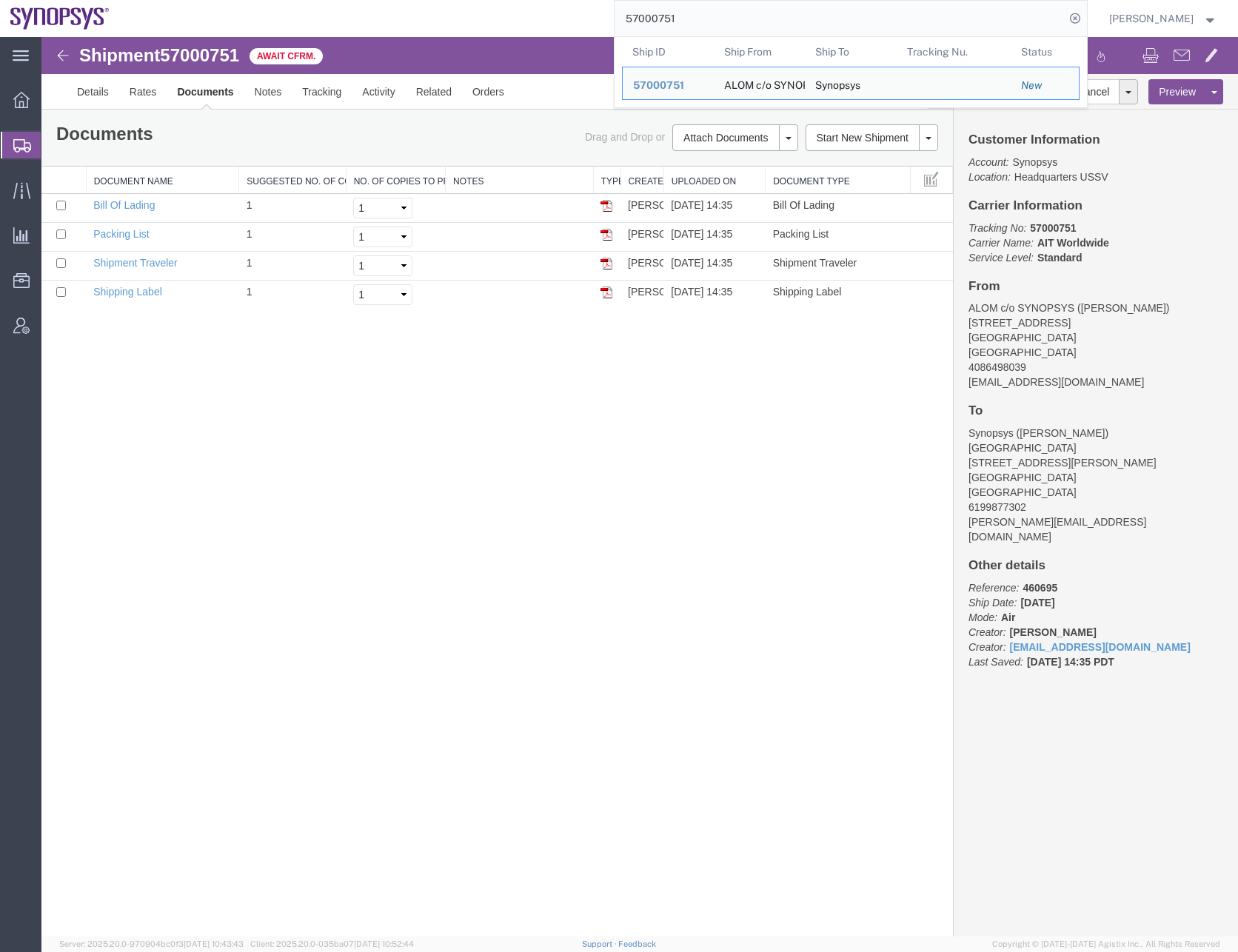
click at [707, 21] on input "57000751" at bounding box center [840, 19] width 450 height 36
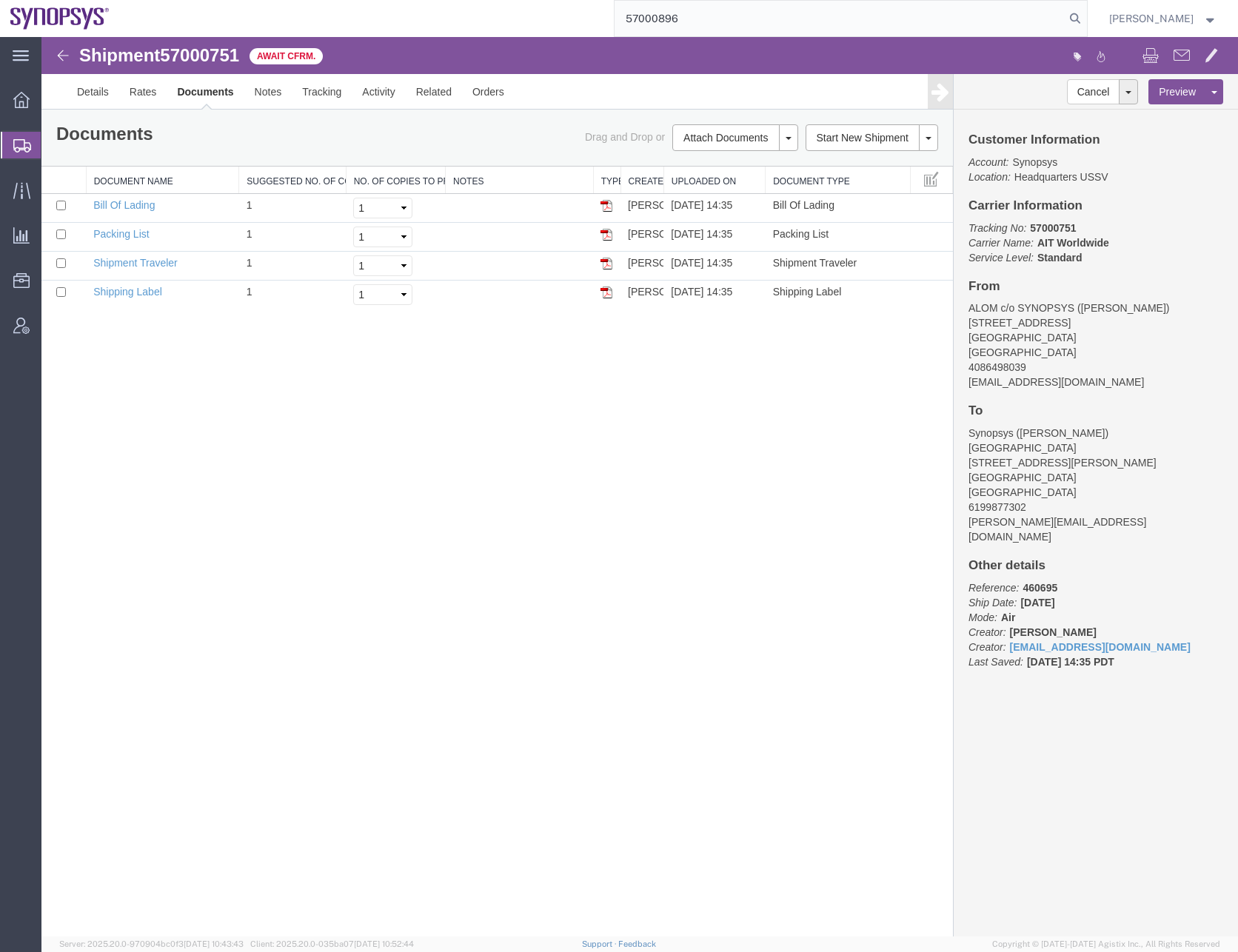
type input "57000896"
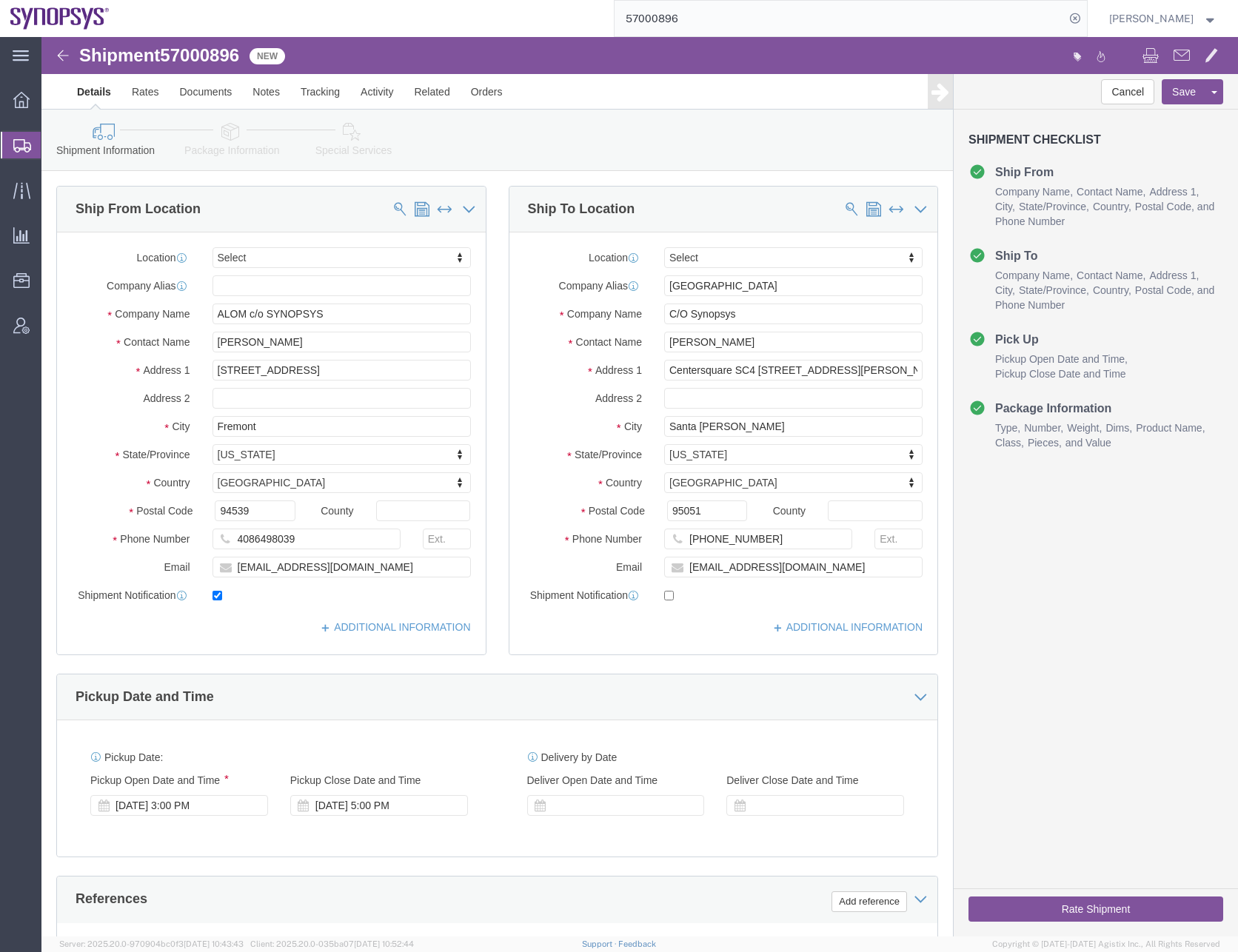
click input "checkbox"
checkbox input "true"
drag, startPoint x: 708, startPoint y: 333, endPoint x: 617, endPoint y: 334, distance: 91.0
click input "Centersquare SC4 [STREET_ADDRESS][PERSON_NAME]"
type input "[STREET_ADDRESS][PERSON_NAME]"
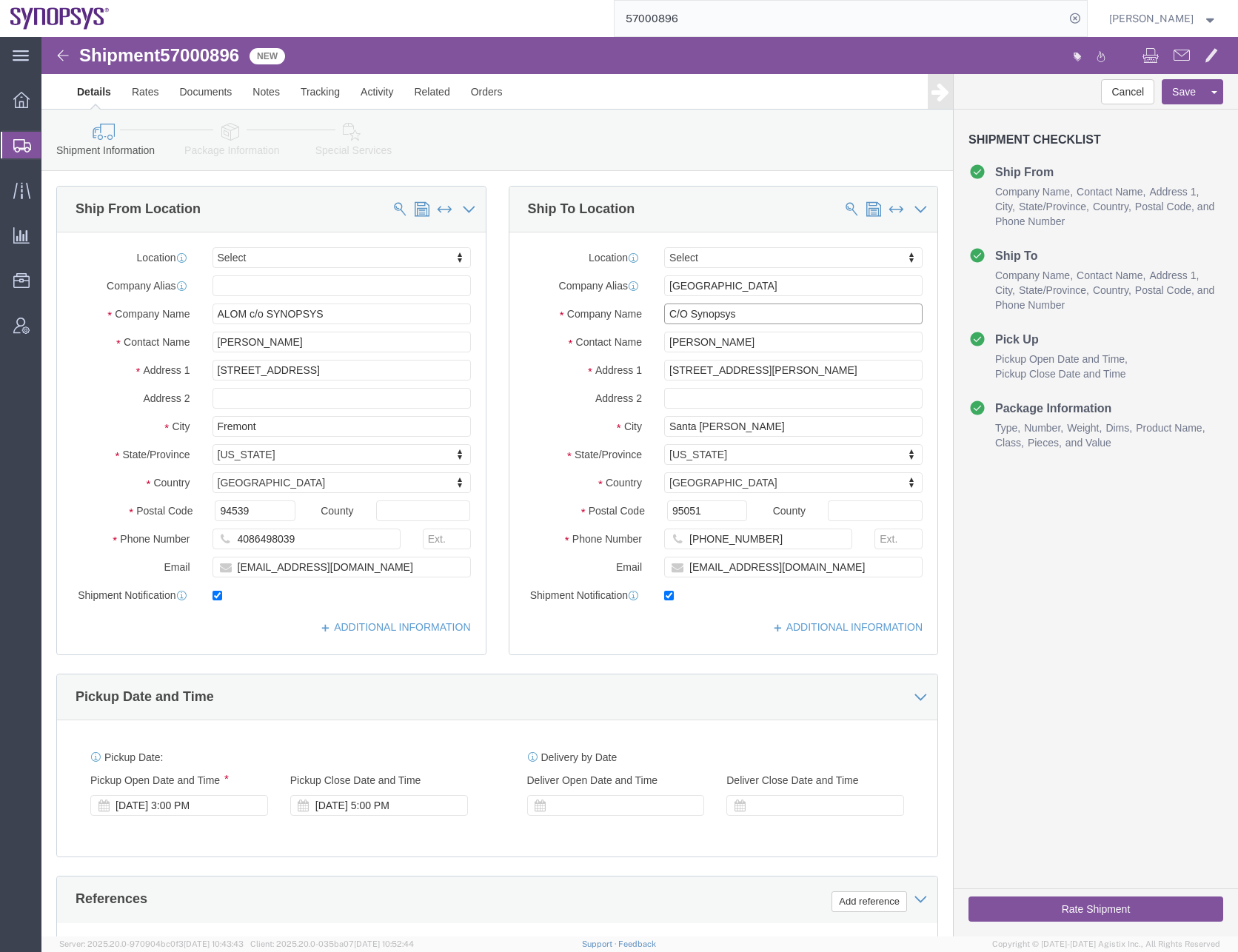
click input "C/O Synopsys"
paste input "Centersquare SC4"
type input "Centersquare SC4 C/O Synopsys"
click div "Shipment Information Package Information Special Services"
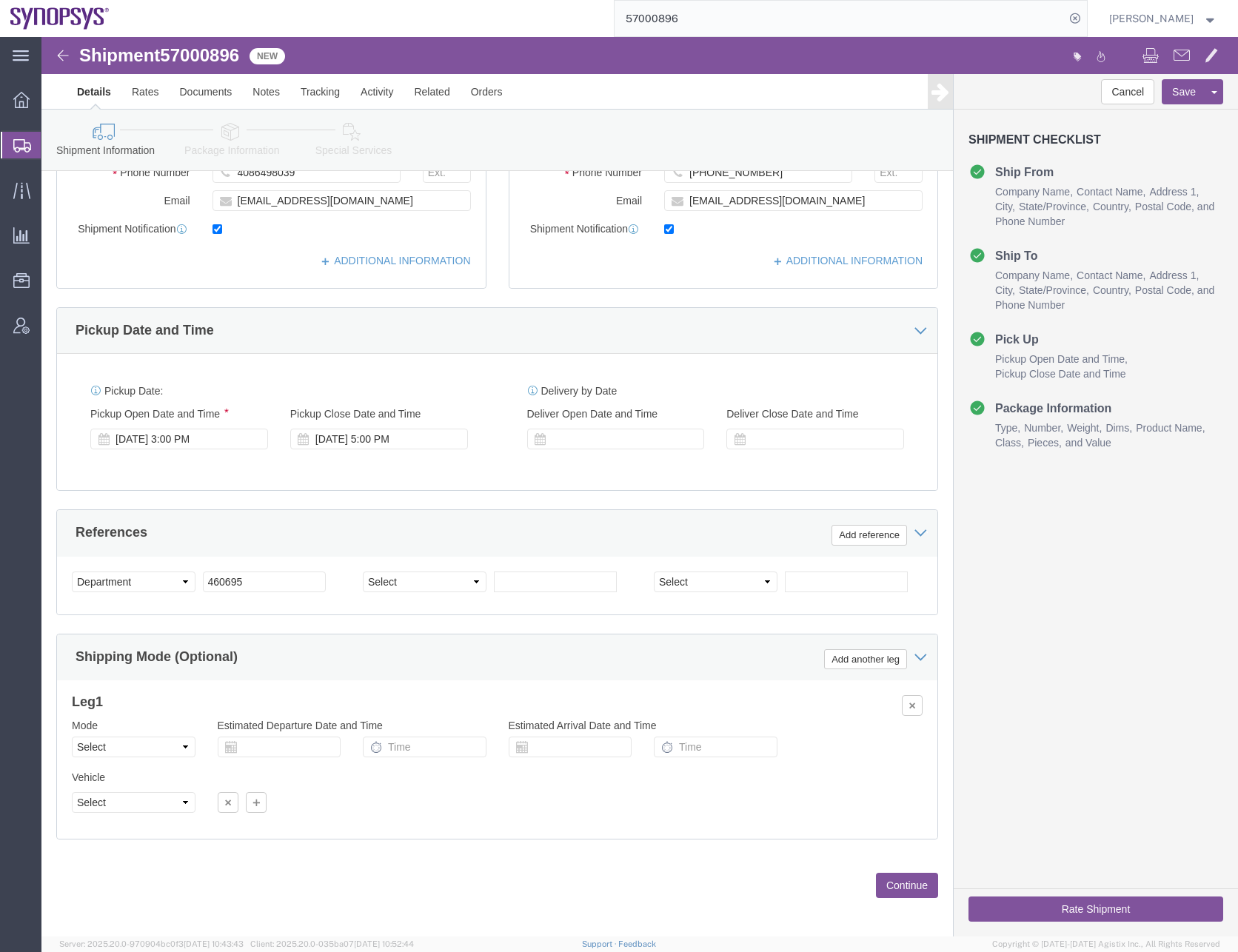
scroll to position [373, 0]
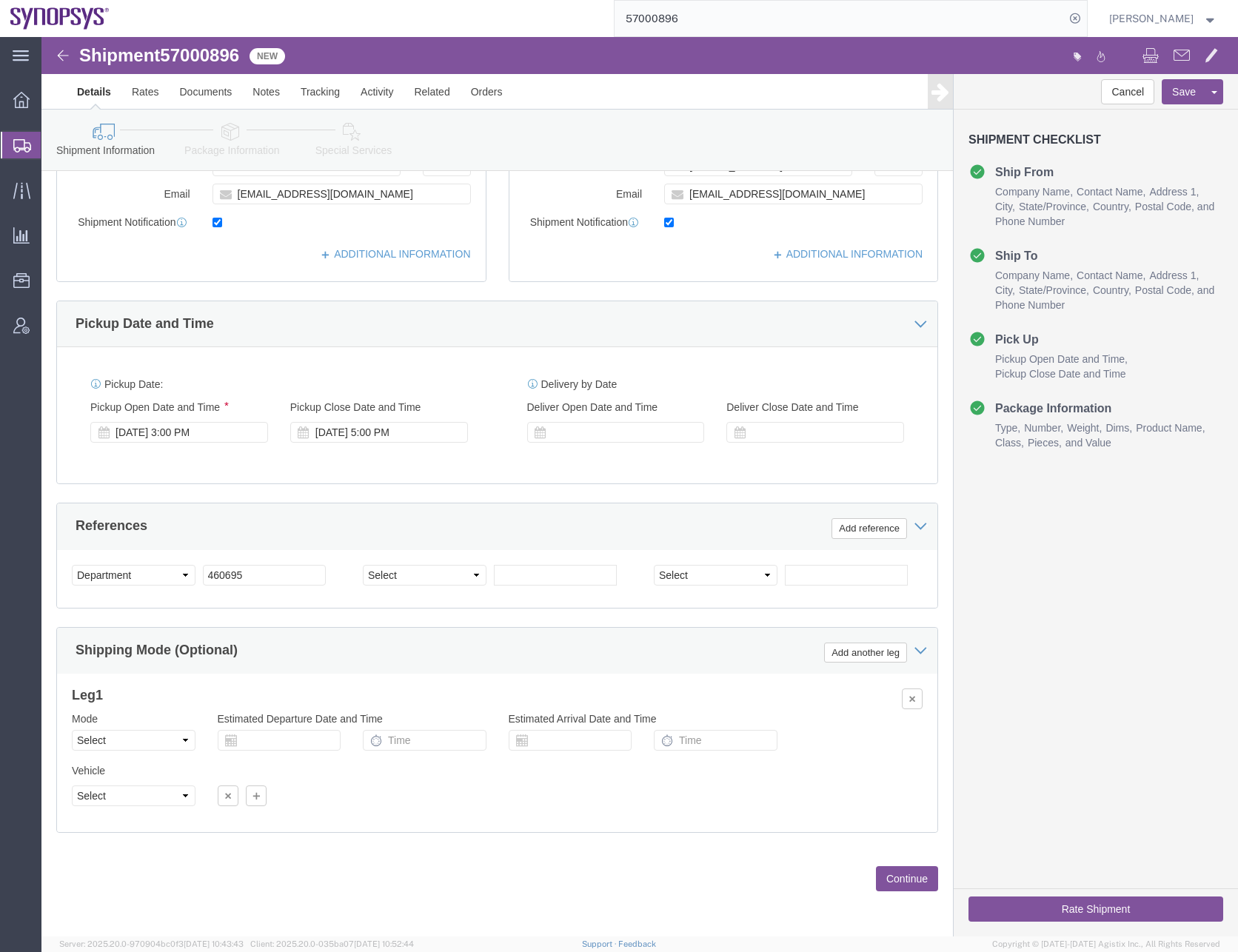
click button "Continue"
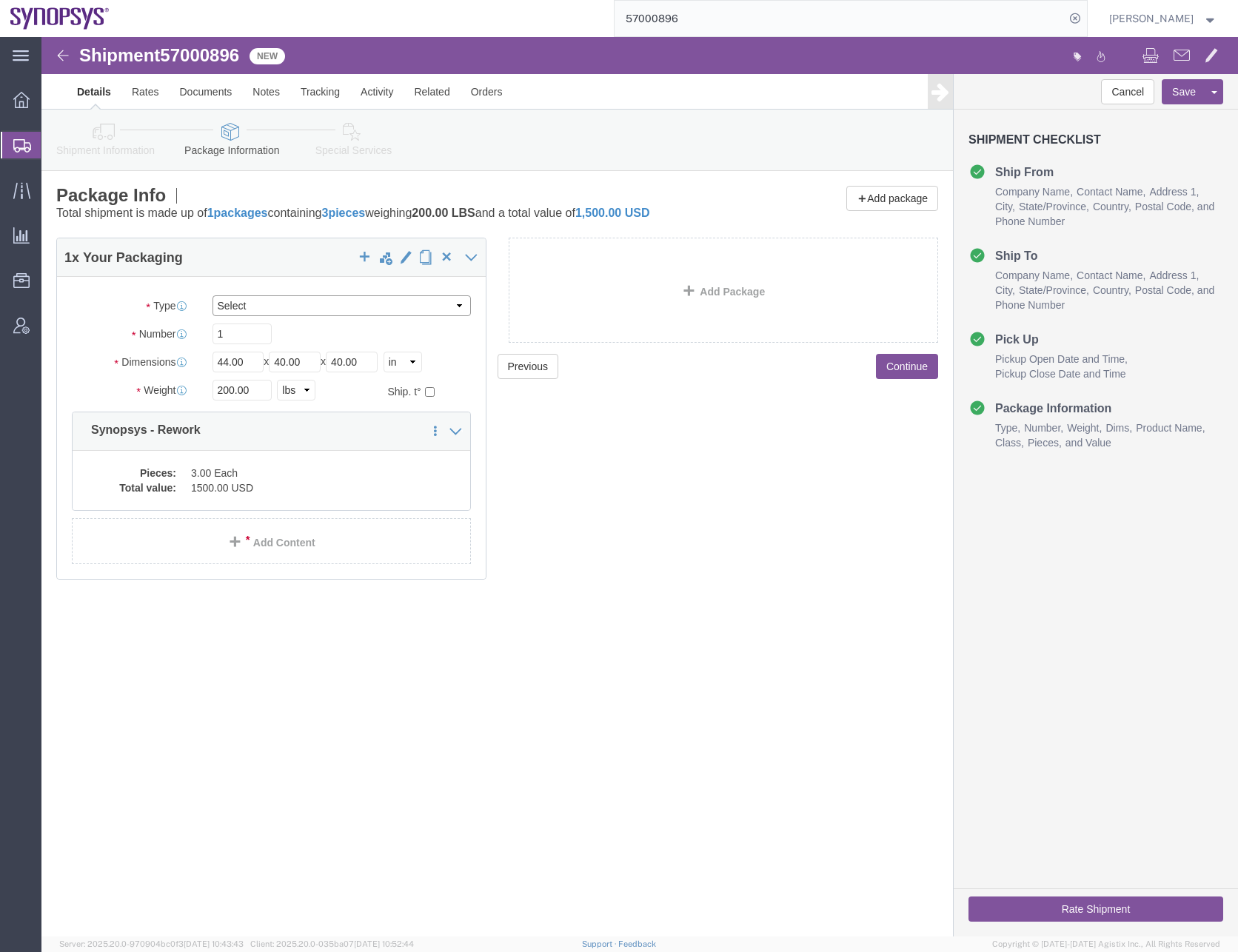
click select "Select Bale(s) Basket(s) Bolt(s) Bottle(s) Buckets Bulk Bundle(s) Can(s) Cardbo…"
select select "PSNS"
click select "Select Bale(s) Basket(s) Bolt(s) Bottle(s) Buckets Bulk Bundle(s) Can(s) Cardbo…"
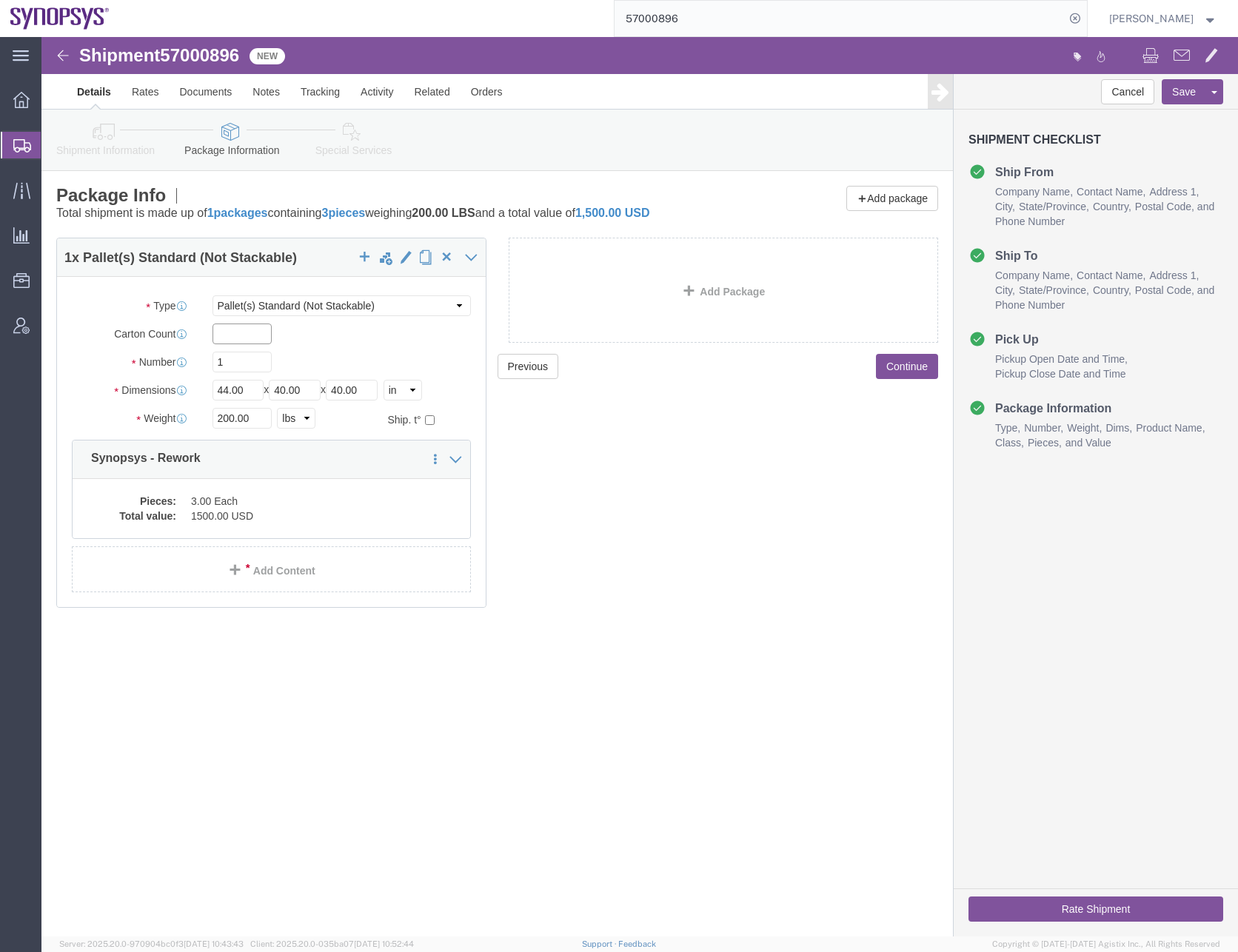
click input "text"
type input "2"
click input "1"
type input "96"
type input "32"
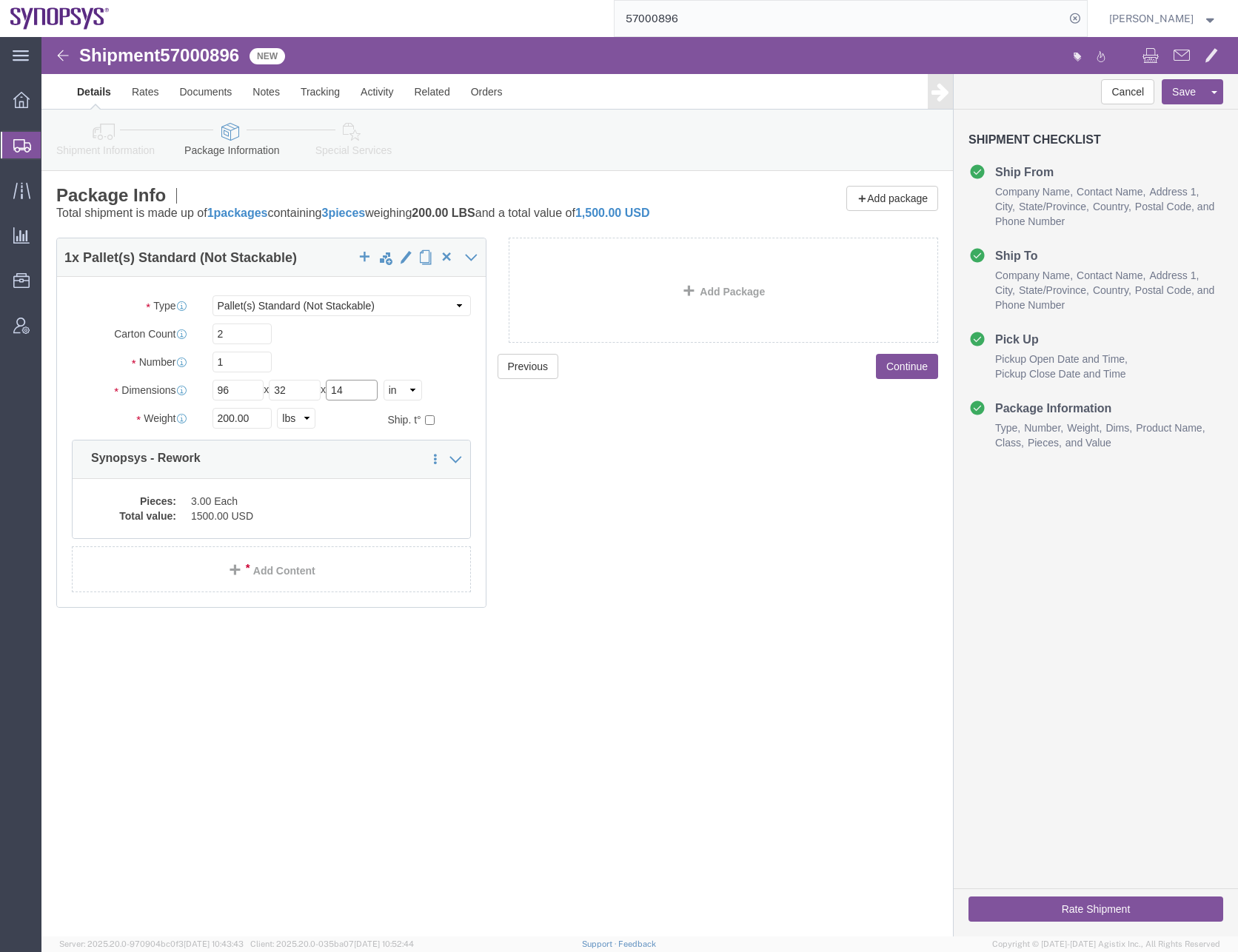
type input "14"
type input "315"
click div "Pieces: 3.00 Each Total value: 1500.00 USD"
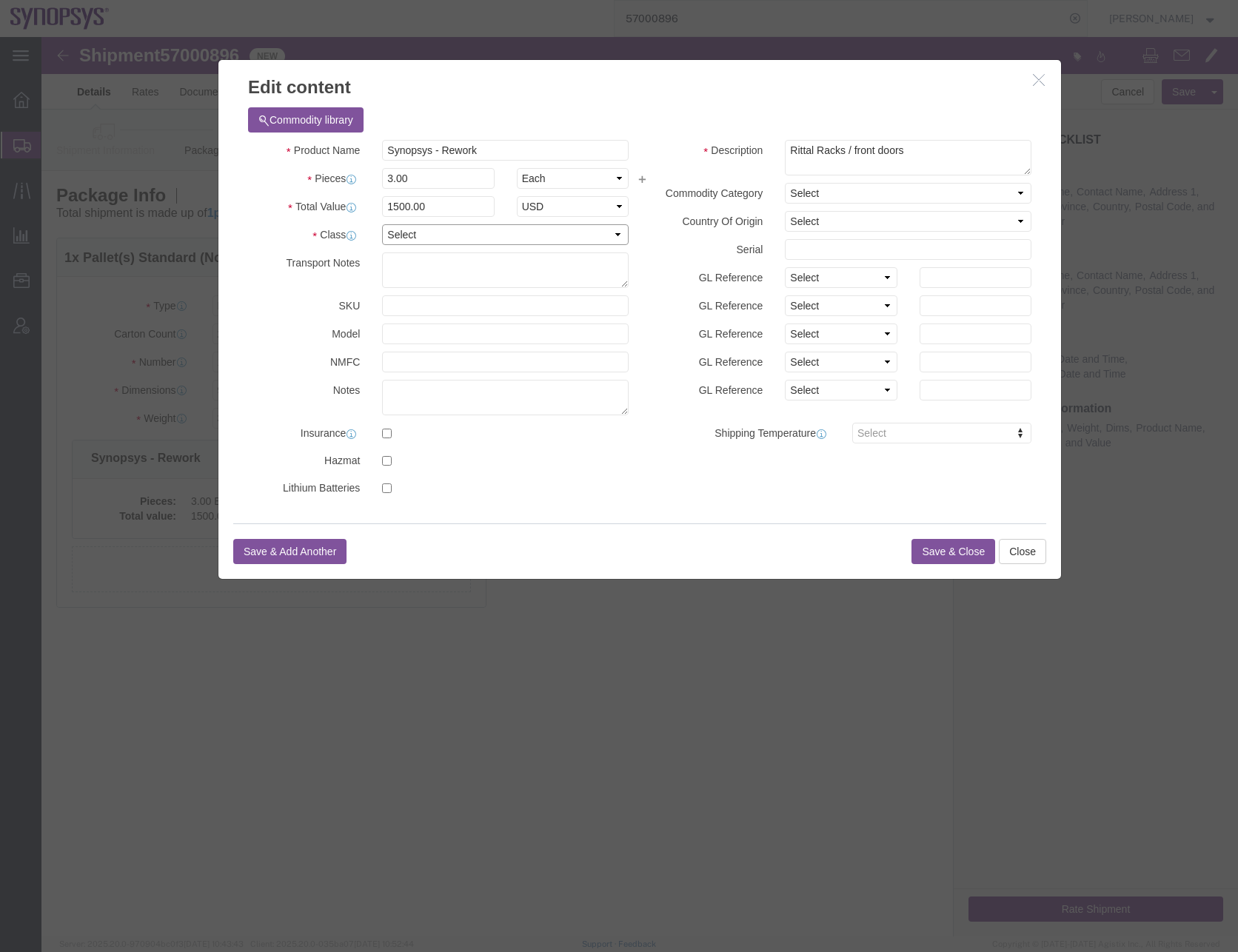
click select "Select 50 55 60 65 70 85 92.5 100 125 175 250 300 400"
select select "50"
click select "Select 50 55 60 65 70 85 92.5 100 125 175 250 300 400"
click button "Save & Close"
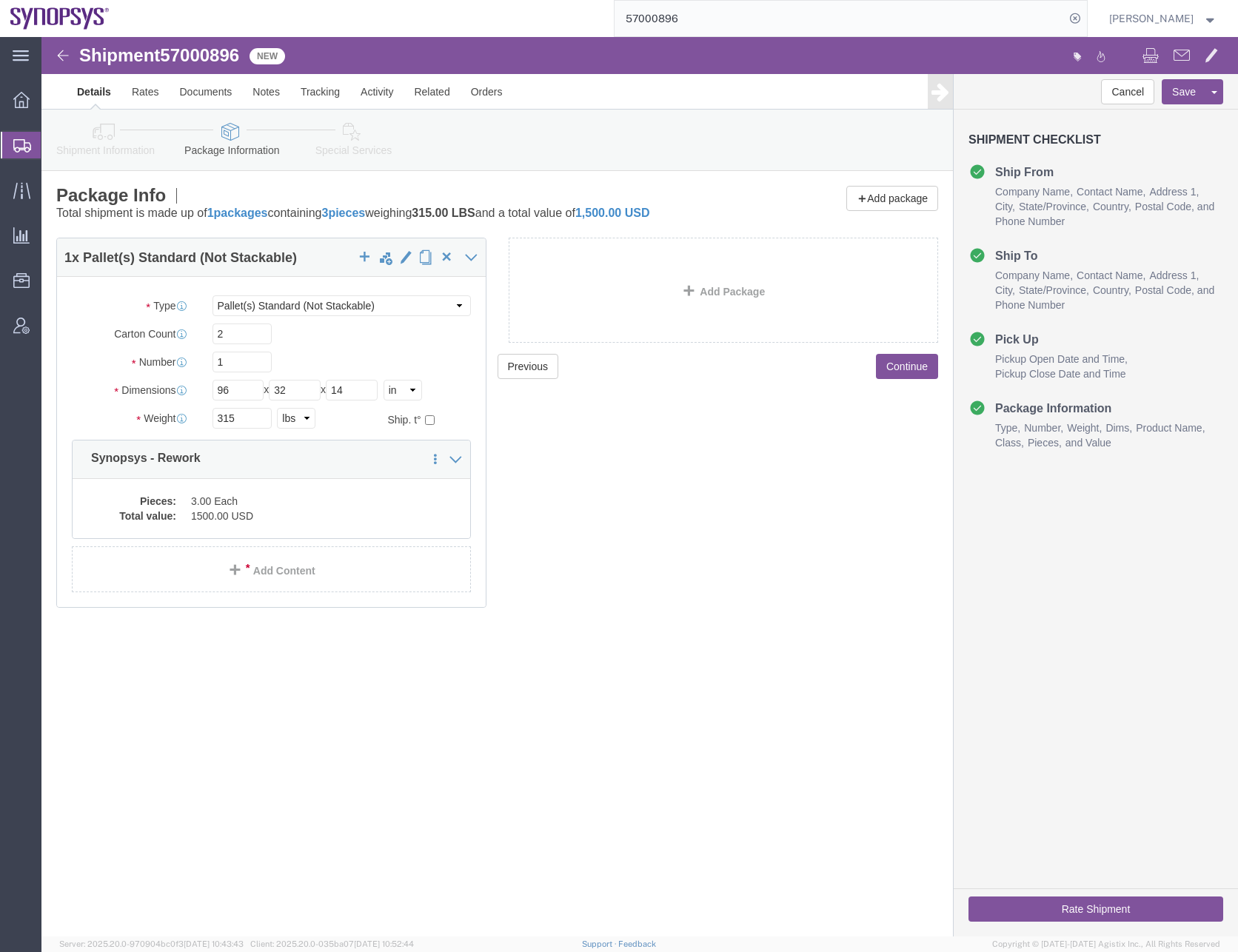
click div "Previous Continue"
click button "Continue"
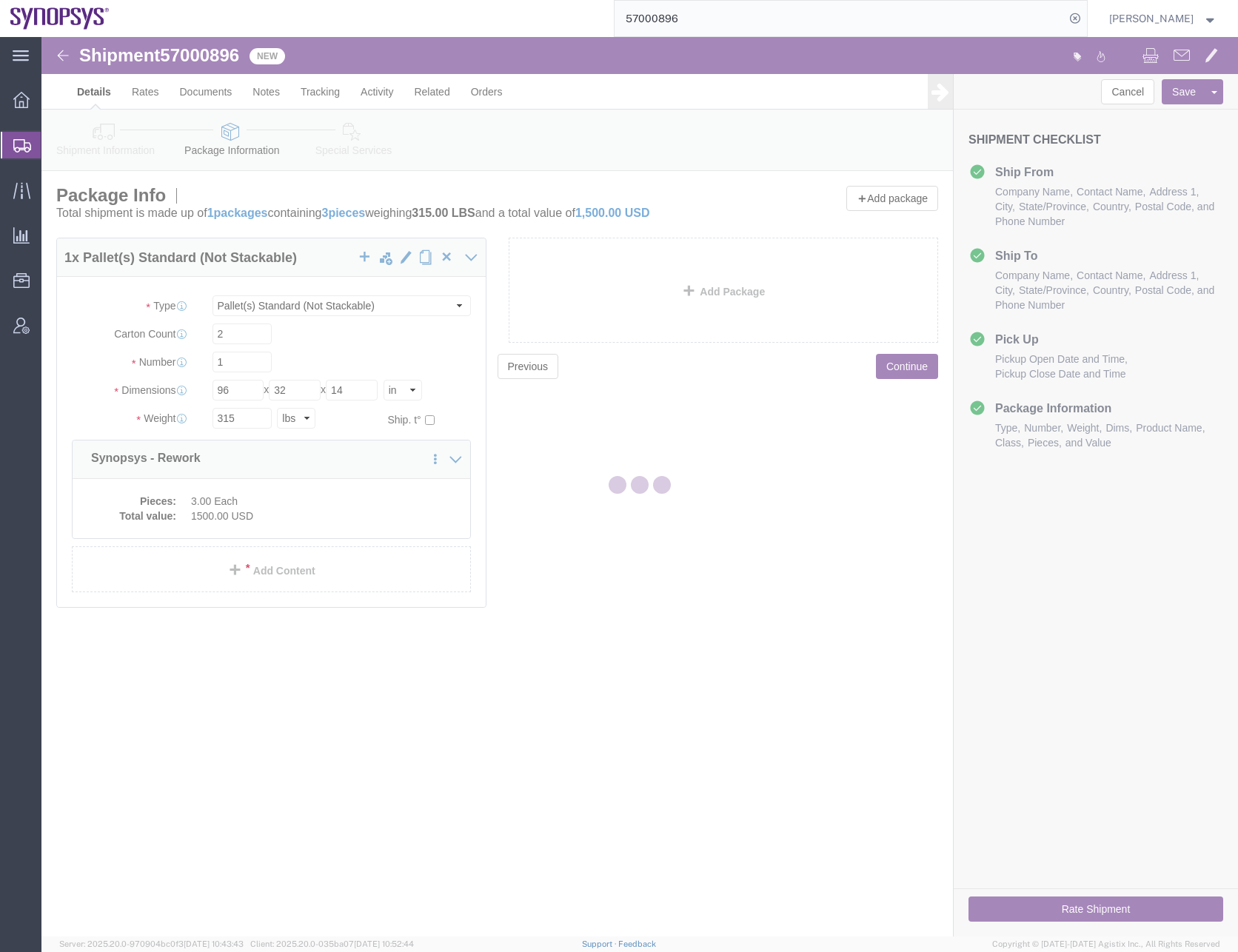
select select
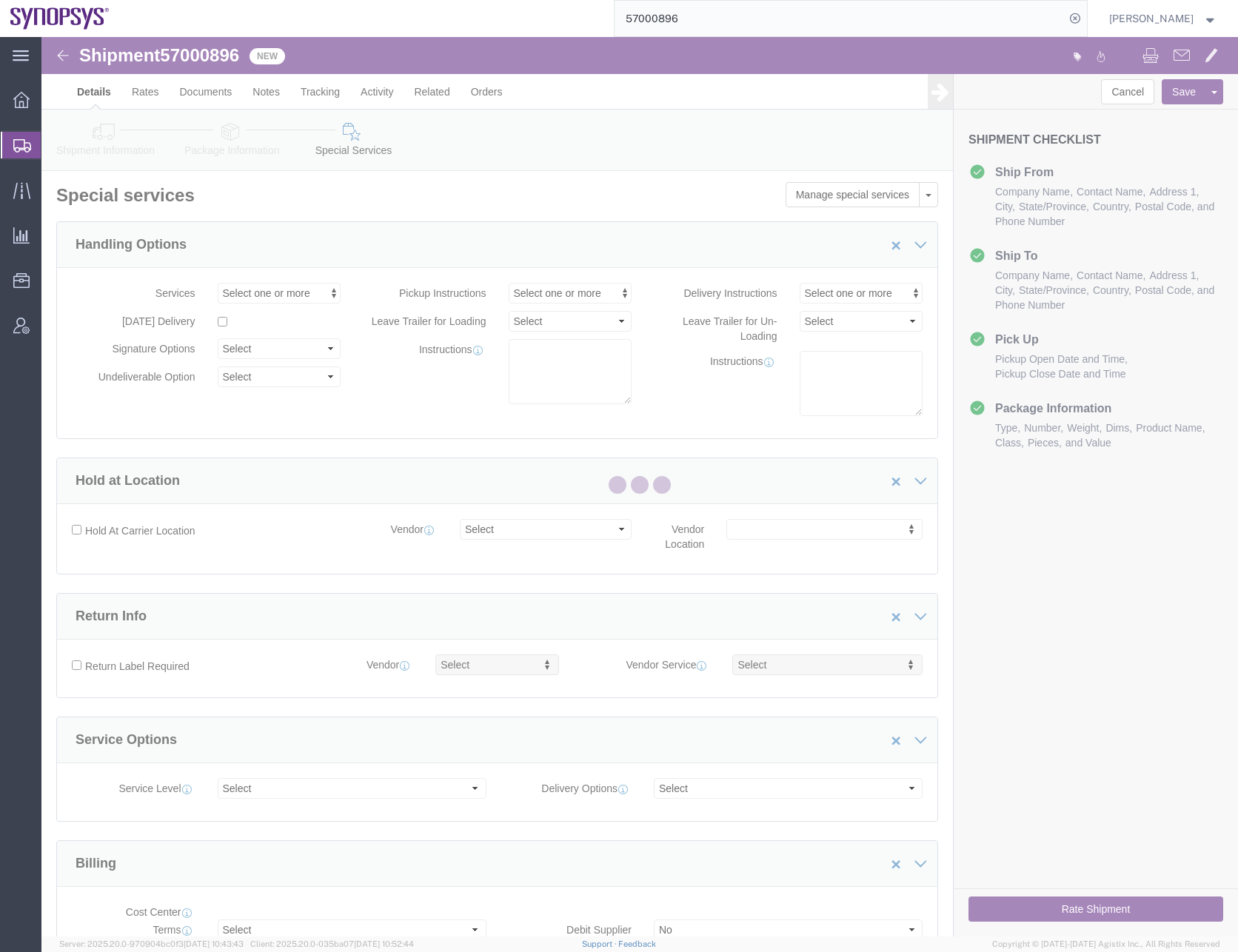
select select "COSTCENTER"
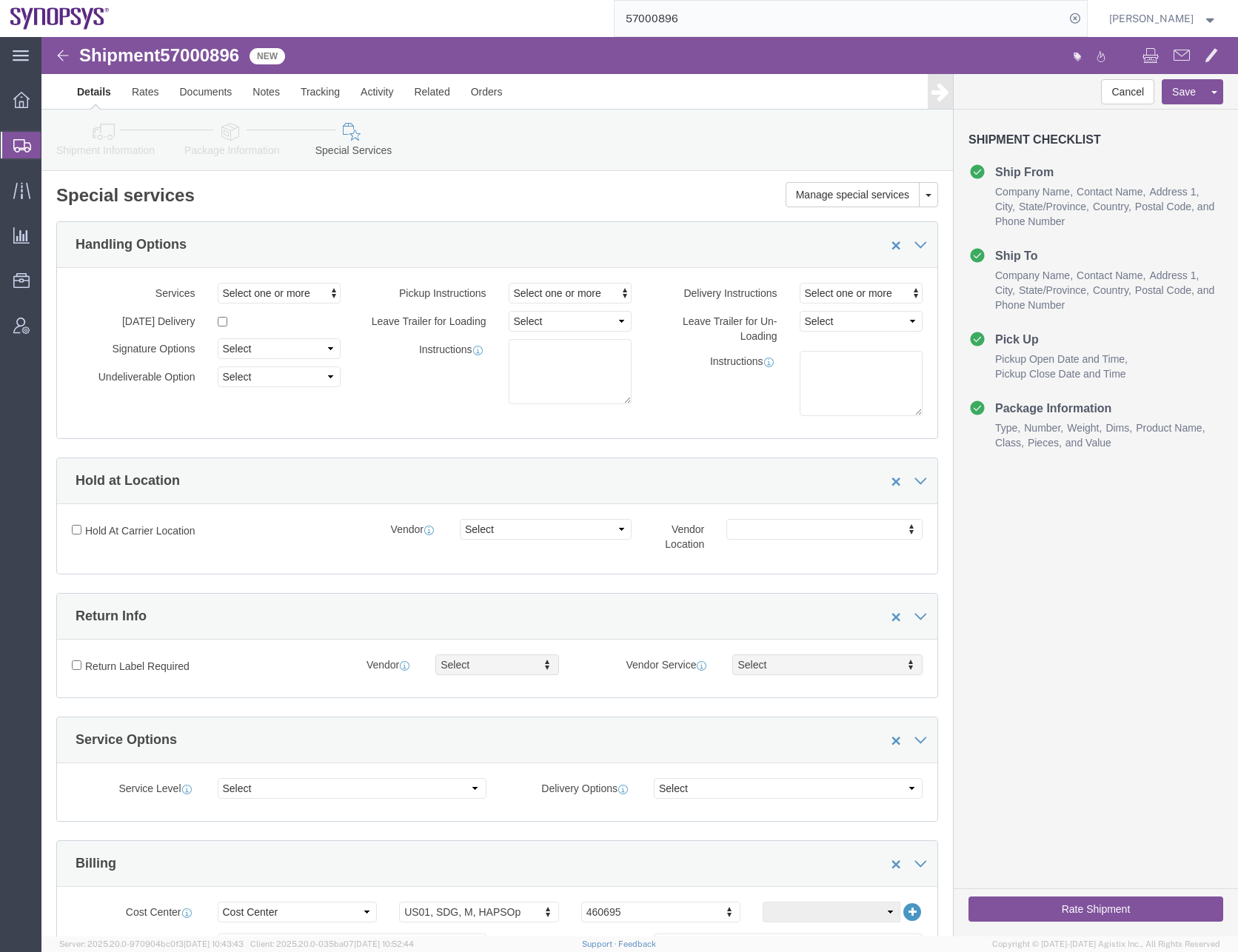
click div "Services Select one or more Air Ride Truck Blanket Wrap Carnet Consolidated Shi…"
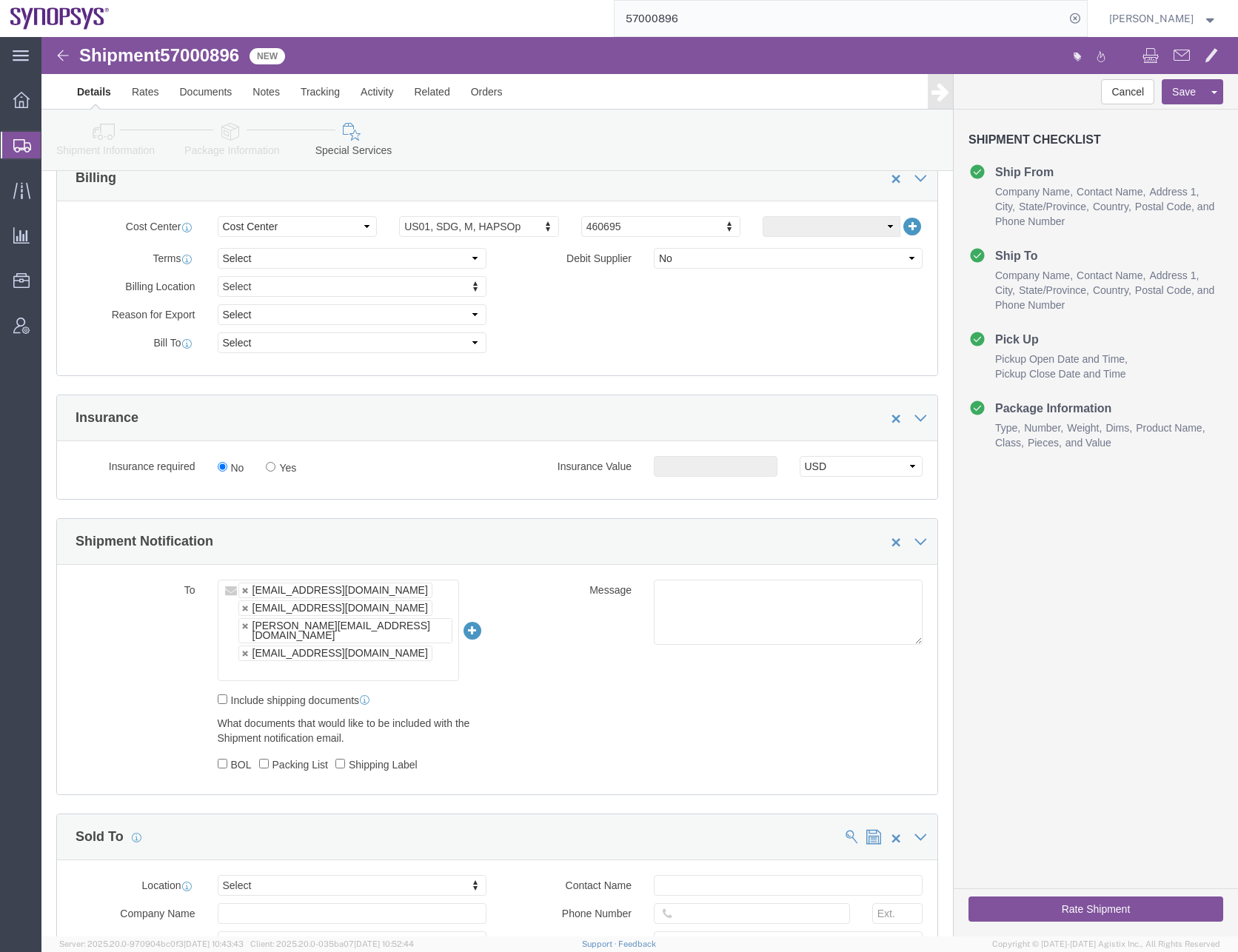
scroll to position [741, 0]
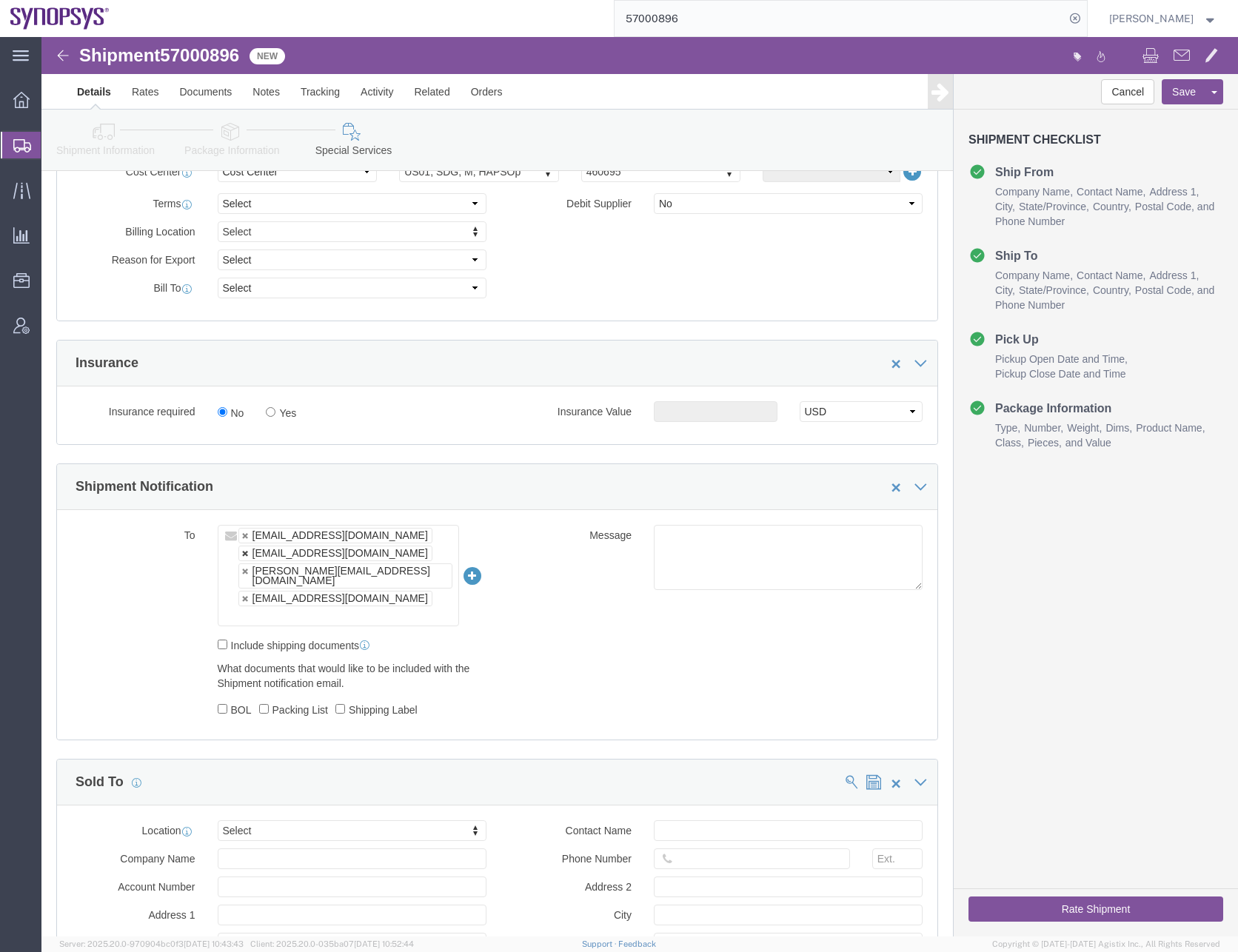
click link
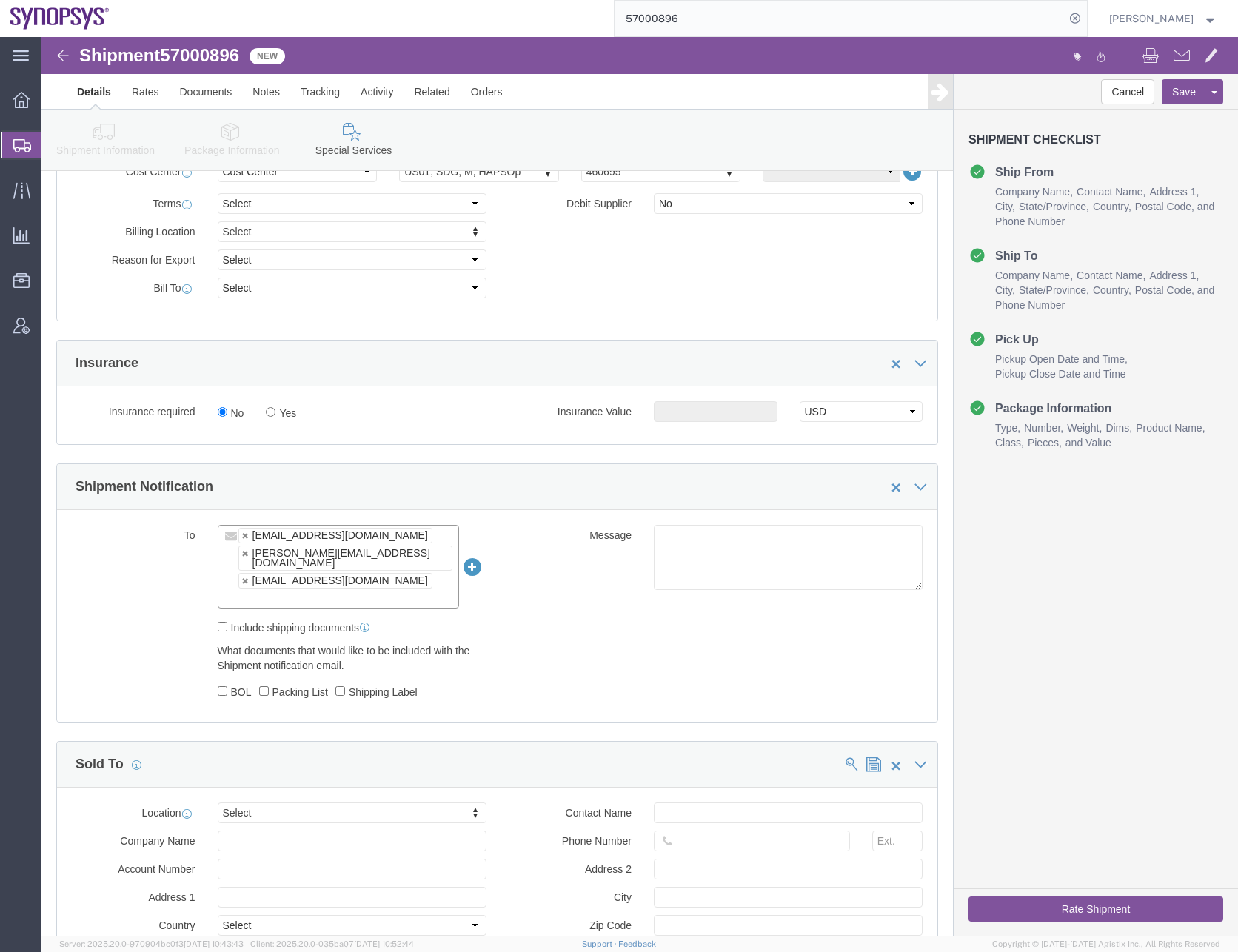
click link
type input "[EMAIL_ADDRESS][DOMAIN_NAME],[PERSON_NAME][EMAIL_ADDRESS][DOMAIN_NAME]"
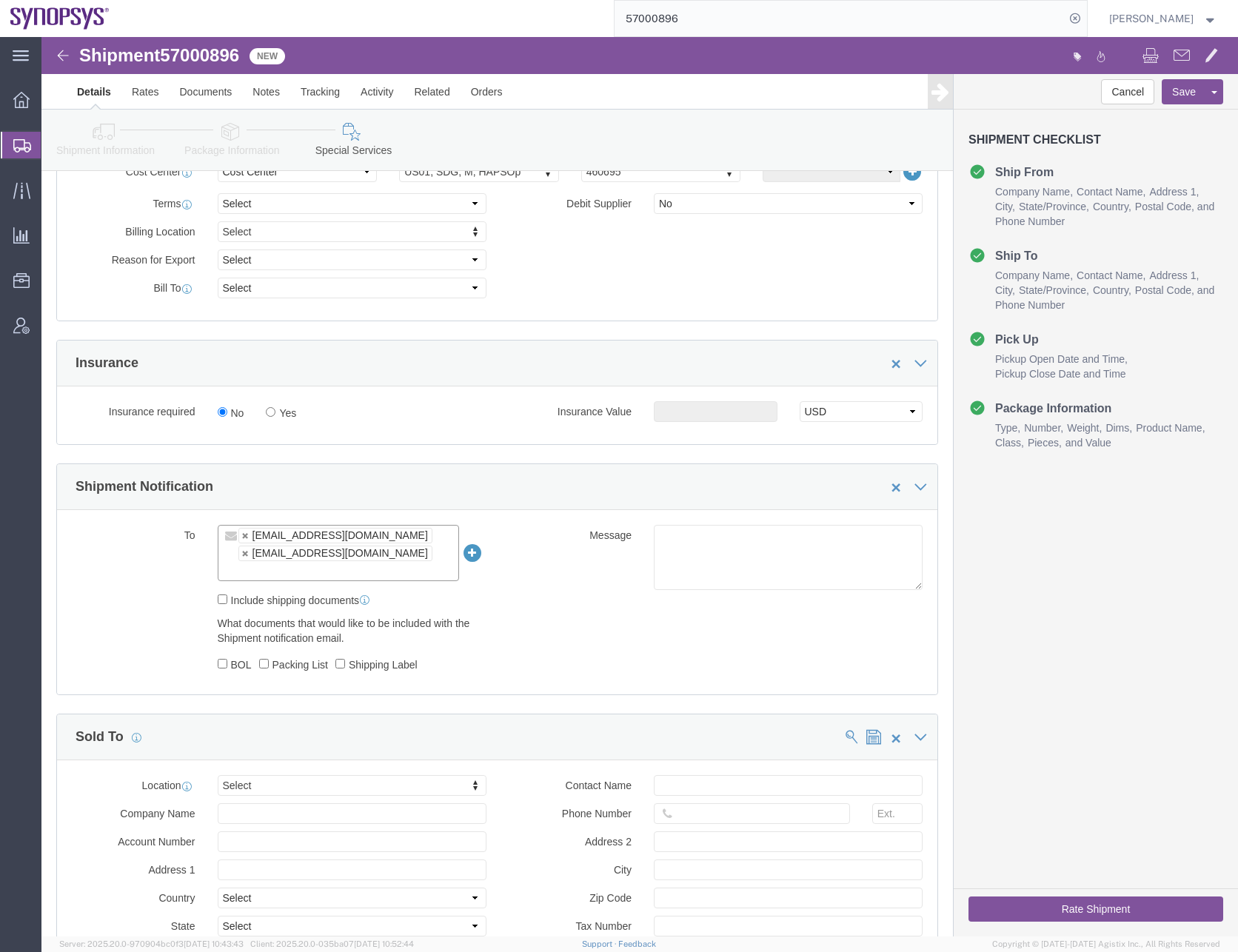
click ul "[EMAIL_ADDRESS][DOMAIN_NAME] [EMAIL_ADDRESS][DOMAIN_NAME]"
type input "[EMAIL_ADDRESS][DOMAIN_NAME]"
type input "[EMAIL_ADDRESS][DOMAIN_NAME],[EMAIL_ADDRESS][DOMAIN_NAME],[EMAIL_ADDRESS][DOMAI…"
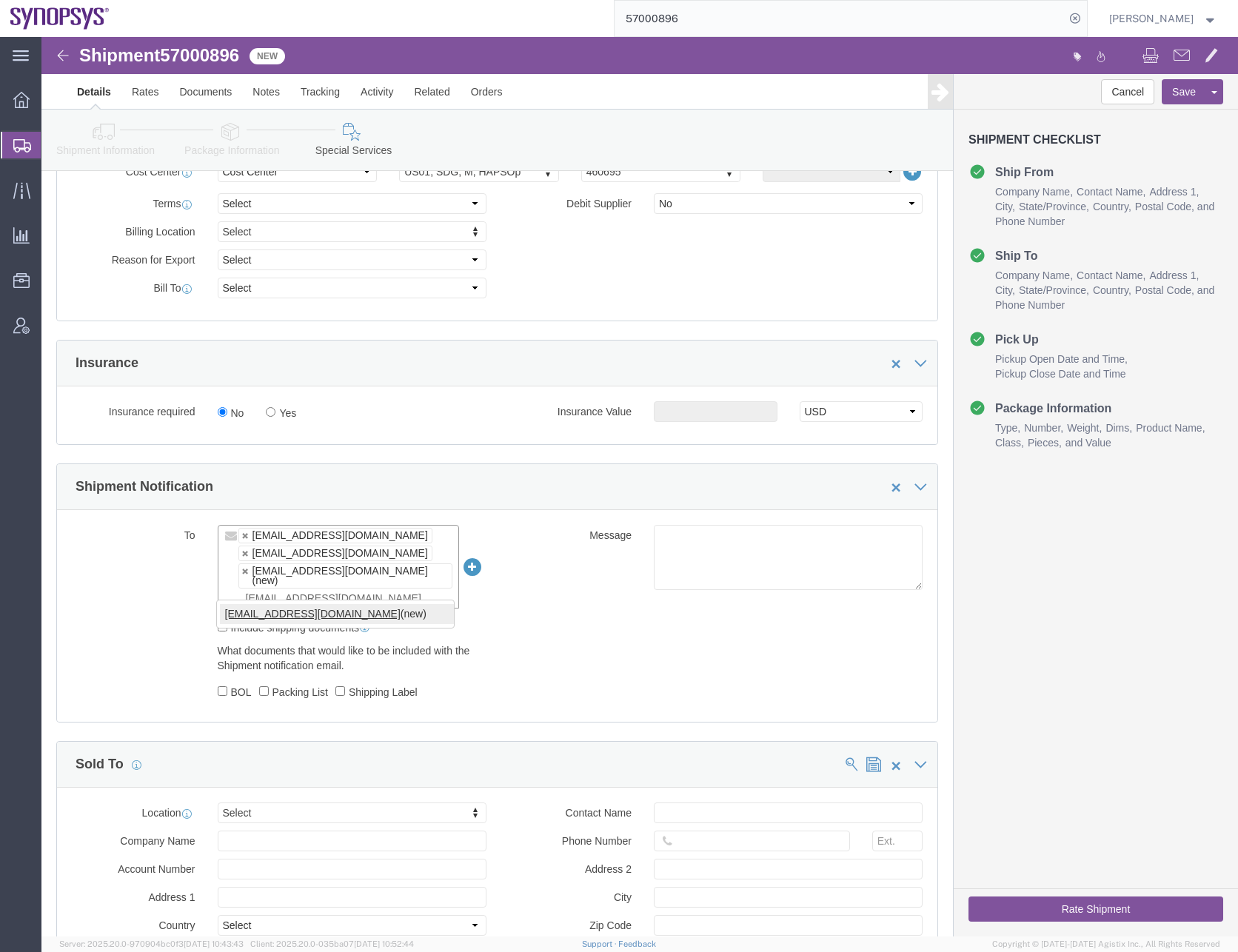
type input "[EMAIL_ADDRESS][DOMAIN_NAME]"
type input "[EMAIL_ADDRESS][DOMAIN_NAME],[PERSON_NAME][EMAIL_ADDRESS][DOMAIN_NAME],[EMAIL_A…"
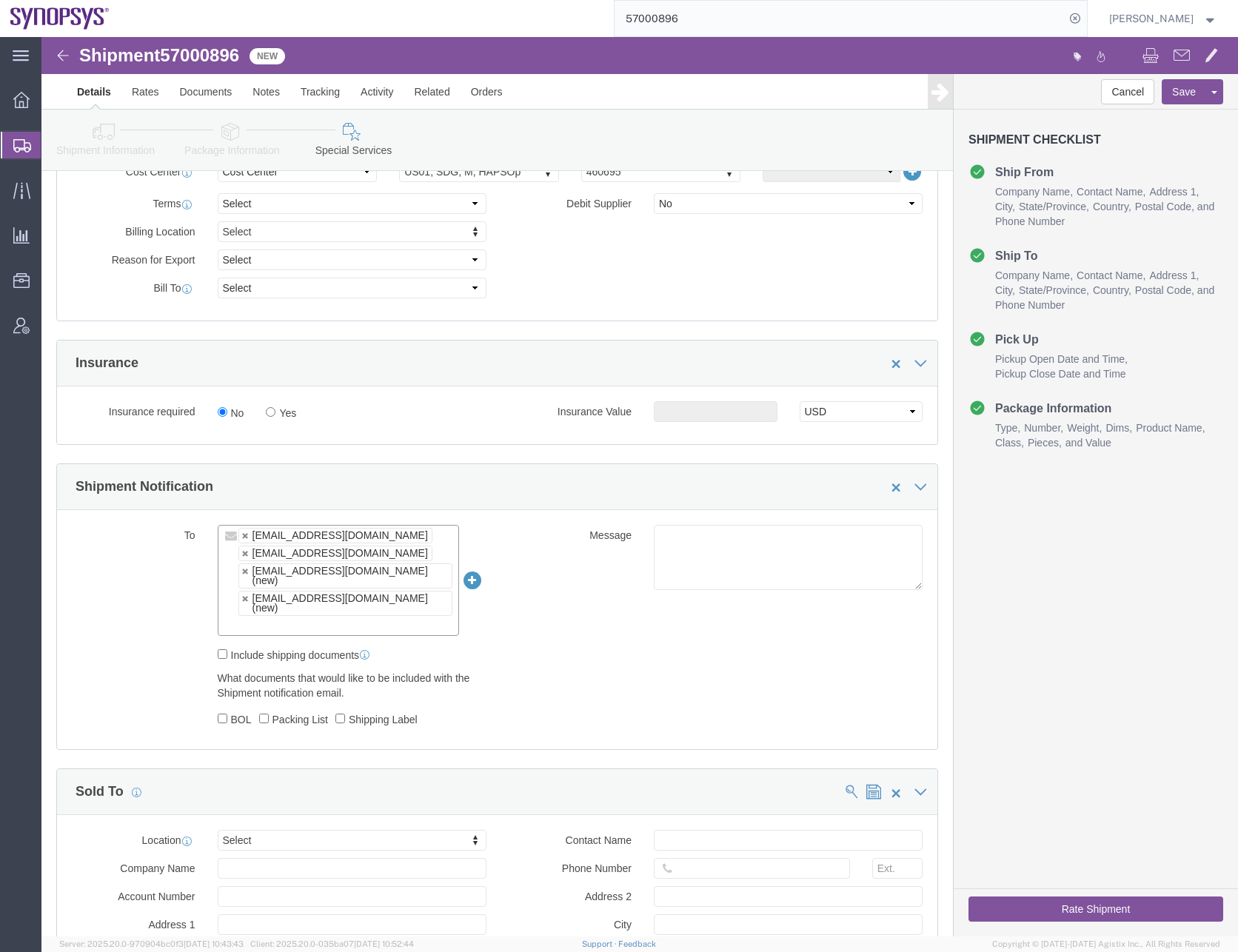
click div "Include shipping documents"
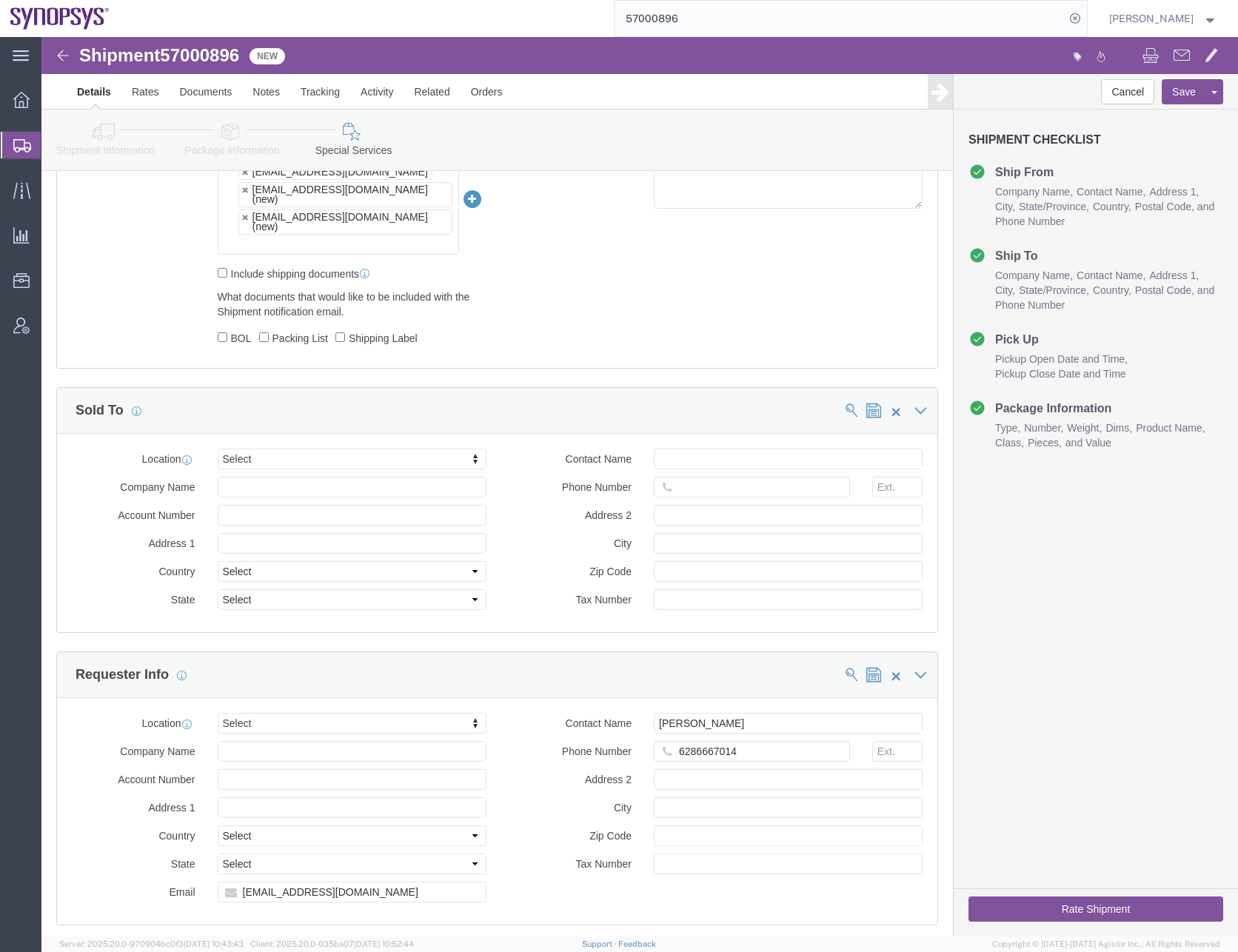
scroll to position [1407, 0]
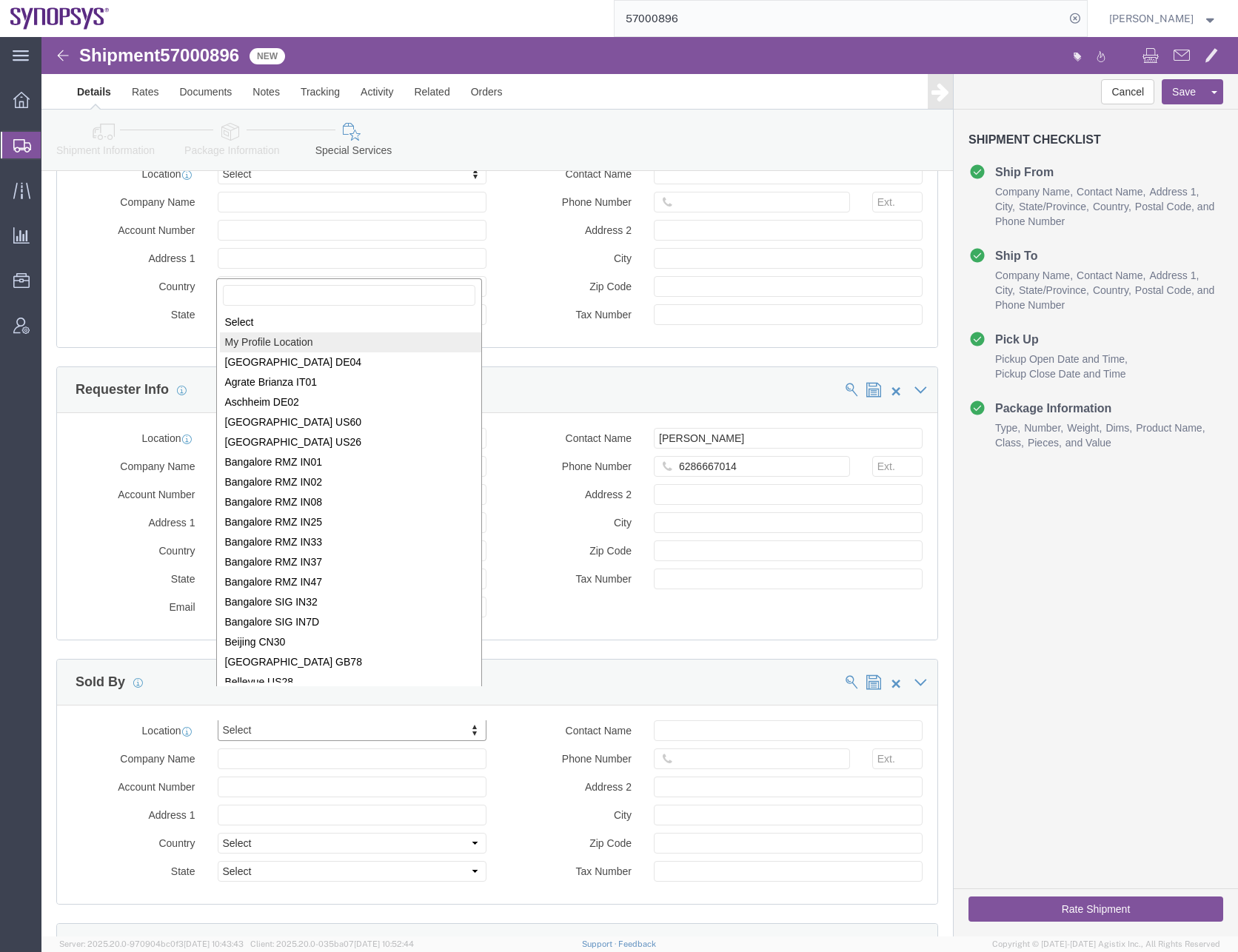
select select "MYPROFILE"
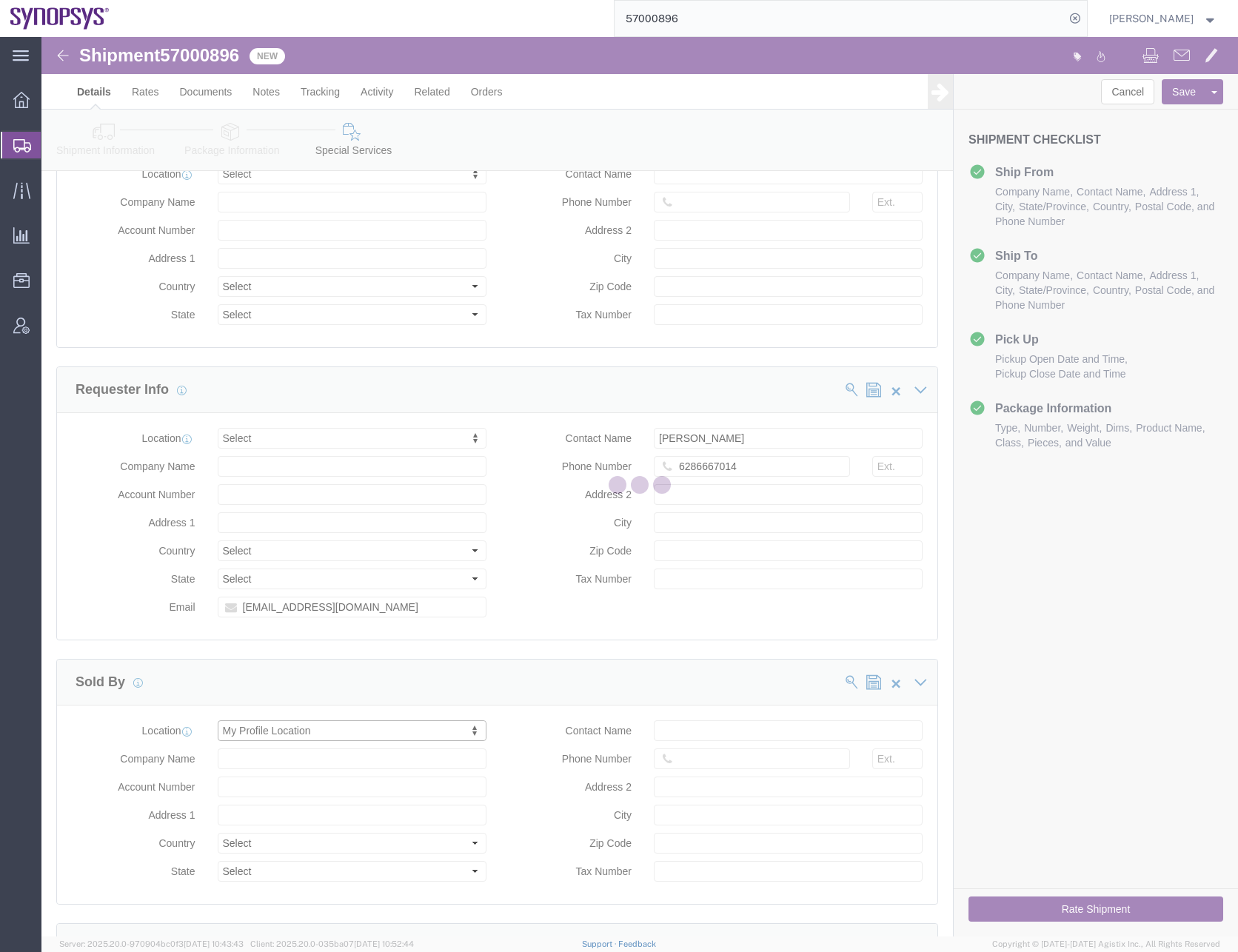
type input "Synopsys Headquarters USSV"
type input "[STREET_ADDRESS]"
select select "US"
type input "[PERSON_NAME]"
type input "0016505845000"
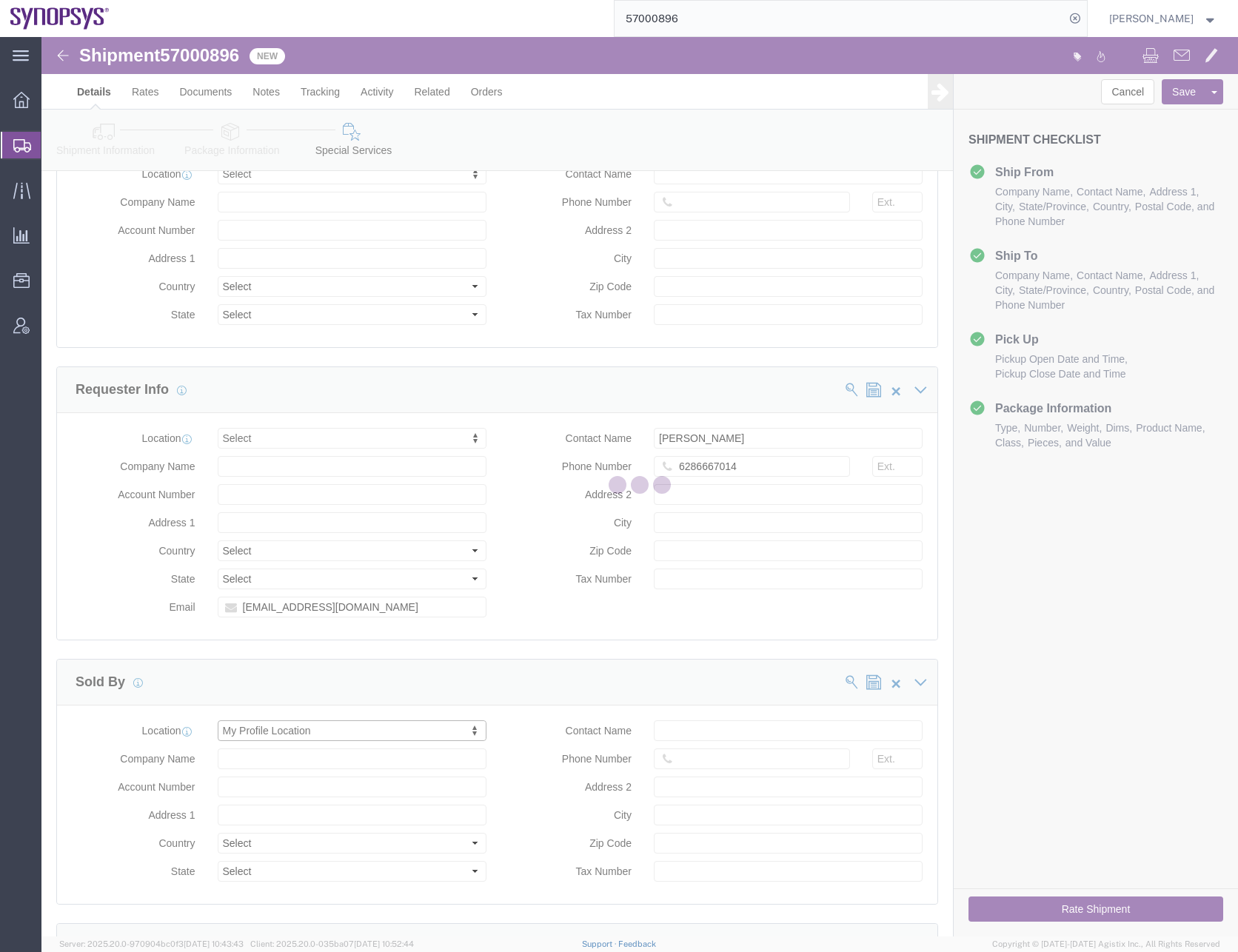
type input "Sunnyvale"
type input "94085"
type input "[US_EMPLOYER_IDENTIFICATION_NUMBER]"
select select "CA"
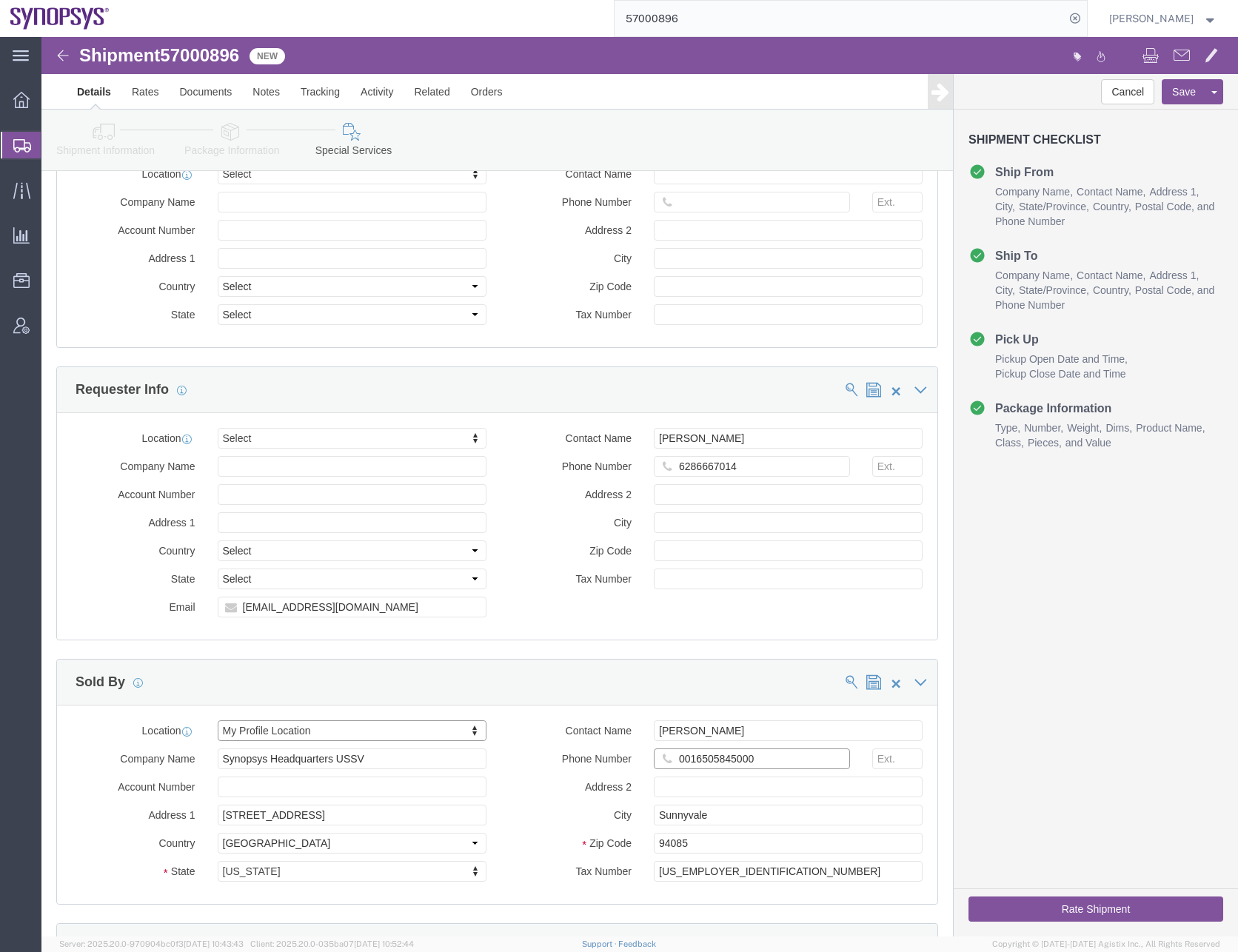
click input "0016505845000"
type input "6505845000"
click button "Save"
click div "Cancel Save Assign To Clone Shipment Save As Template Shipment Checklist Ship F…"
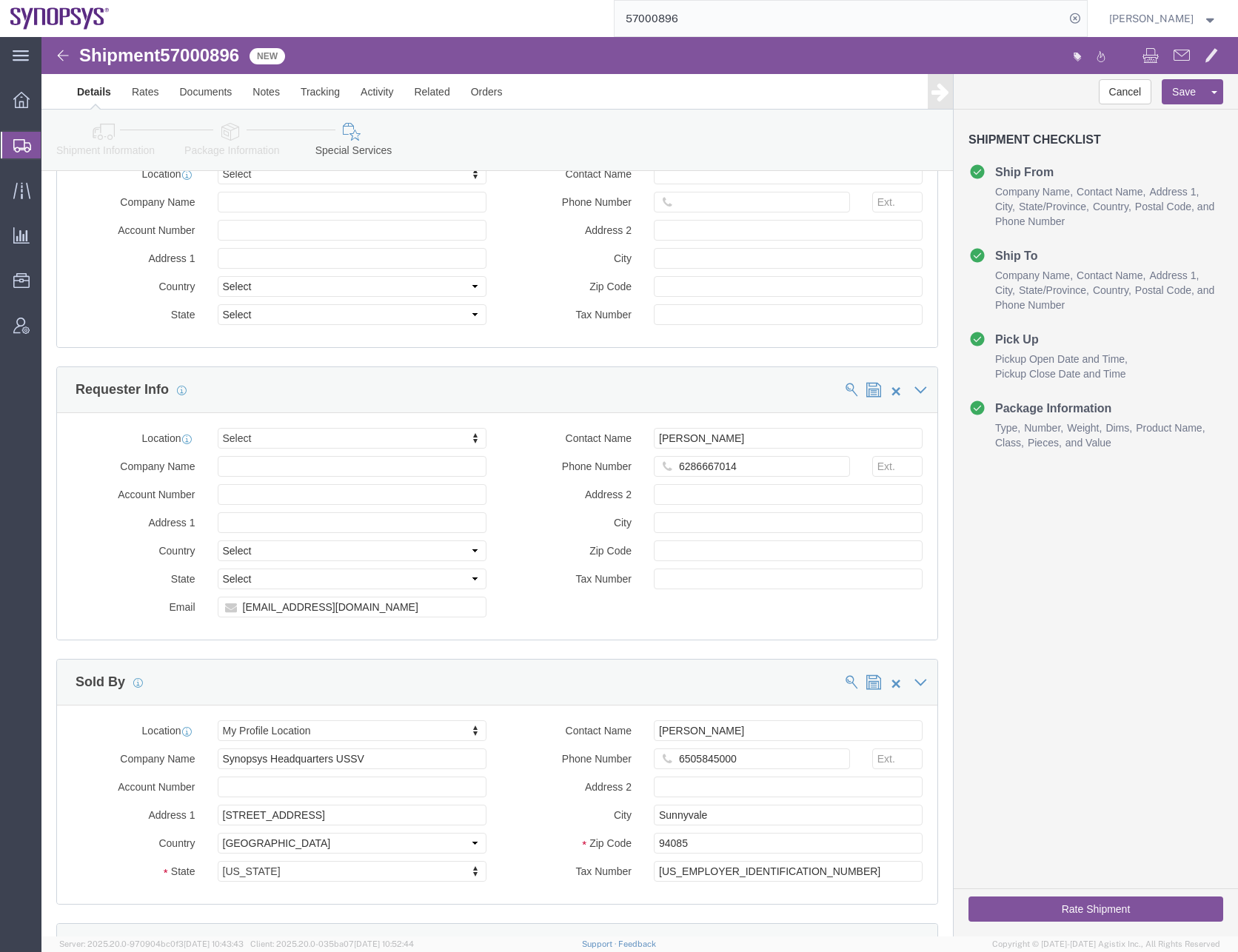
click div "Cancel Save Assign To Clone Shipment Save As Template Shipment Checklist Ship F…"
drag, startPoint x: 1062, startPoint y: 593, endPoint x: 1057, endPoint y: 602, distance: 10.3
click div "Cancel Save Assign To Clone Shipment Save As Template Shipment Checklist Ship F…"
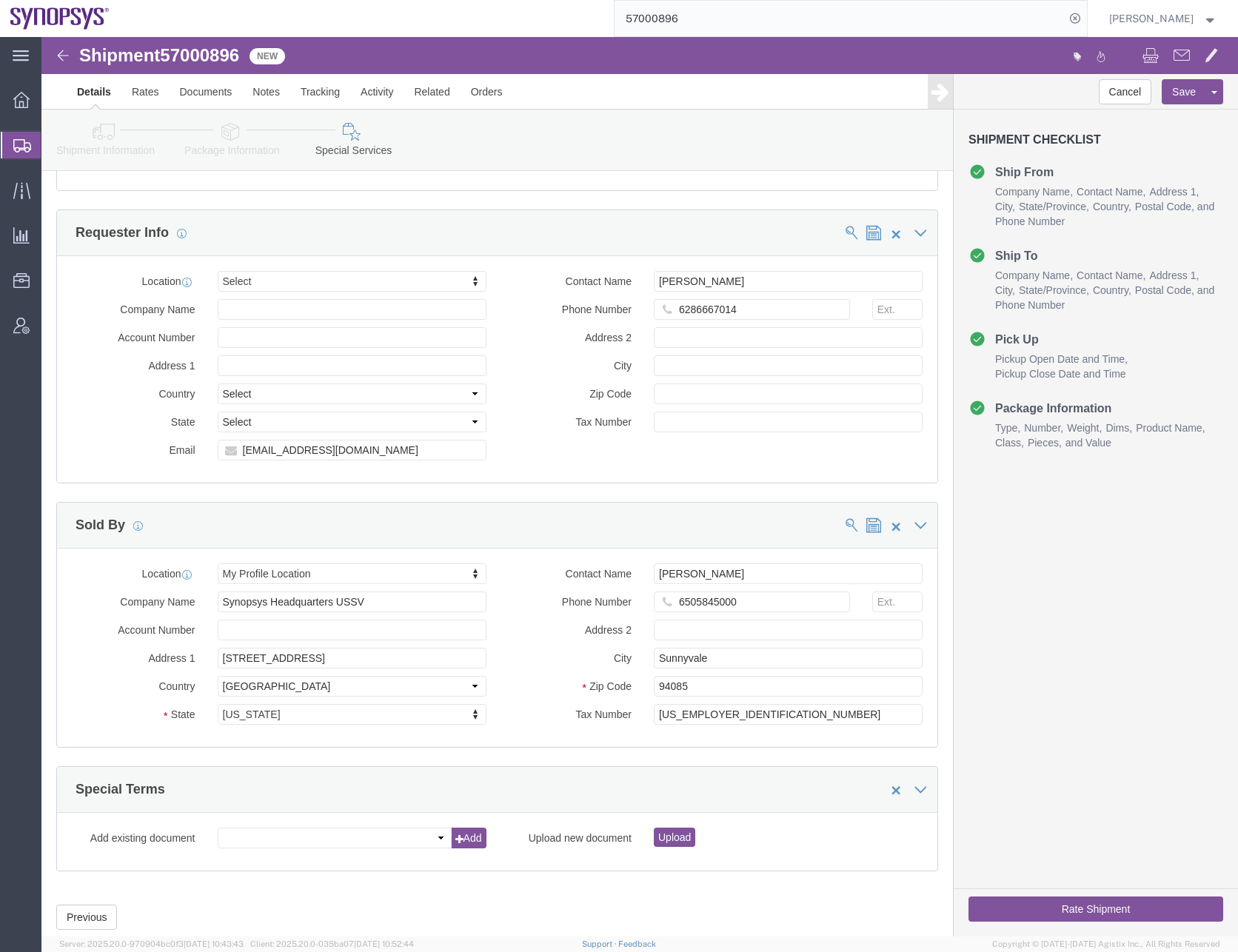
scroll to position [1565, 0]
click div "Cancel Save Assign To Clone Shipment Save As Template Shipment Checklist Ship F…"
click icon
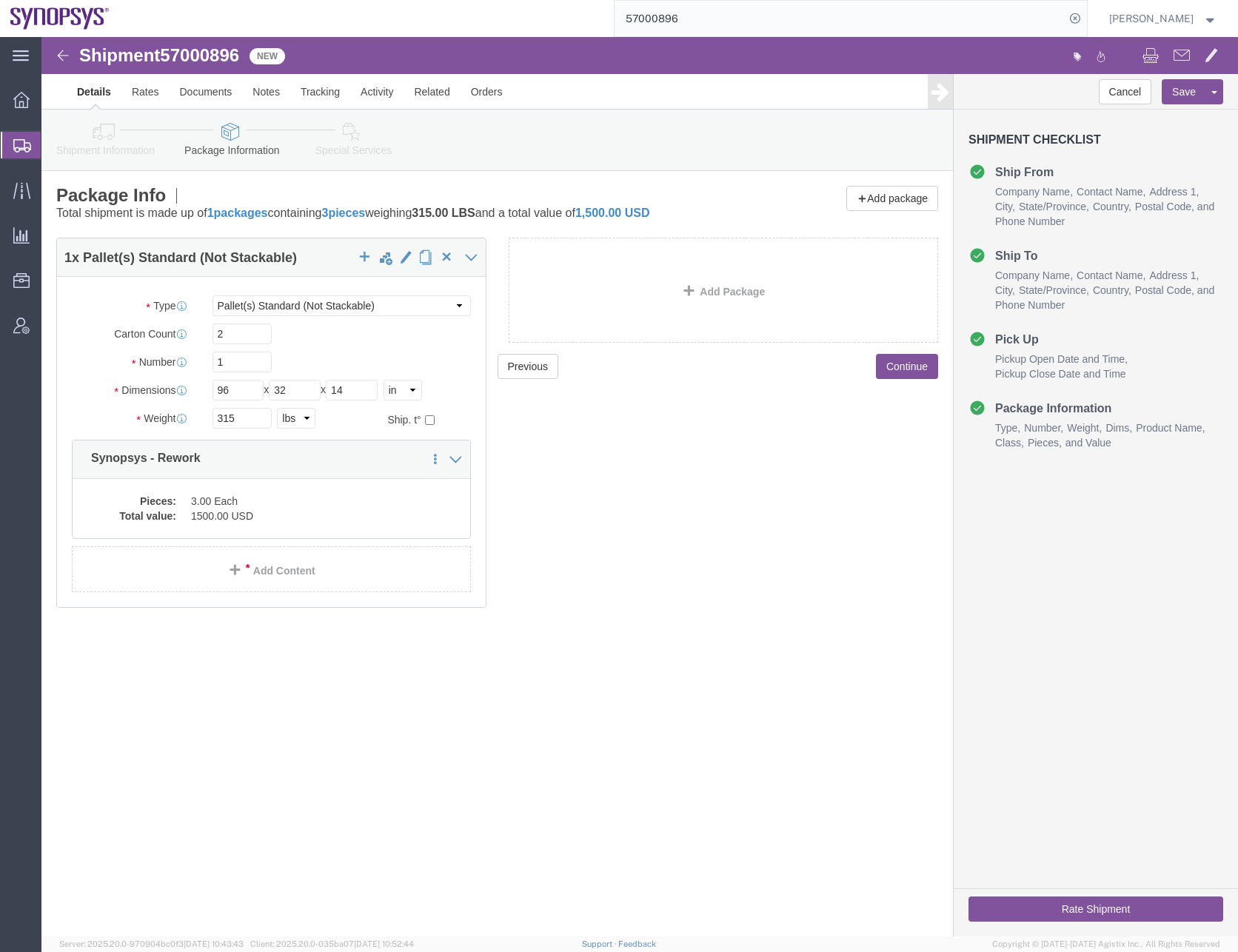
click div "Previous Continue"
click button "Save"
click div "Previous Continue"
click button "Rate Shipment"
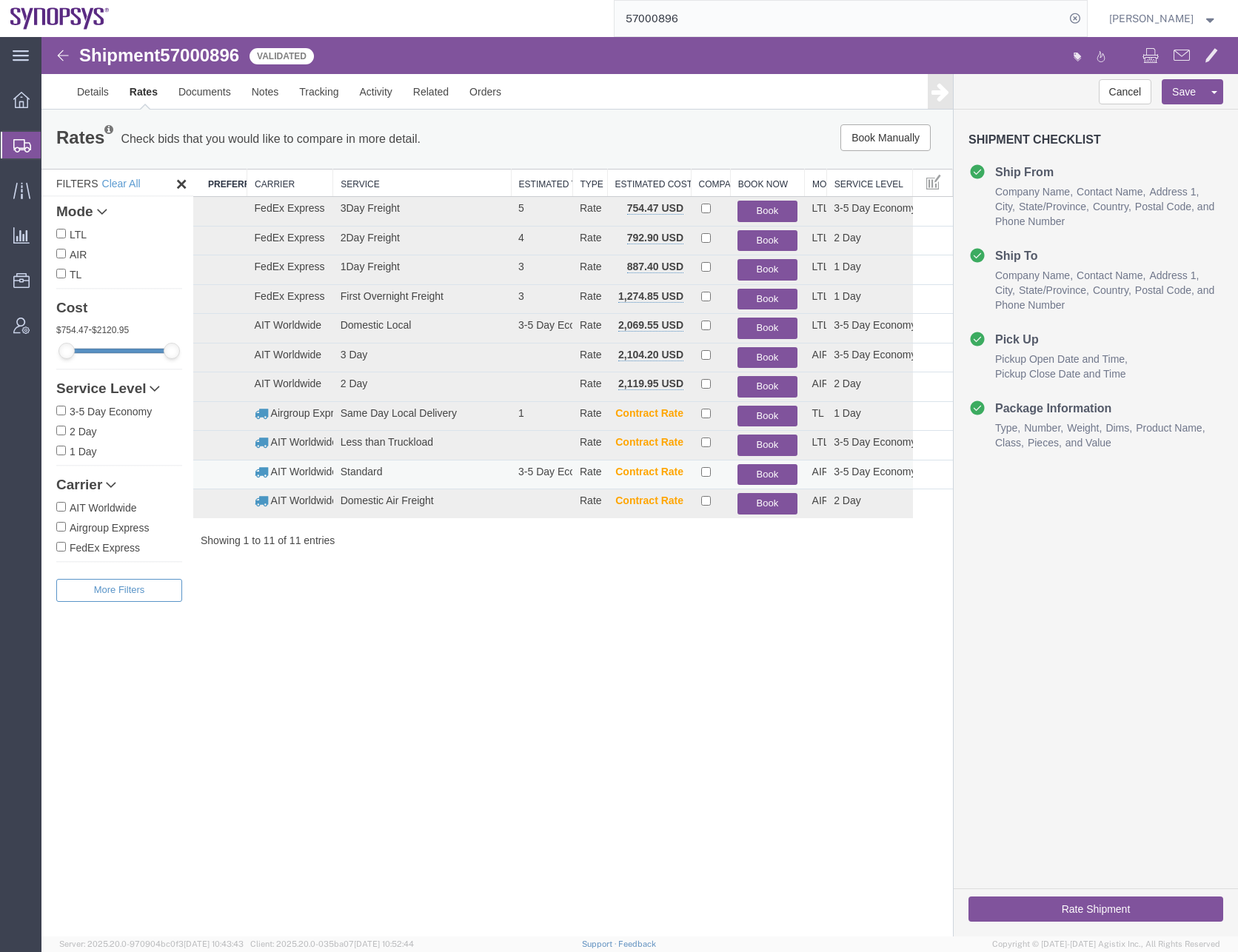
click at [770, 473] on button "Book" at bounding box center [767, 475] width 59 height 21
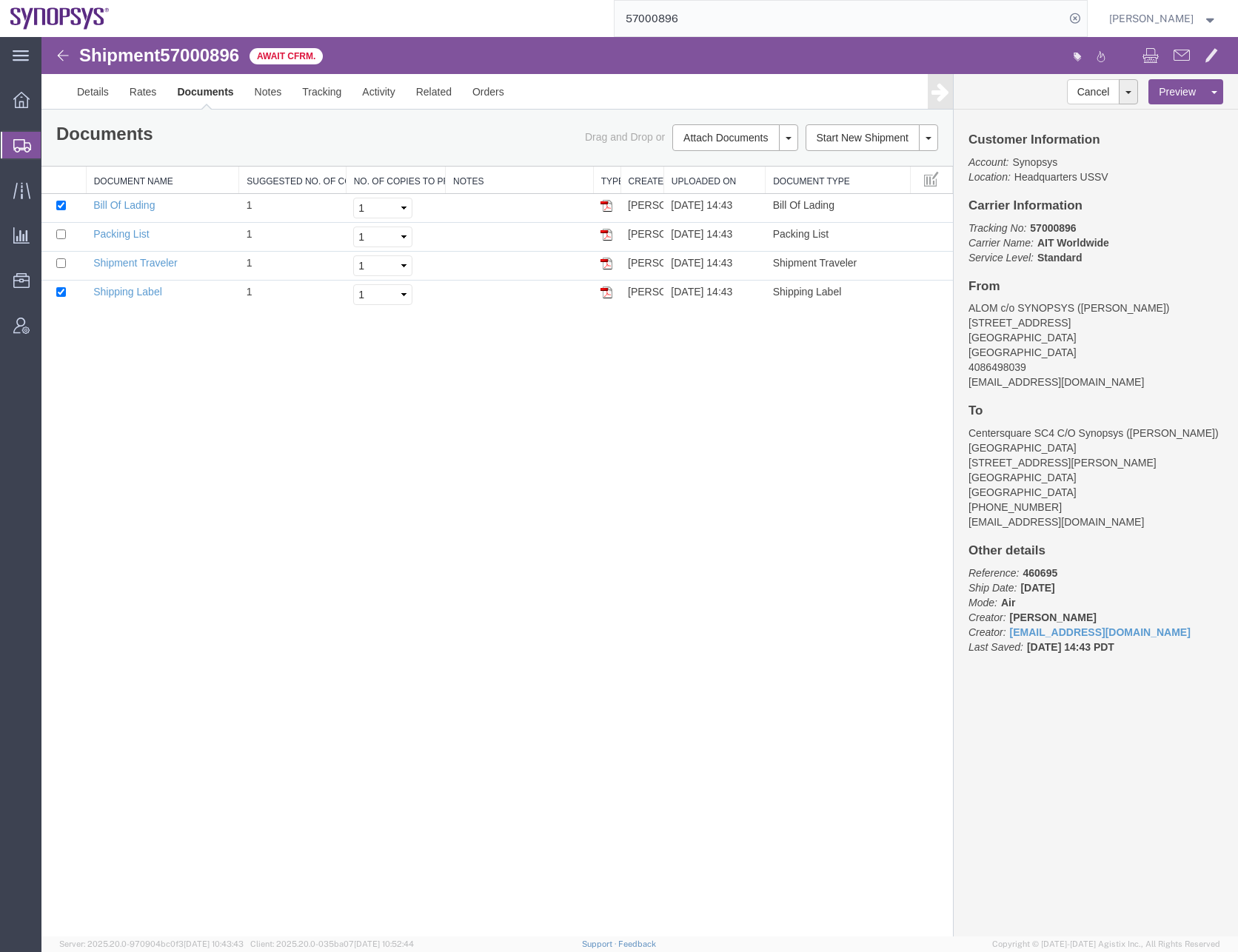
click at [471, 662] on div "Shipment 57000896 4 of 4 Await Cfrm. Details Rates Documents Notes Tracking Act…" at bounding box center [640, 487] width 1197 height 900
click at [281, 519] on div "Shipment 57000896 4 of 4 Await Cfrm. Details Rates Documents Notes Tracking Act…" at bounding box center [640, 487] width 1197 height 900
click at [594, 611] on div "Shipment 57000896 4 of 4 Await Cfrm. Details Rates Documents Notes Tracking Act…" at bounding box center [640, 487] width 1197 height 900
click at [335, 477] on div "Shipment 57000896 4 of 4 Await Cfrm. Details Rates Documents Notes Tracking Act…" at bounding box center [640, 487] width 1197 height 900
